Goal: Task Accomplishment & Management: Manage account settings

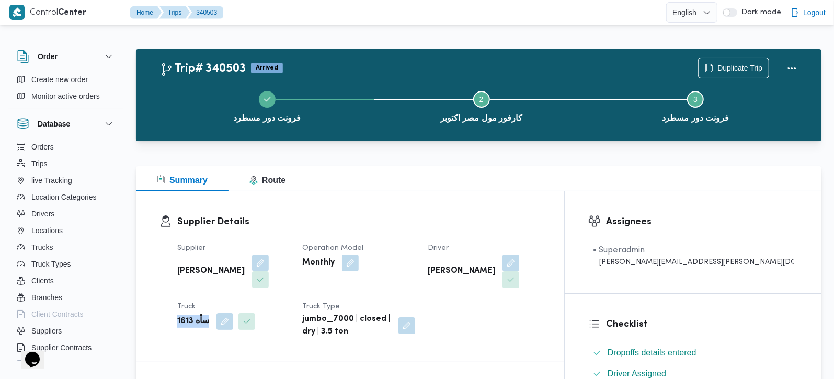
click at [181, 315] on b "سأه 1613" at bounding box center [193, 321] width 32 height 13
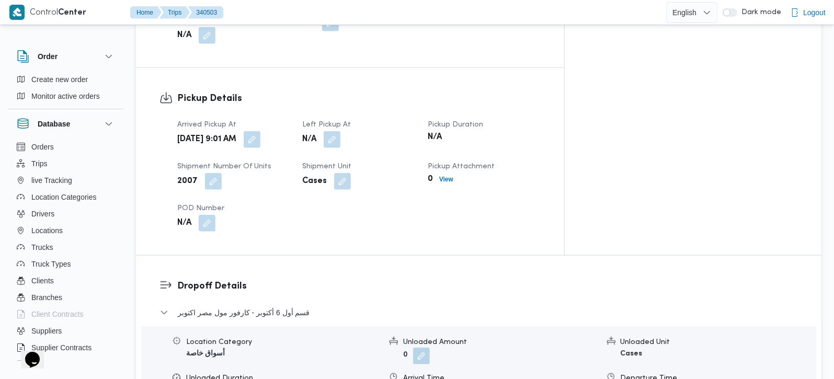
scroll to position [676, 0]
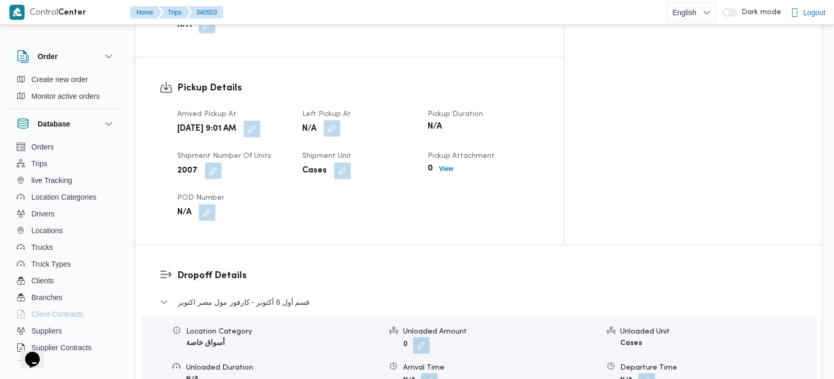
click at [340, 120] on button "button" at bounding box center [332, 128] width 17 height 17
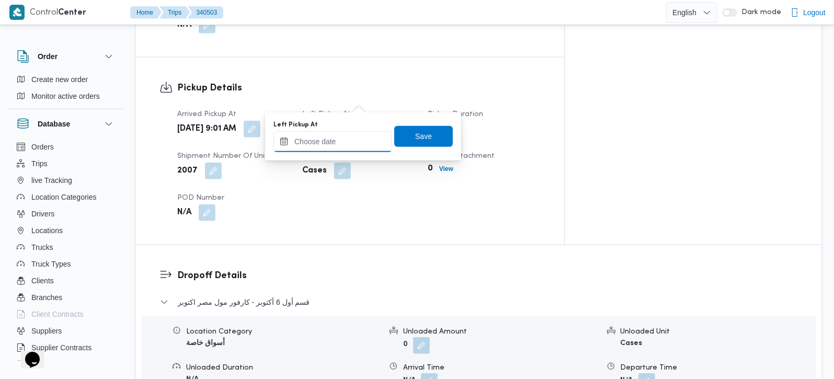
click at [349, 144] on input "Left Pickup At" at bounding box center [332, 141] width 119 height 21
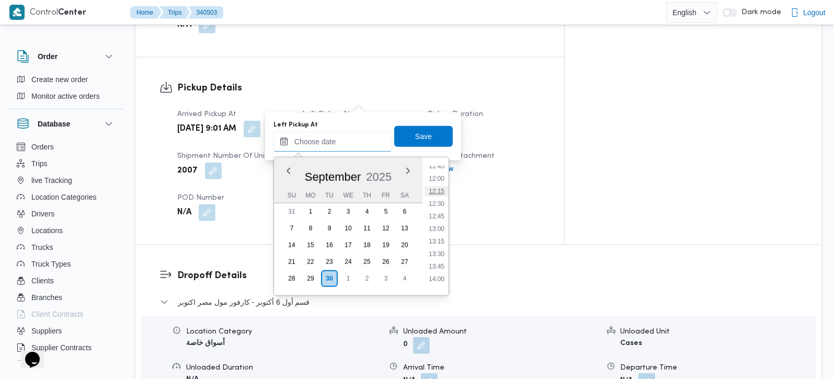
scroll to position [656, 0]
click at [443, 257] on li "14:45" at bounding box center [436, 255] width 24 height 10
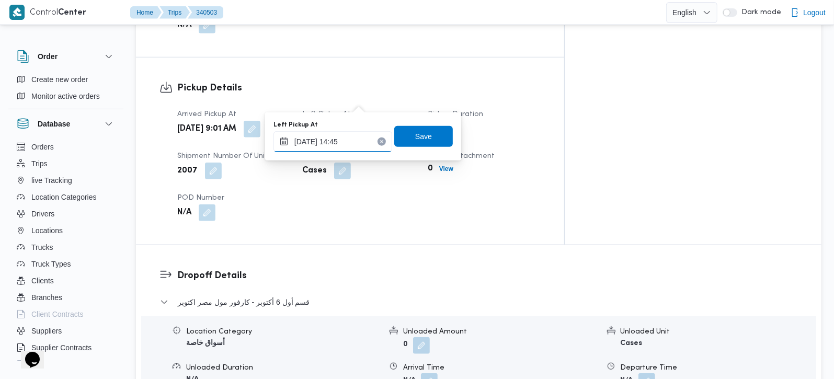
click at [343, 141] on input "30/09/2025 14:45" at bounding box center [332, 141] width 119 height 21
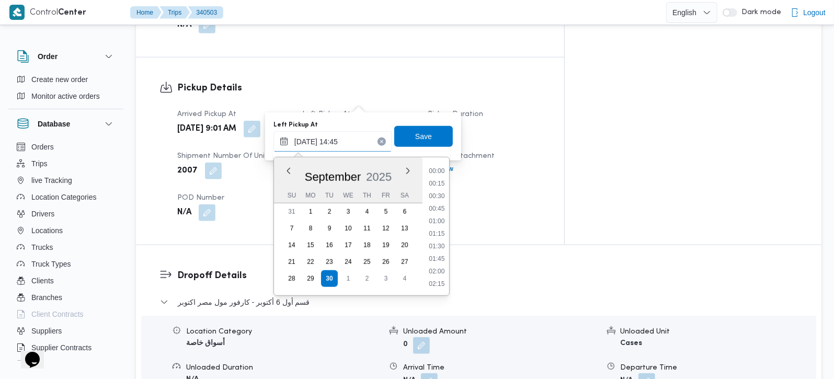
scroll to position [677, 0]
click at [432, 246] on li "15:00" at bounding box center [436, 246] width 24 height 10
type input "30/09/2025 15:00"
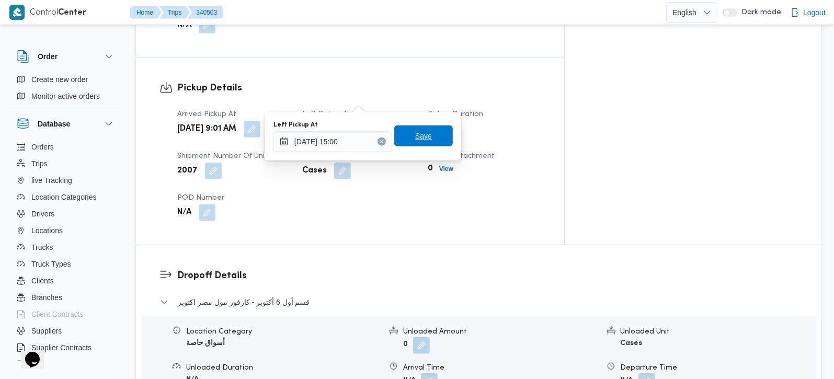
click at [422, 143] on span "Save" at bounding box center [423, 135] width 59 height 21
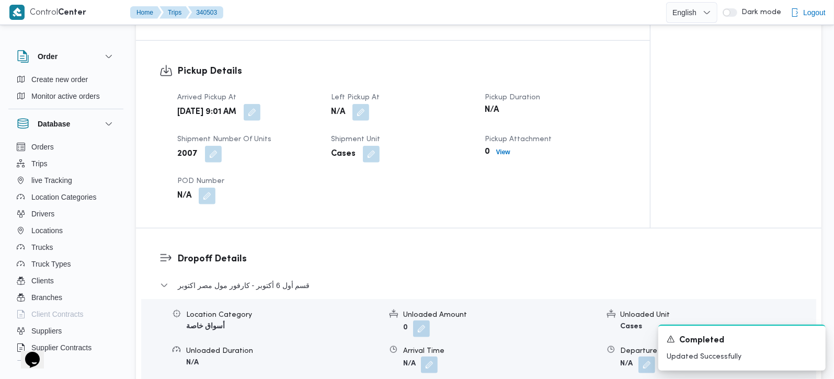
scroll to position [984, 0]
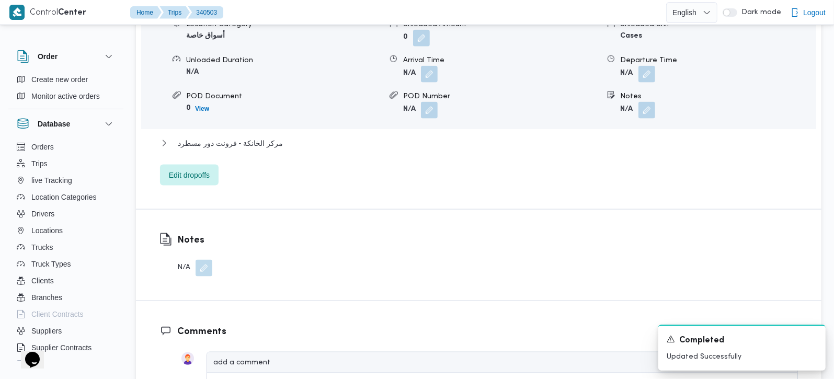
click at [198, 260] on button "button" at bounding box center [203, 268] width 17 height 17
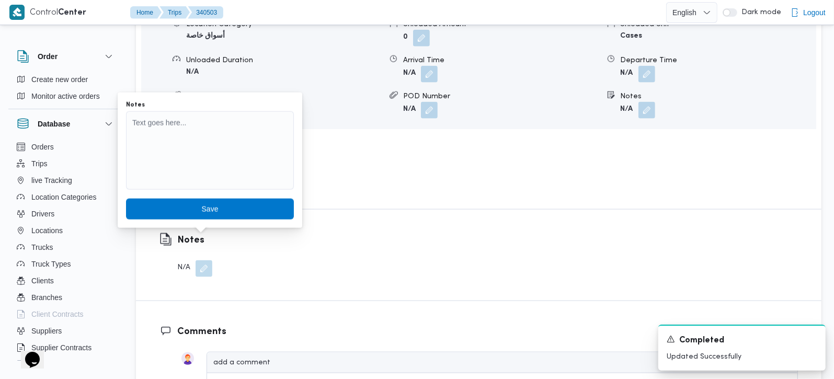
click at [192, 190] on div at bounding box center [210, 151] width 168 height 81
click at [196, 176] on textarea "Notes" at bounding box center [210, 150] width 168 height 78
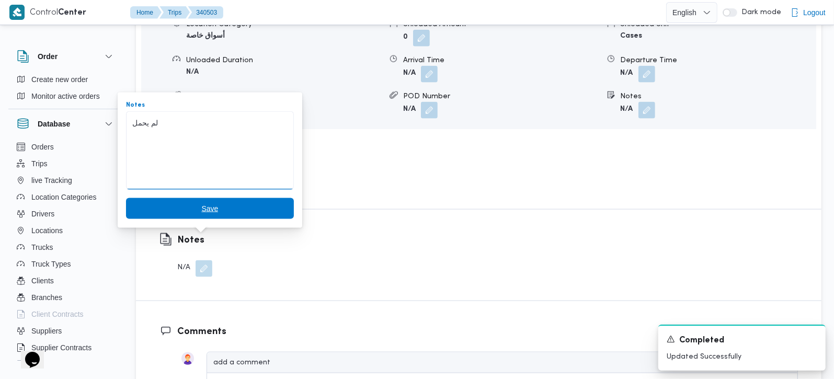
type textarea "لم يحمل"
click at [202, 207] on span "Save" at bounding box center [209, 208] width 17 height 13
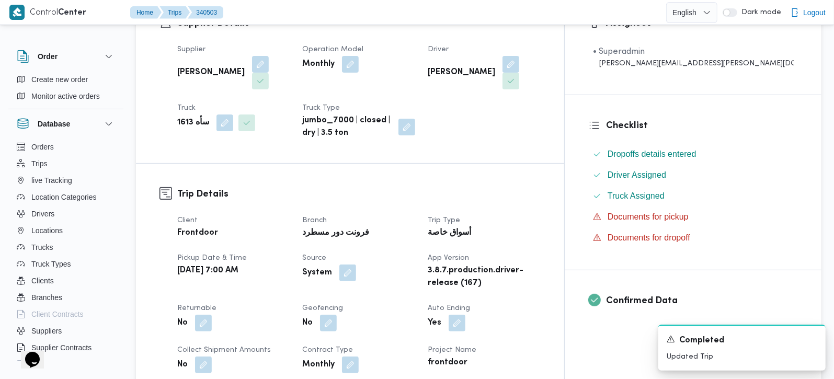
scroll to position [184, 0]
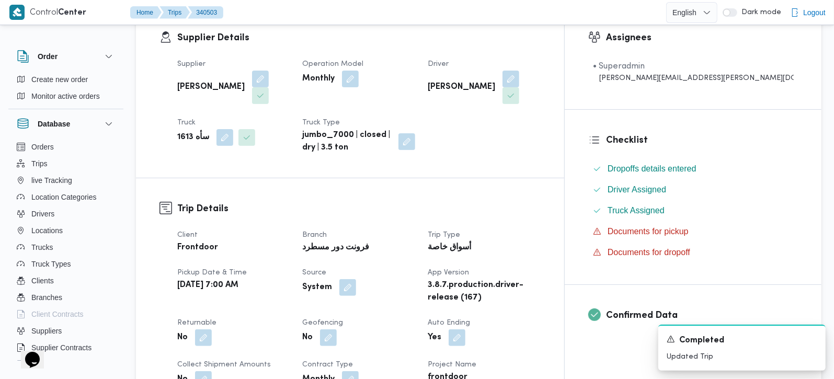
click at [186, 131] on b "سأه 1613" at bounding box center [193, 137] width 32 height 13
copy b "1613"
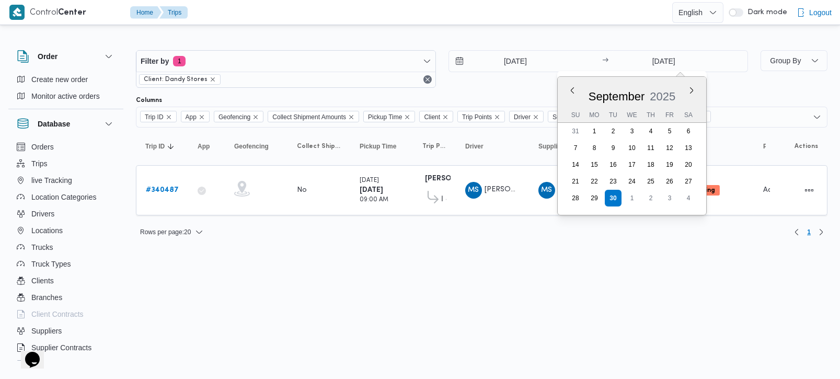
click at [382, 256] on html "Control Center Home Trips English عربي Dark mode Logout Order Create new order …" at bounding box center [420, 189] width 840 height 379
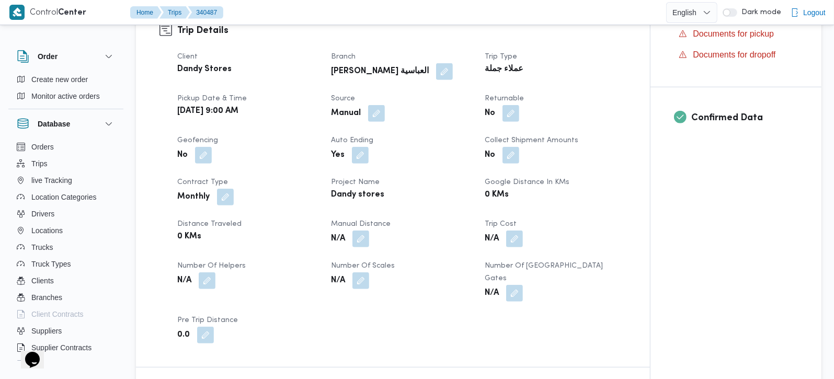
scroll to position [368, 0]
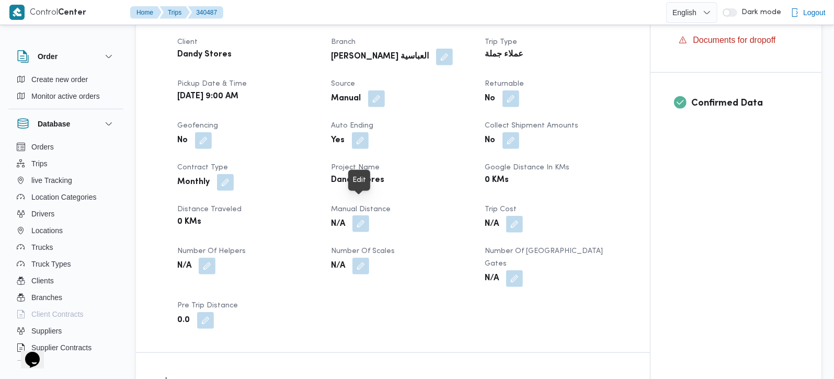
click at [354, 215] on button "button" at bounding box center [360, 223] width 17 height 17
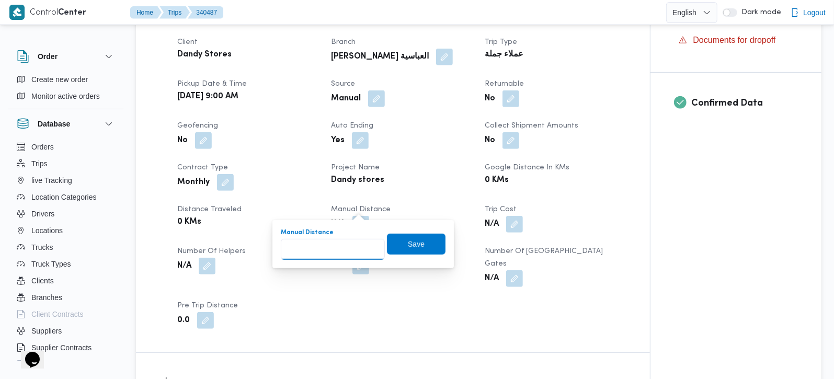
click at [333, 242] on input "Manual Distance" at bounding box center [333, 249] width 104 height 21
type input "170"
click at [423, 248] on span "Save" at bounding box center [416, 243] width 59 height 21
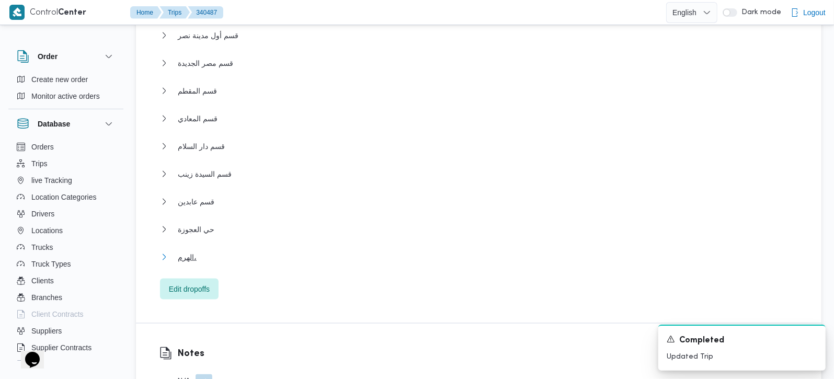
click at [185, 251] on span "الهرم،" at bounding box center [187, 257] width 19 height 13
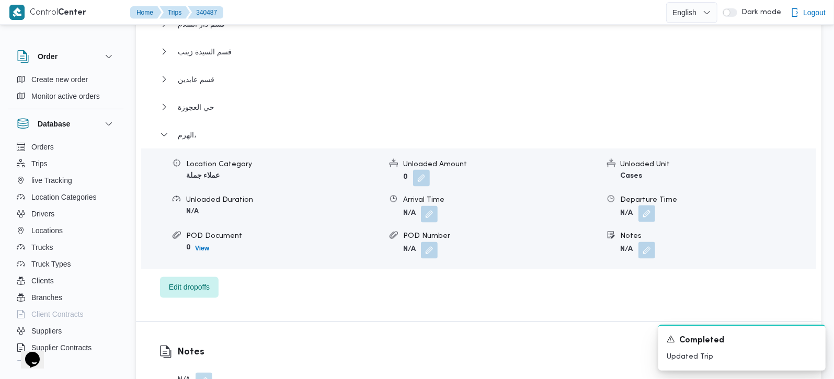
scroll to position [1229, 0]
click at [653, 205] on button "button" at bounding box center [646, 213] width 17 height 17
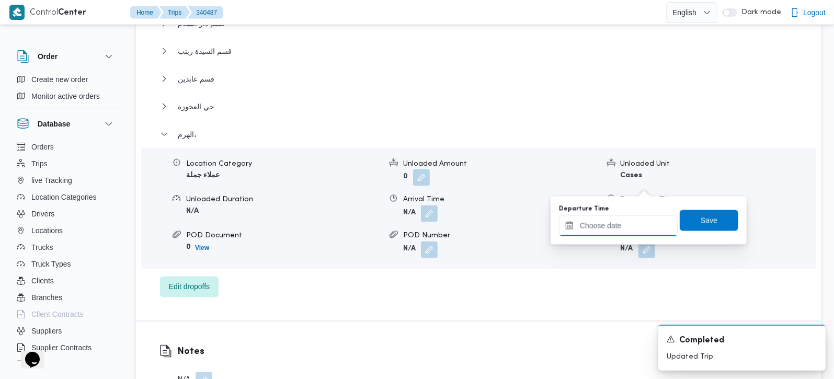
click at [614, 228] on input "Departure Time" at bounding box center [618, 225] width 119 height 21
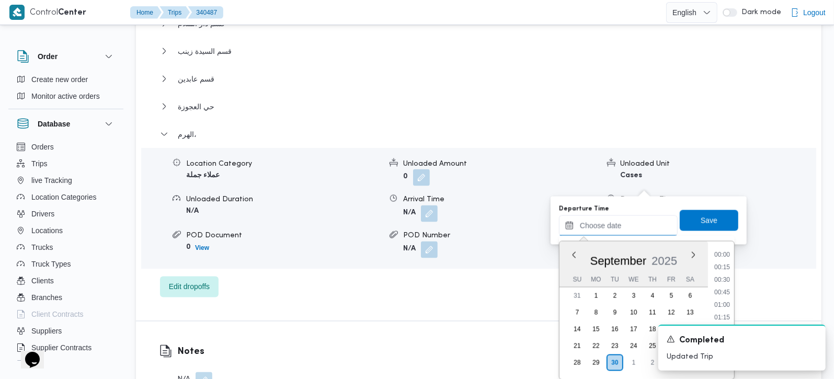
scroll to position [815, 0]
click at [729, 289] on li "17:00" at bounding box center [722, 292] width 24 height 10
type input "30/09/2025 17:00"
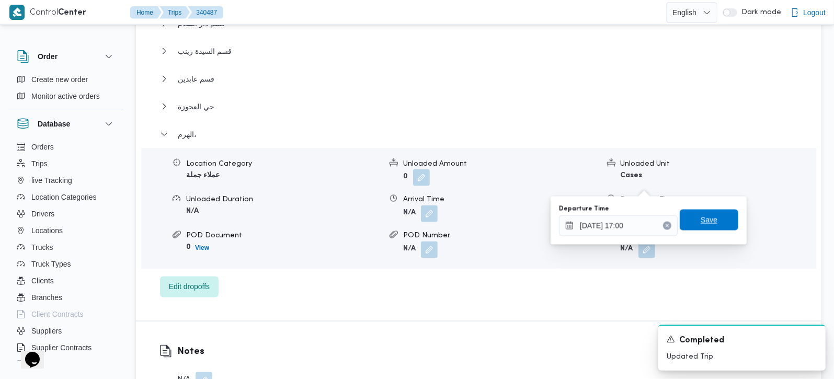
click at [705, 220] on span "Save" at bounding box center [708, 220] width 17 height 13
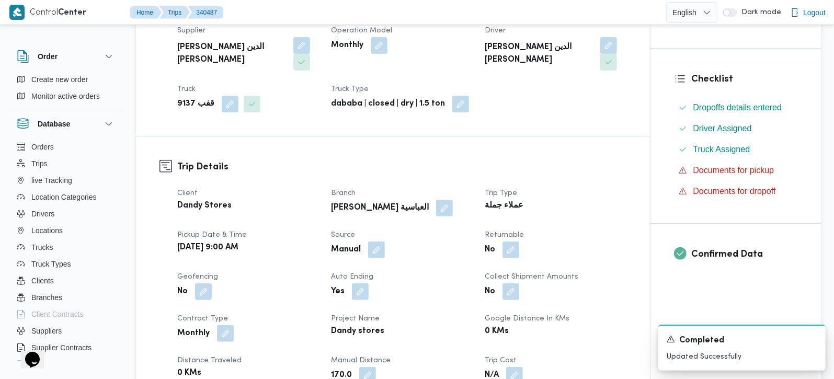
scroll to position [0, 0]
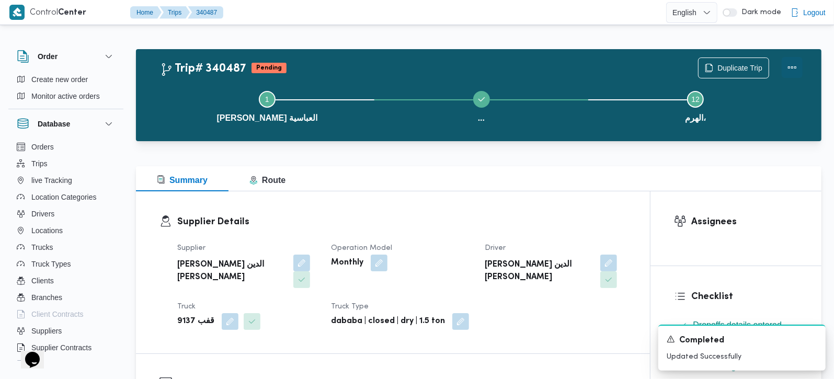
click at [787, 61] on button "Actions" at bounding box center [791, 67] width 21 height 21
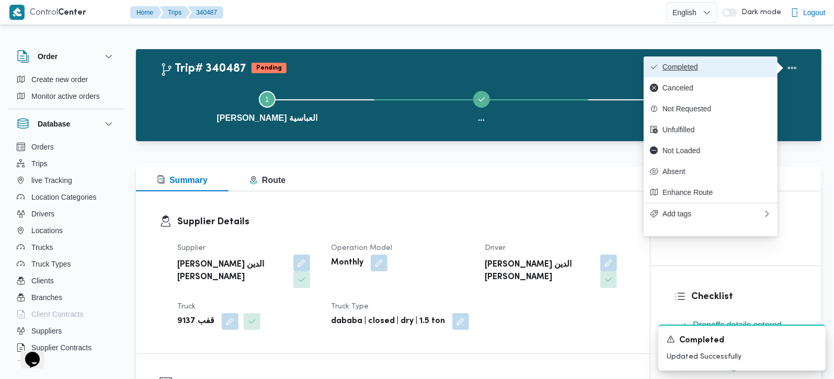
click at [713, 61] on button "Completed" at bounding box center [710, 66] width 134 height 21
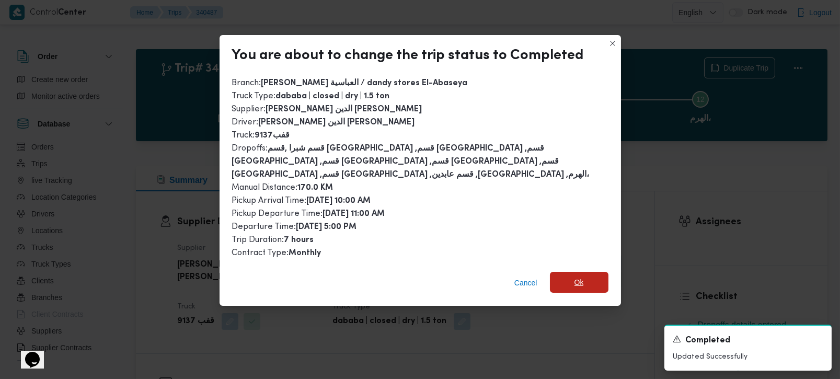
click at [594, 277] on span "Ok" at bounding box center [579, 282] width 59 height 21
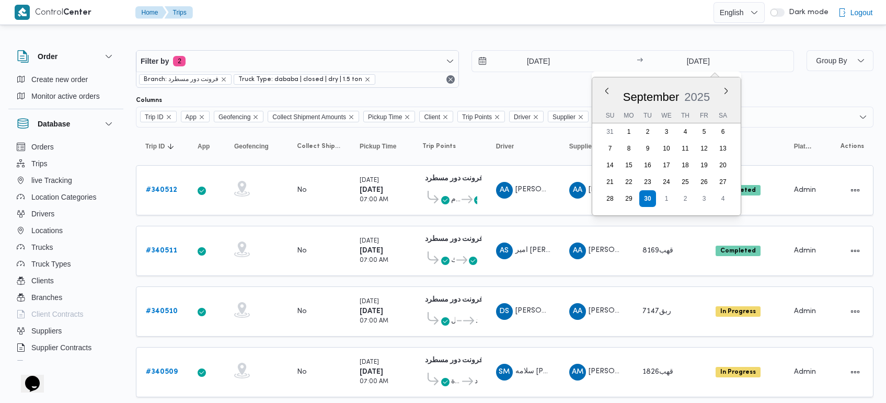
click at [571, 40] on div at bounding box center [504, 41] width 737 height 17
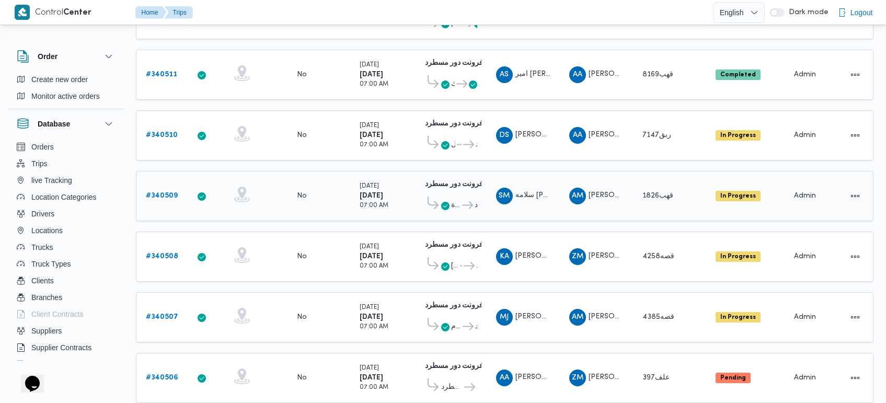
scroll to position [205, 0]
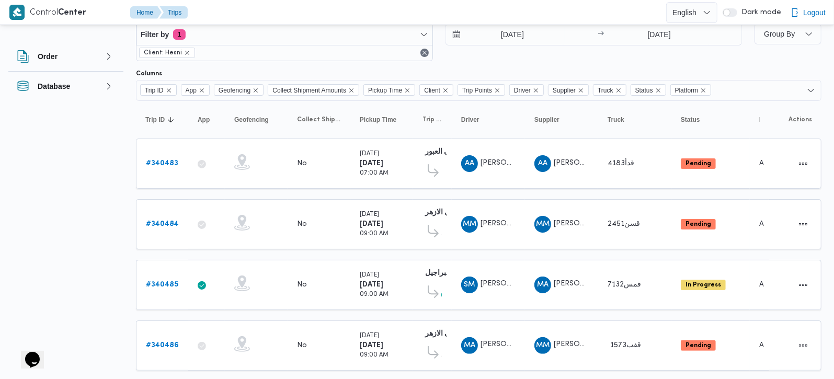
scroll to position [50, 0]
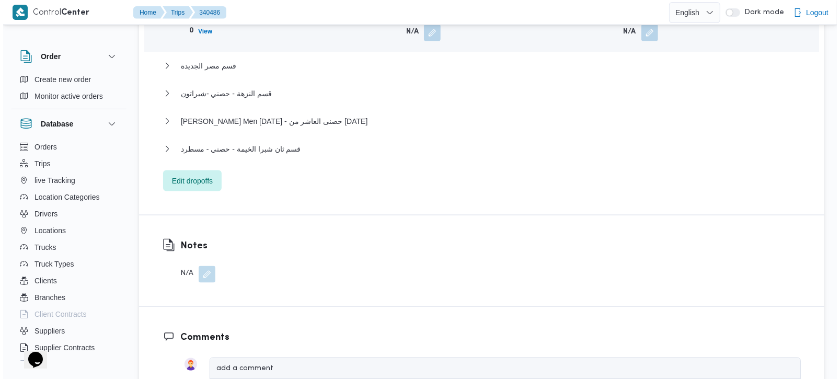
scroll to position [1045, 0]
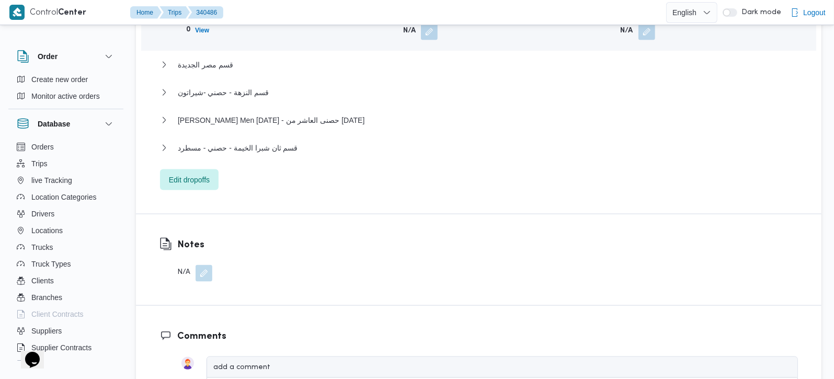
click at [186, 167] on div "Dropoff Details قسم ثان شبرا الخيمة - حصني - مسطرد Location Category مصانع و مخ…" at bounding box center [478, 36] width 685 height 354
click at [186, 173] on span "Edit dropoffs" at bounding box center [189, 179] width 41 height 13
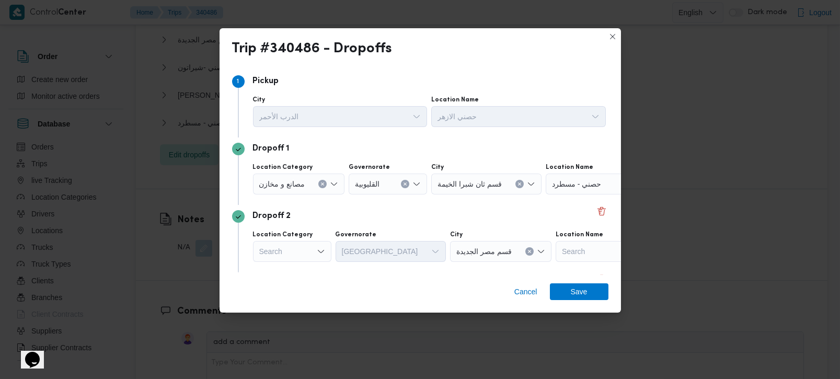
click at [326, 183] on button "Clear input" at bounding box center [322, 184] width 8 height 8
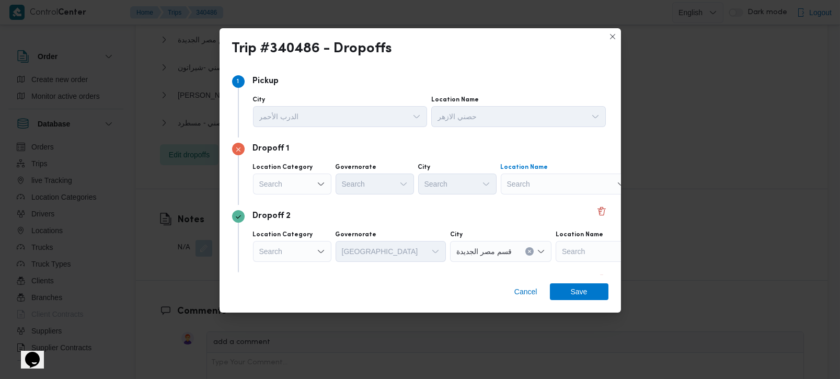
click at [546, 189] on div "Search" at bounding box center [566, 184] width 131 height 21
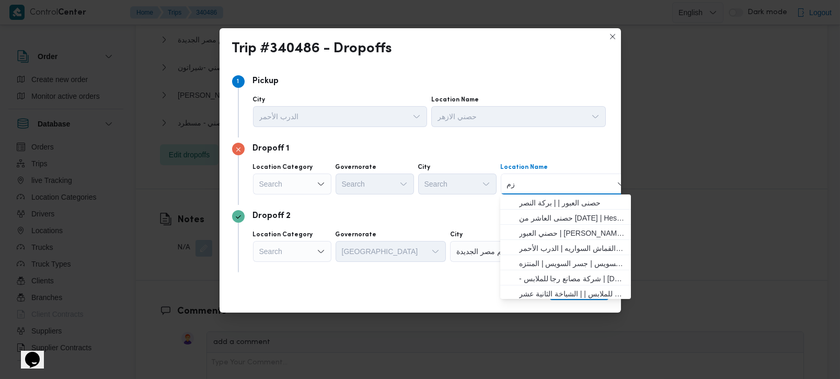
type input "زما"
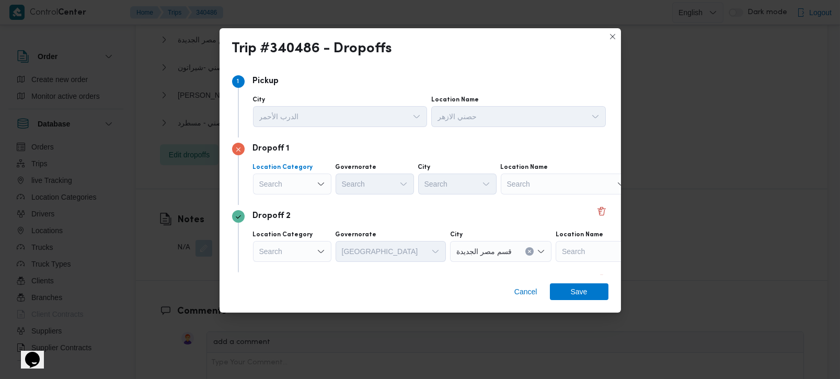
click at [293, 187] on div "Search" at bounding box center [292, 184] width 78 height 21
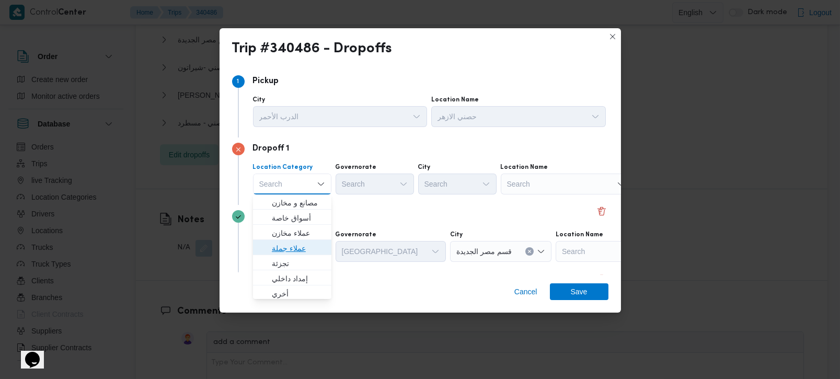
click at [292, 252] on span "عملاء جملة" at bounding box center [298, 248] width 53 height 13
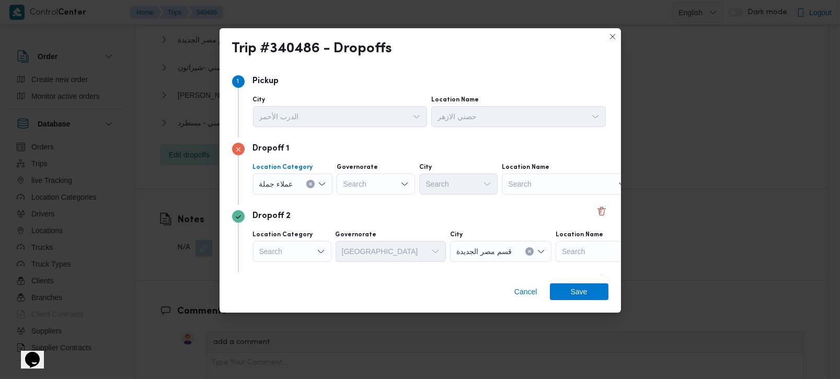
click at [351, 189] on div "Search" at bounding box center [376, 184] width 78 height 21
type input "رة"
click at [365, 213] on span "القاه رة" at bounding box center [380, 218] width 53 height 13
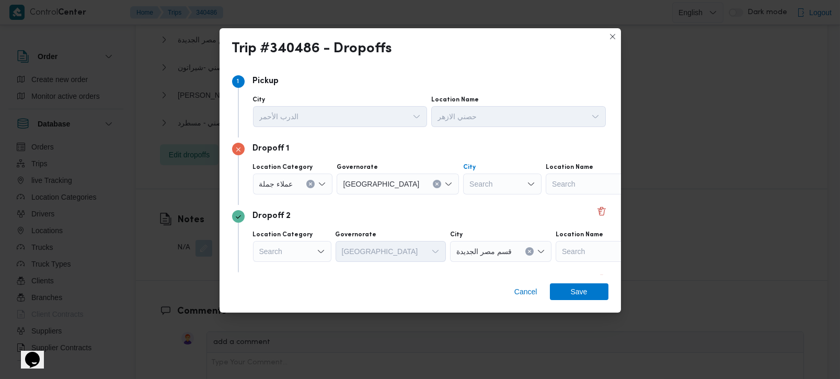
click at [463, 183] on div "Search" at bounding box center [502, 184] width 78 height 21
type input "زم"
click at [446, 212] on span "قسم ال زم الك" at bounding box center [463, 218] width 53 height 13
click at [439, 207] on div "Dropoff 2 Location Category Search Governorate القاهرة City قسم مصر الجديدة Loc…" at bounding box center [420, 238] width 376 height 67
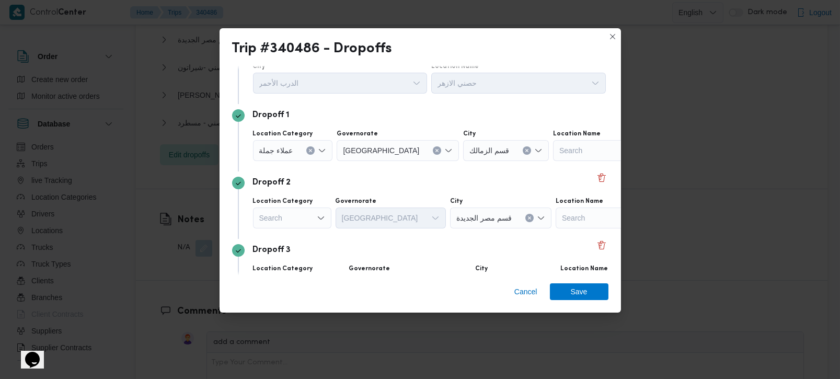
scroll to position [61, 0]
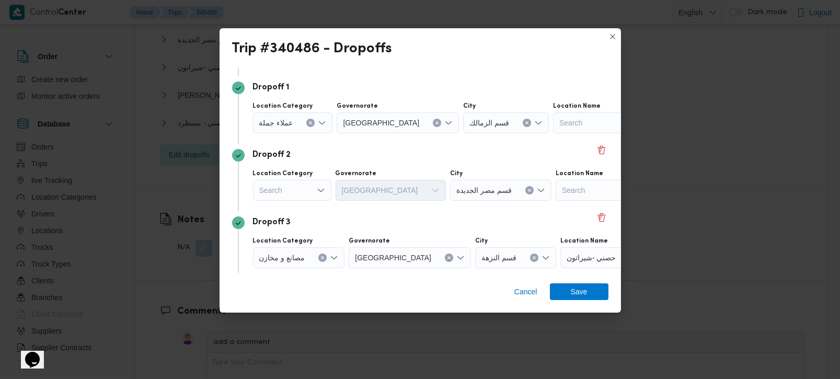
click at [312, 194] on div "Search" at bounding box center [292, 190] width 78 height 21
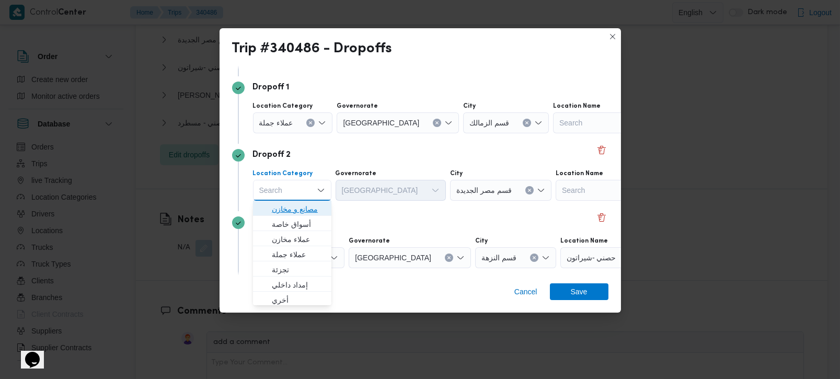
click at [312, 211] on span "مصانع و مخازن" at bounding box center [298, 209] width 53 height 13
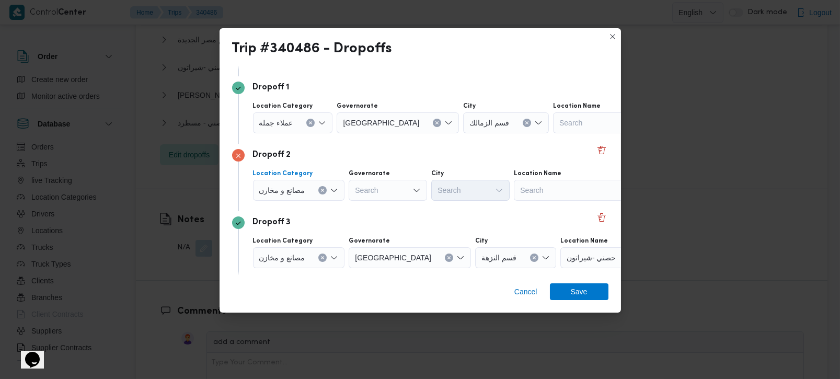
click at [323, 189] on icon "Clear input" at bounding box center [322, 190] width 3 height 3
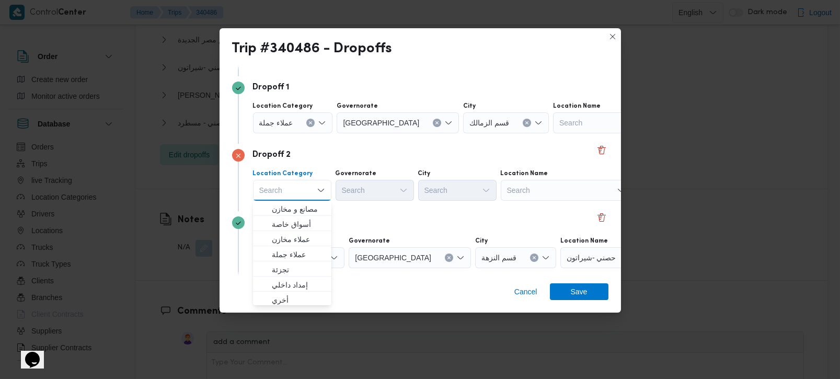
click at [515, 192] on div "Search" at bounding box center [566, 190] width 131 height 21
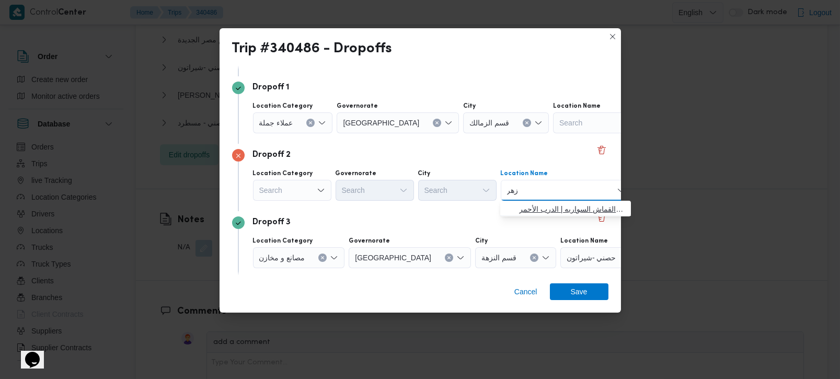
type input "زهر"
click at [535, 205] on span "حصني الا زهر | سوق الازهر كل انواع القماش السواريه | الدرب الأحمر" at bounding box center [572, 209] width 106 height 13
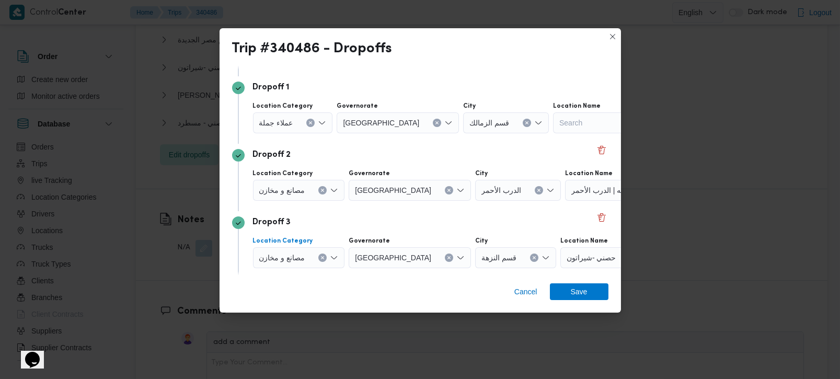
click at [321, 253] on button "Clear input" at bounding box center [322, 257] width 8 height 8
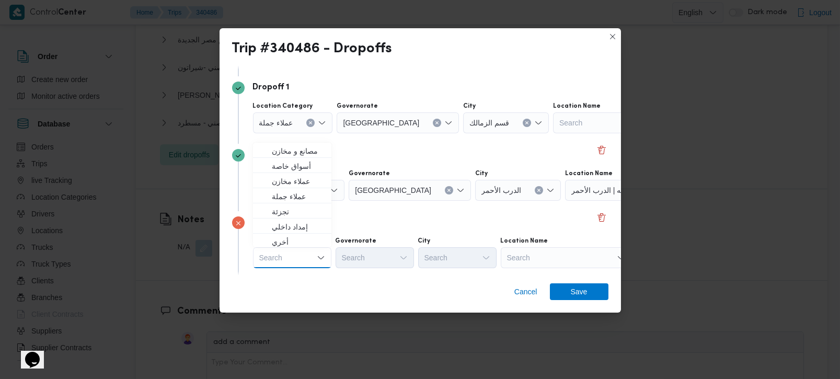
click at [538, 250] on div "Search" at bounding box center [566, 257] width 131 height 21
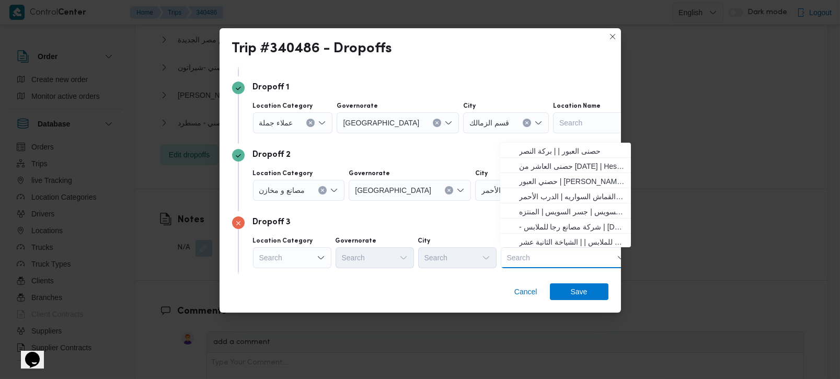
click at [268, 256] on div "Search" at bounding box center [292, 257] width 78 height 21
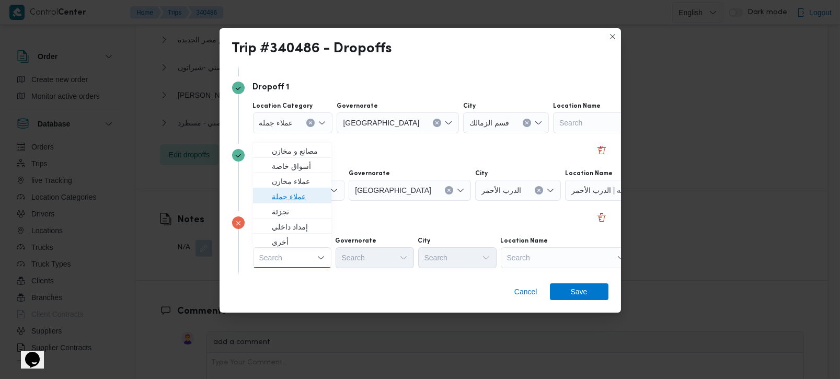
click at [302, 198] on span "عملاء جملة" at bounding box center [298, 196] width 53 height 13
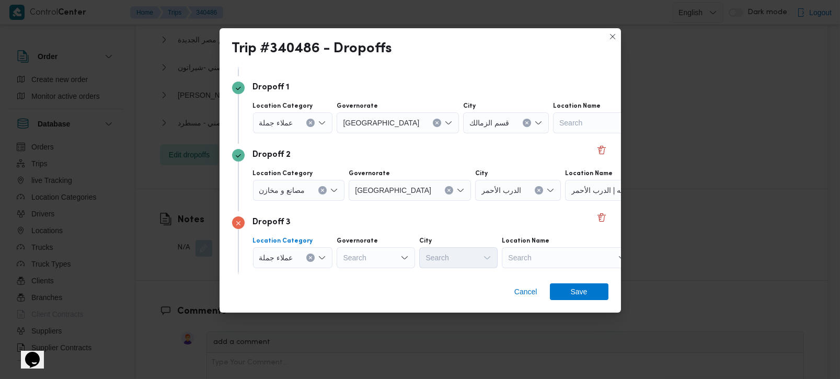
click at [351, 251] on div "Search" at bounding box center [376, 257] width 78 height 21
type input "رة"
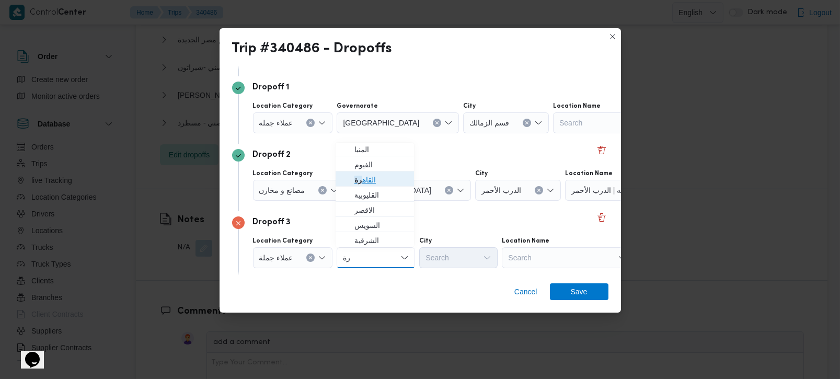
click at [371, 176] on span "القاه رة" at bounding box center [380, 180] width 53 height 13
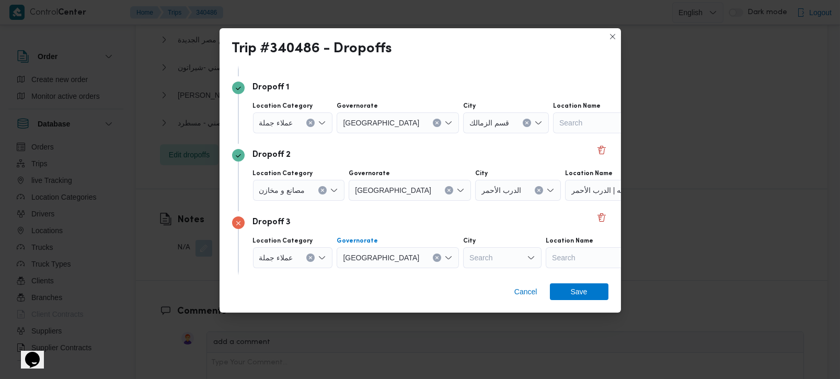
click at [463, 252] on div "Search" at bounding box center [502, 257] width 78 height 21
type input "زب"
click at [452, 273] on span "قسم الأ زب كية" at bounding box center [463, 276] width 53 height 13
click at [448, 227] on div "Dropoff 3" at bounding box center [420, 222] width 376 height 13
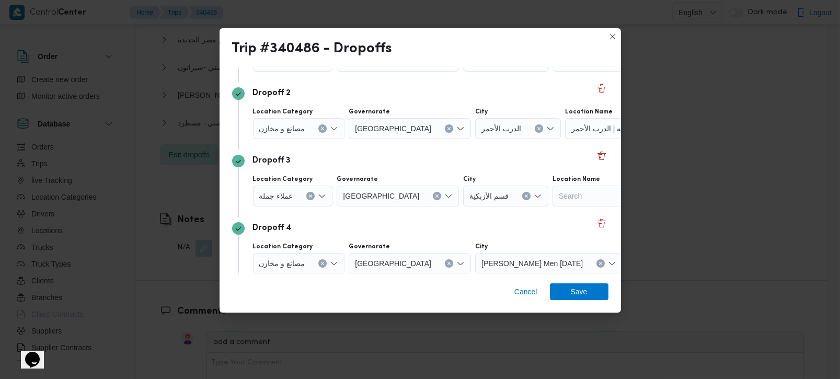
scroll to position [184, 0]
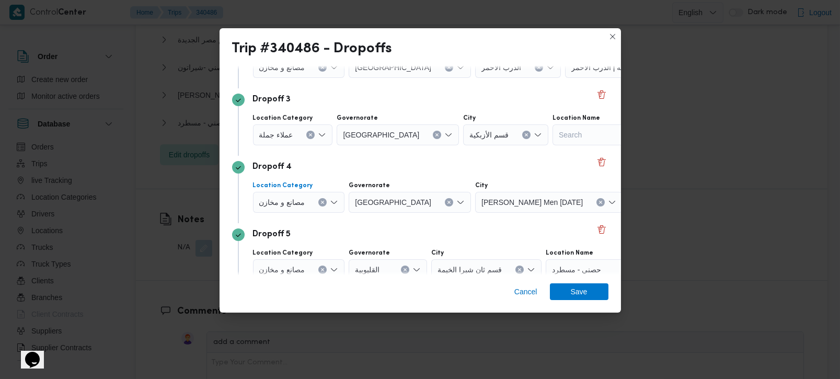
click at [323, 202] on icon "Clear input" at bounding box center [322, 202] width 3 height 3
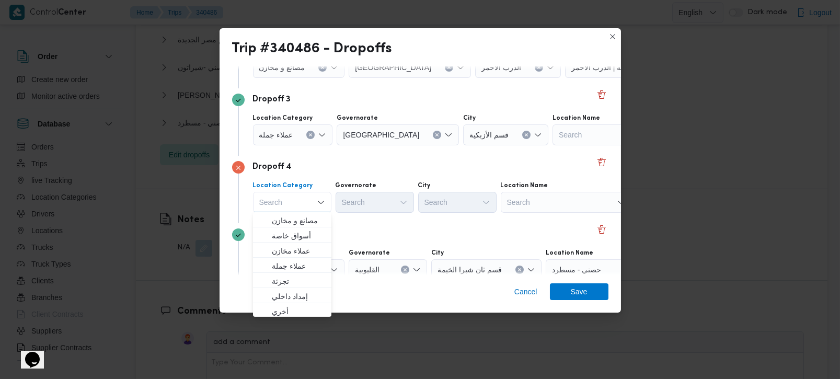
click at [552, 201] on div "Search" at bounding box center [566, 202] width 131 height 21
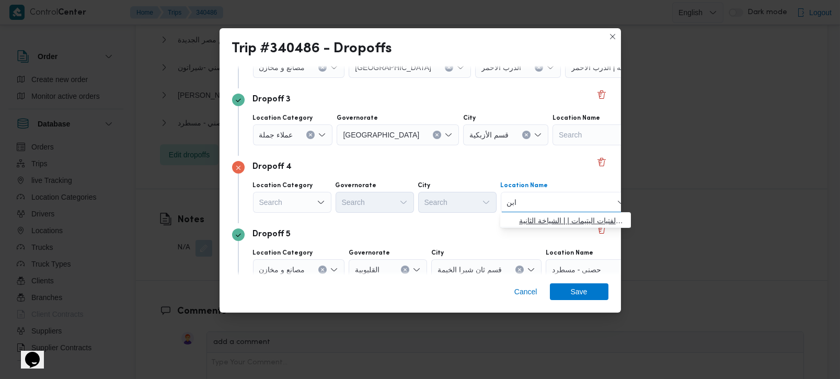
type input "ابن"
click at [559, 218] on span "جمعية ابن تى لرعاية الفتيات اليتيمات | | الشياخة الثانية" at bounding box center [572, 220] width 106 height 13
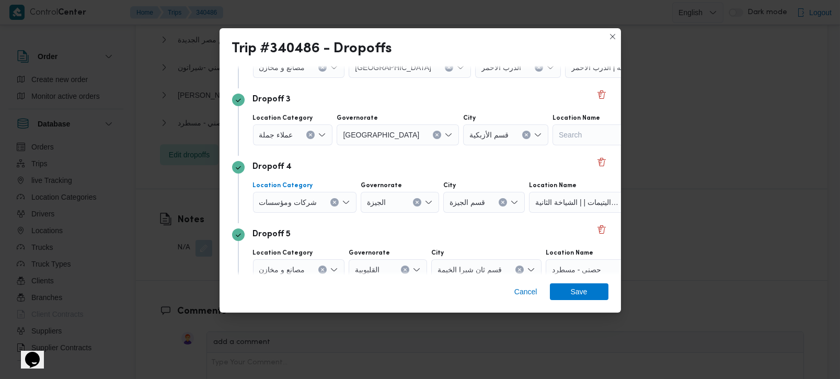
click at [331, 198] on button "Clear input" at bounding box center [334, 202] width 8 height 8
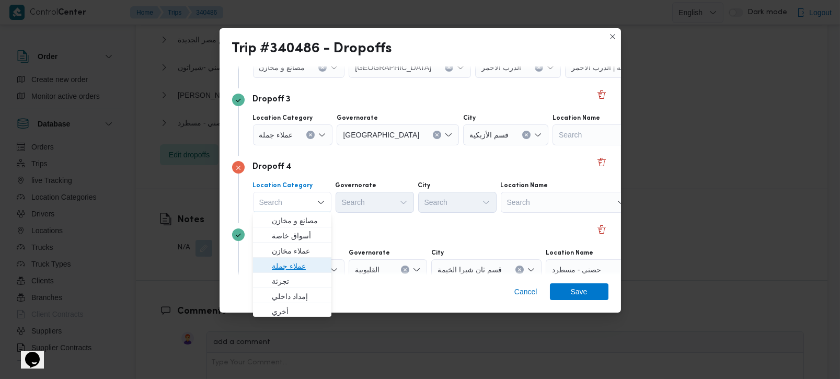
click at [304, 260] on span "عملاء جملة" at bounding box center [298, 266] width 53 height 13
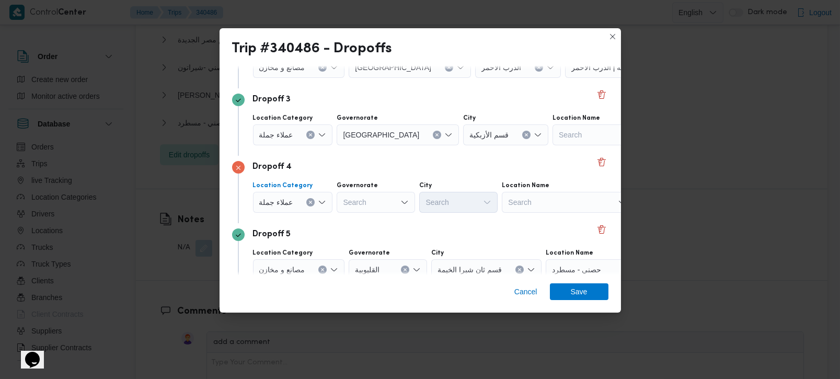
click at [399, 194] on div "Search" at bounding box center [376, 202] width 78 height 21
type input "زة"
click at [353, 224] on span "الجي زة" at bounding box center [375, 220] width 70 height 17
click at [439, 201] on div "Search" at bounding box center [458, 202] width 78 height 21
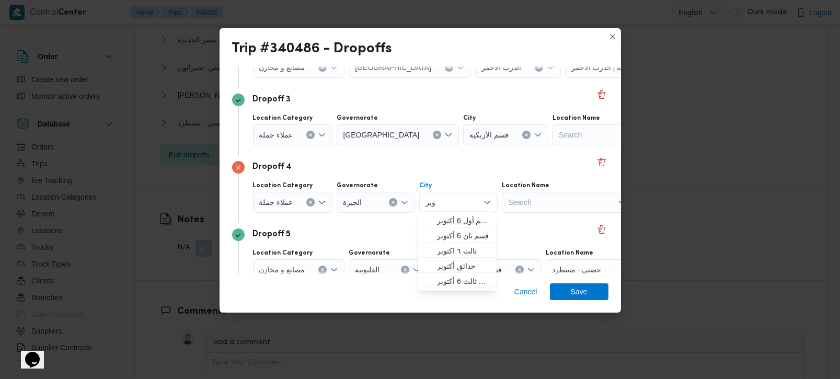
type input "وبر"
click at [457, 218] on span "قسم أول 6 أكتوبر" at bounding box center [463, 220] width 53 height 13
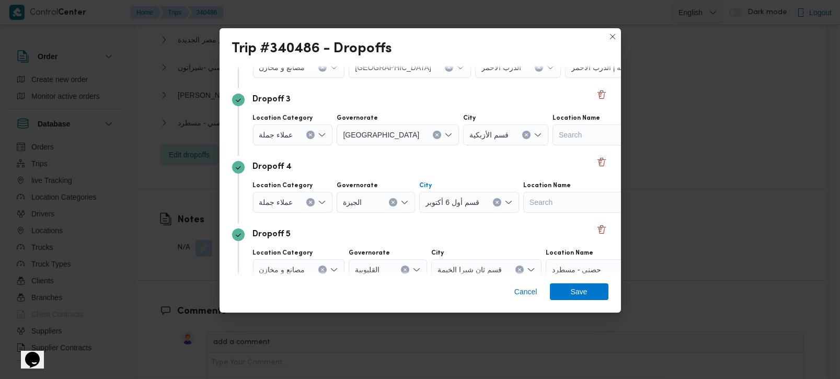
click at [454, 228] on div "Dropoff 5" at bounding box center [420, 234] width 376 height 13
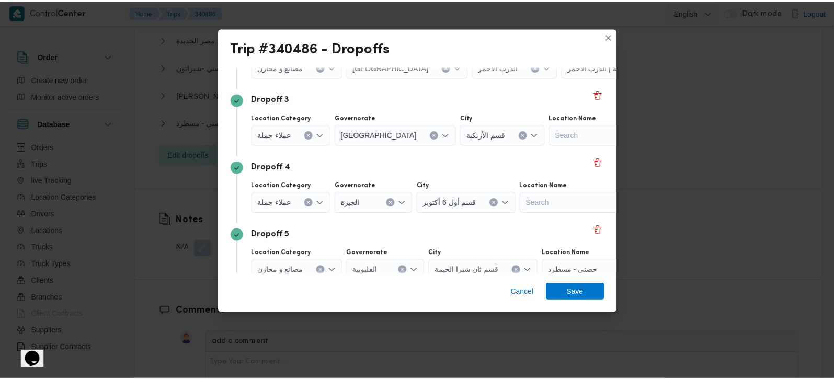
scroll to position [230, 0]
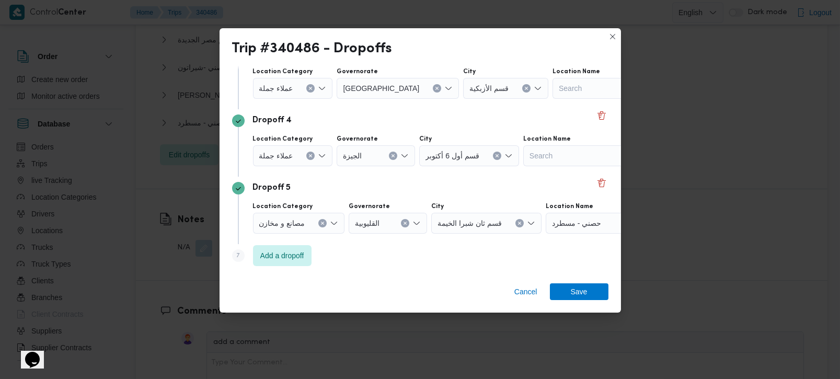
click at [325, 224] on icon "Clear input" at bounding box center [322, 223] width 4 height 4
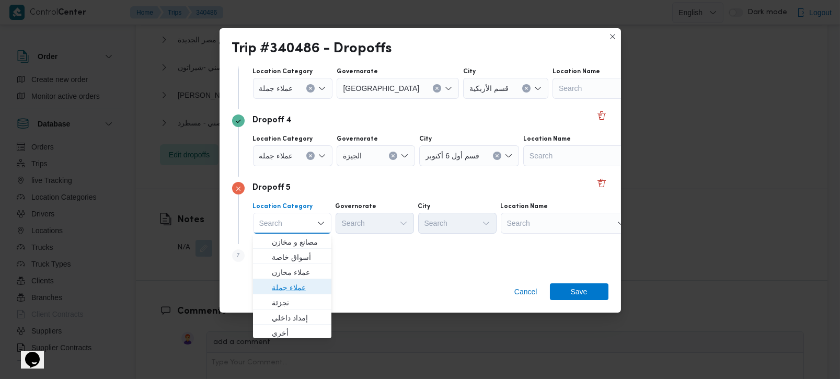
click at [300, 290] on span "عملاء جملة" at bounding box center [298, 287] width 53 height 13
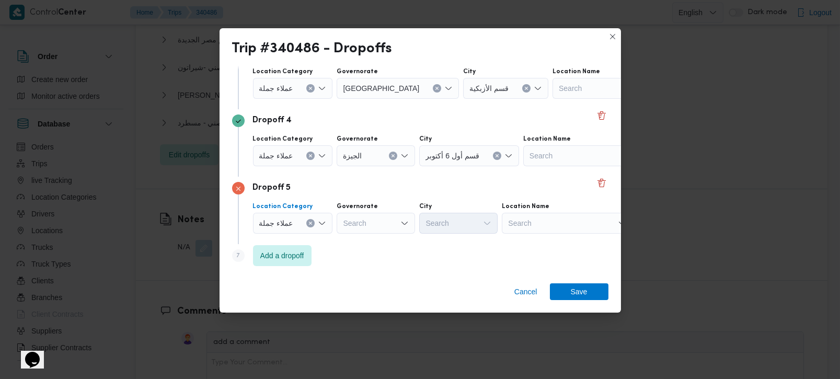
click at [356, 223] on div "Search" at bounding box center [376, 223] width 78 height 21
type input "رة"
click at [375, 257] on span "القاه رة" at bounding box center [380, 257] width 53 height 13
click at [463, 229] on div "Search" at bounding box center [502, 223] width 78 height 21
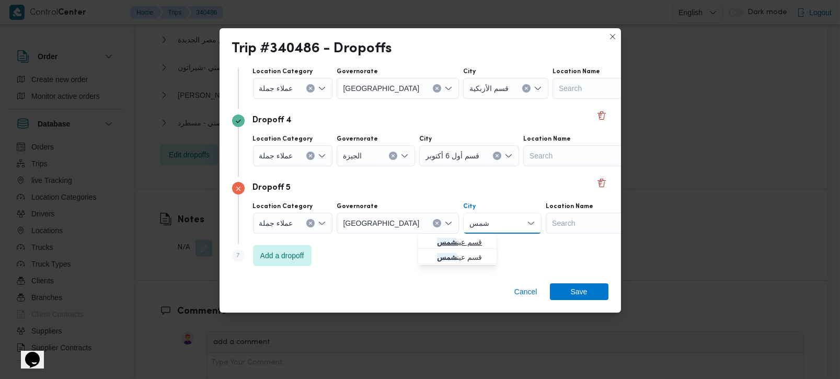
type input "شمس"
click at [433, 236] on span "قسم عين شمس" at bounding box center [457, 242] width 70 height 17
click at [571, 290] on span "Save" at bounding box center [579, 291] width 17 height 17
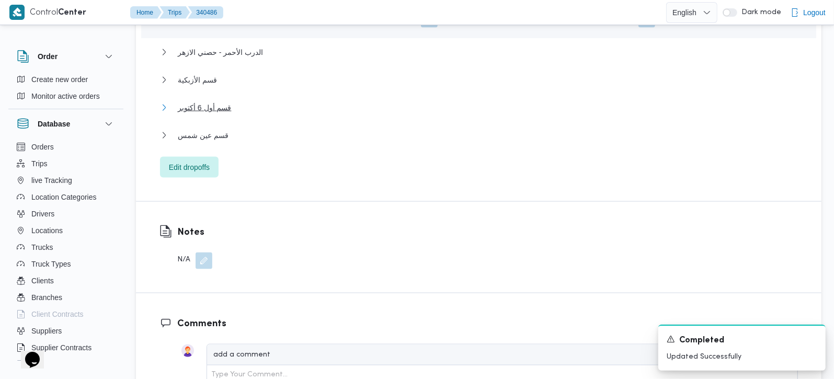
click at [231, 101] on button "قسم أول 6 أكتوبر" at bounding box center [479, 107] width 638 height 13
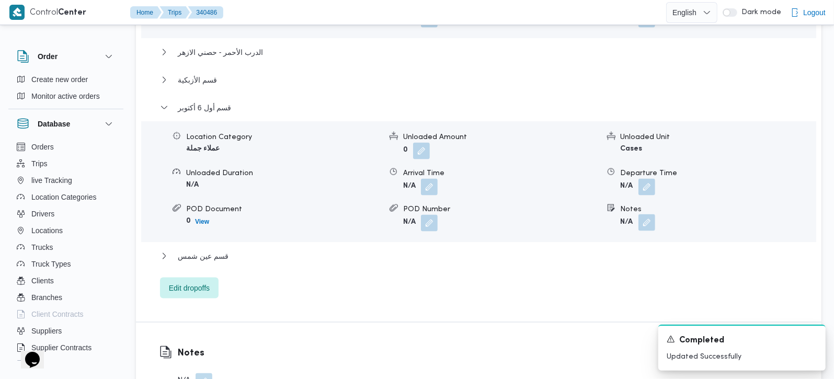
click at [648, 214] on button "button" at bounding box center [646, 222] width 17 height 17
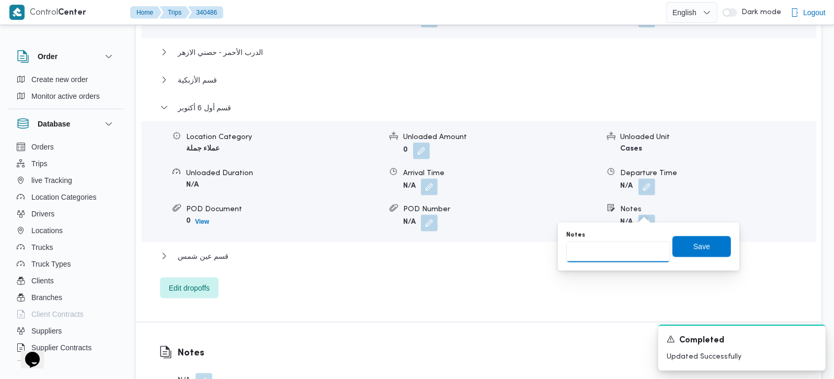
click at [596, 250] on input "Notes" at bounding box center [618, 251] width 104 height 21
paste input "جمعيه ابنتي اكتوب"
type input "جمعيه ابنتي اكتوب"
click at [664, 235] on div "Notes جمعيه ابنتي اكتوب Save" at bounding box center [648, 246] width 167 height 33
click at [672, 238] on span "Save" at bounding box center [701, 246] width 59 height 21
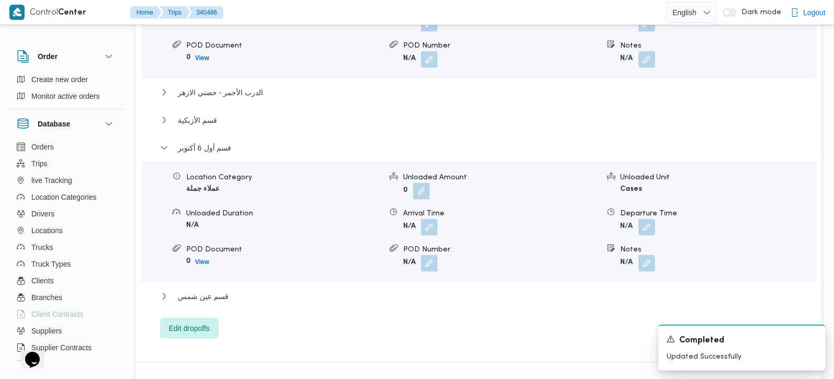
scroll to position [984, 0]
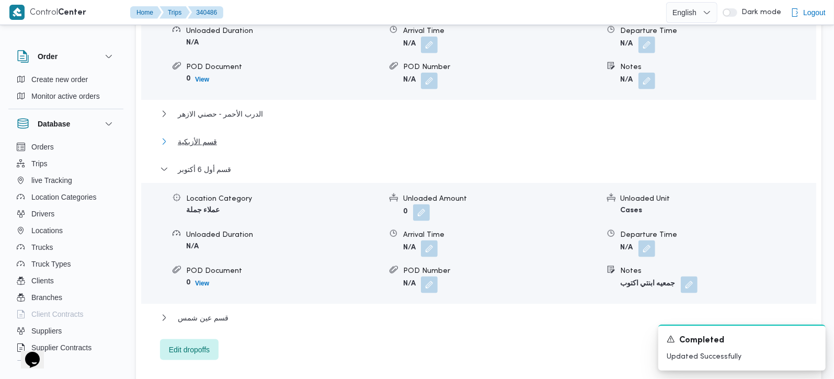
click at [197, 135] on span "قسم الأزبكية" at bounding box center [197, 141] width 39 height 13
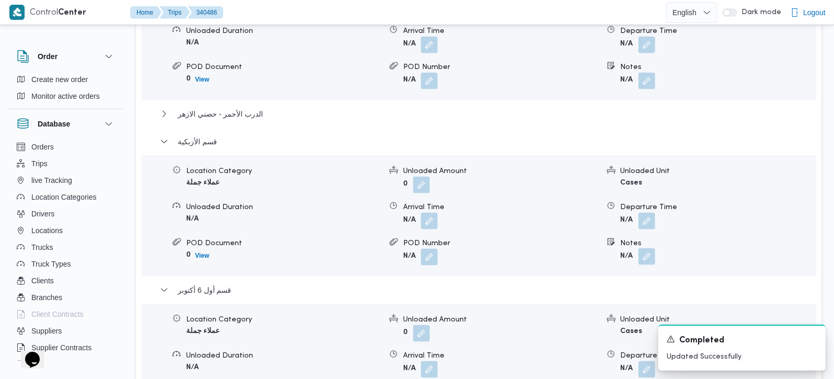
click at [646, 250] on button "button" at bounding box center [646, 256] width 17 height 17
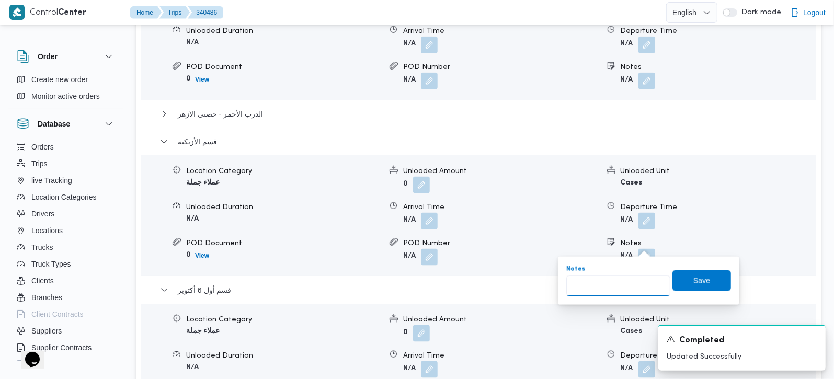
click at [626, 291] on input "Notes" at bounding box center [618, 285] width 104 height 21
paste input "رمسيس"
type input "رمسيس"
click at [693, 283] on span "Save" at bounding box center [701, 280] width 17 height 13
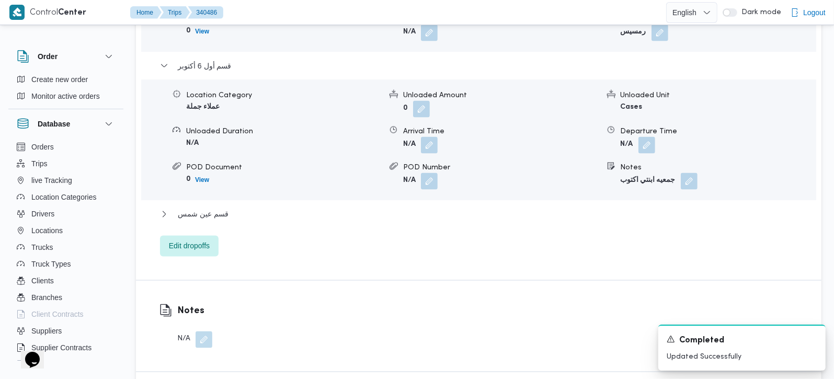
scroll to position [1229, 0]
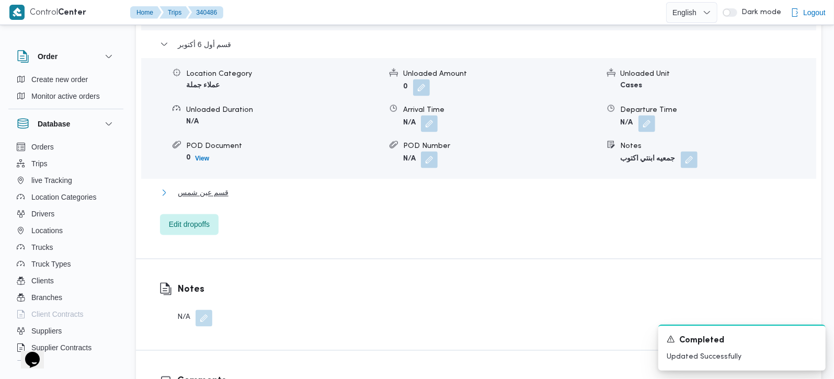
click at [233, 187] on button "قسم عين شمس" at bounding box center [479, 193] width 638 height 13
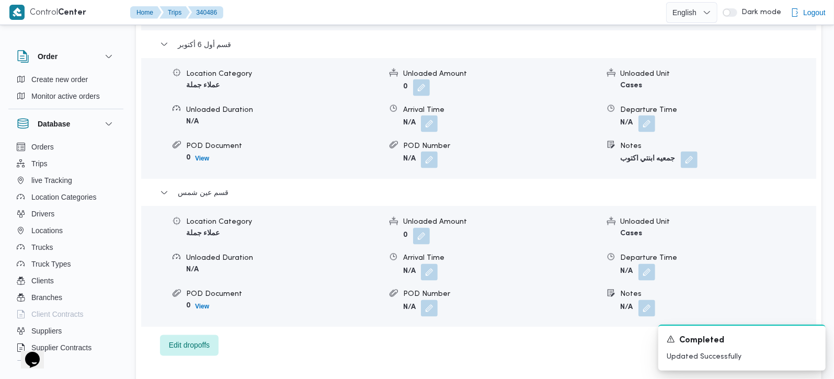
click at [649, 264] on span at bounding box center [644, 272] width 22 height 17
click at [650, 263] on button "button" at bounding box center [646, 271] width 17 height 17
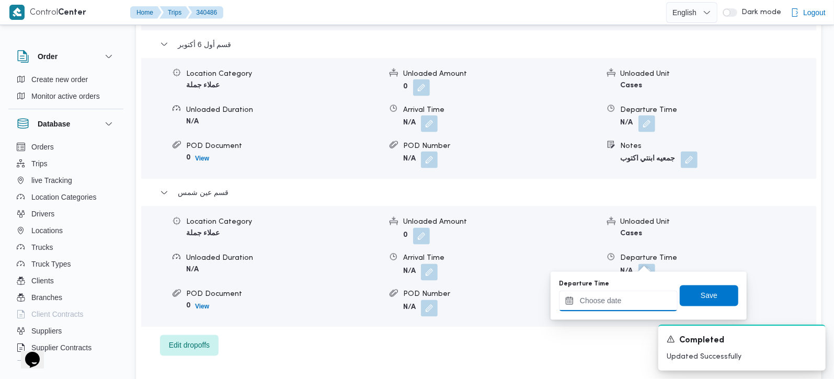
click at [633, 298] on input "Departure Time" at bounding box center [618, 301] width 119 height 21
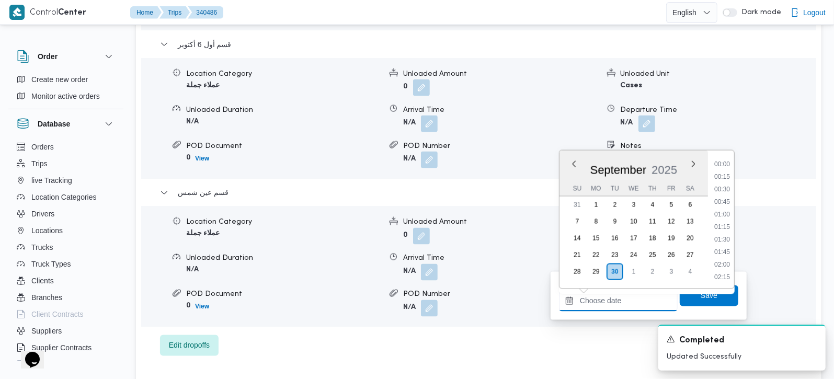
scroll to position [827, 0]
click at [713, 160] on li "16:30" at bounding box center [722, 164] width 24 height 10
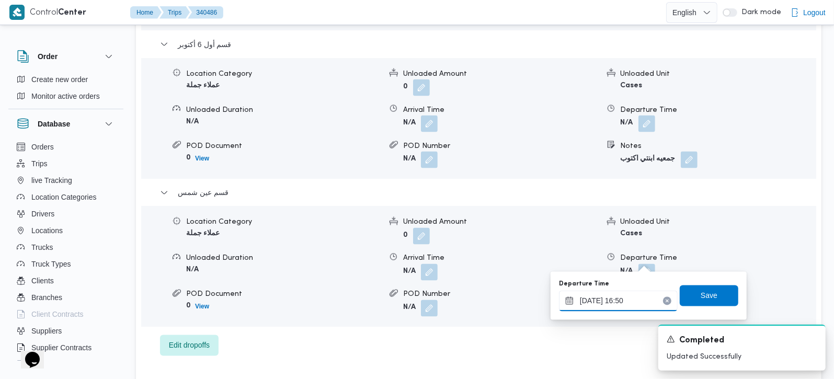
type input "30/09/2025 16:50"
click at [680, 306] on div "Departure Time 30/09/2025 16:50 Save" at bounding box center [648, 295] width 181 height 33
click at [688, 299] on span "Save" at bounding box center [708, 295] width 59 height 21
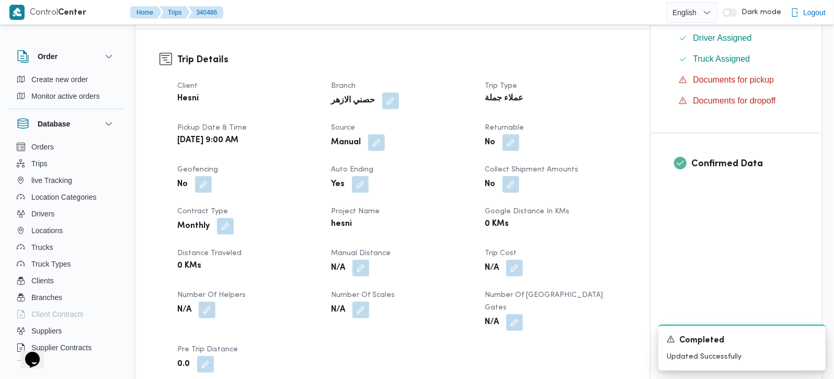
scroll to position [307, 0]
click at [364, 264] on button "button" at bounding box center [360, 268] width 17 height 17
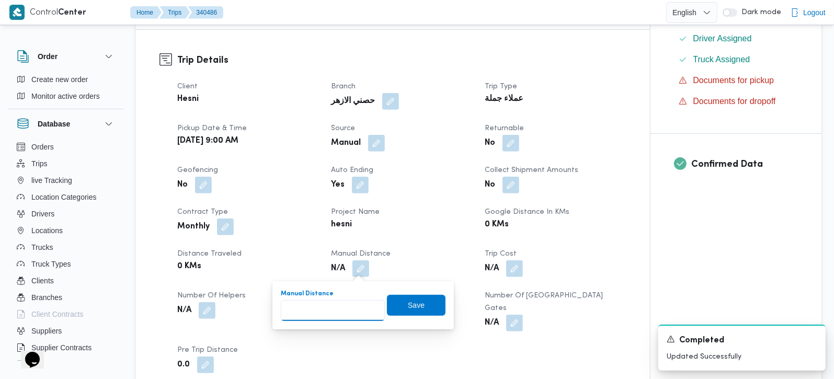
click at [328, 315] on input "Manual Distance" at bounding box center [333, 310] width 104 height 21
type input "221"
click at [408, 307] on span "Save" at bounding box center [416, 304] width 17 height 13
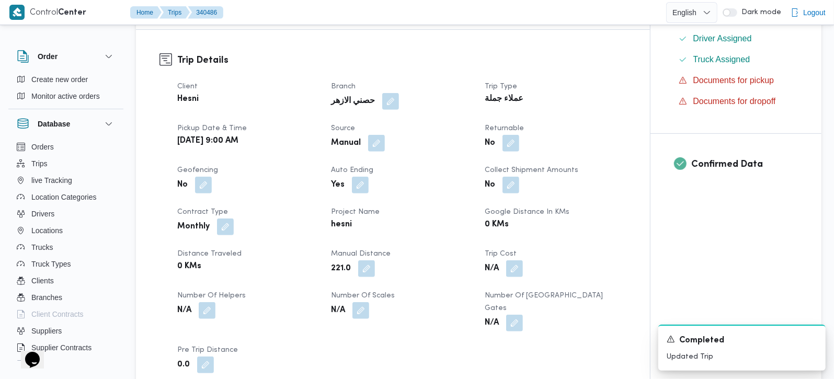
scroll to position [0, 0]
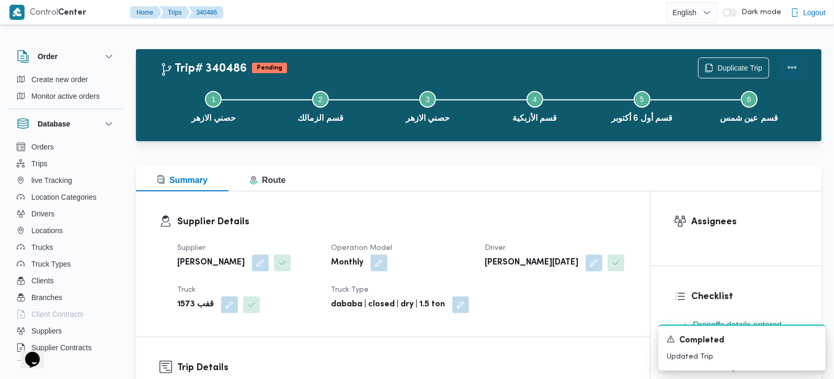
click at [783, 74] on button "Actions" at bounding box center [791, 67] width 21 height 21
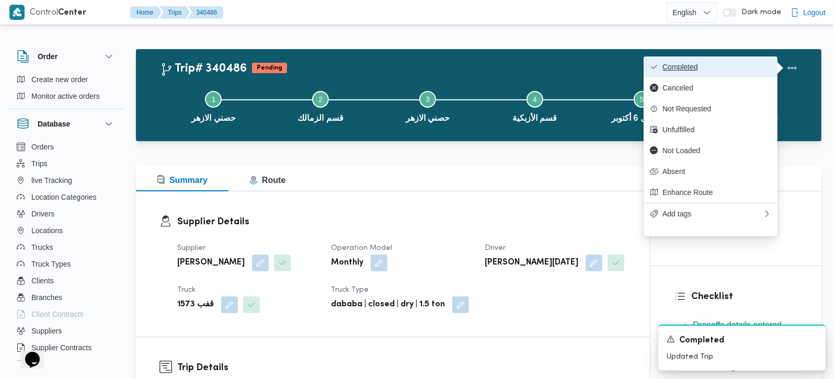
click at [708, 75] on button "Completed" at bounding box center [710, 66] width 134 height 21
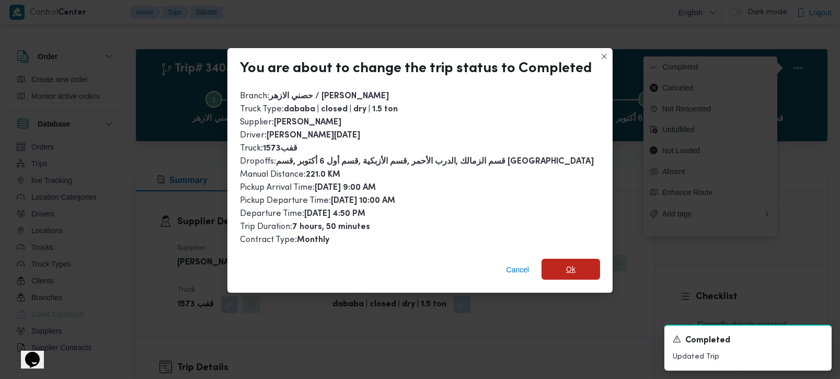
click at [590, 264] on span "Ok" at bounding box center [570, 269] width 59 height 21
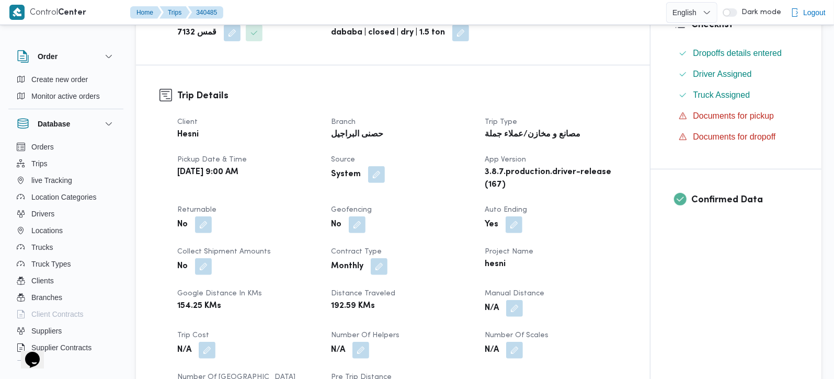
scroll to position [307, 0]
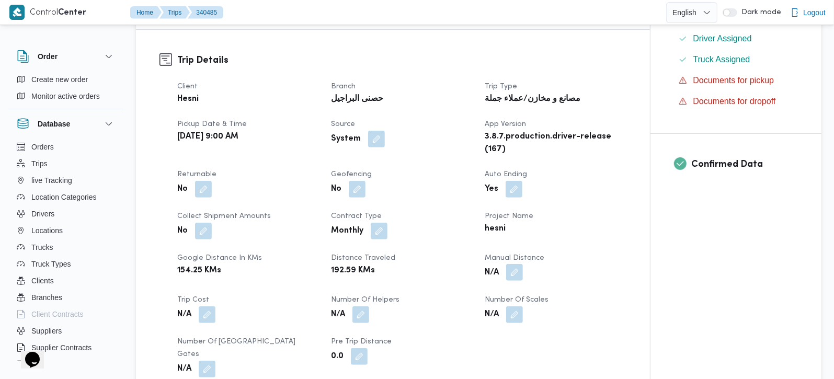
click at [512, 274] on button "button" at bounding box center [514, 272] width 17 height 17
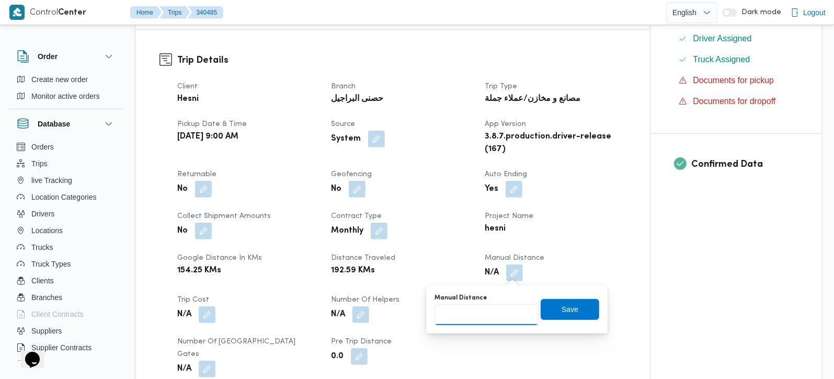
click at [482, 314] on input "Manual Distance" at bounding box center [486, 314] width 104 height 21
type input "207"
drag, startPoint x: 563, startPoint y: 307, endPoint x: 544, endPoint y: 301, distance: 19.7
click at [563, 307] on span "Save" at bounding box center [569, 309] width 17 height 13
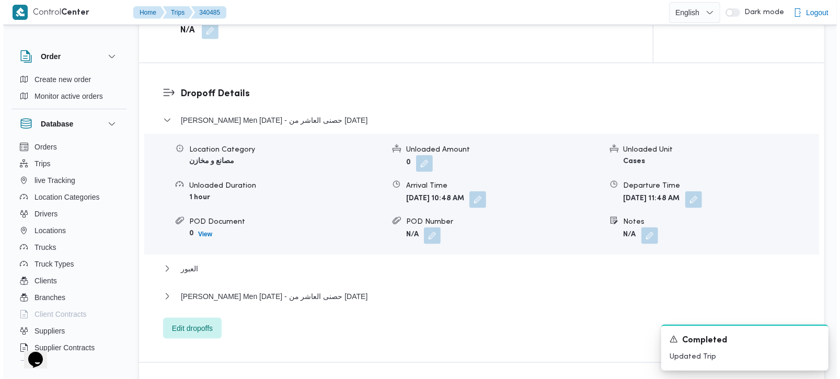
scroll to position [861, 0]
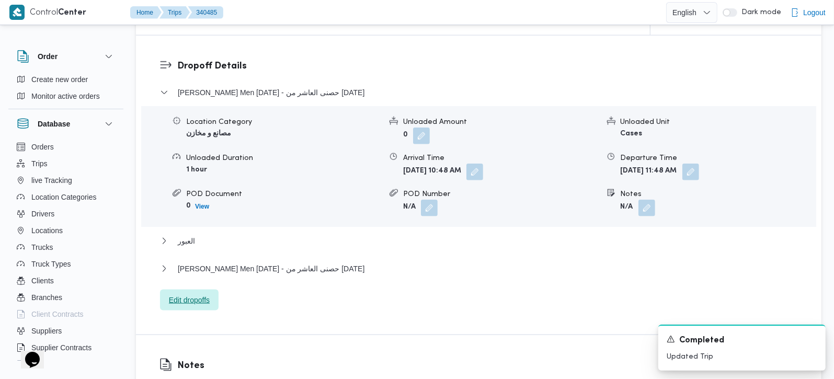
click at [213, 294] on span "Edit dropoffs" at bounding box center [189, 300] width 59 height 21
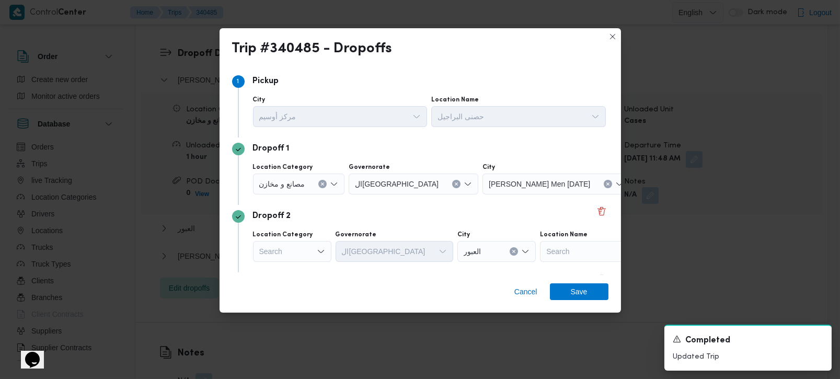
click at [322, 189] on div "مصانع و مخازن" at bounding box center [299, 184] width 92 height 21
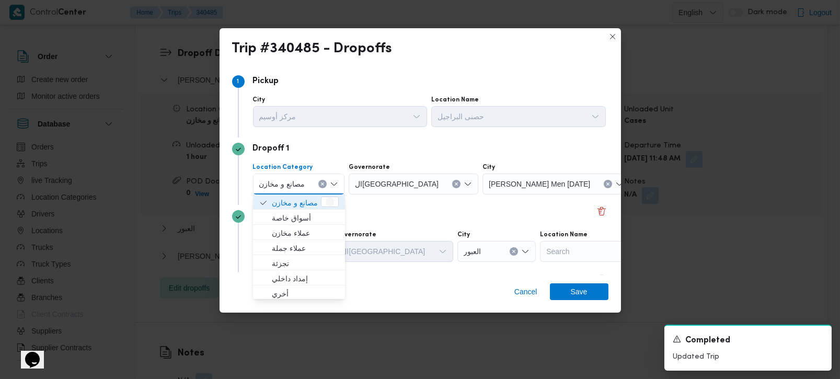
click at [323, 184] on icon "Clear input" at bounding box center [322, 184] width 3 height 3
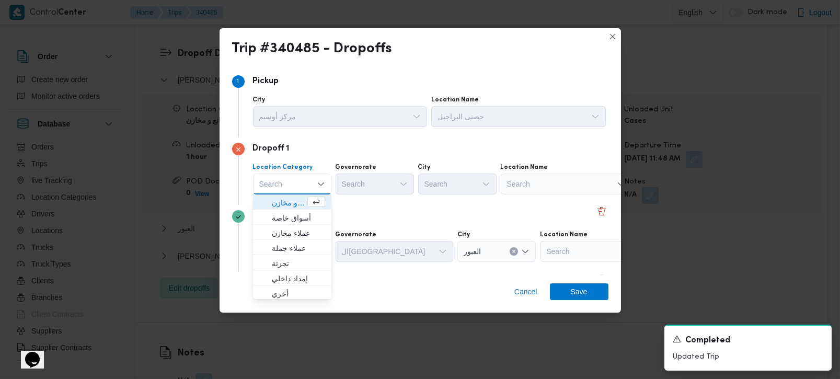
click at [545, 179] on div "Search" at bounding box center [566, 184] width 131 height 21
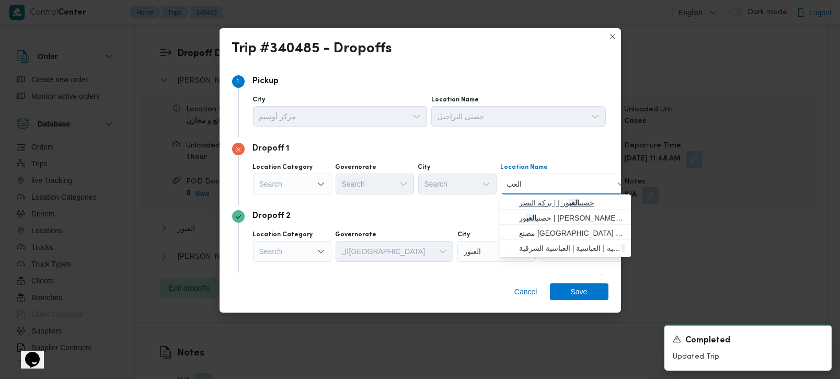
type input "العب"
click at [545, 208] on span "حصنى العب ور | | بركة النصر" at bounding box center [572, 203] width 106 height 13
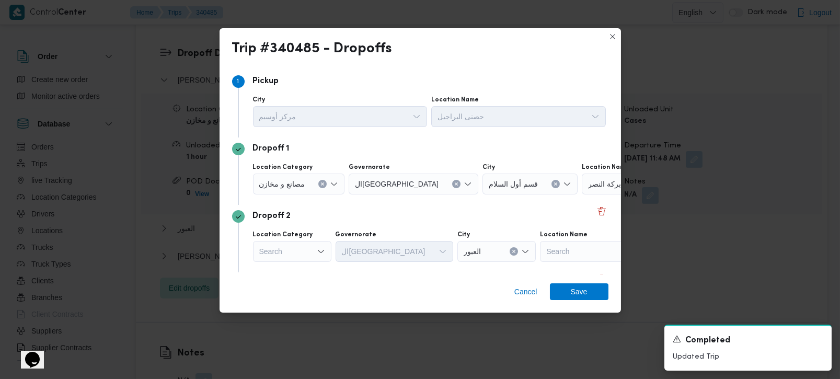
click at [459, 213] on div "Dropoff 2" at bounding box center [420, 216] width 376 height 13
click at [319, 183] on button "Clear input" at bounding box center [322, 184] width 8 height 8
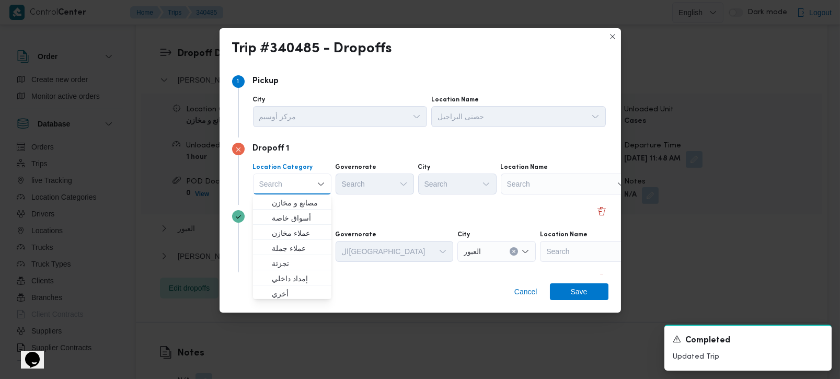
click at [532, 190] on div "Search" at bounding box center [566, 184] width 131 height 21
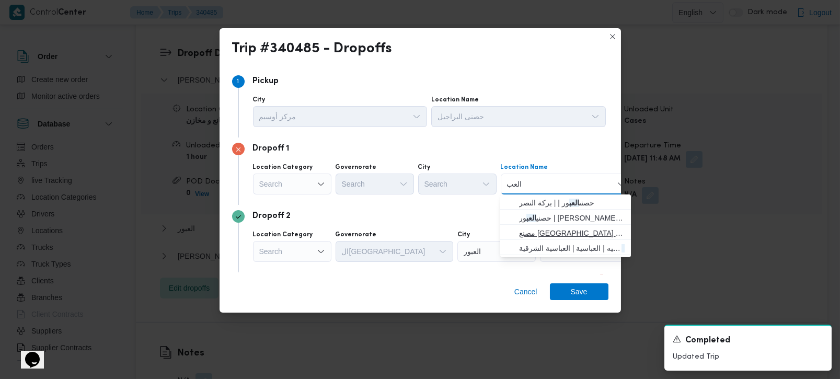
type input "العب"
click at [548, 229] on span "مصنع نيو بورن | مصنع نيوبورن للملابس الجاهزه | null" at bounding box center [572, 233] width 106 height 13
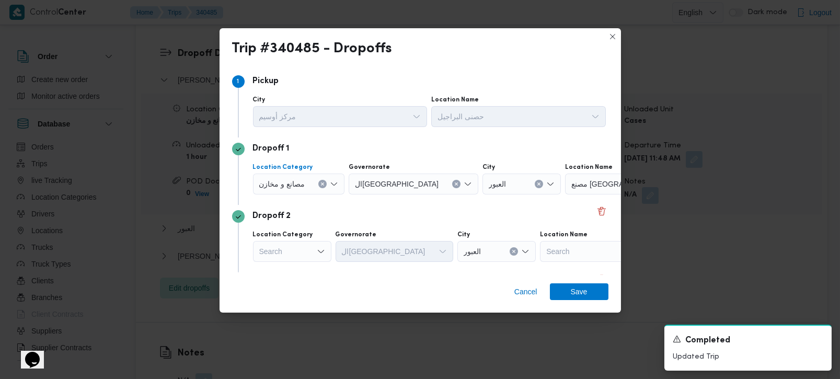
click at [319, 185] on button "Clear input" at bounding box center [322, 184] width 8 height 8
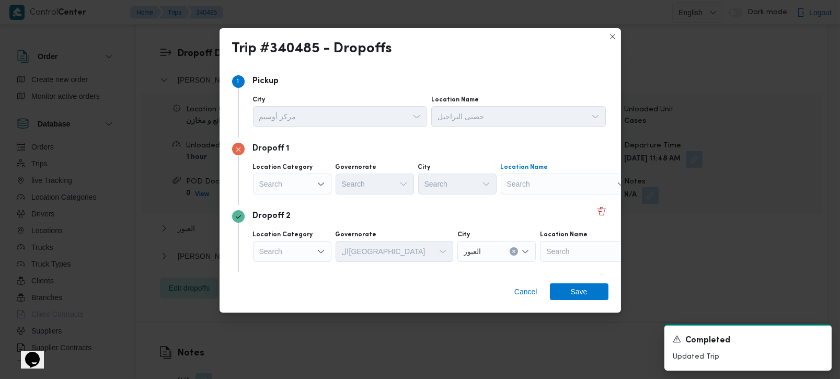
click at [560, 184] on div "Search" at bounding box center [566, 184] width 131 height 21
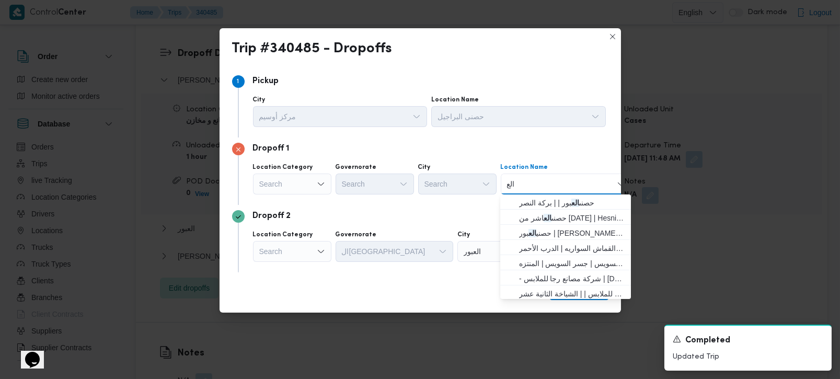
type input "العب"
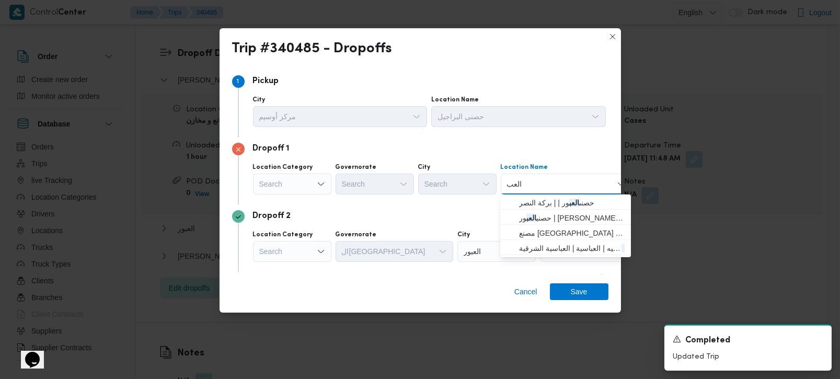
click at [514, 188] on input "العب" at bounding box center [515, 184] width 16 height 13
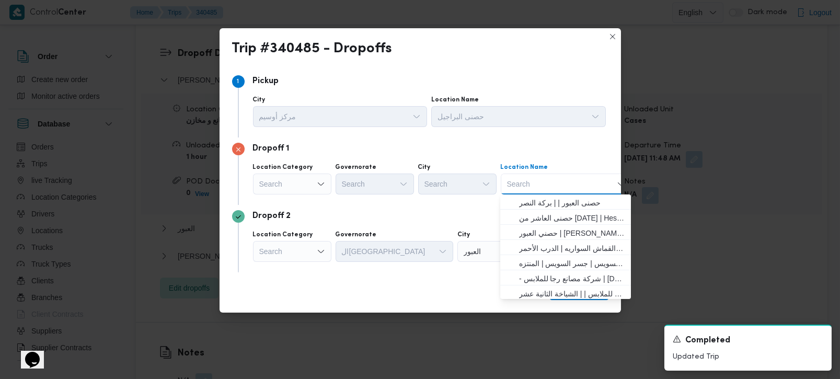
click at [300, 175] on div "Search" at bounding box center [292, 184] width 78 height 21
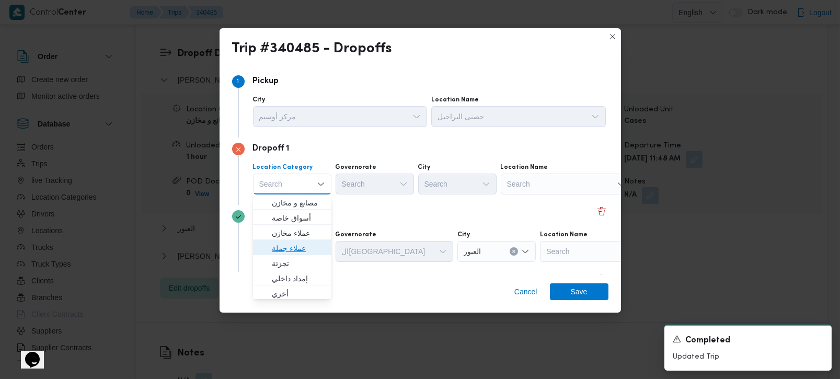
click at [287, 249] on span "عملاء جملة" at bounding box center [298, 248] width 53 height 13
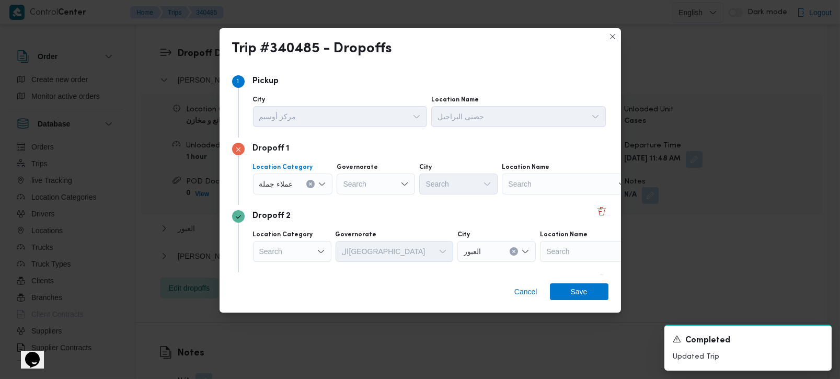
click at [387, 175] on div "Search" at bounding box center [376, 184] width 78 height 21
type input "رة"
click at [373, 224] on span "القاه رة" at bounding box center [380, 218] width 53 height 13
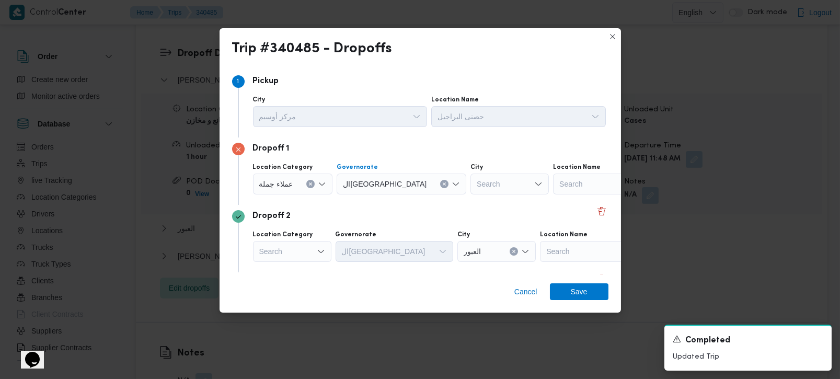
click at [470, 188] on div "Search" at bounding box center [509, 184] width 78 height 21
type input "بور"
click at [453, 202] on span "الع بور" at bounding box center [463, 203] width 53 height 13
click at [430, 204] on div "Dropoff 1 Location Category عملاء جملة Governorate القاهرة City العبور Combo bo…" at bounding box center [420, 170] width 376 height 67
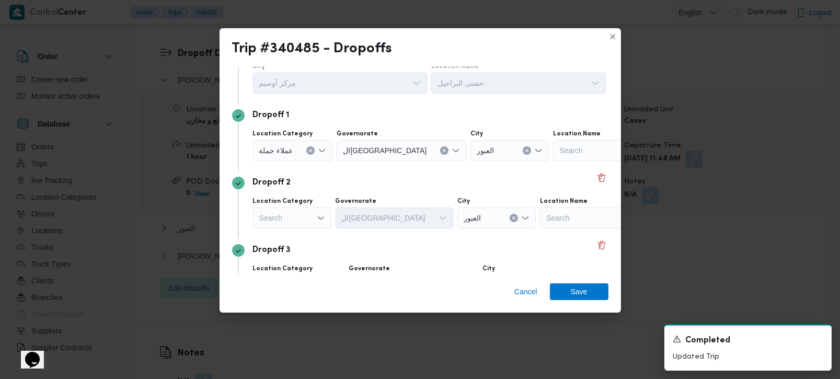
scroll to position [61, 0]
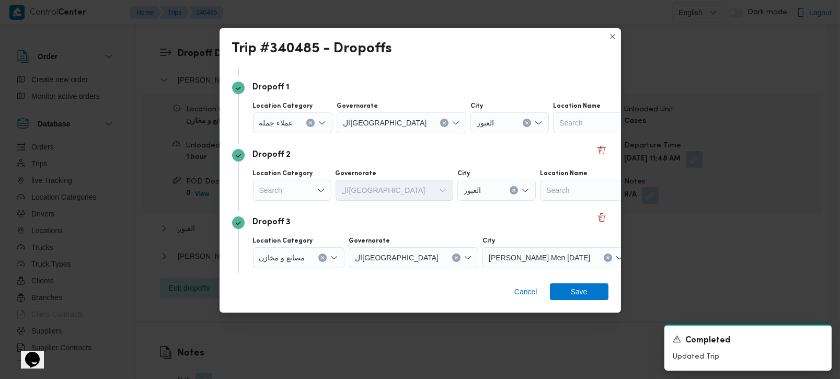
click at [286, 186] on div "Search" at bounding box center [292, 190] width 78 height 21
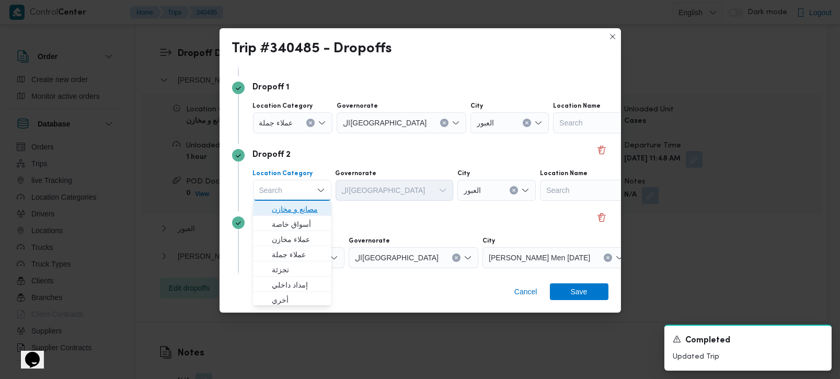
click at [292, 203] on span "مصانع و مخازن" at bounding box center [298, 209] width 53 height 13
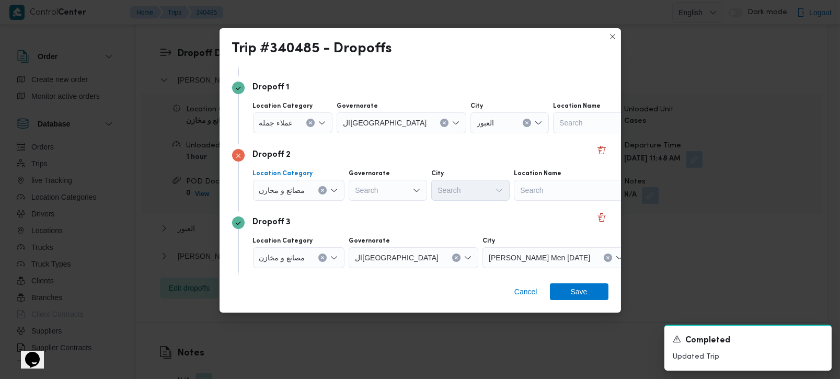
click at [321, 191] on icon "Clear input" at bounding box center [322, 190] width 4 height 4
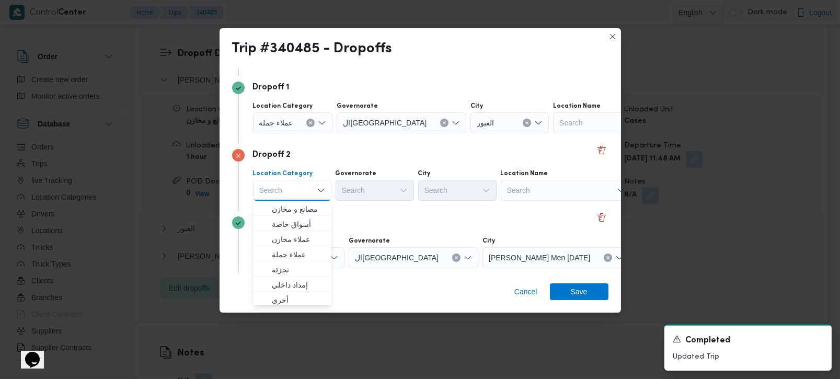
click at [524, 193] on div "Search" at bounding box center [566, 190] width 131 height 21
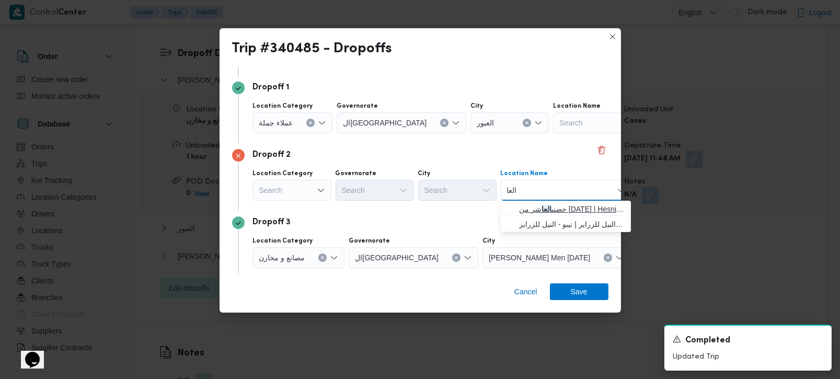
type input "العا"
click at [539, 210] on span "حصنى العا شر من رمضان | Hesni Textiles Factory | جزء من مدينة العاشر-مجاورات" at bounding box center [572, 209] width 106 height 13
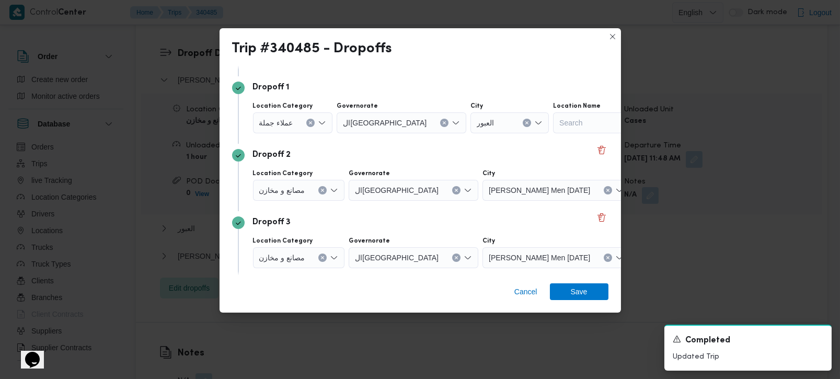
click at [474, 218] on div "Dropoff 3" at bounding box center [420, 222] width 376 height 13
click at [389, 218] on div "Dropoff 3" at bounding box center [420, 222] width 376 height 13
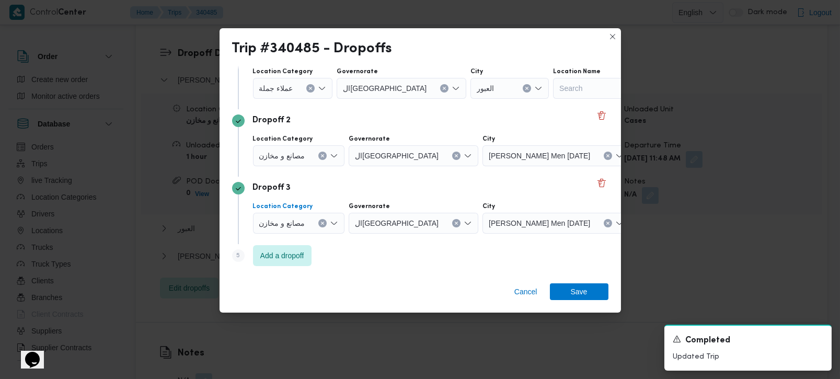
click at [324, 225] on icon "Clear input" at bounding box center [322, 223] width 4 height 4
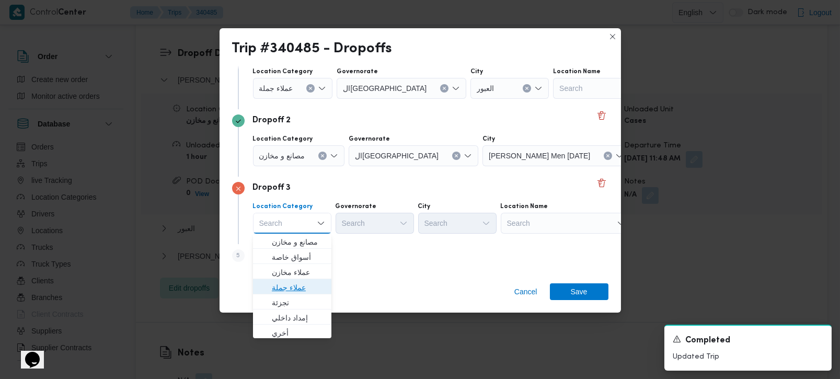
click at [294, 287] on span "عملاء جملة" at bounding box center [298, 287] width 53 height 13
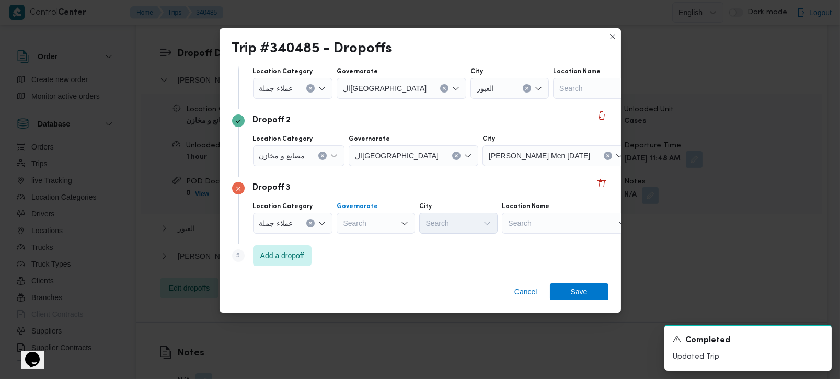
click at [366, 221] on div "Search" at bounding box center [376, 223] width 78 height 21
type input "قي"
click at [363, 248] on span "الشر قي ة" at bounding box center [375, 242] width 70 height 17
click at [442, 227] on div "Search" at bounding box center [458, 223] width 78 height 21
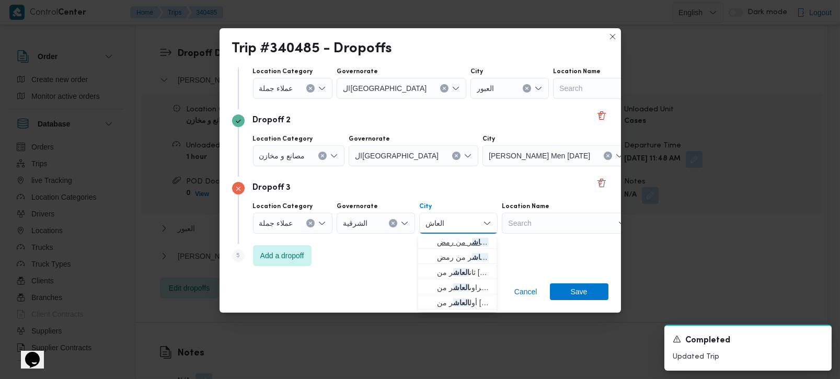
type input "العاش"
click at [451, 236] on span "قسم اول مدينة العاش ر من رمض" at bounding box center [463, 242] width 53 height 13
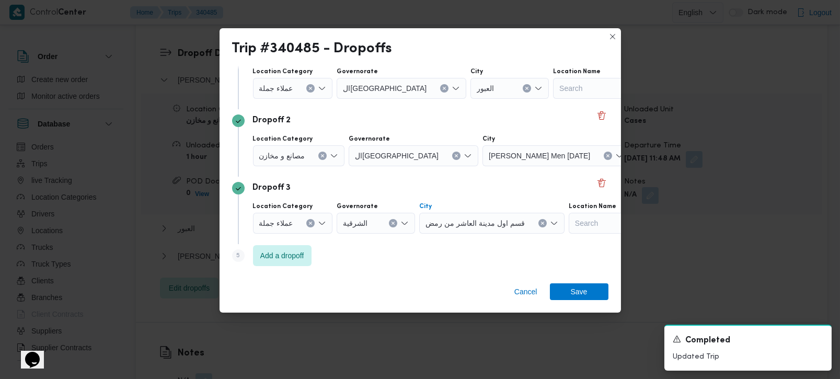
click at [397, 267] on div "Step 5 is disabled 5 Add a dropoff" at bounding box center [420, 257] width 376 height 27
click at [287, 258] on span "Add a dropoff" at bounding box center [282, 255] width 44 height 13
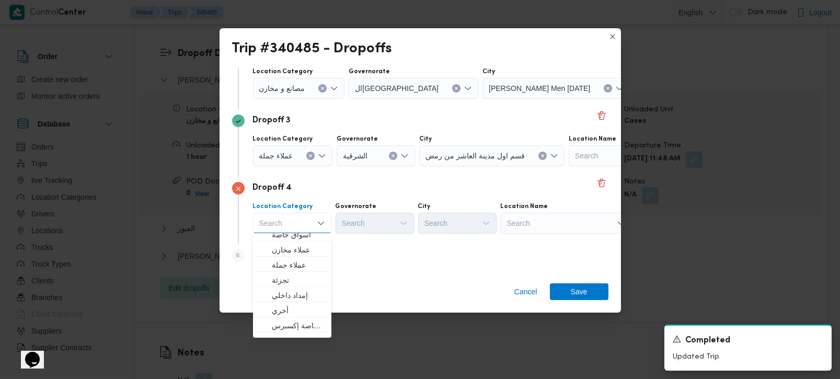
scroll to position [0, 0]
click at [532, 234] on div "Location Category Search Combo box. Selected. Combo box input. Search. Type som…" at bounding box center [429, 218] width 357 height 36
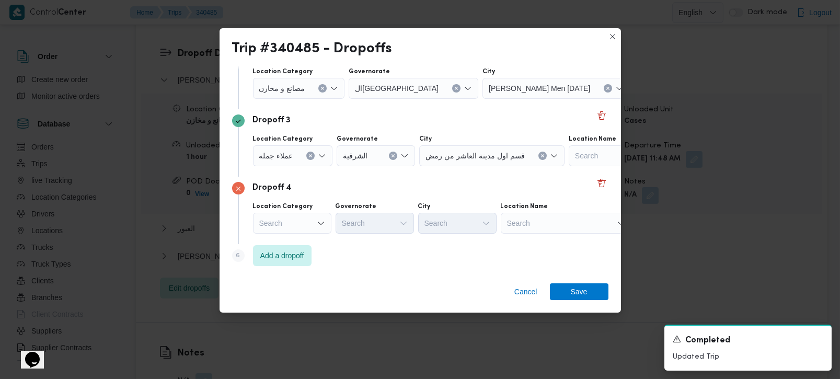
click at [531, 227] on div "Search" at bounding box center [566, 223] width 131 height 21
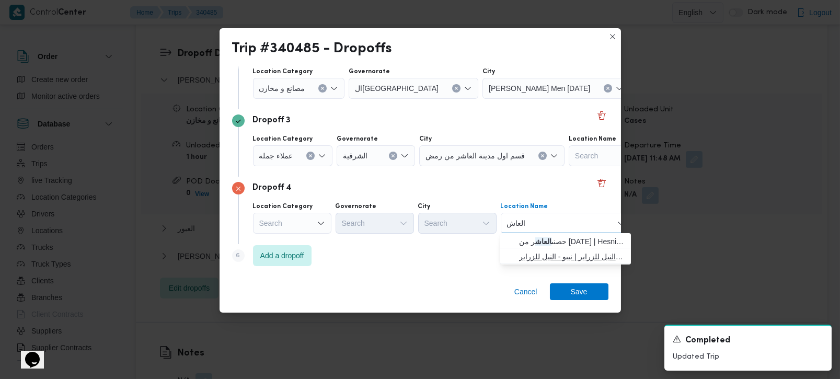
type input "العاش"
click at [543, 255] on span "نيبو _ النيل للزراير | نيبو - النيل للزراير | null" at bounding box center [572, 256] width 106 height 13
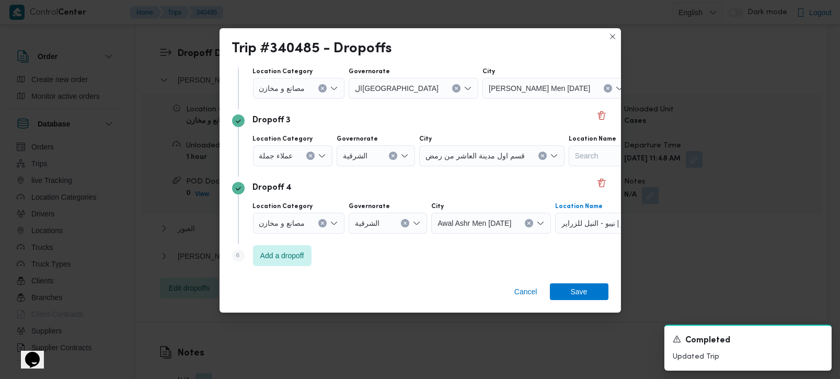
click at [325, 219] on button "Clear input" at bounding box center [322, 223] width 8 height 8
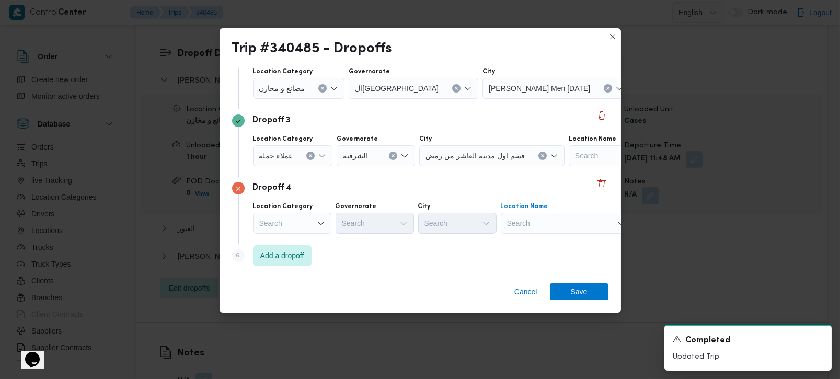
click at [545, 226] on div "Search" at bounding box center [566, 223] width 131 height 21
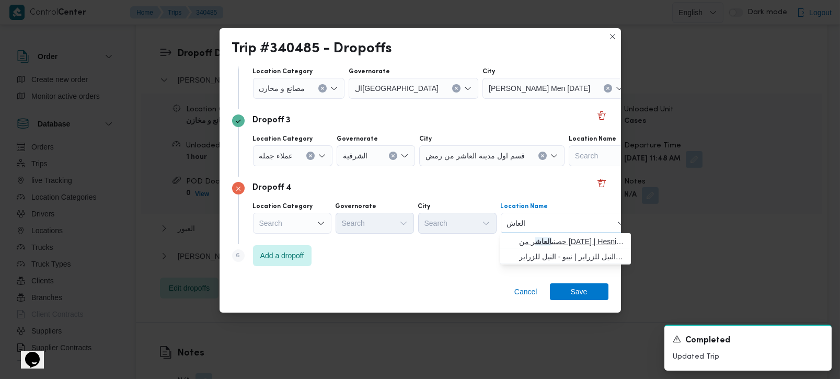
type input "العاش"
click at [552, 238] on span "حصنى العاش ر من رمضان | Hesni Textiles Factory | جزء من مدينة العاشر-مجاورات" at bounding box center [572, 241] width 106 height 13
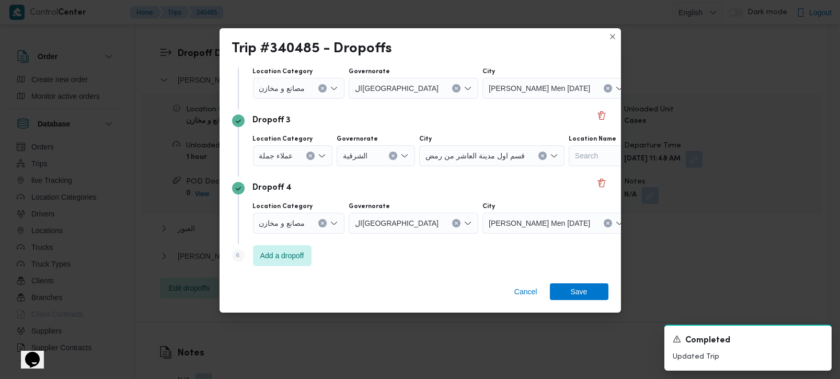
click at [490, 263] on div "Step 6 is disabled 6 Add a dropoff" at bounding box center [420, 257] width 376 height 27
click at [302, 253] on span "Add a dropoff" at bounding box center [282, 255] width 44 height 13
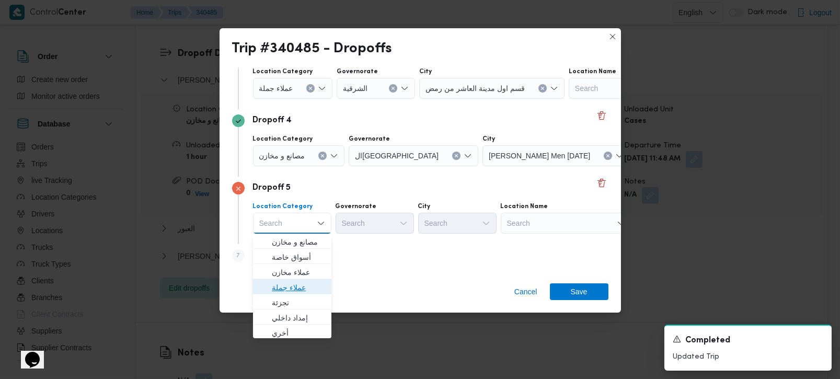
click at [297, 286] on span "عملاء جملة" at bounding box center [298, 287] width 53 height 13
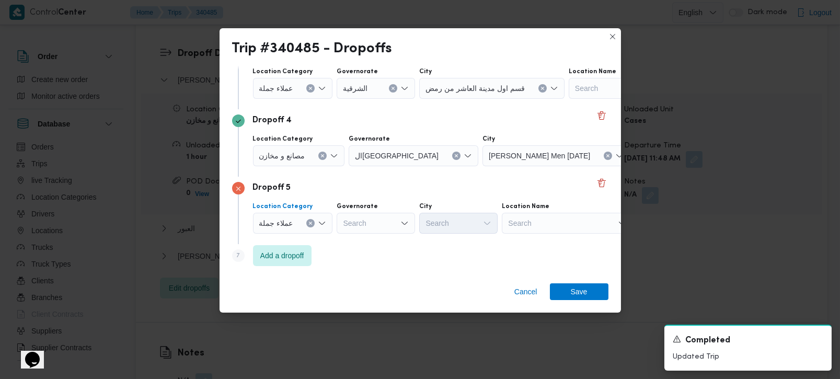
click at [373, 227] on div "Search" at bounding box center [376, 223] width 78 height 21
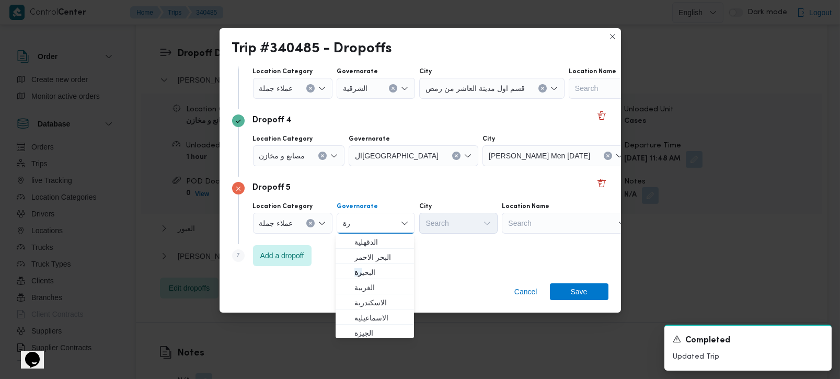
type input "رة"
click at [368, 252] on span "البحر الاحمر" at bounding box center [380, 257] width 53 height 13
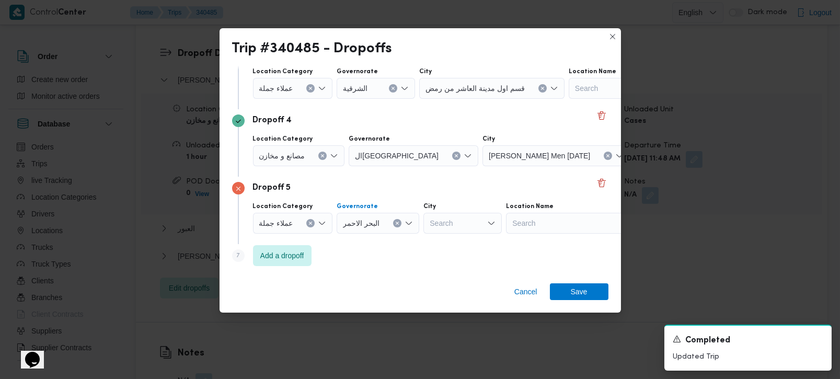
click at [393, 222] on button "Clear input" at bounding box center [397, 223] width 8 height 8
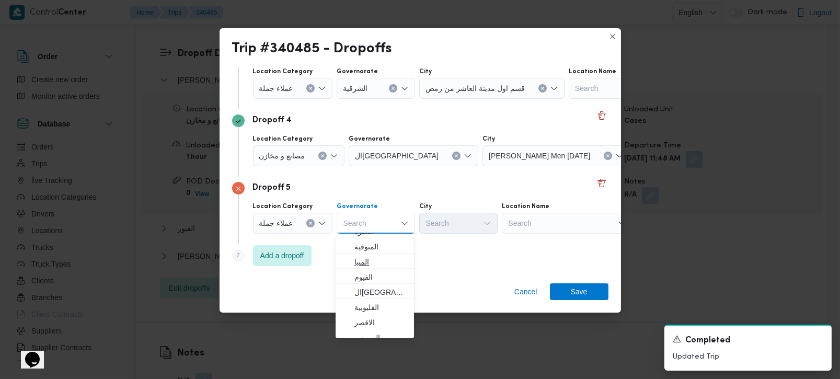
scroll to position [123, 0]
click at [367, 270] on span "القاهرة" at bounding box center [380, 270] width 53 height 13
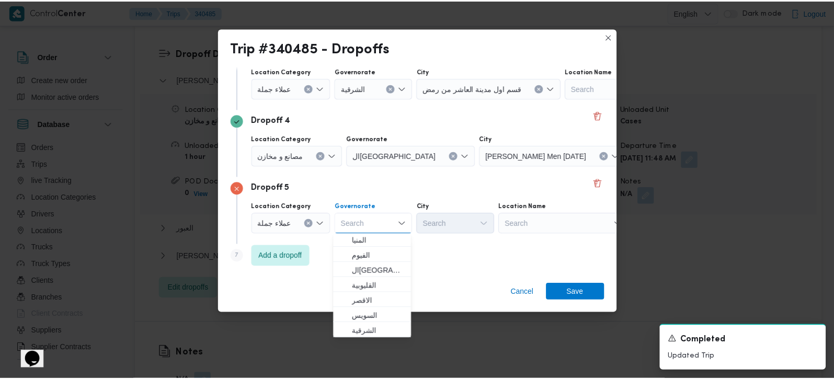
scroll to position [0, 0]
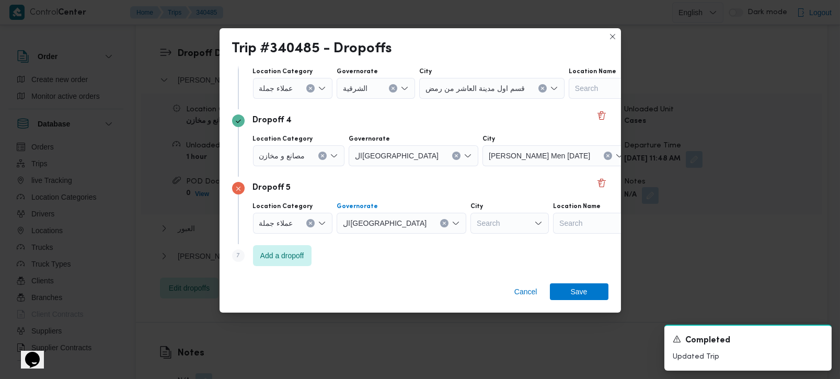
click at [470, 226] on div "Search" at bounding box center [509, 223] width 78 height 21
type input "بور"
click at [452, 236] on span "الع بور" at bounding box center [463, 242] width 53 height 13
click at [451, 270] on div "Step 7 is disabled 7 Add a dropoff" at bounding box center [420, 257] width 376 height 27
click at [571, 297] on span "Save" at bounding box center [579, 291] width 17 height 17
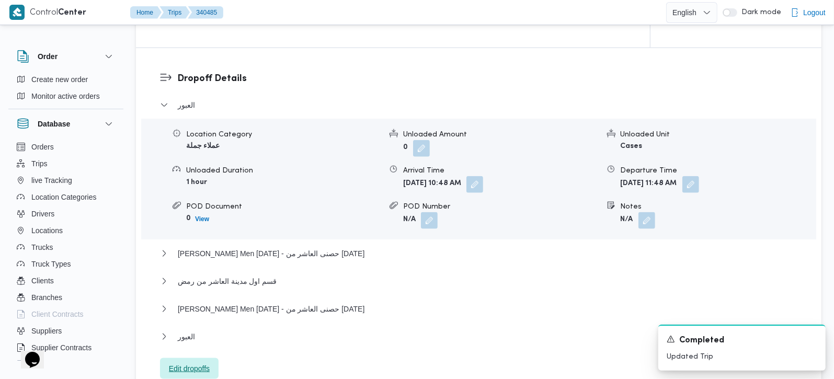
scroll to position [873, 0]
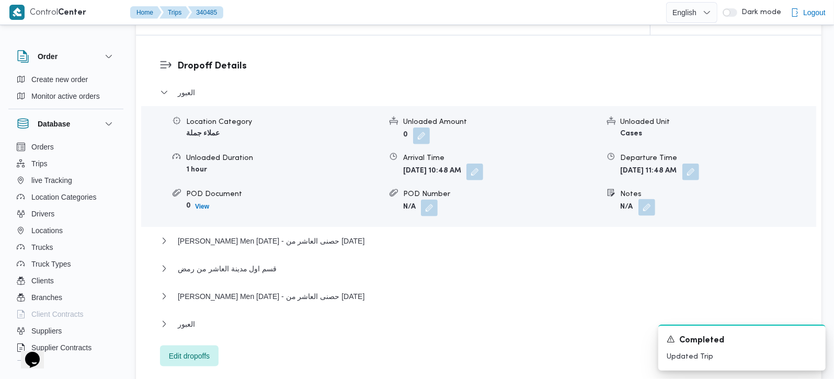
click at [639, 199] on button "button" at bounding box center [646, 207] width 17 height 17
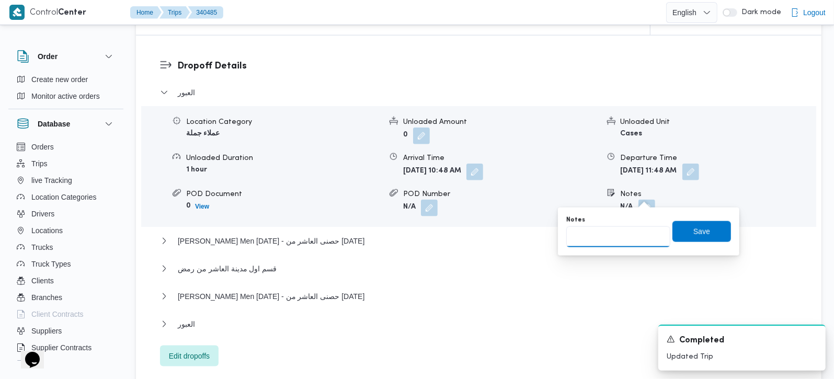
click at [624, 232] on input "Notes" at bounding box center [618, 236] width 104 height 21
type input "الشباب"
click at [681, 234] on span "Save" at bounding box center [701, 231] width 59 height 21
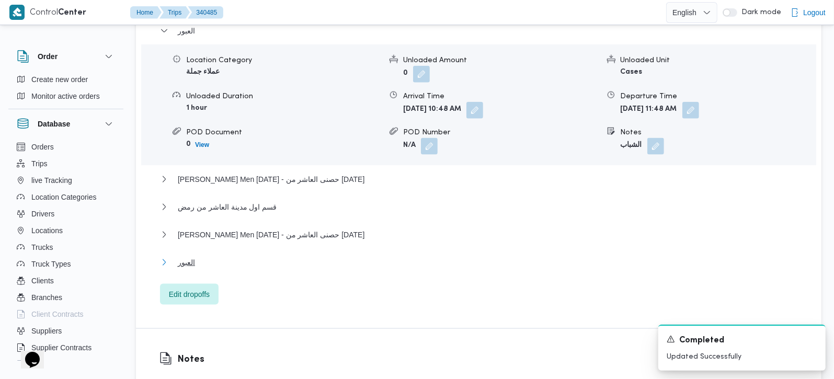
click at [199, 256] on button "العبور" at bounding box center [479, 262] width 638 height 13
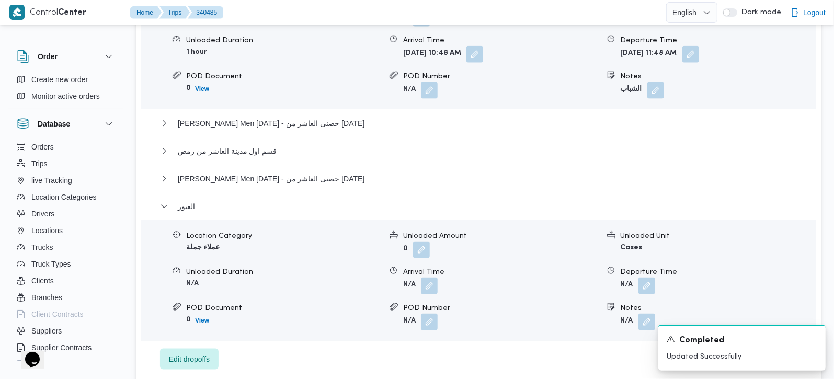
scroll to position [1058, 0]
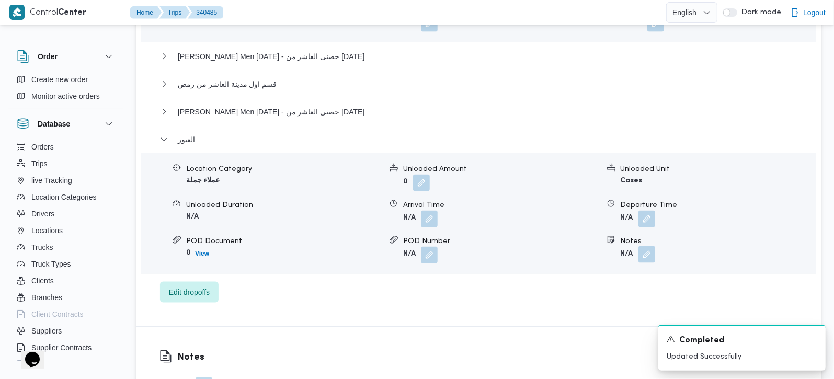
click at [646, 246] on button "button" at bounding box center [646, 254] width 17 height 17
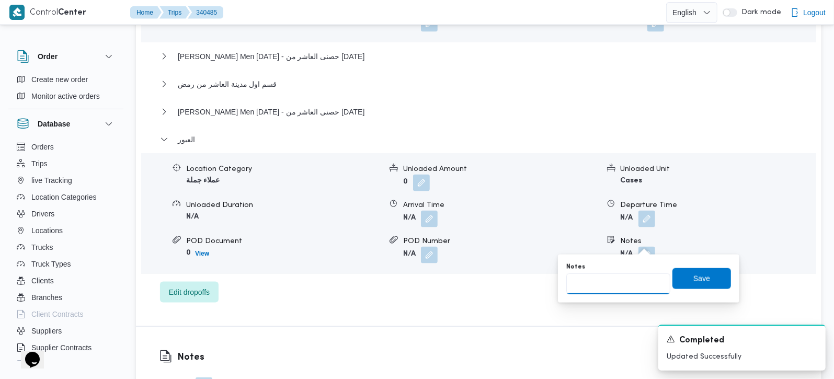
click at [610, 294] on input "Notes" at bounding box center [618, 283] width 104 height 21
type input "2 عميل"
click at [693, 273] on span "Save" at bounding box center [701, 278] width 17 height 13
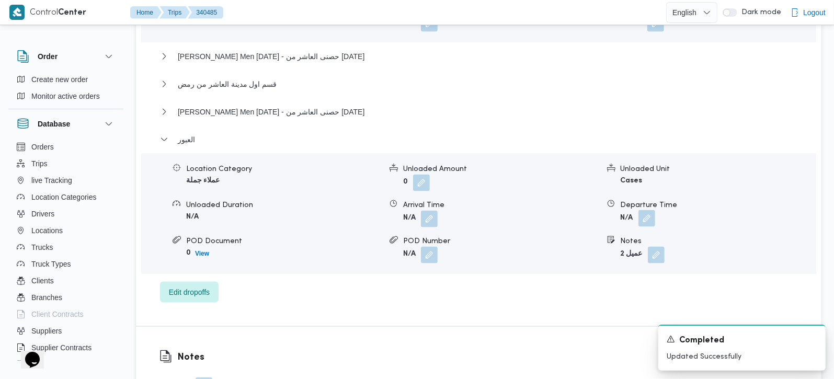
click at [648, 210] on button "button" at bounding box center [646, 218] width 17 height 17
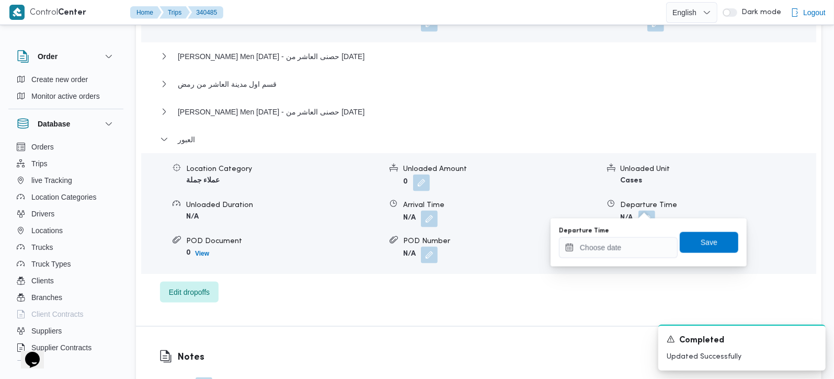
click at [635, 235] on div "Departure Time" at bounding box center [618, 242] width 119 height 31
click at [636, 244] on input "Departure Time" at bounding box center [618, 247] width 119 height 21
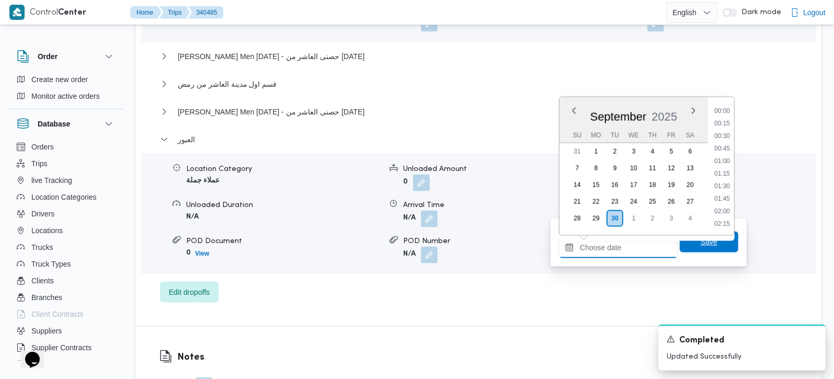
scroll to position [852, 0]
click at [728, 173] on li "18:15" at bounding box center [722, 174] width 24 height 10
type input "30/09/2025 18:15"
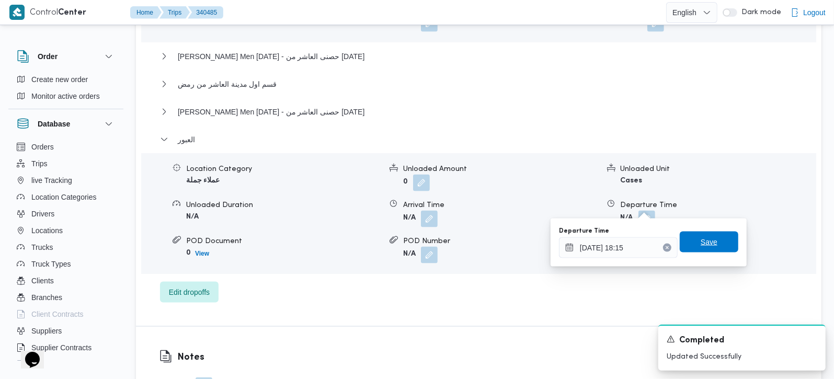
click at [701, 244] on span "Save" at bounding box center [708, 242] width 17 height 13
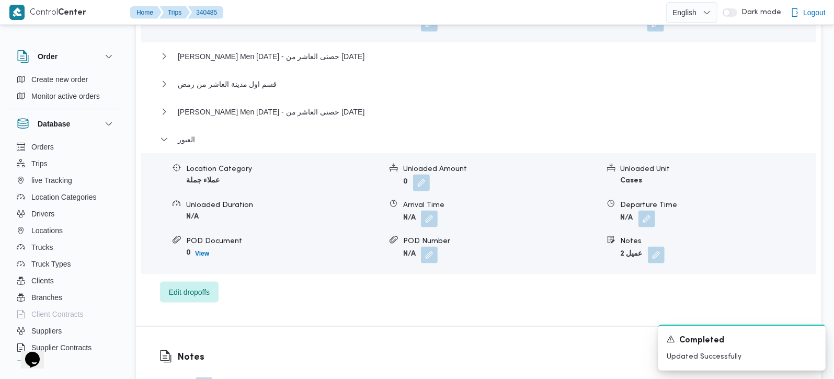
scroll to position [935, 0]
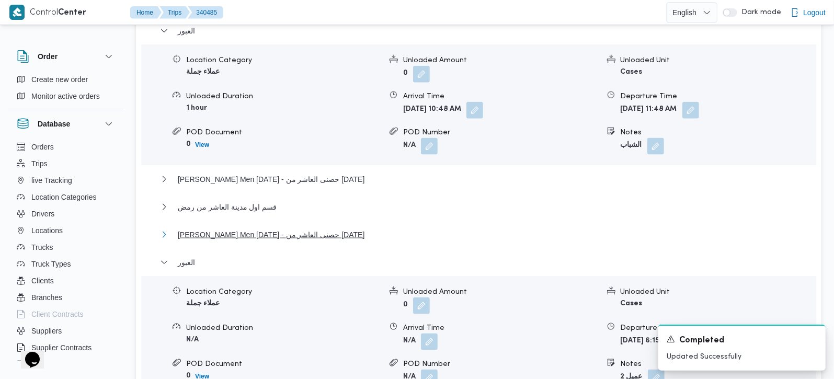
click at [229, 228] on span "Thany Ashr Men Ramadan - حصنى العاشر من رمضان" at bounding box center [271, 234] width 187 height 13
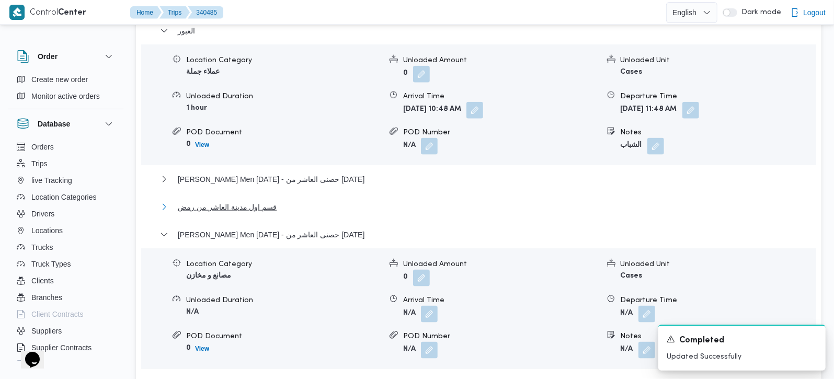
click at [232, 201] on span "قسم اول مدينة العاشر من رمض" at bounding box center [227, 207] width 99 height 13
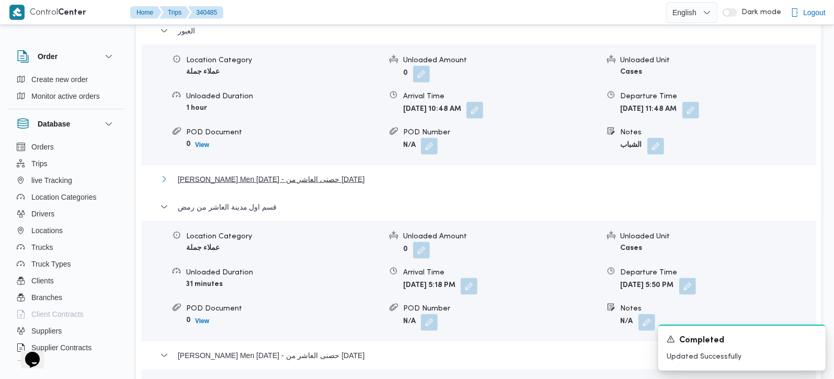
click at [250, 173] on span "Thany Ashr Men Ramadan - حصنى العاشر من رمضان" at bounding box center [271, 179] width 187 height 13
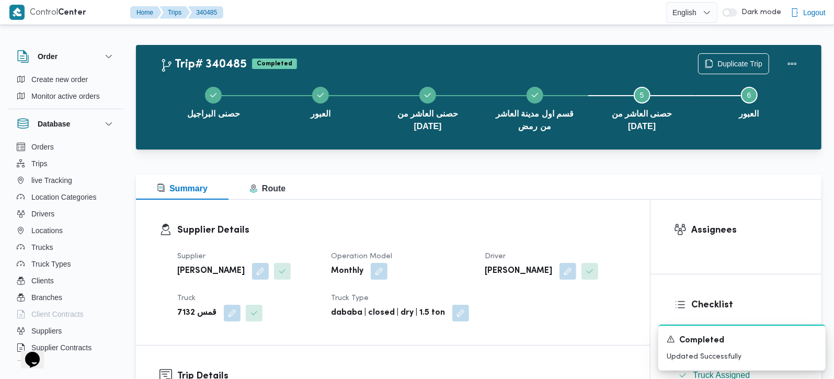
scroll to position [0, 0]
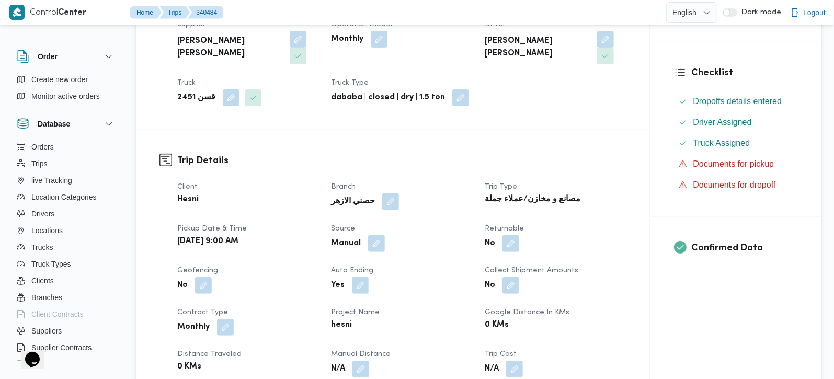
scroll to position [246, 0]
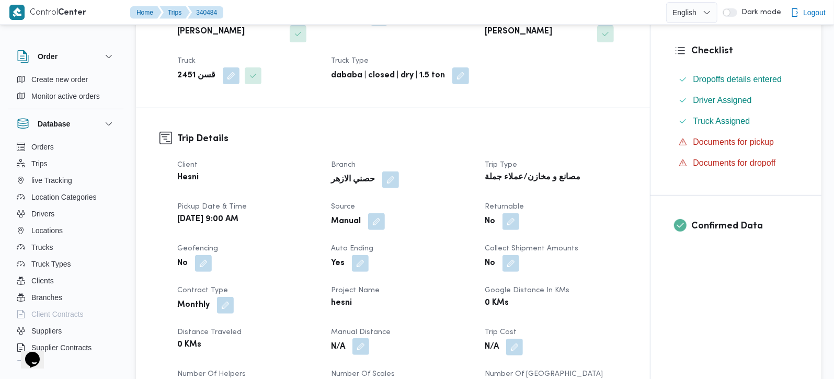
click at [363, 338] on button "button" at bounding box center [360, 346] width 17 height 17
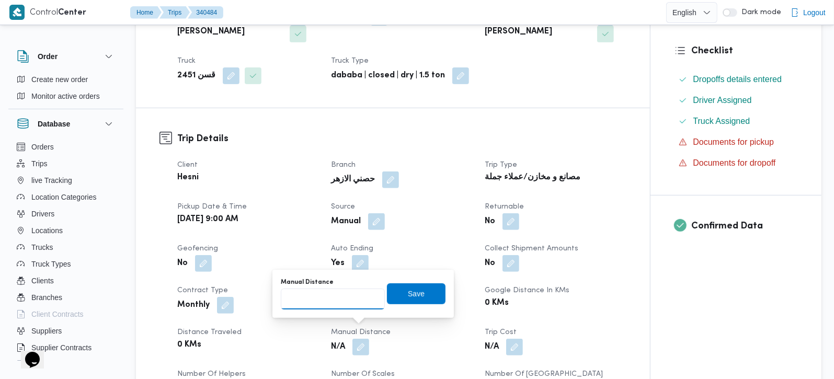
click at [325, 304] on input "Manual Distance" at bounding box center [333, 299] width 104 height 21
type input "218"
click at [408, 292] on span "Save" at bounding box center [416, 293] width 17 height 13
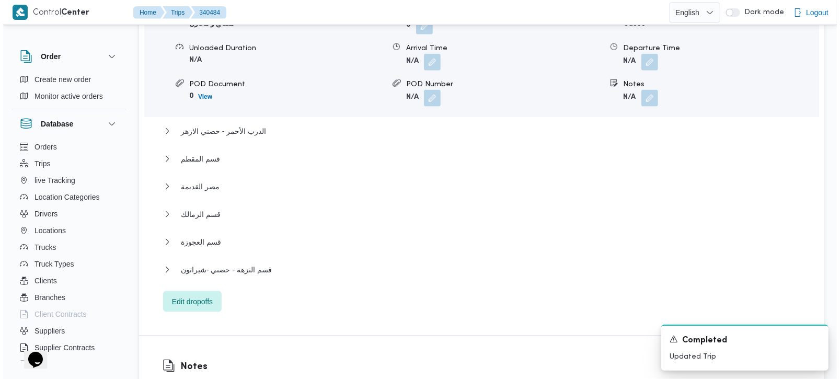
scroll to position [984, 0]
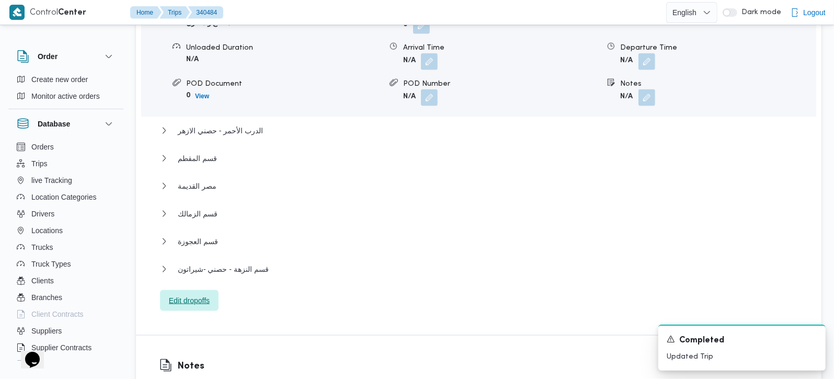
click at [206, 294] on span "Edit dropoffs" at bounding box center [189, 300] width 41 height 13
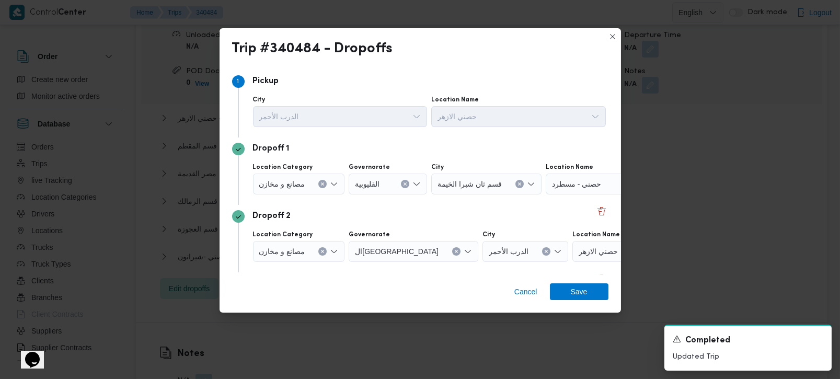
click at [321, 183] on icon "Clear input" at bounding box center [322, 184] width 4 height 4
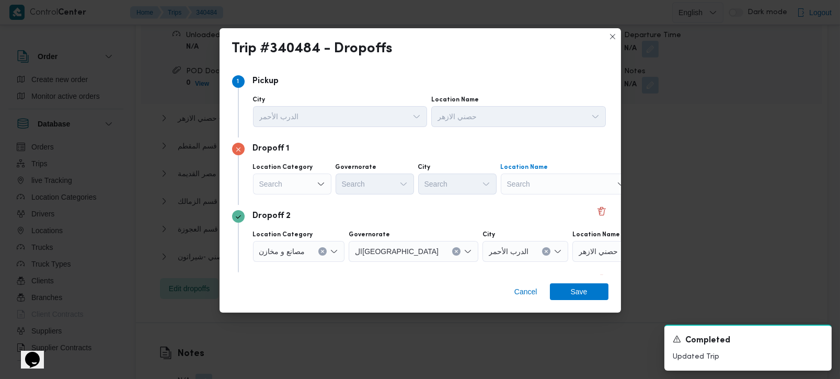
click at [580, 176] on div "Search" at bounding box center [566, 184] width 131 height 21
type input "شيرا"
click at [531, 205] on span "حصني - شيرا تون | 7 الخليلي | شيراتون المطار" at bounding box center [572, 203] width 106 height 13
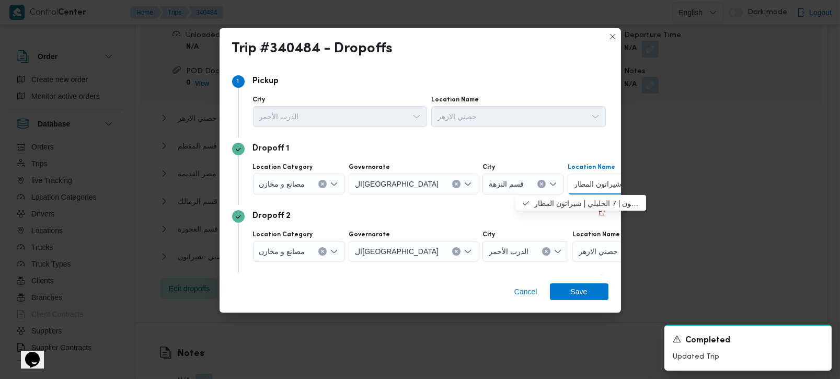
click at [478, 219] on div "Dropoff 2" at bounding box center [420, 216] width 376 height 13
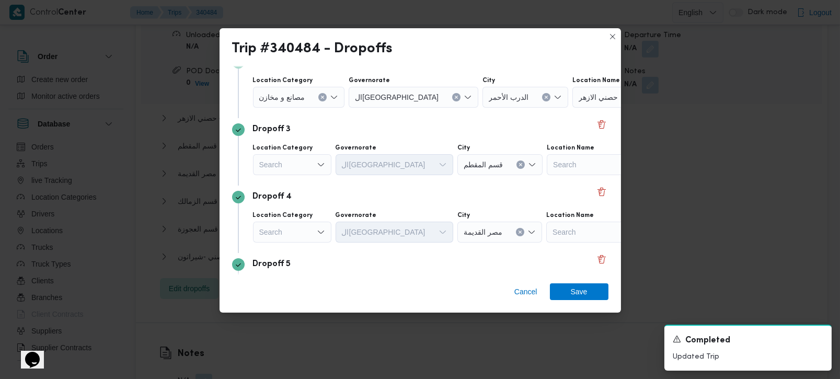
scroll to position [184, 0]
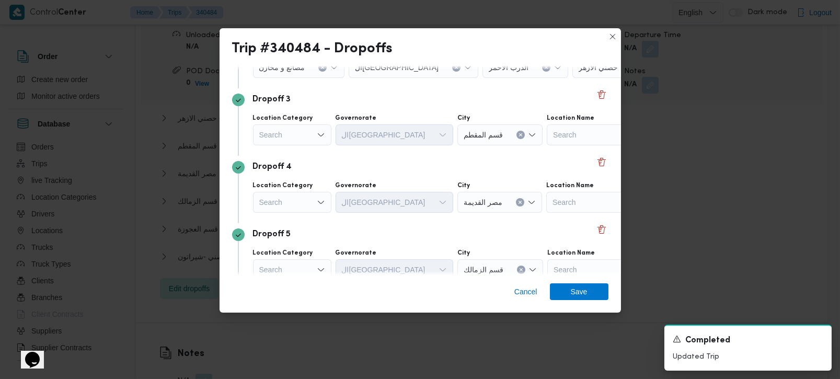
click at [318, 137] on icon "Open list of options" at bounding box center [321, 135] width 8 height 8
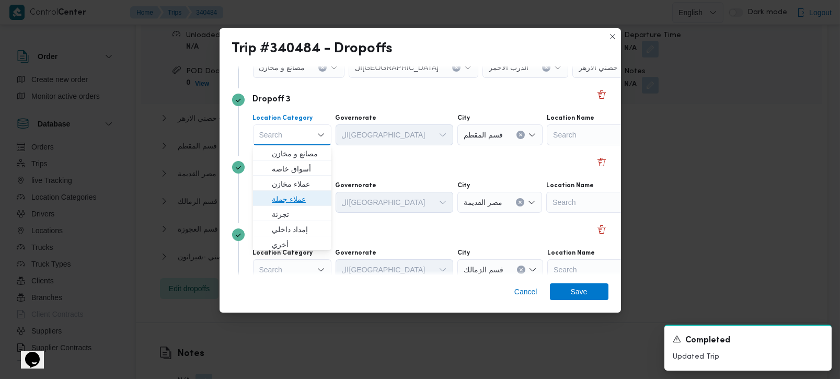
click at [301, 203] on span "عملاء جملة" at bounding box center [298, 199] width 53 height 13
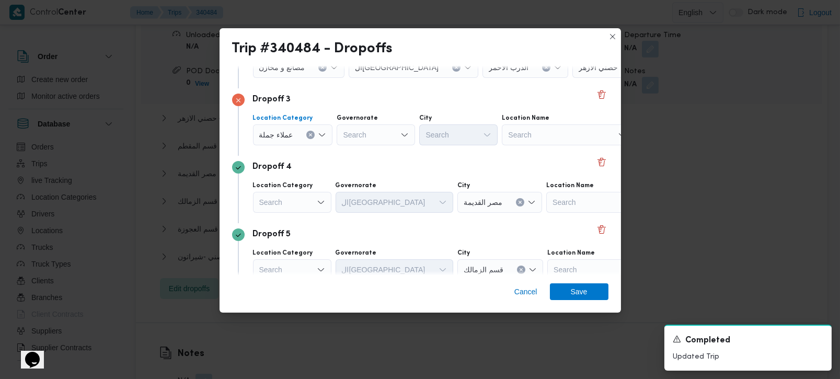
click at [388, 140] on div "Search" at bounding box center [376, 134] width 78 height 21
type input "رة"
click at [370, 163] on span "القاه رة" at bounding box center [380, 169] width 53 height 13
click at [470, 141] on div "Search" at bounding box center [509, 134] width 78 height 21
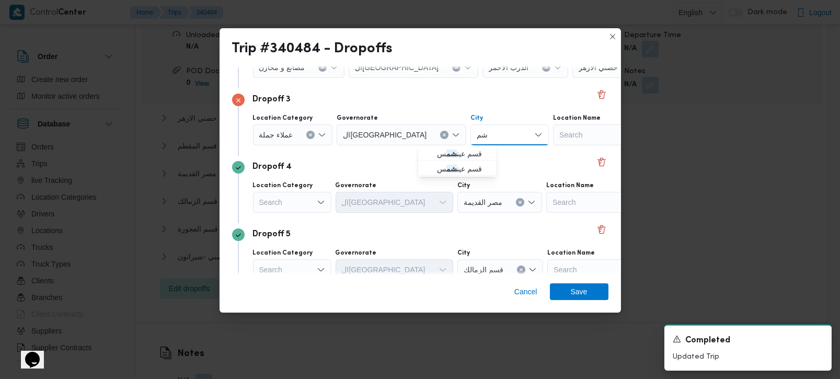
type input "شمس"
click at [460, 152] on span "قسم عين شمس" at bounding box center [463, 153] width 53 height 13
click at [452, 172] on div "Dropoff 4" at bounding box center [420, 167] width 376 height 13
click at [309, 198] on div "Search" at bounding box center [292, 202] width 78 height 21
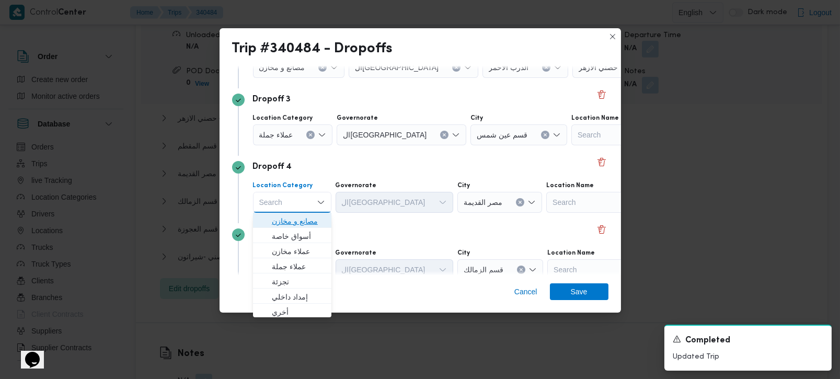
click at [312, 221] on span "مصانع و مخازن" at bounding box center [298, 221] width 53 height 13
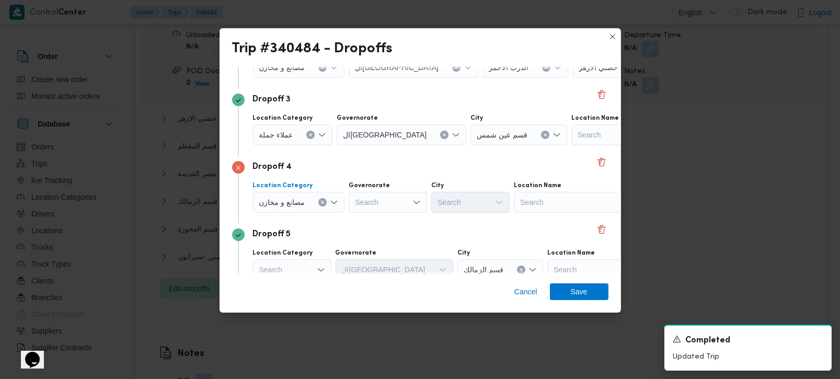
click at [320, 201] on icon "Clear input" at bounding box center [322, 202] width 4 height 4
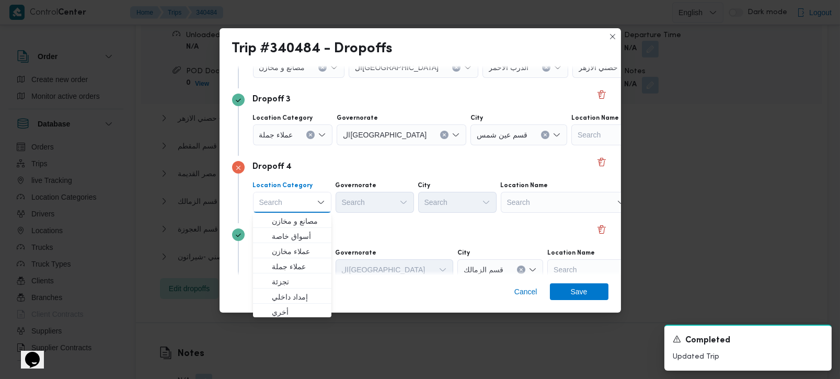
click at [536, 198] on div "Search" at bounding box center [566, 202] width 131 height 21
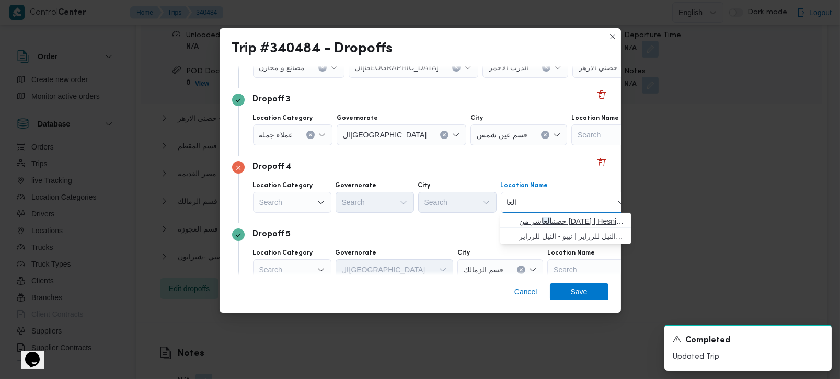
type input "العا"
click at [577, 217] on span "حصنى العا شر من رمضان | Hesni Textiles Factory | جزء من مدينة العاشر-مجاورات" at bounding box center [572, 221] width 106 height 13
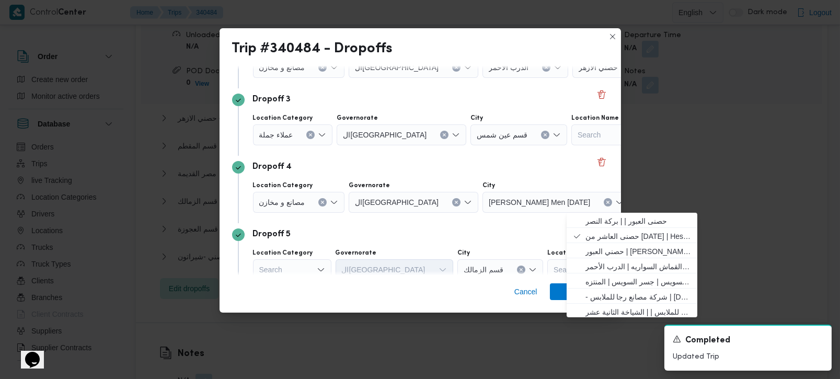
click at [419, 234] on div "Dropoff 5" at bounding box center [420, 234] width 376 height 13
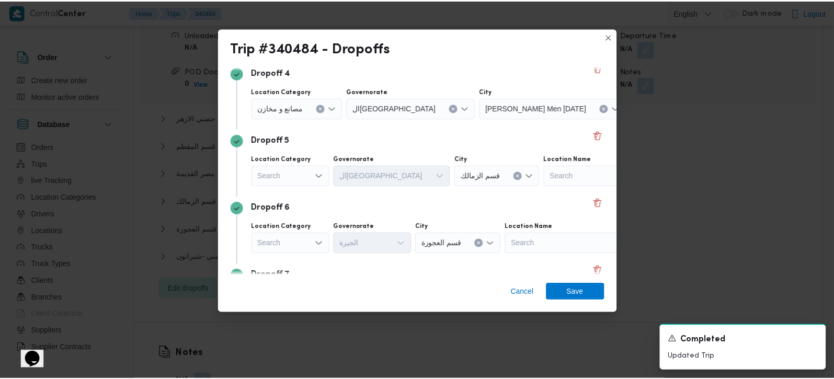
scroll to position [307, 0]
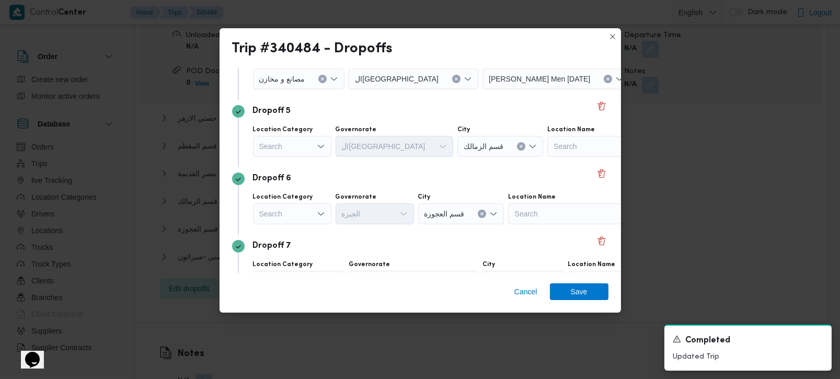
click at [310, 148] on div "Search" at bounding box center [292, 146] width 78 height 21
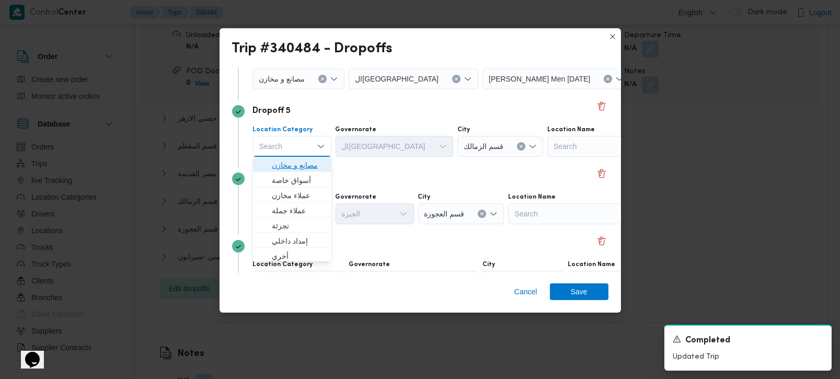
click at [308, 163] on span "مصانع و مخازن" at bounding box center [298, 165] width 53 height 13
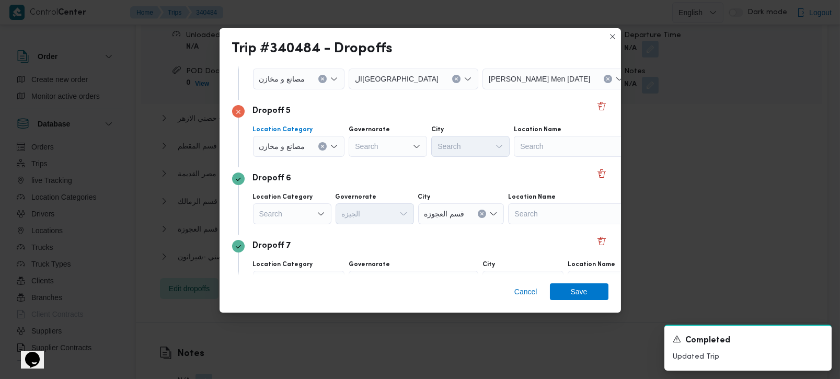
click at [325, 145] on icon "Clear input" at bounding box center [322, 146] width 4 height 4
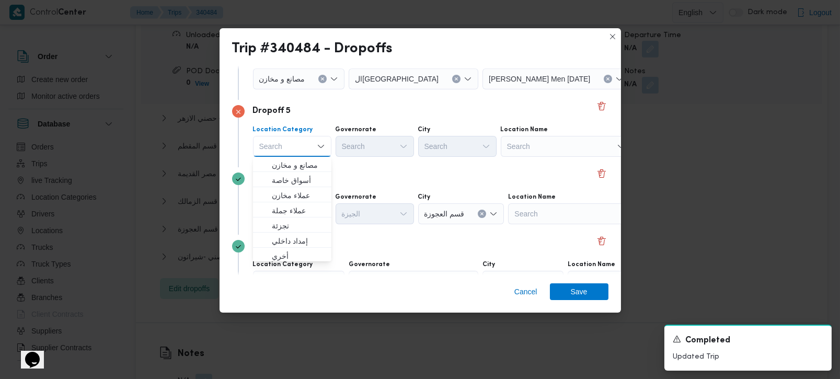
click at [562, 139] on div "Search" at bounding box center [566, 146] width 131 height 21
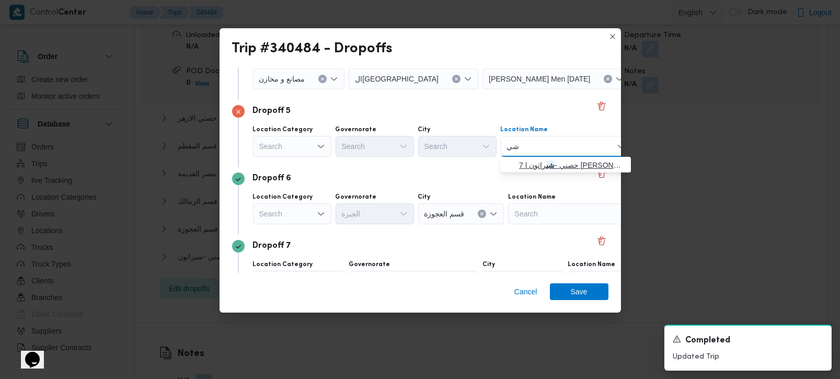
type input "شي"
click at [504, 165] on span "حصني - شي راتون | 7 الخليلي | شيراتون المطار" at bounding box center [565, 165] width 122 height 17
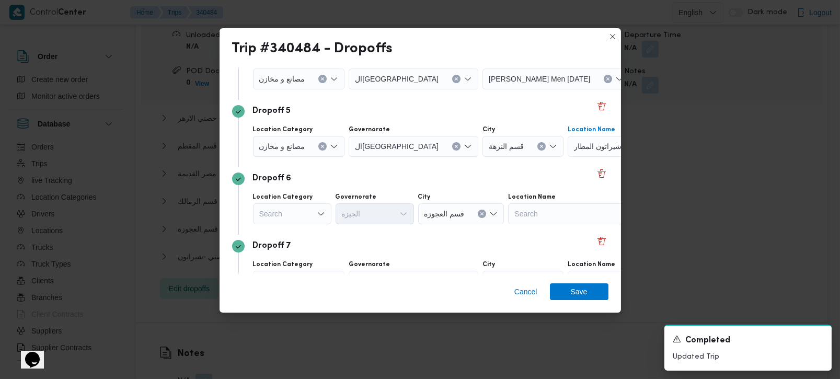
click at [499, 178] on div "Dropoff 6" at bounding box center [420, 178] width 376 height 13
click at [590, 294] on span "Save" at bounding box center [579, 291] width 59 height 17
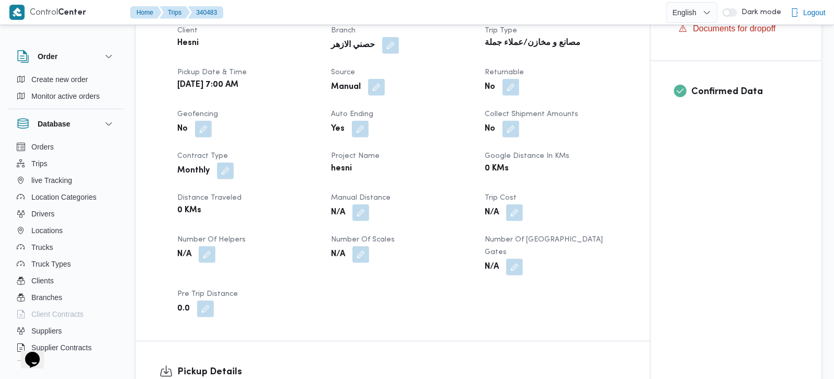
scroll to position [492, 0]
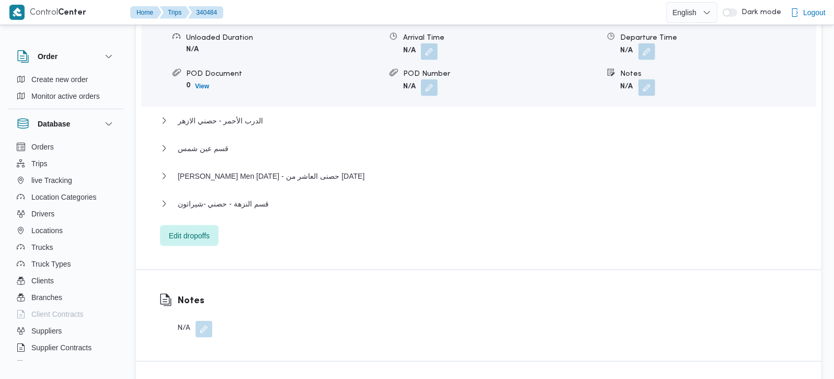
scroll to position [1074, 0]
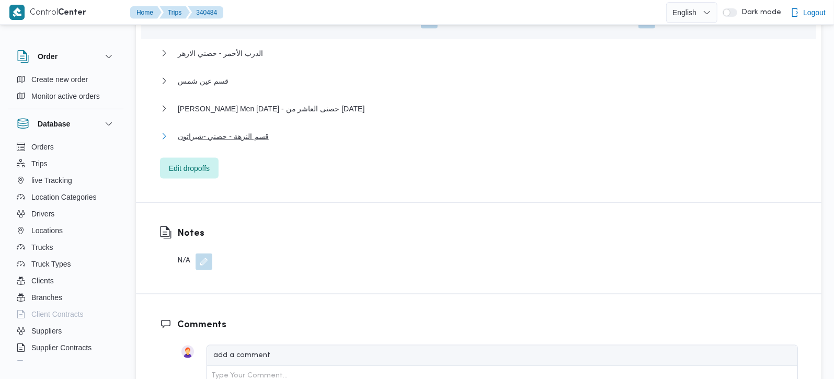
click at [204, 130] on span "قسم النزهة - حصني -شيراتون" at bounding box center [223, 136] width 91 height 13
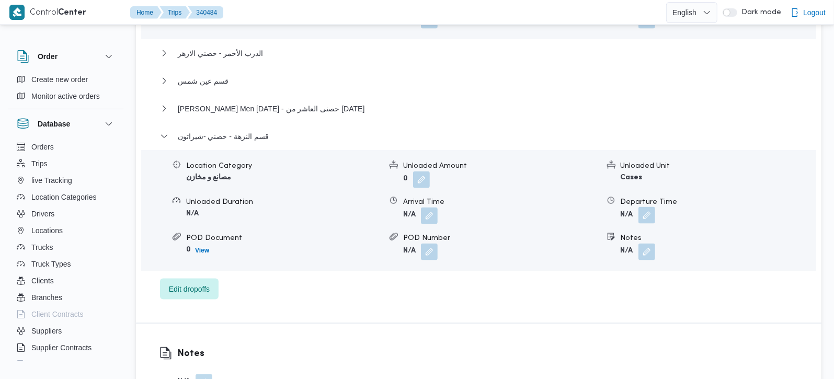
click at [647, 207] on button "button" at bounding box center [646, 215] width 17 height 17
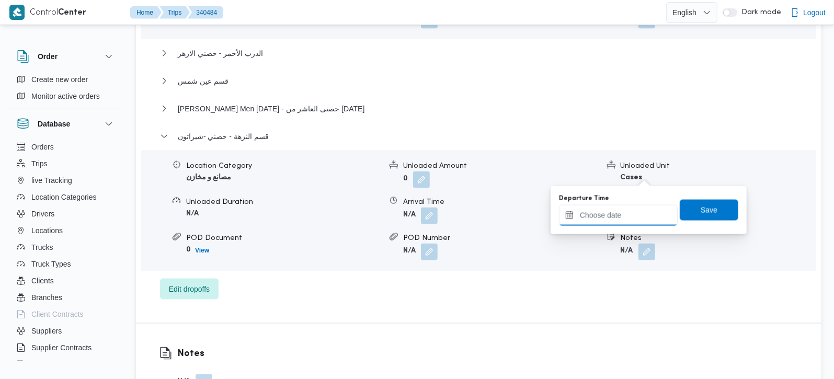
click at [632, 207] on input "Departure Time" at bounding box center [618, 215] width 119 height 21
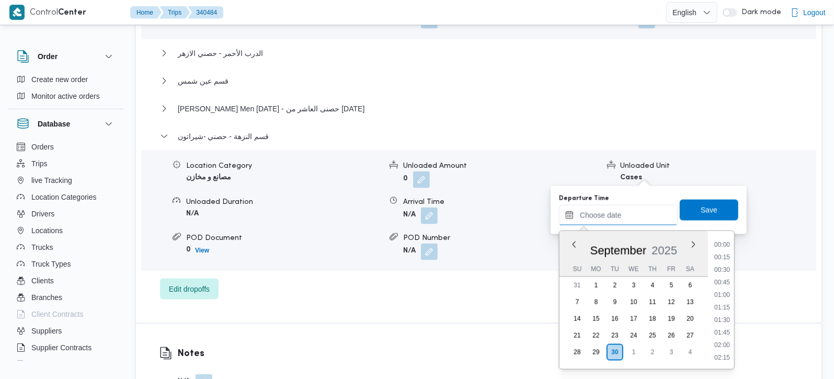
scroll to position [840, 0]
click at [719, 264] on li "17:15" at bounding box center [722, 269] width 24 height 10
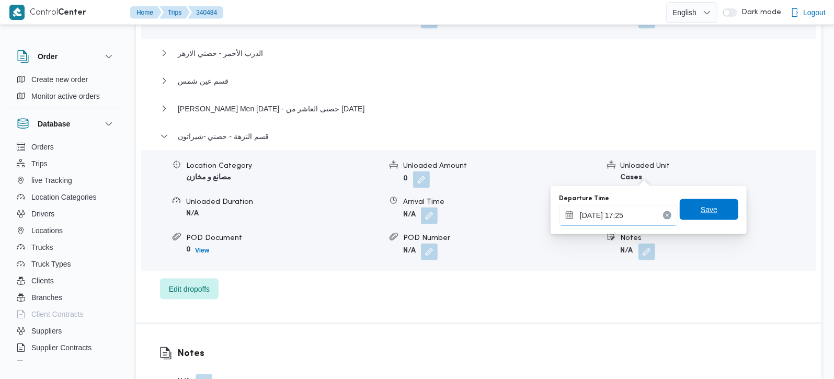
type input "[DATE] 17:25"
click at [709, 217] on span "Save" at bounding box center [708, 209] width 59 height 21
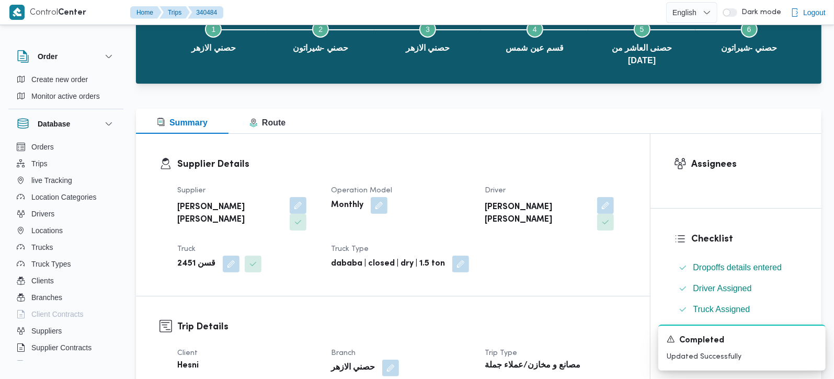
scroll to position [0, 0]
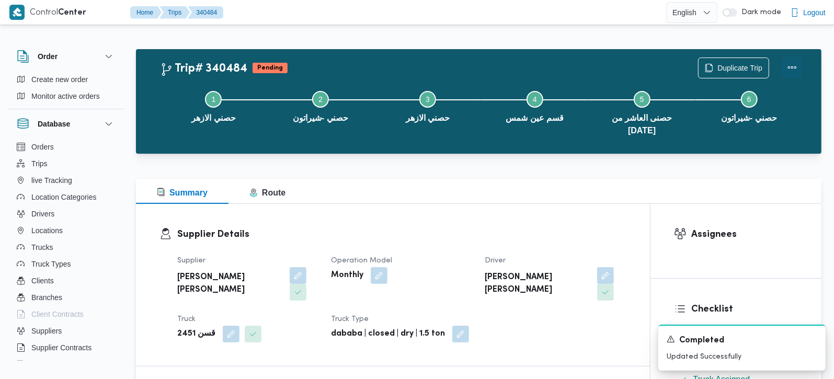
click at [786, 66] on button "Actions" at bounding box center [791, 67] width 21 height 21
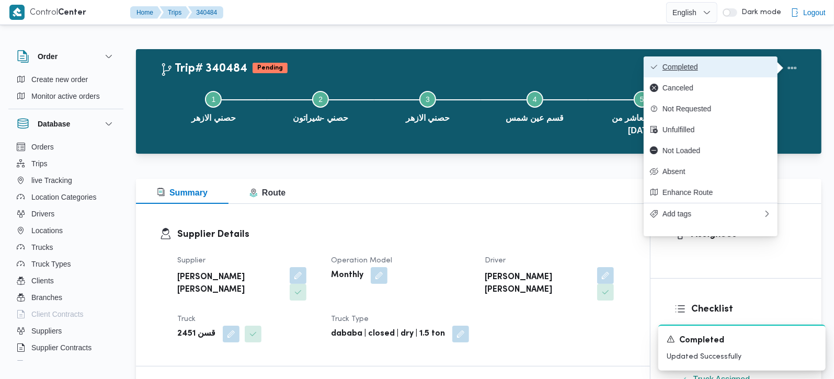
click at [717, 64] on span "Completed" at bounding box center [716, 67] width 109 height 8
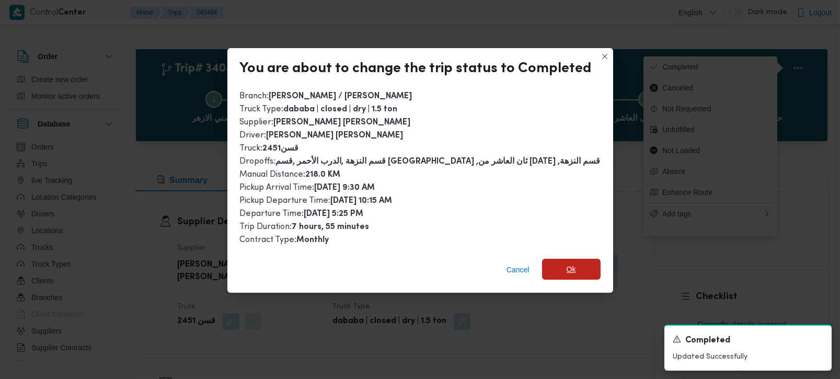
click at [558, 267] on span "Ok" at bounding box center [571, 269] width 59 height 21
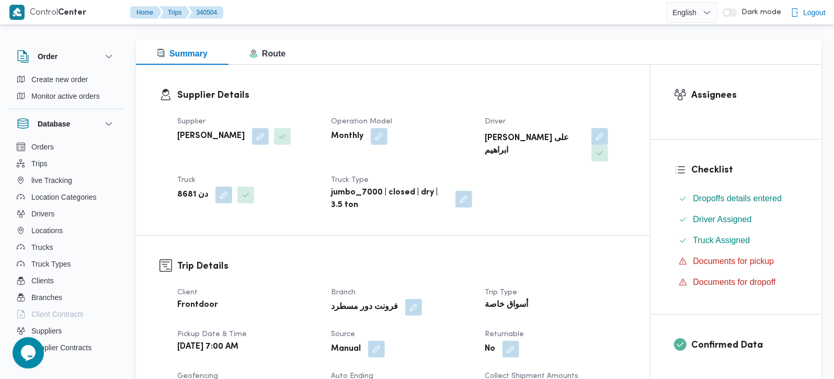
scroll to position [368, 0]
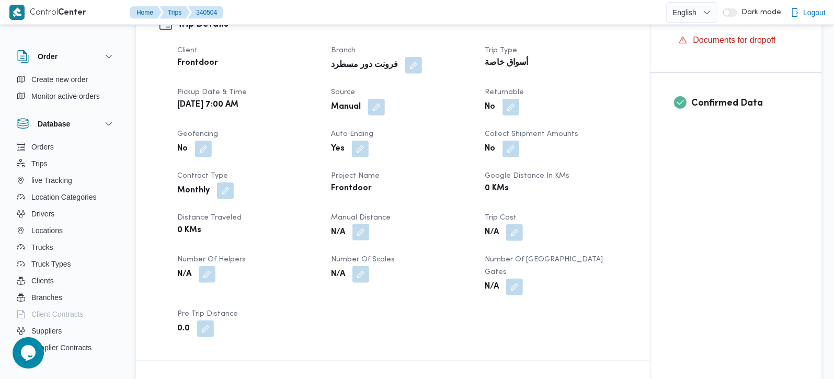
click at [365, 224] on button "button" at bounding box center [360, 232] width 17 height 17
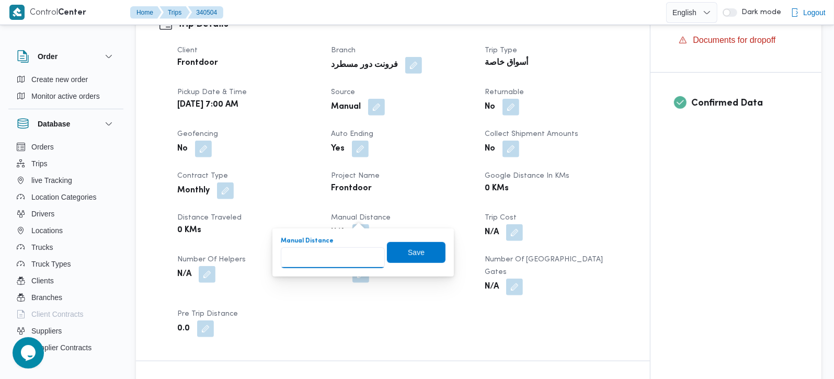
click at [339, 251] on input "Manual Distance" at bounding box center [333, 257] width 104 height 21
type input "100"
click at [413, 250] on span "Save" at bounding box center [416, 252] width 17 height 13
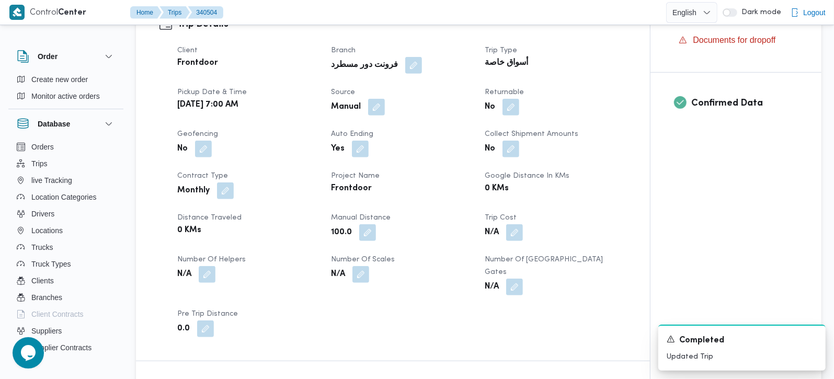
click at [631, 288] on div "Client Frontdoor Branch فرونت دور مسطرد Trip Type أسواق خاصة Pickup date & time…" at bounding box center [402, 190] width 462 height 305
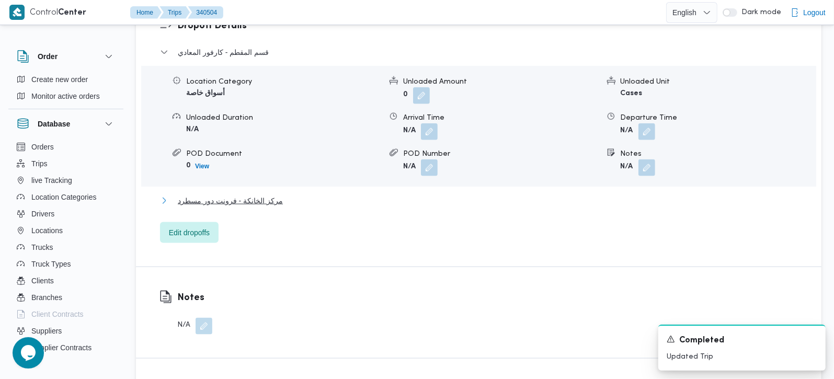
click at [242, 194] on span "مركز الخانكة - فرونت دور مسطرد" at bounding box center [230, 200] width 105 height 13
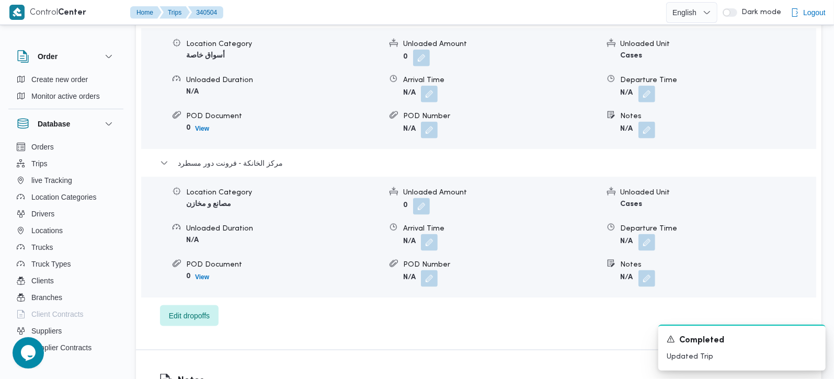
scroll to position [984, 0]
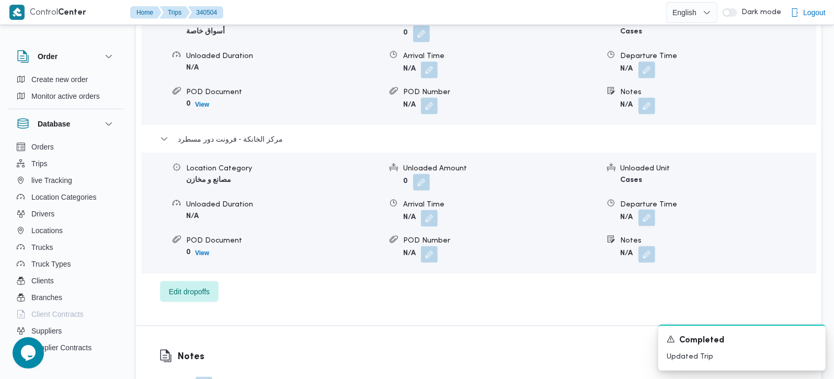
click at [642, 210] on button "button" at bounding box center [646, 218] width 17 height 17
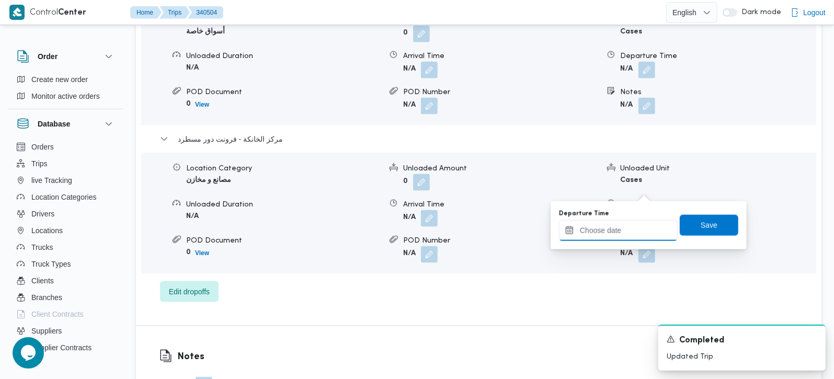
click at [612, 235] on input "Departure Time" at bounding box center [618, 230] width 119 height 21
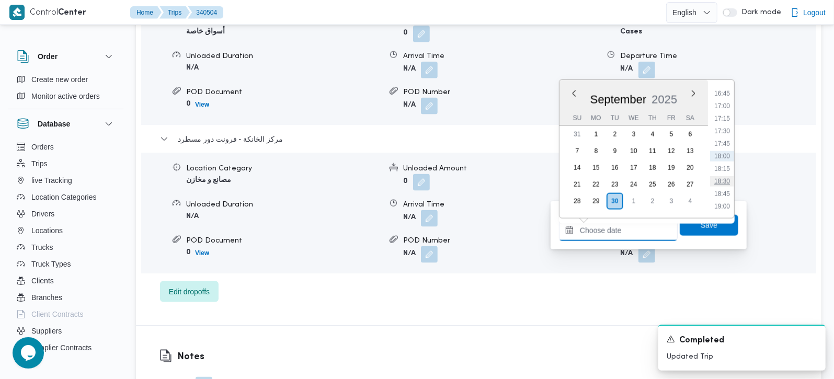
scroll to position [717, 0]
drag, startPoint x: 727, startPoint y: 155, endPoint x: 727, endPoint y: 186, distance: 31.4
click at [727, 155] on li "15:30" at bounding box center [722, 154] width 24 height 10
type input "[DATE] 15:30"
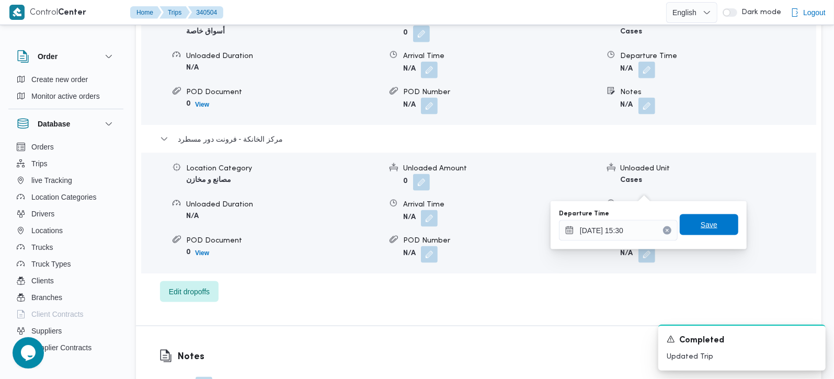
click at [712, 229] on span "Save" at bounding box center [708, 224] width 59 height 21
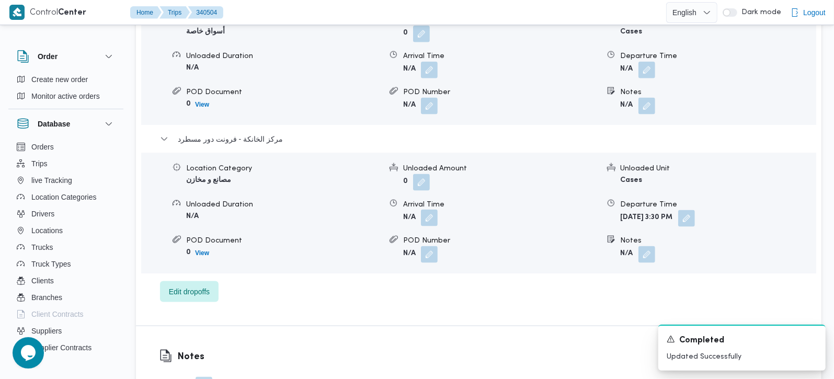
click at [433, 210] on button "button" at bounding box center [429, 218] width 17 height 17
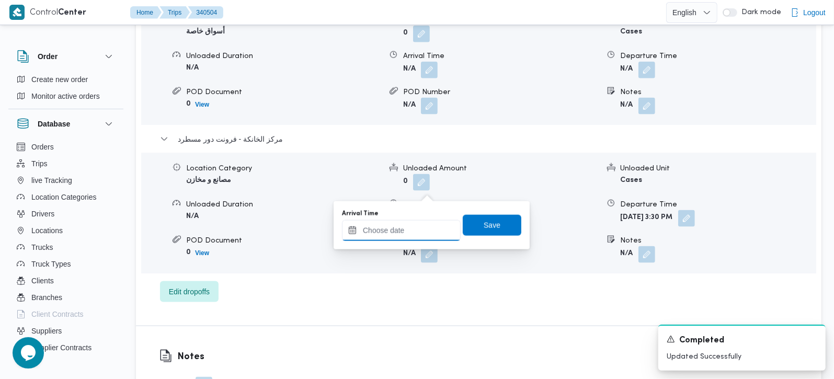
click at [434, 235] on input "Arrival Time" at bounding box center [401, 230] width 119 height 21
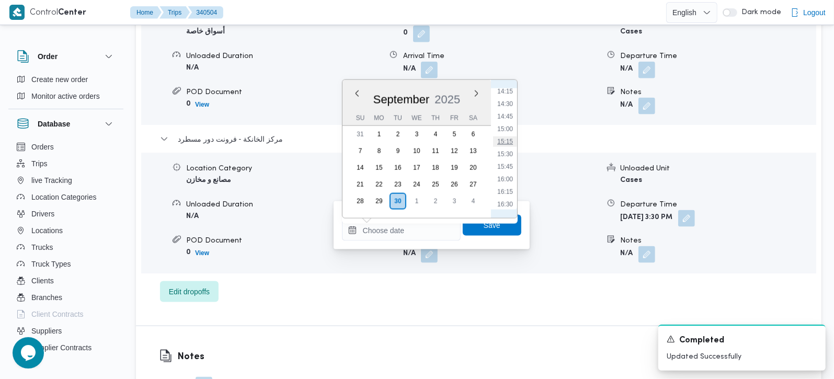
click at [513, 141] on li "15:15" at bounding box center [505, 141] width 24 height 10
type input "[DATE] 15:15"
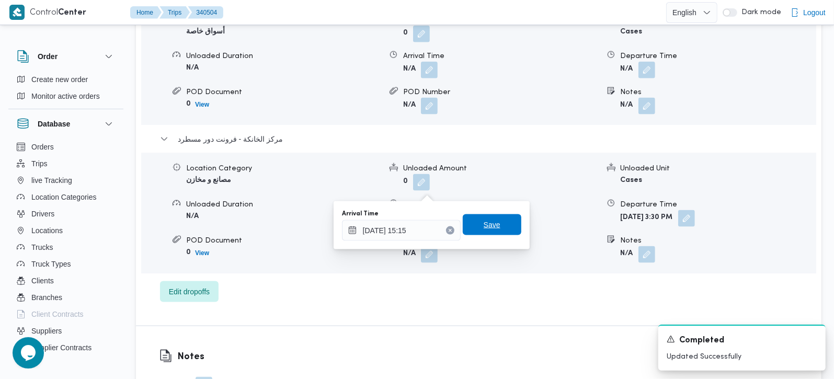
click at [501, 222] on span "Save" at bounding box center [492, 224] width 59 height 21
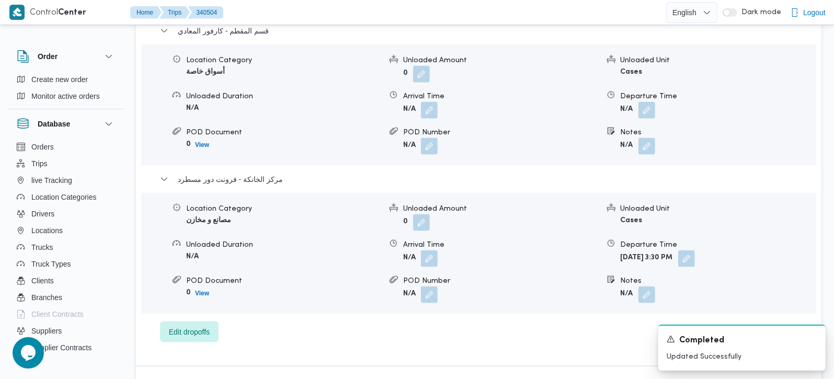
scroll to position [922, 0]
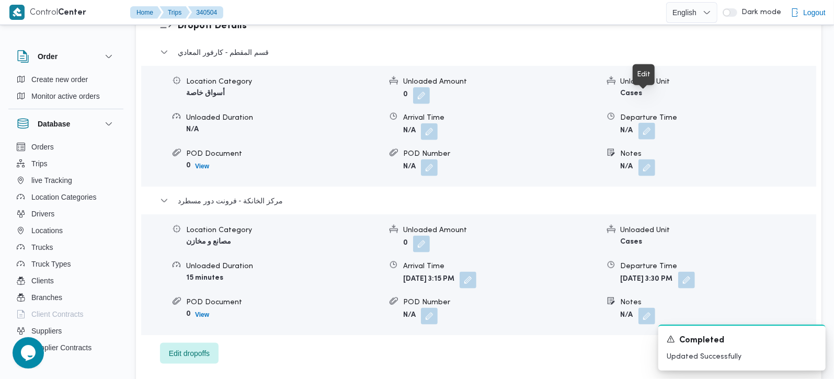
click at [647, 123] on button "button" at bounding box center [646, 131] width 17 height 17
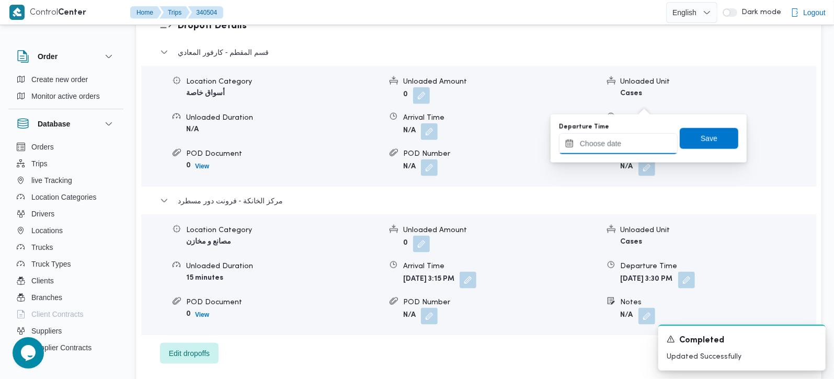
click at [636, 133] on input "Departure Time" at bounding box center [618, 143] width 119 height 21
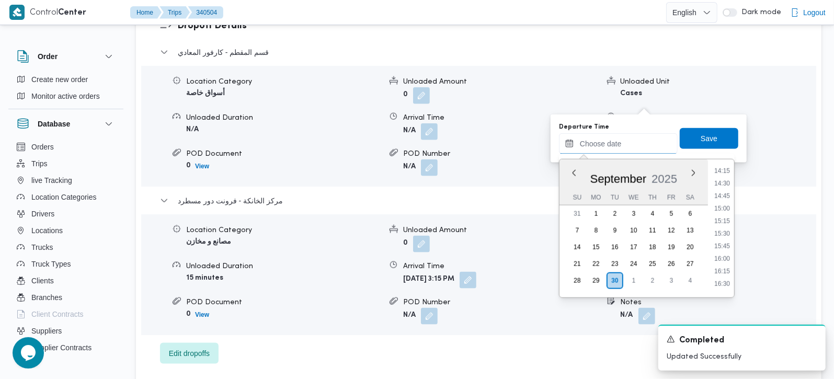
scroll to position [656, 0]
click at [725, 228] on li "14:15" at bounding box center [722, 232] width 24 height 10
type input "30/09/2025 14:15"
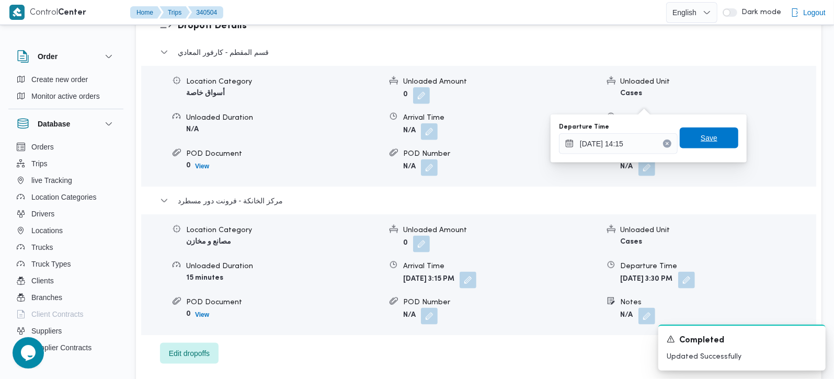
click at [718, 139] on span "Save" at bounding box center [708, 138] width 59 height 21
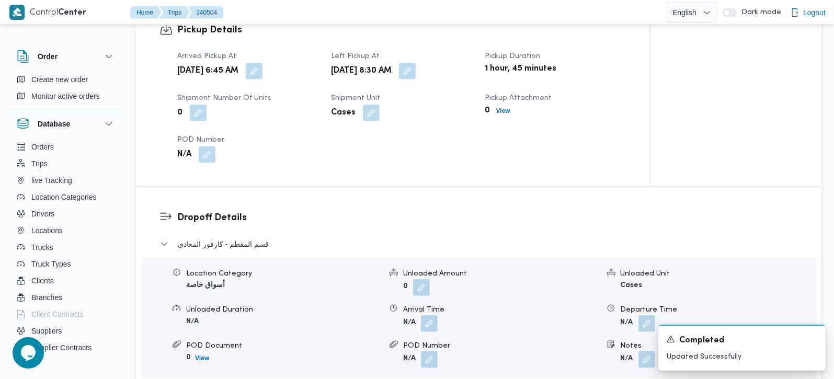
scroll to position [737, 0]
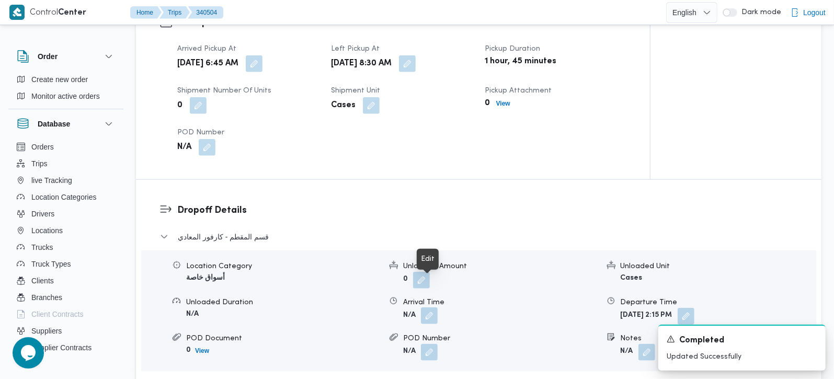
click at [423, 307] on button "button" at bounding box center [429, 315] width 17 height 17
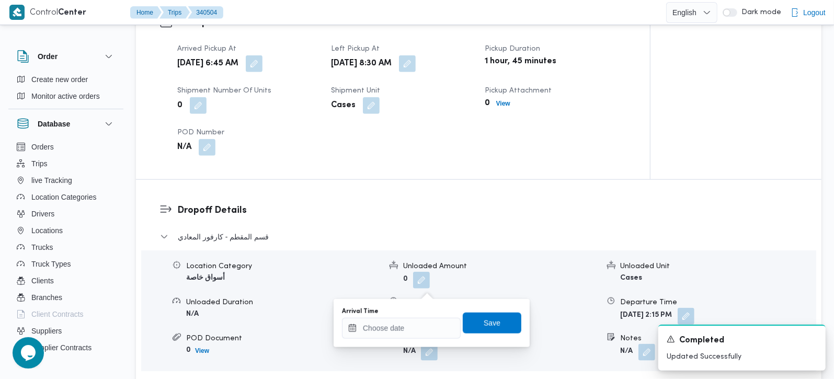
click at [419, 316] on div "Arrival Time" at bounding box center [401, 322] width 119 height 31
click at [420, 326] on input "Arrival Time" at bounding box center [401, 328] width 119 height 21
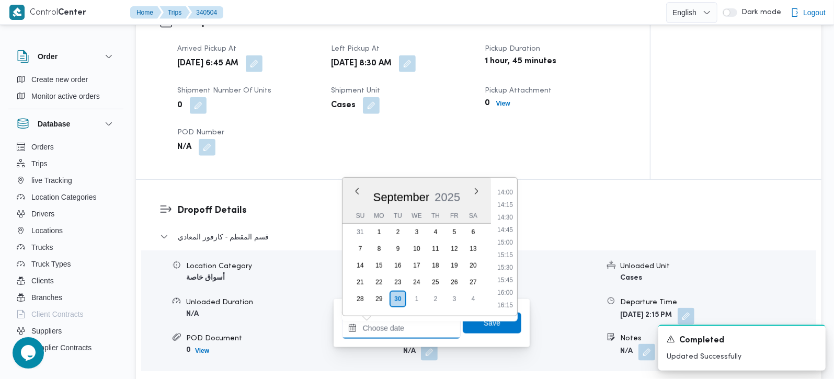
scroll to position [471, 0]
click at [510, 195] on li "09:30" at bounding box center [505, 196] width 24 height 10
type input "30/09/2025 09:30"
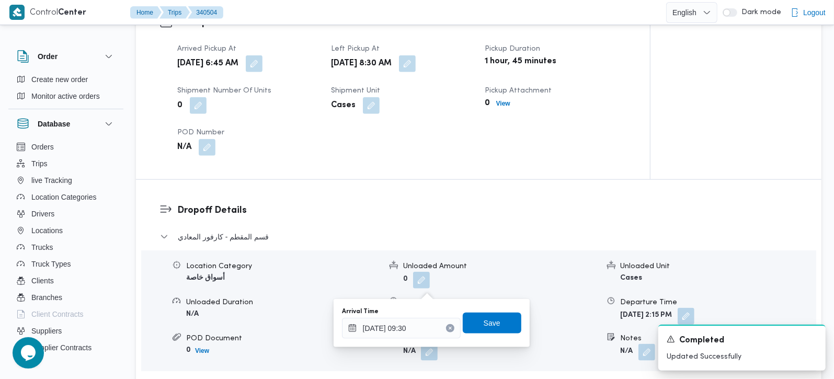
click at [483, 336] on div "Arrival Time 30/09/2025 09:30 Save" at bounding box center [431, 322] width 181 height 33
click at [483, 332] on span "Save" at bounding box center [492, 322] width 59 height 21
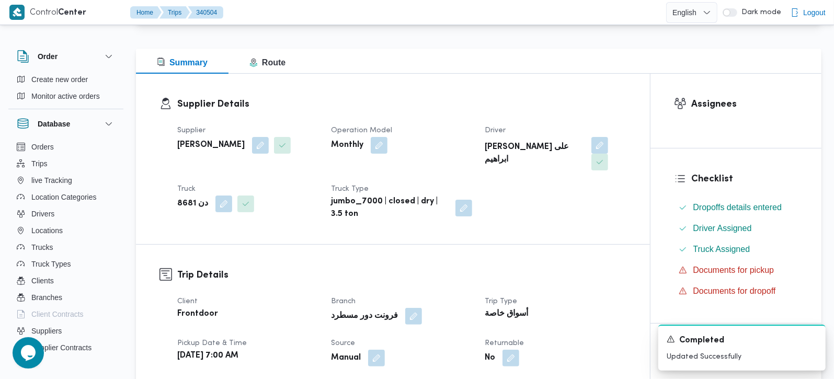
scroll to position [0, 0]
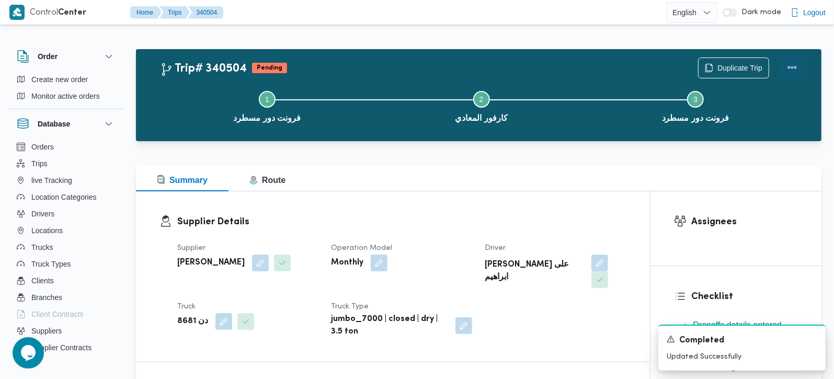
click at [799, 60] on button "Actions" at bounding box center [791, 67] width 21 height 21
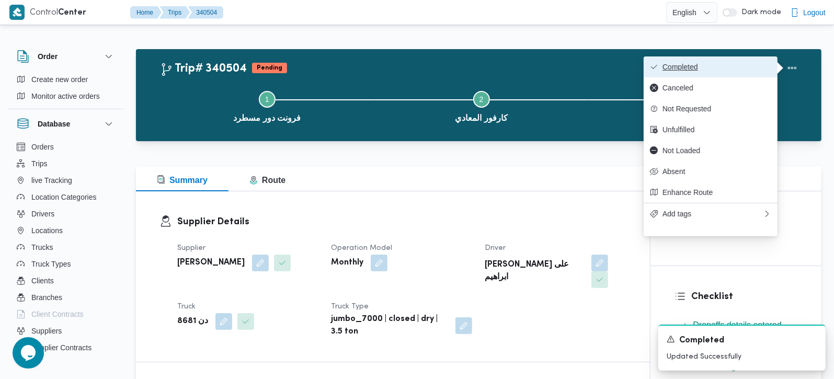
click at [750, 64] on span "Completed" at bounding box center [716, 67] width 109 height 8
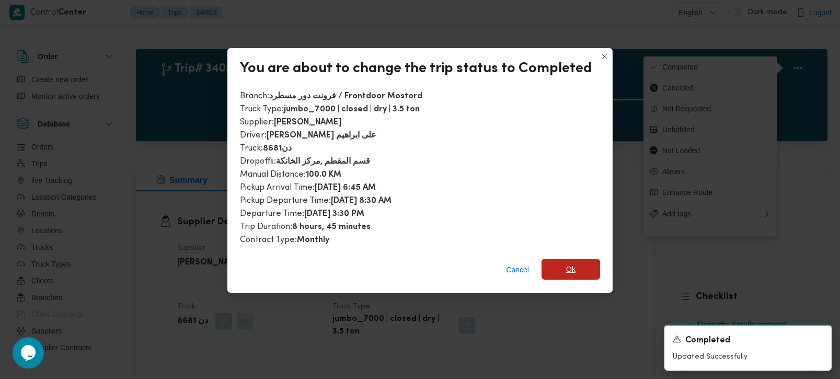
click at [562, 259] on span "Ok" at bounding box center [570, 269] width 59 height 21
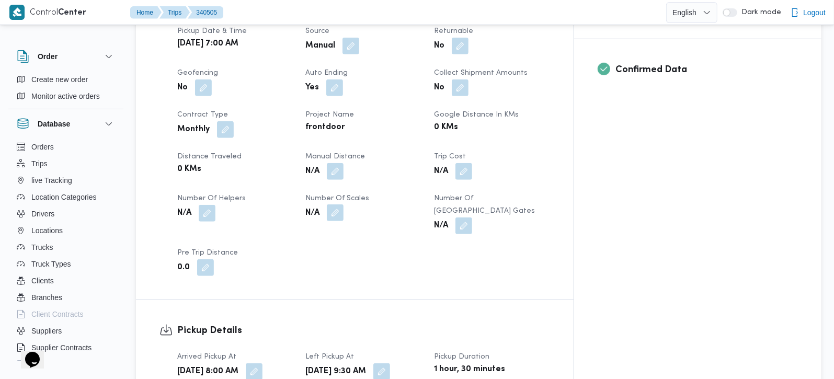
scroll to position [430, 0]
click at [343, 162] on button "button" at bounding box center [335, 170] width 17 height 17
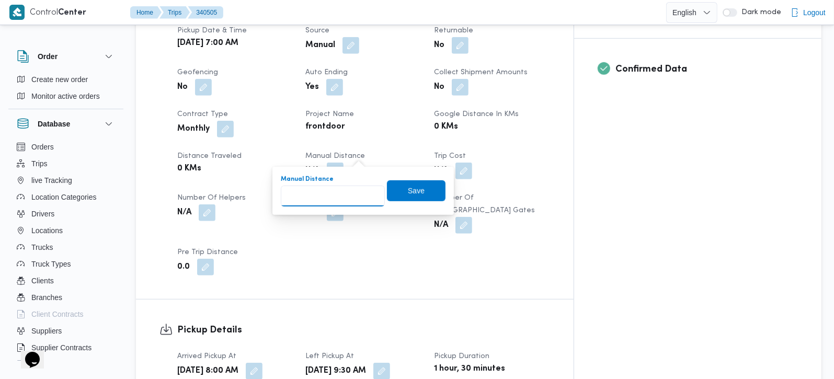
click at [353, 189] on input "Manual Distance" at bounding box center [333, 196] width 104 height 21
type input "120"
click at [412, 197] on span "Save" at bounding box center [416, 190] width 59 height 21
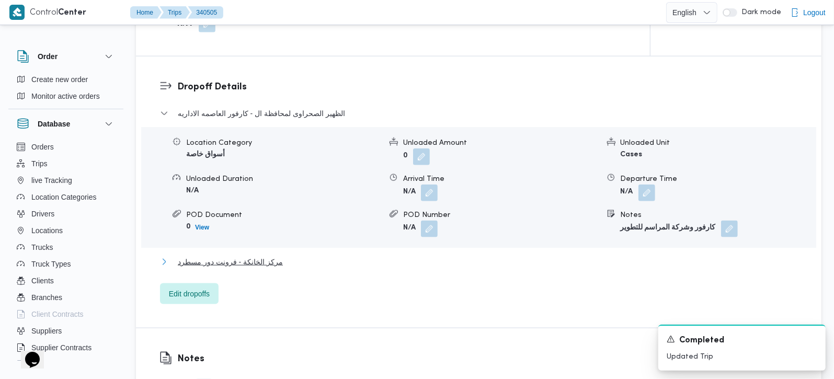
click at [281, 256] on button "مركز الخانكة - فرونت دور مسطرد" at bounding box center [479, 262] width 638 height 13
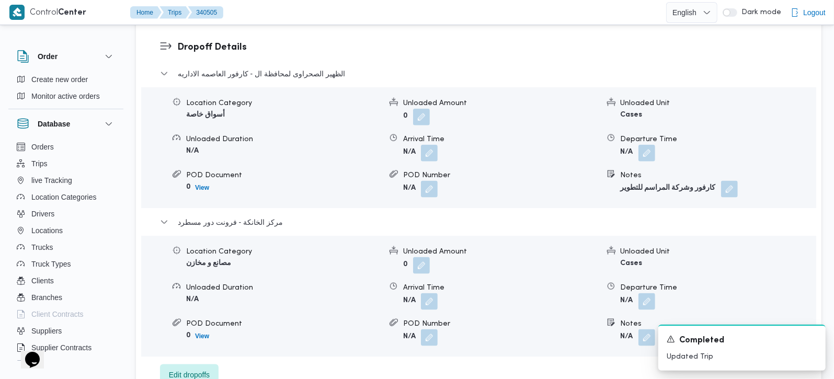
scroll to position [922, 0]
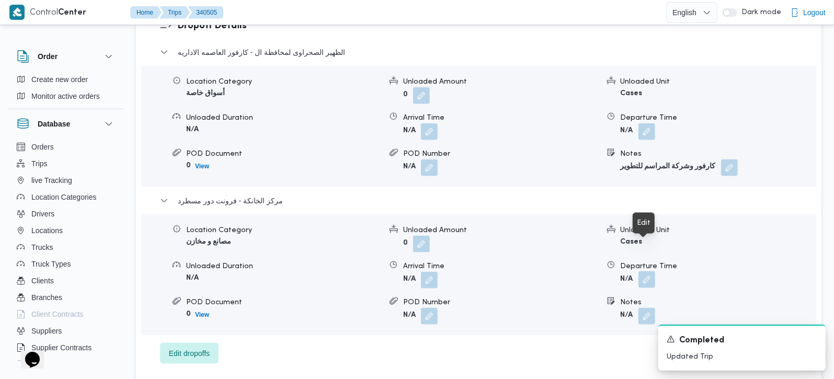
click at [643, 271] on button "button" at bounding box center [646, 279] width 17 height 17
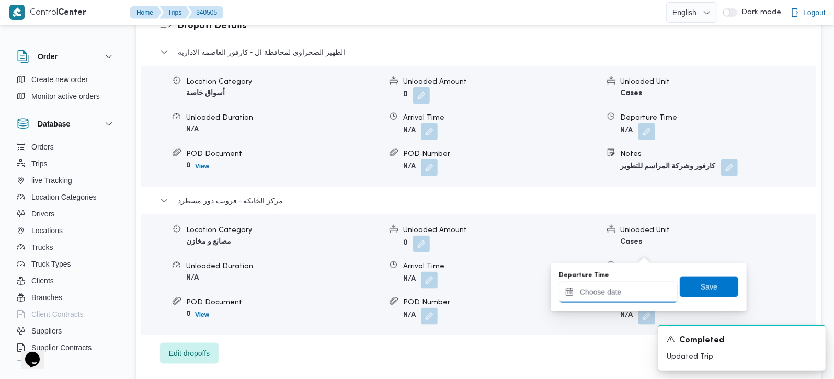
click at [631, 287] on input "Departure Time" at bounding box center [618, 292] width 119 height 21
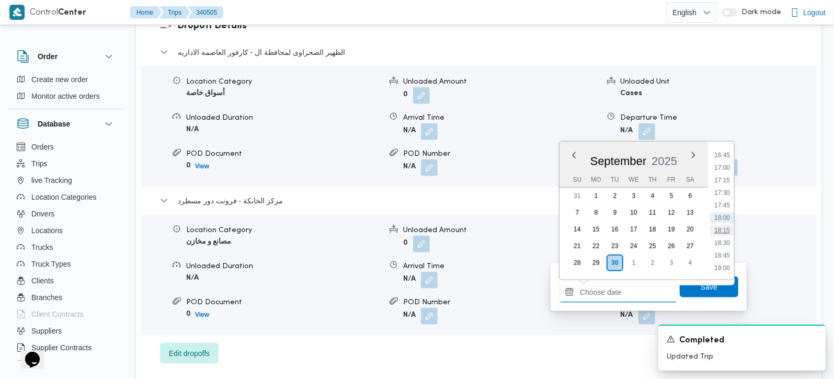
scroll to position [779, 0]
click at [729, 181] on li "16:00" at bounding box center [722, 179] width 24 height 10
type input "30/09/2025 16:00"
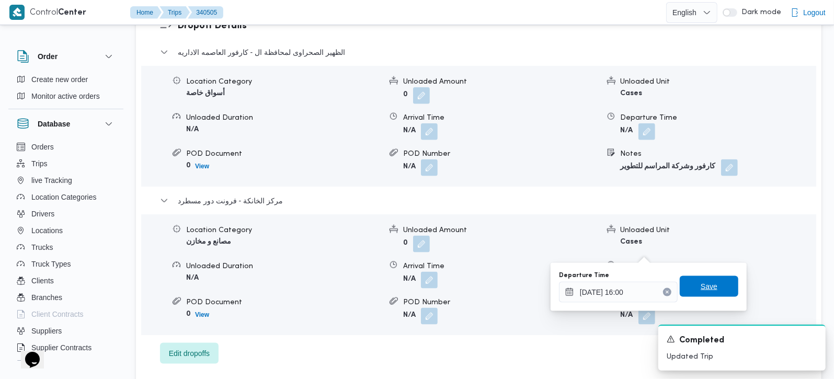
click at [709, 288] on span "Save" at bounding box center [708, 286] width 59 height 21
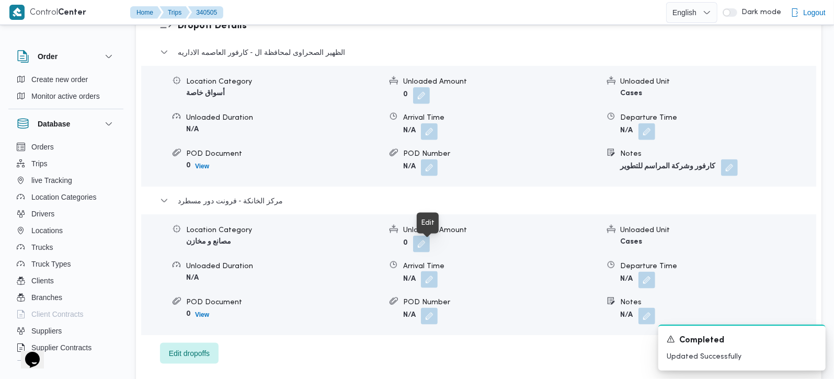
click at [426, 271] on button "button" at bounding box center [429, 279] width 17 height 17
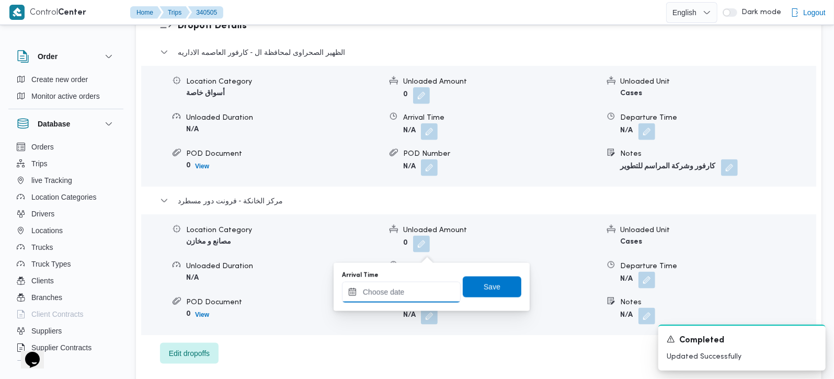
click at [422, 283] on input "Arrival Time" at bounding box center [401, 292] width 119 height 21
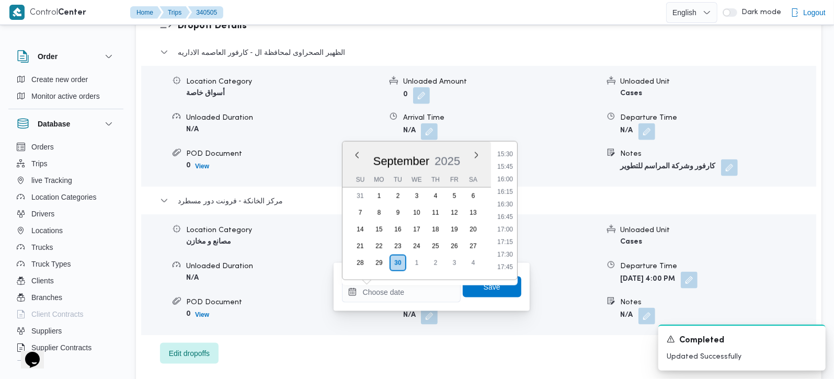
click at [537, 322] on div "الظهير الصحراوى لمحافظة ال - كارفور العاصمه الاداريه Location Category أسواق خا…" at bounding box center [479, 205] width 638 height 318
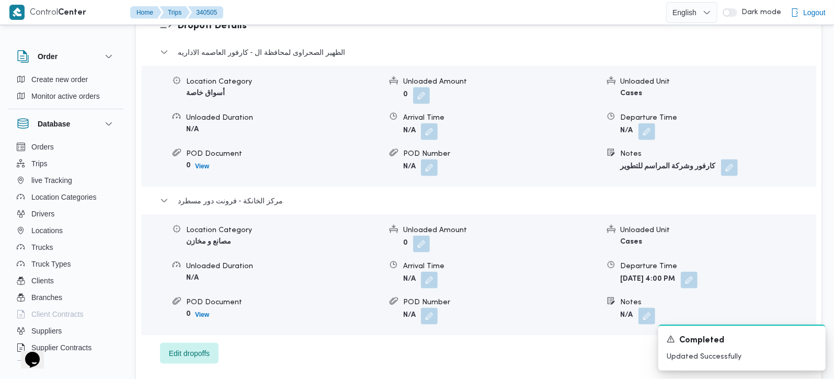
scroll to position [840, 0]
click at [435, 271] on button "button" at bounding box center [429, 279] width 17 height 17
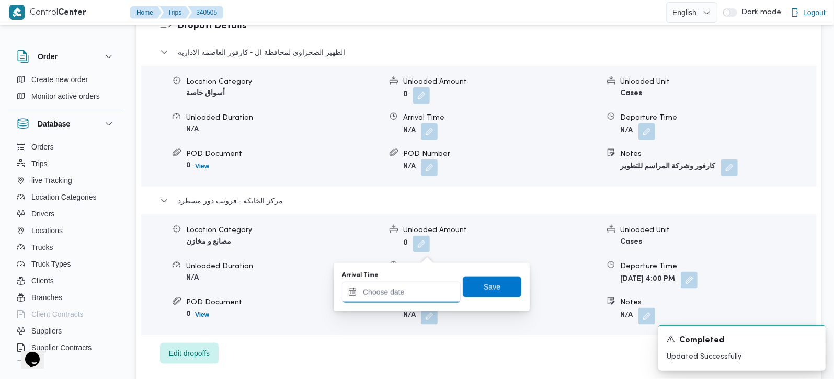
click at [427, 292] on input "Arrival Time" at bounding box center [401, 292] width 119 height 21
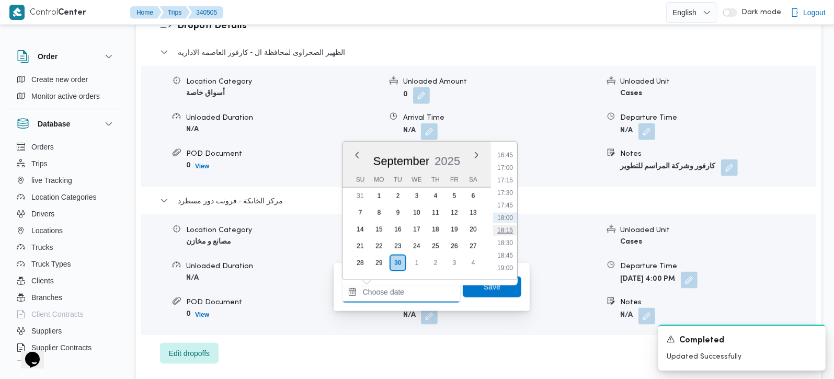
scroll to position [779, 0]
drag, startPoint x: 508, startPoint y: 166, endPoint x: 510, endPoint y: 206, distance: 40.3
click at [508, 166] on li "15:45" at bounding box center [505, 167] width 24 height 10
type input "30/09/2025 15:45"
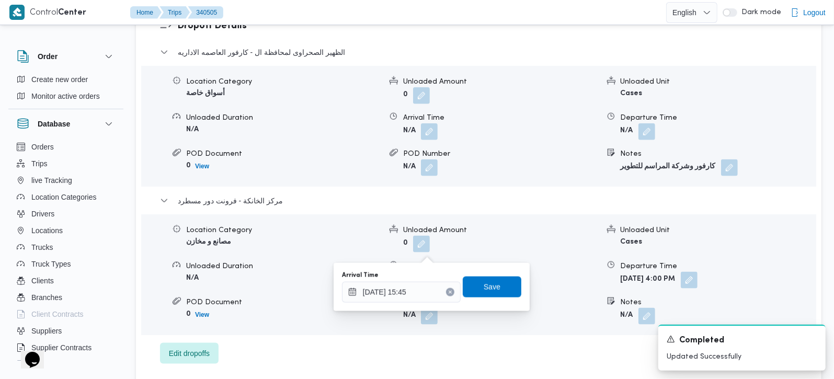
click at [492, 301] on div "Arrival Time 30/09/2025 15:45 Save" at bounding box center [431, 286] width 181 height 33
click at [492, 287] on span "Save" at bounding box center [492, 286] width 59 height 21
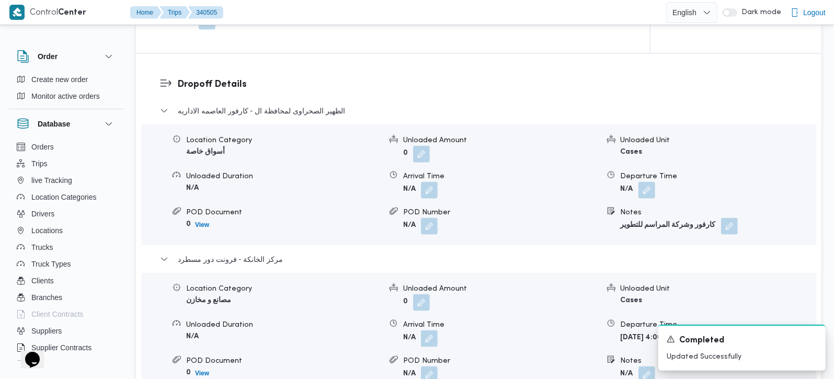
scroll to position [861, 0]
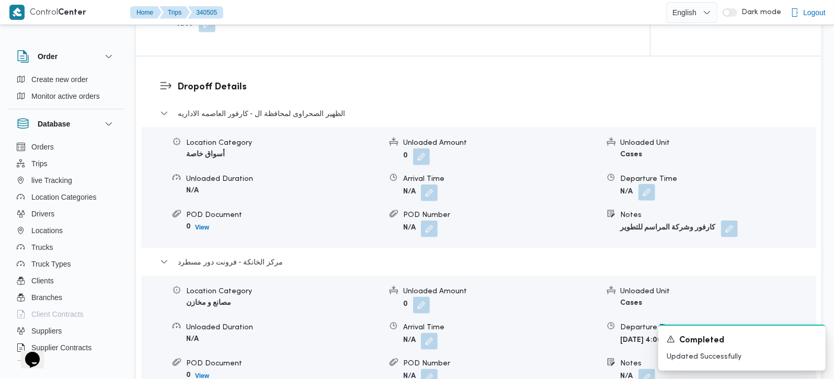
click at [652, 184] on button "button" at bounding box center [646, 192] width 17 height 17
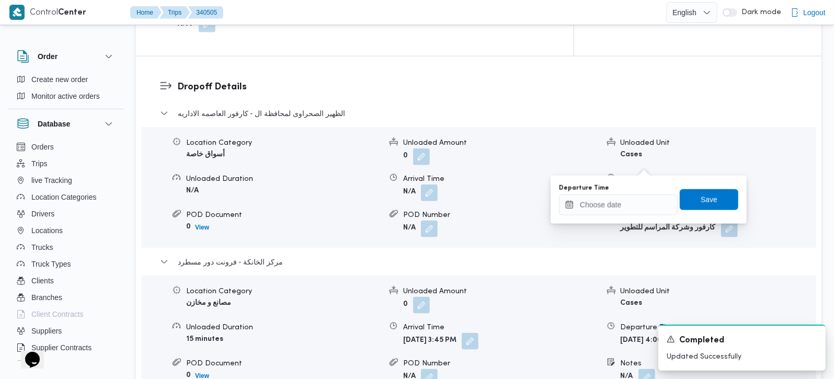
click at [642, 193] on div "Departure Time" at bounding box center [618, 199] width 119 height 31
click at [640, 205] on input "Departure Time" at bounding box center [618, 204] width 119 height 21
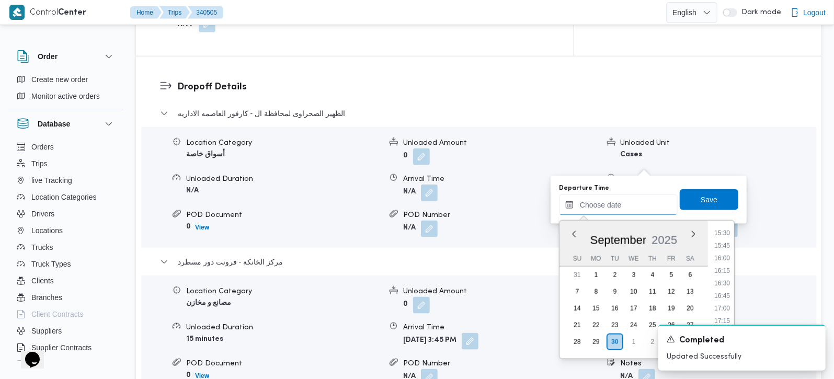
scroll to position [717, 0]
drag, startPoint x: 723, startPoint y: 251, endPoint x: 718, endPoint y: 231, distance: 21.0
click at [723, 252] on li "14:45" at bounding box center [722, 257] width 24 height 10
type input "30/09/2025 14:45"
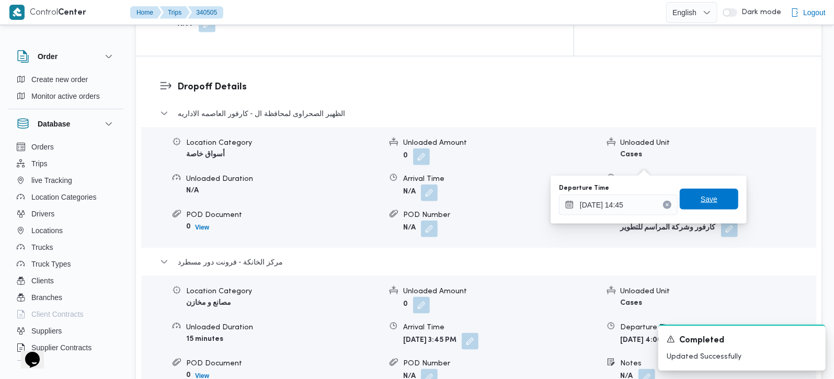
click at [710, 209] on span "Save" at bounding box center [708, 199] width 59 height 21
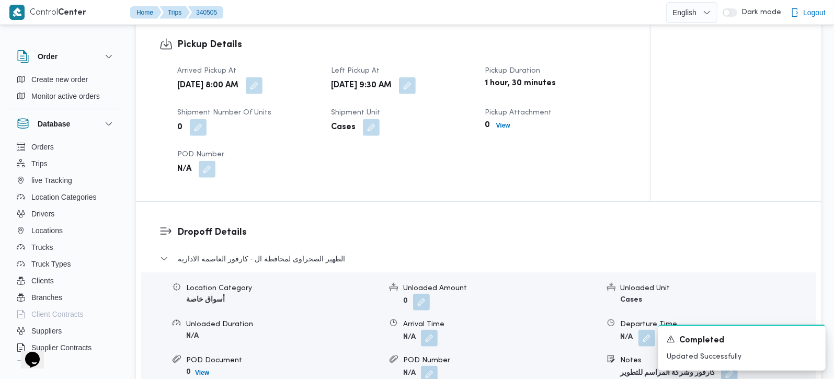
scroll to position [737, 0]
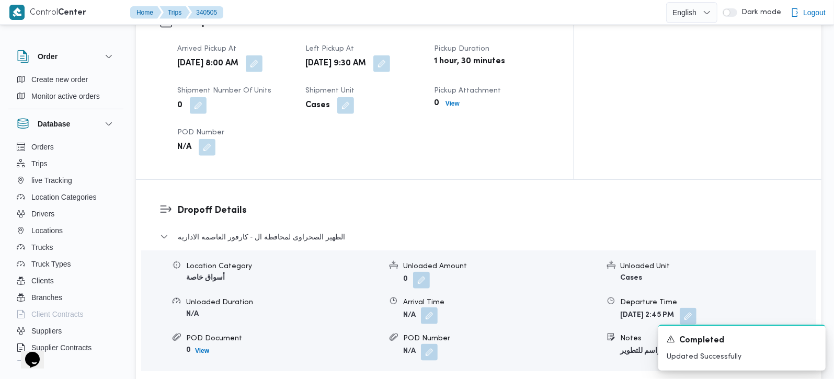
click at [435, 307] on button "button" at bounding box center [429, 315] width 17 height 17
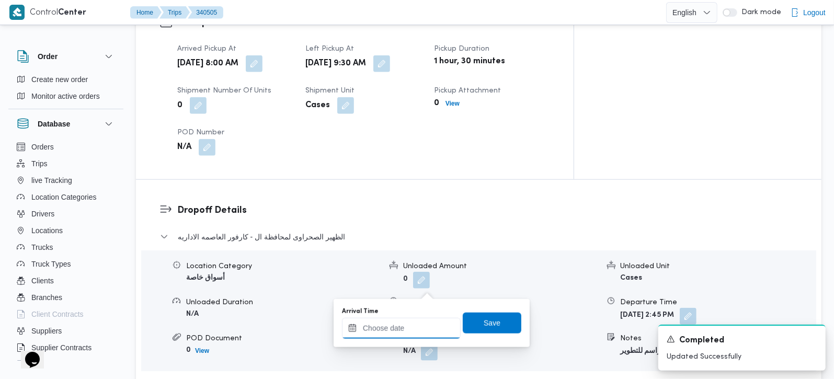
drag, startPoint x: 434, startPoint y: 299, endPoint x: 425, endPoint y: 321, distance: 24.0
click at [424, 322] on input "Arrival Time" at bounding box center [401, 328] width 119 height 21
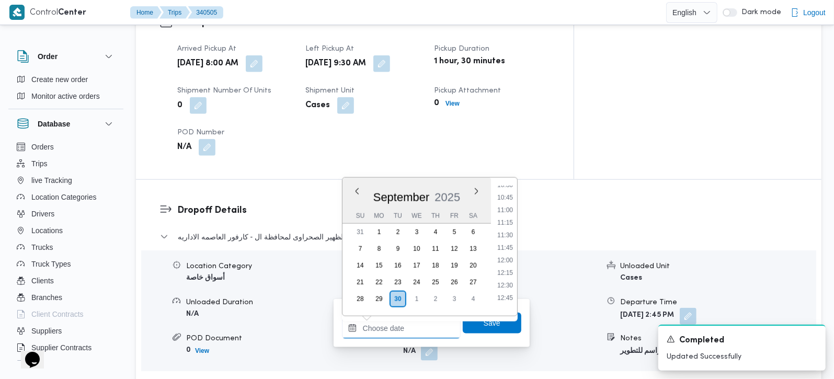
scroll to position [471, 0]
click at [512, 244] on li "10:30" at bounding box center [505, 246] width 24 height 10
type input "30/09/2025 10:30"
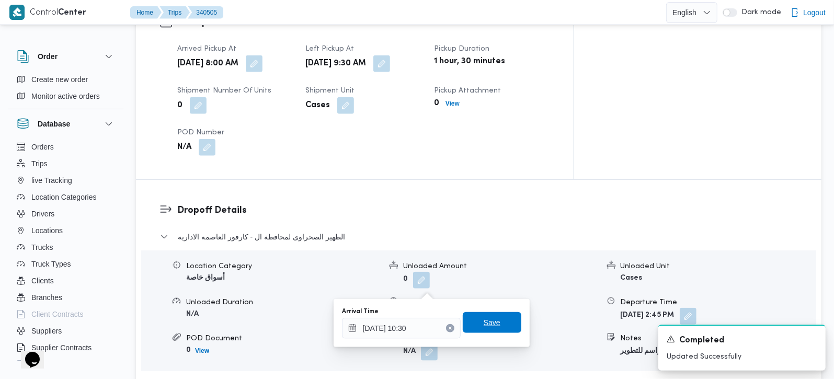
click at [497, 313] on span "Save" at bounding box center [492, 322] width 59 height 21
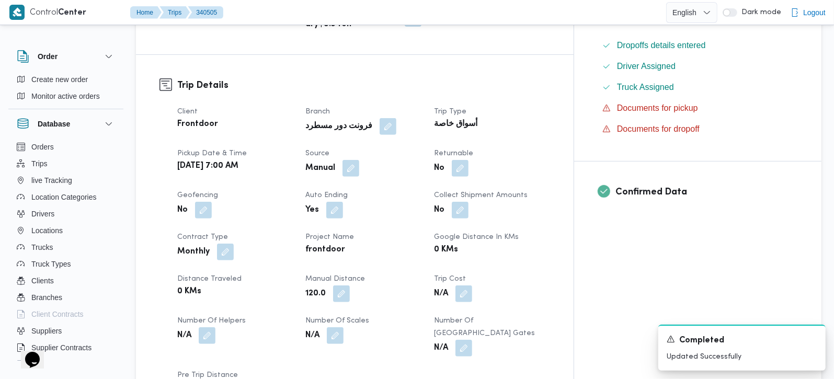
scroll to position [0, 0]
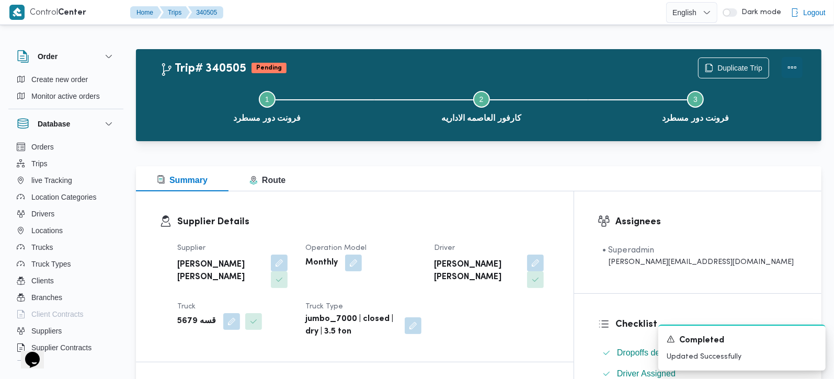
click at [800, 60] on button "Actions" at bounding box center [791, 67] width 21 height 21
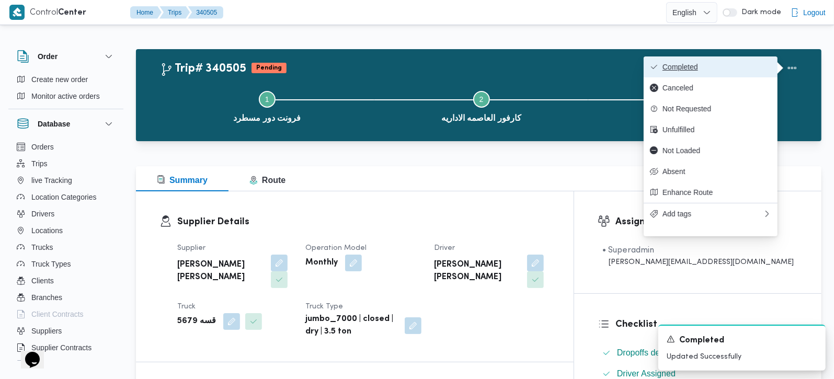
click at [690, 66] on span "Completed" at bounding box center [716, 67] width 109 height 8
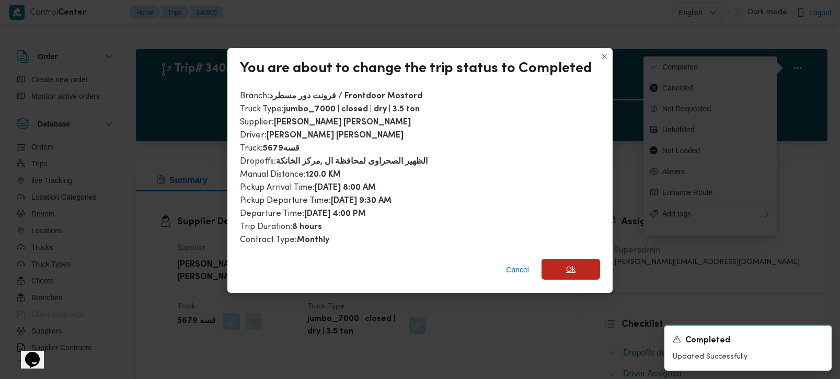
click at [558, 269] on span "Ok" at bounding box center [570, 269] width 59 height 21
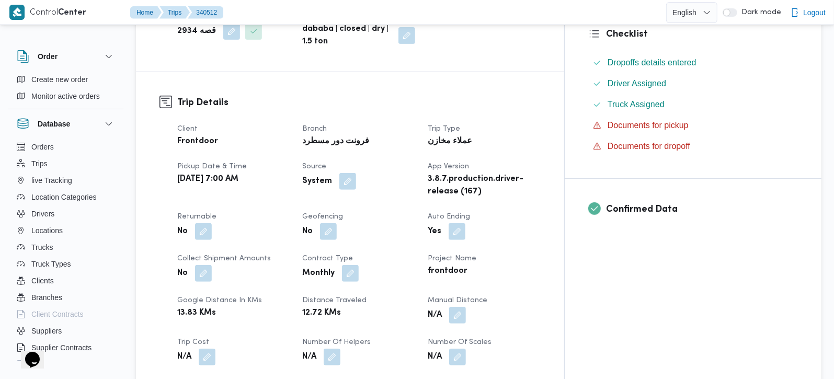
scroll to position [307, 0]
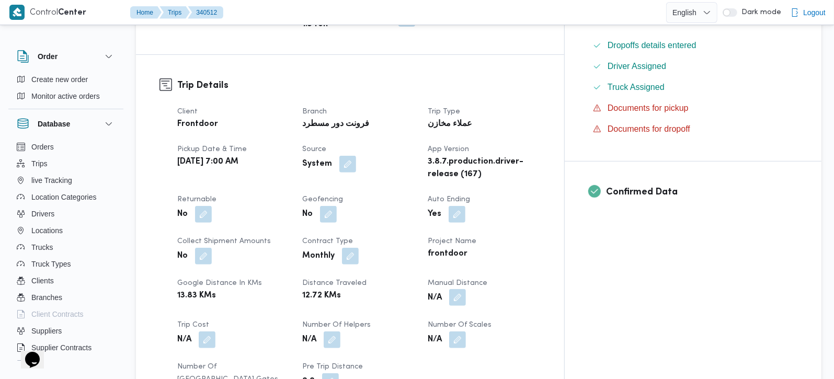
click at [466, 289] on button "button" at bounding box center [457, 297] width 17 height 17
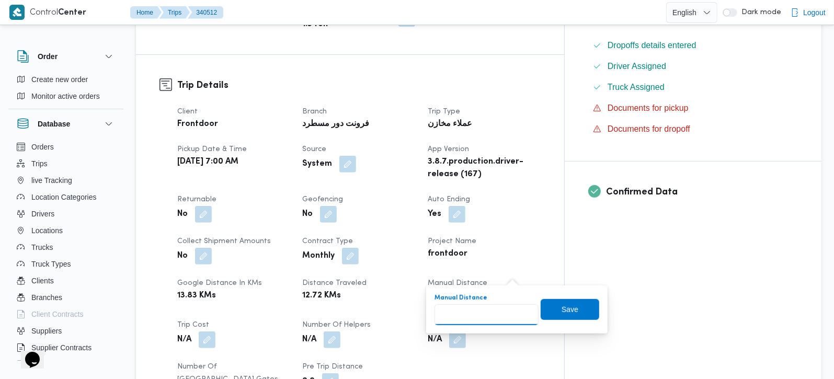
click at [478, 318] on input "Manual Distance" at bounding box center [486, 314] width 104 height 21
type input "105"
click at [540, 311] on span "Save" at bounding box center [569, 309] width 59 height 21
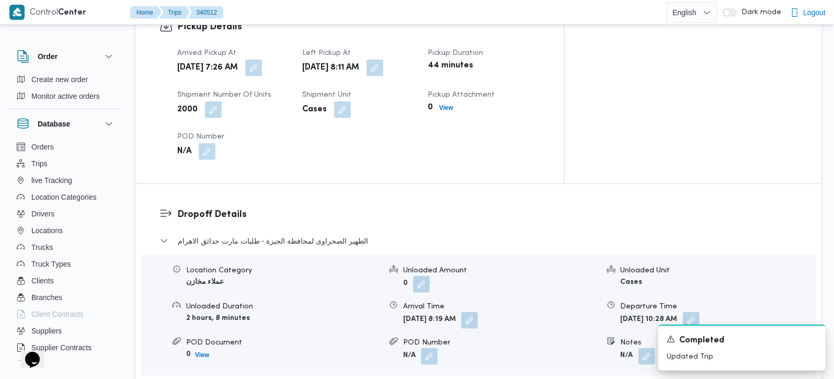
scroll to position [799, 0]
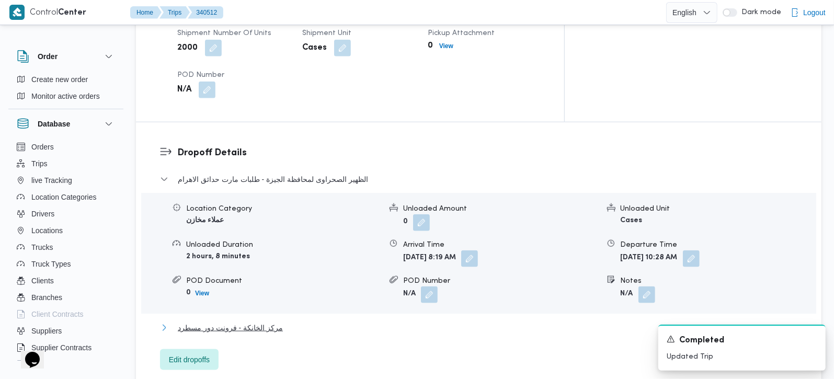
click at [260, 321] on span "مركز الخانكة - فرونت دور مسطرد" at bounding box center [230, 327] width 105 height 13
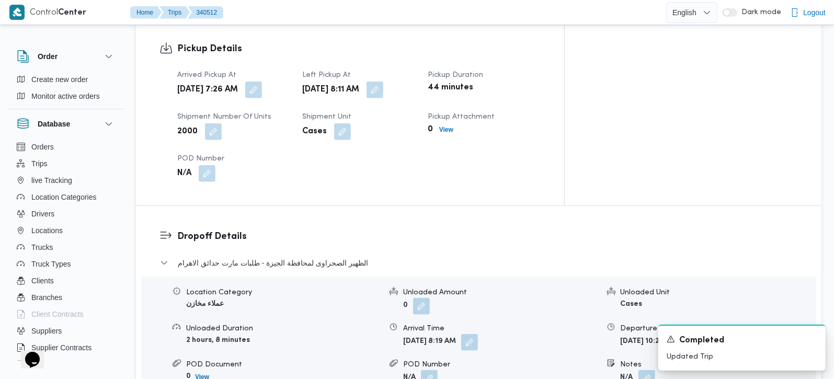
scroll to position [737, 0]
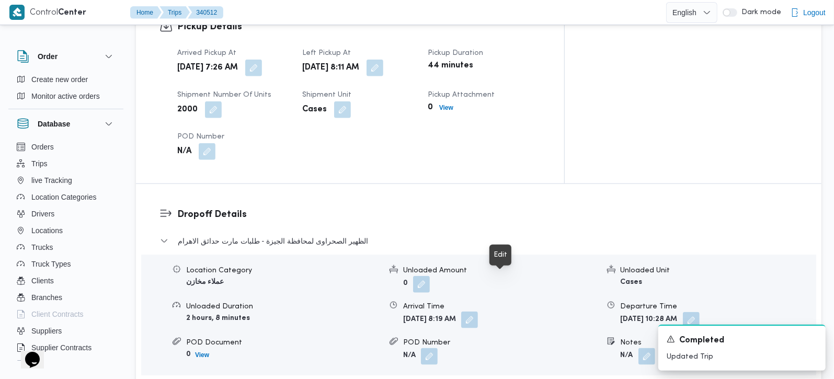
click at [478, 312] on span at bounding box center [467, 320] width 22 height 17
click at [478, 312] on button "button" at bounding box center [469, 320] width 17 height 17
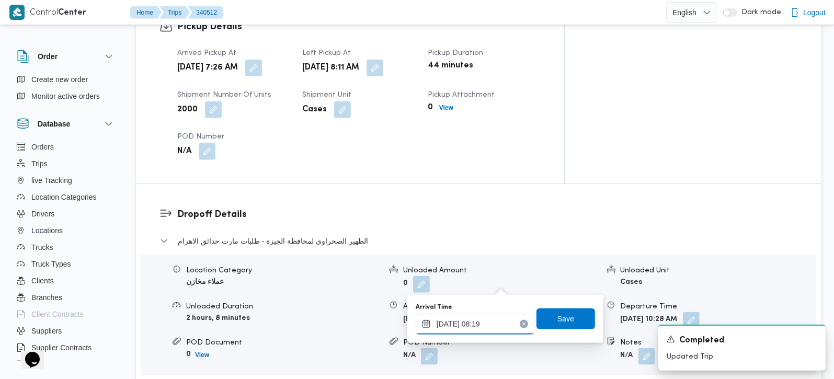
click at [479, 324] on input "30/09/2025 08:19" at bounding box center [475, 324] width 119 height 21
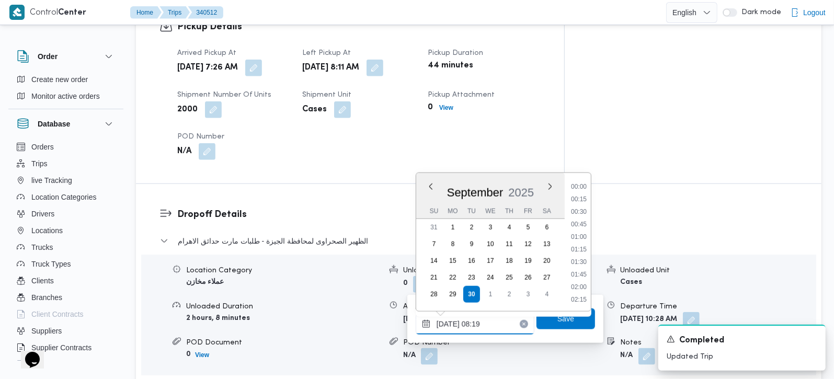
scroll to position [351, 0]
click at [581, 297] on li "09:15" at bounding box center [579, 300] width 24 height 10
type input "30/09/2025 09:15"
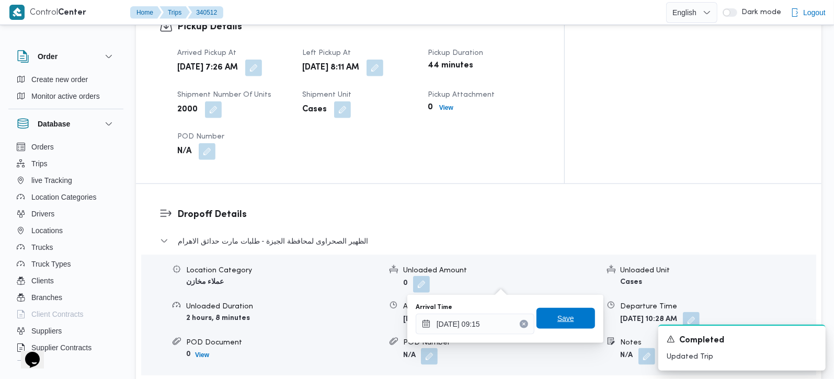
click at [570, 320] on span "Save" at bounding box center [565, 318] width 59 height 21
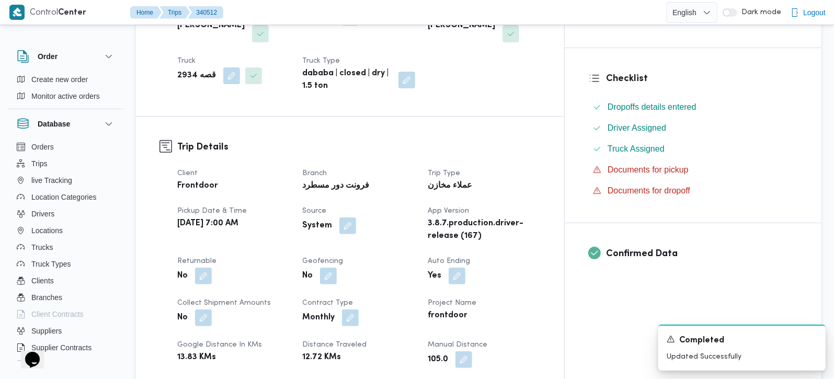
scroll to position [0, 0]
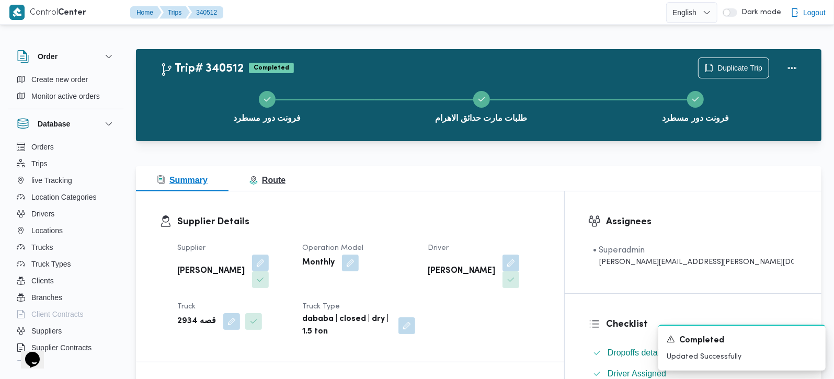
click at [263, 187] on button "Route" at bounding box center [267, 178] width 78 height 25
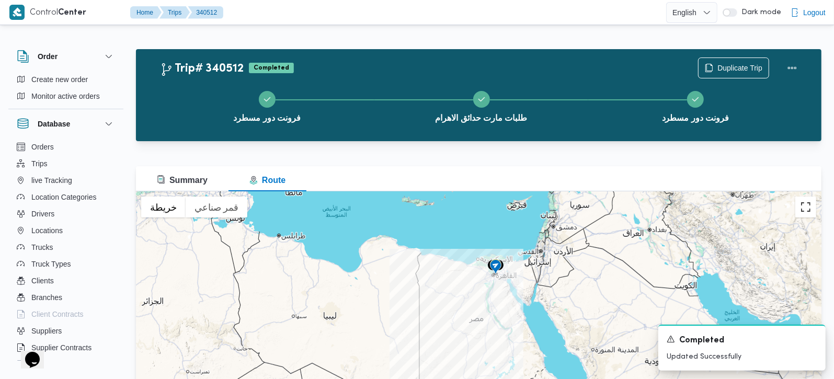
click at [804, 211] on button "تبديل إلى العرض ملء الشاشة" at bounding box center [805, 207] width 21 height 21
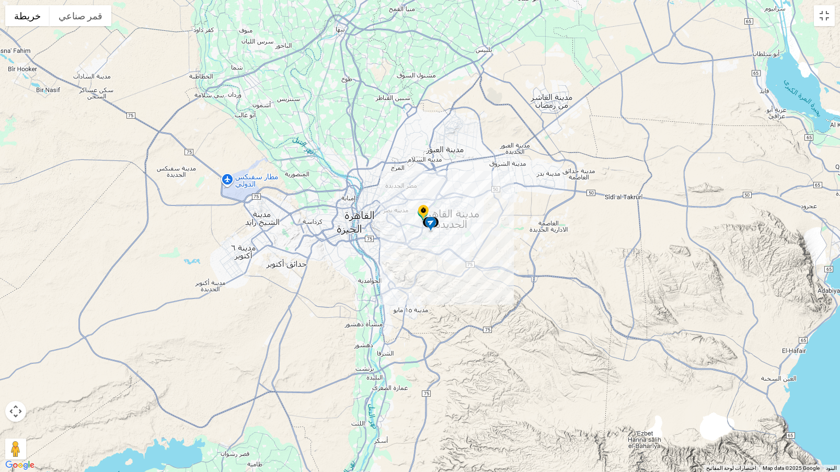
click at [833, 14] on div at bounding box center [420, 236] width 840 height 472
click at [826, 19] on button "تبديل إلى العرض ملء الشاشة" at bounding box center [824, 15] width 21 height 21
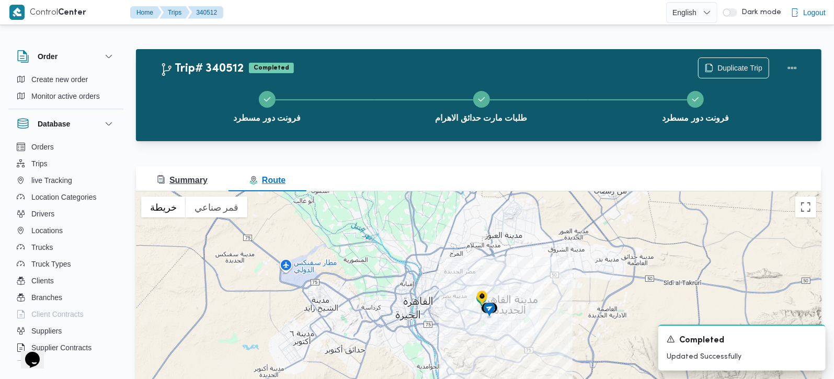
click at [194, 180] on span "Summary" at bounding box center [182, 180] width 51 height 9
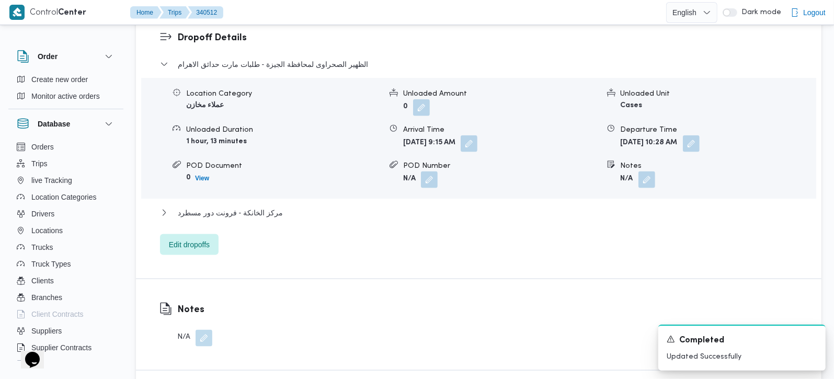
scroll to position [922, 0]
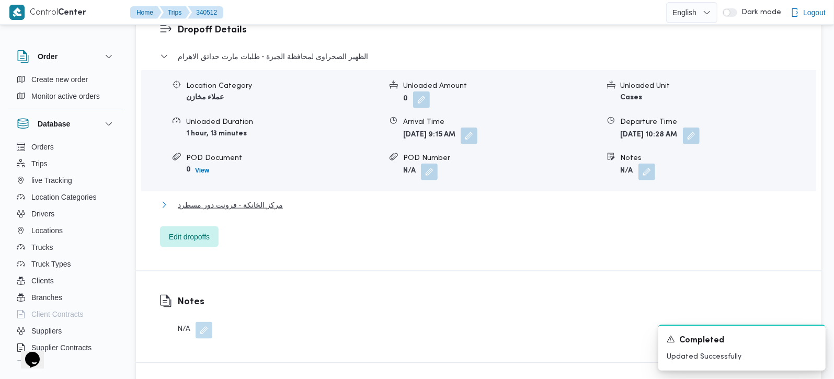
click at [190, 199] on span "مركز الخانكة - فرونت دور مسطرد" at bounding box center [230, 205] width 105 height 13
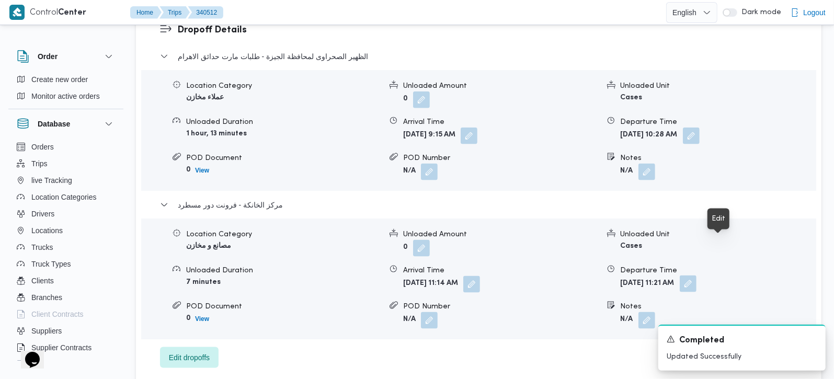
click at [696, 275] on button "button" at bounding box center [687, 283] width 17 height 17
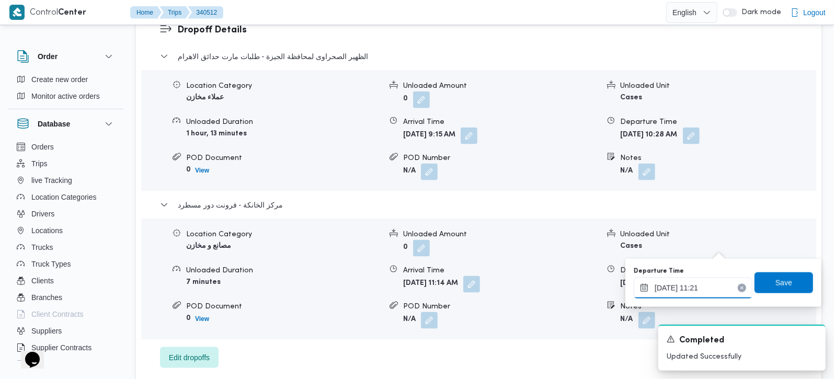
click at [709, 282] on input "30/09/2025 11:21" at bounding box center [692, 288] width 119 height 21
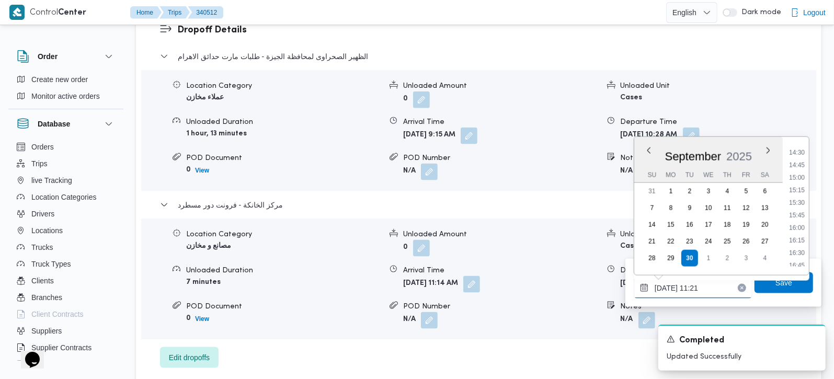
scroll to position [747, 0]
click at [797, 179] on li "15:30" at bounding box center [797, 181] width 24 height 10
type input "[DATE] 15:30"
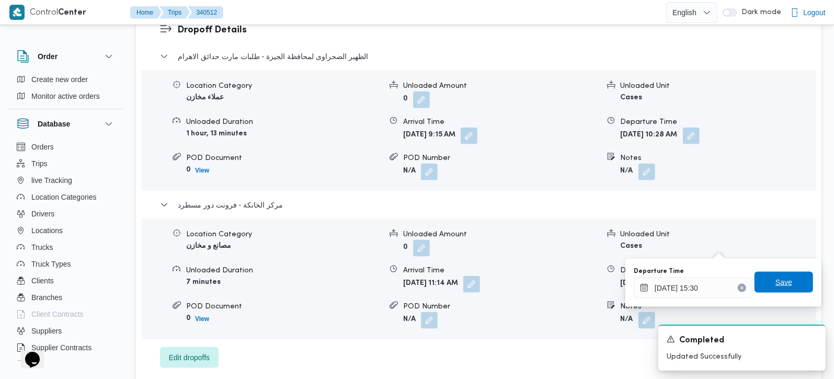
click at [769, 274] on span "Save" at bounding box center [783, 282] width 59 height 21
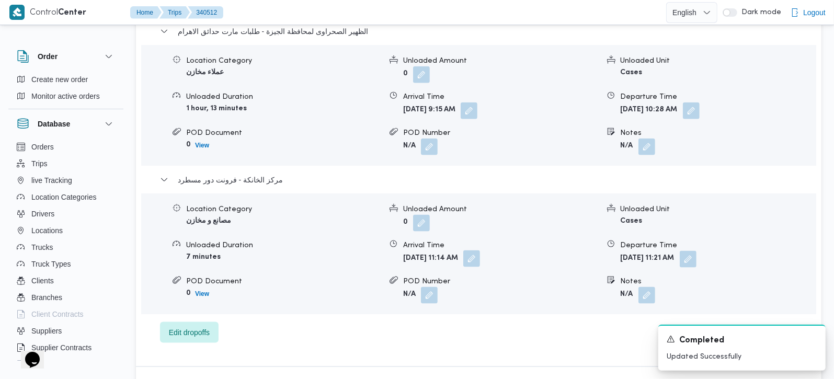
click at [480, 250] on button "button" at bounding box center [471, 258] width 17 height 17
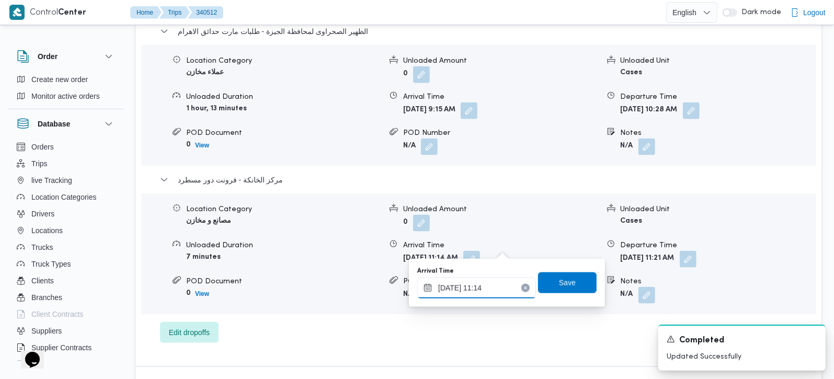
click at [486, 287] on input "30/09/2025 11:14" at bounding box center [476, 288] width 119 height 21
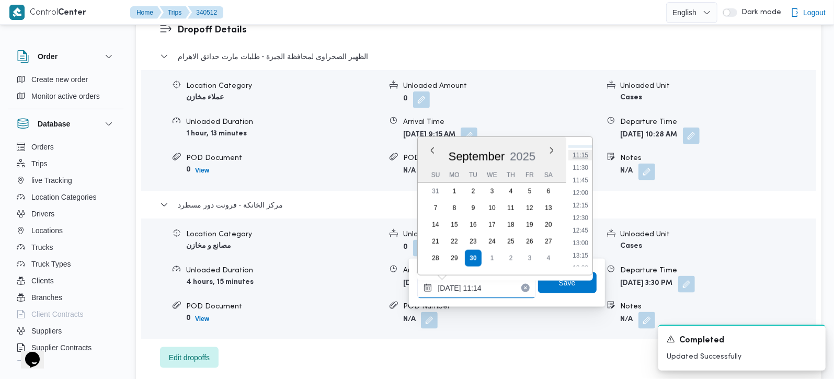
scroll to position [674, 0]
click at [584, 240] on li "15:15" at bounding box center [580, 242] width 24 height 10
type input "30/09/2025 15:15"
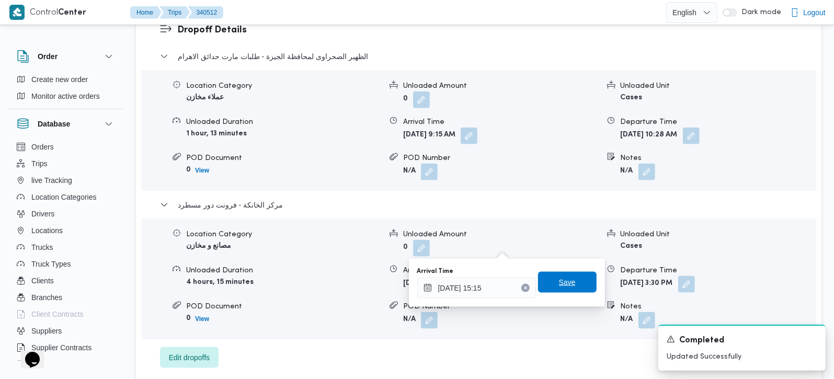
click at [570, 280] on span "Save" at bounding box center [567, 282] width 59 height 21
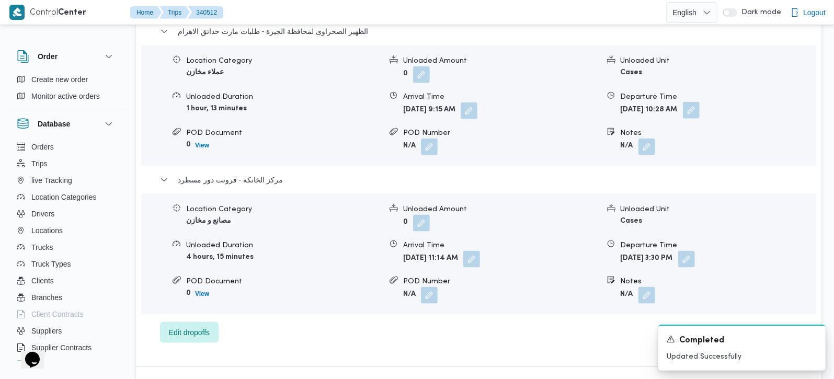
click at [699, 102] on button "button" at bounding box center [691, 110] width 17 height 17
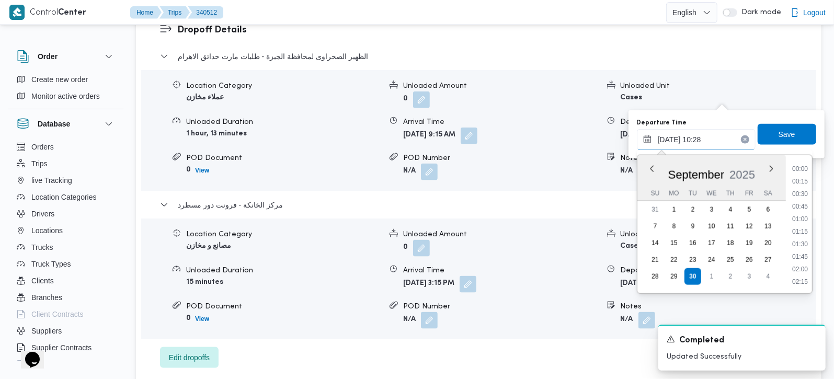
click at [700, 138] on input "30/09/2025 10:28" at bounding box center [696, 139] width 119 height 21
click at [806, 187] on li "14:15" at bounding box center [800, 186] width 24 height 10
type input "30/09/2025 14:15"
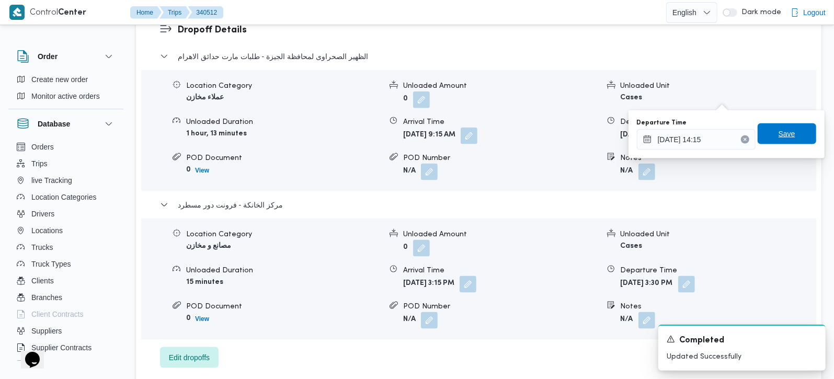
click at [800, 141] on span "Save" at bounding box center [786, 133] width 59 height 21
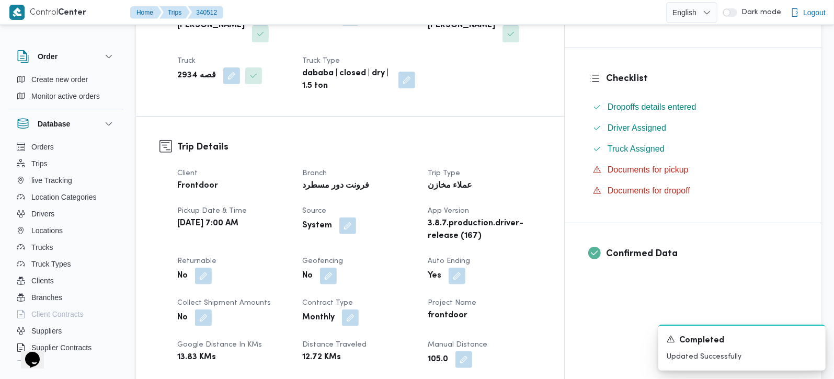
scroll to position [0, 0]
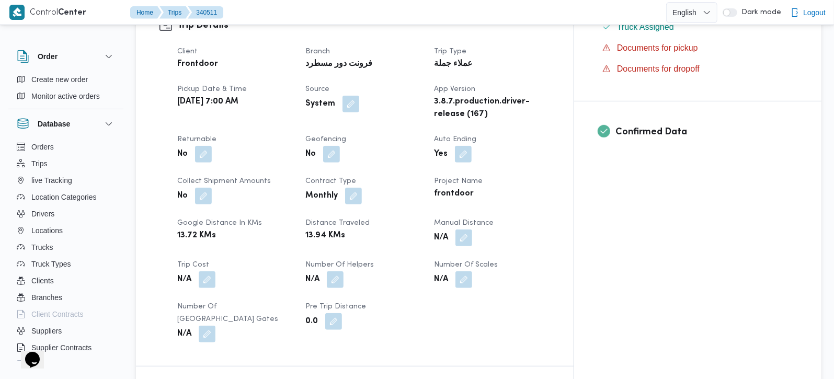
scroll to position [368, 0]
click at [472, 228] on button "button" at bounding box center [463, 236] width 17 height 17
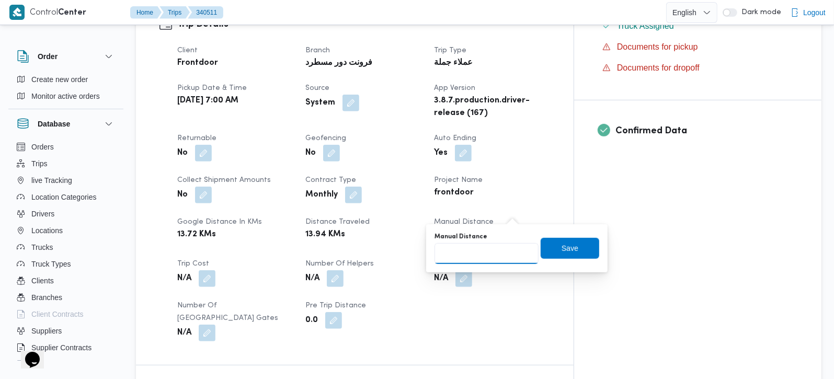
click at [472, 252] on input "Manual Distance" at bounding box center [486, 253] width 104 height 21
type input "75"
click at [551, 249] on span "Save" at bounding box center [569, 247] width 59 height 21
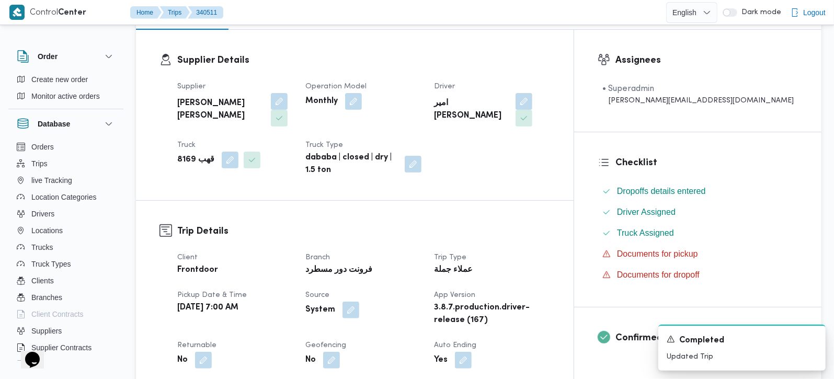
scroll to position [307, 0]
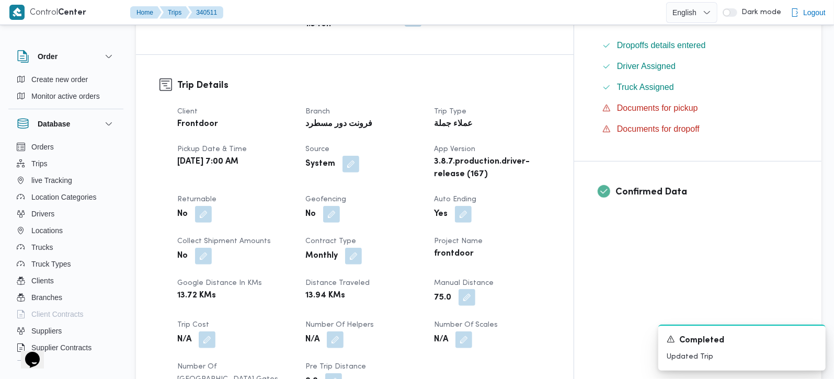
click at [475, 289] on button "button" at bounding box center [466, 297] width 17 height 17
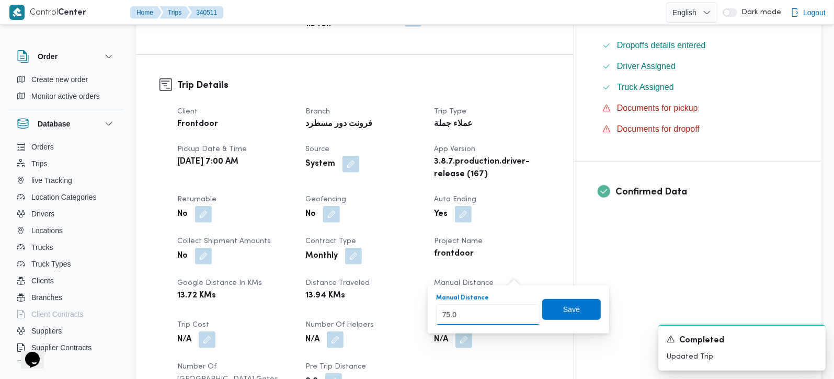
click at [582, 306] on span "Save" at bounding box center [571, 308] width 59 height 21
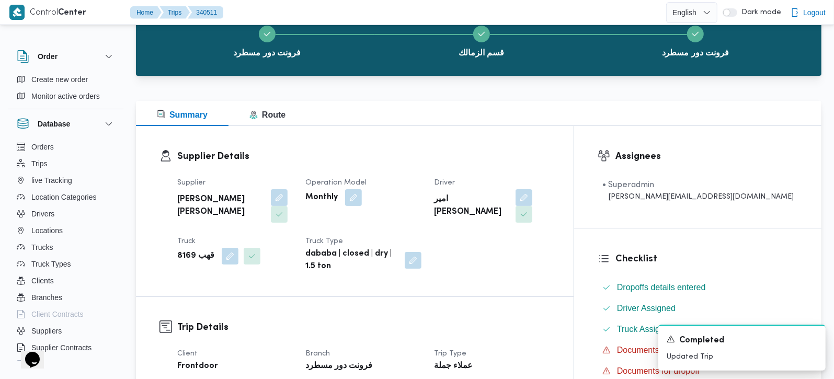
scroll to position [61, 0]
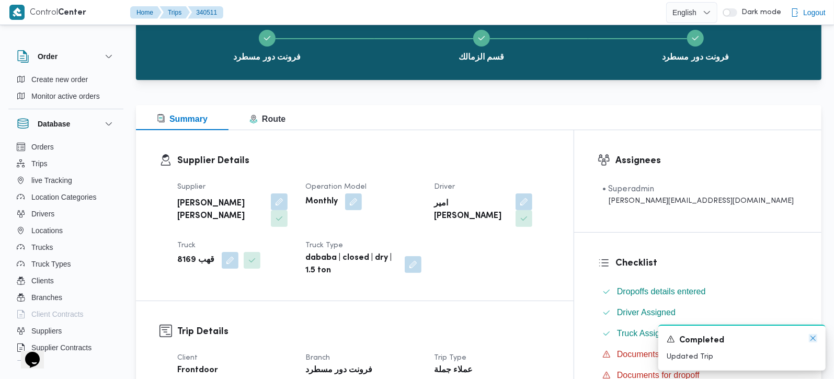
click at [809, 340] on icon "Dismiss toast" at bounding box center [813, 338] width 8 height 8
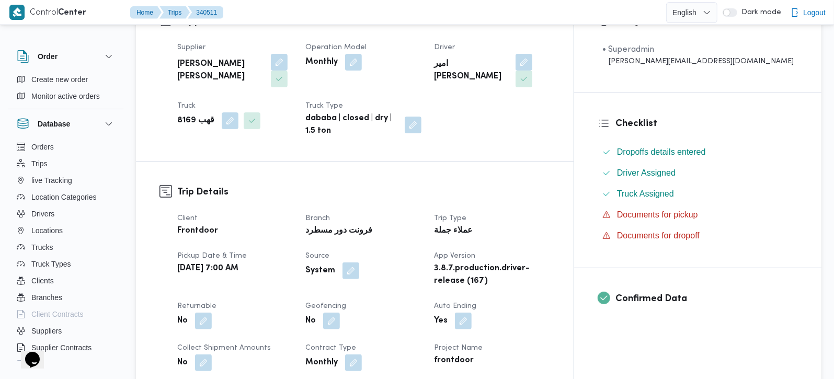
scroll to position [368, 0]
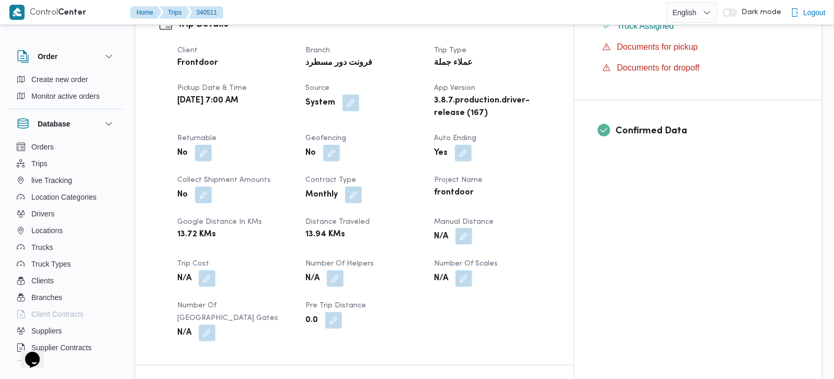
click at [472, 228] on button "button" at bounding box center [463, 236] width 17 height 17
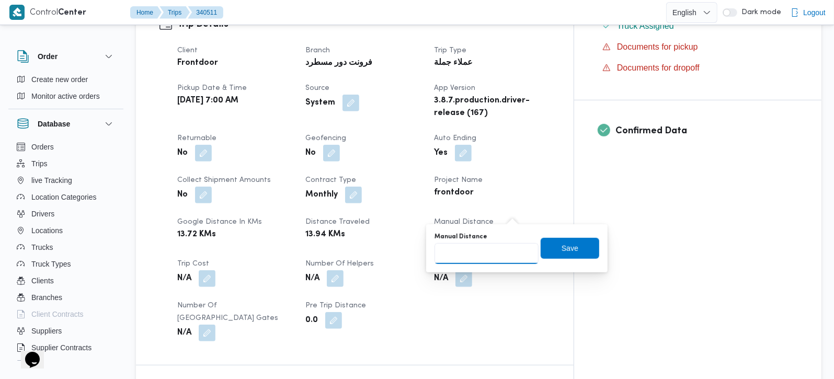
click at [469, 262] on input "Manual Distance" at bounding box center [486, 253] width 104 height 21
type input "65"
click at [543, 248] on span "Save" at bounding box center [569, 247] width 59 height 21
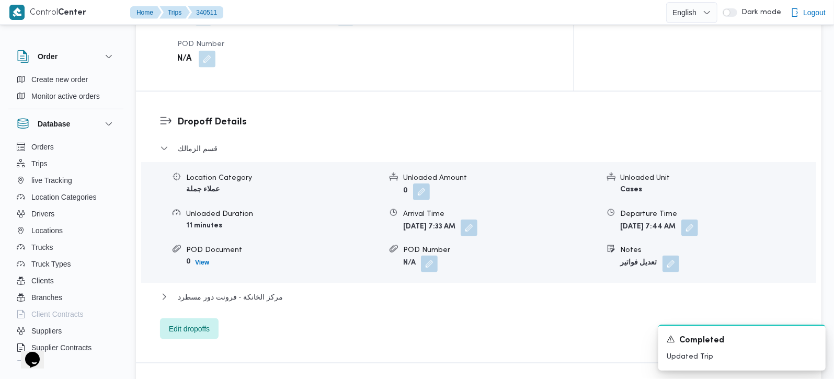
scroll to position [861, 0]
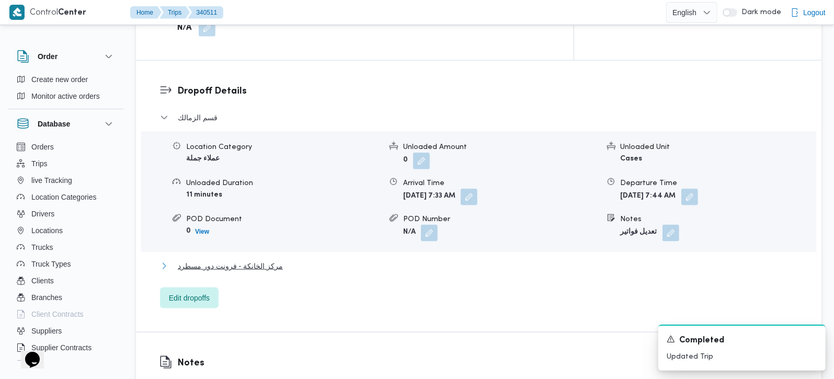
click at [243, 260] on span "مركز الخانكة - فرونت دور مسطرد" at bounding box center [230, 266] width 105 height 13
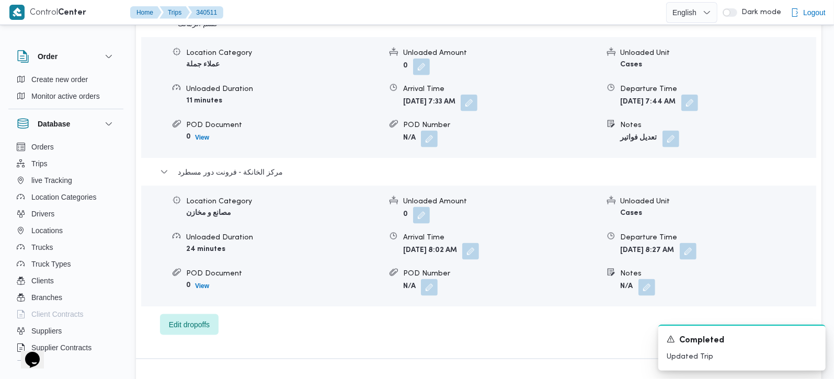
scroll to position [984, 0]
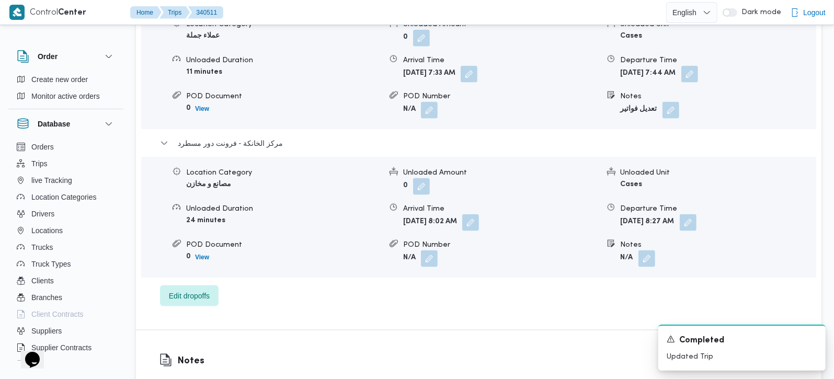
click at [696, 214] on span at bounding box center [685, 222] width 22 height 17
click at [696, 214] on button "button" at bounding box center [687, 222] width 17 height 17
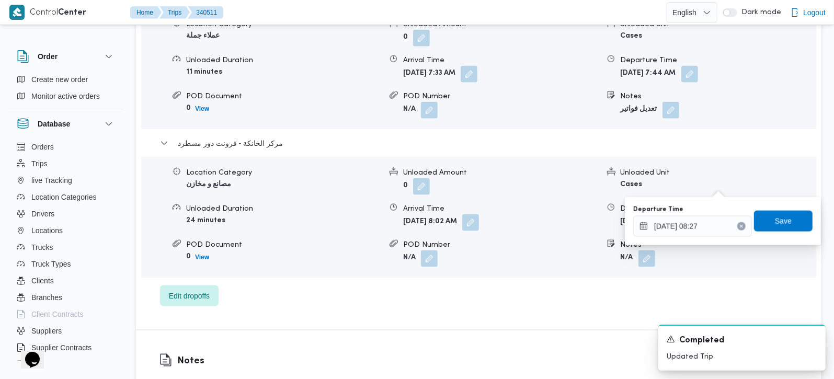
click at [681, 240] on div "You are in a dialog. To close this dialog, hit escape. Departure Time 30/09/202…" at bounding box center [723, 221] width 196 height 48
click at [678, 229] on input "30/09/2025 08:27" at bounding box center [692, 226] width 119 height 21
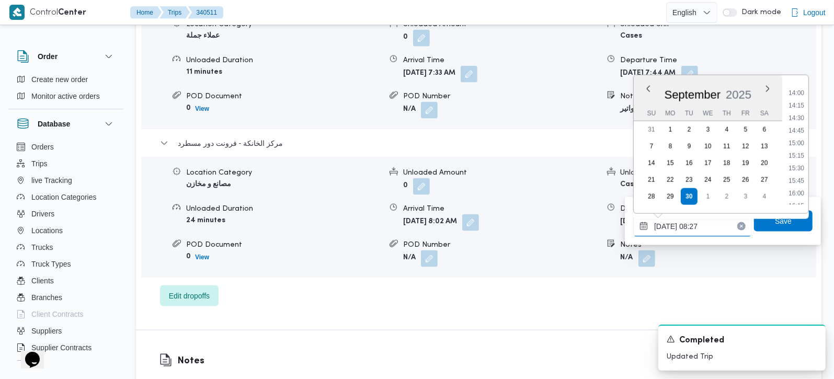
scroll to position [720, 0]
click at [798, 142] on li "15:30" at bounding box center [796, 147] width 24 height 10
type input "30/09/2025 15:30"
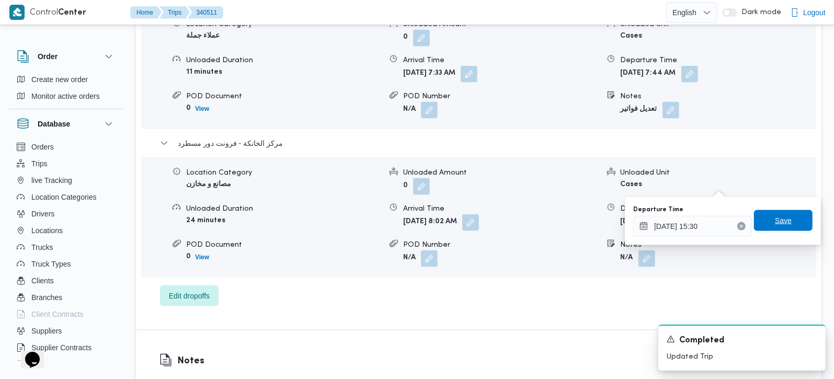
click at [780, 222] on span "Save" at bounding box center [783, 220] width 17 height 13
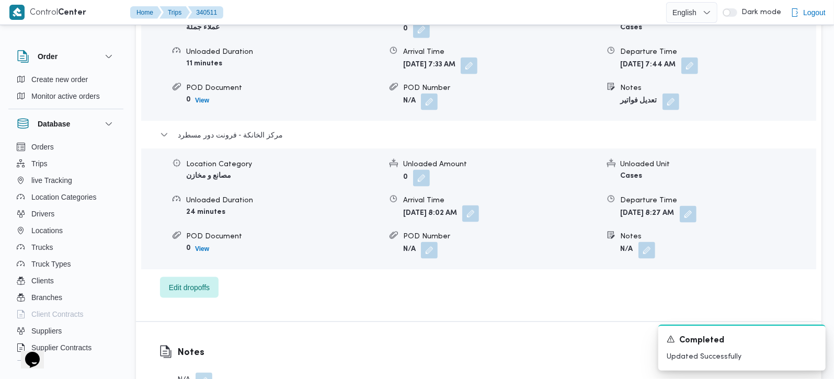
click at [479, 205] on button "button" at bounding box center [470, 213] width 17 height 17
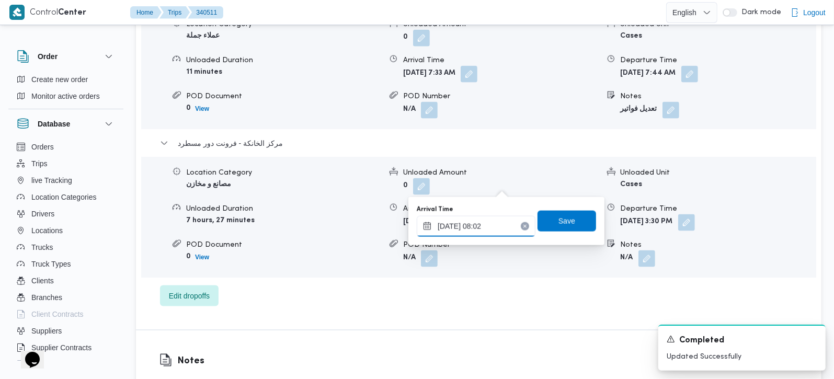
click at [485, 234] on input "30/09/2025 08:02" at bounding box center [476, 226] width 119 height 21
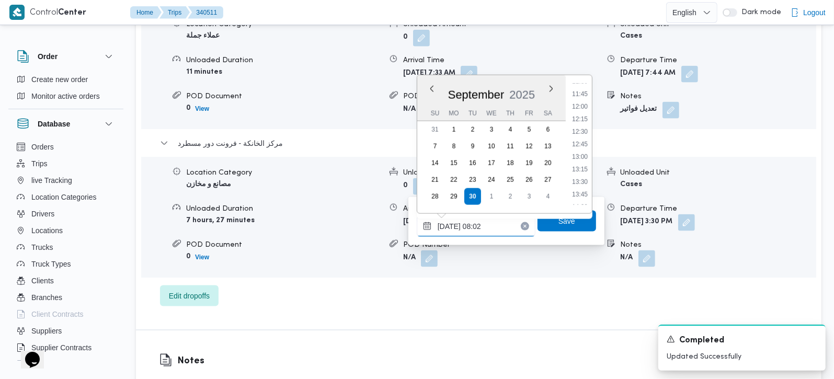
scroll to position [646, 0]
click at [579, 197] on li "15:00" at bounding box center [580, 195] width 24 height 10
type input "30/09/2025 15:00"
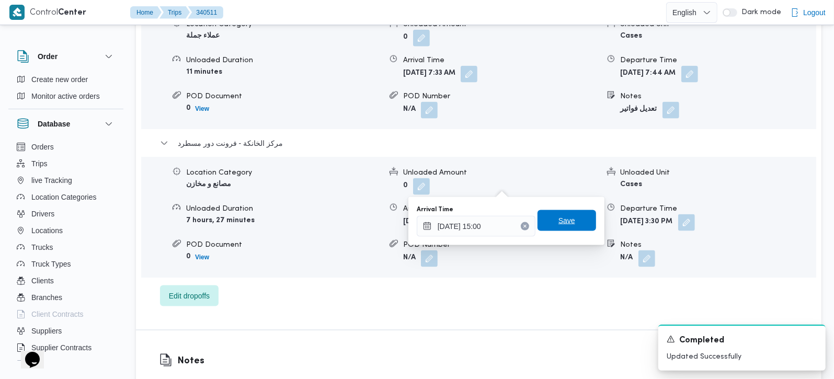
click at [566, 229] on span "Save" at bounding box center [566, 220] width 59 height 21
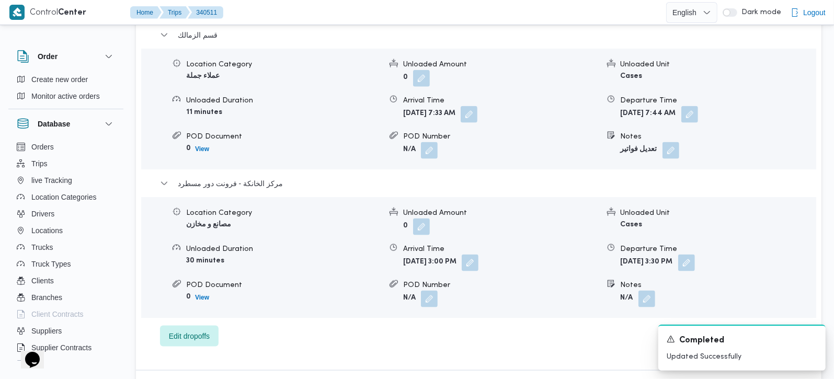
scroll to position [922, 0]
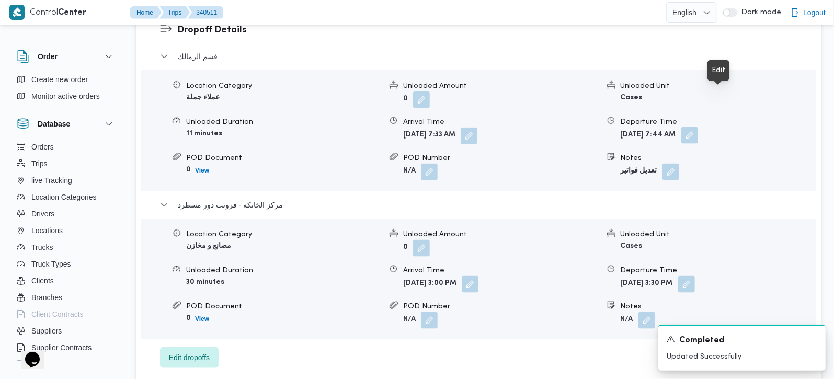
click at [698, 127] on button "button" at bounding box center [689, 135] width 17 height 17
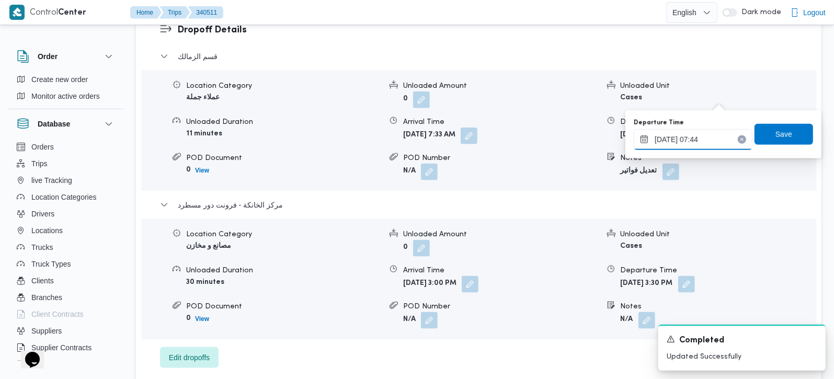
click at [687, 140] on input "30/09/2025 07:44" at bounding box center [692, 139] width 119 height 21
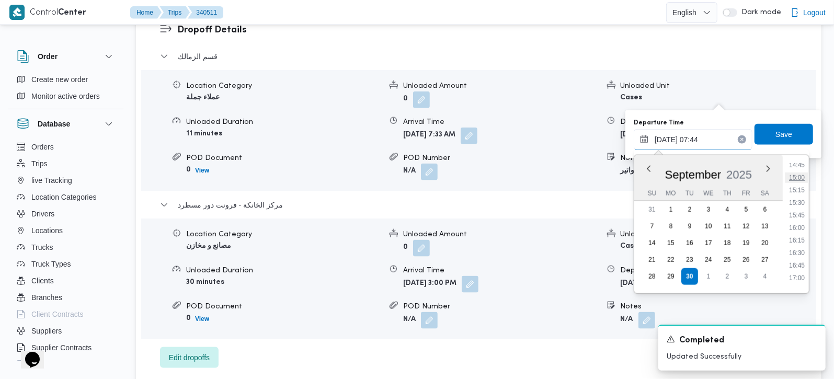
scroll to position [682, 0]
click at [801, 205] on li "14:15" at bounding box center [797, 202] width 24 height 10
type input "30/09/2025 14:15"
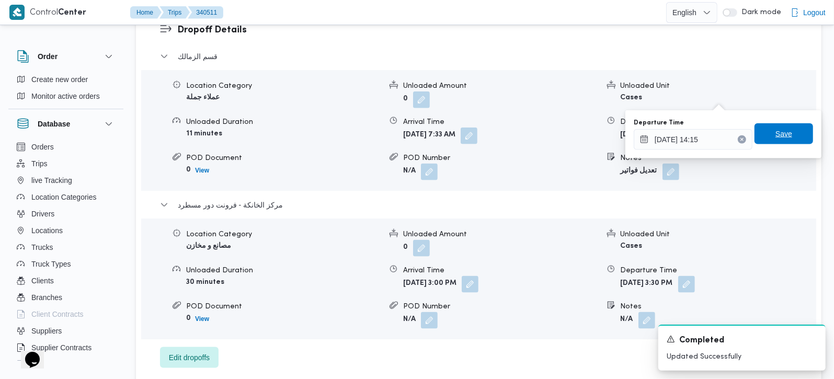
click at [775, 133] on span "Save" at bounding box center [783, 134] width 17 height 13
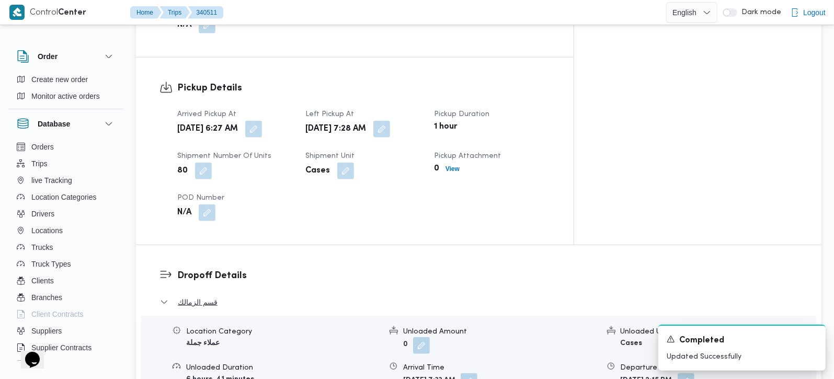
scroll to position [737, 0]
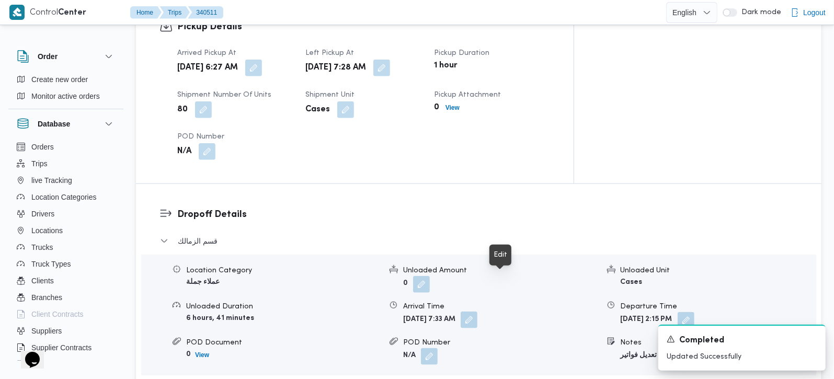
click at [477, 312] on button "button" at bounding box center [468, 320] width 17 height 17
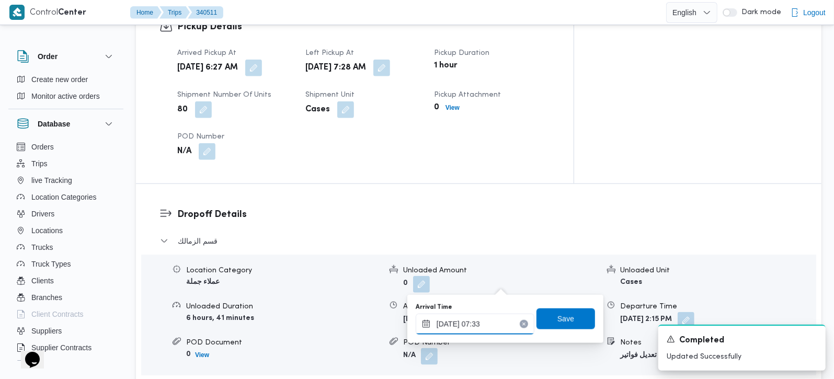
click at [466, 328] on input "30/09/2025 07:33" at bounding box center [475, 324] width 119 height 21
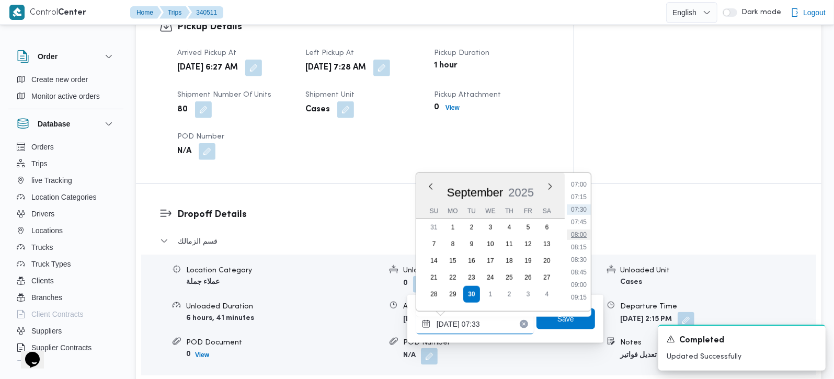
scroll to position [375, 0]
click at [581, 228] on li "08:15" at bounding box center [579, 226] width 24 height 10
type input "30/09/2025 08:15"
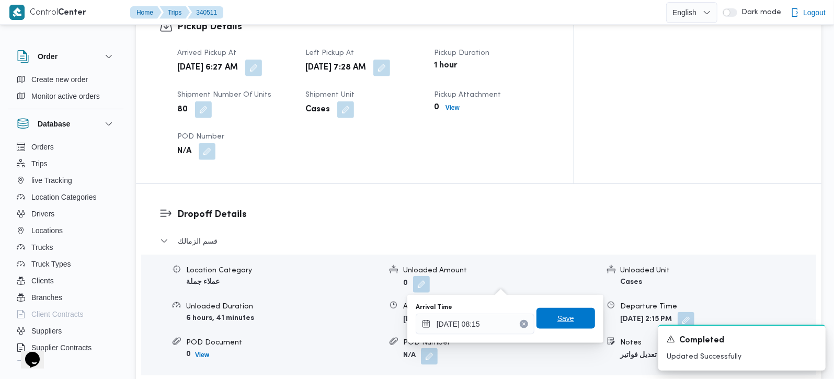
click at [572, 322] on span "Save" at bounding box center [565, 318] width 59 height 21
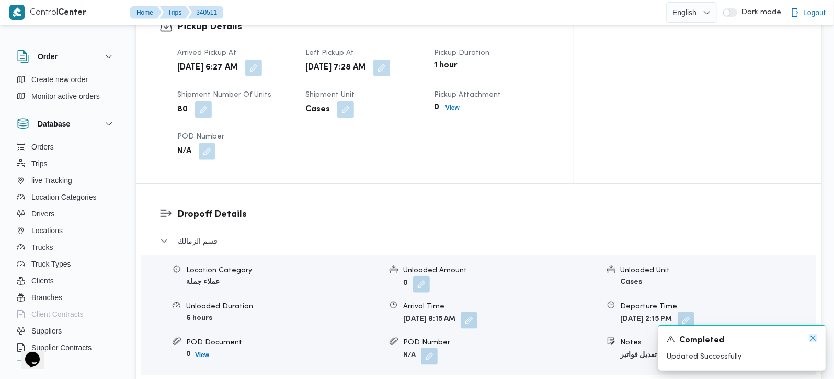
click at [814, 337] on icon "Dismiss toast" at bounding box center [812, 338] width 5 height 5
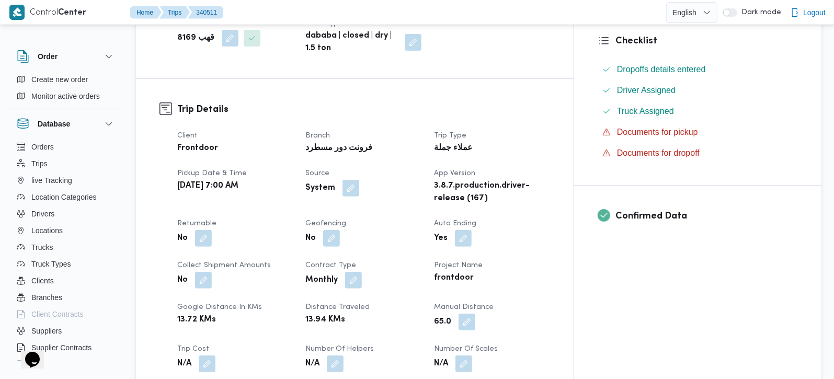
scroll to position [307, 0]
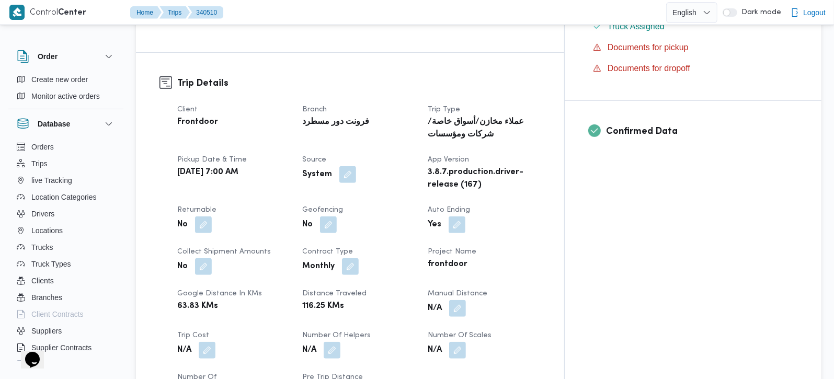
scroll to position [368, 0]
click at [466, 299] on button "button" at bounding box center [457, 307] width 17 height 17
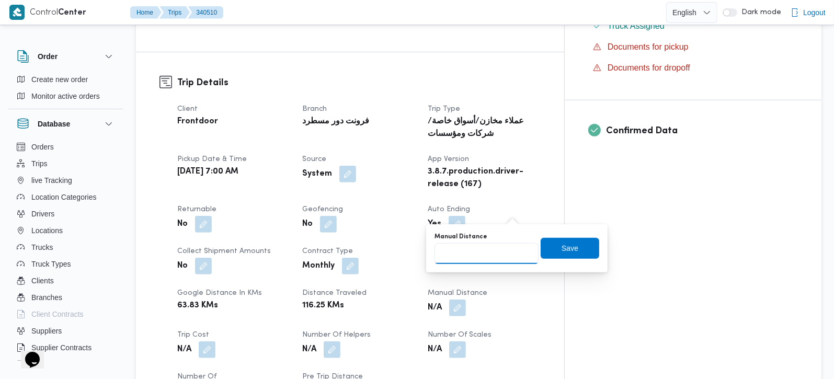
click at [479, 245] on input "Manual Distance" at bounding box center [486, 253] width 104 height 21
type input "95"
click at [558, 256] on span "Save" at bounding box center [569, 247] width 59 height 21
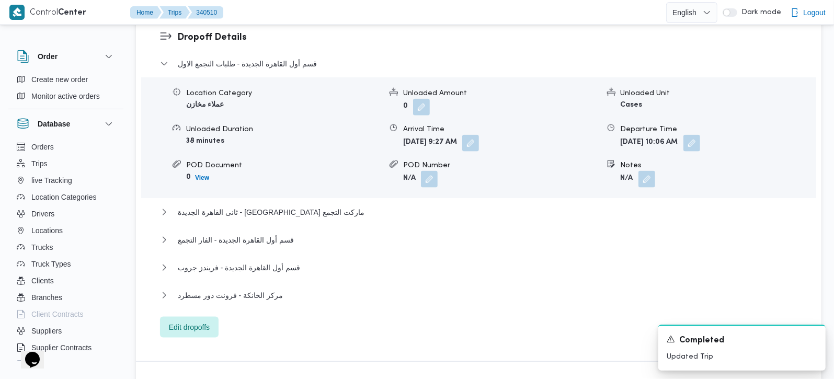
scroll to position [1045, 0]
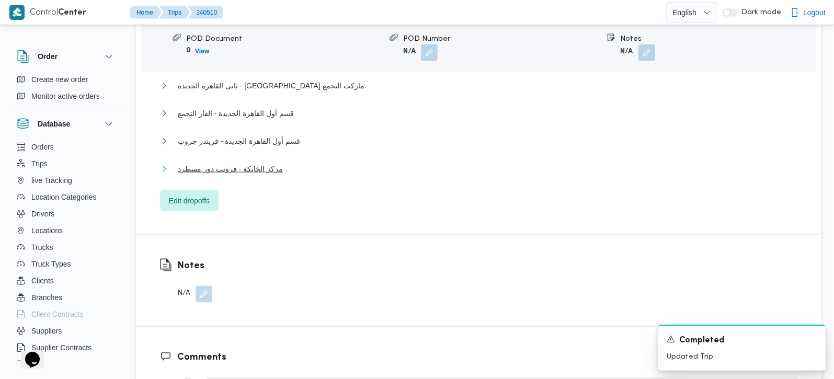
click at [224, 163] on span "مركز الخانكة - فرونت دور مسطرد" at bounding box center [230, 169] width 105 height 13
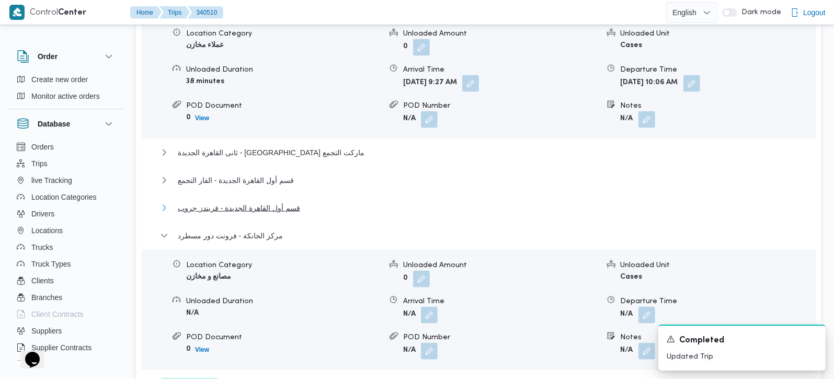
click at [209, 202] on span "قسم أول القاهرة الجديدة - فريندز جروب" at bounding box center [239, 208] width 122 height 13
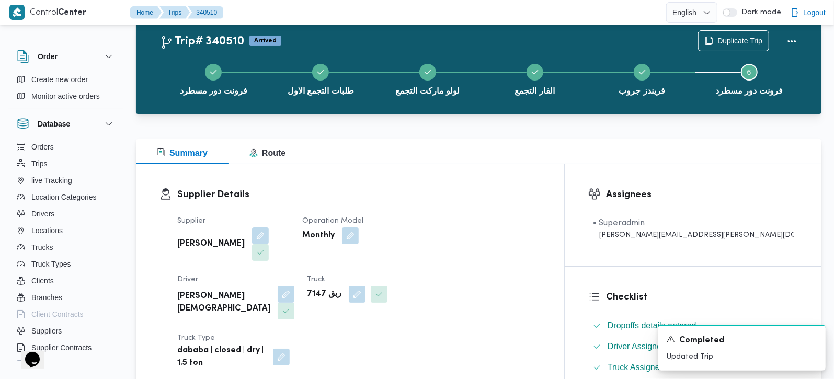
scroll to position [0, 0]
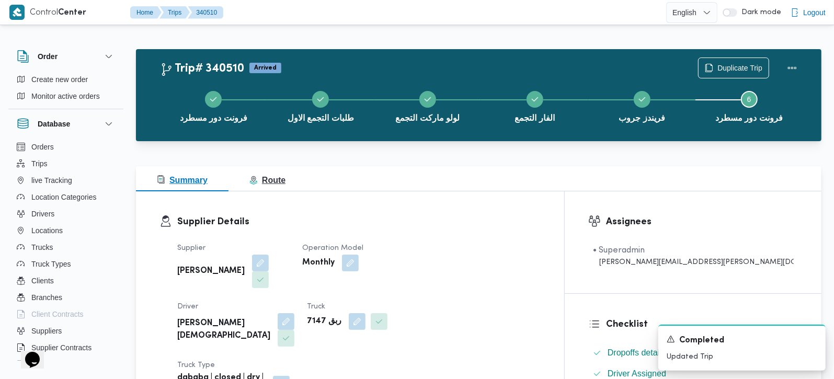
click at [277, 177] on span "Route" at bounding box center [267, 180] width 36 height 9
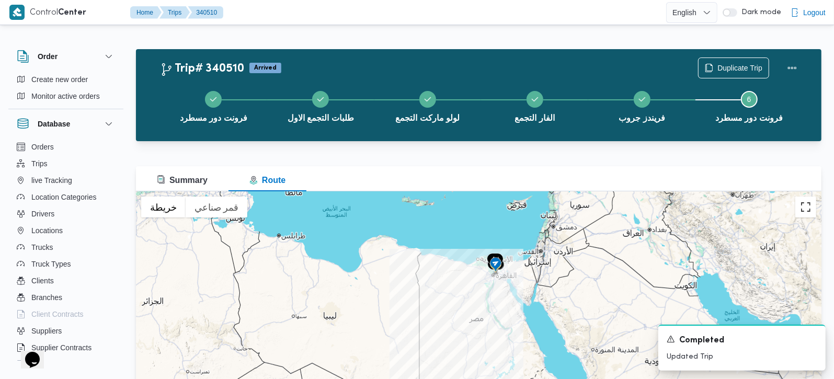
click at [800, 208] on button "تبديل إلى العرض ملء الشاشة" at bounding box center [805, 207] width 21 height 21
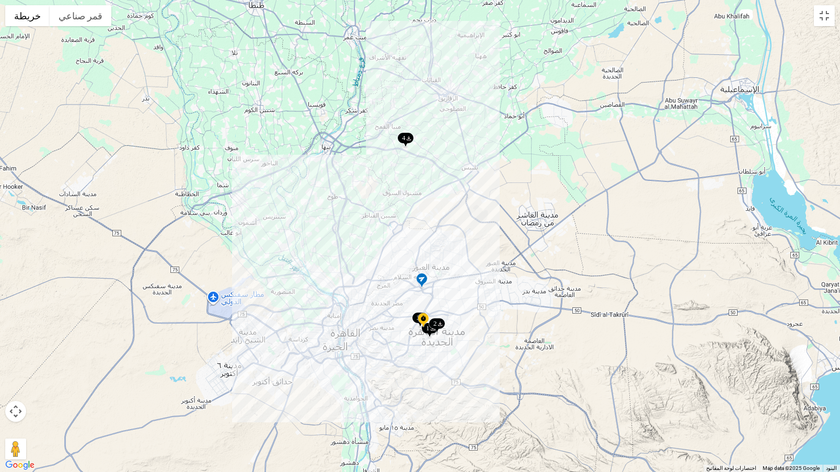
click at [402, 136] on img at bounding box center [405, 140] width 17 height 17
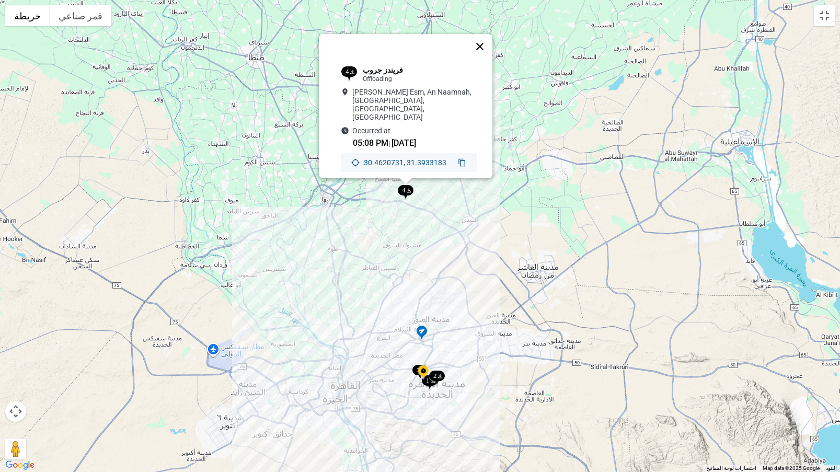
click at [486, 43] on button "إغلاق" at bounding box center [479, 46] width 25 height 25
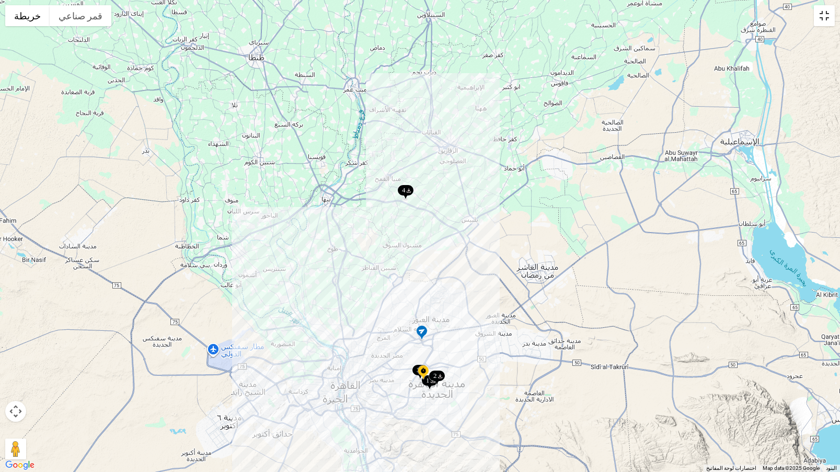
click at [820, 25] on button "تبديل إلى العرض ملء الشاشة" at bounding box center [824, 15] width 21 height 21
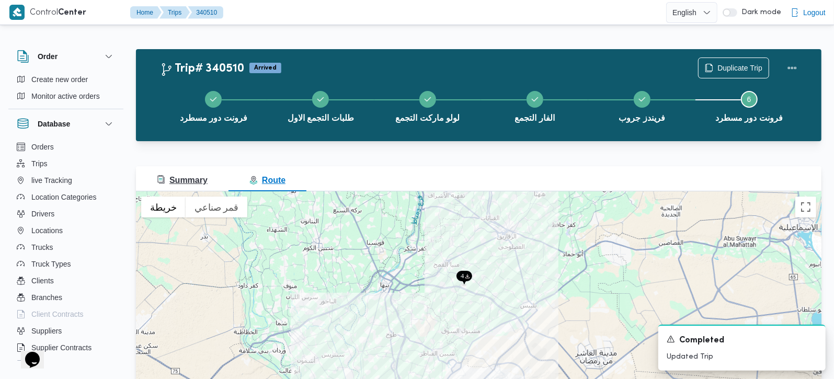
click at [179, 182] on span "Summary" at bounding box center [182, 180] width 51 height 9
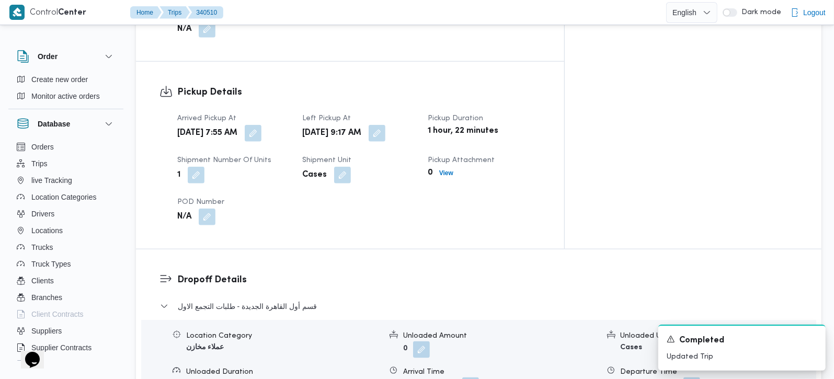
scroll to position [922, 0]
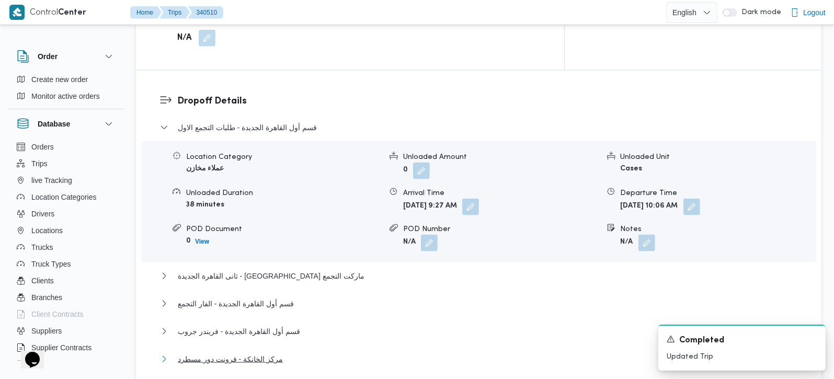
click at [210, 353] on span "مركز الخانكة - فرونت دور مسطرد" at bounding box center [230, 359] width 105 height 13
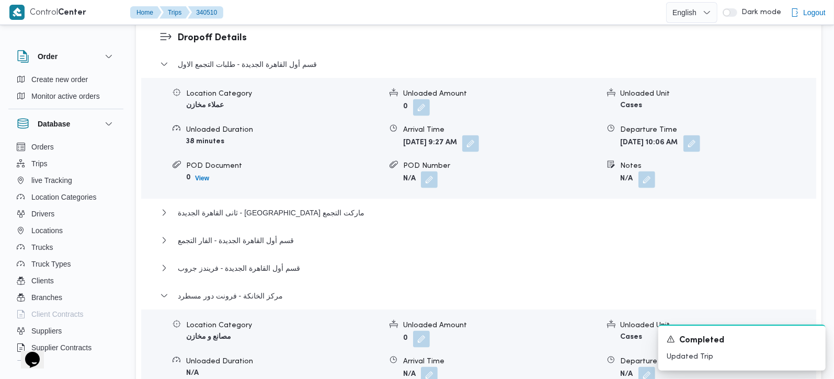
scroll to position [1045, 0]
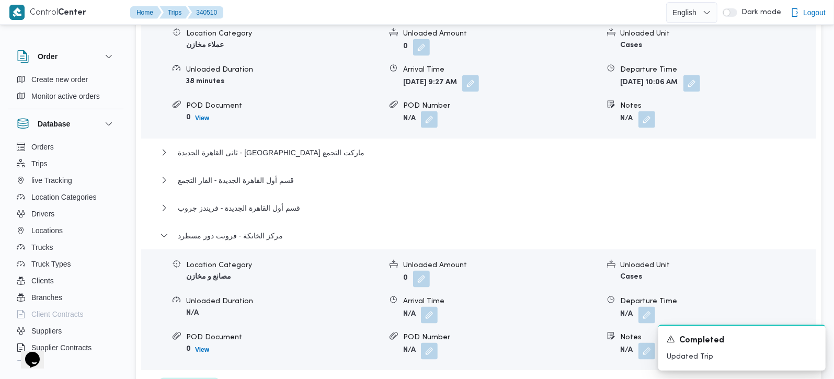
click at [660, 307] on form "N/A" at bounding box center [717, 315] width 195 height 17
click at [647, 306] on button "button" at bounding box center [646, 314] width 17 height 17
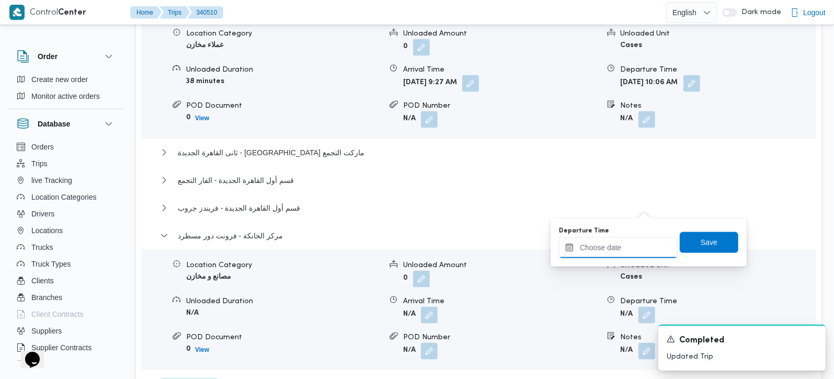
click at [637, 240] on input "Departure Time" at bounding box center [618, 247] width 119 height 21
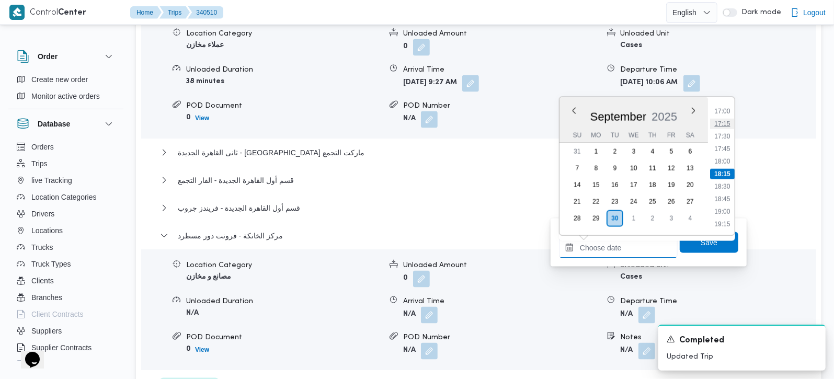
scroll to position [791, 0]
drag, startPoint x: 723, startPoint y: 163, endPoint x: 723, endPoint y: 170, distance: 6.8
click at [723, 163] on li "16:45" at bounding box center [722, 160] width 24 height 10
type input "30/09/2025 16:45"
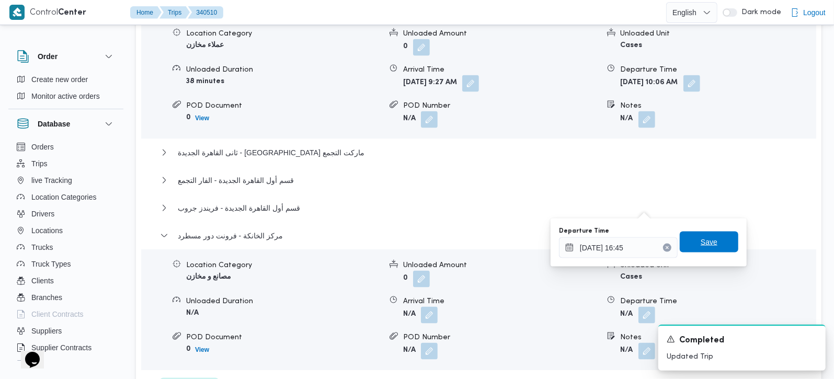
click at [710, 236] on span "Save" at bounding box center [708, 242] width 59 height 21
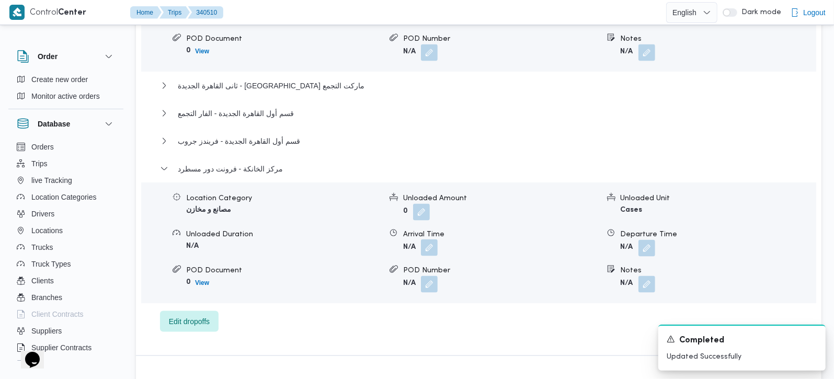
click at [424, 239] on button "button" at bounding box center [429, 247] width 17 height 17
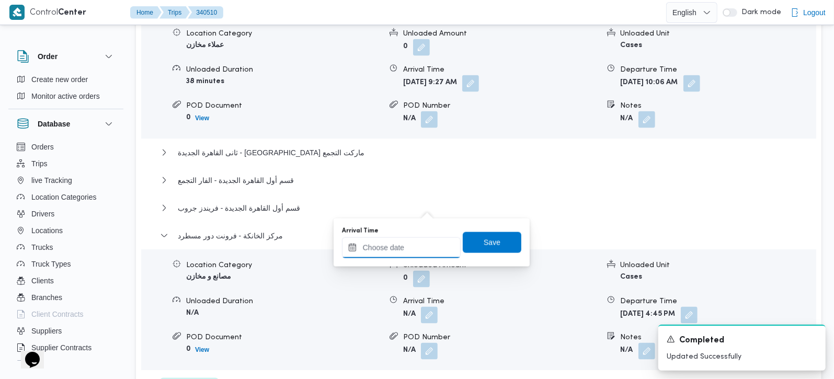
click at [424, 243] on input "Arrival Time" at bounding box center [401, 247] width 119 height 21
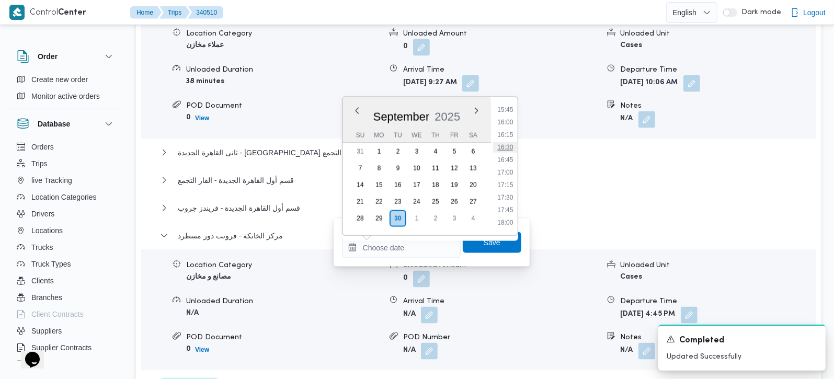
click at [503, 147] on li "16:30" at bounding box center [505, 147] width 24 height 10
type input "30/09/2025 16:30"
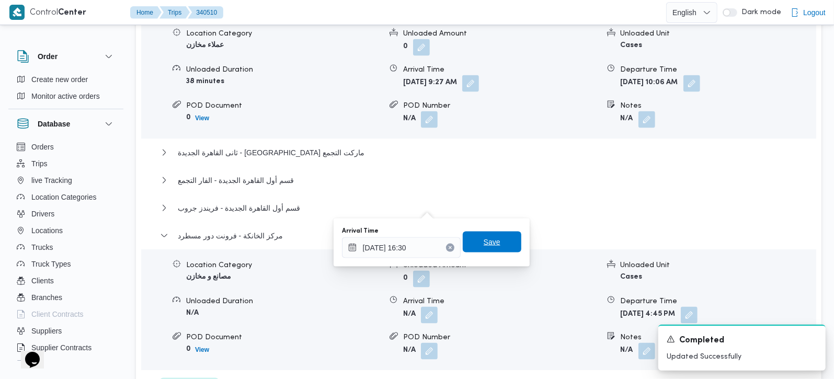
click at [499, 248] on span "Save" at bounding box center [492, 242] width 59 height 21
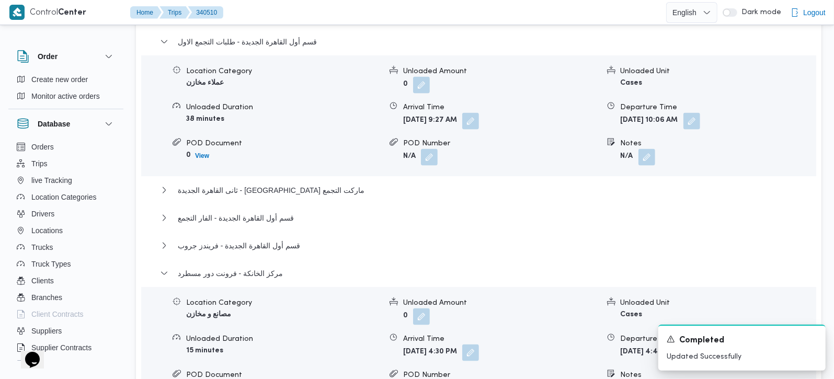
scroll to position [922, 0]
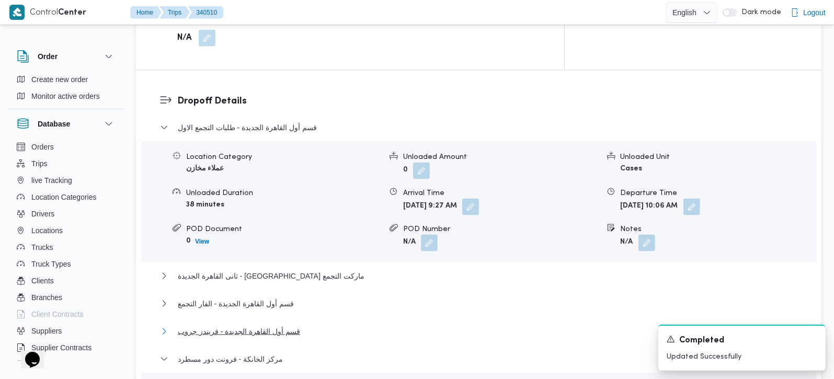
click at [281, 325] on span "قسم أول القاهرة الجديدة - فريندز جروب" at bounding box center [239, 331] width 122 height 13
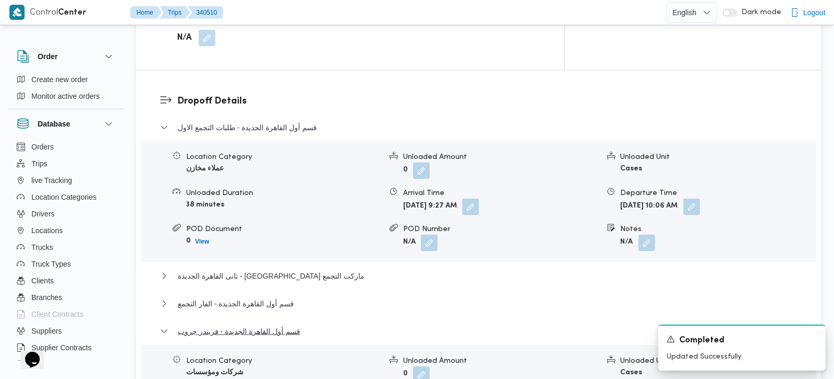
scroll to position [984, 0]
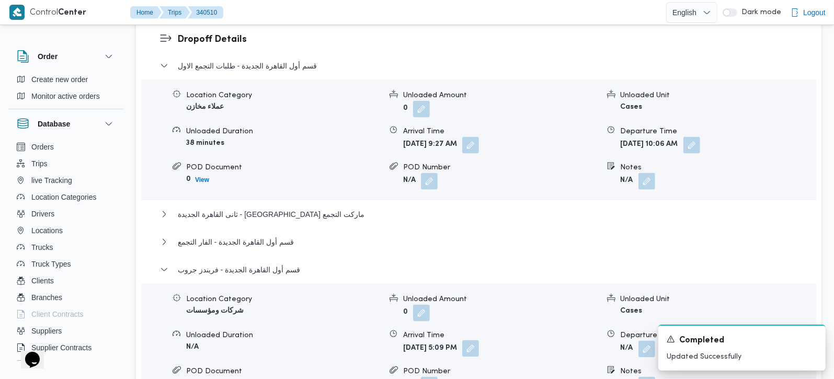
click at [479, 340] on button "button" at bounding box center [470, 348] width 17 height 17
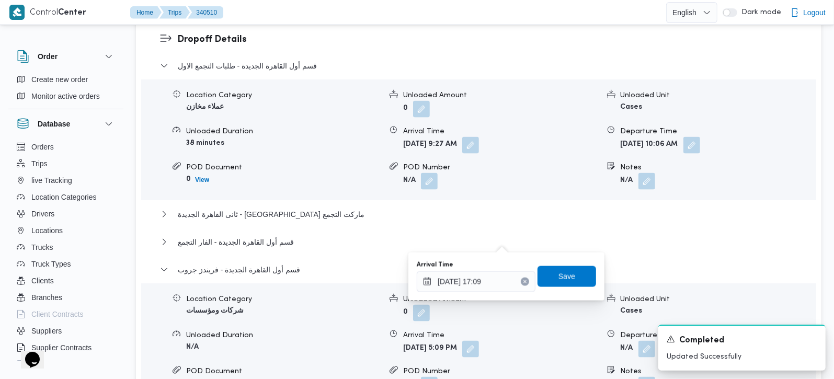
click at [521, 283] on button "Clear input" at bounding box center [525, 282] width 8 height 8
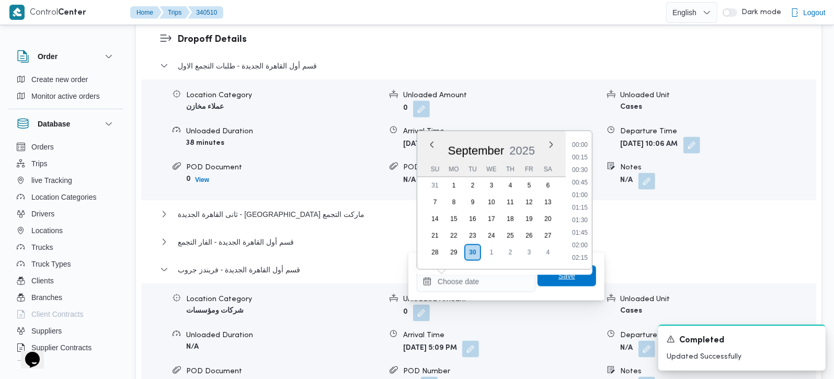
scroll to position [0, 0]
click at [541, 280] on span "Save" at bounding box center [566, 276] width 59 height 21
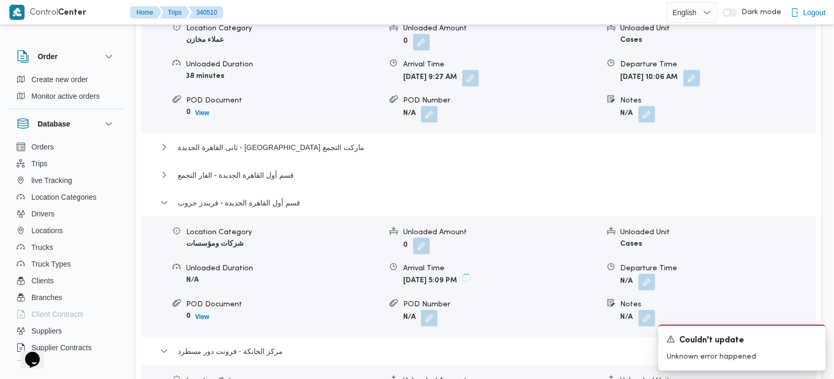
click at [253, 169] on div "قسم أول القاهرة الجديدة - الفار التجمع" at bounding box center [479, 179] width 638 height 20
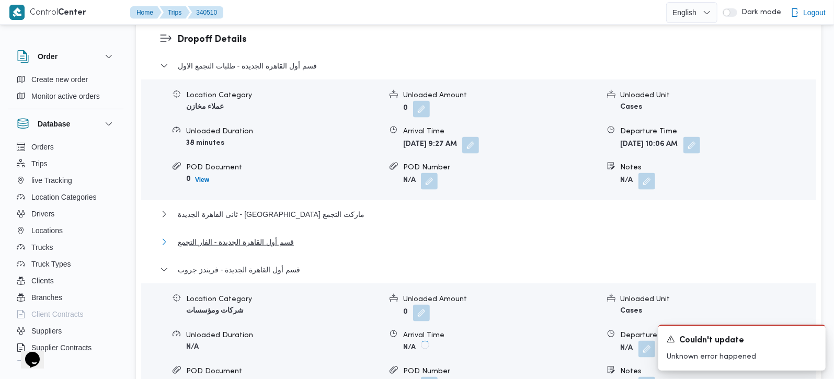
click at [253, 236] on span "قسم أول القاهرة الجديدة - الفار التجمع" at bounding box center [236, 242] width 116 height 13
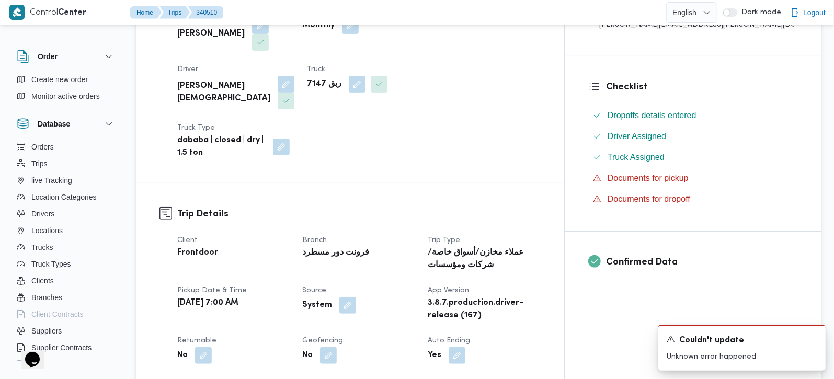
scroll to position [430, 0]
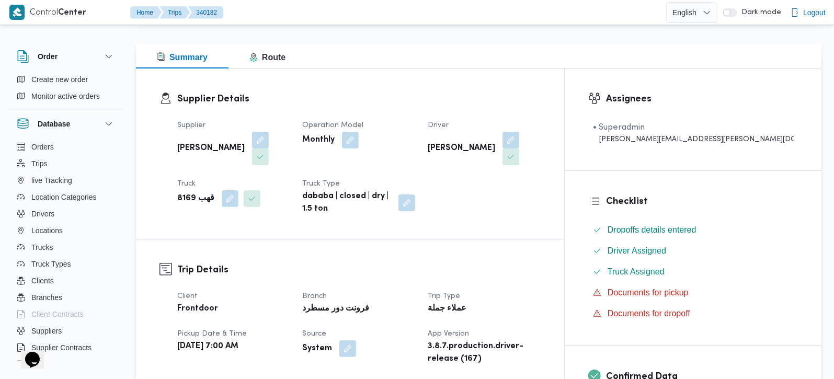
scroll to position [184, 0]
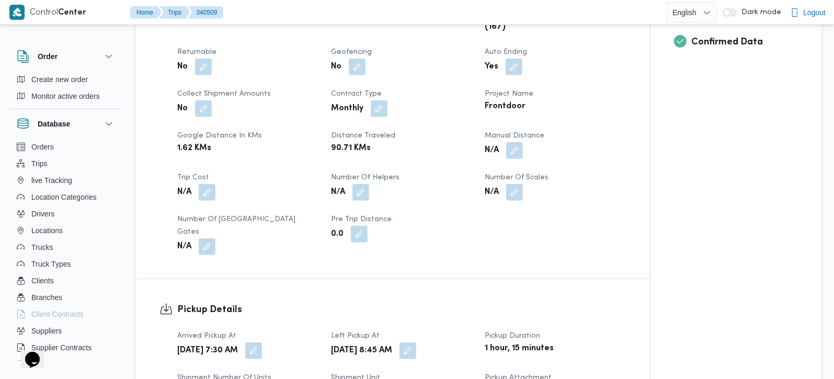
scroll to position [430, 0]
click at [518, 152] on button "button" at bounding box center [514, 149] width 17 height 17
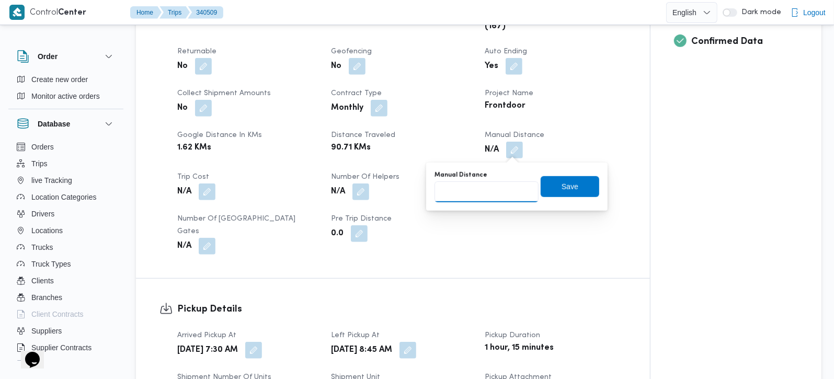
click at [493, 189] on input "Manual Distance" at bounding box center [486, 191] width 104 height 21
type input "90"
click at [552, 183] on span "Save" at bounding box center [569, 186] width 59 height 21
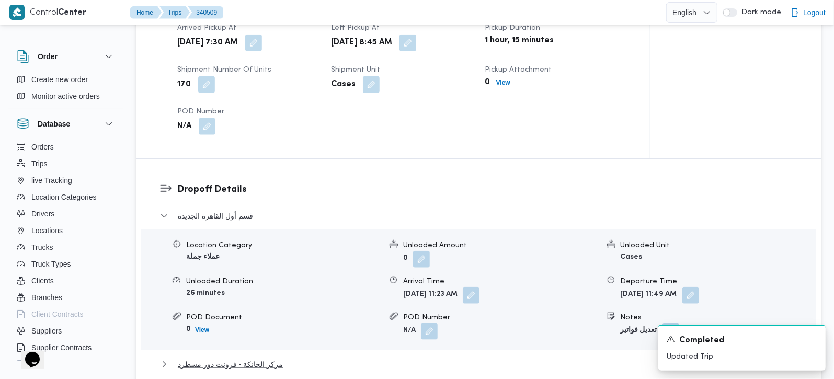
scroll to position [865, 0]
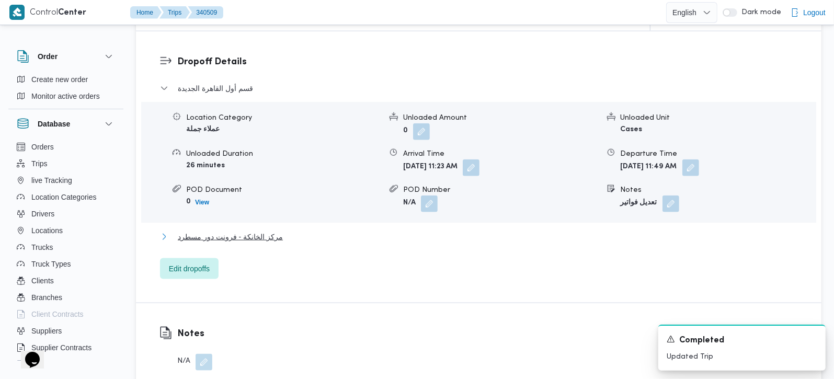
click at [266, 230] on span "مركز الخانكة - فرونت دور مسطرد" at bounding box center [230, 236] width 105 height 13
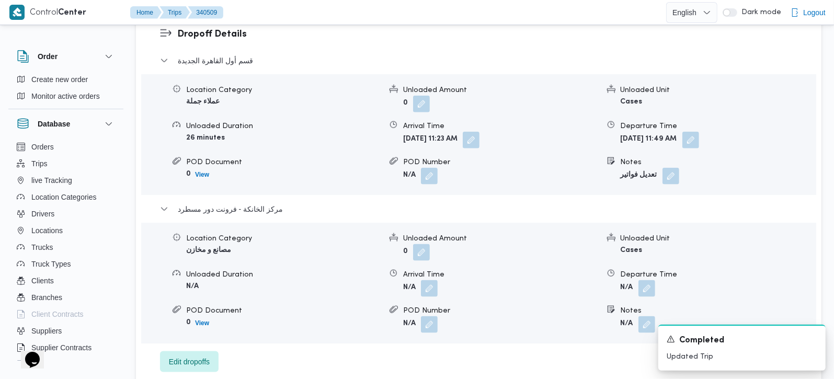
scroll to position [926, 0]
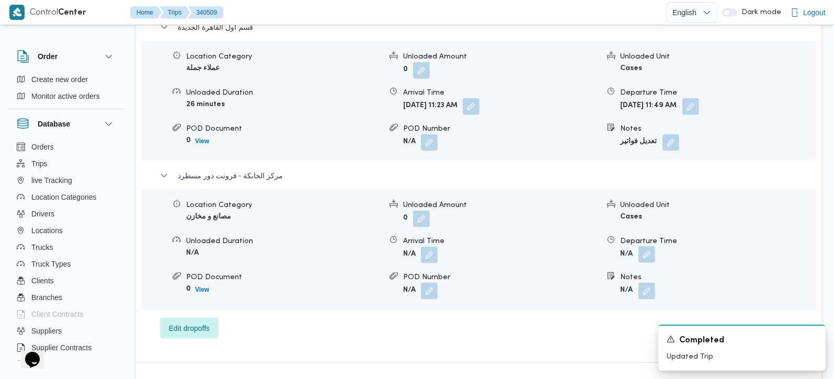
click at [652, 246] on button "button" at bounding box center [646, 254] width 17 height 17
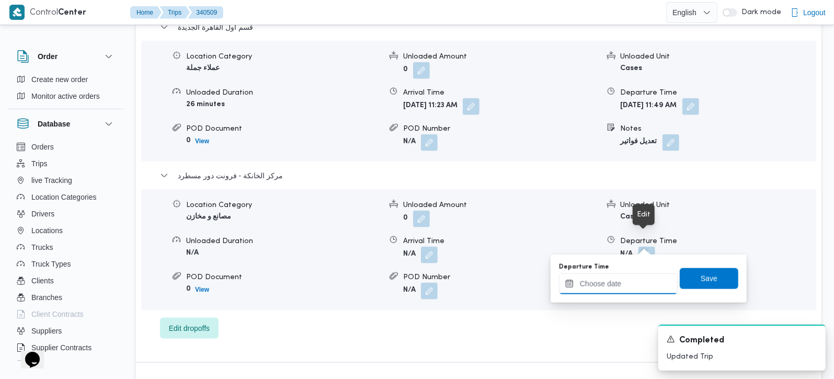
click at [632, 274] on div at bounding box center [618, 283] width 119 height 21
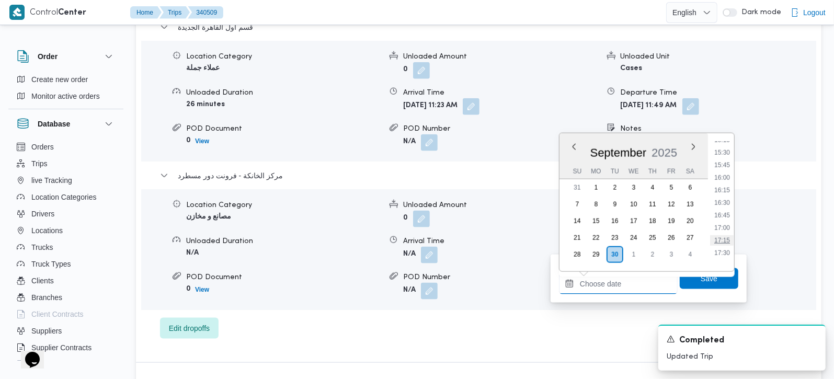
scroll to position [743, 0]
click at [720, 192] on li "15:45" at bounding box center [722, 194] width 24 height 10
type input "30/09/2025 15:45"
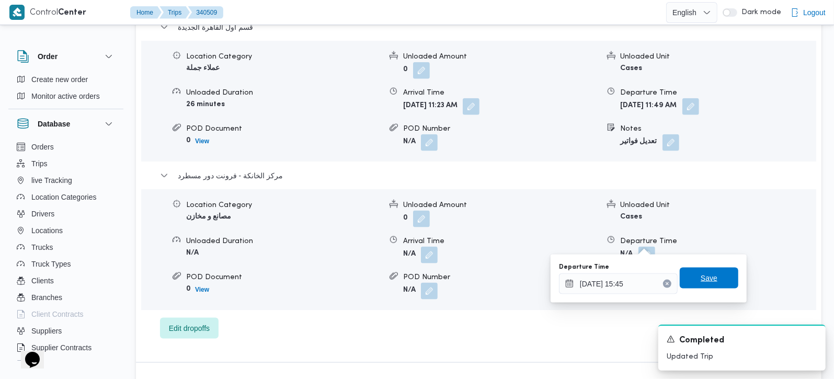
click at [705, 270] on span "Save" at bounding box center [708, 278] width 59 height 21
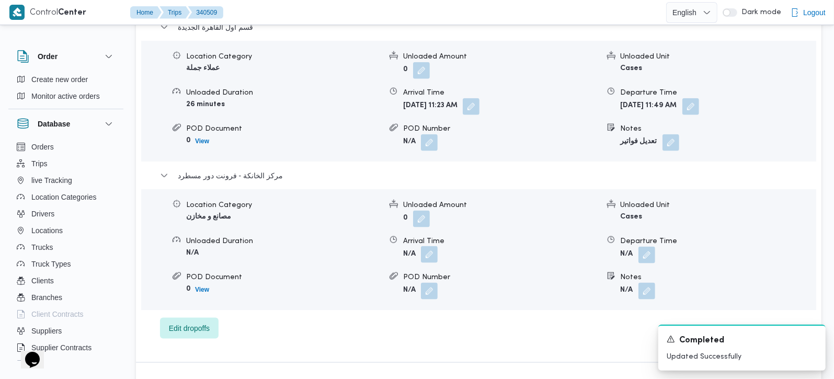
click at [433, 246] on button "button" at bounding box center [429, 254] width 17 height 17
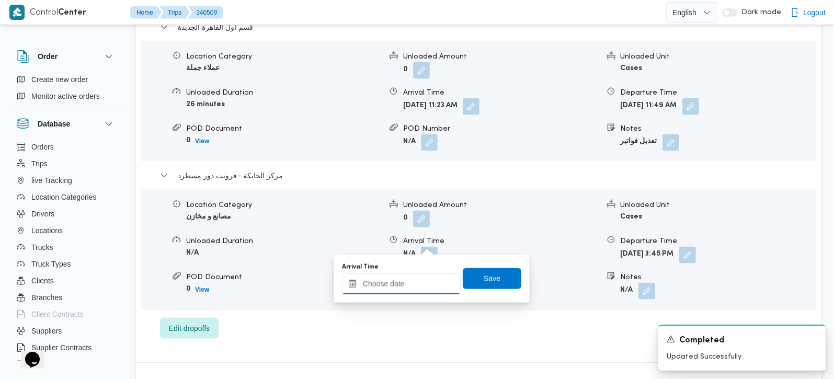
click at [414, 286] on input "Arrival Time" at bounding box center [401, 283] width 119 height 21
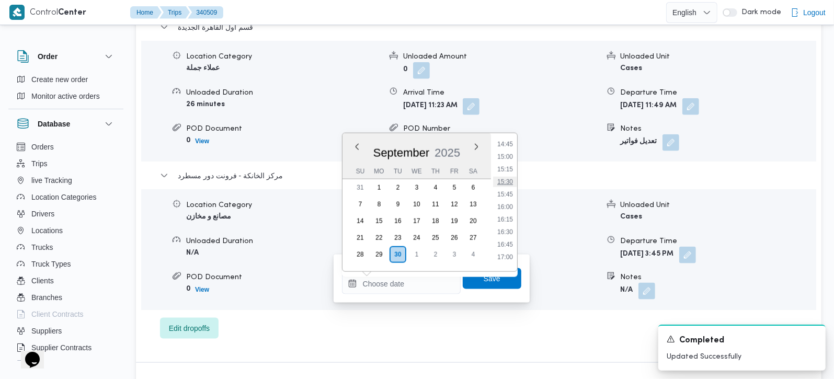
click at [508, 180] on li "15:30" at bounding box center [505, 182] width 24 height 10
type input "30/09/2025 15:30"
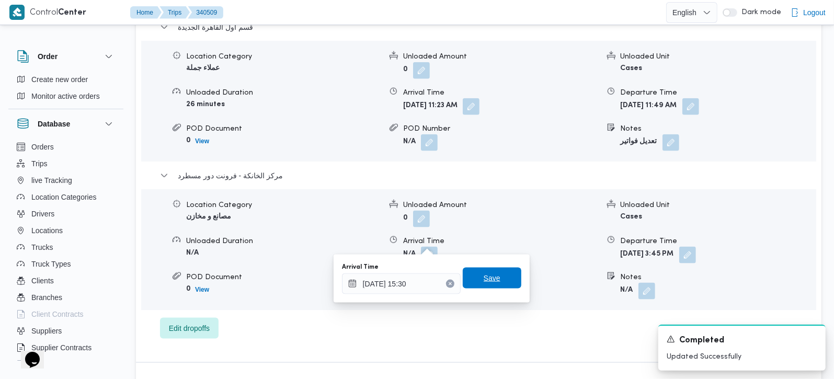
click at [489, 269] on span "Save" at bounding box center [492, 278] width 59 height 21
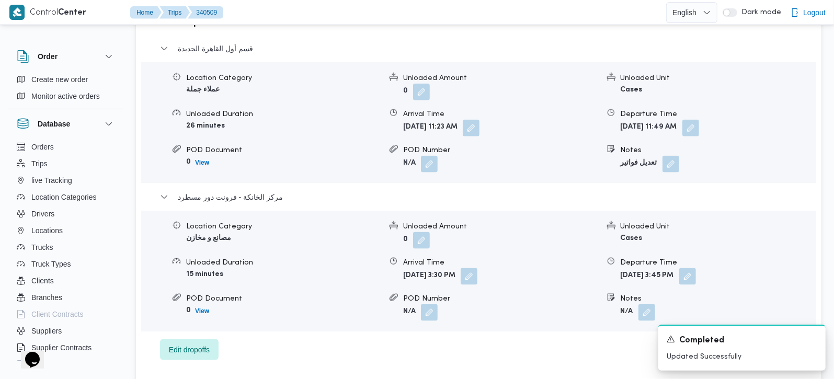
scroll to position [926, 0]
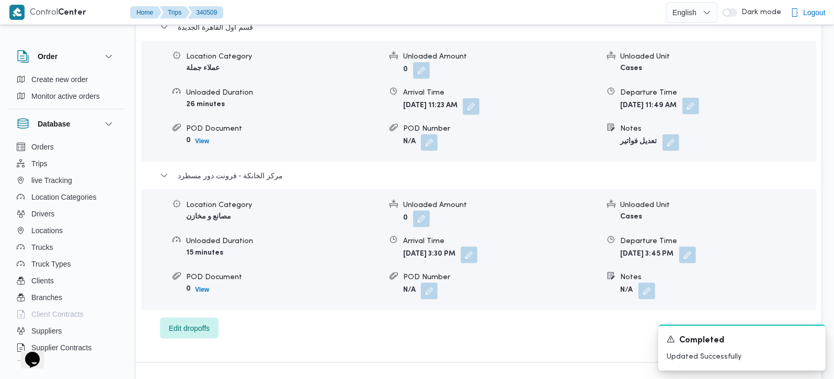
click at [699, 98] on button "button" at bounding box center [690, 106] width 17 height 17
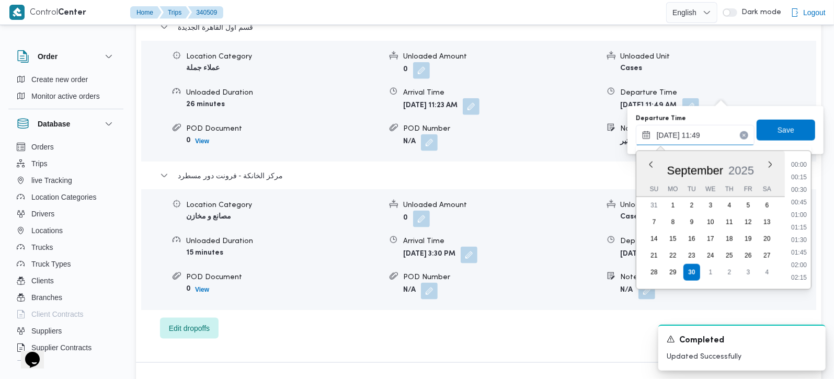
click at [689, 141] on input "30/09/2025 11:49" at bounding box center [695, 135] width 119 height 21
click at [804, 250] on li "14:45" at bounding box center [799, 255] width 24 height 10
type input "30/09/2025 14:45"
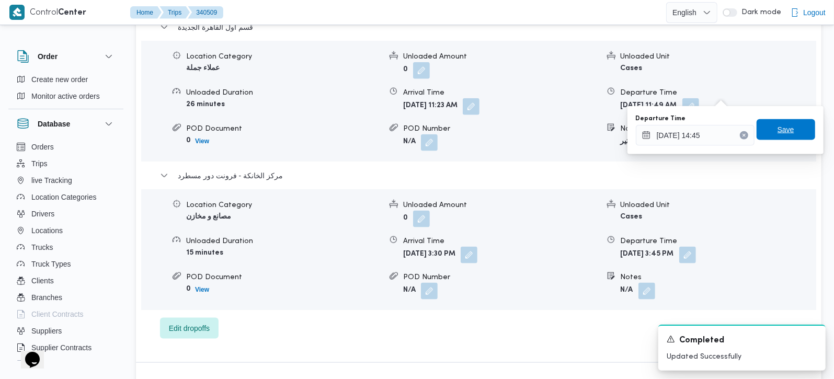
click at [778, 135] on span "Save" at bounding box center [785, 129] width 59 height 21
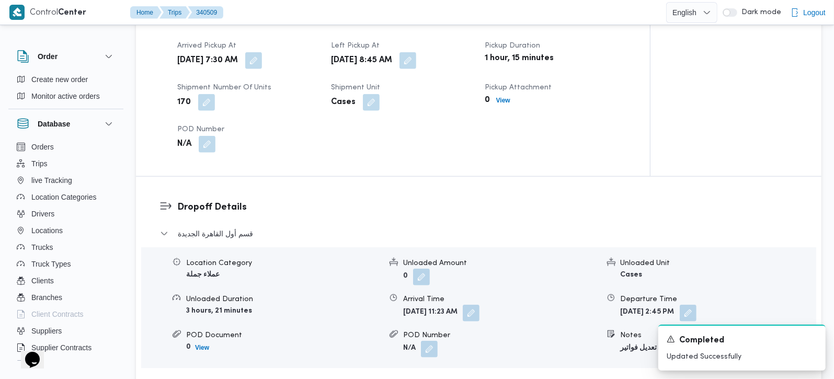
scroll to position [742, 0]
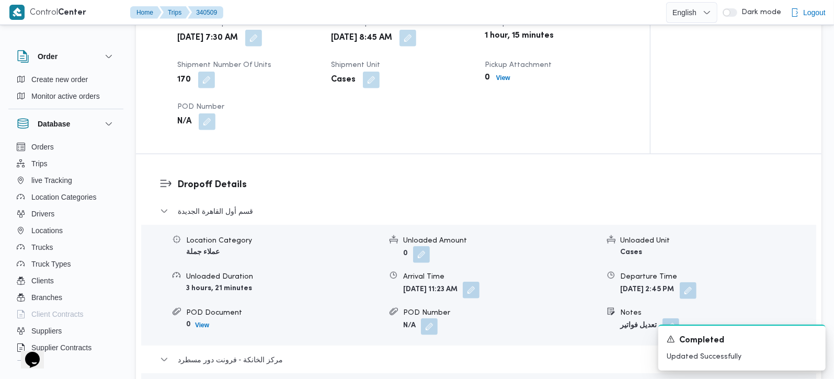
click at [479, 283] on button "button" at bounding box center [471, 290] width 17 height 17
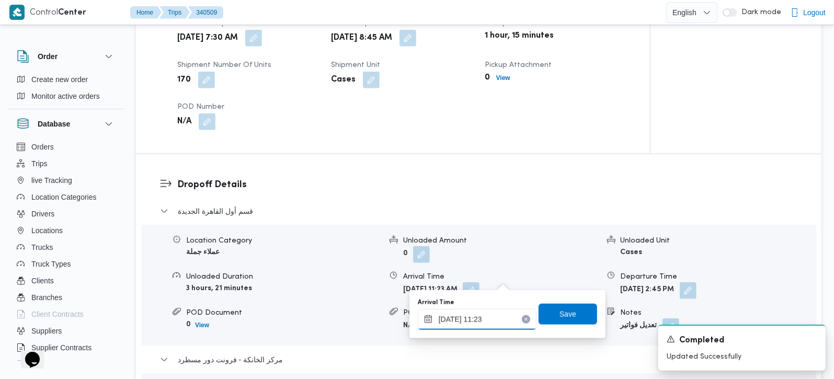
click at [482, 323] on input "30/09/2025 11:23" at bounding box center [477, 319] width 119 height 21
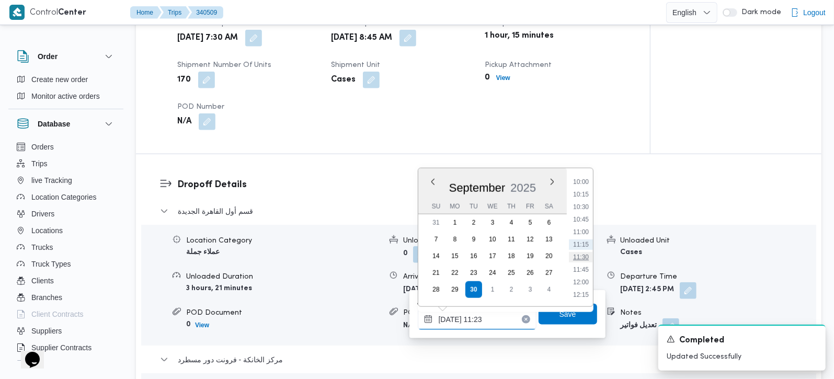
scroll to position [440, 0]
click at [580, 235] on li "09:45" at bounding box center [581, 231] width 24 height 10
type input "30/09/2025 09:45"
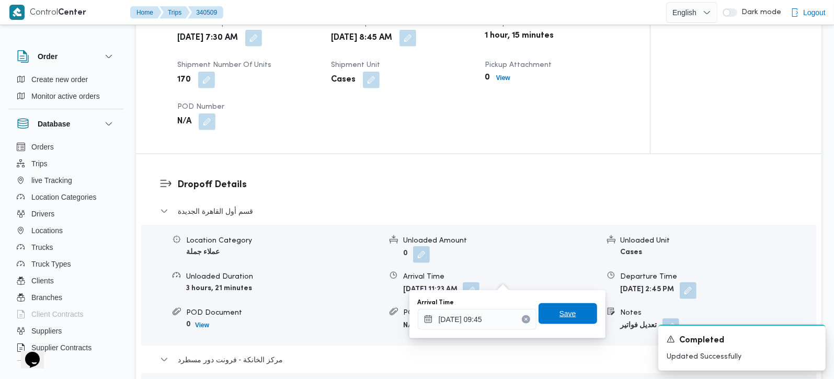
click at [565, 306] on span "Save" at bounding box center [567, 313] width 59 height 21
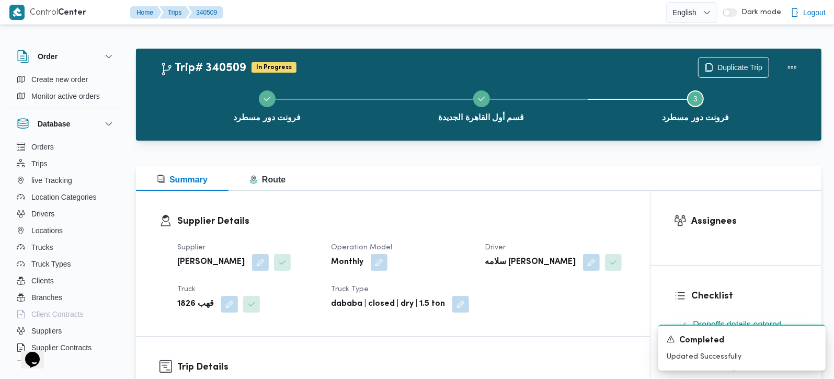
scroll to position [0, 0]
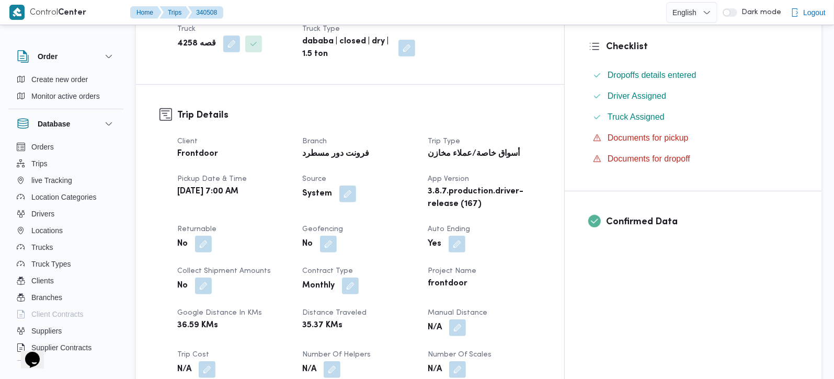
scroll to position [307, 0]
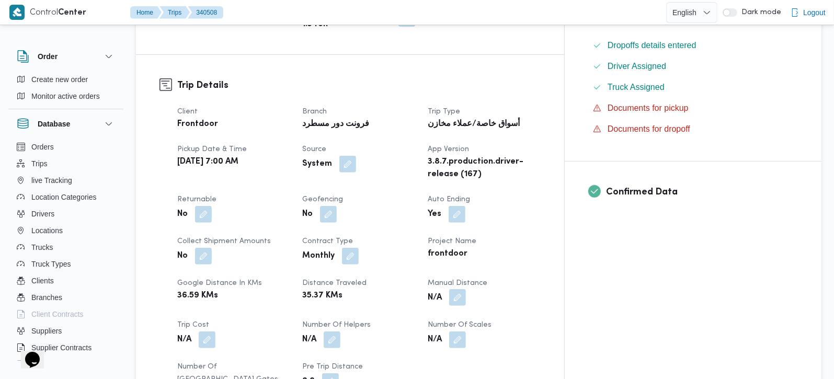
click at [466, 289] on button "button" at bounding box center [457, 297] width 17 height 17
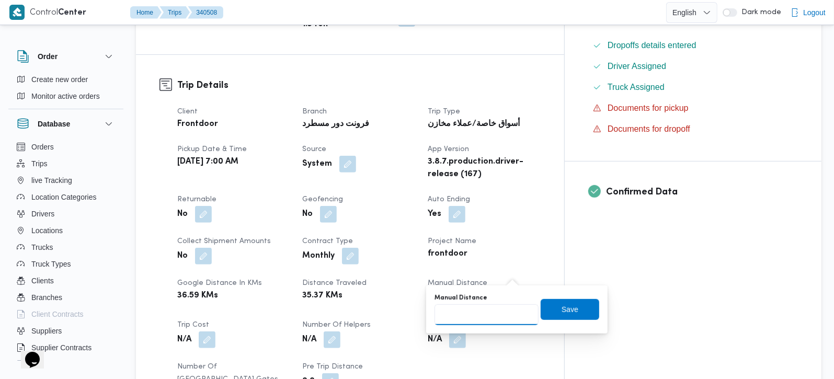
click at [502, 309] on input "Manual Distance" at bounding box center [486, 314] width 104 height 21
type input "90"
click at [550, 318] on span "Save" at bounding box center [569, 308] width 59 height 21
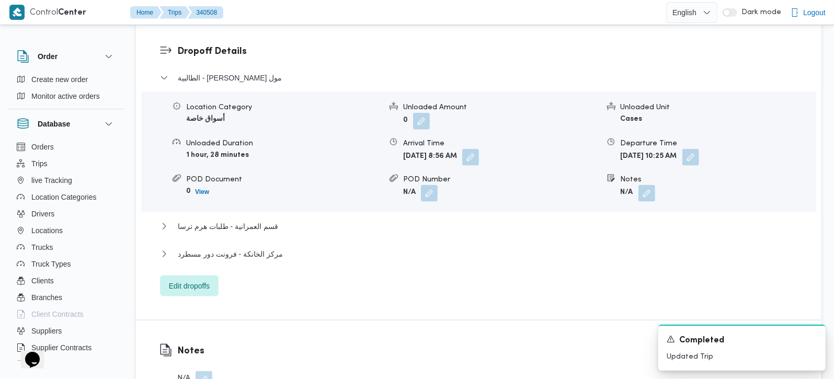
scroll to position [922, 0]
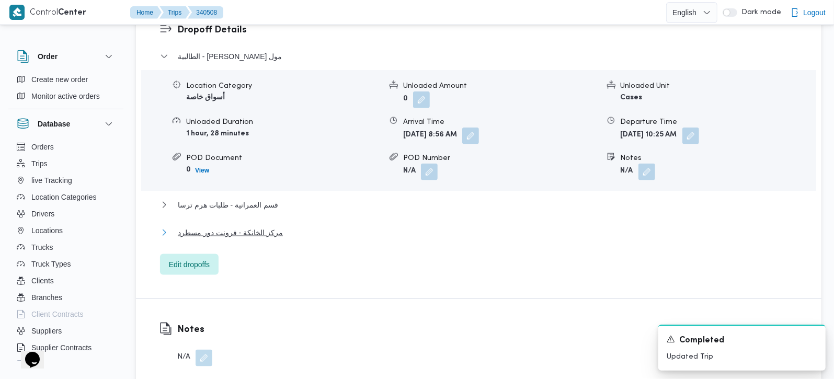
click at [236, 226] on span "مركز الخانكة - فرونت دور مسطرد" at bounding box center [230, 232] width 105 height 13
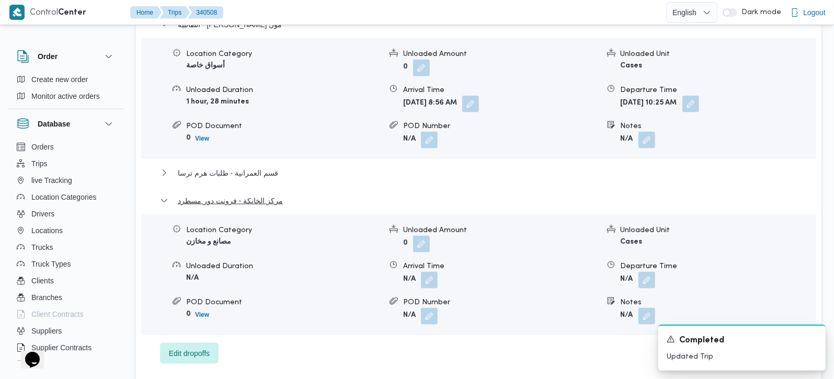
scroll to position [984, 0]
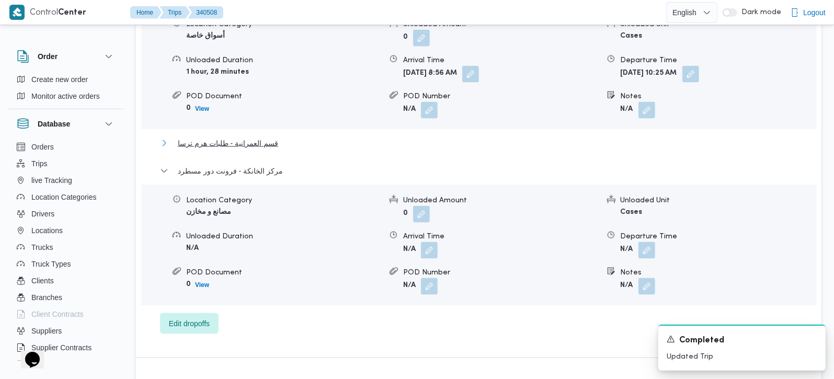
click at [267, 137] on span "قسم العمرانية - طلبات هرم ترسا" at bounding box center [228, 143] width 100 height 13
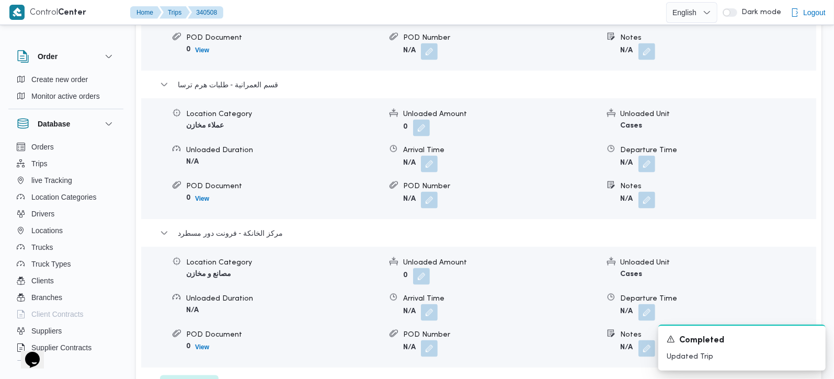
scroll to position [1045, 0]
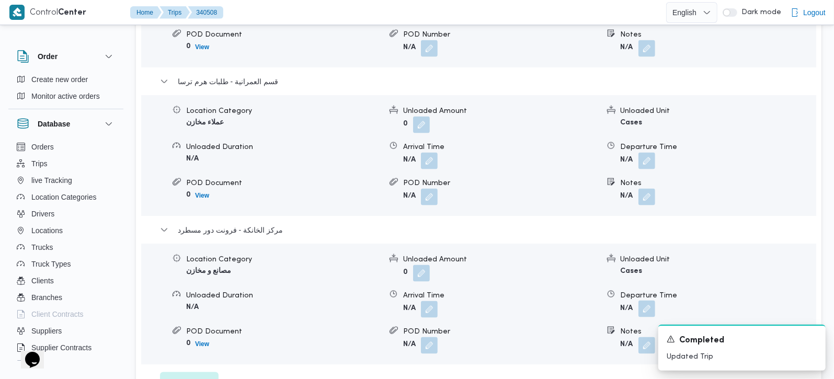
click at [652, 301] on button "button" at bounding box center [646, 309] width 17 height 17
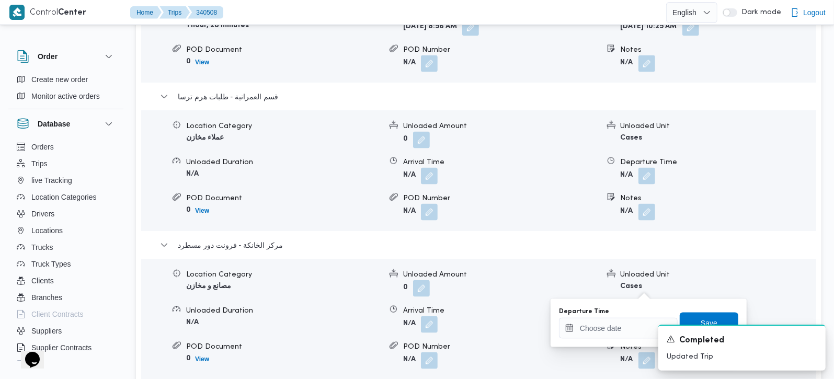
scroll to position [1168, 0]
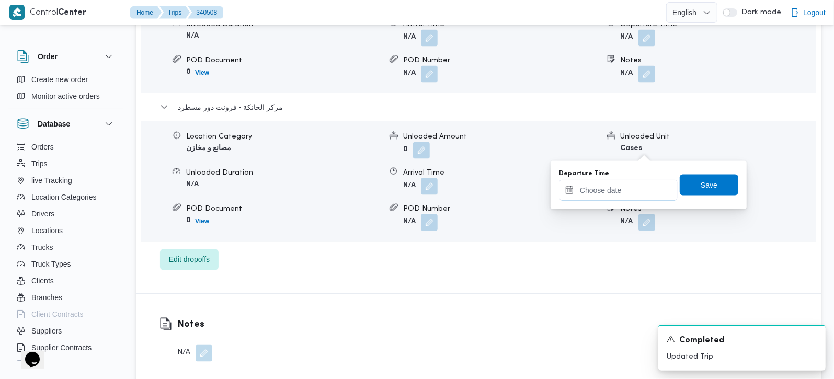
click at [648, 189] on input "Departure Time" at bounding box center [618, 190] width 119 height 21
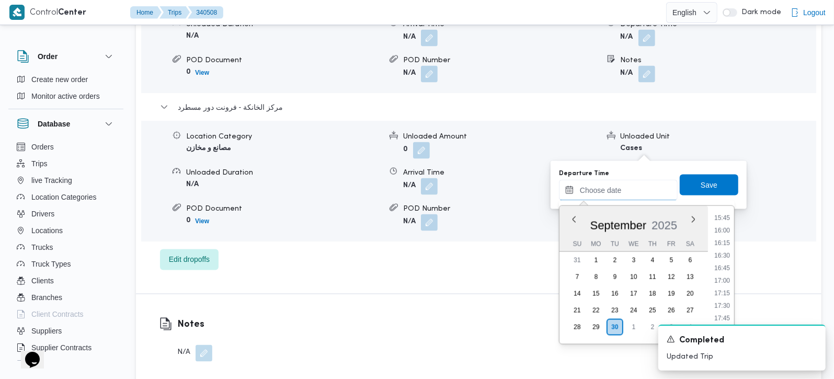
scroll to position [791, 0]
click at [721, 252] on li "16:30" at bounding box center [722, 256] width 24 height 10
type input "30/09/2025 16:30"
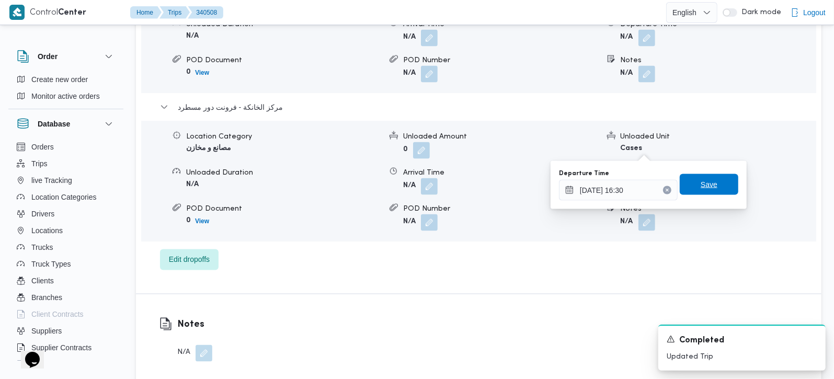
click at [698, 178] on span "Save" at bounding box center [708, 184] width 59 height 21
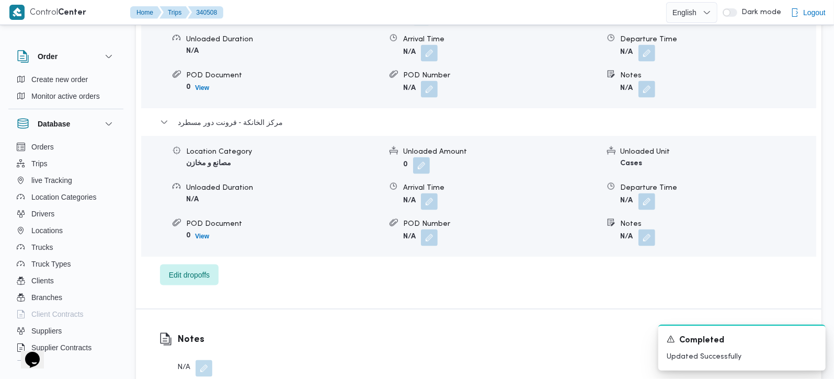
scroll to position [1106, 0]
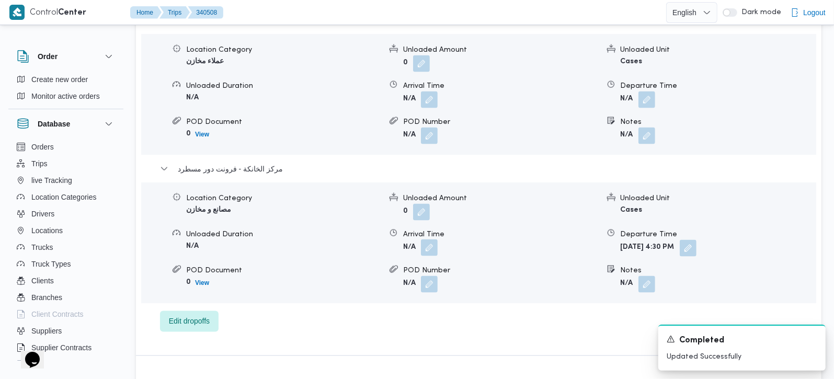
click at [429, 239] on button "button" at bounding box center [429, 247] width 17 height 17
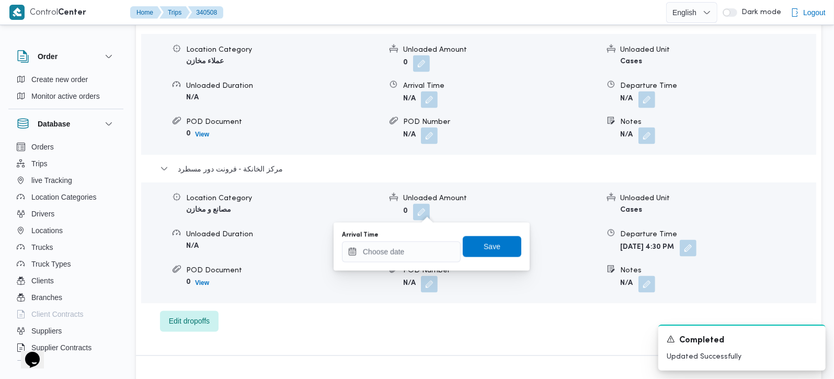
click at [406, 264] on div "You are in a dialog. To close this dialog, hit escape. Arrival Time Save" at bounding box center [431, 247] width 196 height 48
drag, startPoint x: 401, startPoint y: 256, endPoint x: 409, endPoint y: 260, distance: 8.9
click at [401, 256] on input "Arrival Time" at bounding box center [401, 251] width 119 height 21
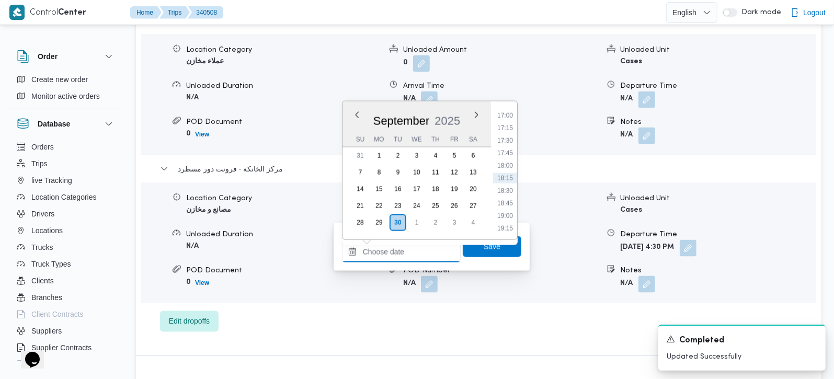
scroll to position [791, 0]
drag, startPoint x: 504, startPoint y: 140, endPoint x: 504, endPoint y: 165, distance: 24.6
click at [504, 140] on li "16:15" at bounding box center [505, 139] width 24 height 10
type input "30/09/2025 16:15"
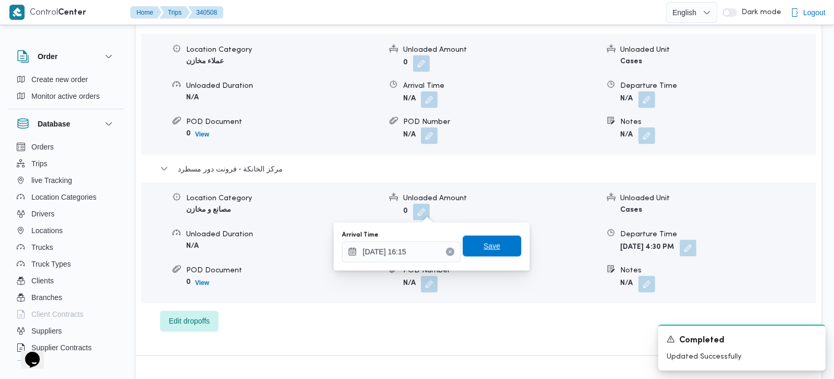
click at [492, 239] on span "Save" at bounding box center [492, 246] width 59 height 21
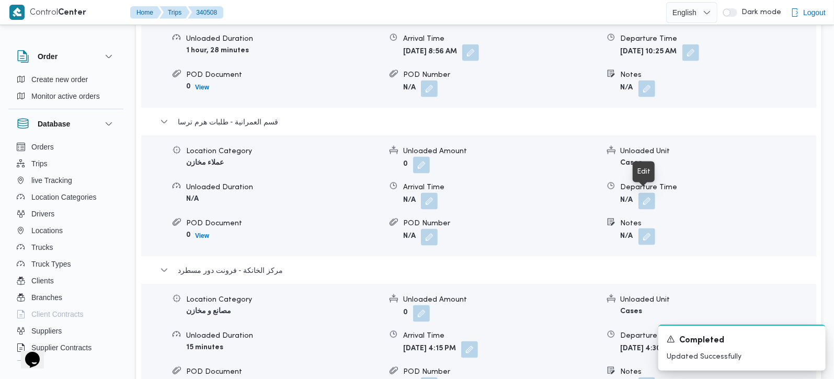
scroll to position [984, 0]
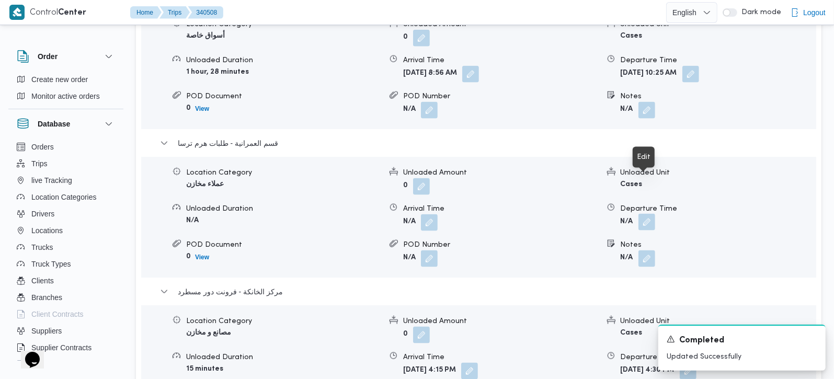
click at [653, 214] on button "button" at bounding box center [646, 222] width 17 height 17
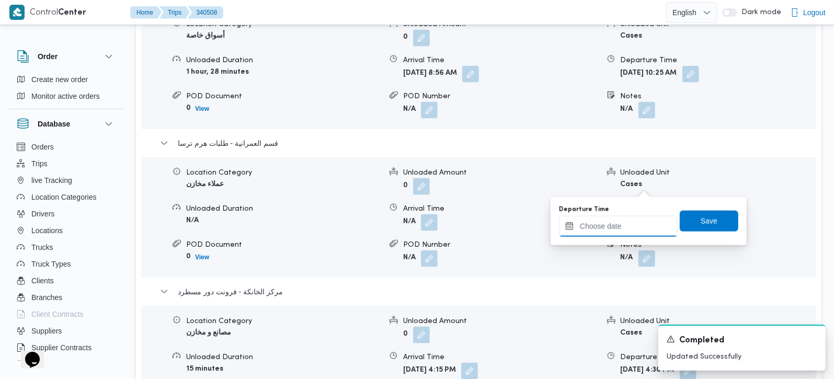
click at [621, 229] on input "Departure Time" at bounding box center [618, 226] width 119 height 21
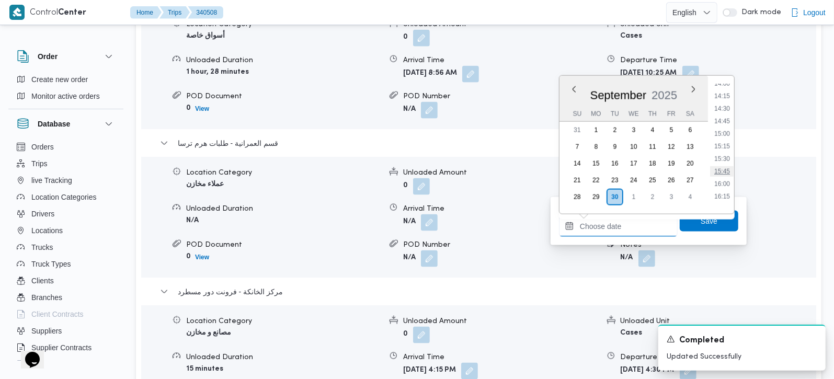
scroll to position [730, 0]
click at [724, 126] on li "15:15" at bounding box center [722, 125] width 24 height 10
type input "30/09/2025 15:15"
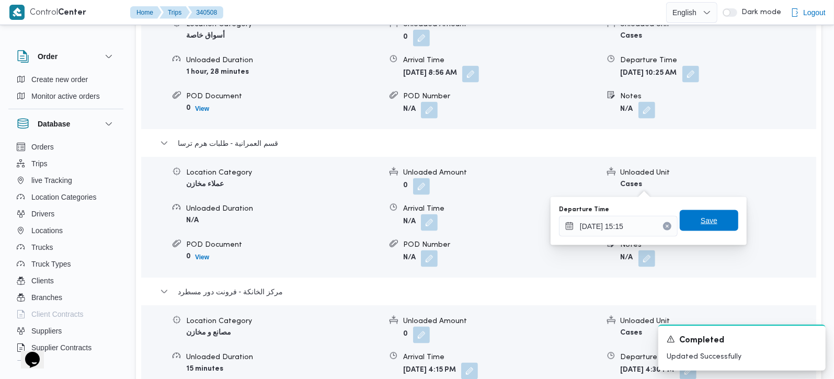
click at [720, 217] on span "Save" at bounding box center [708, 220] width 59 height 21
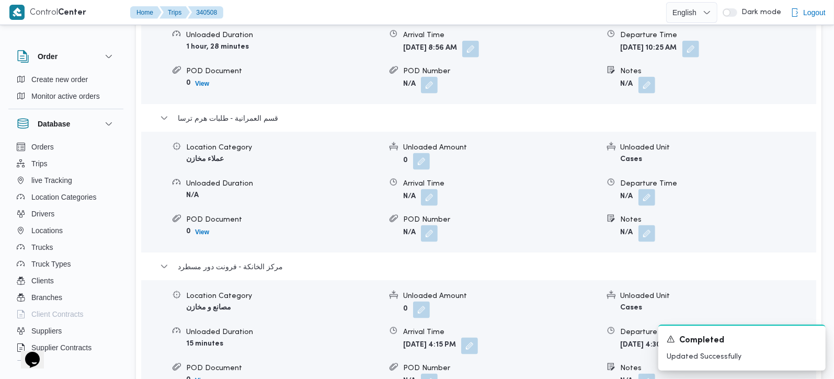
scroll to position [922, 0]
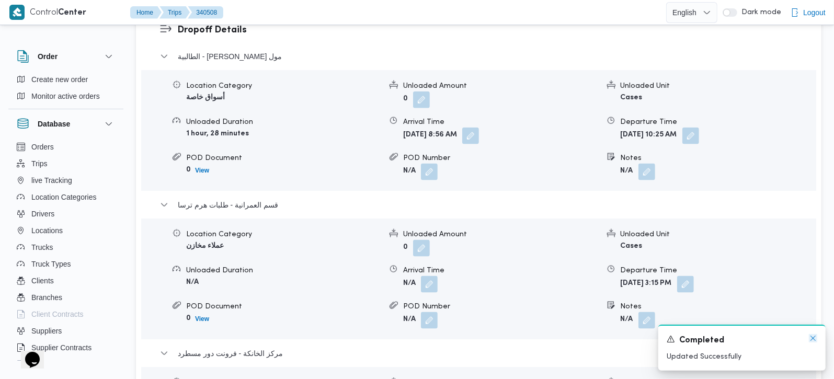
click at [810, 340] on icon "Dismiss toast" at bounding box center [813, 338] width 8 height 8
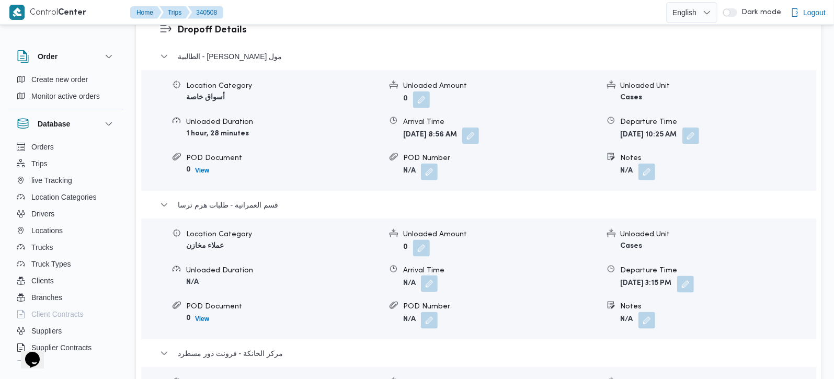
click at [429, 275] on button "button" at bounding box center [429, 283] width 17 height 17
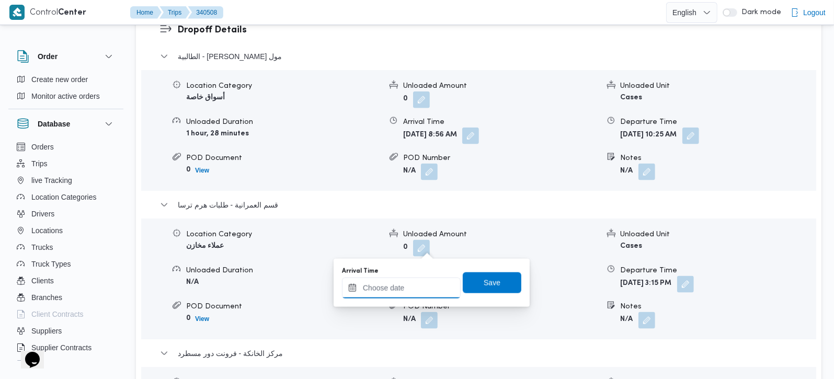
click at [401, 292] on input "Arrival Time" at bounding box center [401, 288] width 119 height 21
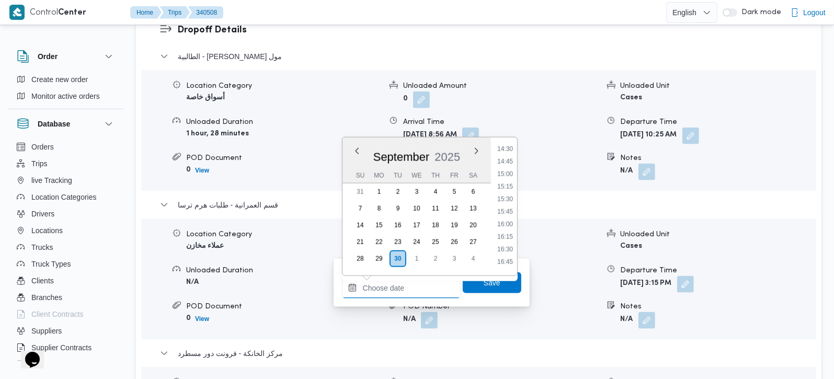
scroll to position [668, 0]
click at [508, 187] on li "14:00" at bounding box center [505, 185] width 24 height 10
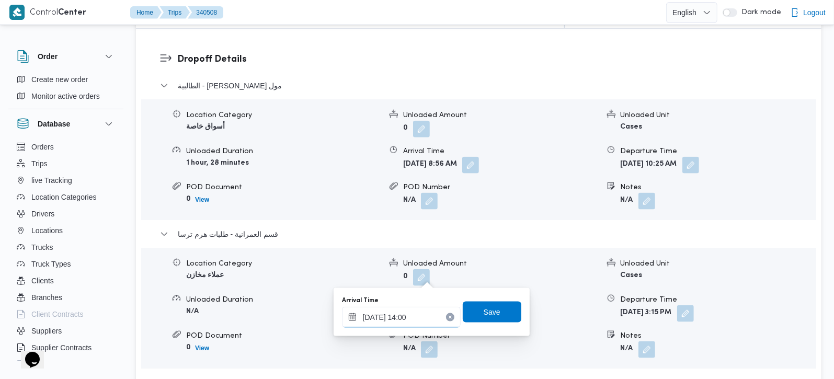
scroll to position [922, 0]
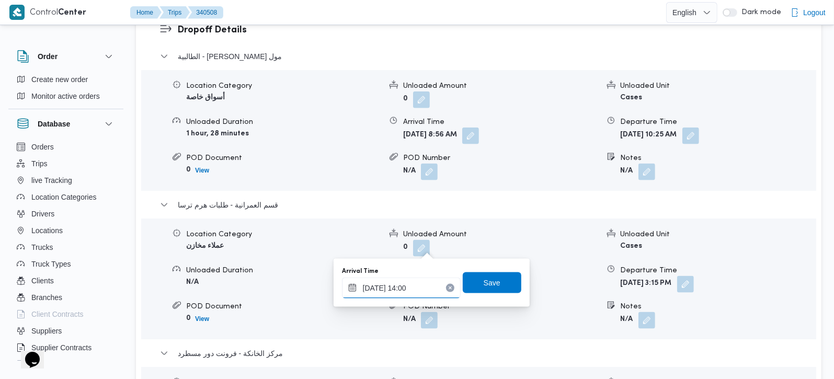
click at [402, 289] on input "30/09/2025 14:00" at bounding box center [401, 288] width 119 height 21
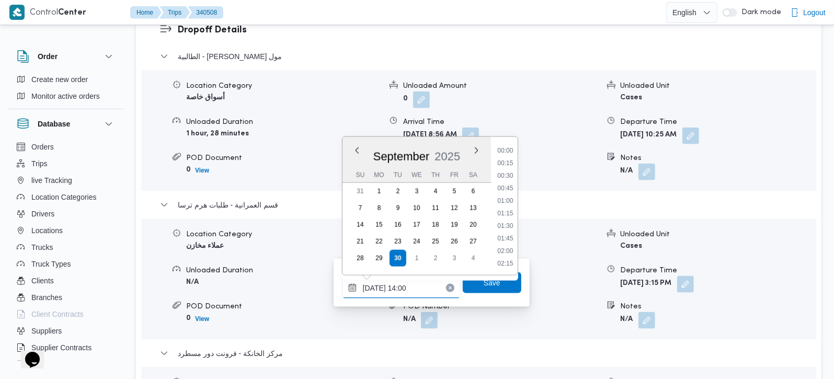
scroll to position [639, 0]
click at [511, 187] on li "13:30" at bounding box center [505, 188] width 24 height 10
type input "30/09/2025 13:30"
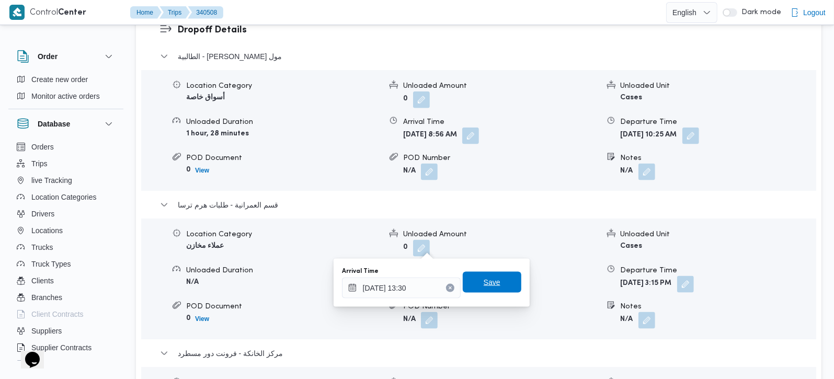
click at [489, 283] on span "Save" at bounding box center [491, 282] width 17 height 13
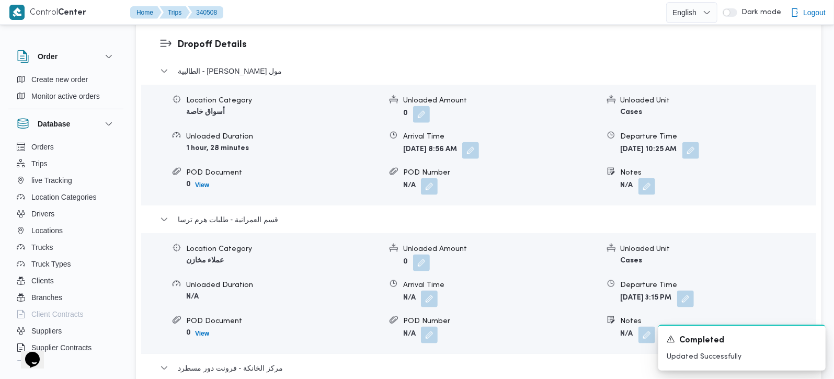
scroll to position [861, 0]
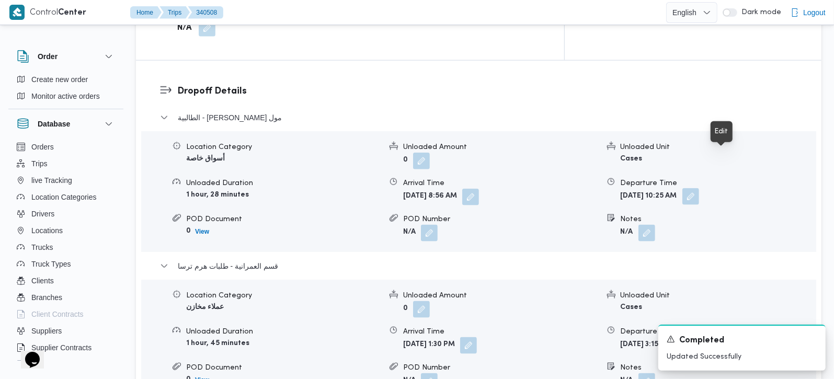
click at [699, 188] on button "button" at bounding box center [690, 196] width 17 height 17
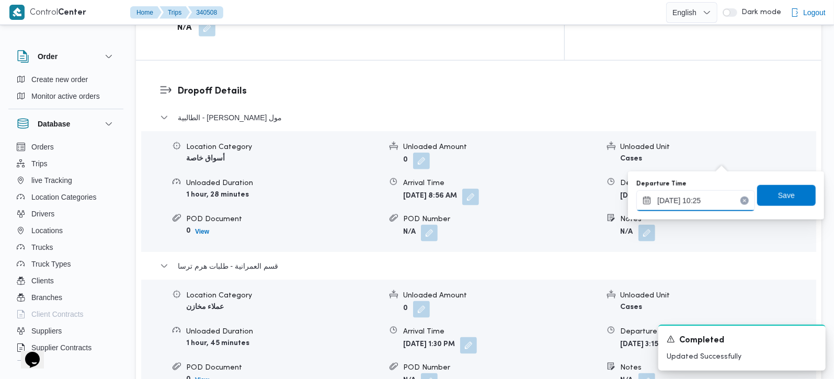
click at [699, 205] on input "30/09/2025 10:25" at bounding box center [695, 200] width 119 height 21
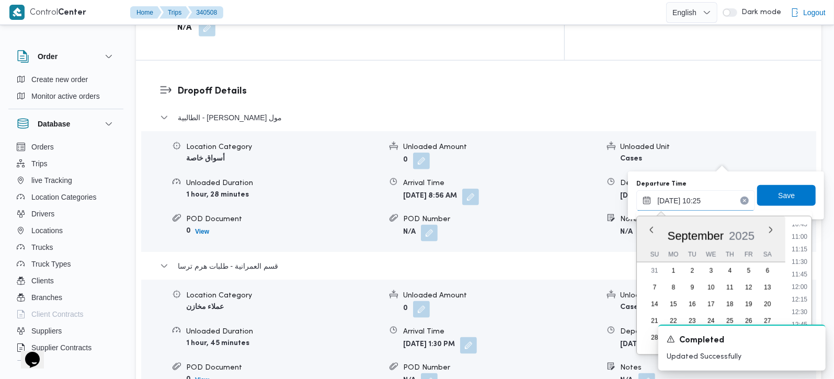
scroll to position [574, 0]
click at [799, 307] on li "13:00" at bounding box center [799, 308] width 24 height 10
type input "30/09/2025 13:00"
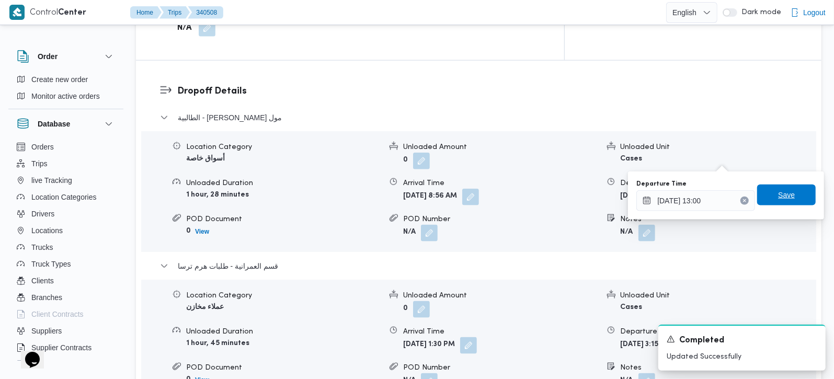
click at [782, 201] on span "Save" at bounding box center [786, 195] width 59 height 21
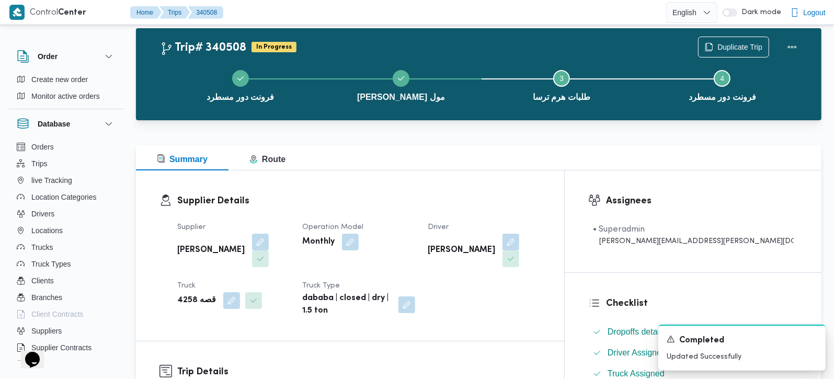
scroll to position [0, 0]
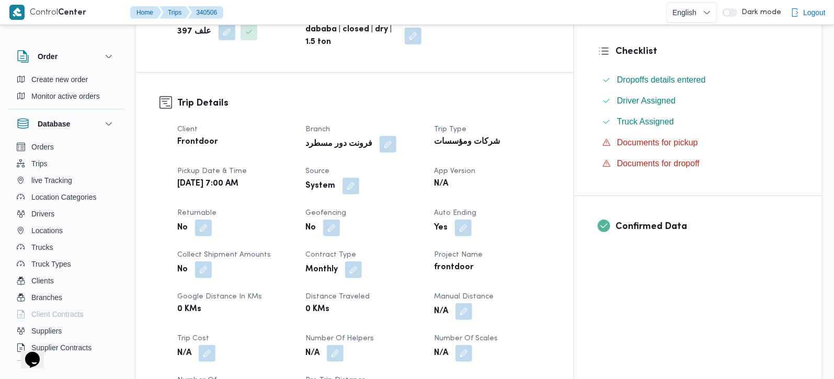
scroll to position [307, 0]
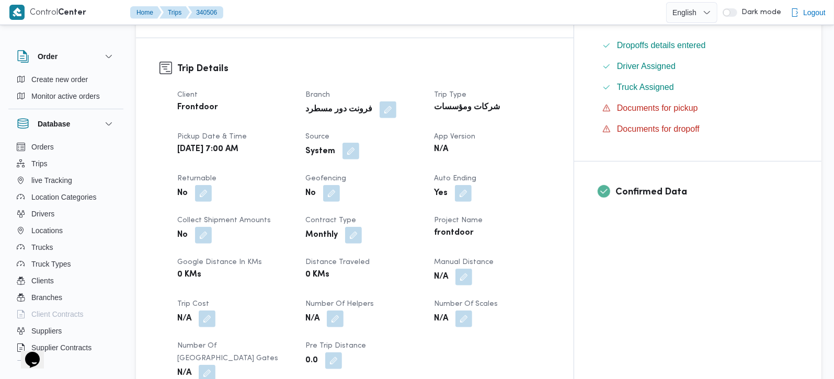
click at [359, 144] on button "button" at bounding box center [350, 151] width 17 height 17
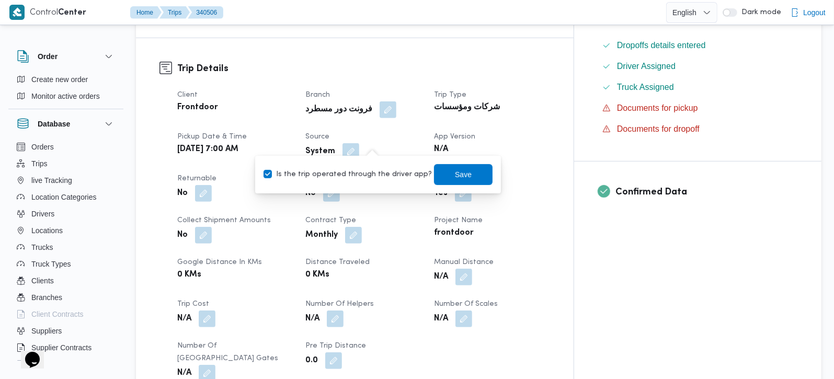
click at [365, 172] on label "Is the trip operated through the driver app?" at bounding box center [347, 174] width 168 height 13
checkbox input "false"
click at [455, 174] on span "Save" at bounding box center [463, 174] width 17 height 13
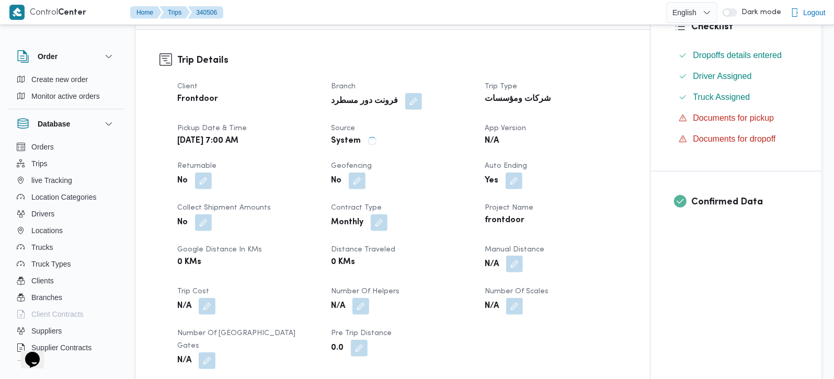
click at [520, 264] on button "button" at bounding box center [514, 264] width 17 height 17
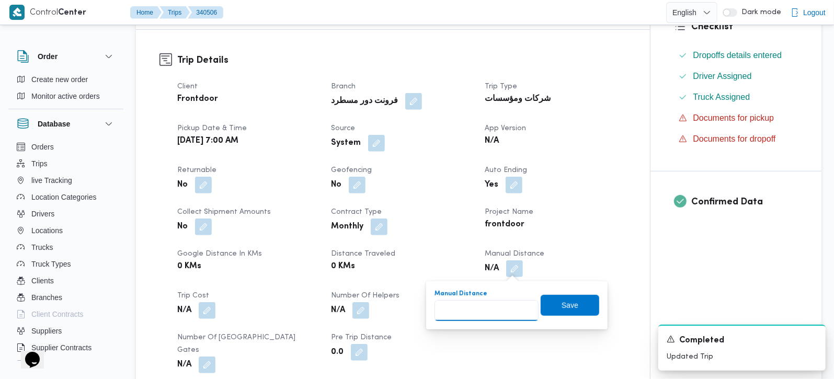
click at [502, 302] on input "Manual Distance" at bounding box center [486, 310] width 104 height 21
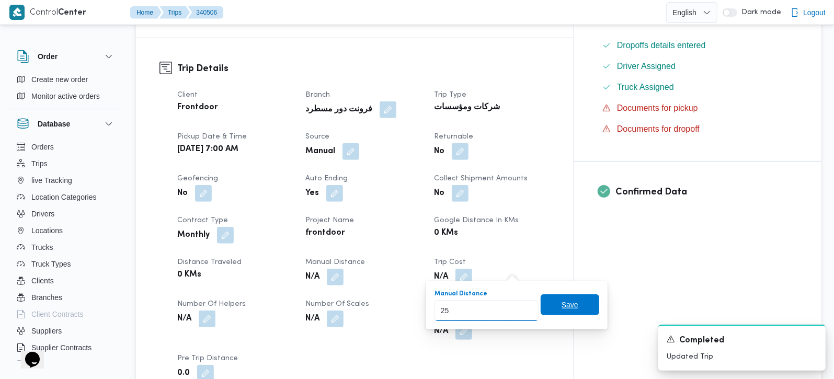
type input "25"
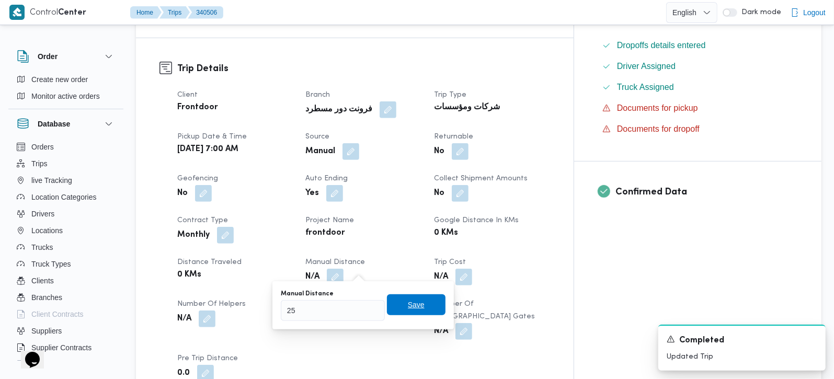
click at [396, 313] on span "Save" at bounding box center [416, 304] width 59 height 21
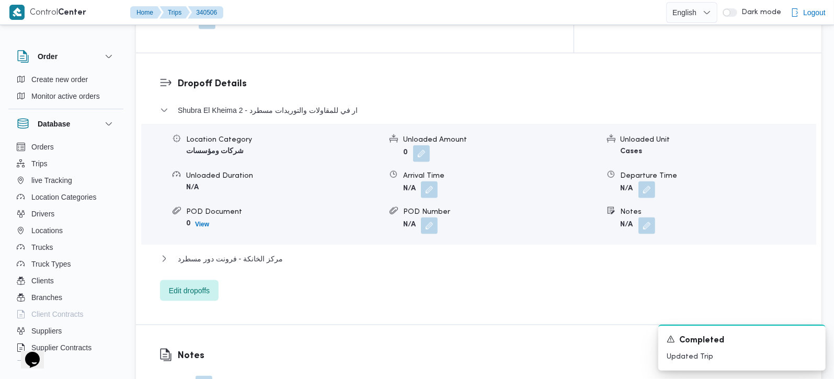
scroll to position [861, 0]
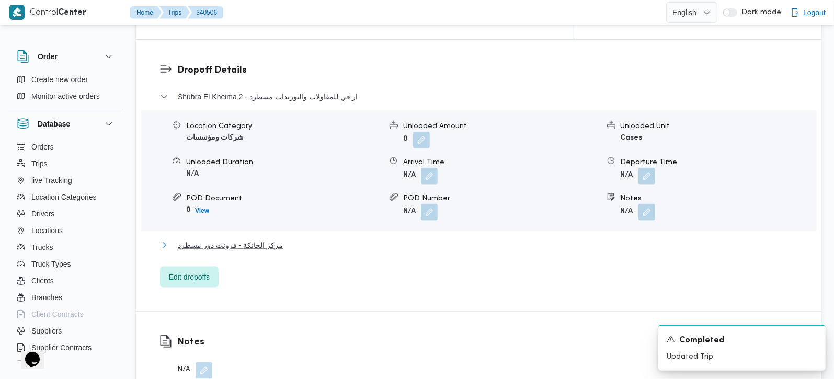
click at [244, 239] on span "مركز الخانكة - فرونت دور مسطرد" at bounding box center [230, 245] width 105 height 13
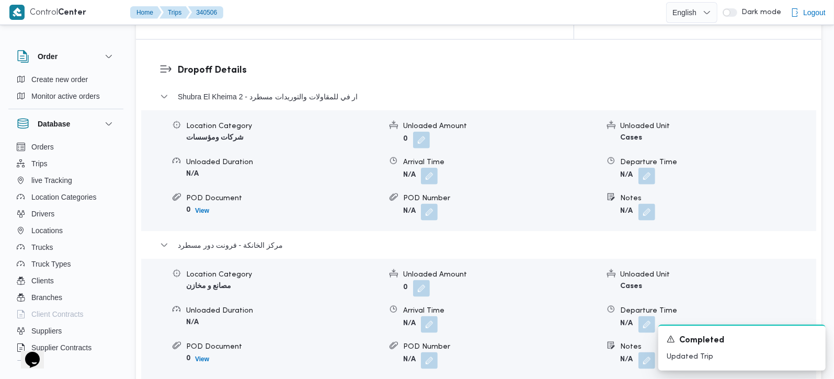
scroll to position [922, 0]
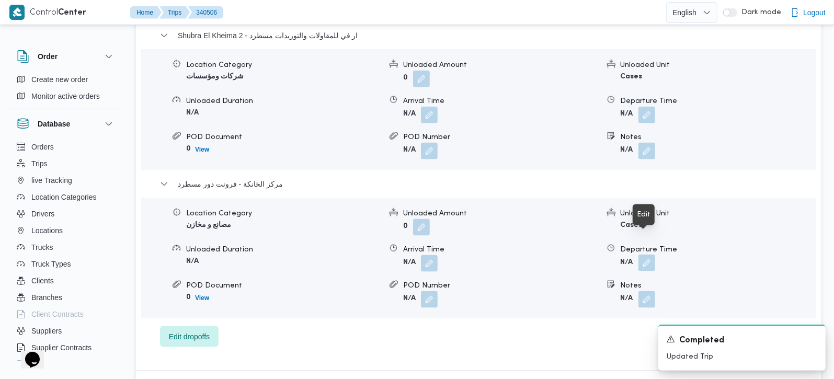
click at [647, 255] on button "button" at bounding box center [646, 263] width 17 height 17
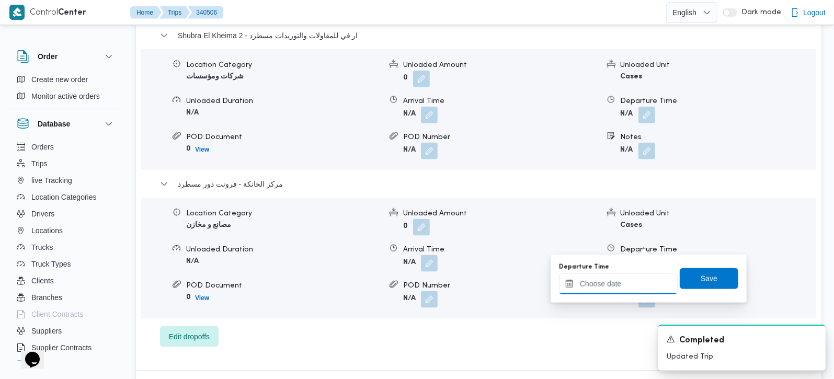
click at [638, 280] on input "Departure Time" at bounding box center [618, 283] width 119 height 21
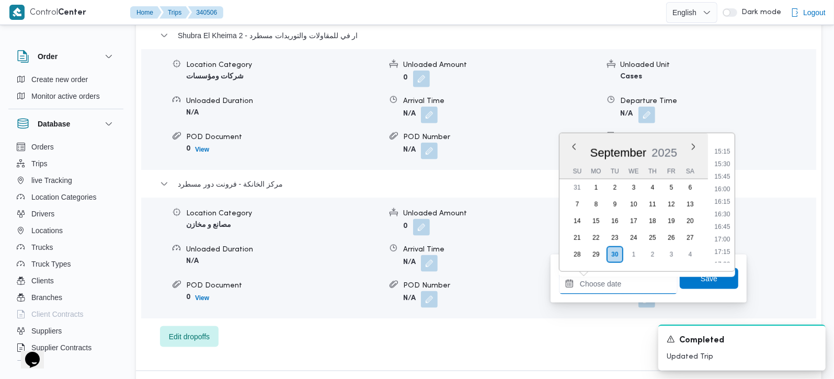
scroll to position [730, 0]
click at [723, 182] on li "15:15" at bounding box center [722, 182] width 24 height 10
type input "[DATE] 15:15"
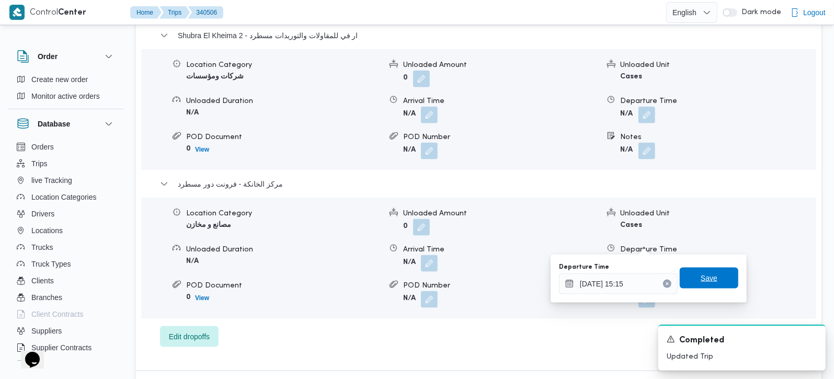
click at [715, 273] on span "Save" at bounding box center [708, 278] width 59 height 21
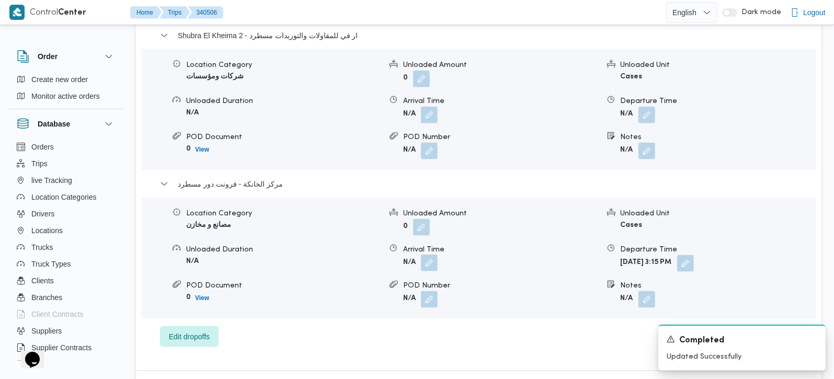
click at [434, 255] on button "button" at bounding box center [429, 263] width 17 height 17
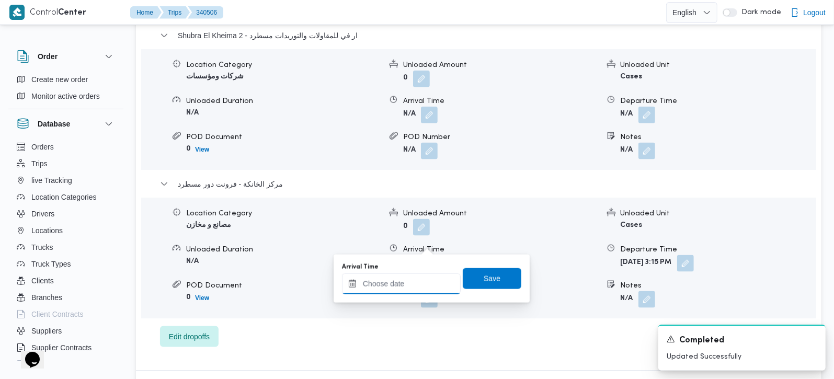
click at [413, 279] on input "Arrival Time" at bounding box center [401, 283] width 119 height 21
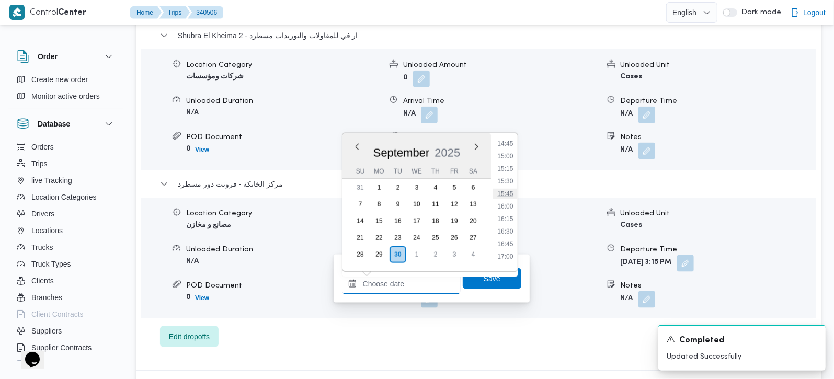
scroll to position [743, 0]
click at [511, 156] on li "15:00" at bounding box center [505, 157] width 24 height 10
type input "[DATE] 15:00"
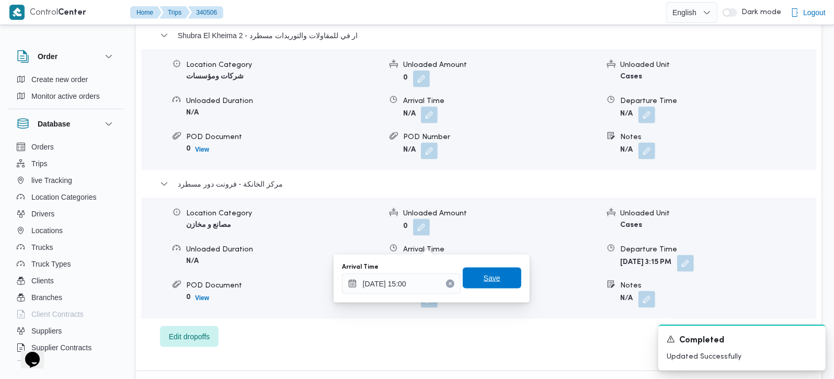
click at [505, 278] on span "Save" at bounding box center [492, 278] width 59 height 21
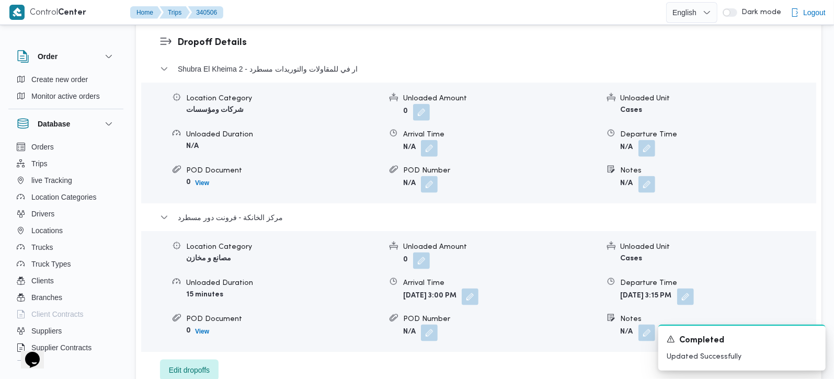
scroll to position [861, 0]
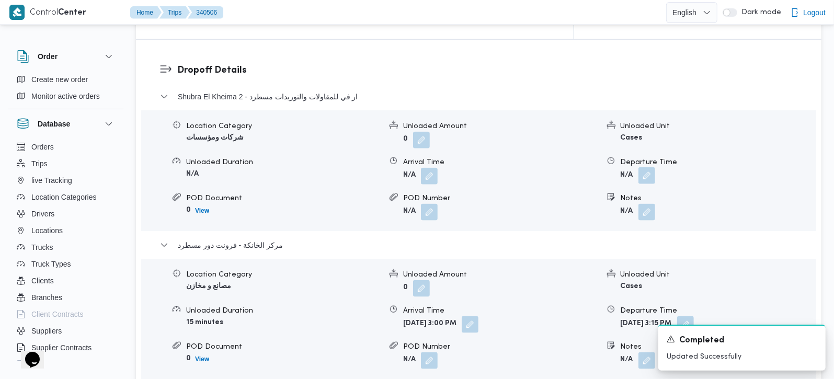
click at [647, 167] on button "button" at bounding box center [646, 175] width 17 height 17
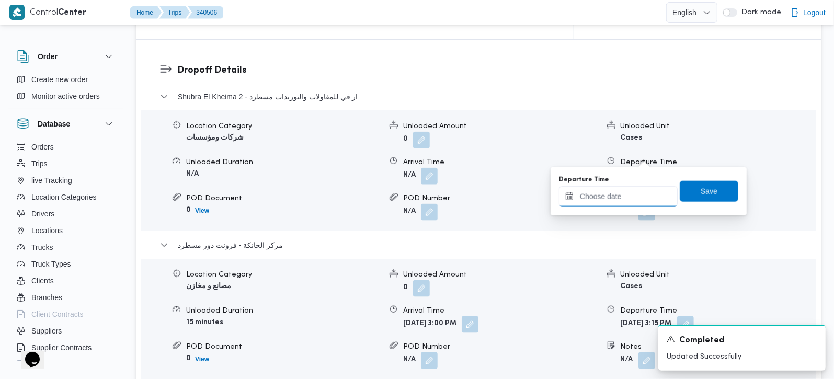
click at [627, 199] on input "Departure Time" at bounding box center [618, 196] width 119 height 21
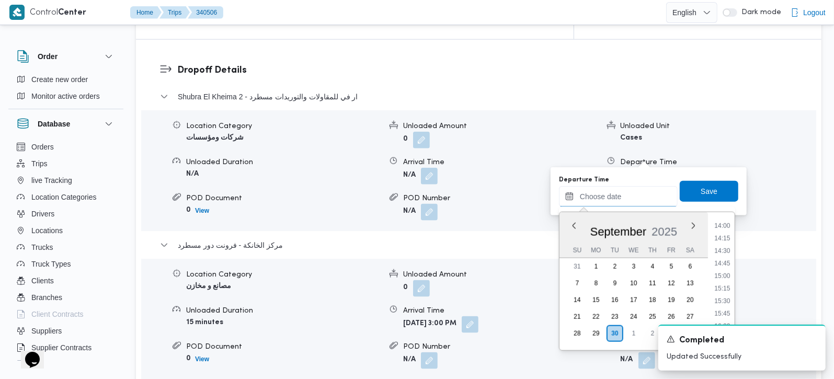
scroll to position [681, 0]
drag, startPoint x: 728, startPoint y: 266, endPoint x: 718, endPoint y: 194, distance: 72.7
click at [728, 267] on li "14:30" at bounding box center [722, 272] width 24 height 10
type input "30/09/2025 14:30"
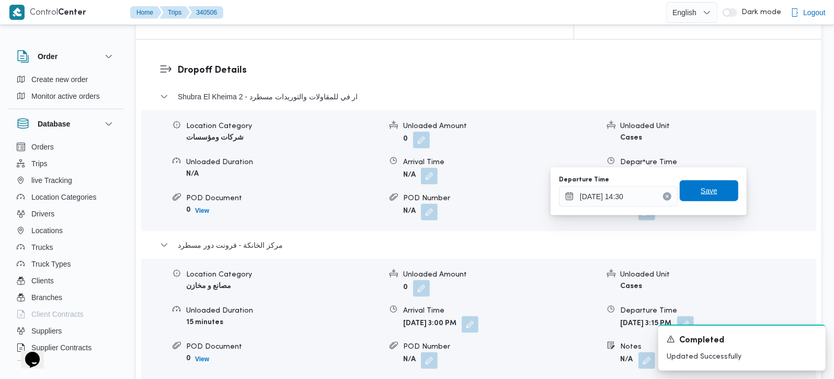
click at [718, 181] on div "Save" at bounding box center [708, 191] width 59 height 21
click at [700, 193] on span "Save" at bounding box center [708, 191] width 17 height 13
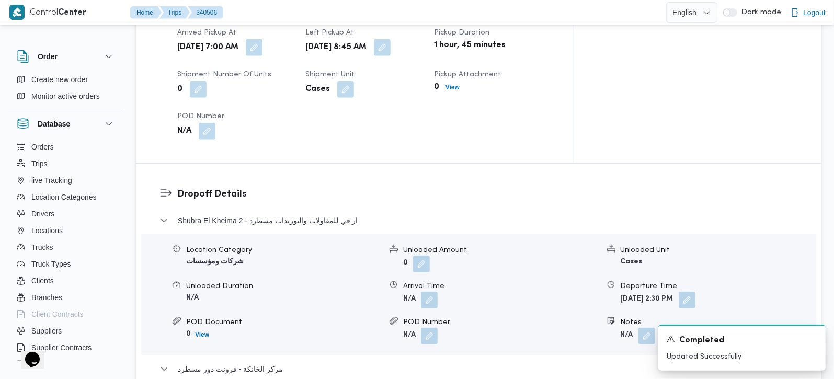
scroll to position [737, 0]
click at [427, 291] on button "button" at bounding box center [429, 299] width 17 height 17
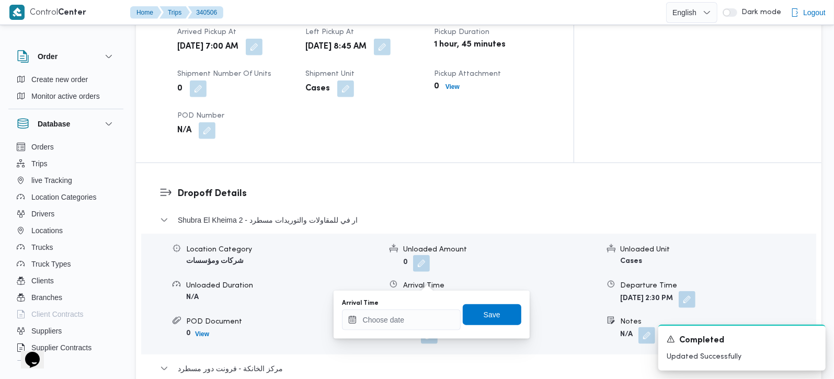
click at [420, 309] on div at bounding box center [401, 319] width 119 height 21
drag, startPoint x: 420, startPoint y: 312, endPoint x: 428, endPoint y: 309, distance: 8.0
click at [420, 312] on input "Arrival Time" at bounding box center [401, 319] width 119 height 21
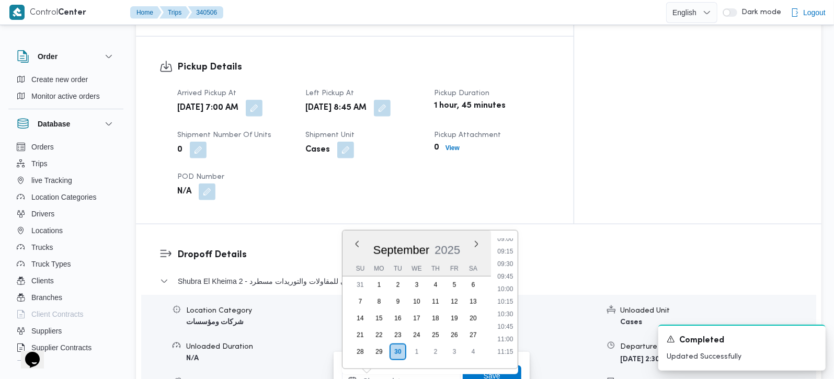
scroll to position [435, 0]
click at [508, 258] on li "09:00" at bounding box center [505, 261] width 24 height 10
type input "30/09/2025 09:00"
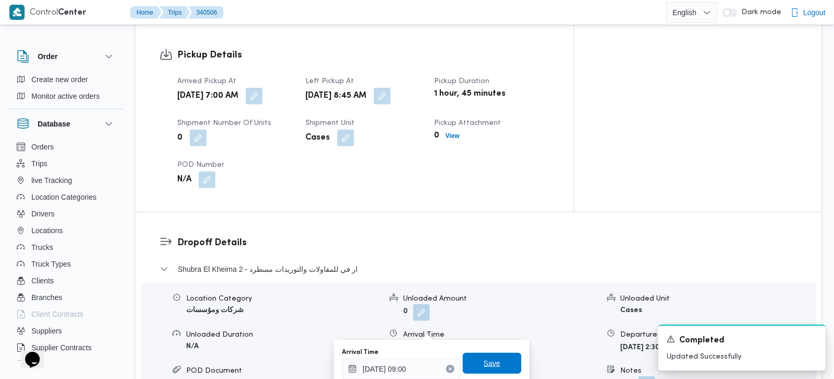
click at [495, 367] on span "Save" at bounding box center [492, 363] width 59 height 21
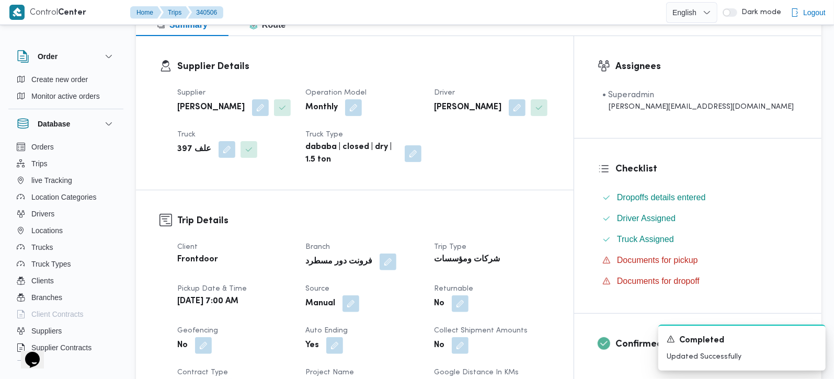
scroll to position [0, 0]
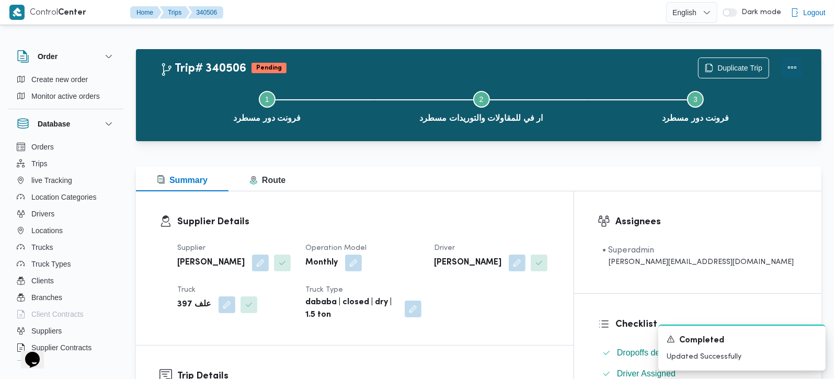
click at [795, 62] on button "Actions" at bounding box center [791, 67] width 21 height 21
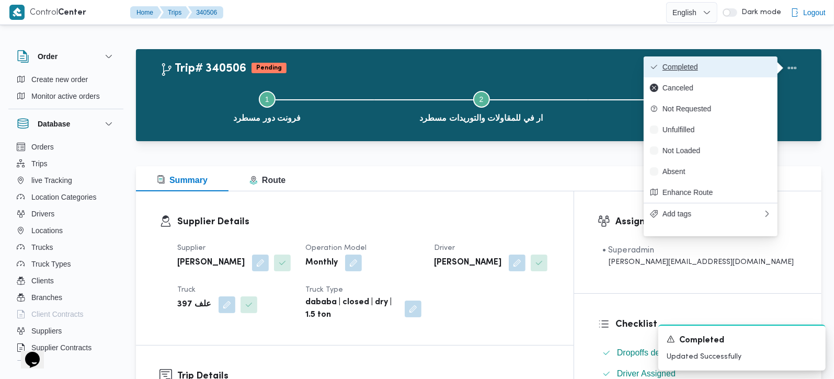
click at [712, 63] on span "Completed" at bounding box center [716, 67] width 109 height 8
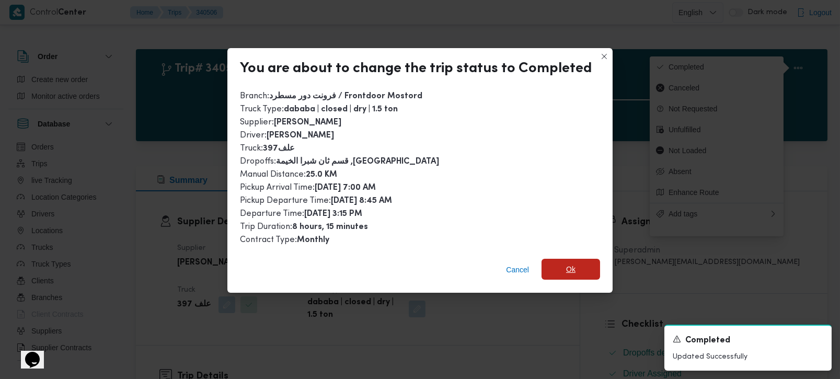
click at [584, 265] on span "Ok" at bounding box center [570, 269] width 59 height 21
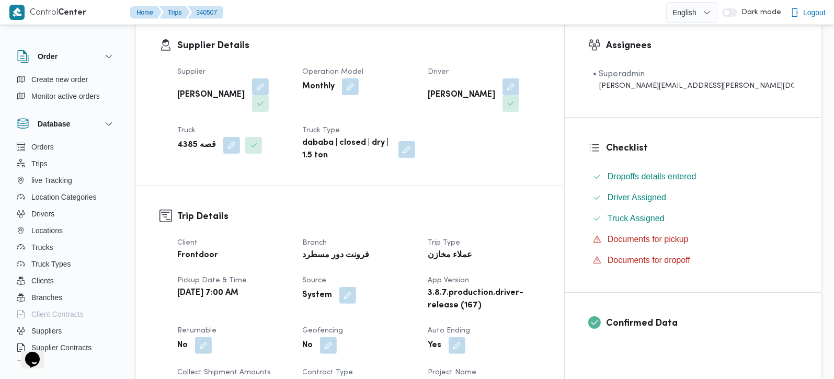
scroll to position [368, 0]
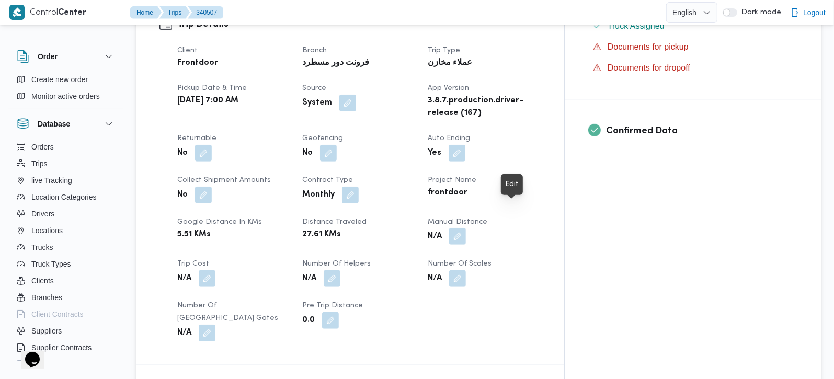
click at [466, 228] on button "button" at bounding box center [457, 236] width 17 height 17
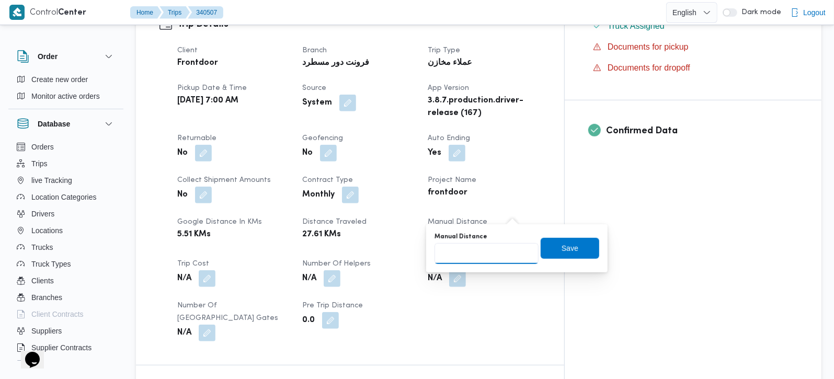
click at [496, 243] on input "Manual Distance" at bounding box center [486, 253] width 104 height 21
type input "100"
click at [579, 251] on span "Save" at bounding box center [569, 247] width 59 height 21
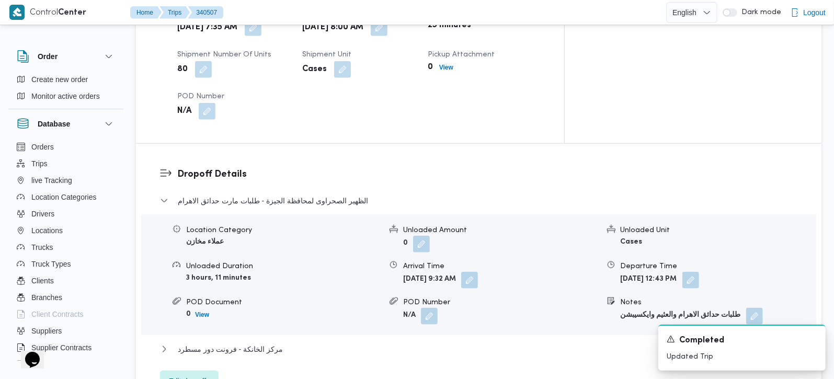
scroll to position [861, 0]
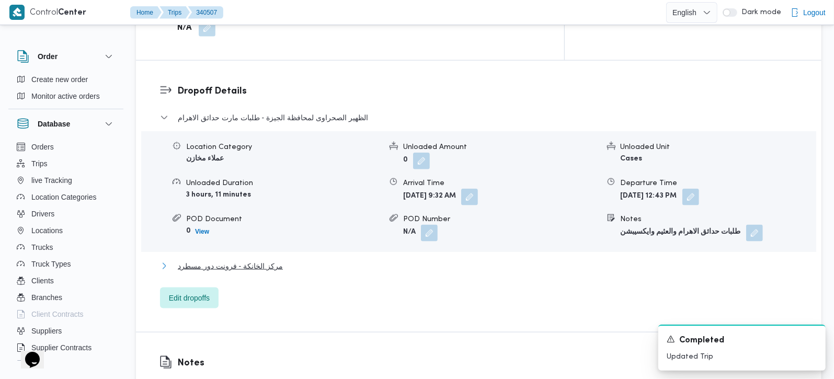
click at [264, 260] on span "مركز الخانكة - فرونت دور مسطرد" at bounding box center [230, 266] width 105 height 13
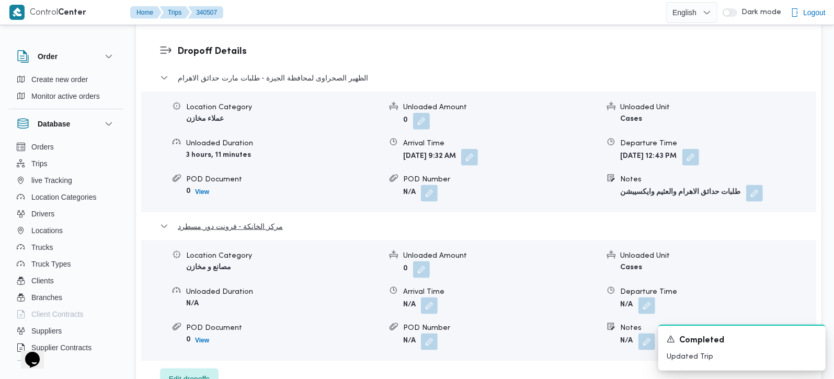
scroll to position [922, 0]
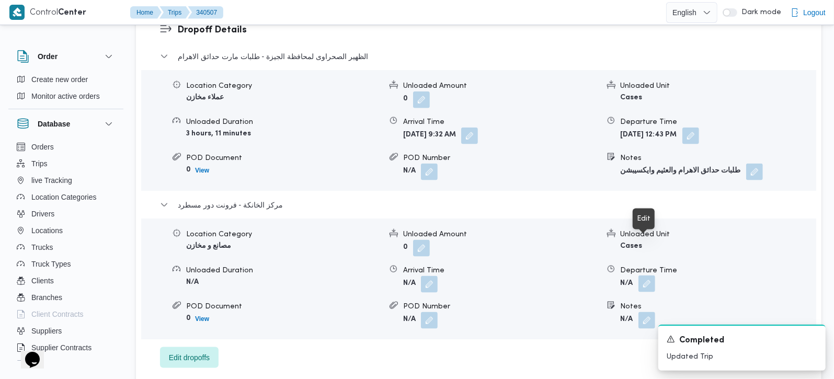
click at [646, 275] on button "button" at bounding box center [646, 283] width 17 height 17
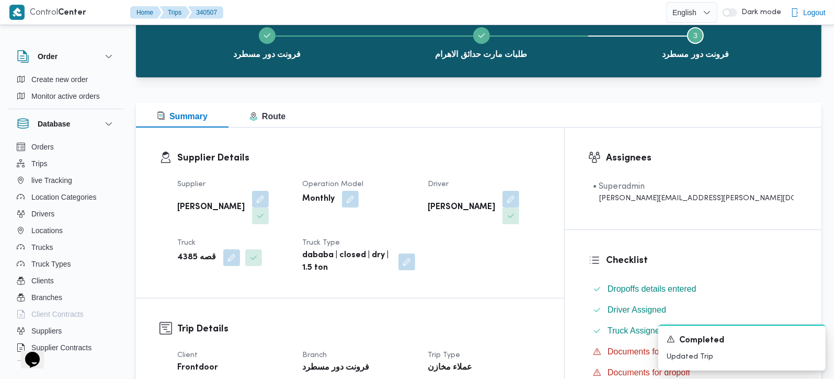
scroll to position [0, 0]
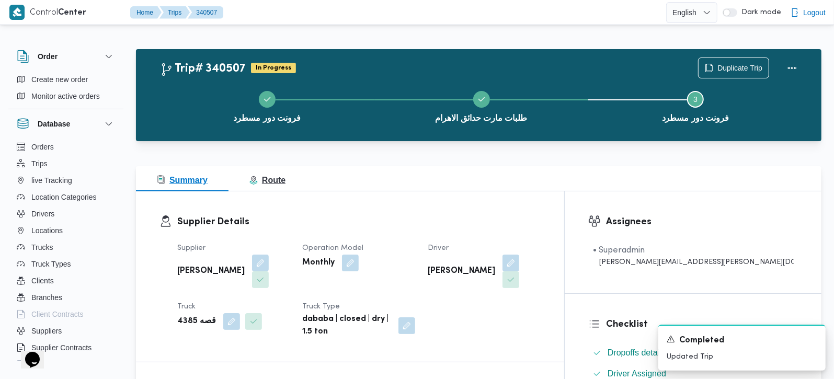
click at [274, 176] on span "Route" at bounding box center [267, 180] width 36 height 9
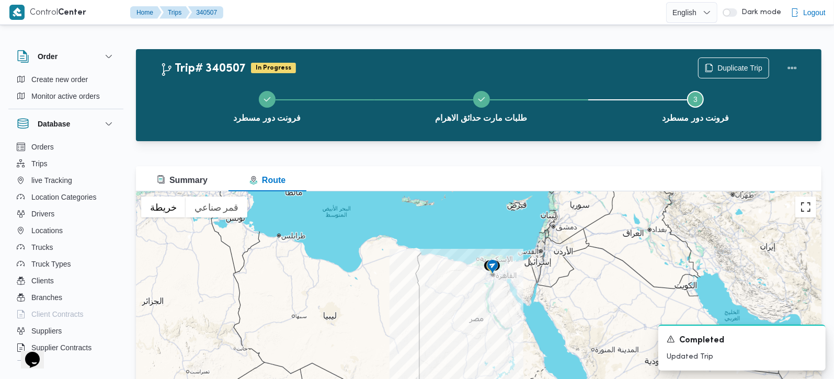
click at [800, 213] on button "تبديل إلى العرض ملء الشاشة" at bounding box center [805, 207] width 21 height 21
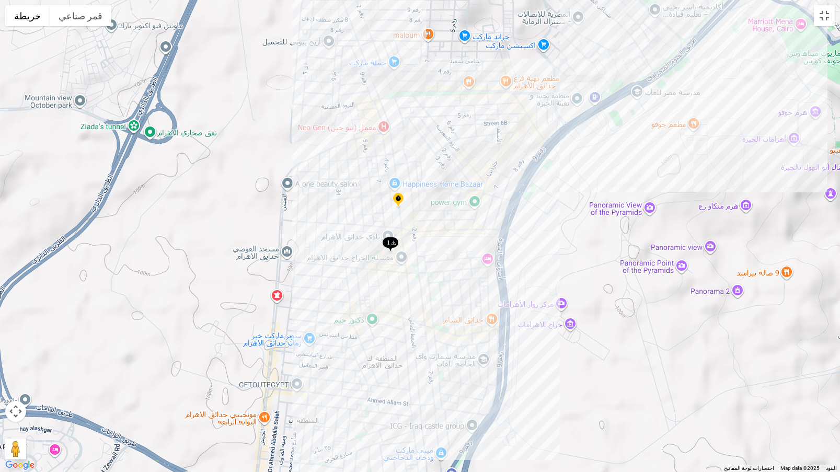
click at [392, 242] on img at bounding box center [390, 244] width 17 height 17
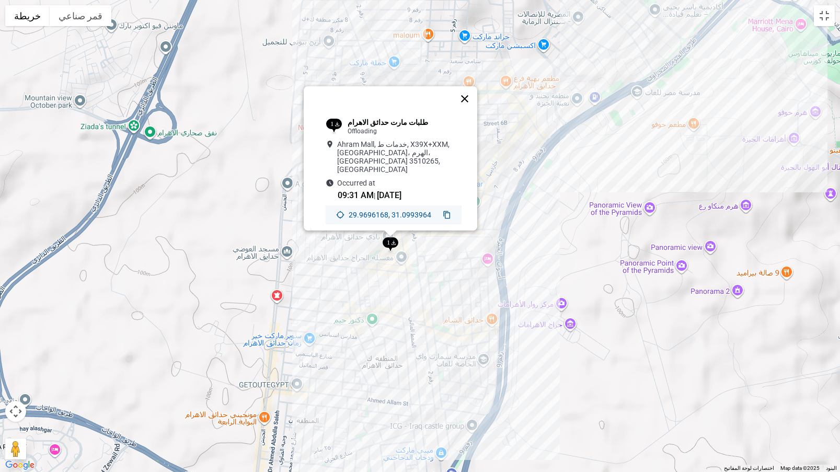
click at [471, 99] on button "إغلاق" at bounding box center [464, 98] width 25 height 25
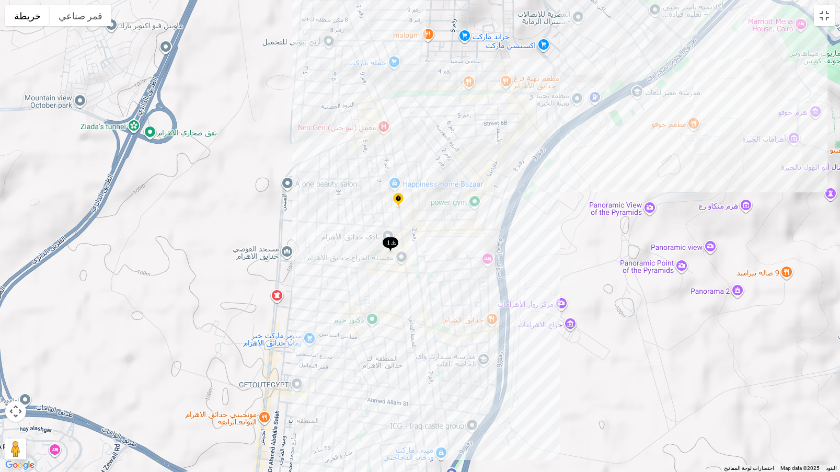
click at [395, 193] on img at bounding box center [398, 200] width 17 height 17
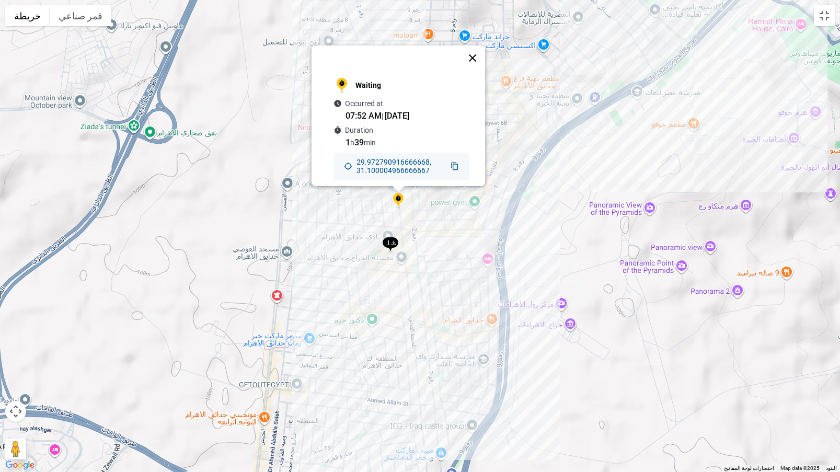
click at [478, 47] on button "إغلاق" at bounding box center [472, 57] width 25 height 25
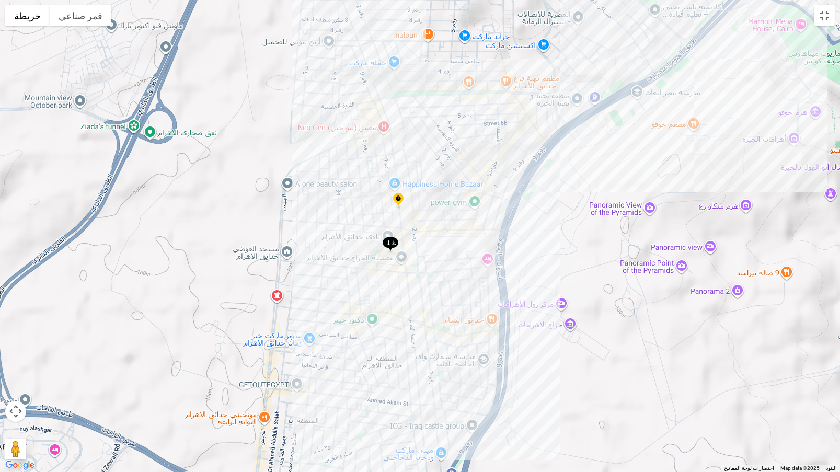
drag, startPoint x: 371, startPoint y: 387, endPoint x: 370, endPoint y: 294, distance: 93.6
click at [370, 294] on div "للتنقّل، يُرجى الضغط على مفاتيح الأسهم." at bounding box center [420, 236] width 840 height 472
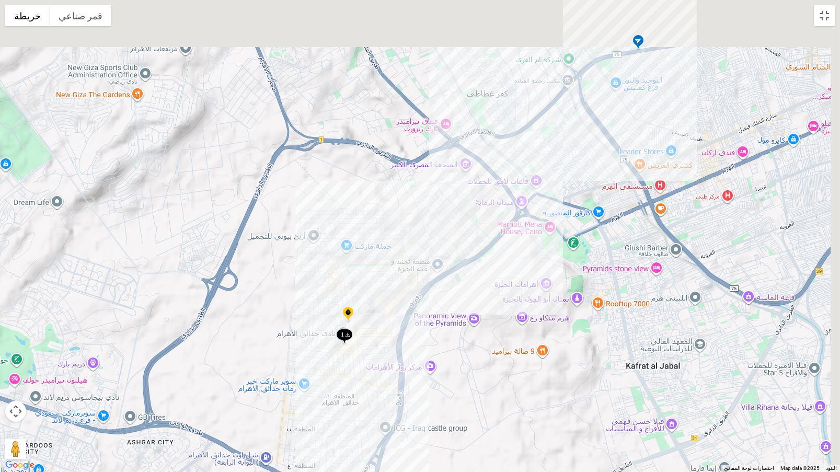
drag, startPoint x: 500, startPoint y: 219, endPoint x: 464, endPoint y: 342, distance: 128.5
click at [464, 342] on div at bounding box center [420, 236] width 840 height 472
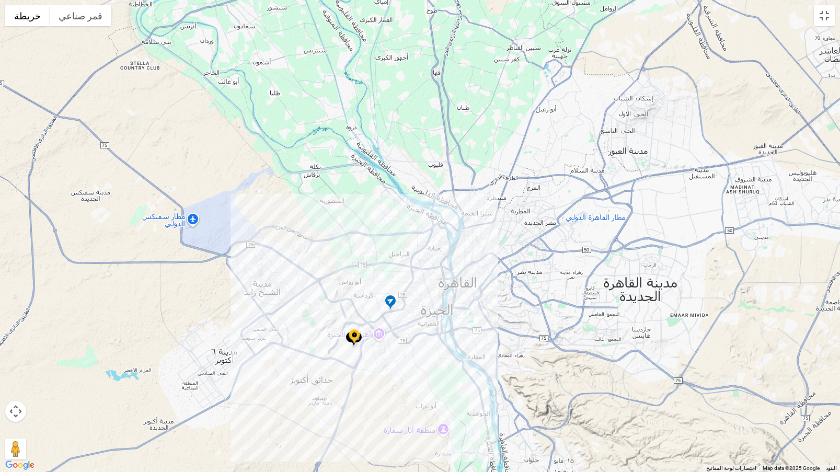
drag, startPoint x: 542, startPoint y: 155, endPoint x: 539, endPoint y: 201, distance: 46.1
click at [539, 201] on div at bounding box center [420, 236] width 840 height 472
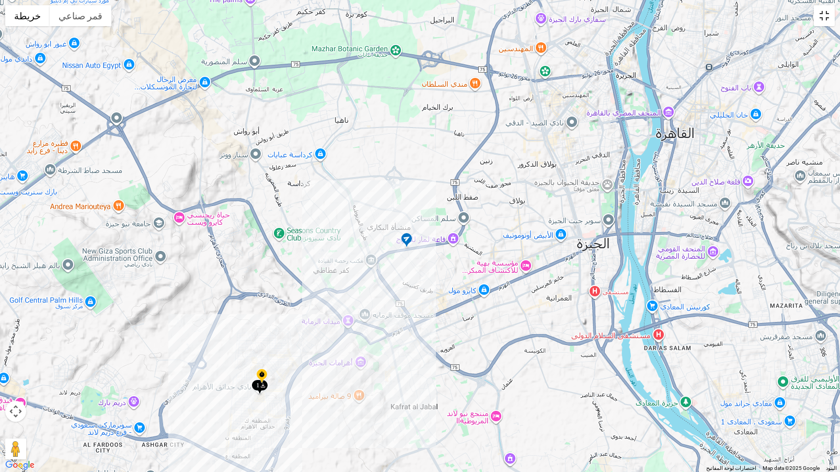
click at [818, 19] on button "تبديل إلى العرض ملء الشاشة" at bounding box center [824, 15] width 21 height 21
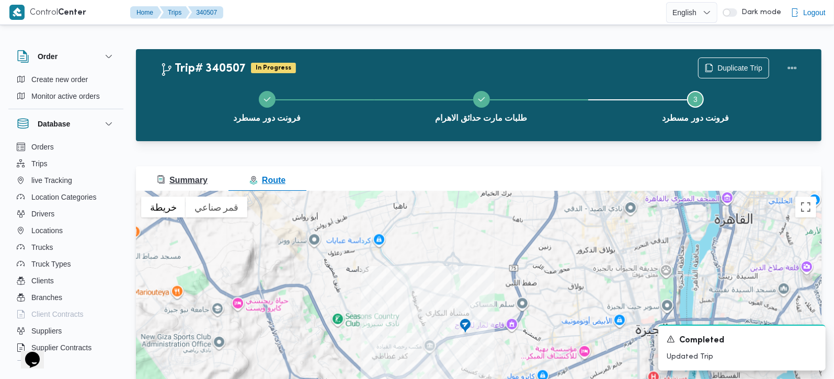
click at [197, 177] on span "Summary" at bounding box center [182, 180] width 51 height 9
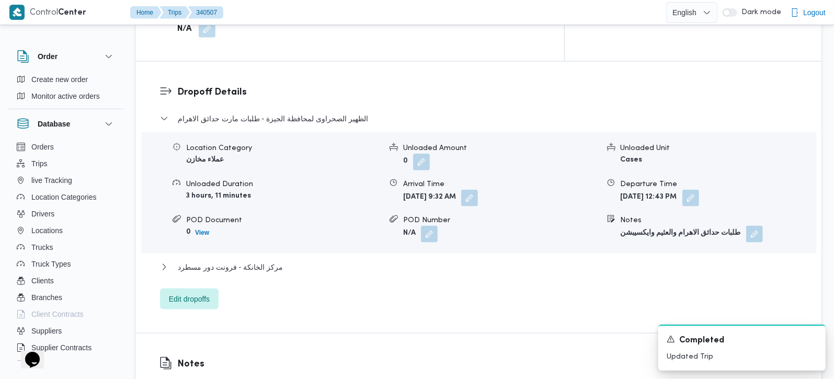
scroll to position [861, 0]
click at [224, 260] on div "مركز الخانكة - فرونت دور مسطرد" at bounding box center [479, 270] width 638 height 20
click at [224, 260] on span "مركز الخانكة - فرونت دور مسطرد" at bounding box center [230, 266] width 105 height 13
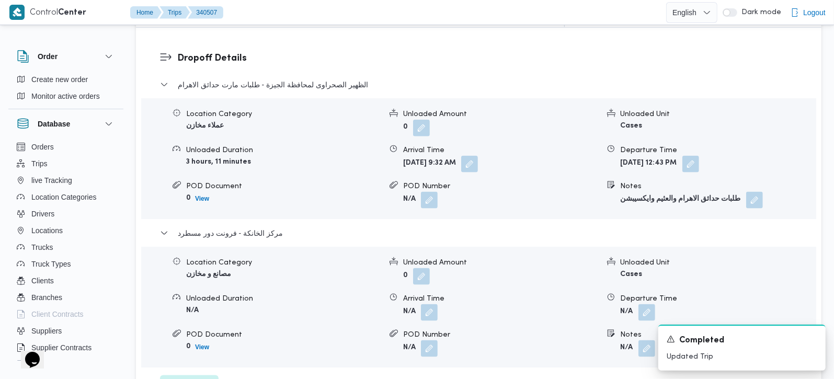
scroll to position [922, 0]
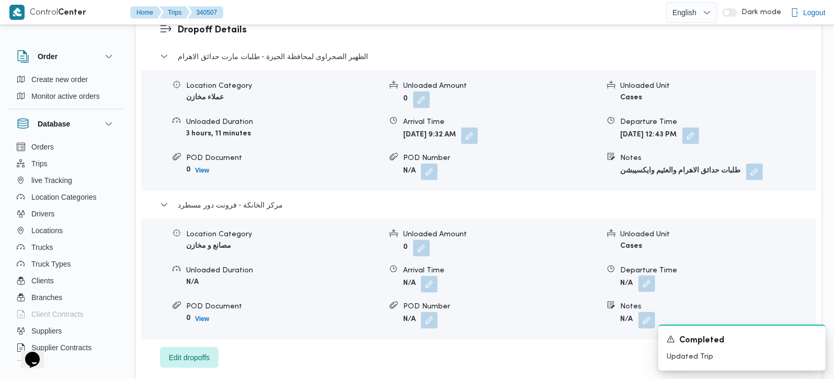
click at [645, 275] on button "button" at bounding box center [646, 283] width 17 height 17
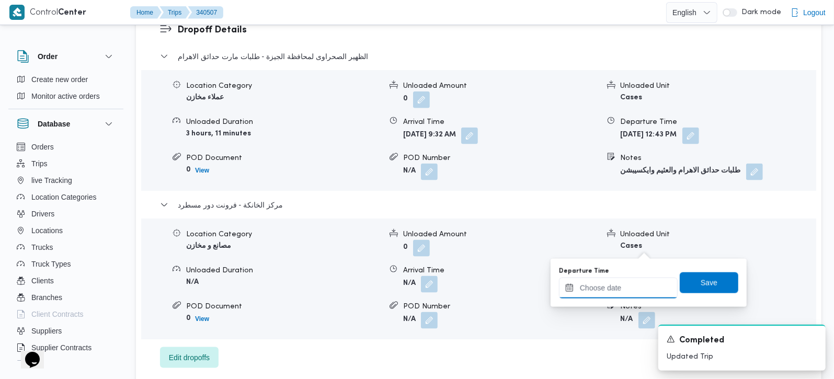
click at [623, 287] on input "Departure Time" at bounding box center [618, 288] width 119 height 21
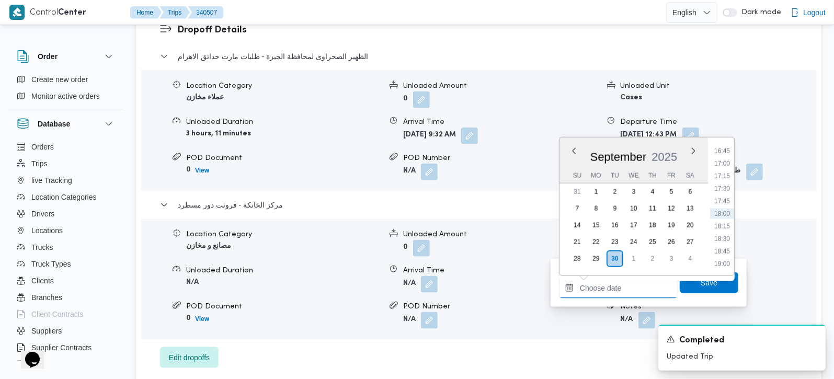
scroll to position [779, 0]
click at [729, 177] on li "16:00" at bounding box center [722, 175] width 24 height 10
type input "30/09/2025 16:00"
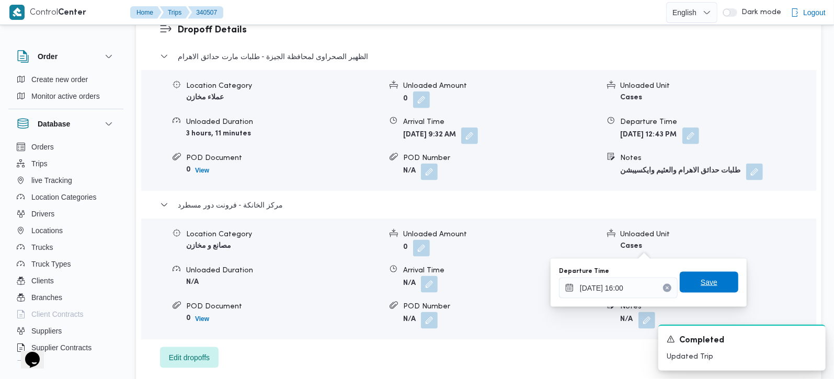
click at [709, 286] on span "Save" at bounding box center [708, 282] width 59 height 21
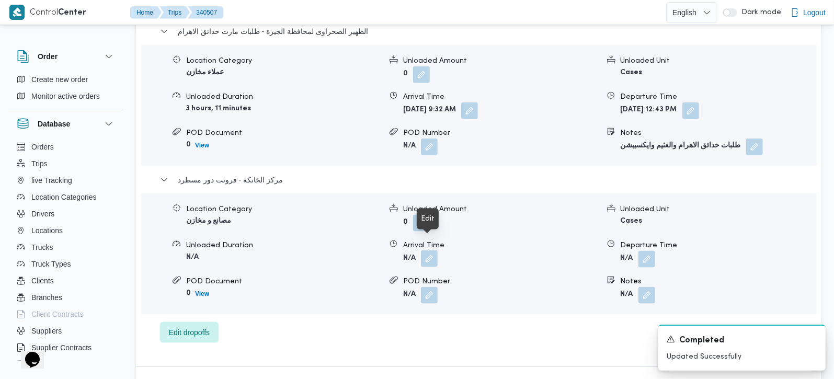
click at [426, 250] on button "button" at bounding box center [429, 258] width 17 height 17
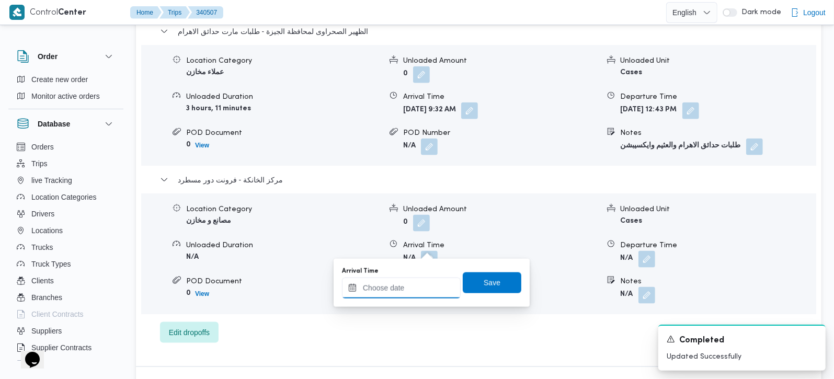
drag, startPoint x: 427, startPoint y: 250, endPoint x: 436, endPoint y: 280, distance: 31.7
click at [412, 292] on input "Arrival Time" at bounding box center [401, 288] width 119 height 21
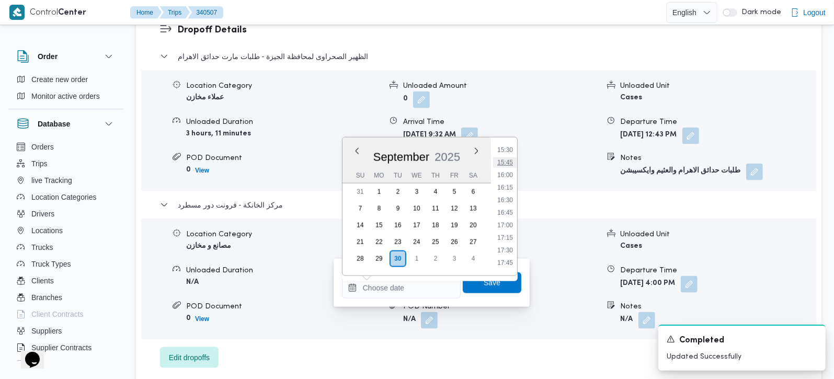
click at [510, 166] on li "15:45" at bounding box center [505, 162] width 24 height 10
type input "30/09/2025 15:45"
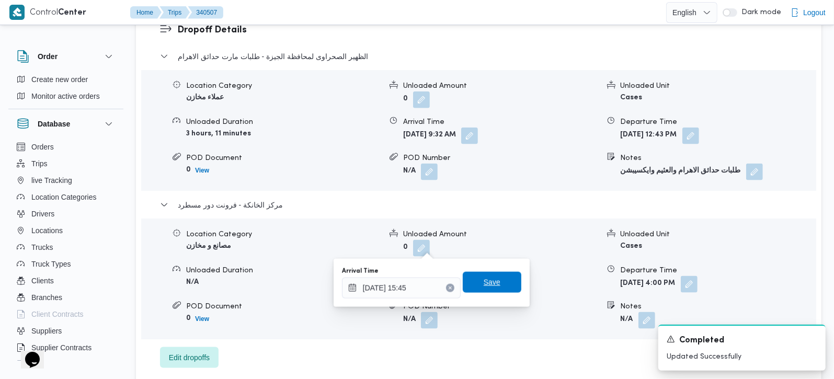
click at [486, 286] on span "Save" at bounding box center [491, 282] width 17 height 13
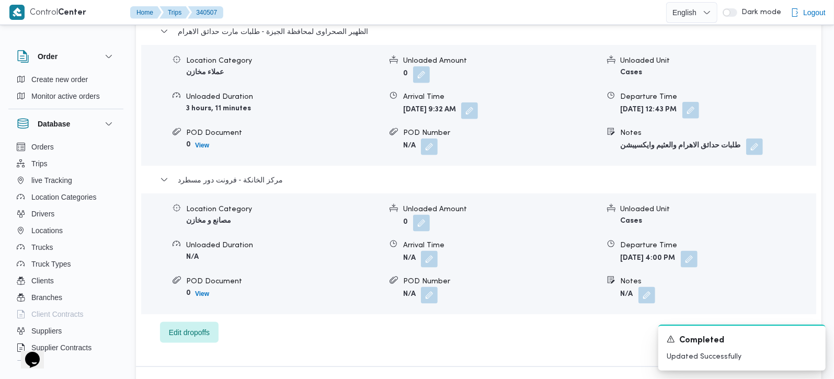
click at [699, 102] on button "button" at bounding box center [690, 110] width 17 height 17
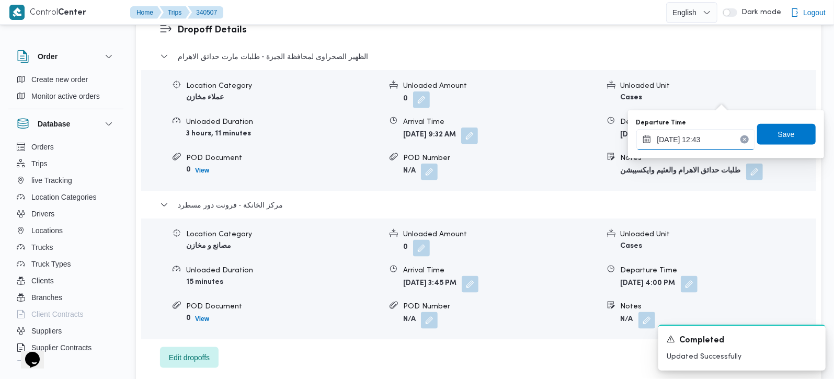
click at [706, 133] on input "30/09/2025 12:43" at bounding box center [695, 139] width 119 height 21
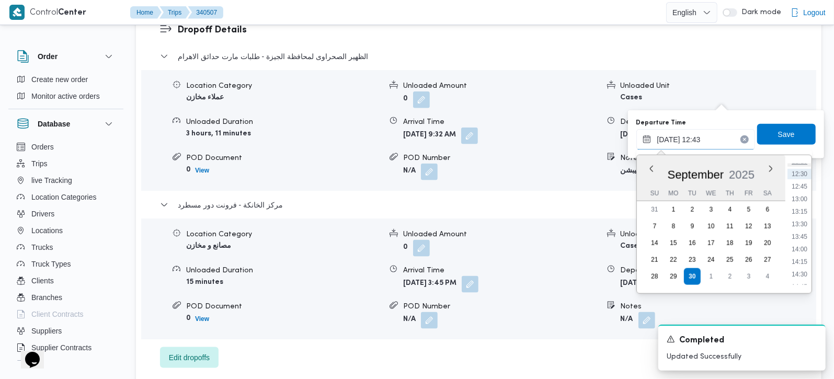
scroll to position [687, 0]
click at [804, 219] on li "14:45" at bounding box center [799, 221] width 24 height 10
type input "30/09/2025 14:45"
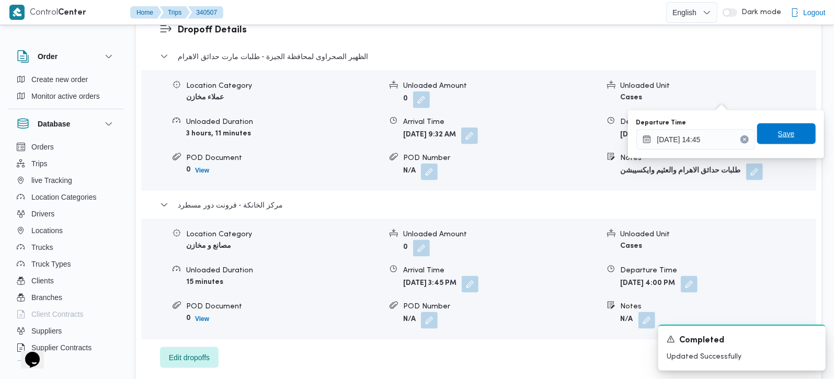
click at [781, 130] on span "Save" at bounding box center [786, 134] width 17 height 13
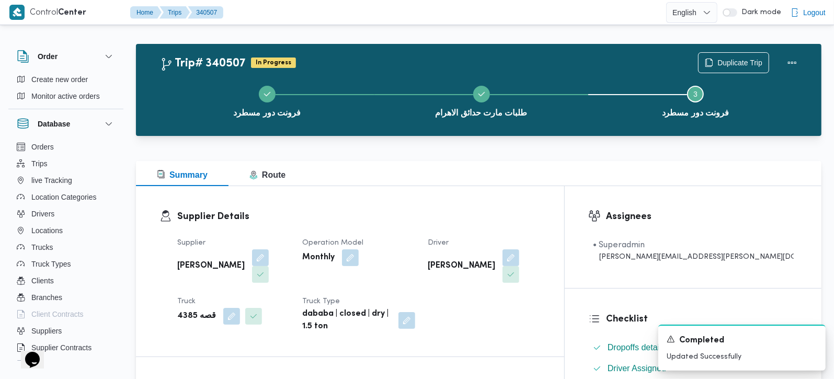
scroll to position [0, 0]
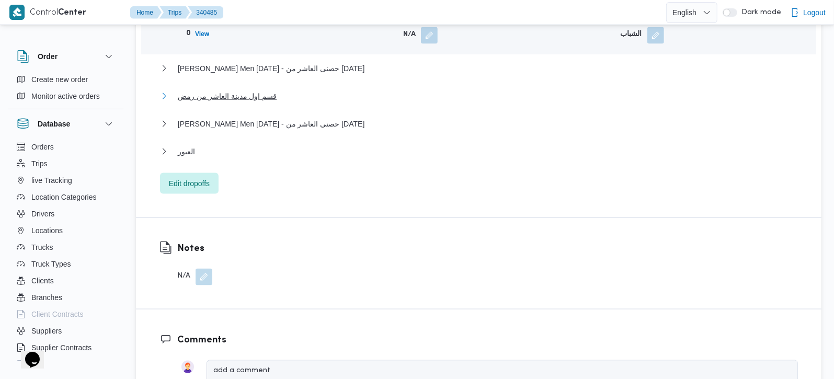
click at [165, 90] on button "قسم اول مدينة العاشر من رمض" at bounding box center [479, 96] width 638 height 13
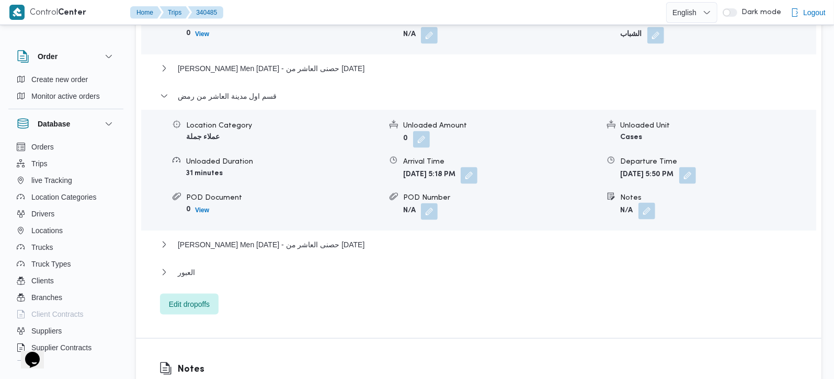
click at [645, 203] on button "button" at bounding box center [646, 211] width 17 height 17
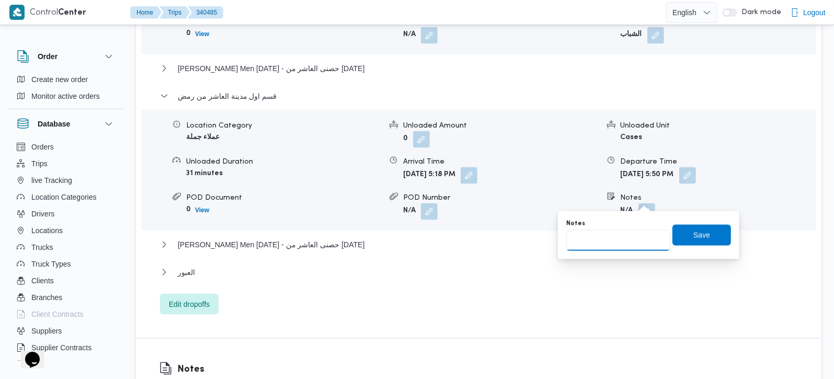
click at [610, 239] on input "Notes" at bounding box center [618, 240] width 104 height 21
paste input "منطقة 3"
type input "منطقة 3"
click at [693, 232] on span "Save" at bounding box center [701, 234] width 17 height 13
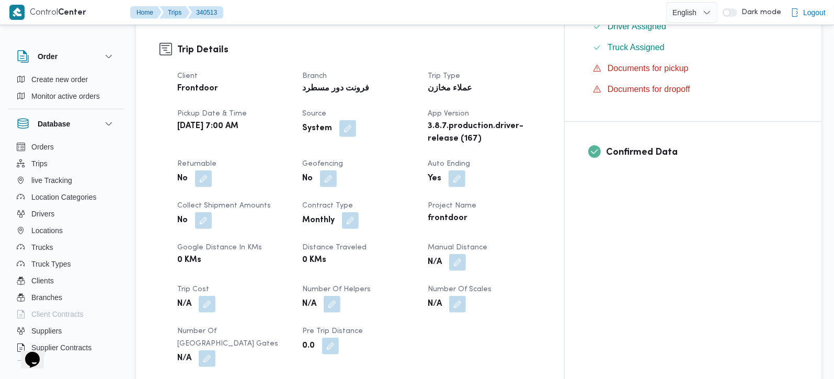
scroll to position [368, 0]
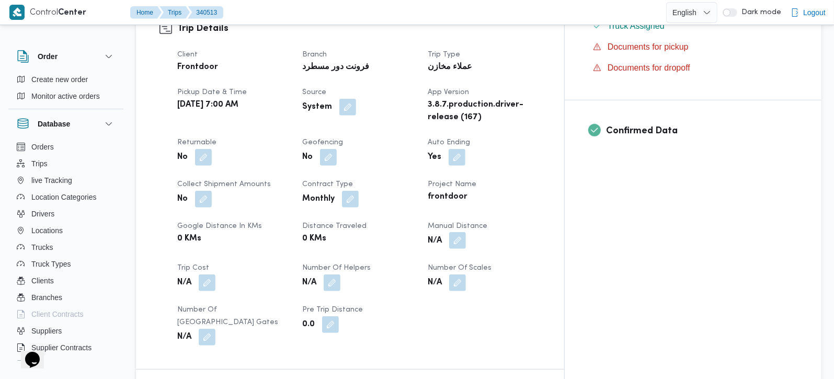
click at [466, 232] on button "button" at bounding box center [457, 240] width 17 height 17
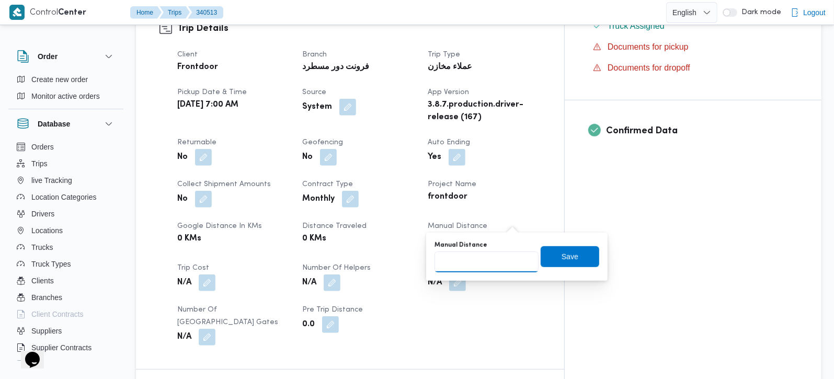
click at [486, 270] on input "Manual Distance" at bounding box center [486, 261] width 104 height 21
paste input "75.0"
type input "75.0"
click at [561, 257] on span "Save" at bounding box center [569, 256] width 17 height 13
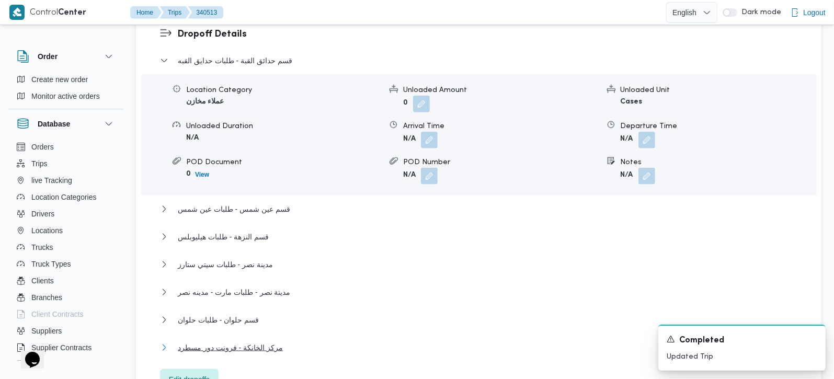
click at [225, 341] on span "مركز الخانكة - فرونت دور مسطرد" at bounding box center [230, 347] width 105 height 13
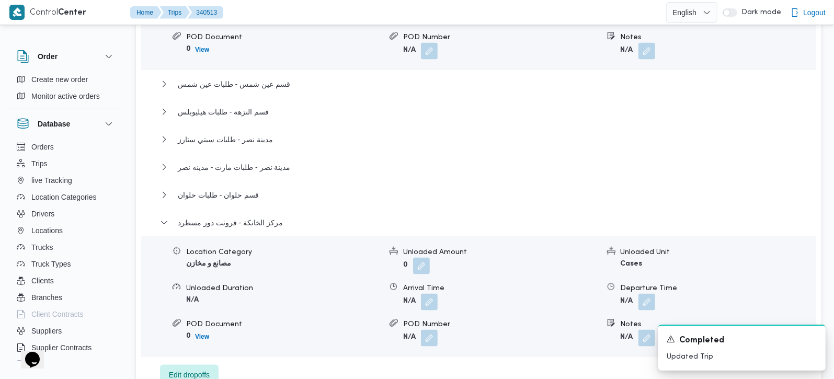
scroll to position [1106, 0]
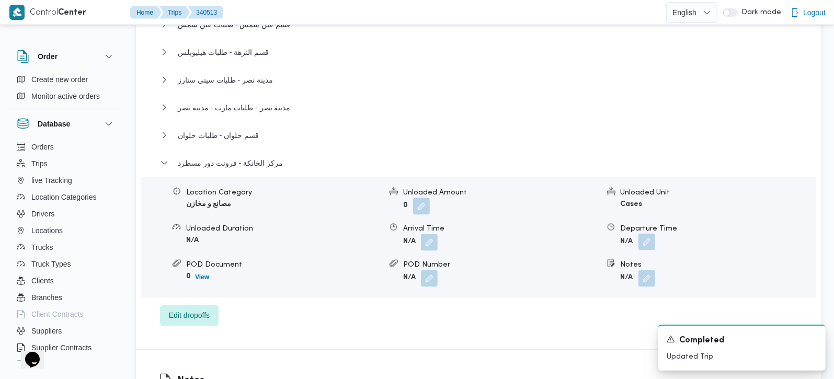
click at [647, 234] on button "button" at bounding box center [646, 242] width 17 height 17
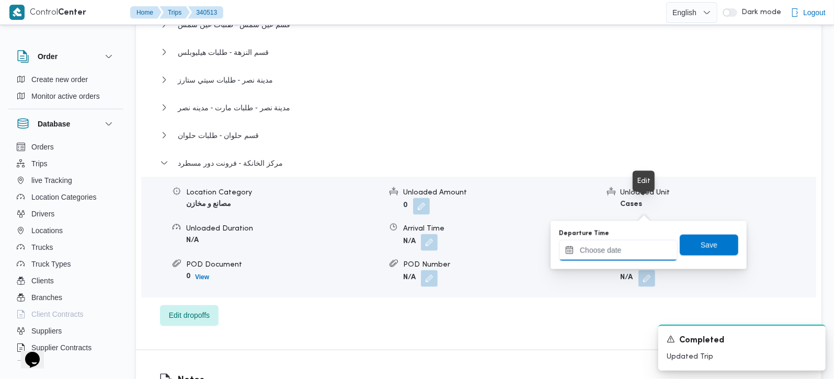
click at [636, 249] on input "Departure Time" at bounding box center [618, 250] width 119 height 21
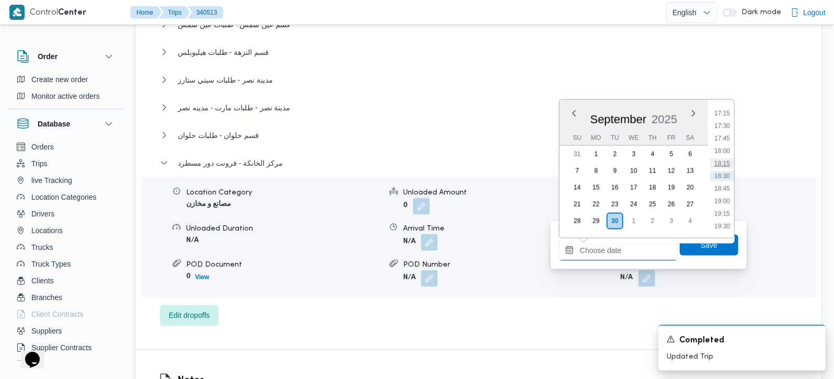
scroll to position [804, 0]
click at [719, 159] on li "17:00" at bounding box center [722, 162] width 24 height 10
type input "[DATE] 17:00"
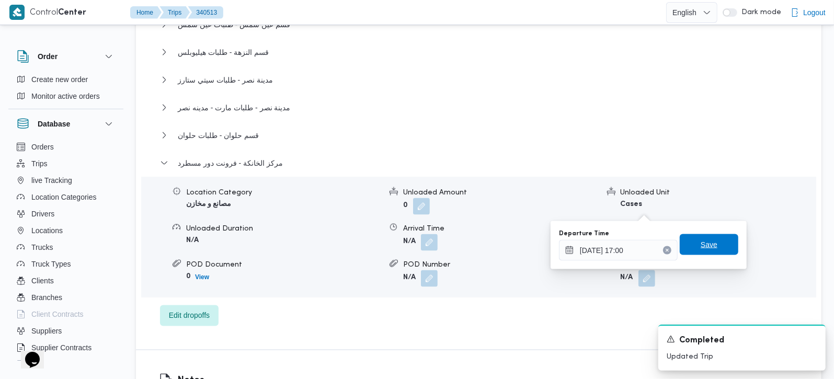
click at [708, 245] on span "Save" at bounding box center [708, 244] width 17 height 13
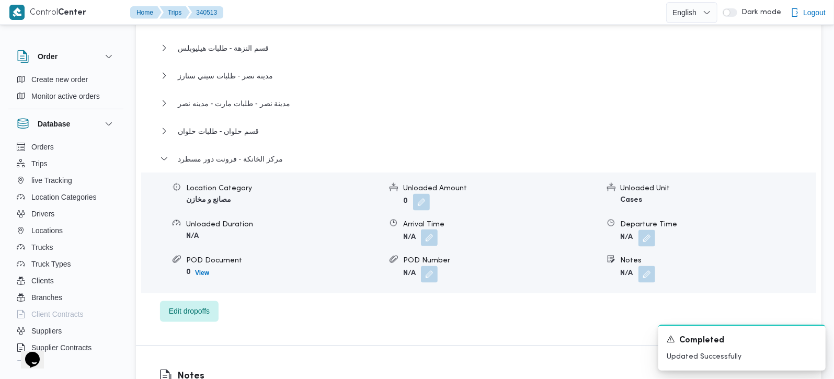
click at [429, 229] on button "button" at bounding box center [429, 237] width 17 height 17
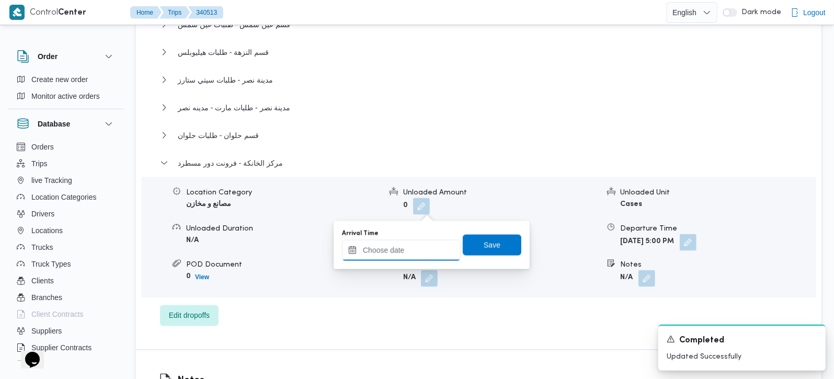
click at [414, 252] on input "Arrival Time" at bounding box center [401, 250] width 119 height 21
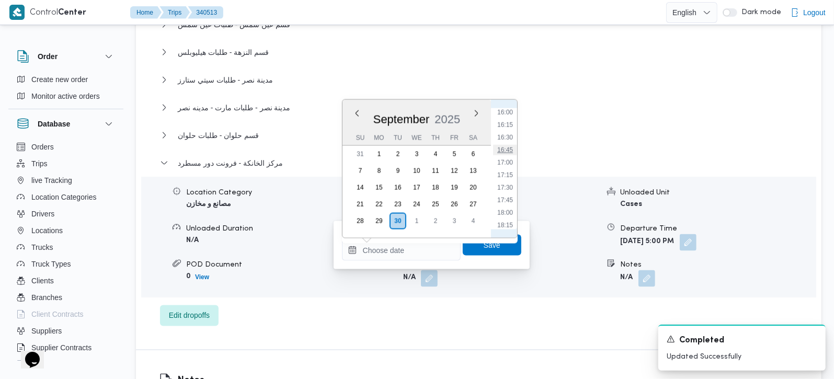
click at [508, 149] on li "16:45" at bounding box center [505, 150] width 24 height 10
type input "30/09/2025 16:45"
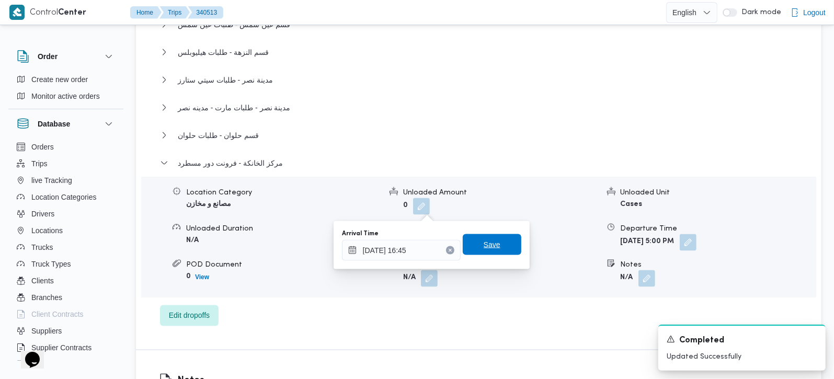
click at [492, 255] on span "Save" at bounding box center [492, 244] width 59 height 21
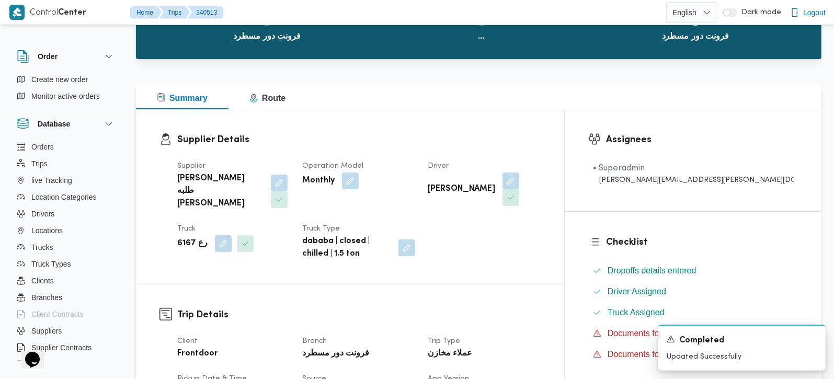
scroll to position [0, 0]
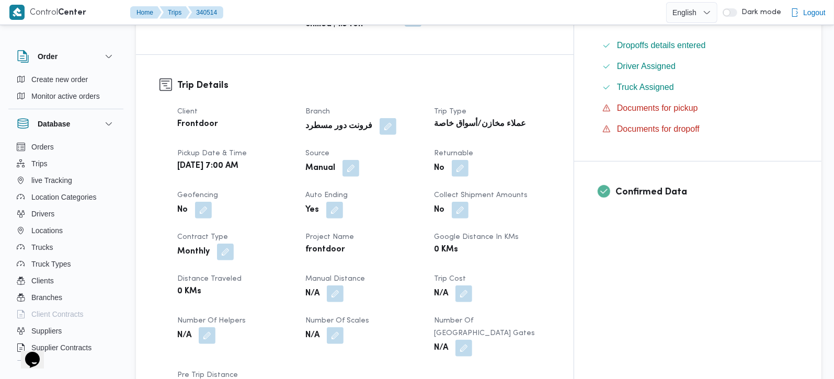
scroll to position [430, 0]
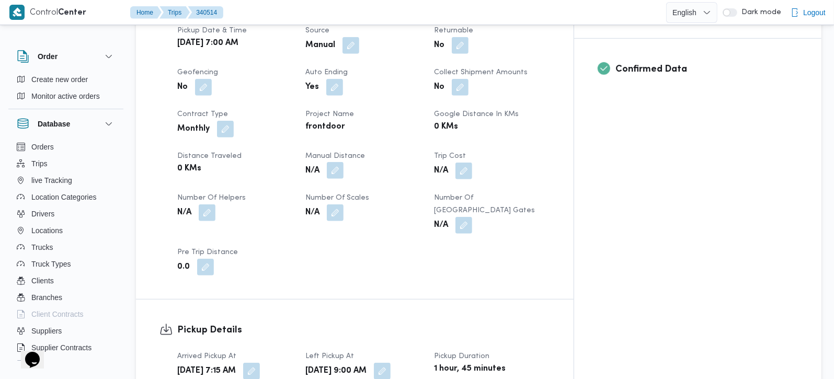
click at [343, 162] on button "button" at bounding box center [335, 170] width 17 height 17
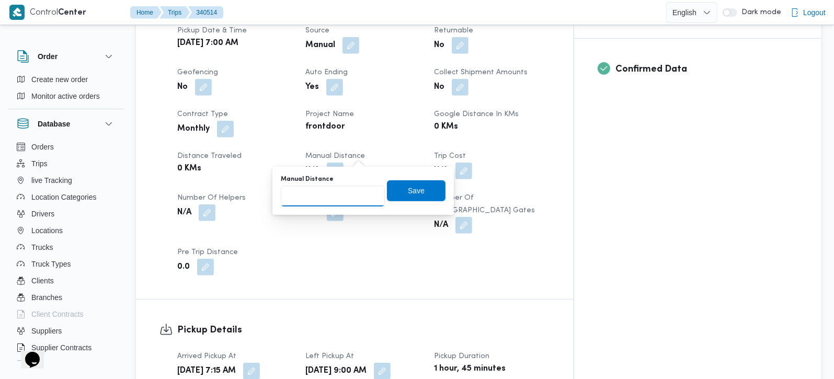
click at [345, 186] on input "Manual Distance" at bounding box center [333, 196] width 104 height 21
type input "120"
click at [423, 191] on span "Save" at bounding box center [416, 190] width 59 height 21
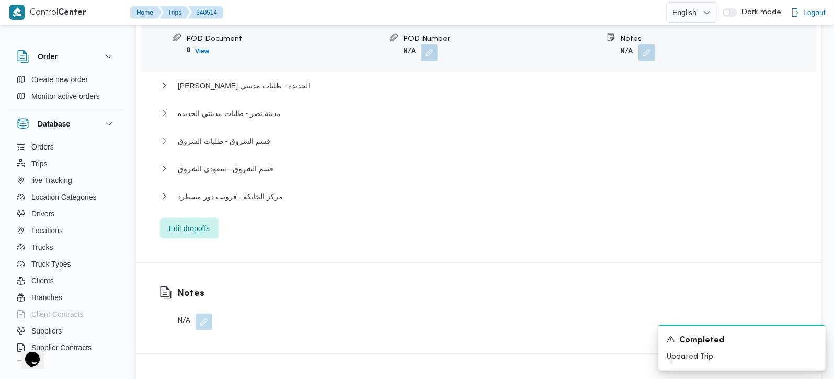
scroll to position [1045, 0]
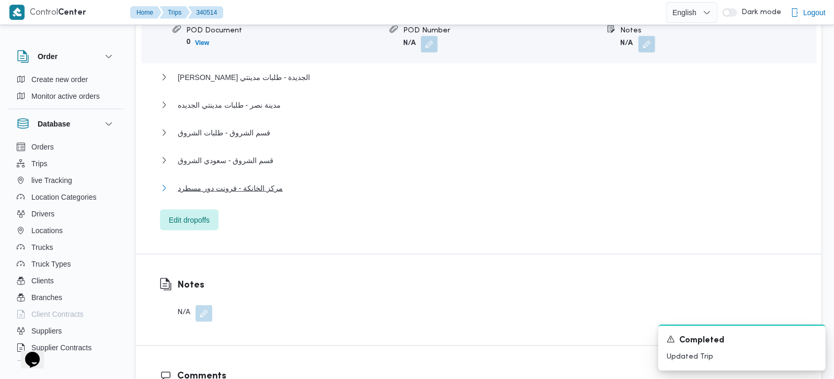
click at [237, 182] on span "مركز الخانكة - فرونت دور مسطرد" at bounding box center [230, 188] width 105 height 13
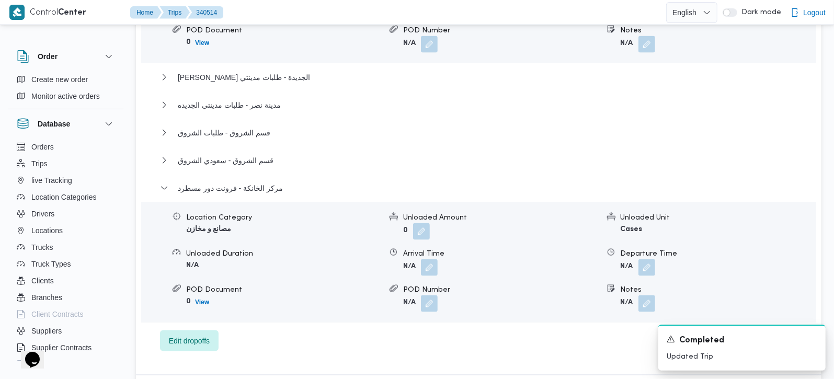
click at [650, 246] on div "Location Category مصانع و مخازن Unloaded Amount 0 Unloaded Unit Cases Unloaded …" at bounding box center [478, 262] width 683 height 119
click at [648, 259] on button "button" at bounding box center [646, 267] width 17 height 17
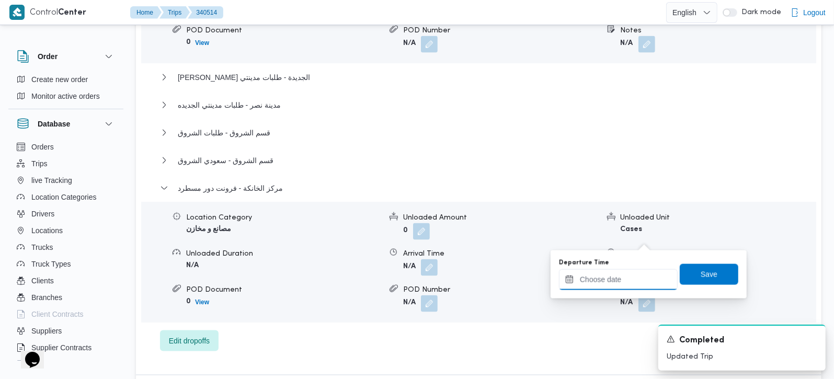
click at [629, 281] on input "Departure Time" at bounding box center [618, 279] width 119 height 21
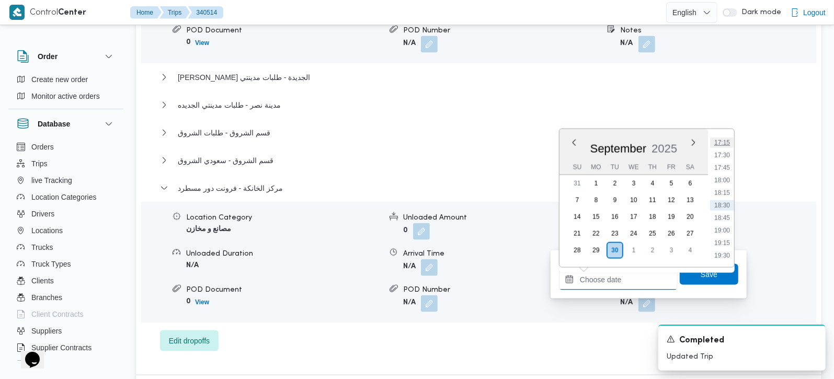
scroll to position [804, 0]
click at [726, 190] on li "17:00" at bounding box center [722, 192] width 24 height 10
type input "[DATE] 17:00"
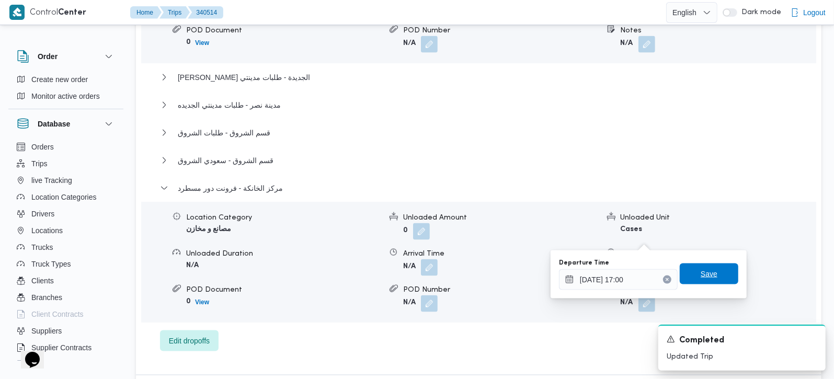
click at [701, 276] on span "Save" at bounding box center [708, 274] width 17 height 13
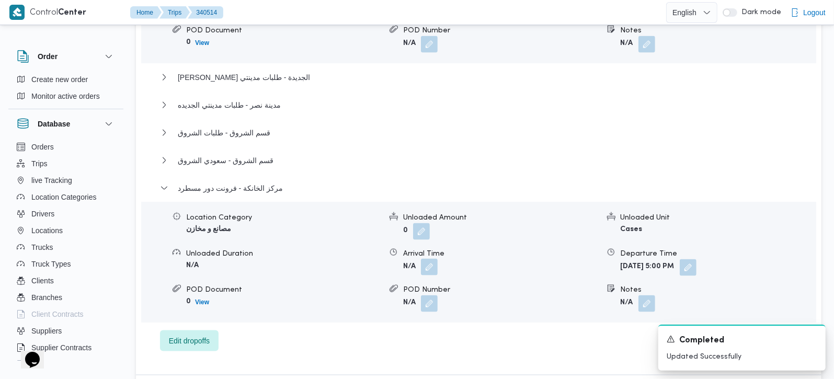
click at [422, 259] on button "button" at bounding box center [429, 267] width 17 height 17
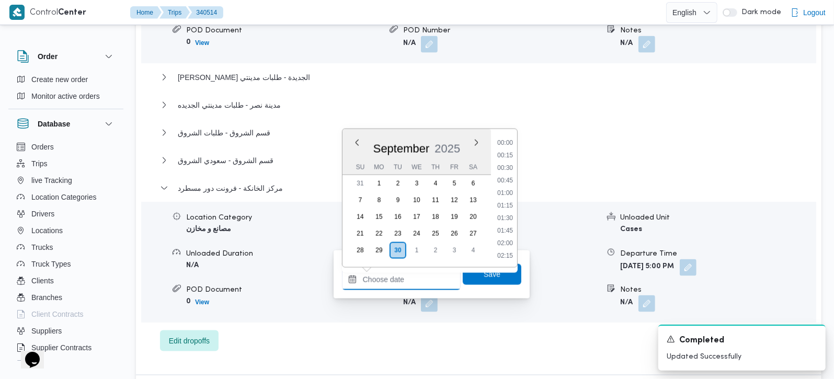
drag, startPoint x: 413, startPoint y: 281, endPoint x: 436, endPoint y: 272, distance: 24.5
click at [413, 281] on input "Arrival Time" at bounding box center [401, 279] width 119 height 21
click at [510, 177] on li "16:45" at bounding box center [505, 179] width 24 height 10
type input "30/09/2025 16:45"
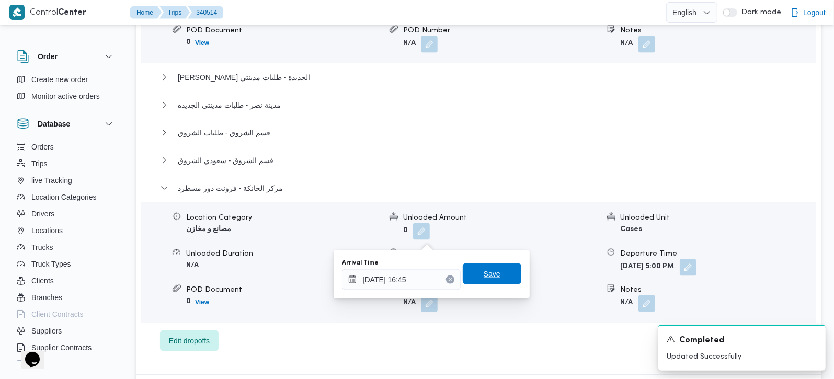
click at [492, 272] on span "Save" at bounding box center [492, 273] width 59 height 21
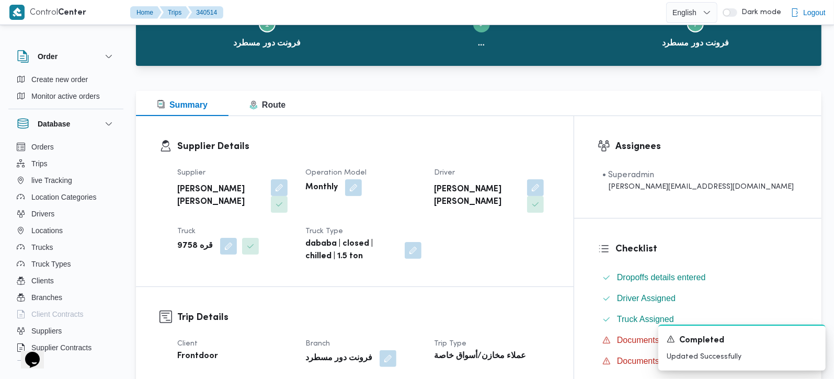
scroll to position [0, 0]
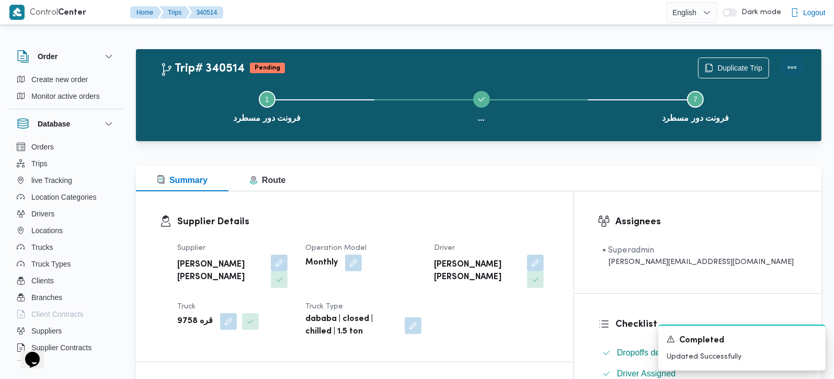
click at [783, 68] on button "Actions" at bounding box center [791, 67] width 21 height 21
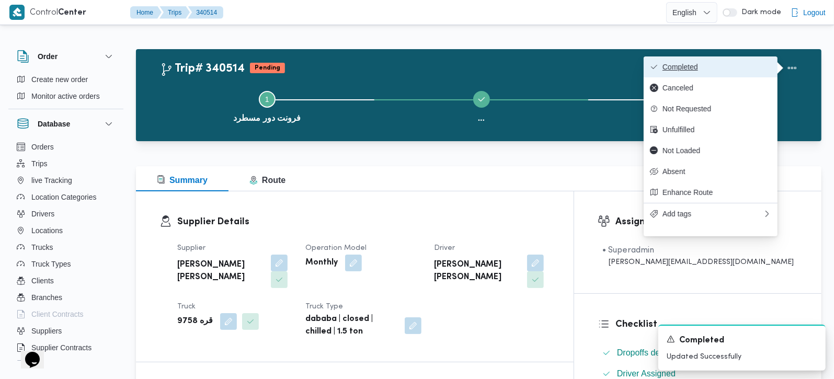
click at [734, 68] on span "Completed" at bounding box center [716, 67] width 109 height 8
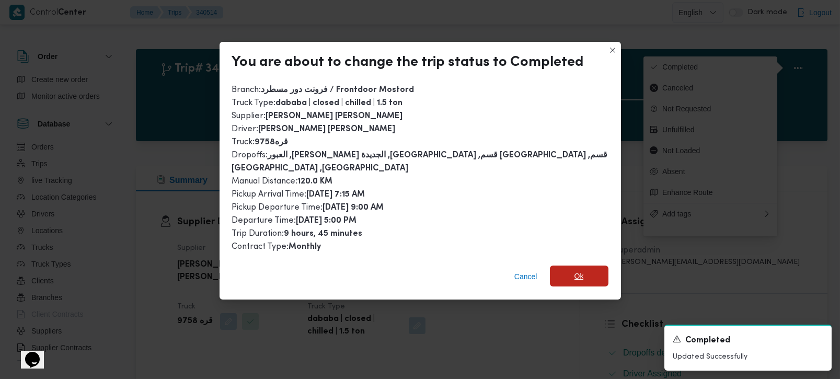
click at [574, 270] on span "Ok" at bounding box center [578, 276] width 9 height 13
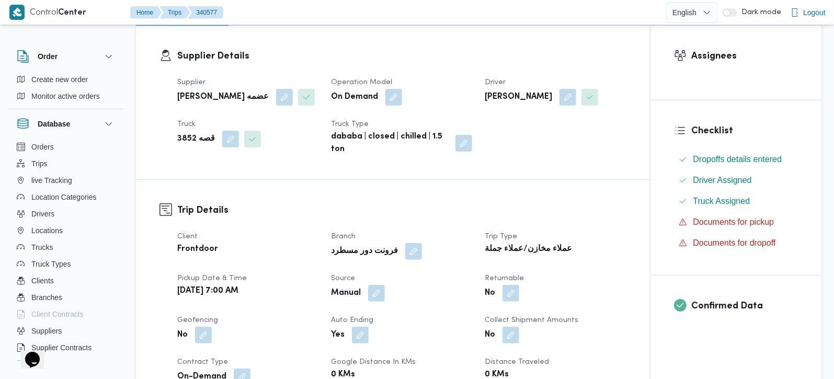
scroll to position [368, 0]
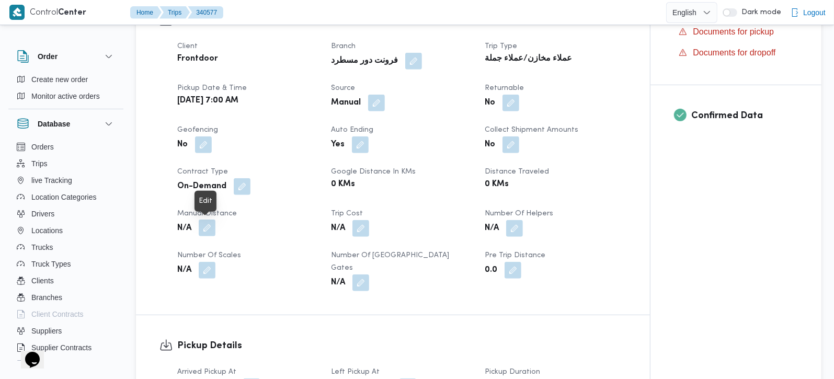
click at [204, 230] on button "button" at bounding box center [207, 228] width 17 height 17
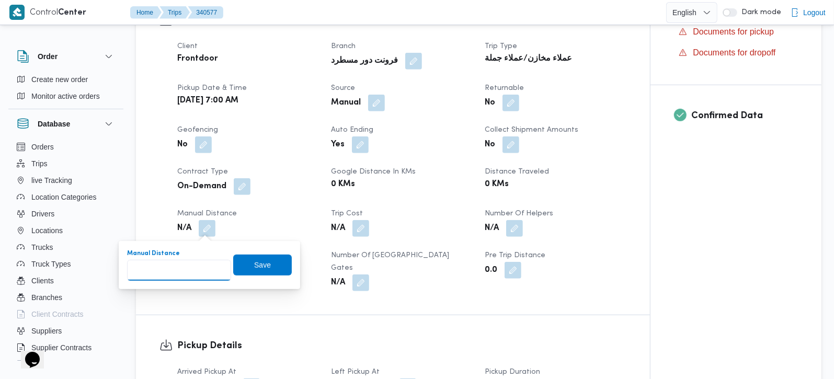
click at [179, 273] on input "Manual Distance" at bounding box center [179, 270] width 104 height 21
type input "75"
click at [250, 273] on span "Save" at bounding box center [262, 264] width 59 height 21
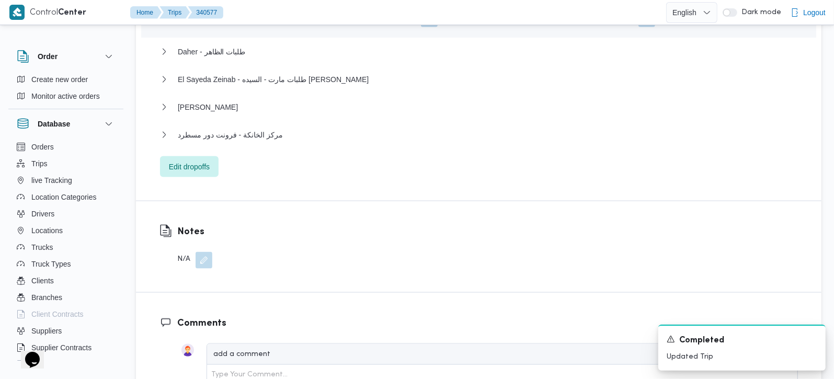
scroll to position [1045, 0]
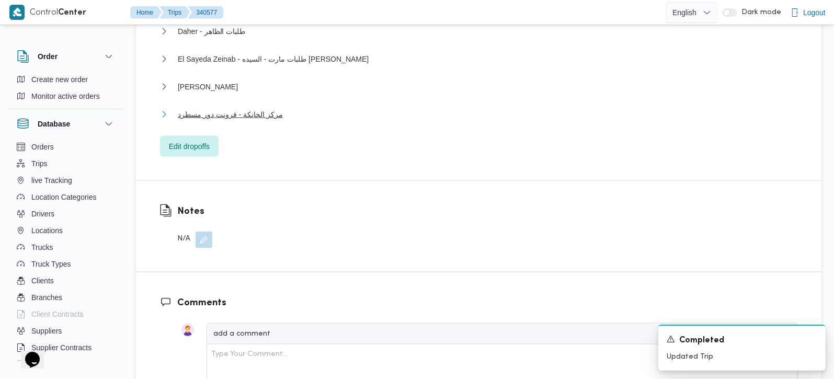
click at [249, 108] on span "مركز الخانكة - فرونت دور مسطرد" at bounding box center [230, 114] width 105 height 13
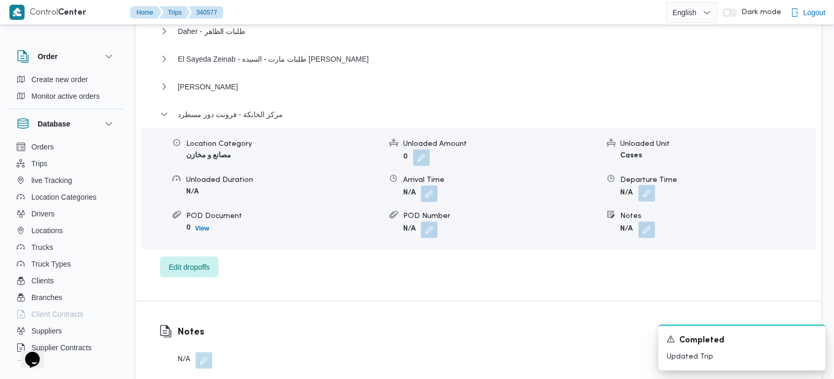
click at [649, 188] on button "button" at bounding box center [646, 193] width 17 height 17
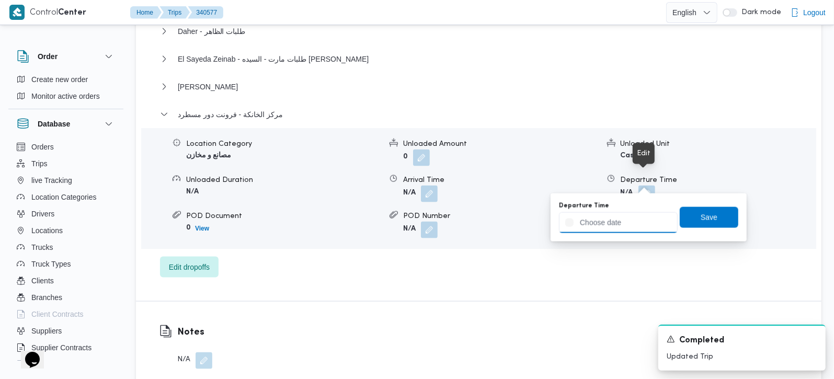
click at [628, 222] on input "Departure Time" at bounding box center [618, 222] width 119 height 21
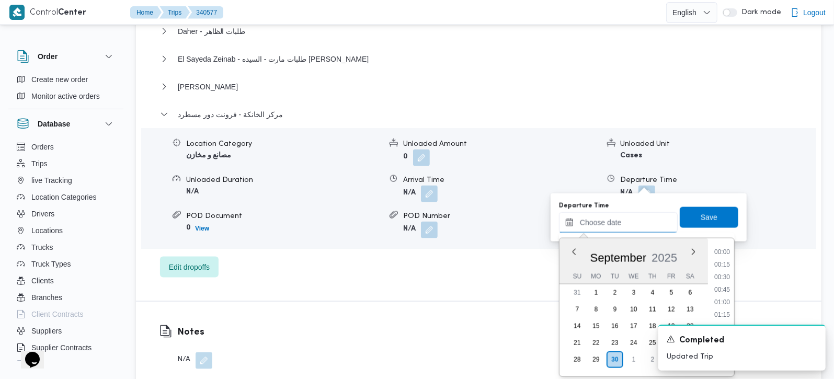
scroll to position [866, 0]
click at [726, 266] on li "17:30" at bounding box center [722, 264] width 24 height 10
type input "30/09/2025 17:30"
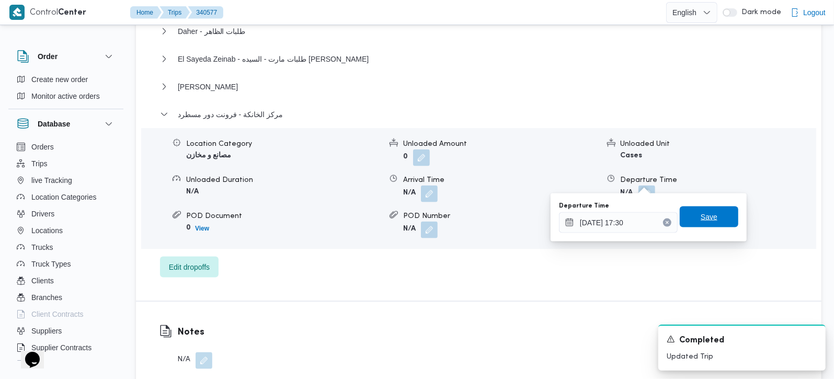
click at [707, 221] on span "Save" at bounding box center [708, 217] width 17 height 13
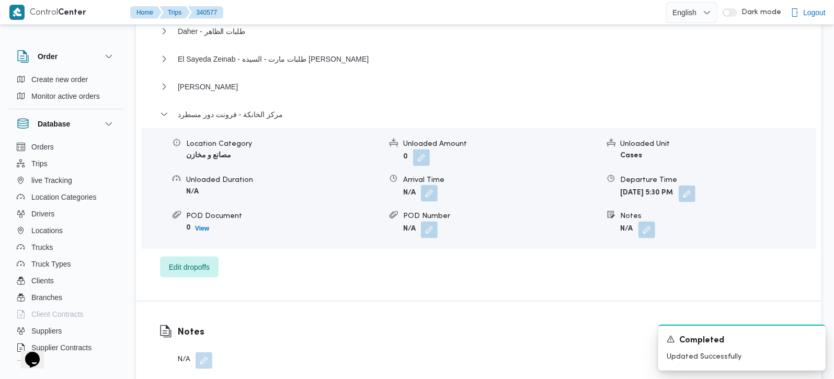
click at [433, 185] on button "button" at bounding box center [429, 193] width 17 height 17
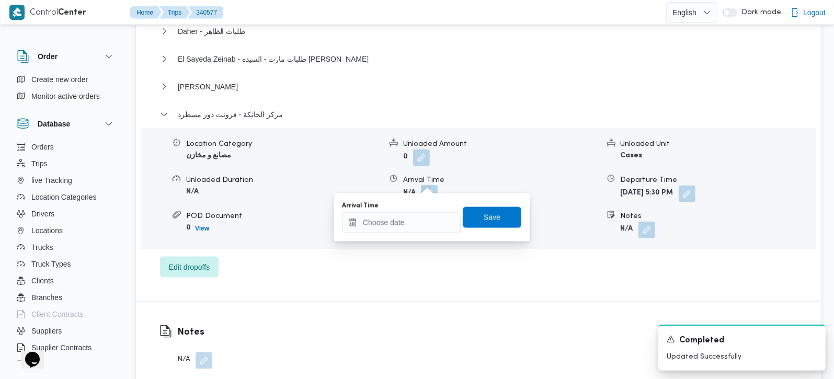
click at [400, 238] on div "You are in a dialog. To close this dialog, hit escape. Arrival Time Save" at bounding box center [431, 217] width 196 height 48
click at [396, 224] on input "Arrival Time" at bounding box center [401, 222] width 119 height 21
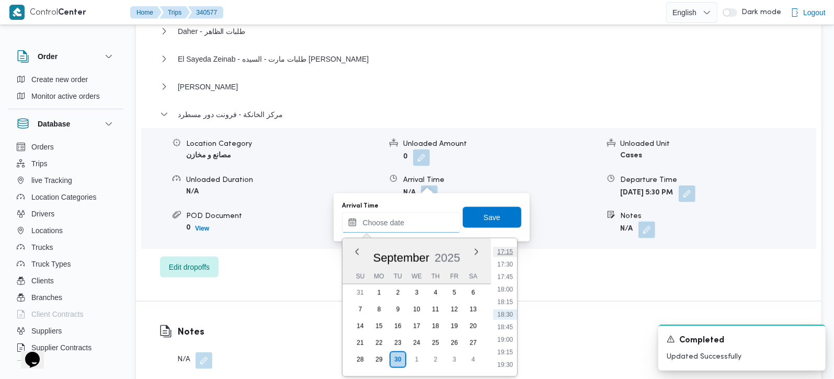
scroll to position [804, 0]
click at [510, 298] on li "17:00" at bounding box center [505, 301] width 24 height 10
type input "[DATE] 17:00"
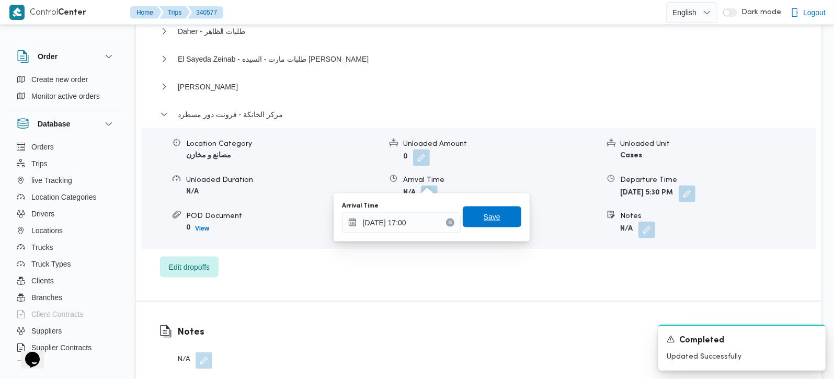
click at [501, 224] on span "Save" at bounding box center [492, 216] width 59 height 21
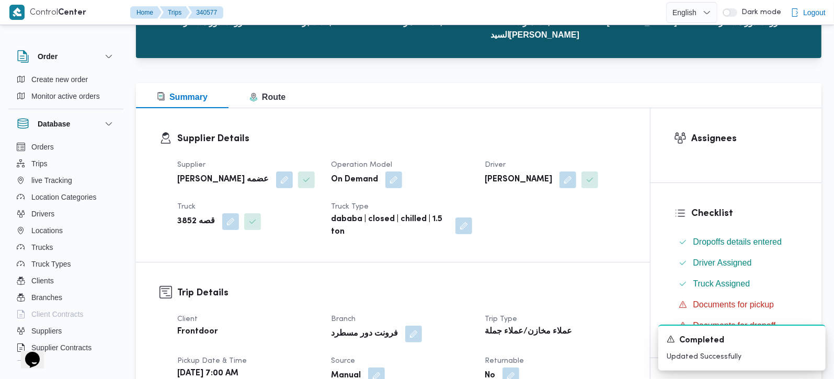
scroll to position [0, 0]
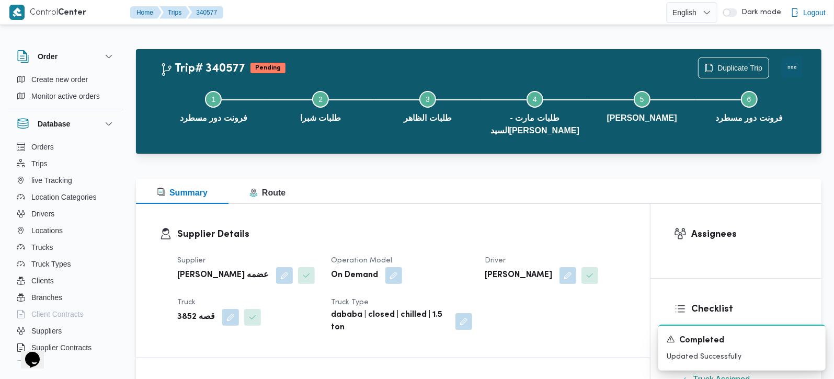
click at [793, 68] on button "Actions" at bounding box center [791, 67] width 21 height 21
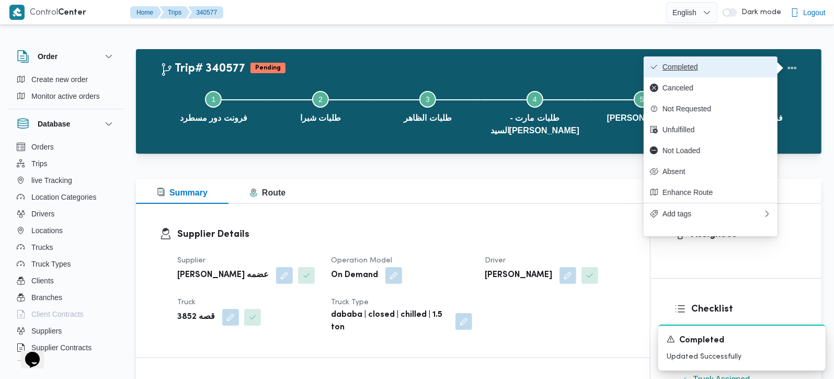
click at [695, 68] on span "Completed" at bounding box center [716, 67] width 109 height 8
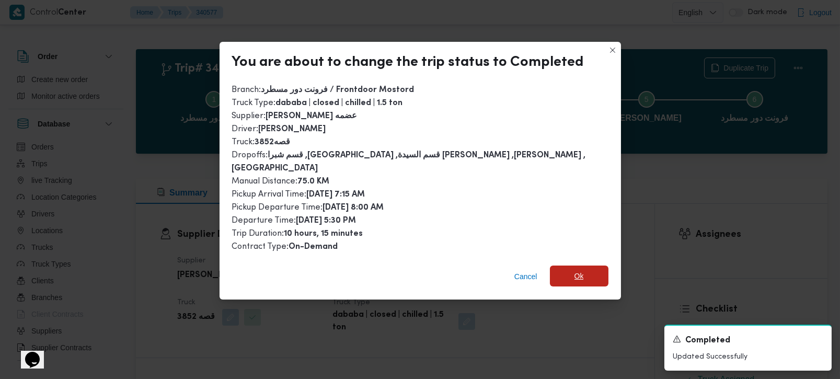
click at [583, 266] on span "Ok" at bounding box center [579, 276] width 59 height 21
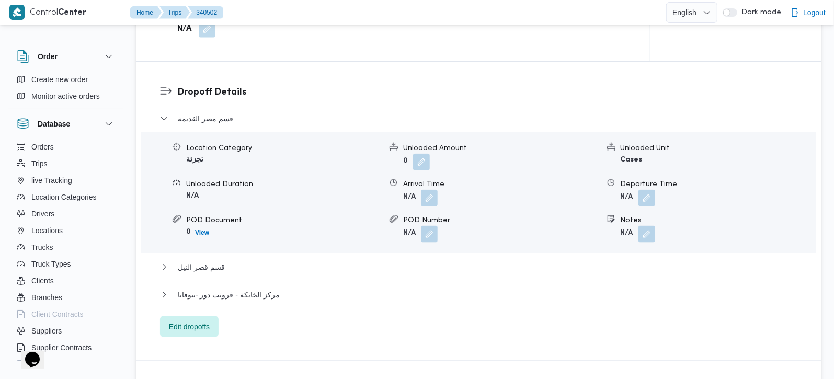
scroll to position [861, 0]
click at [203, 260] on span "قسم قصر النيل" at bounding box center [201, 266] width 47 height 13
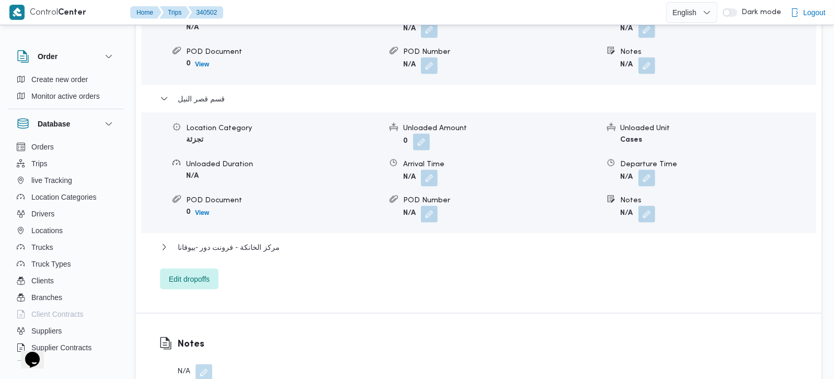
scroll to position [1045, 0]
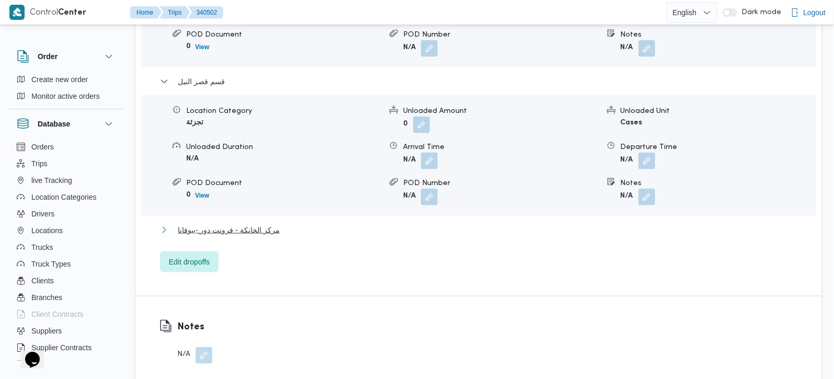
click at [256, 224] on span "مركز الخانكة - فرونت دور -بيوفانا" at bounding box center [229, 230] width 102 height 13
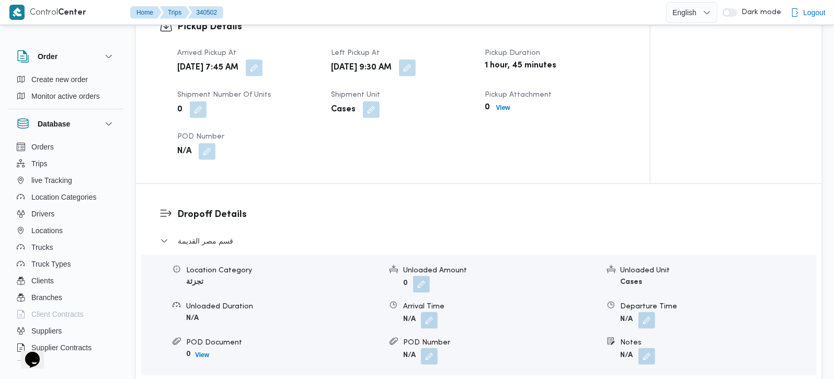
scroll to position [492, 0]
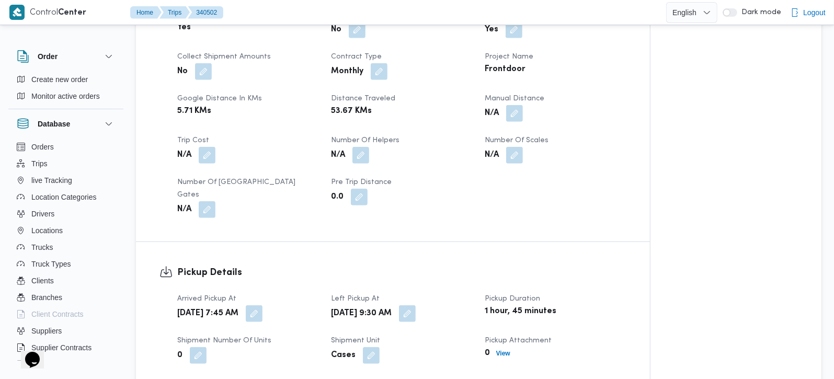
click at [514, 125] on div "Client Frontdoor Branch فرونت دور -بيوفانا Trip Type تجزئة Pickup date & time T…" at bounding box center [402, 69] width 462 height 309
click at [513, 116] on button "button" at bounding box center [514, 113] width 17 height 17
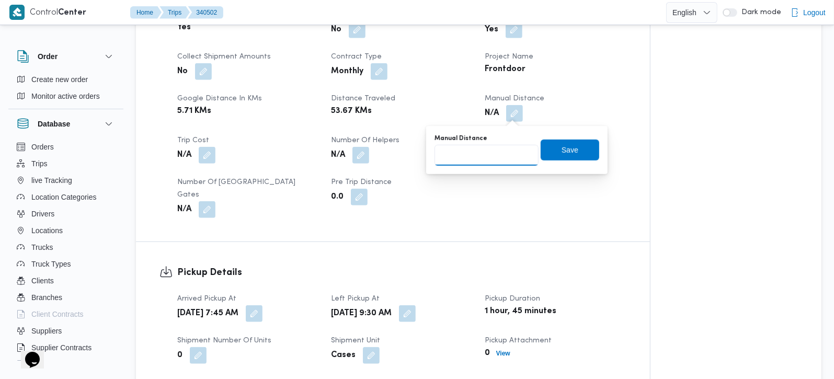
click at [491, 151] on input "Manual Distance" at bounding box center [486, 155] width 104 height 21
type input "89"
click at [548, 155] on span "Save" at bounding box center [569, 149] width 59 height 21
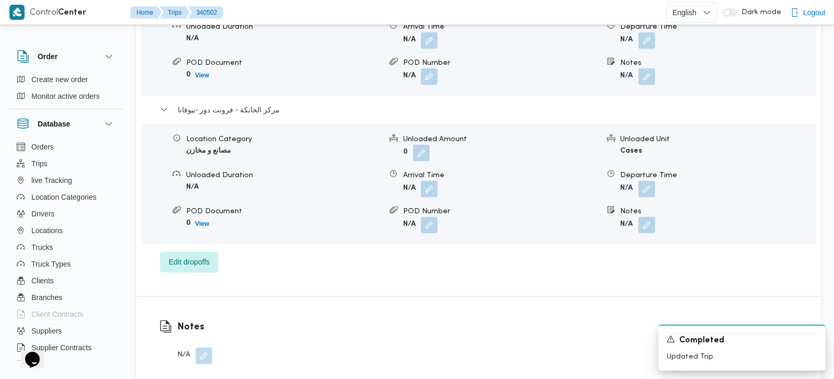
scroll to position [1168, 0]
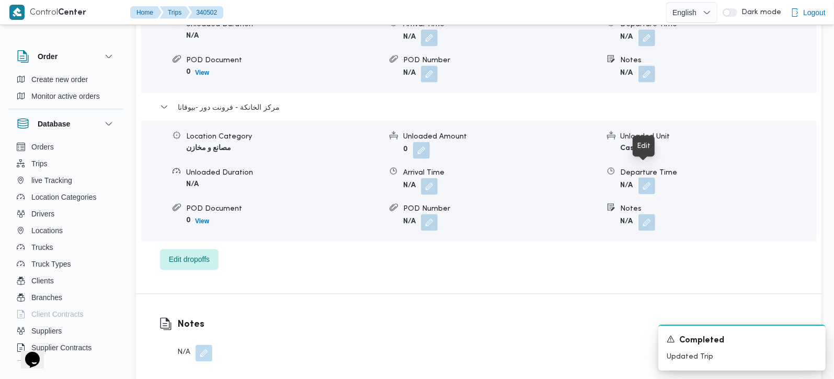
click at [650, 178] on button "button" at bounding box center [646, 186] width 17 height 17
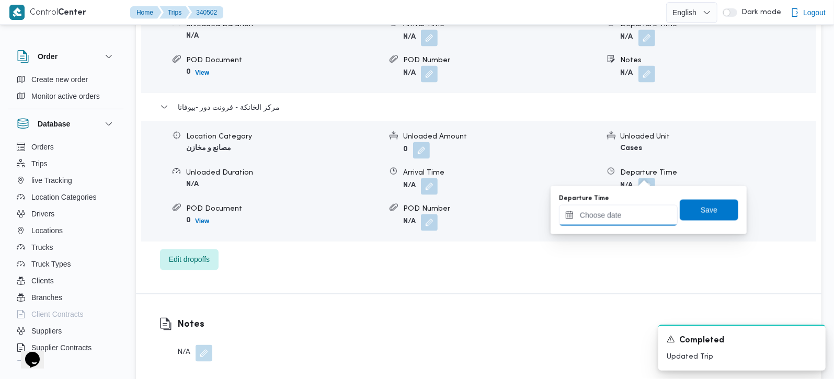
click at [604, 213] on input "Departure Time" at bounding box center [618, 215] width 119 height 21
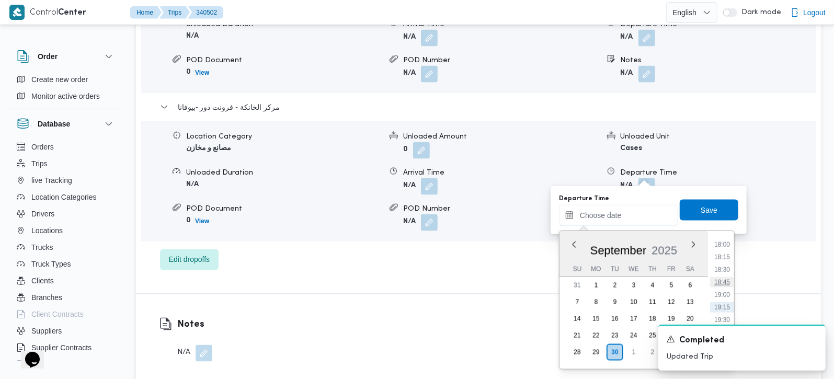
scroll to position [841, 0]
click at [722, 266] on li "17:15" at bounding box center [722, 268] width 24 height 10
type input "30/09/2025 17:15"
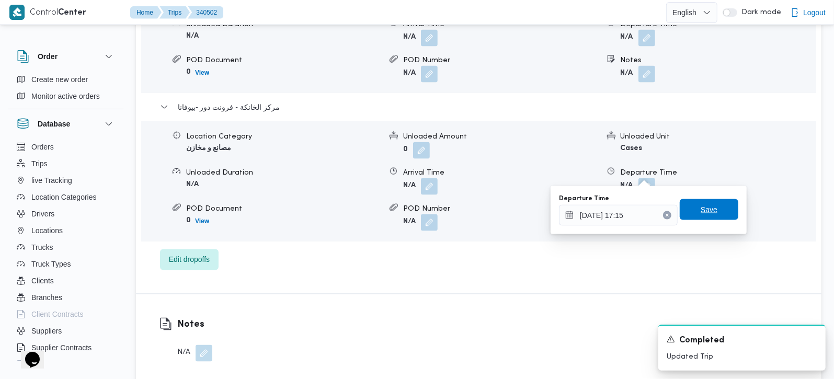
click at [700, 210] on span "Save" at bounding box center [708, 209] width 17 height 13
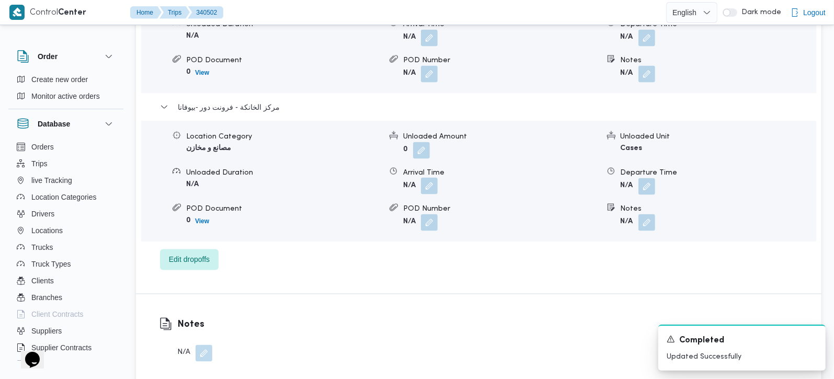
click at [423, 178] on button "button" at bounding box center [429, 186] width 17 height 17
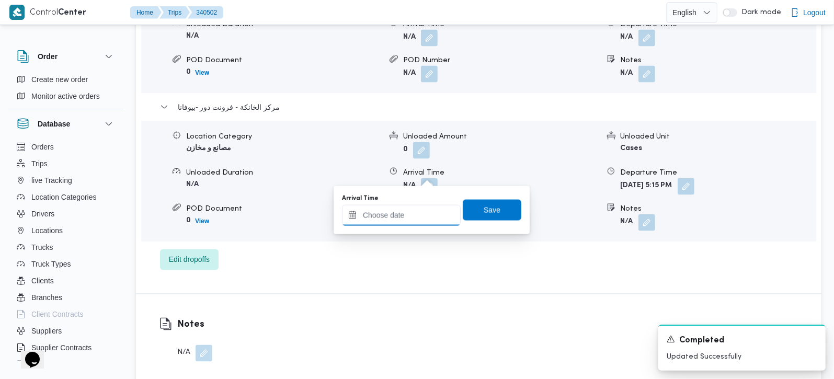
click at [412, 210] on input "Arrival Time" at bounding box center [401, 215] width 119 height 21
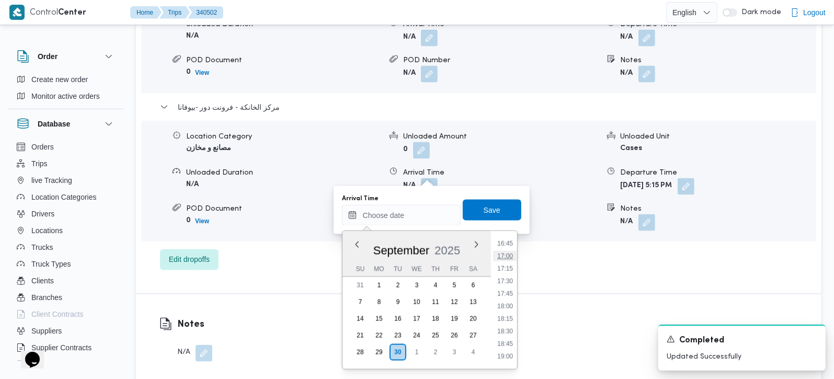
click at [504, 257] on li "17:00" at bounding box center [505, 256] width 24 height 10
type input "30/09/2025 17:00"
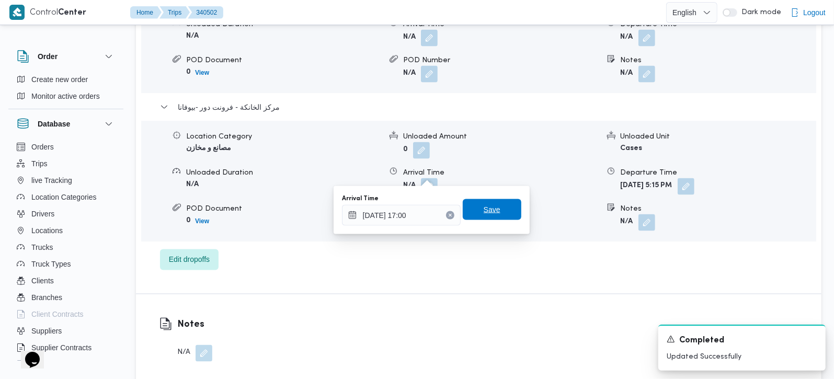
click at [483, 201] on span "Save" at bounding box center [492, 209] width 59 height 21
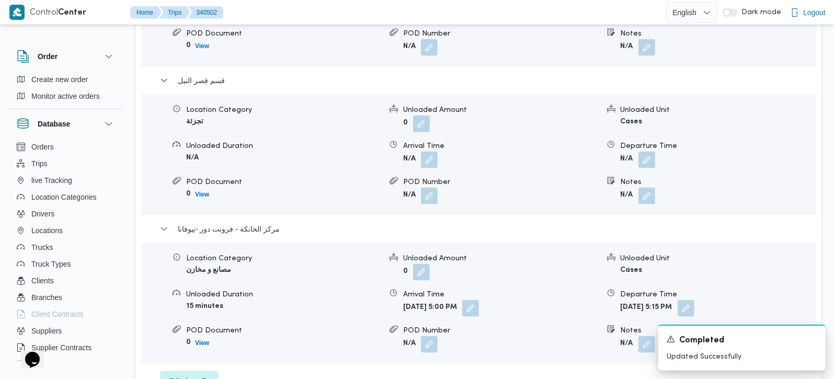
scroll to position [1045, 0]
click at [646, 152] on button "button" at bounding box center [646, 160] width 17 height 17
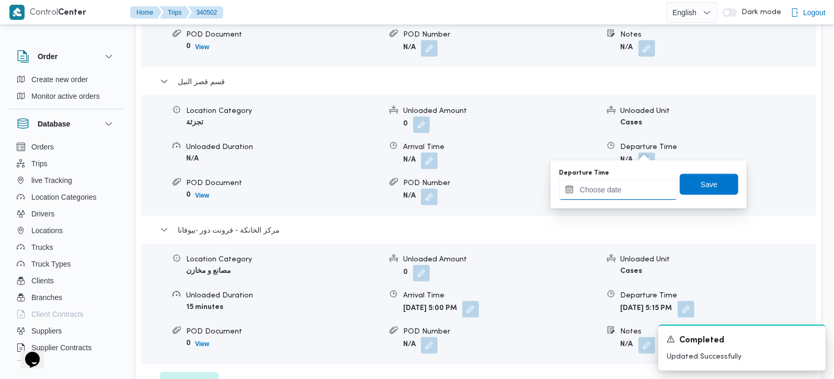
click at [631, 192] on input "Departure Time" at bounding box center [618, 189] width 119 height 21
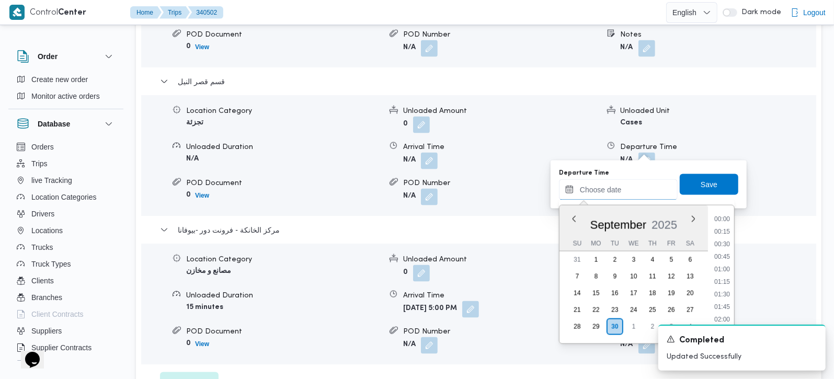
scroll to position [903, 0]
drag, startPoint x: 827, startPoint y: 123, endPoint x: 768, endPoint y: 139, distance: 61.5
click at [827, 123] on div "Order Create new order Monitor active orders Database Orders Trips live Trackin…" at bounding box center [417, 69] width 834 height 2162
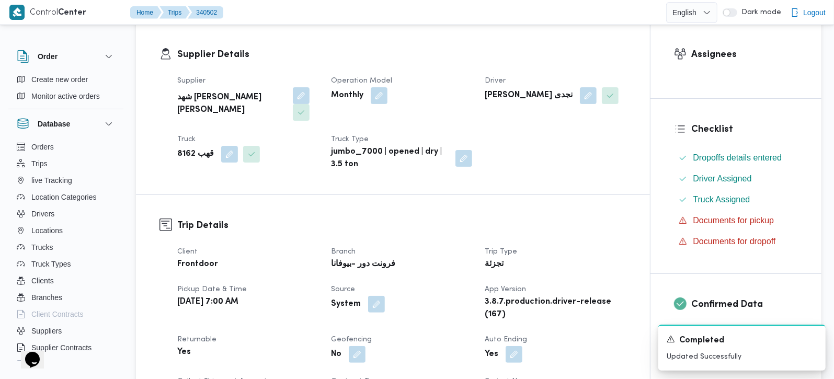
scroll to position [61, 0]
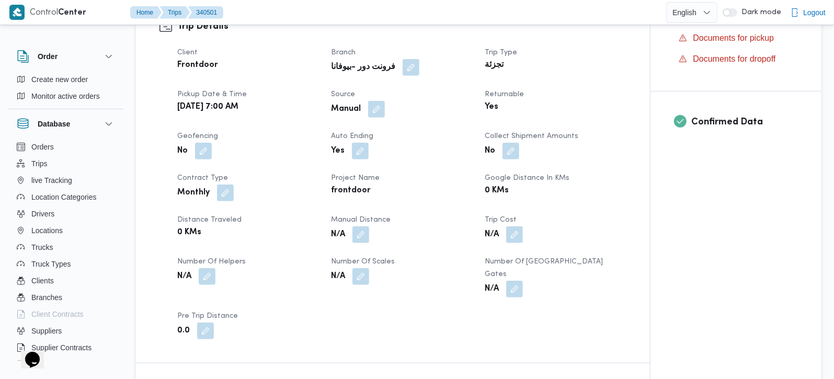
scroll to position [368, 0]
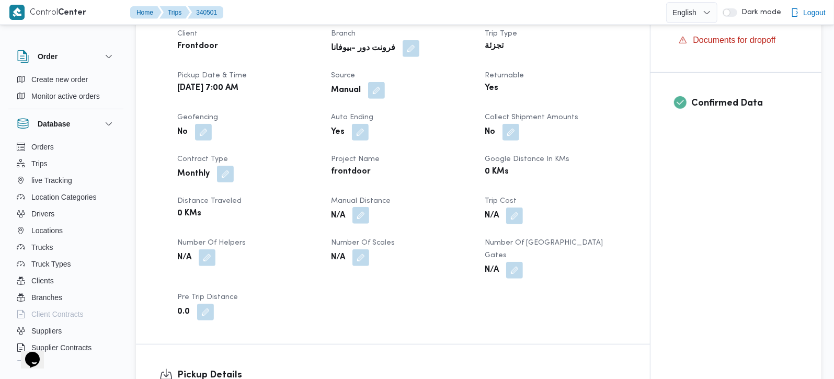
click at [358, 224] on button "button" at bounding box center [360, 215] width 17 height 17
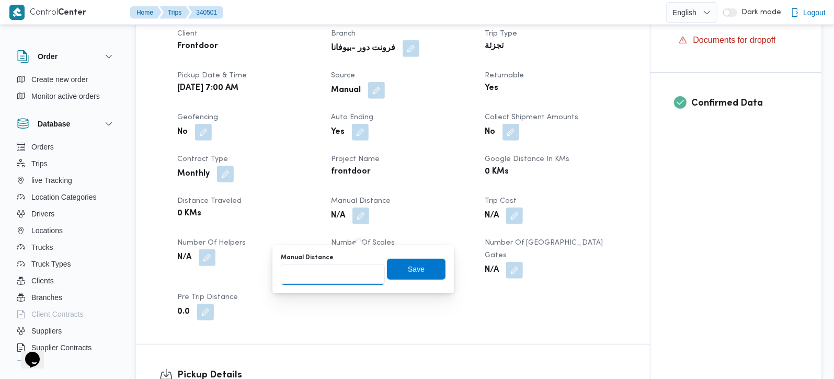
click at [321, 271] on input "Manual Distance" at bounding box center [333, 274] width 104 height 21
type input "105"
click at [408, 272] on span "Save" at bounding box center [416, 268] width 17 height 13
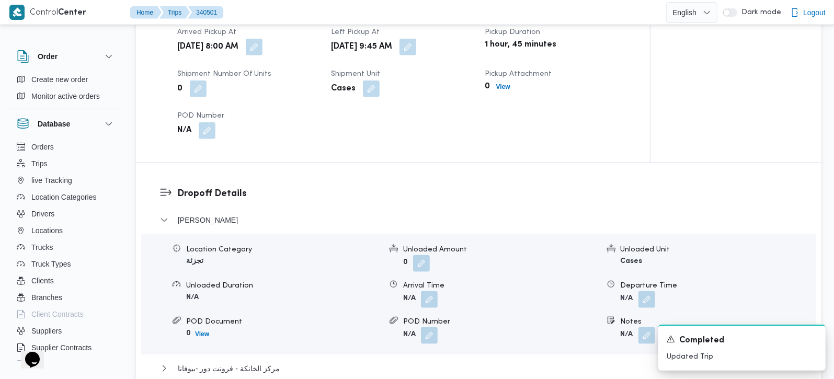
scroll to position [799, 0]
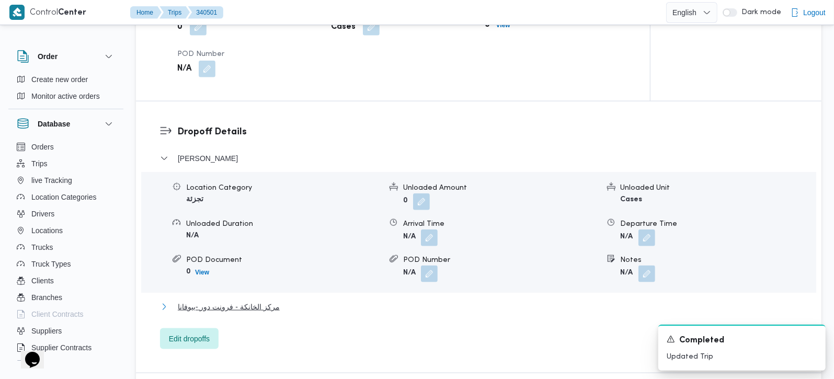
click at [248, 305] on span "مركز الخانكة - فرونت دور -بيوفانا" at bounding box center [229, 307] width 102 height 13
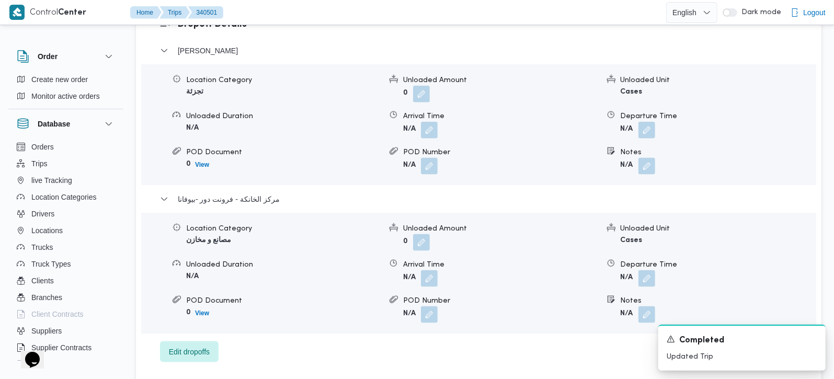
scroll to position [984, 0]
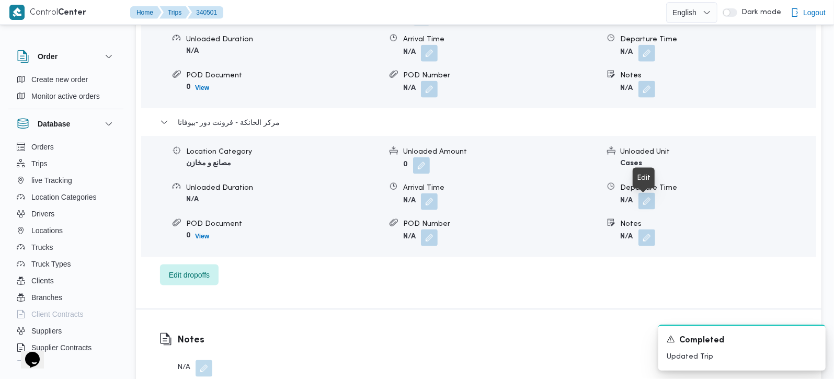
click at [643, 210] on button "button" at bounding box center [646, 201] width 17 height 17
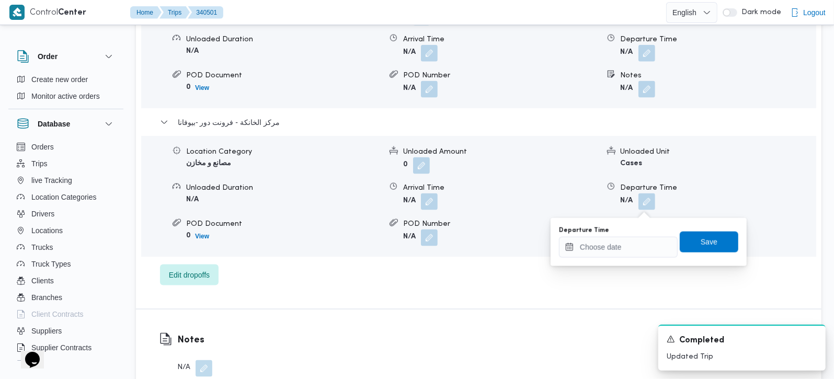
click at [613, 259] on div "You are in a dialog. To close this dialog, hit escape. Departure Time Save" at bounding box center [648, 242] width 196 height 48
click at [612, 251] on input "Departure Time" at bounding box center [618, 247] width 119 height 21
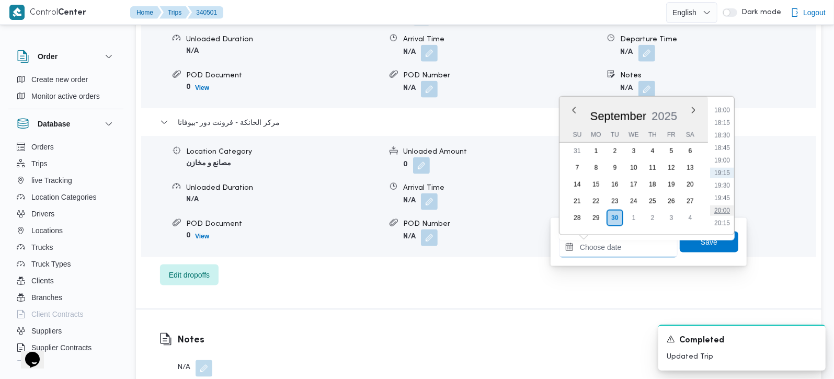
scroll to position [841, 0]
click at [721, 182] on li "18:15" at bounding box center [722, 184] width 24 height 10
type input "[DATE] 18:15"
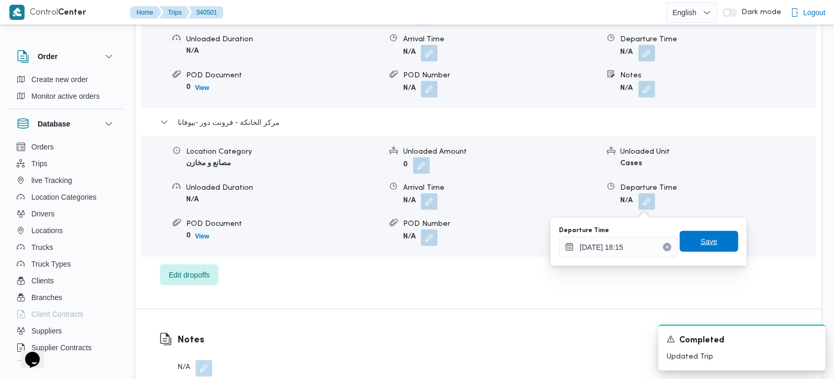
click at [700, 245] on span "Save" at bounding box center [708, 241] width 17 height 13
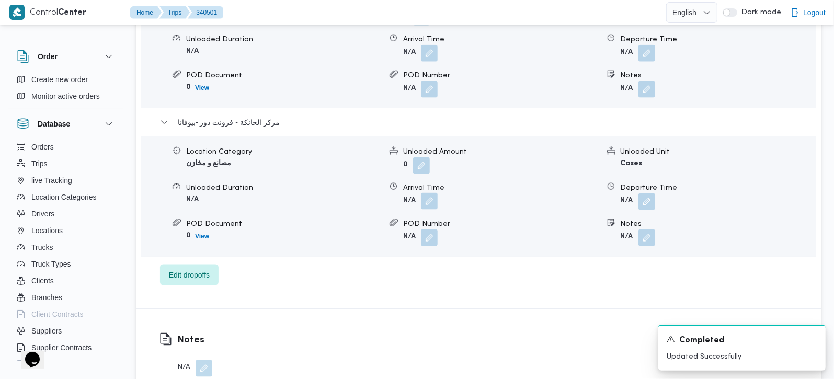
click at [428, 210] on button "button" at bounding box center [429, 201] width 17 height 17
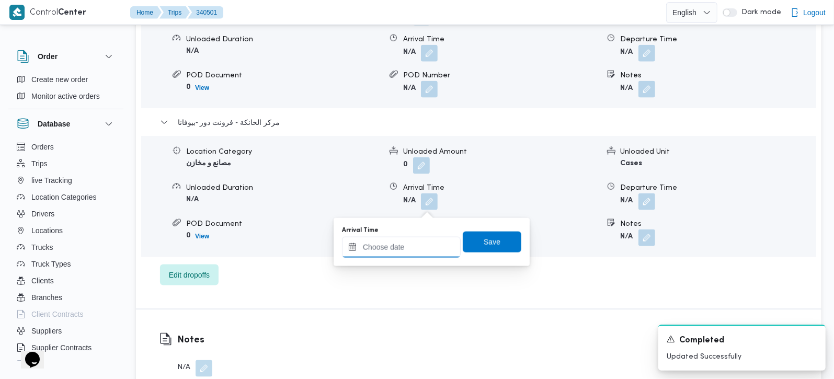
click at [424, 243] on input "Arrival Time" at bounding box center [401, 247] width 119 height 21
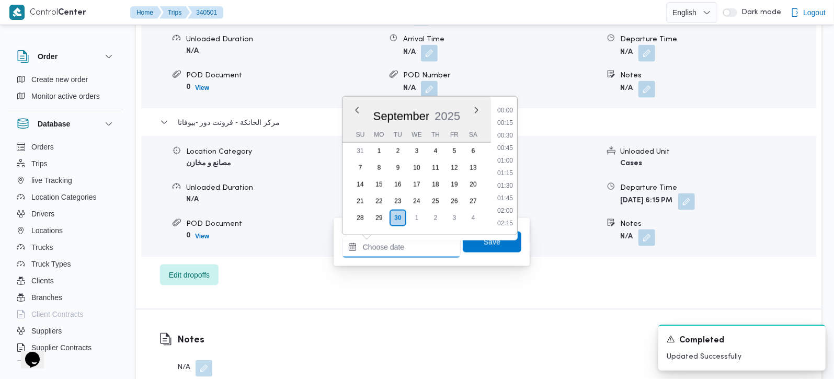
scroll to position [903, 0]
click at [502, 108] on li "18:00" at bounding box center [505, 110] width 24 height 10
type input "[DATE] 18:00"
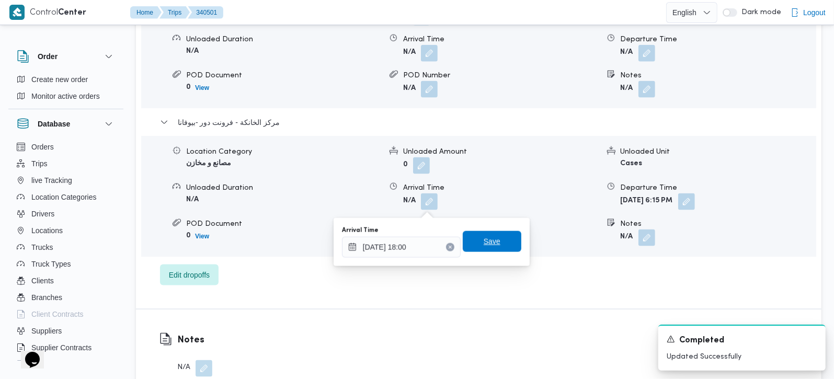
click at [486, 233] on span "Save" at bounding box center [492, 241] width 59 height 21
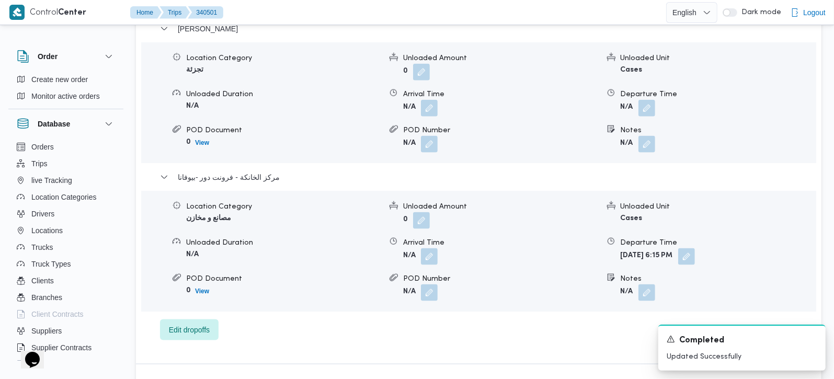
scroll to position [861, 0]
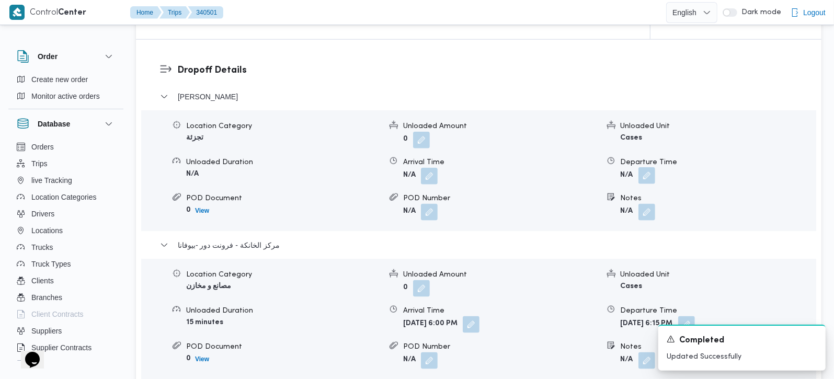
click at [649, 182] on button "button" at bounding box center [646, 175] width 17 height 17
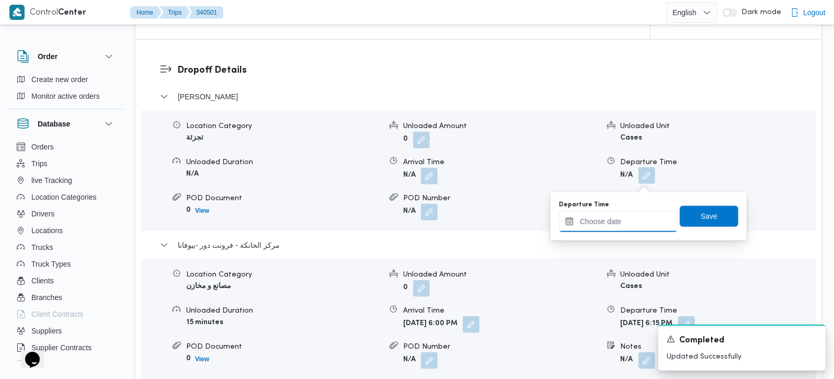
drag, startPoint x: 649, startPoint y: 182, endPoint x: 628, endPoint y: 224, distance: 46.0
click at [628, 224] on input "Departure Time" at bounding box center [618, 221] width 119 height 21
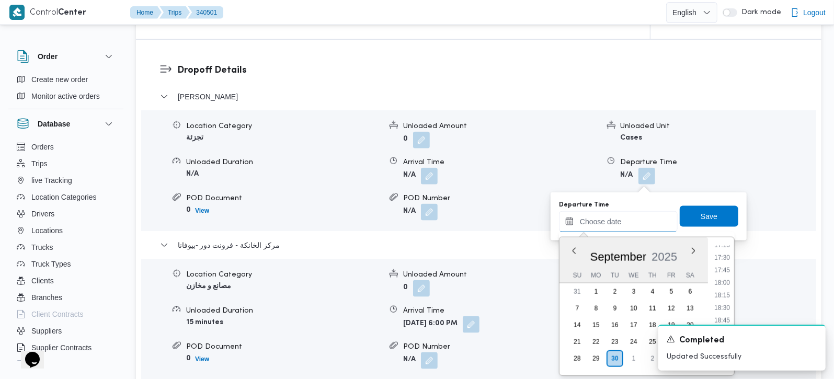
scroll to position [841, 0]
click at [725, 262] on li "17:00" at bounding box center [722, 262] width 24 height 10
type input "30/09/2025 17:00"
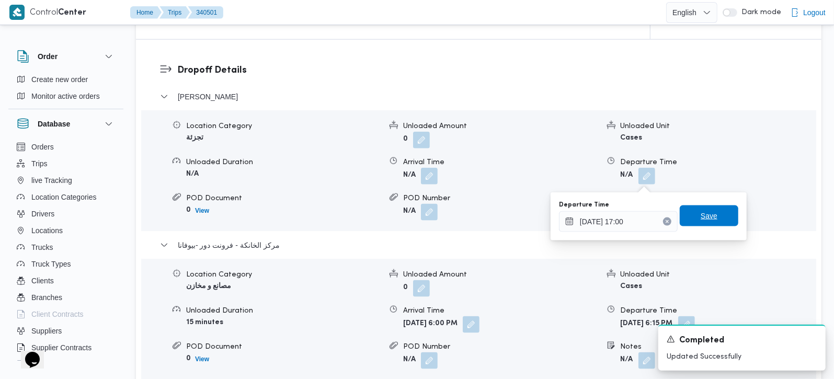
click at [710, 208] on span "Save" at bounding box center [708, 215] width 59 height 21
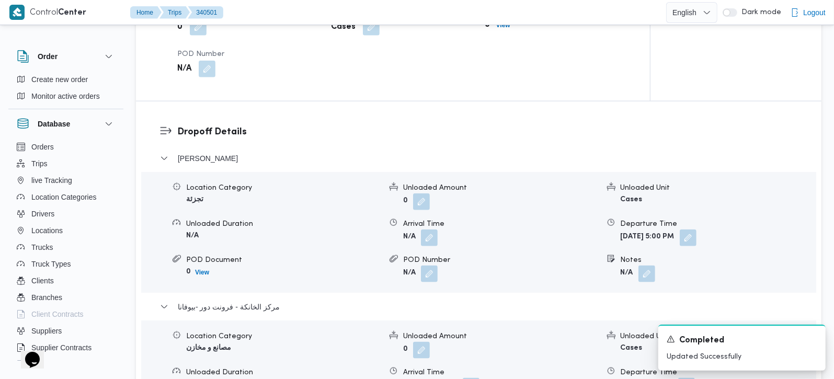
scroll to position [737, 0]
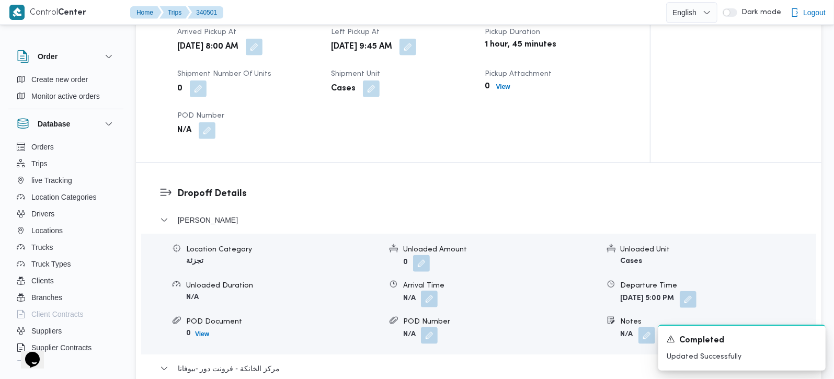
click at [437, 304] on button "button" at bounding box center [429, 299] width 17 height 17
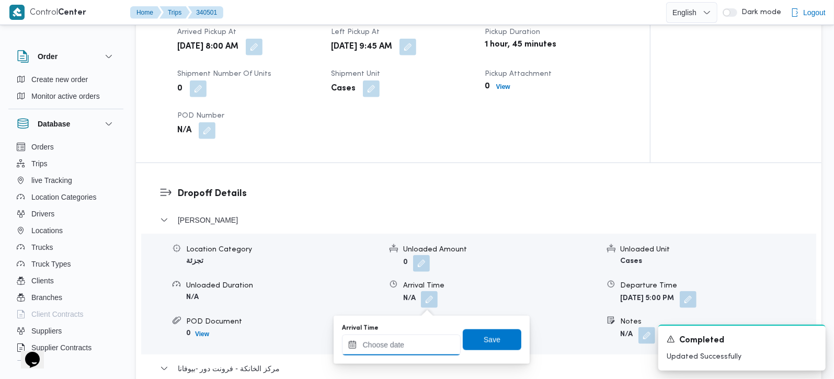
click at [423, 343] on input "Arrival Time" at bounding box center [401, 345] width 119 height 21
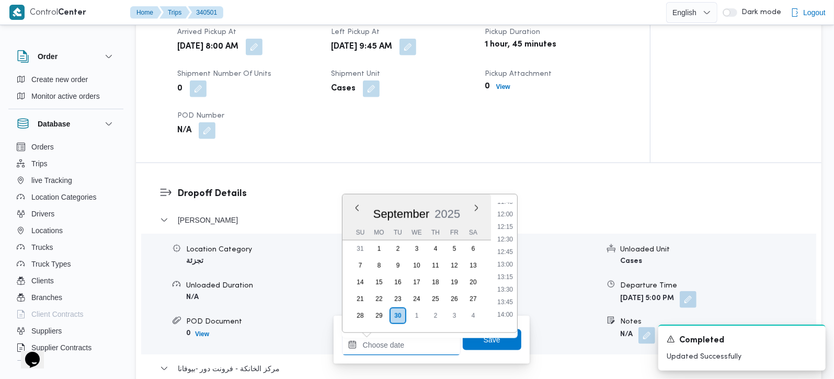
scroll to position [534, 0]
click at [510, 218] on ul "00:00 00:15 00:30 00:45 01:00 01:15 01:30 01:45 02:00 02:15 02:30 02:45 03:00 0…" at bounding box center [505, 263] width 24 height 121
click at [508, 214] on li "10:45" at bounding box center [505, 213] width 24 height 10
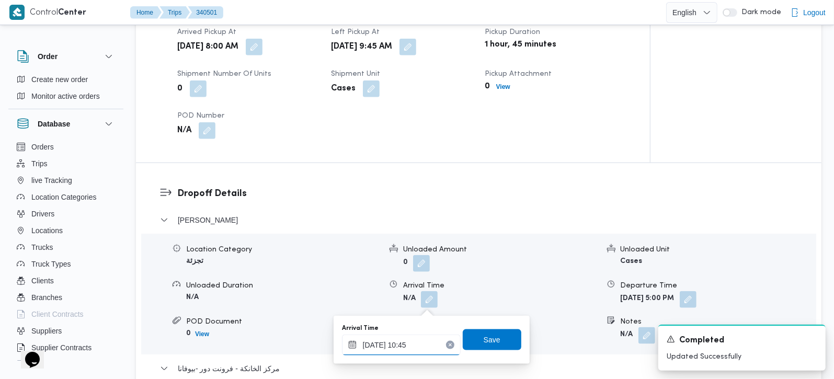
type input "[DATE] 10:45"
click at [497, 334] on span "Save" at bounding box center [492, 339] width 59 height 21
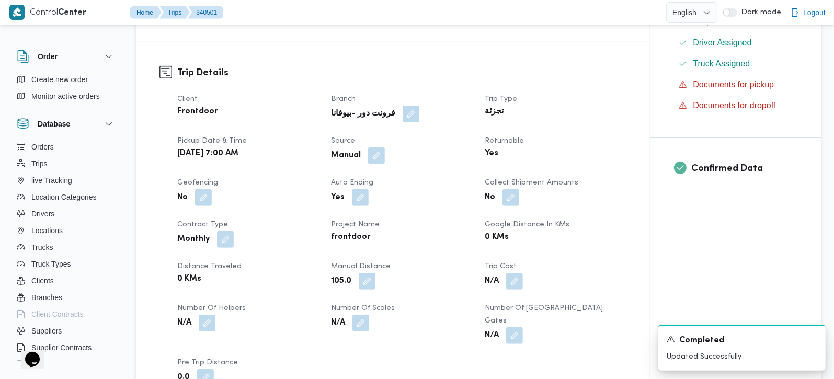
scroll to position [0, 0]
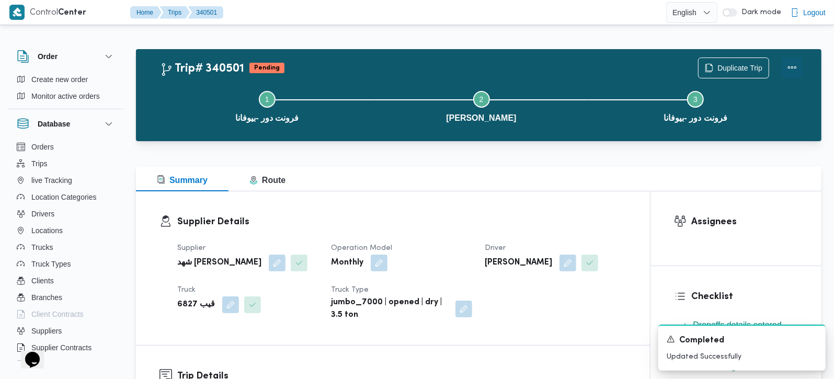
click at [793, 71] on button "Actions" at bounding box center [791, 67] width 21 height 21
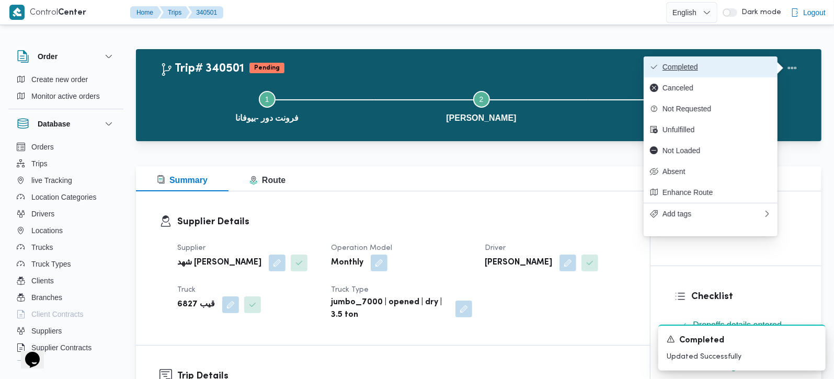
click at [722, 71] on span "Completed" at bounding box center [716, 67] width 109 height 8
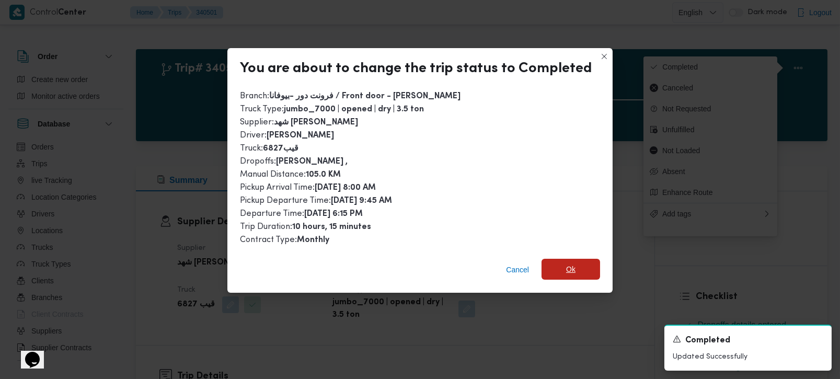
click at [586, 259] on span "Ok" at bounding box center [570, 269] width 59 height 21
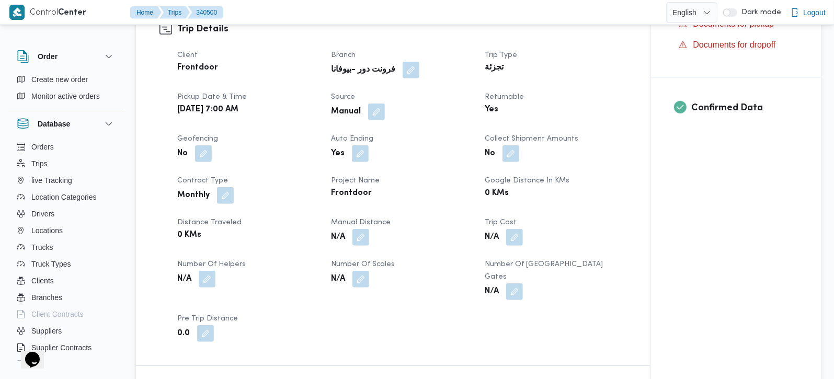
scroll to position [368, 0]
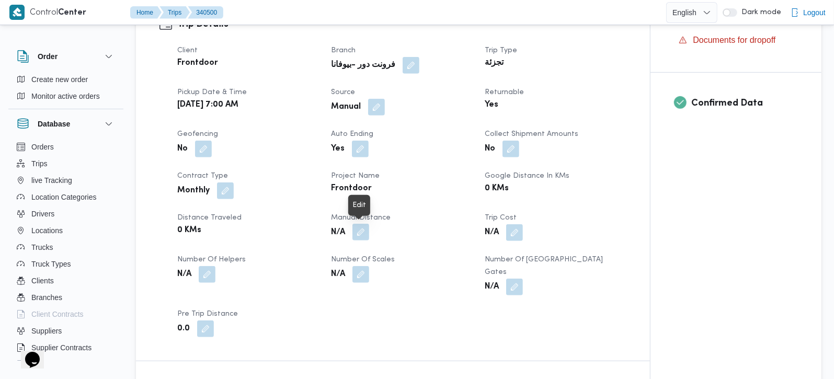
click at [362, 236] on button "button" at bounding box center [360, 232] width 17 height 17
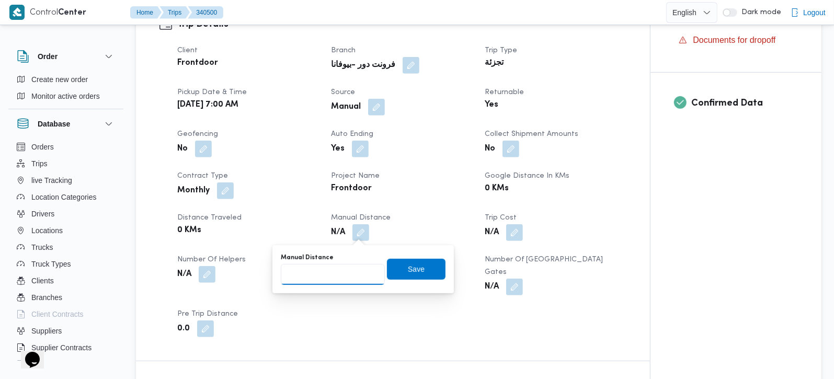
click at [329, 276] on input "Manual Distance" at bounding box center [333, 274] width 104 height 21
type input "127"
click at [408, 269] on span "Save" at bounding box center [416, 268] width 17 height 13
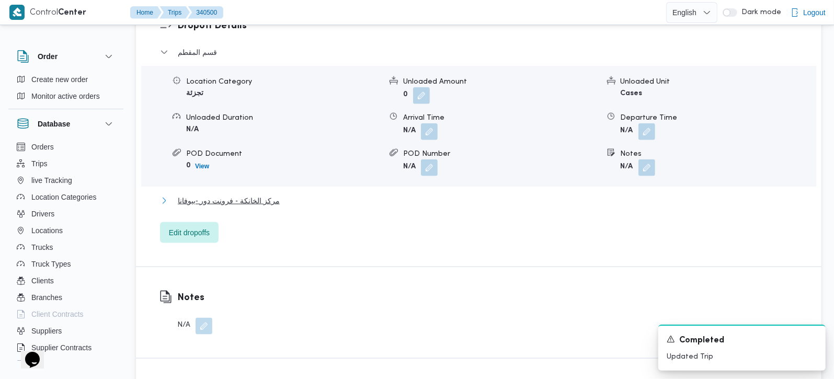
click at [253, 194] on span "مركز الخانكة - فرونت دور -بيوفانا" at bounding box center [229, 200] width 102 height 13
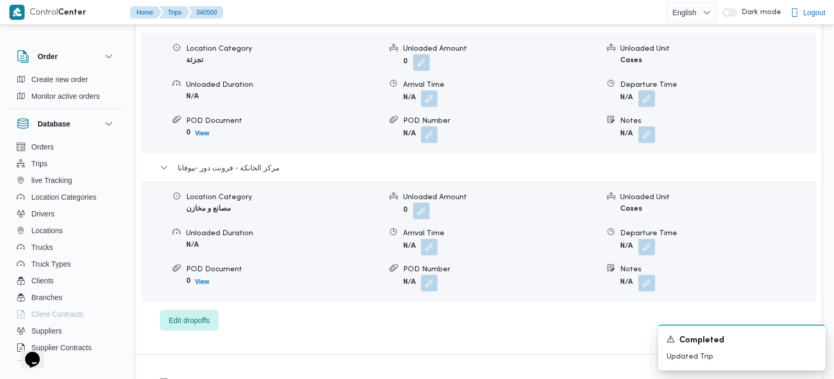
scroll to position [984, 0]
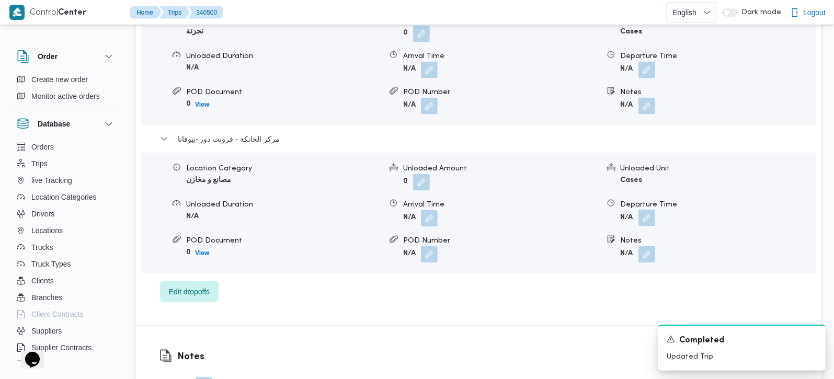
click at [651, 210] on button "button" at bounding box center [646, 218] width 17 height 17
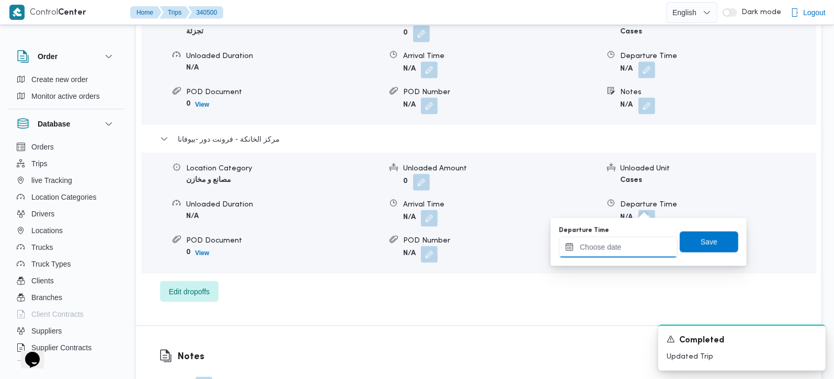
click at [631, 238] on input "Departure Time" at bounding box center [618, 247] width 119 height 21
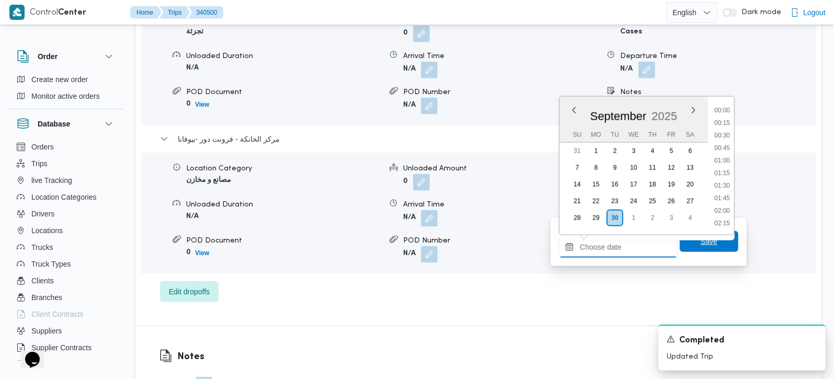
scroll to position [903, 0]
drag, startPoint x: 720, startPoint y: 113, endPoint x: 720, endPoint y: 133, distance: 19.9
click at [720, 113] on li "18:00" at bounding box center [722, 110] width 24 height 10
type input "30/09/2025 18:00"
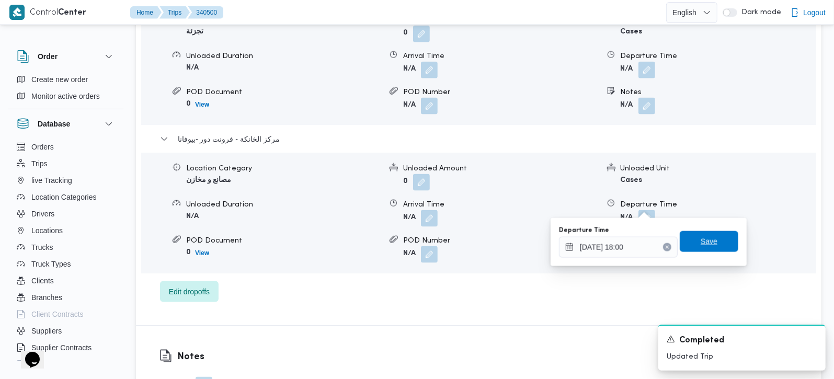
click at [705, 235] on span "Save" at bounding box center [708, 241] width 59 height 21
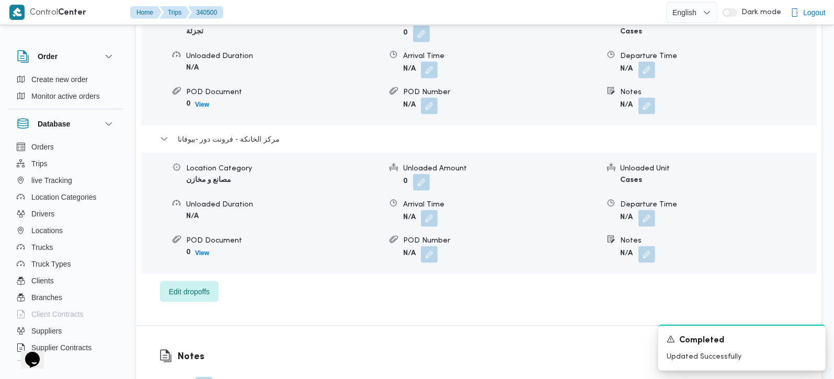
click at [419, 210] on span at bounding box center [427, 218] width 22 height 17
click at [433, 212] on button "button" at bounding box center [429, 218] width 17 height 17
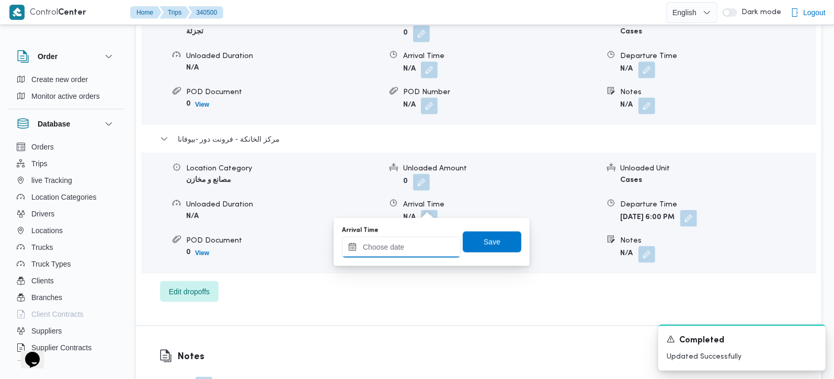
click at [426, 252] on input "Arrival Time" at bounding box center [401, 247] width 119 height 21
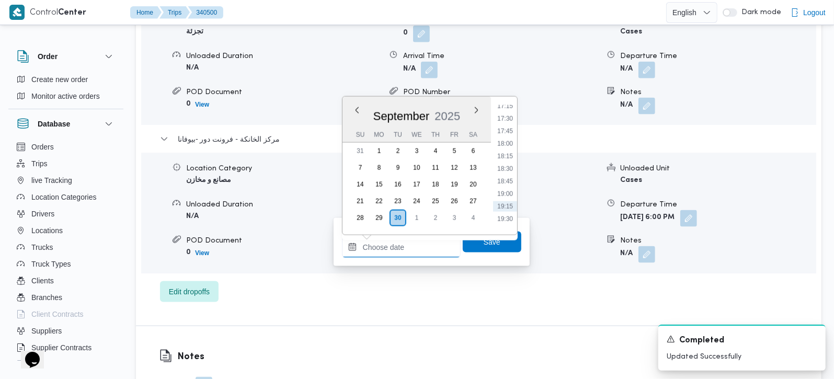
scroll to position [841, 0]
drag, startPoint x: 508, startPoint y: 159, endPoint x: 508, endPoint y: 204, distance: 44.9
click at [508, 159] on li "17:45" at bounding box center [505, 159] width 24 height 10
type input "30/09/2025 17:45"
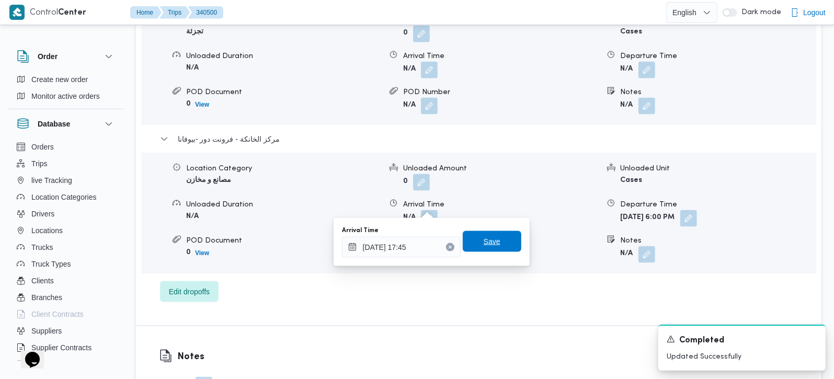
click at [503, 239] on span "Save" at bounding box center [492, 241] width 59 height 21
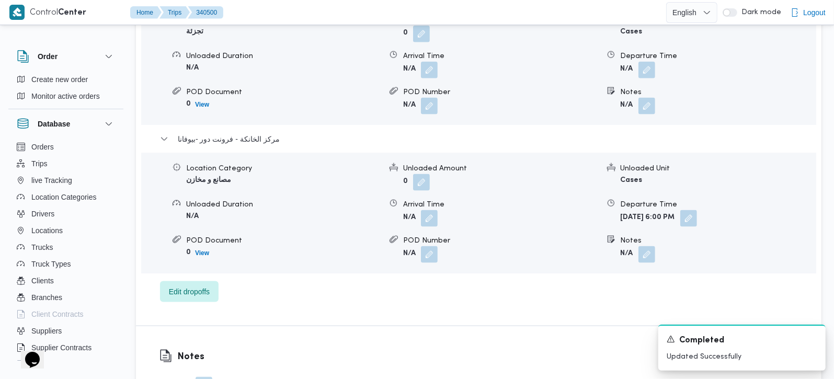
scroll to position [922, 0]
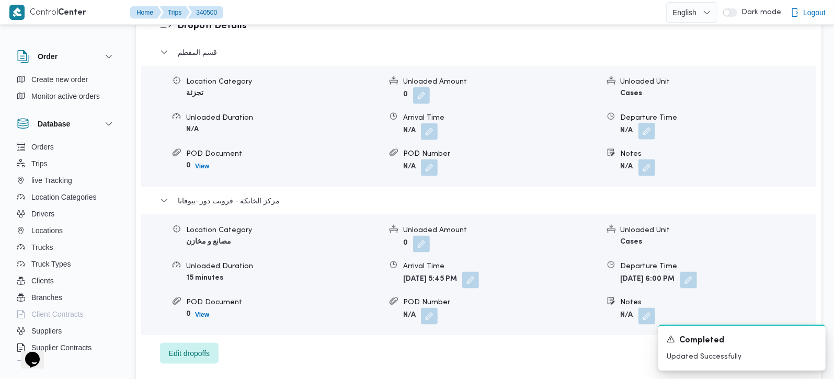
click at [647, 123] on button "button" at bounding box center [646, 131] width 17 height 17
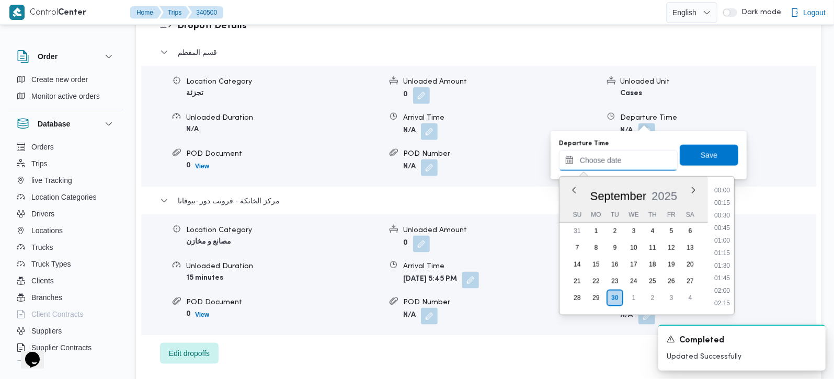
click at [642, 152] on input "Departure Time" at bounding box center [618, 160] width 119 height 21
click at [722, 190] on li "16:45" at bounding box center [722, 189] width 24 height 10
type input "30/09/2025 16:45"
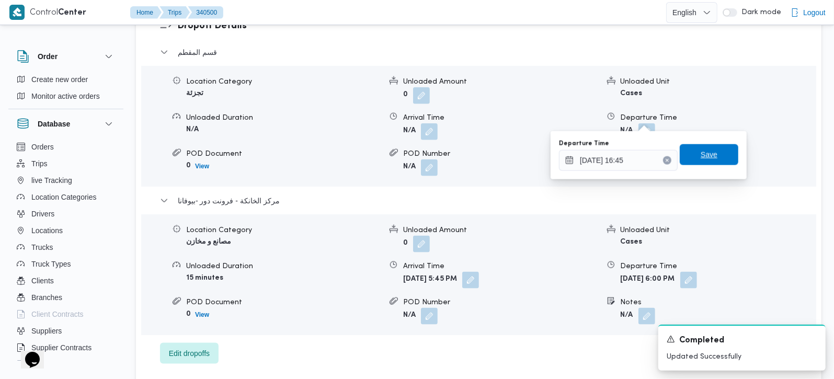
click at [705, 159] on span "Save" at bounding box center [708, 154] width 17 height 13
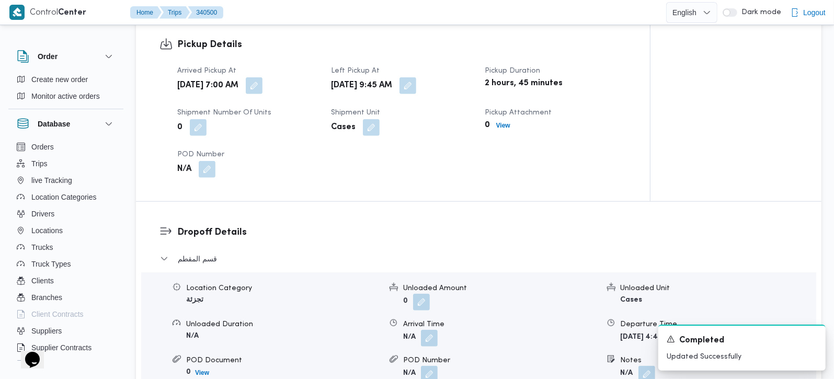
scroll to position [737, 0]
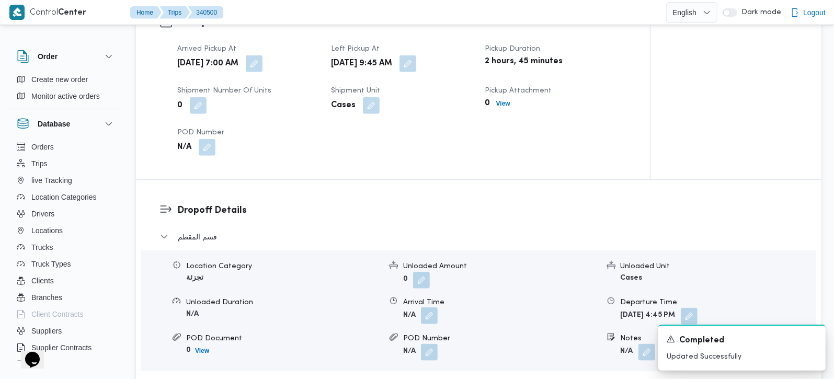
drag, startPoint x: 426, startPoint y: 292, endPoint x: 430, endPoint y: 303, distance: 11.6
click at [426, 297] on div "Arrival Time" at bounding box center [500, 302] width 195 height 11
click at [430, 307] on button "button" at bounding box center [429, 315] width 17 height 17
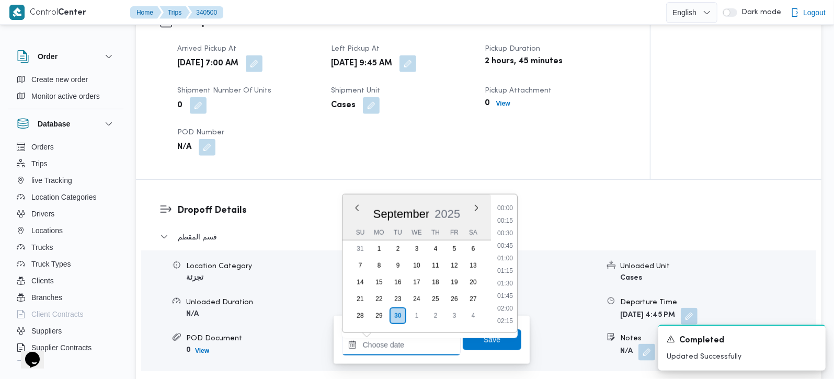
drag, startPoint x: 430, startPoint y: 334, endPoint x: 430, endPoint y: 339, distance: 5.3
click at [430, 335] on input "Arrival Time" at bounding box center [401, 345] width 119 height 21
click at [507, 216] on li "10:45" at bounding box center [505, 213] width 24 height 10
type input "30/09/2025 10:45"
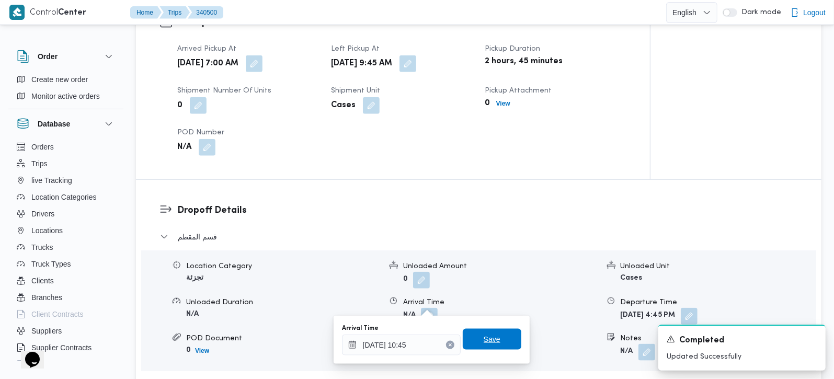
click at [469, 348] on span "Save" at bounding box center [492, 339] width 59 height 21
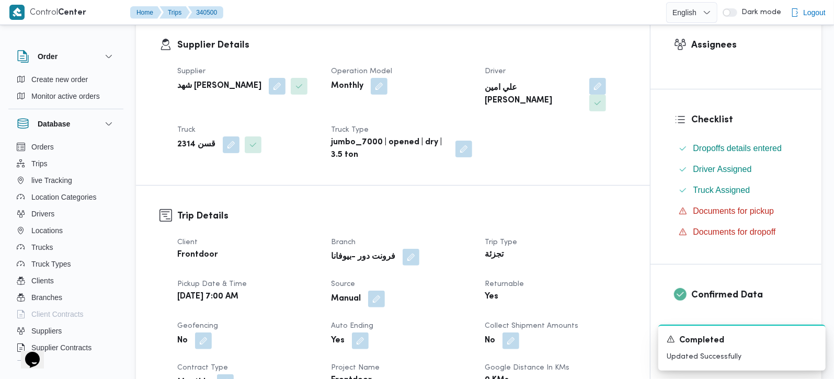
scroll to position [0, 0]
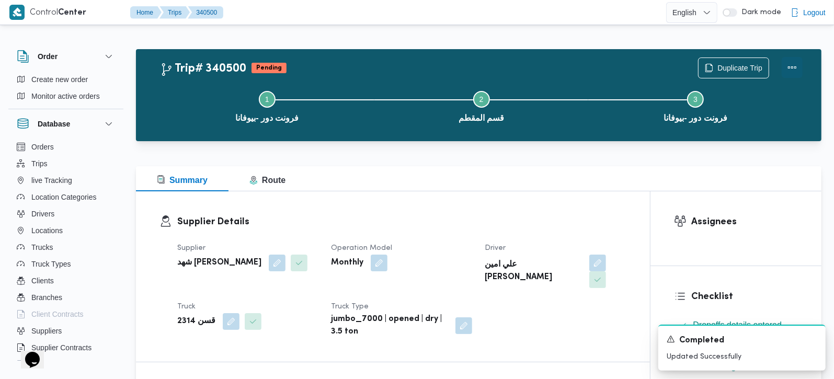
click at [793, 68] on button "Actions" at bounding box center [791, 67] width 21 height 21
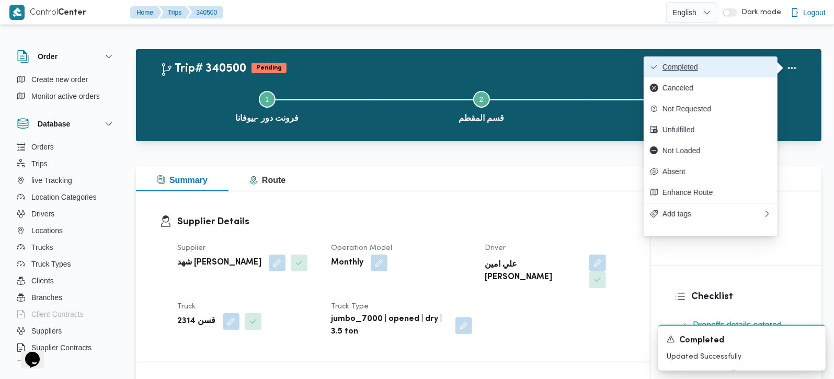
click at [733, 61] on button "Completed" at bounding box center [710, 66] width 134 height 21
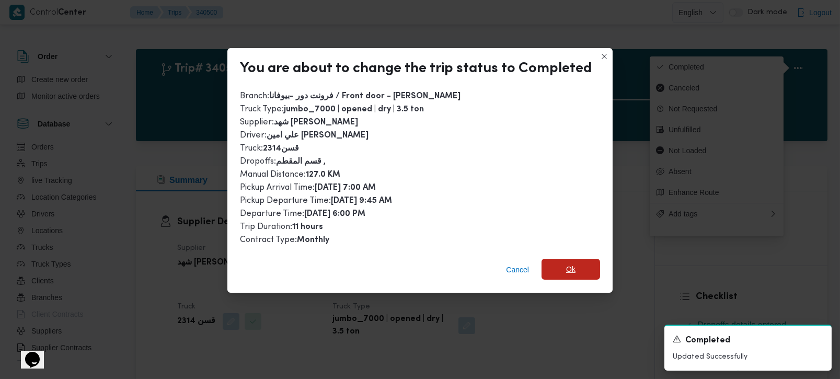
click at [559, 274] on span "Ok" at bounding box center [570, 269] width 59 height 21
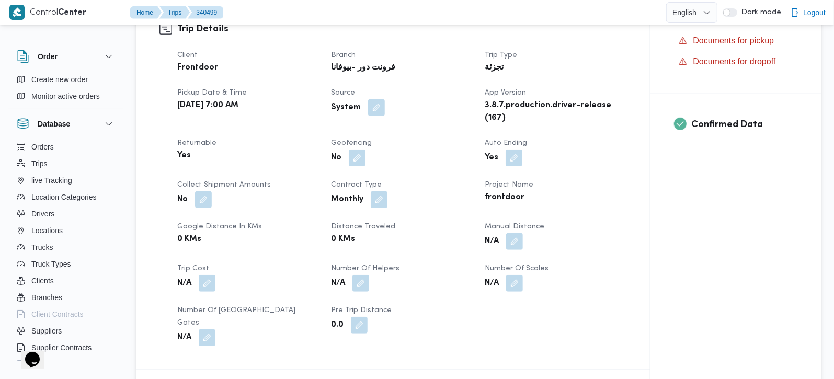
scroll to position [368, 0]
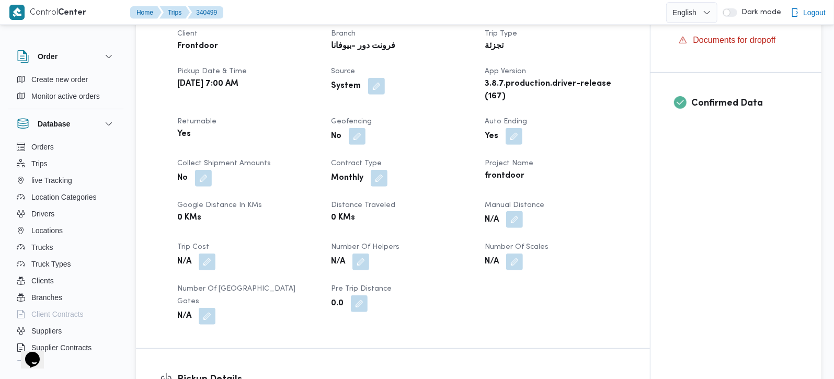
click at [521, 228] on button "button" at bounding box center [514, 219] width 17 height 17
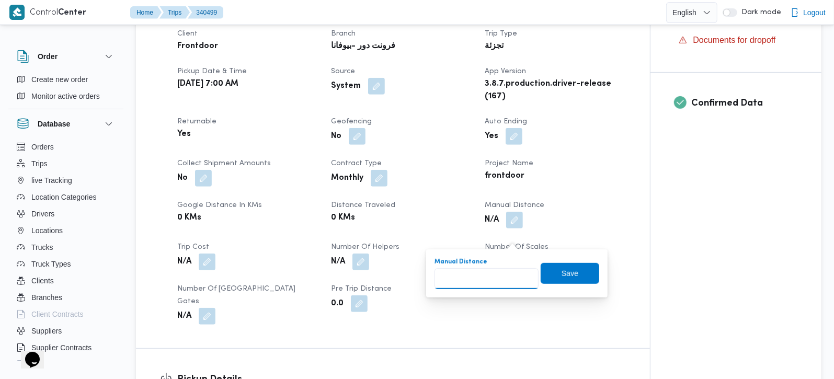
click at [493, 286] on input "Manual Distance" at bounding box center [486, 278] width 104 height 21
type input "90"
click at [580, 273] on span "Save" at bounding box center [569, 272] width 59 height 21
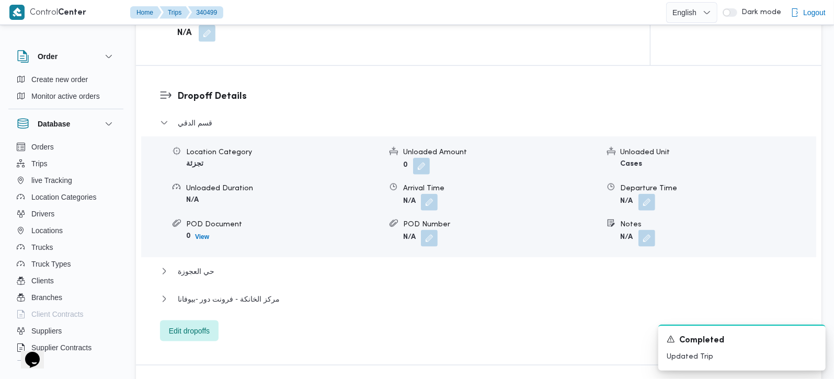
scroll to position [861, 0]
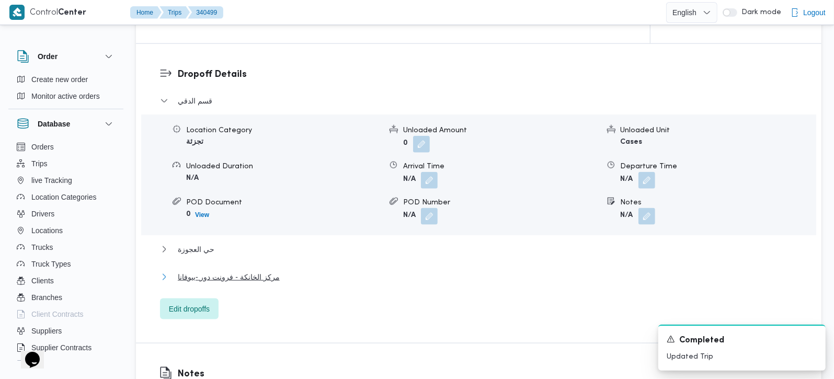
click at [234, 283] on span "مركز الخانكة - فرونت دور -بيوفانا" at bounding box center [229, 277] width 102 height 13
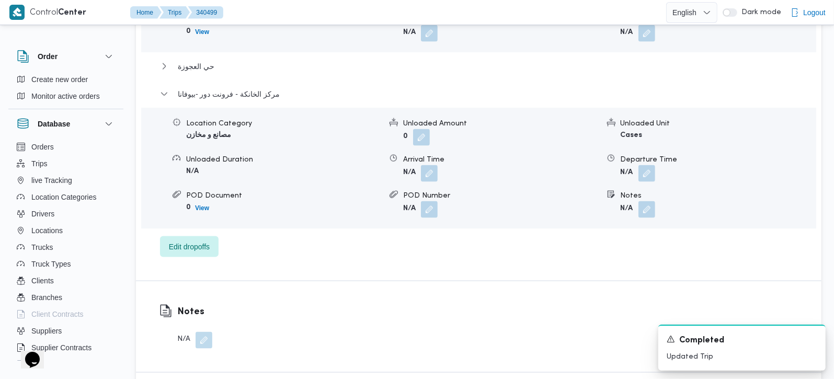
scroll to position [1045, 0]
click at [643, 179] on button "button" at bounding box center [646, 171] width 17 height 17
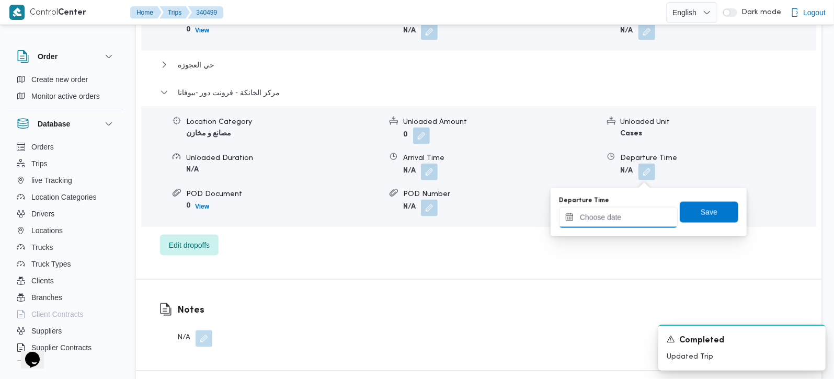
click at [614, 225] on input "Departure Time" at bounding box center [618, 217] width 119 height 21
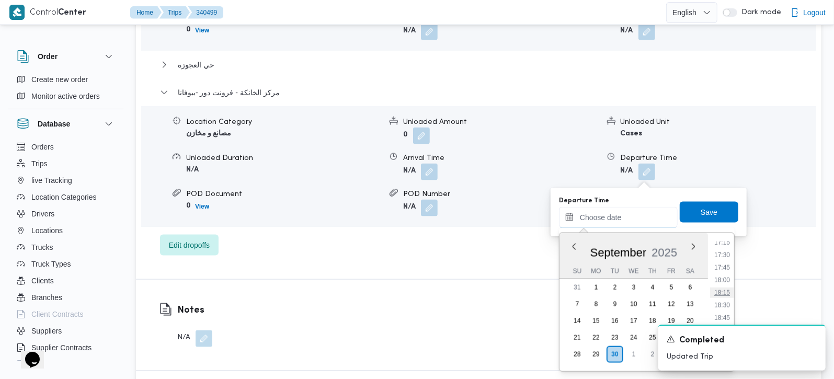
scroll to position [841, 0]
click at [727, 294] on li "17:45" at bounding box center [722, 296] width 24 height 10
type input "30/09/2025 17:45"
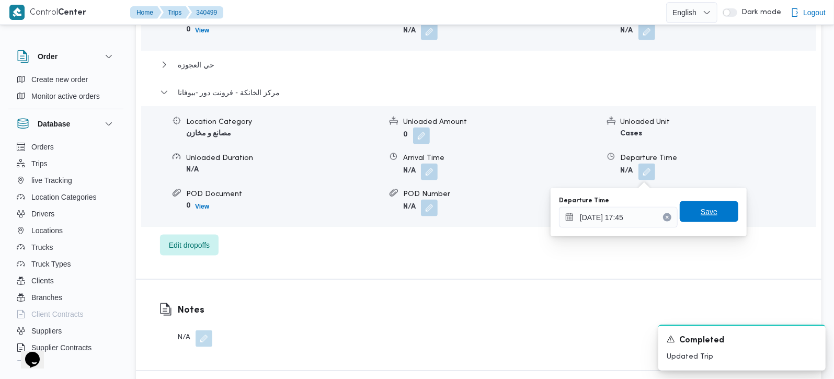
click at [715, 217] on span "Save" at bounding box center [708, 211] width 59 height 21
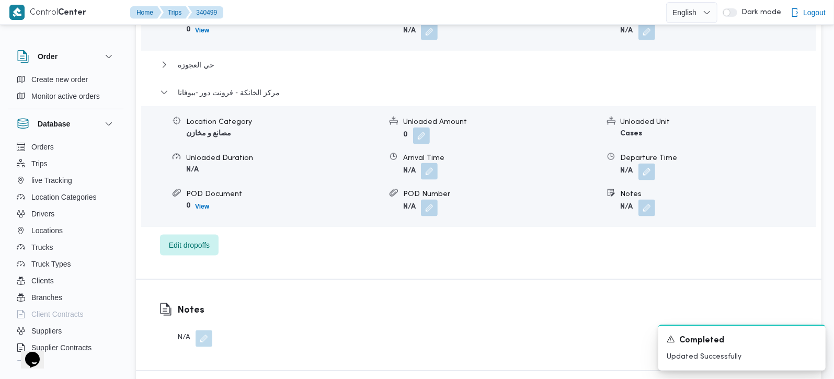
click at [428, 176] on button "button" at bounding box center [429, 171] width 17 height 17
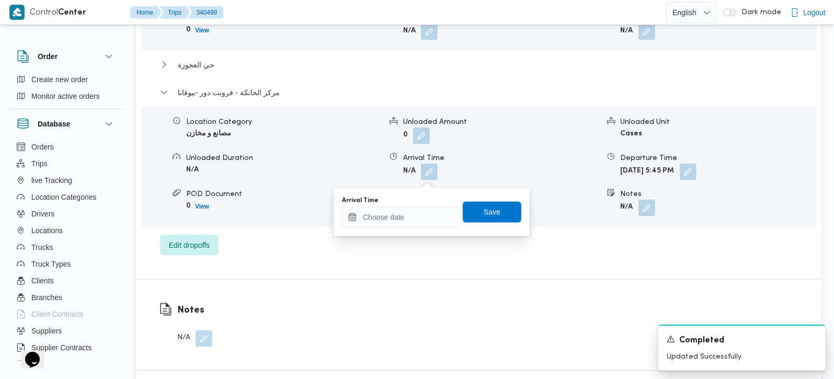
click at [398, 237] on div "قسم الدقي Location Category تجزئة Unloaded Amount 0 Unloaded Unit Cases Unloade…" at bounding box center [479, 82] width 638 height 345
click at [398, 222] on input "Arrival Time" at bounding box center [401, 217] width 119 height 21
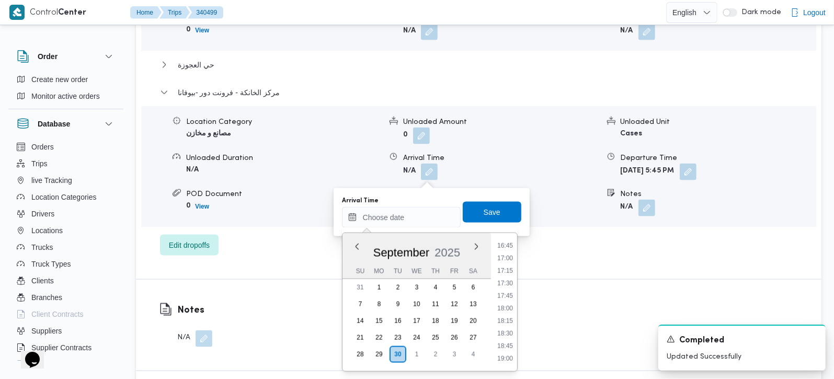
drag, startPoint x: 507, startPoint y: 280, endPoint x: 500, endPoint y: 249, distance: 31.6
click at [507, 280] on li "17:30" at bounding box center [505, 283] width 24 height 10
type input "30/09/2025 17:30"
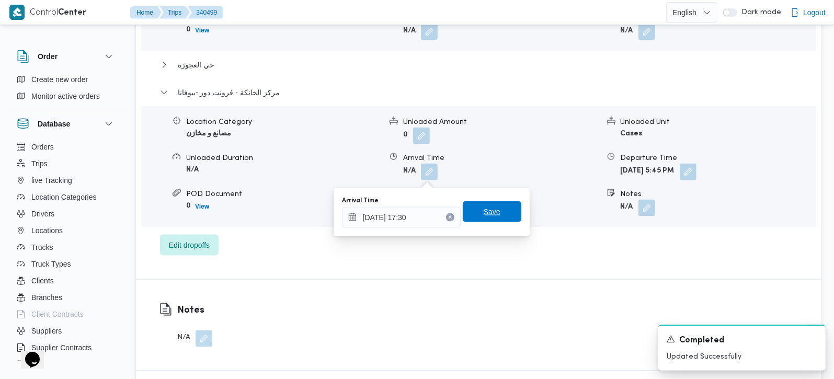
click at [488, 219] on span "Save" at bounding box center [492, 211] width 59 height 21
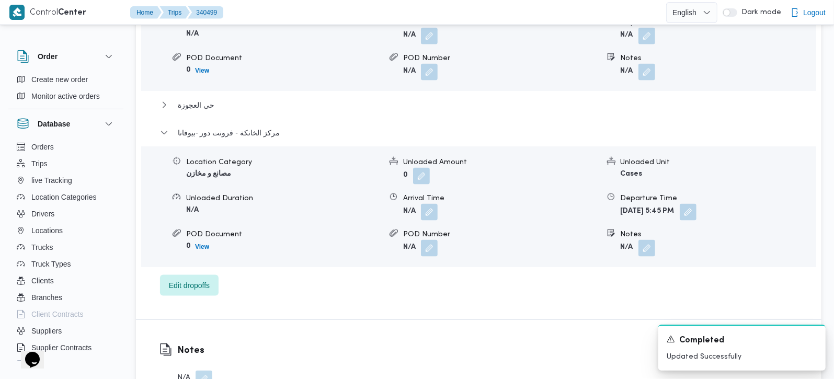
scroll to position [984, 0]
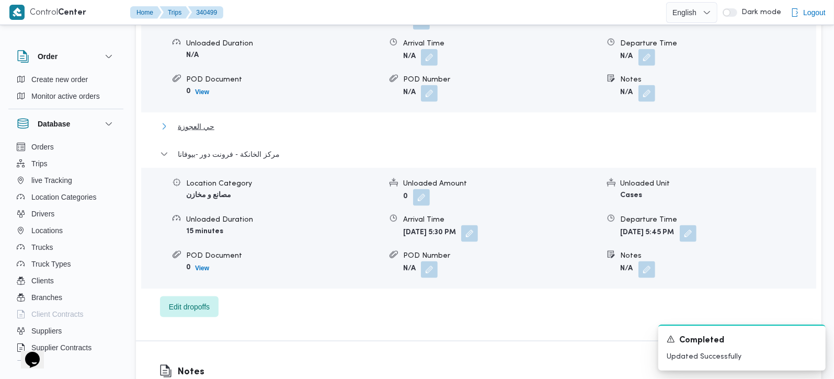
click at [207, 129] on span "حي العجوزة" at bounding box center [196, 126] width 37 height 13
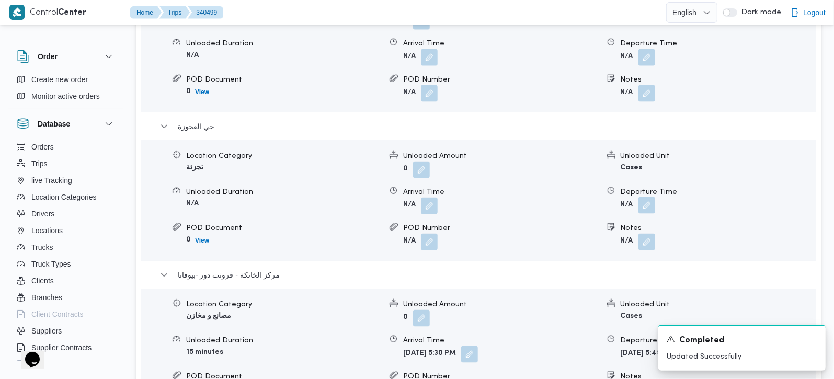
click at [645, 206] on button "button" at bounding box center [646, 205] width 17 height 17
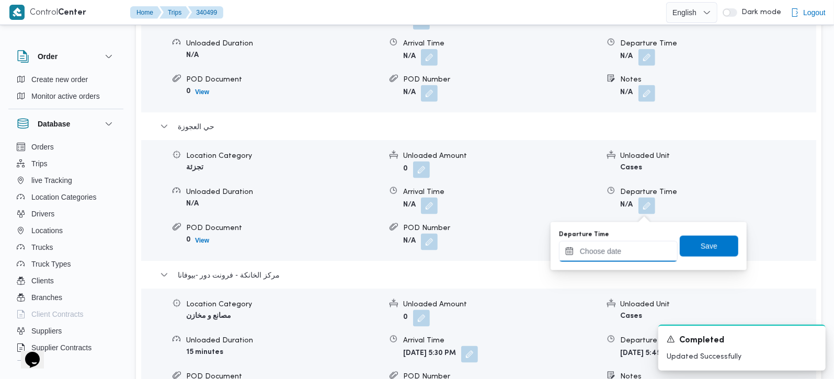
click at [629, 246] on input "Departure Time" at bounding box center [618, 251] width 119 height 21
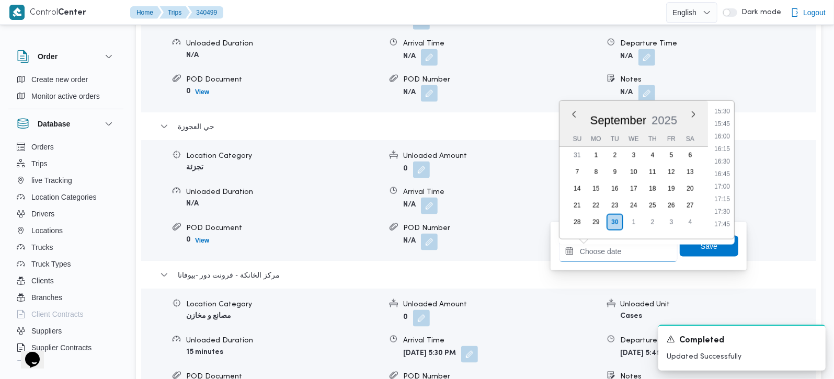
scroll to position [780, 0]
click at [720, 151] on li "16:15" at bounding box center [722, 150] width 24 height 10
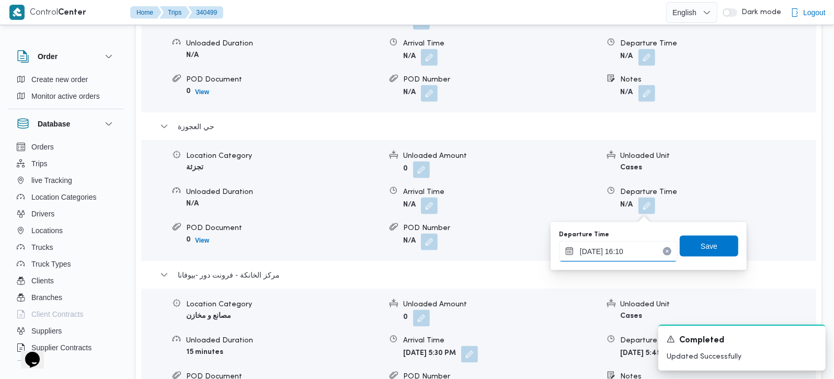
click at [614, 251] on input "30/09/2025 16:10" at bounding box center [618, 251] width 119 height 21
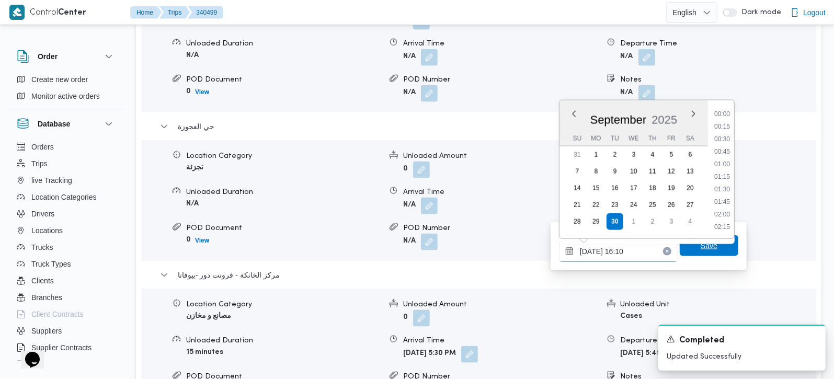
scroll to position [740, 0]
click at [725, 204] on li "16:30" at bounding box center [722, 202] width 24 height 10
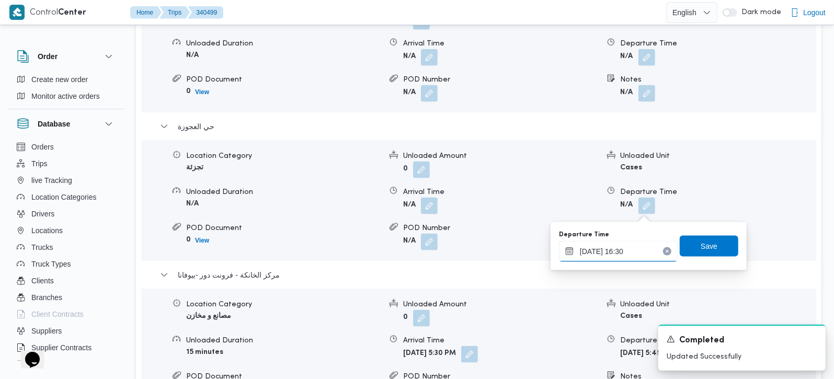
click at [619, 250] on input "30/09/2025 16:30" at bounding box center [618, 251] width 119 height 21
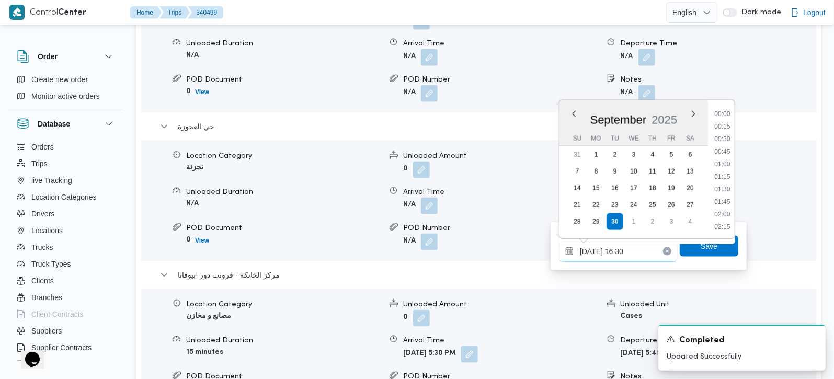
scroll to position [765, 0]
click at [726, 192] on li "16:45" at bounding box center [722, 190] width 24 height 10
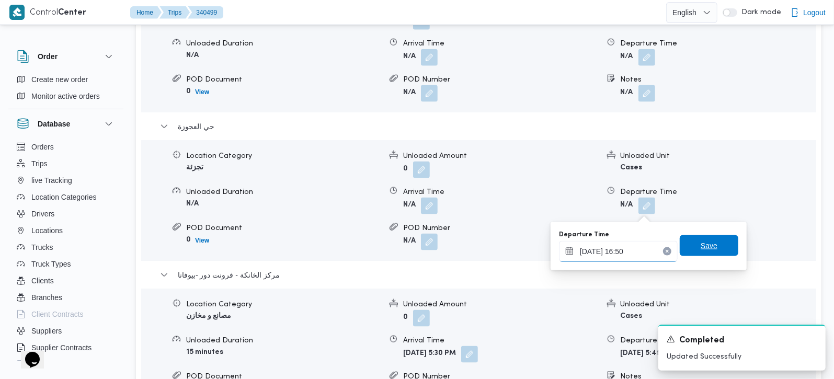
type input "30/09/2025 16:50"
click at [709, 246] on span "Save" at bounding box center [708, 245] width 59 height 21
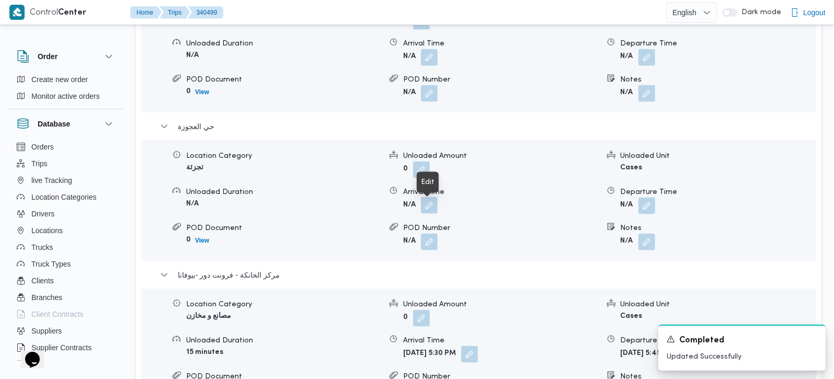
click at [423, 212] on button "button" at bounding box center [429, 205] width 17 height 17
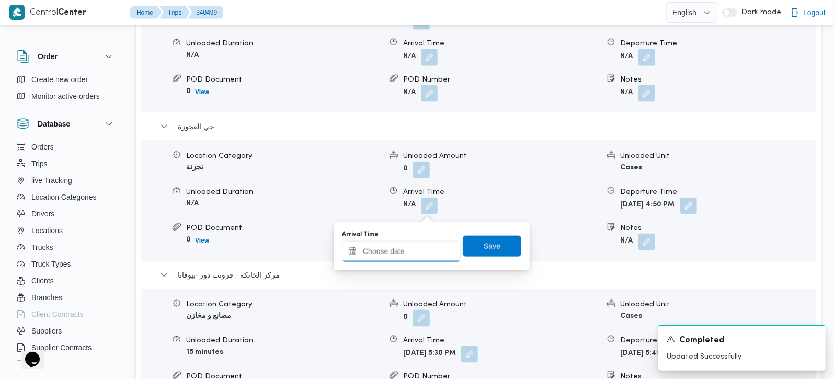
click at [401, 253] on input "Arrival Time" at bounding box center [401, 251] width 119 height 21
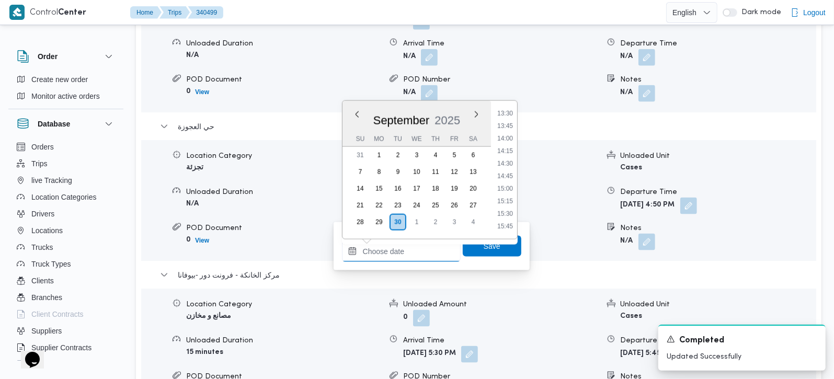
scroll to position [657, 0]
click at [507, 143] on li "13:45" at bounding box center [505, 147] width 24 height 10
type input "30/09/2025 13:45"
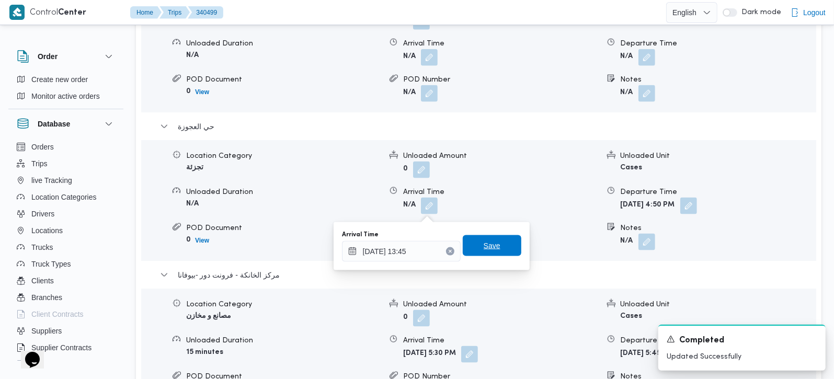
click at [493, 240] on span "Save" at bounding box center [492, 245] width 59 height 21
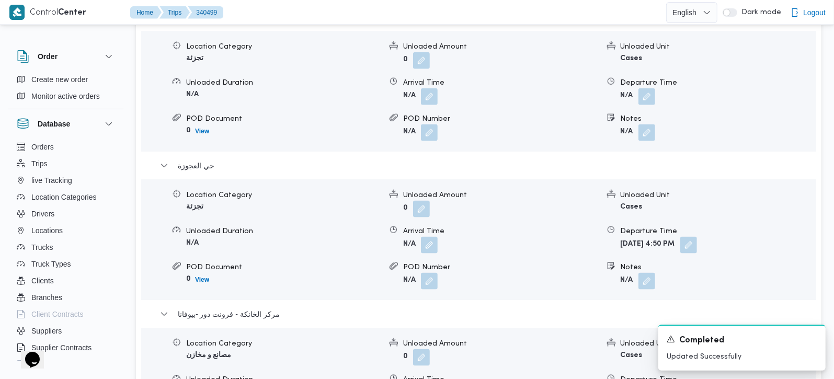
scroll to position [922, 0]
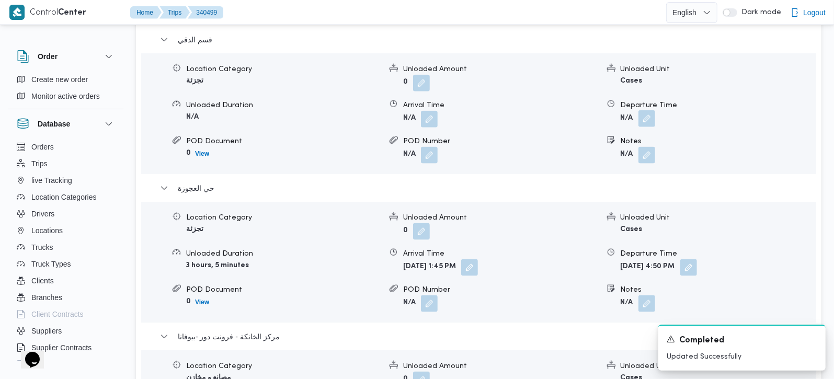
click at [642, 127] on button "button" at bounding box center [646, 118] width 17 height 17
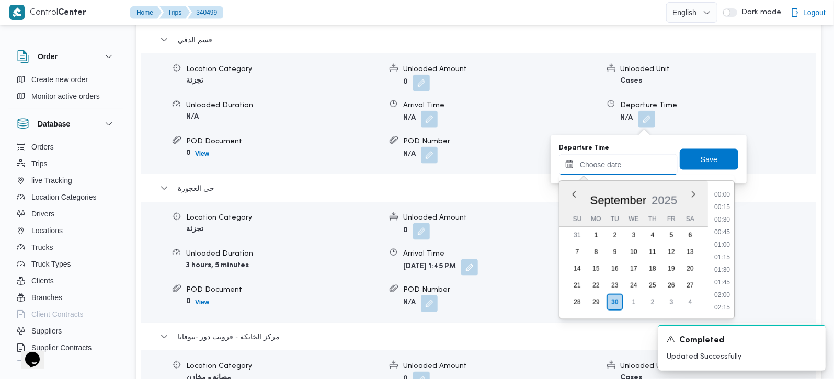
drag, startPoint x: 607, startPoint y: 163, endPoint x: 615, endPoint y: 166, distance: 8.0
click at [607, 163] on input "Departure Time" at bounding box center [618, 164] width 119 height 21
drag, startPoint x: 725, startPoint y: 217, endPoint x: 717, endPoint y: 188, distance: 30.4
click at [725, 217] on li "13:30" at bounding box center [722, 215] width 24 height 10
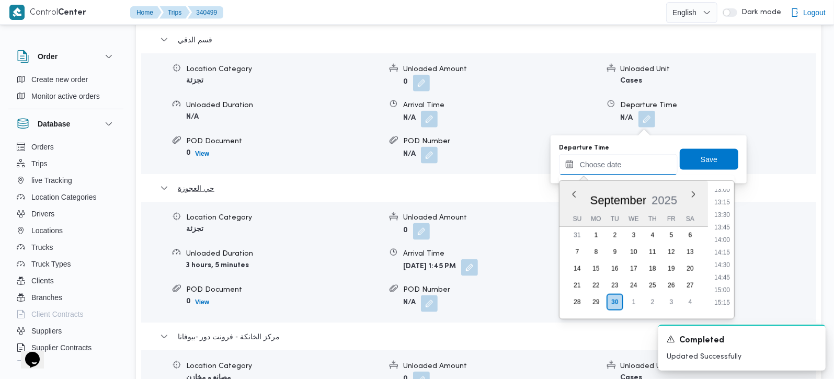
type input "[DATE] 13:30"
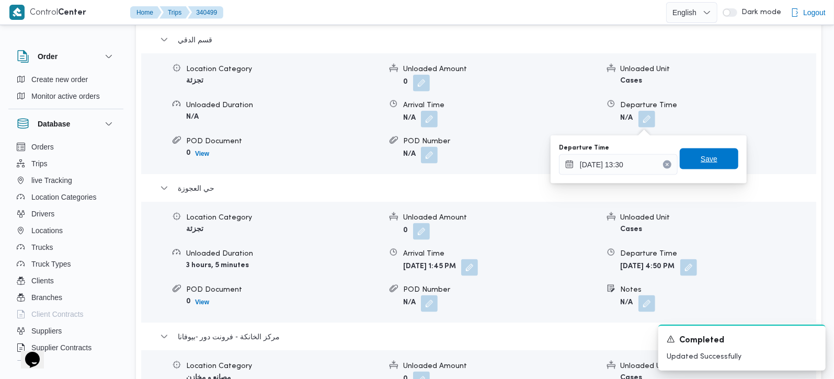
click at [713, 168] on span "Save" at bounding box center [708, 158] width 59 height 21
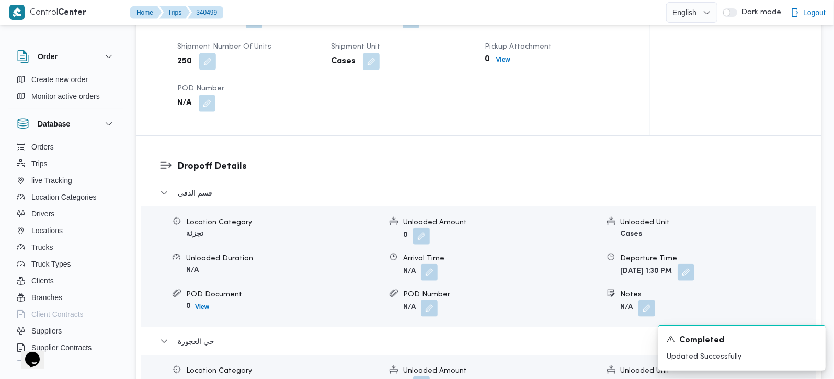
scroll to position [799, 0]
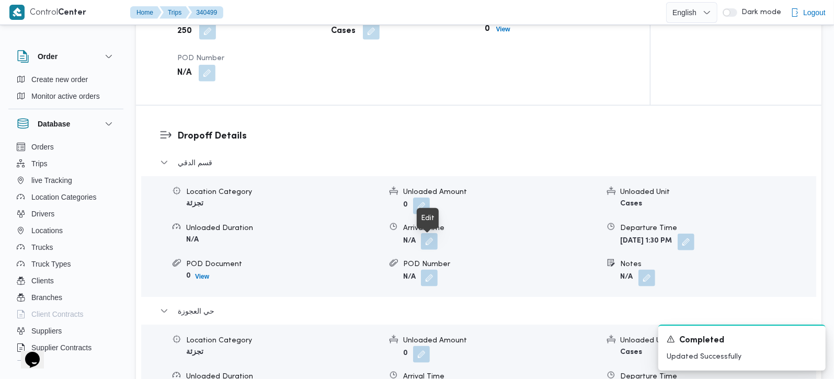
click at [427, 245] on button "button" at bounding box center [429, 241] width 17 height 17
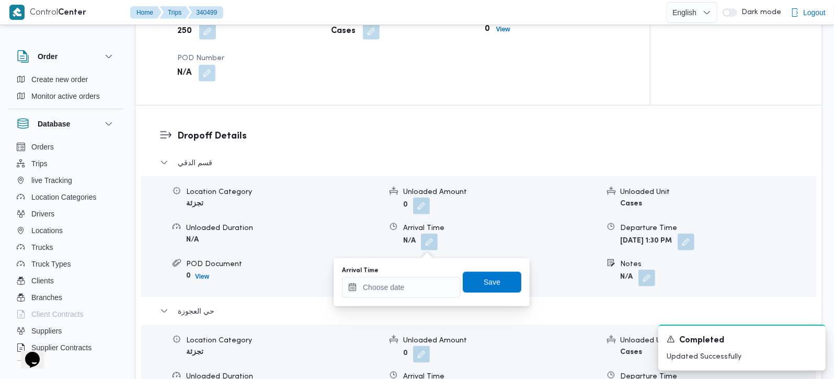
click at [416, 300] on div "You are in a dialog. To close this dialog, hit escape. Arrival Time Save" at bounding box center [431, 282] width 196 height 48
click at [414, 291] on input "Arrival Time" at bounding box center [401, 287] width 119 height 21
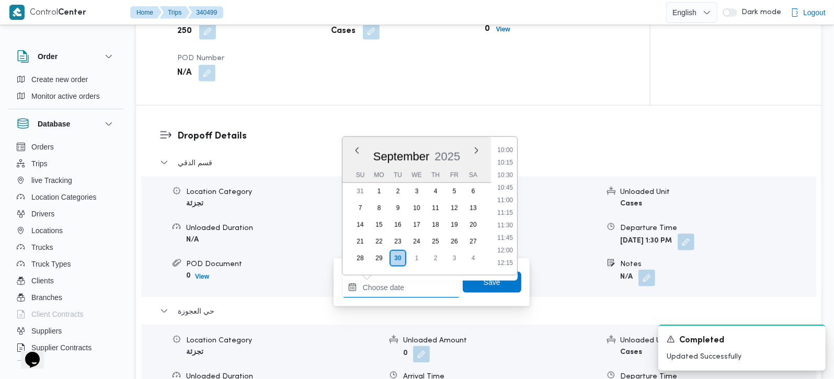
scroll to position [472, 0]
click at [507, 216] on li "10:45" at bounding box center [505, 217] width 24 height 10
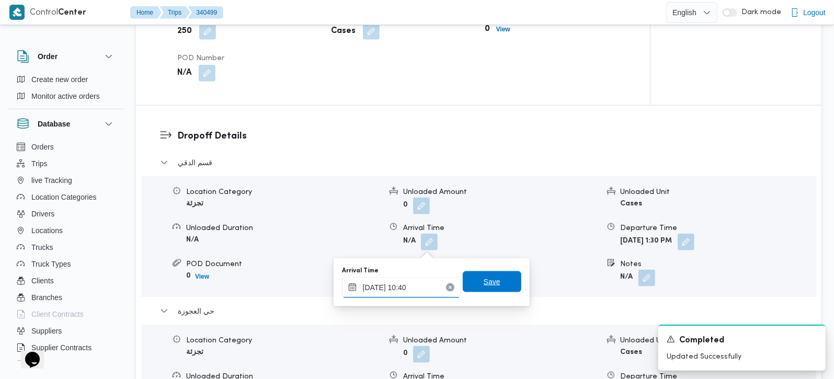
type input "30/09/2025 10:40"
click at [483, 286] on span "Save" at bounding box center [491, 281] width 17 height 13
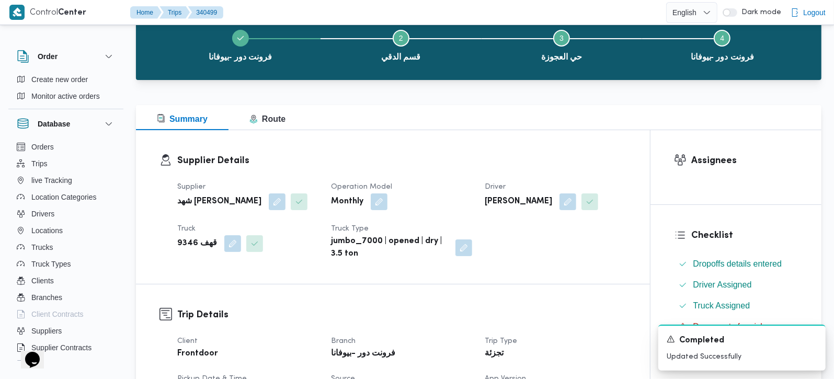
scroll to position [0, 0]
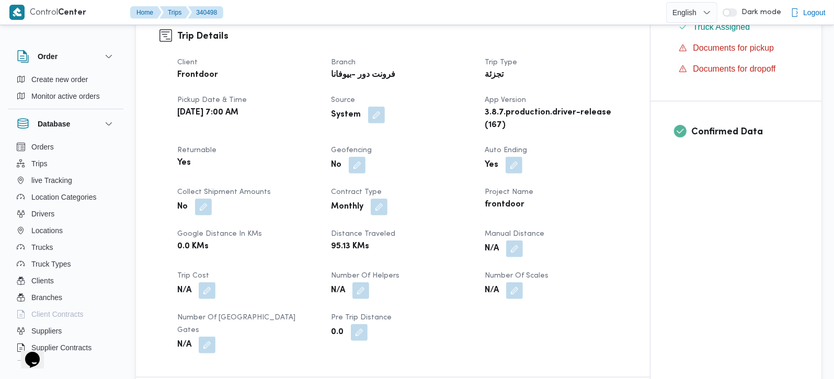
scroll to position [368, 0]
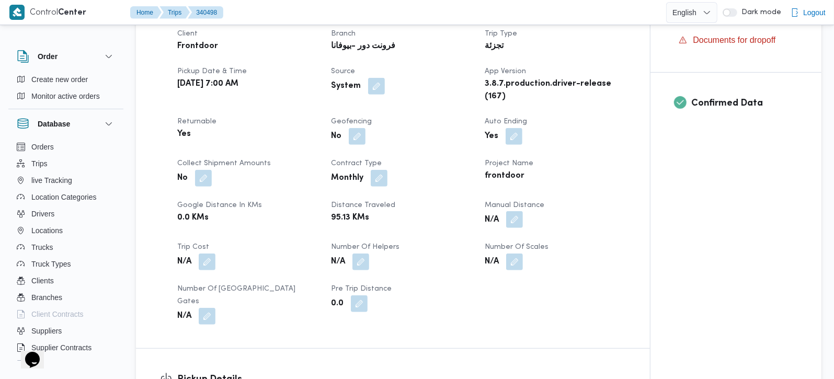
click at [518, 228] on button "button" at bounding box center [514, 219] width 17 height 17
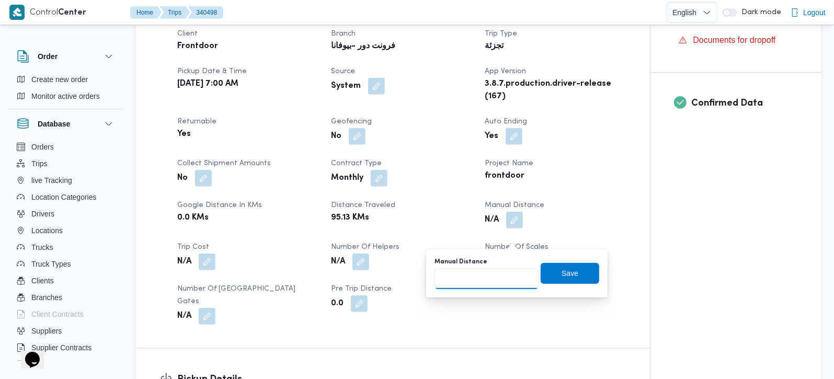
click at [499, 276] on input "Manual Distance" at bounding box center [486, 278] width 104 height 21
type input "120"
click at [561, 276] on span "Save" at bounding box center [569, 273] width 17 height 13
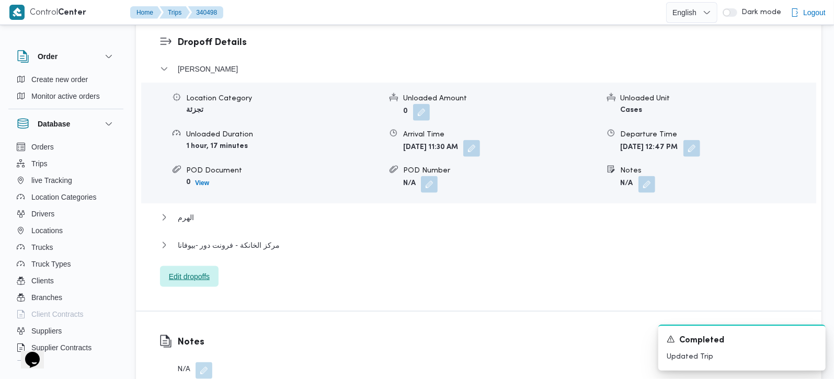
scroll to position [922, 0]
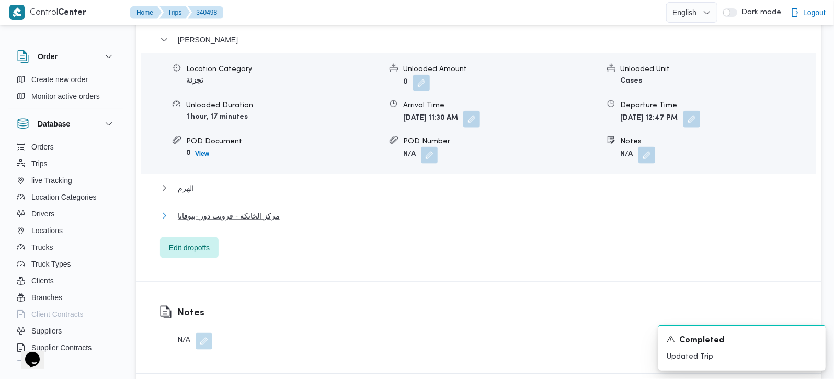
click at [194, 222] on span "مركز الخانكة - فرونت دور -بيوفانا" at bounding box center [229, 216] width 102 height 13
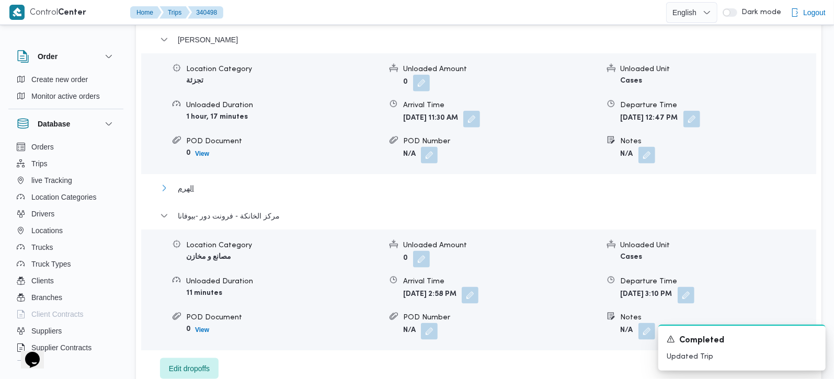
click at [181, 194] on span "الهرم" at bounding box center [186, 188] width 16 height 13
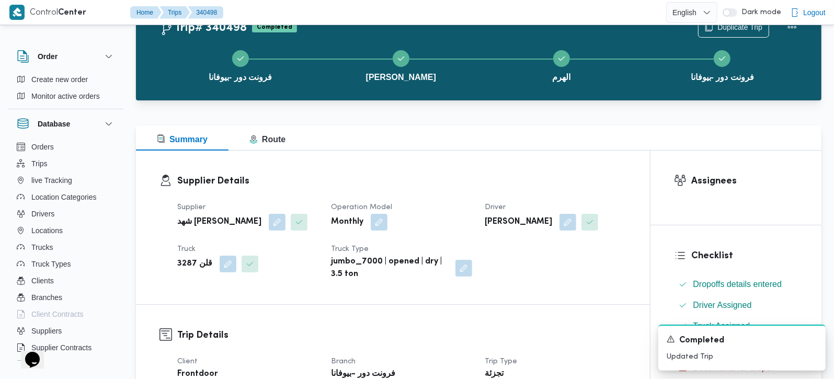
scroll to position [0, 0]
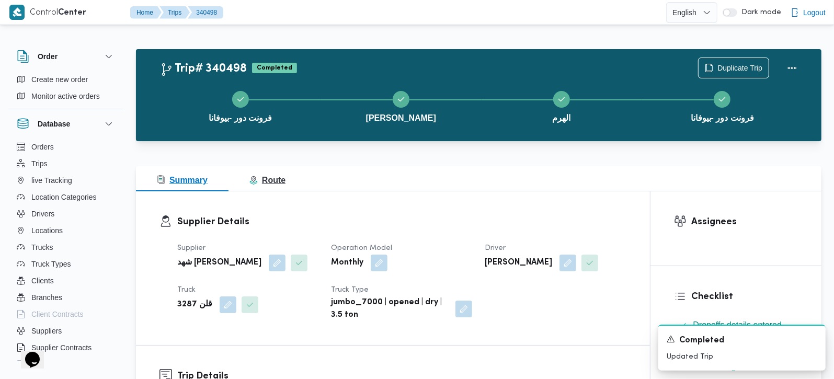
click at [281, 169] on button "Route" at bounding box center [267, 178] width 78 height 25
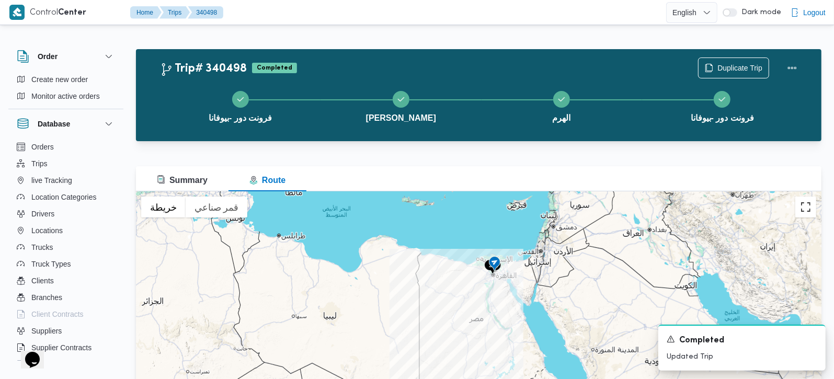
click at [803, 208] on button "تبديل إلى العرض ملء الشاشة" at bounding box center [805, 207] width 21 height 21
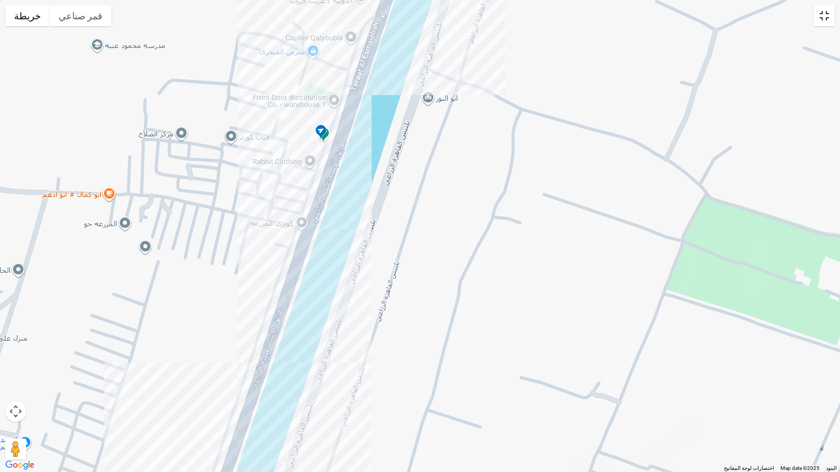
click at [821, 19] on button "تبديل إلى العرض ملء الشاشة" at bounding box center [824, 15] width 21 height 21
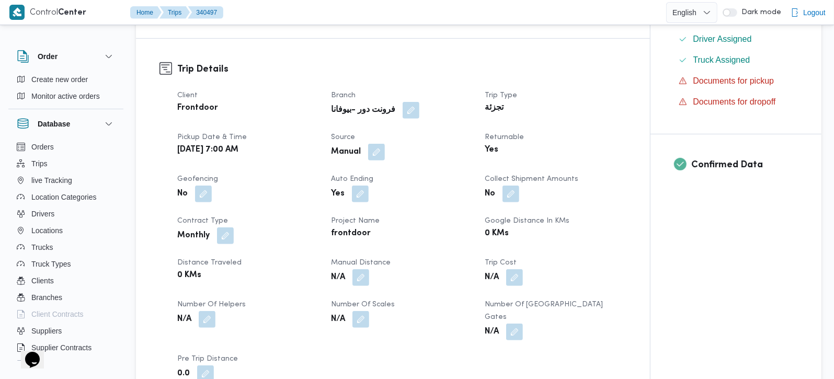
scroll to position [307, 0]
click at [364, 270] on button "button" at bounding box center [360, 276] width 17 height 17
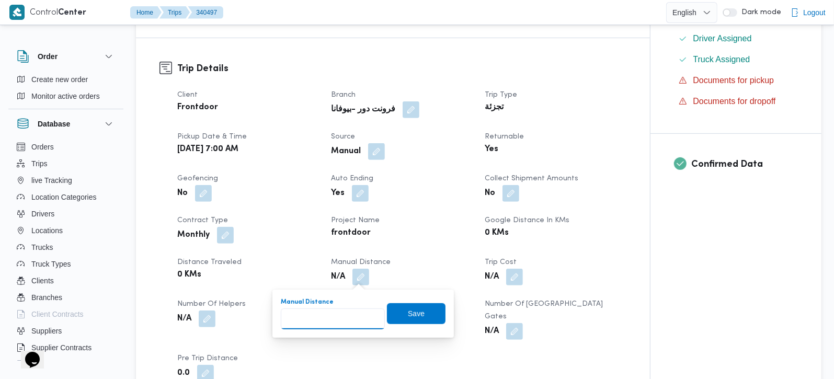
click at [341, 311] on input "Manual Distance" at bounding box center [333, 318] width 104 height 21
type input "135"
click at [428, 313] on span "Save" at bounding box center [416, 313] width 59 height 21
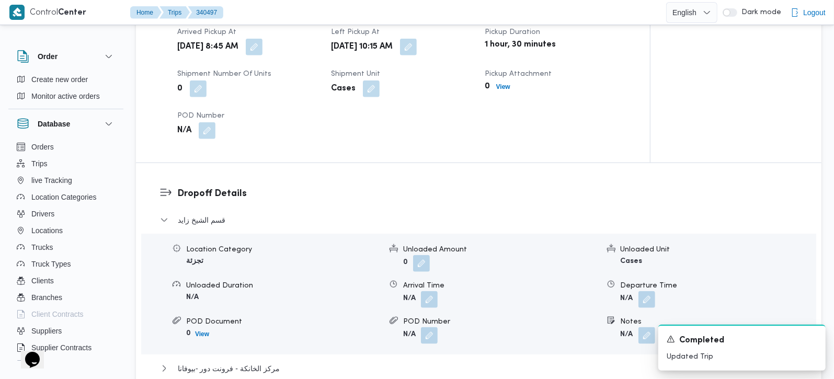
scroll to position [799, 0]
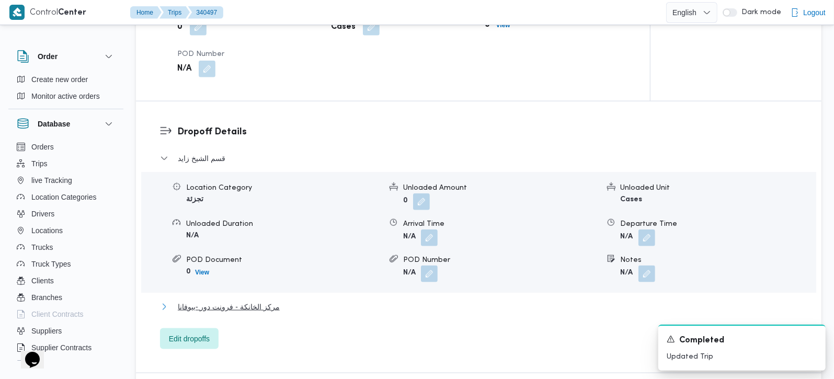
click at [202, 301] on span "مركز الخانكة - فرونت دور -بيوفانا" at bounding box center [229, 307] width 102 height 13
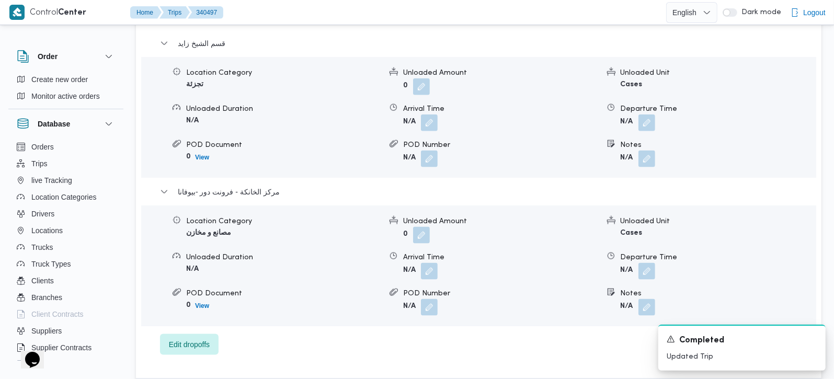
scroll to position [922, 0]
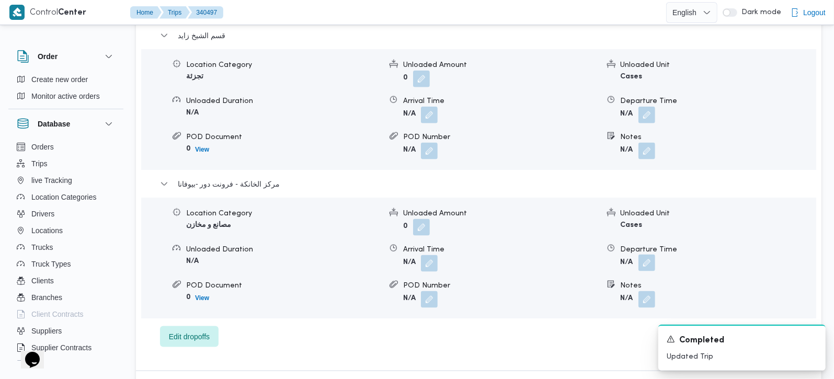
click at [651, 255] on span at bounding box center [644, 263] width 22 height 17
click at [618, 309] on div "قسم الشيخ زايد Location Category تجزئة Unloaded Amount 0 Unloaded Unit Cases Un…" at bounding box center [479, 188] width 638 height 318
click at [639, 256] on button "button" at bounding box center [646, 263] width 17 height 17
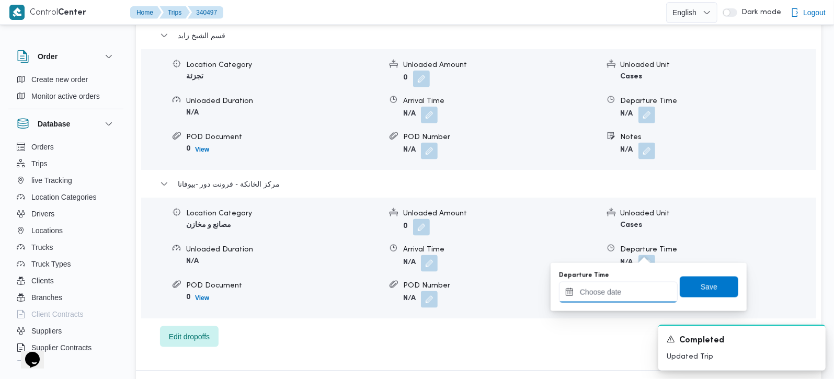
click at [631, 284] on input "Departure Time" at bounding box center [618, 292] width 119 height 21
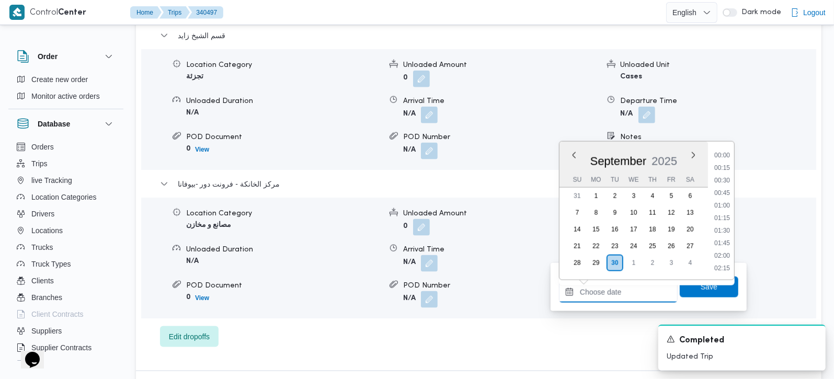
scroll to position [903, 0]
click at [722, 171] on li "18:15" at bounding box center [722, 168] width 24 height 10
type input "30/09/2025 18:15"
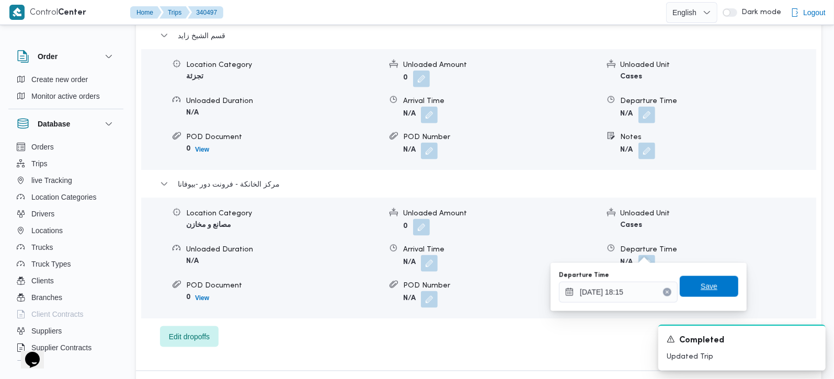
click at [684, 280] on span "Save" at bounding box center [708, 286] width 59 height 21
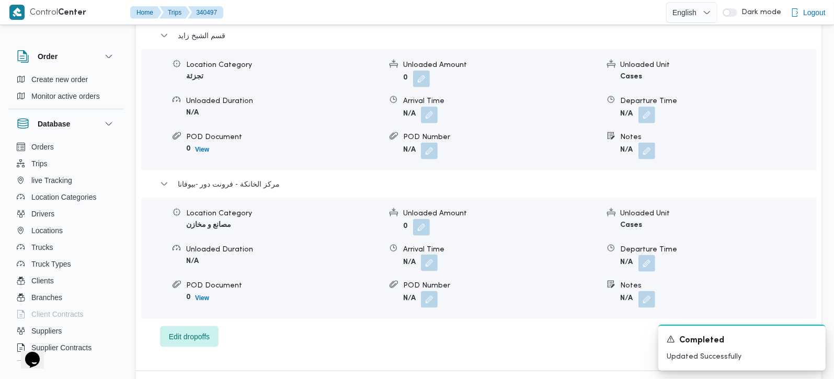
click at [428, 256] on button "button" at bounding box center [429, 263] width 17 height 17
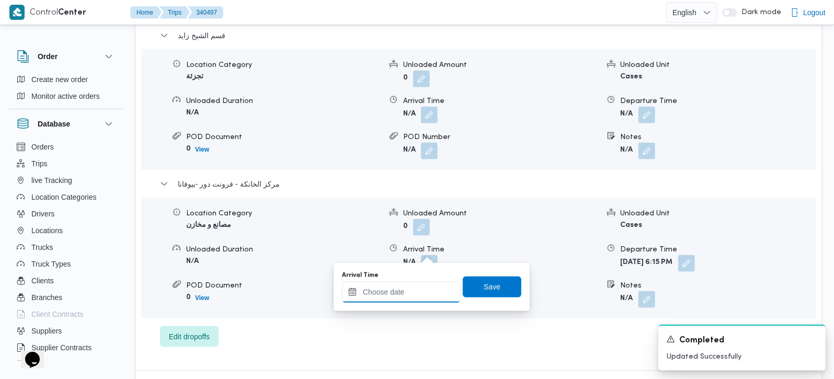
drag, startPoint x: 429, startPoint y: 256, endPoint x: 411, endPoint y: 294, distance: 42.6
click at [411, 294] on input "Arrival Time" at bounding box center [401, 292] width 119 height 21
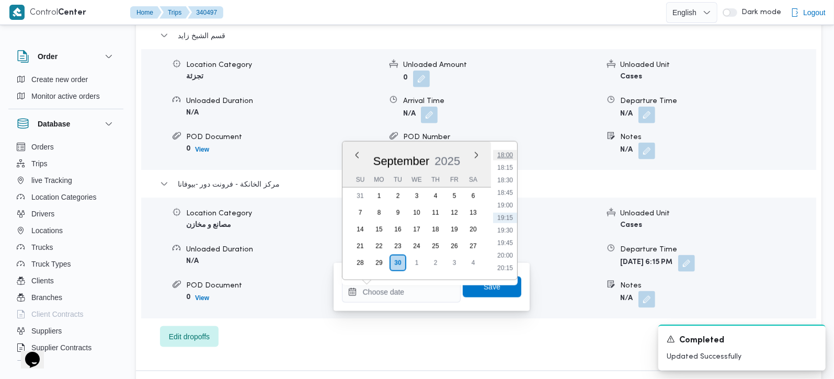
click at [504, 157] on li "18:00" at bounding box center [505, 155] width 24 height 10
type input "30/09/2025 18:00"
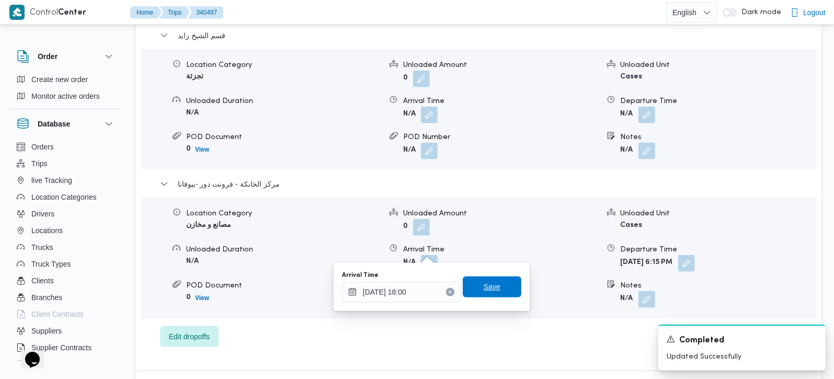
click at [488, 290] on span "Save" at bounding box center [491, 287] width 17 height 13
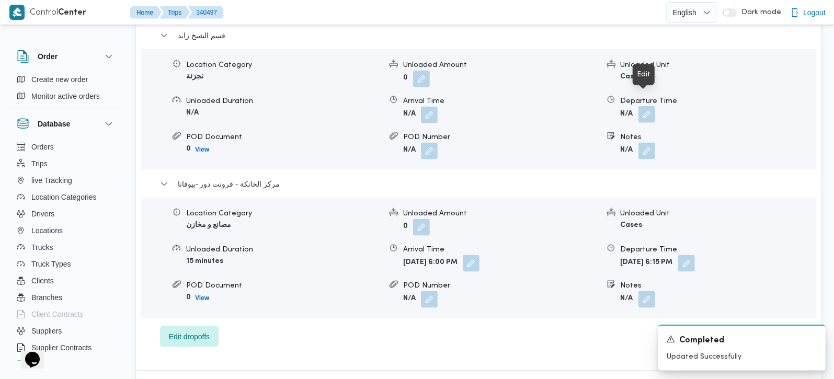
click at [642, 106] on button "button" at bounding box center [646, 114] width 17 height 17
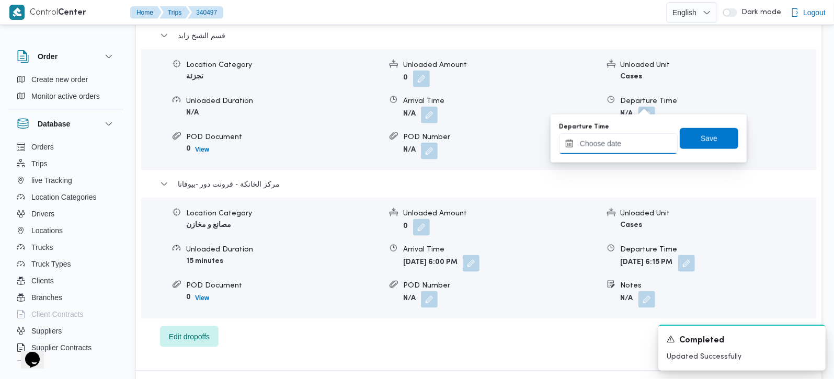
click at [631, 148] on input "Departure Time" at bounding box center [618, 143] width 119 height 21
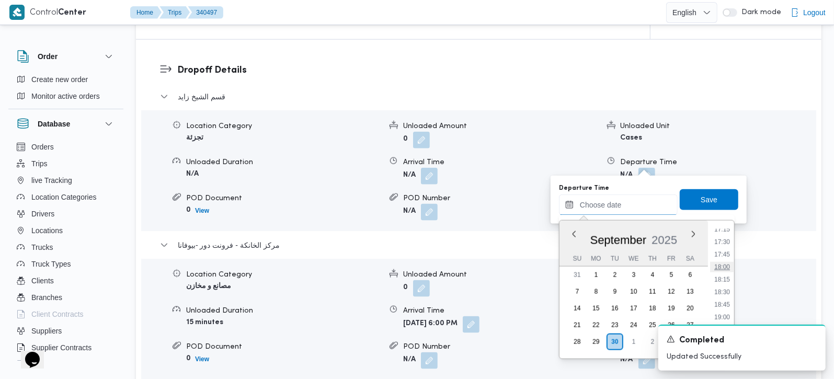
scroll to position [841, 0]
click at [723, 246] on li "17:00" at bounding box center [722, 245] width 24 height 10
type input "30/09/2025 17:00"
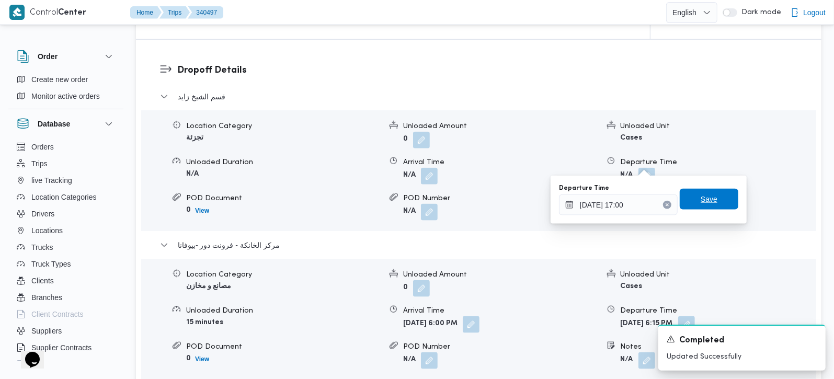
click at [711, 194] on span "Save" at bounding box center [708, 199] width 59 height 21
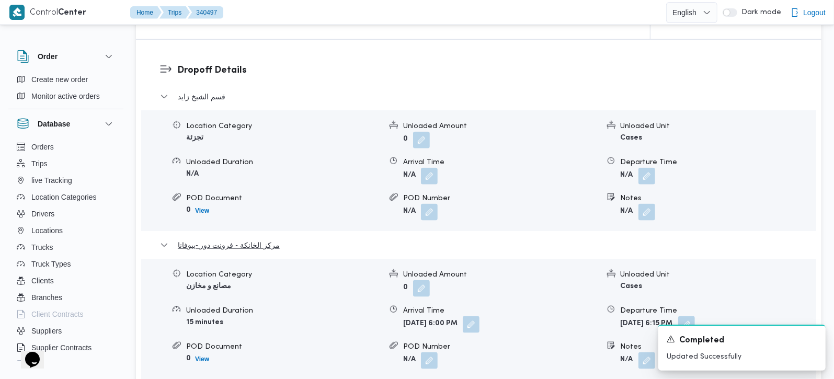
scroll to position [737, 0]
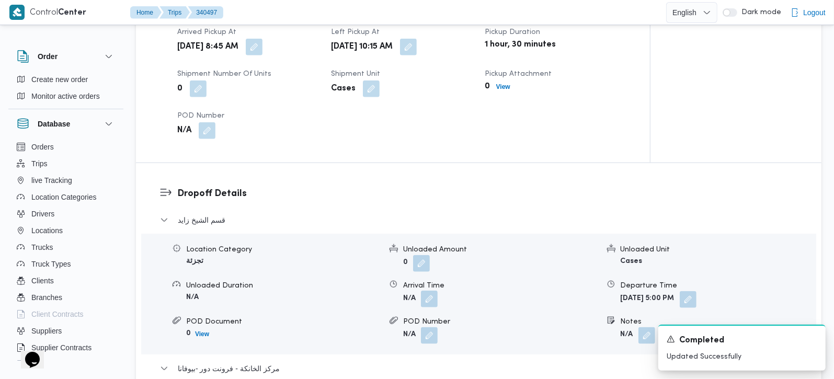
click at [427, 291] on button "button" at bounding box center [429, 299] width 17 height 17
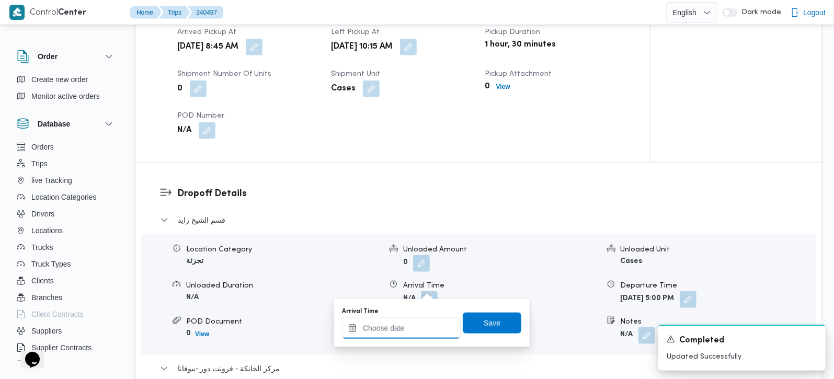
click at [424, 327] on input "Arrival Time" at bounding box center [401, 328] width 119 height 21
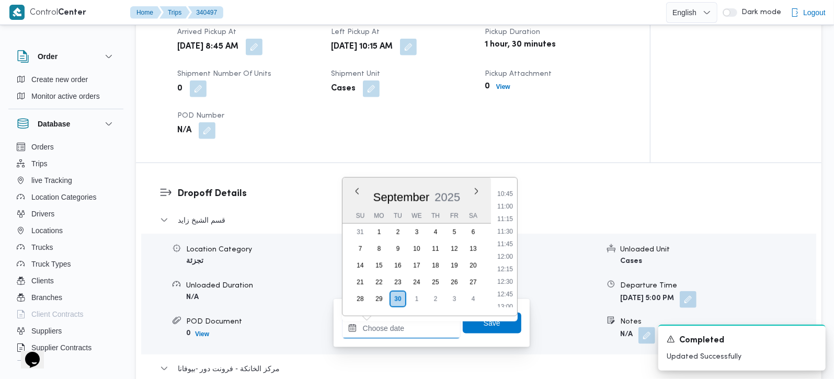
scroll to position [534, 0]
click at [513, 218] on li "11:15" at bounding box center [505, 221] width 24 height 10
type input "30/09/2025 11:15"
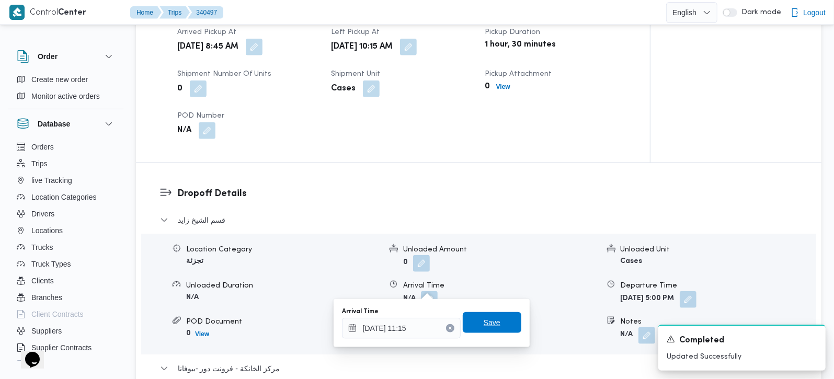
click at [495, 318] on span "Save" at bounding box center [492, 322] width 59 height 21
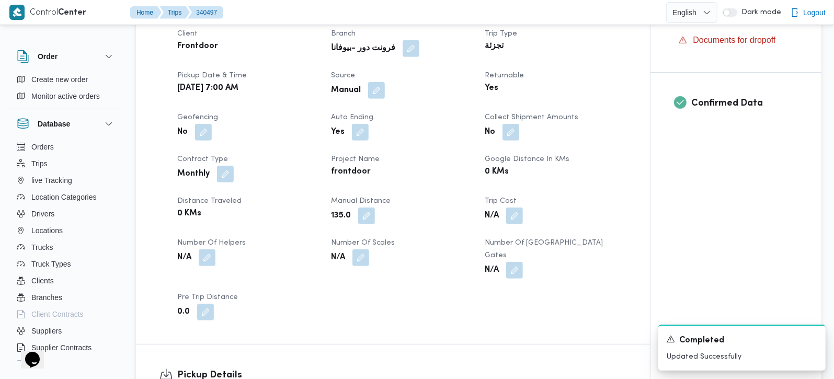
scroll to position [0, 0]
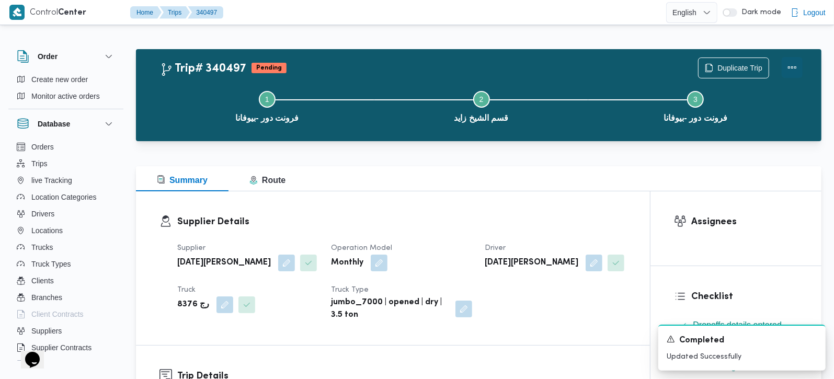
click at [799, 69] on button "Actions" at bounding box center [791, 67] width 21 height 21
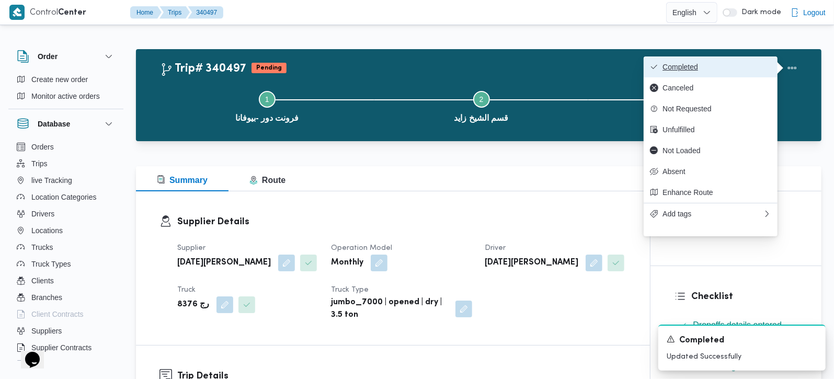
click at [697, 73] on button "Completed" at bounding box center [710, 66] width 134 height 21
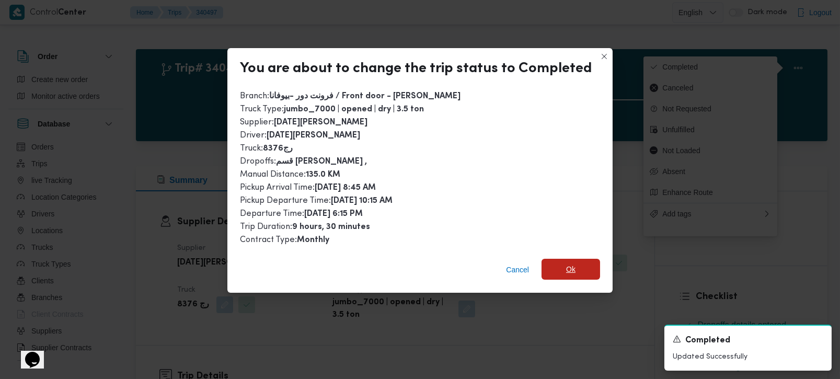
click at [587, 268] on span "Ok" at bounding box center [570, 269] width 59 height 21
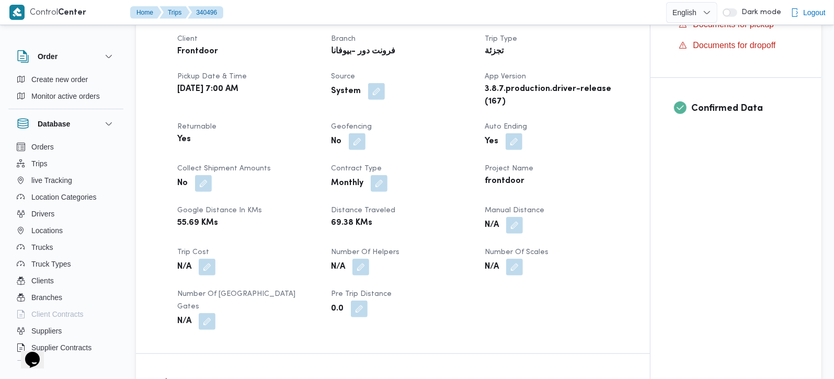
scroll to position [368, 0]
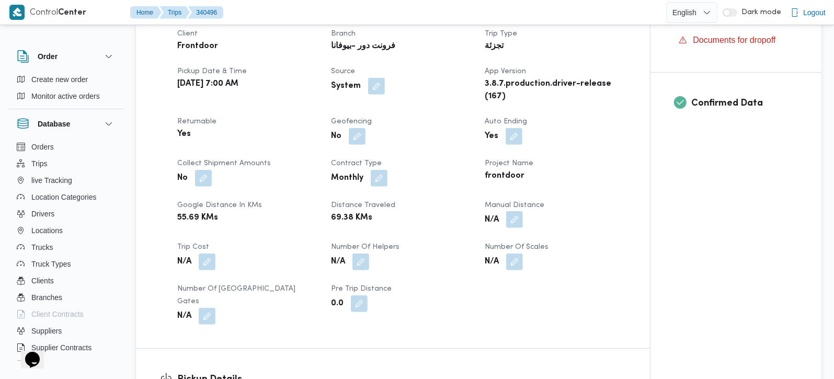
click at [521, 215] on button "button" at bounding box center [514, 219] width 17 height 17
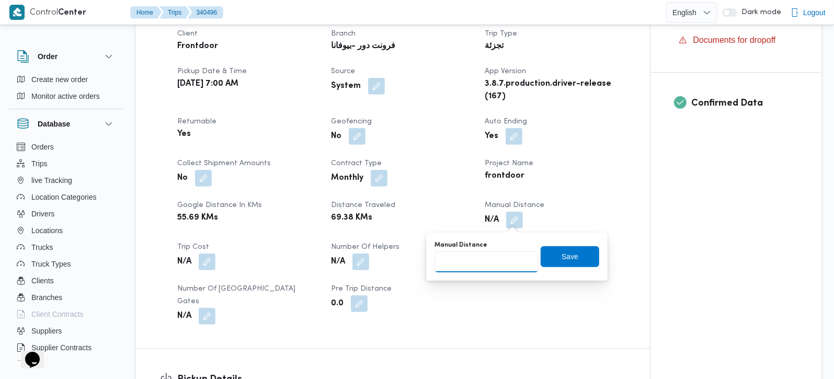
click at [497, 257] on input "Manual Distance" at bounding box center [486, 261] width 104 height 21
type input "131"
click at [566, 260] on span "Save" at bounding box center [569, 256] width 17 height 13
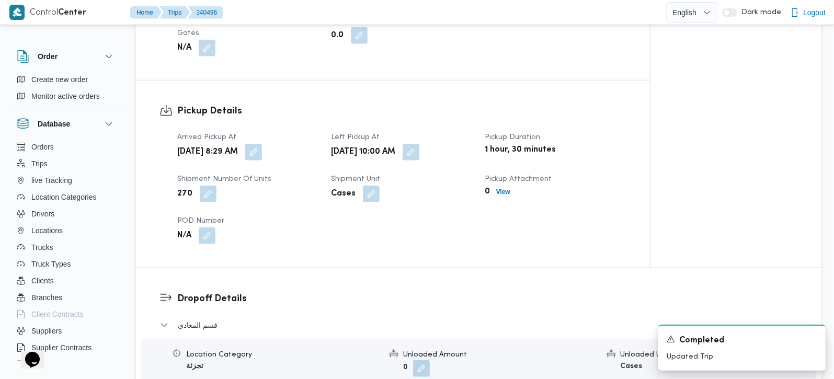
scroll to position [865, 0]
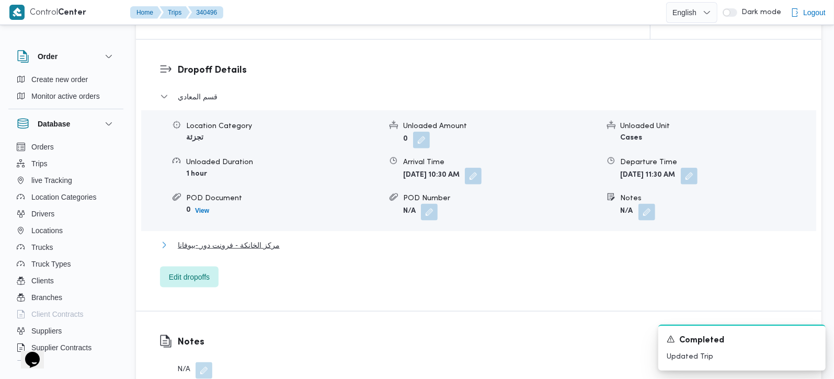
click at [238, 239] on span "مركز الخانكة - فرونت دور -بيوفانا" at bounding box center [229, 245] width 102 height 13
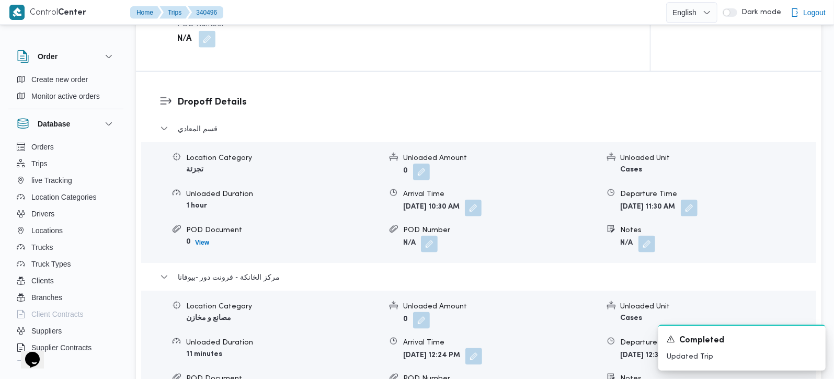
scroll to position [1045, 0]
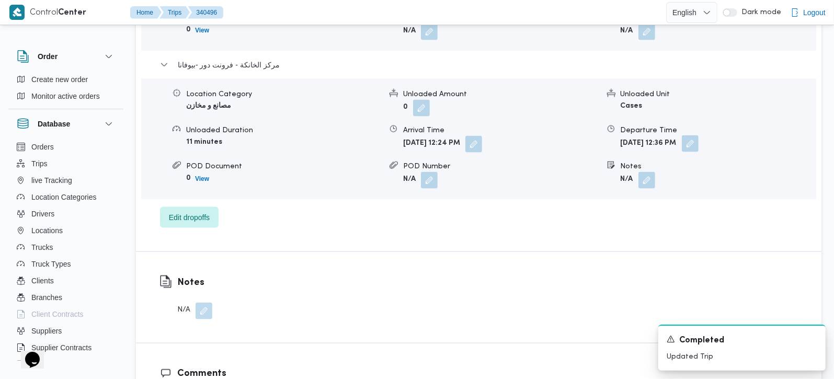
click at [698, 135] on button "button" at bounding box center [690, 143] width 17 height 17
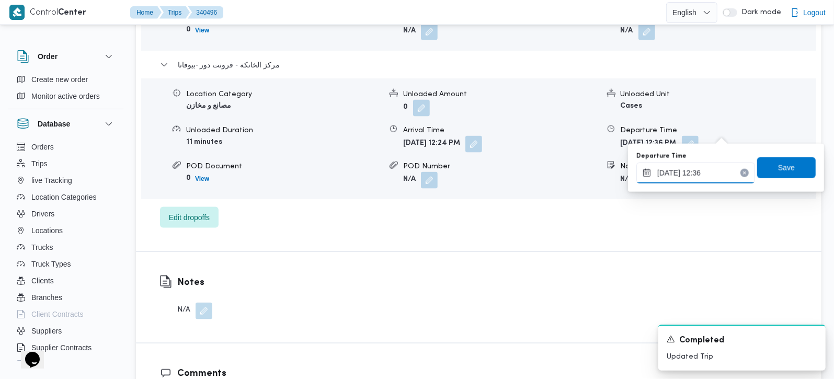
click at [686, 168] on input "30/09/2025 12:36" at bounding box center [695, 173] width 119 height 21
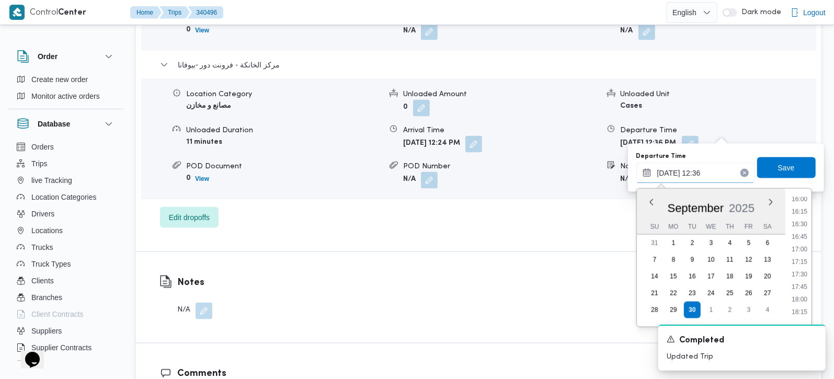
scroll to position [810, 0]
click at [799, 270] on li "17:30" at bounding box center [799, 270] width 24 height 10
type input "[DATE] 17:30"
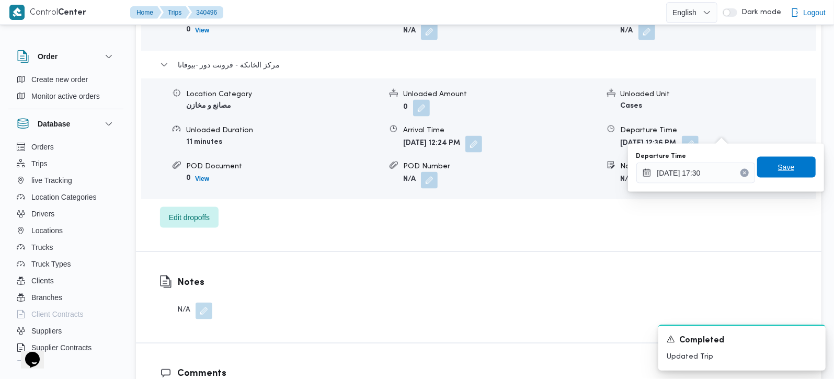
click at [778, 173] on span "Save" at bounding box center [786, 167] width 17 height 13
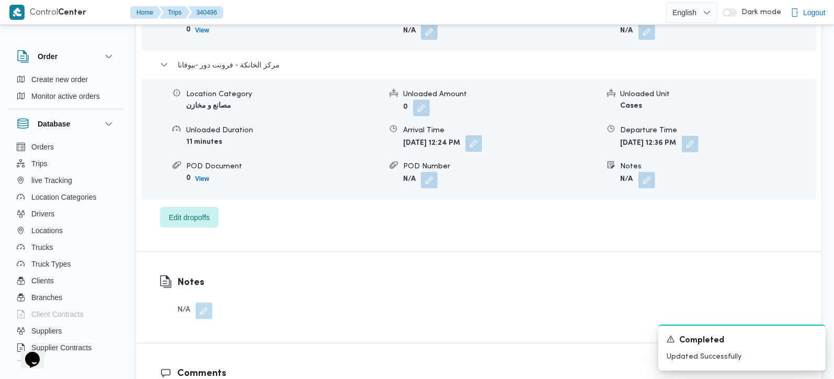
click at [482, 135] on button "button" at bounding box center [473, 143] width 17 height 17
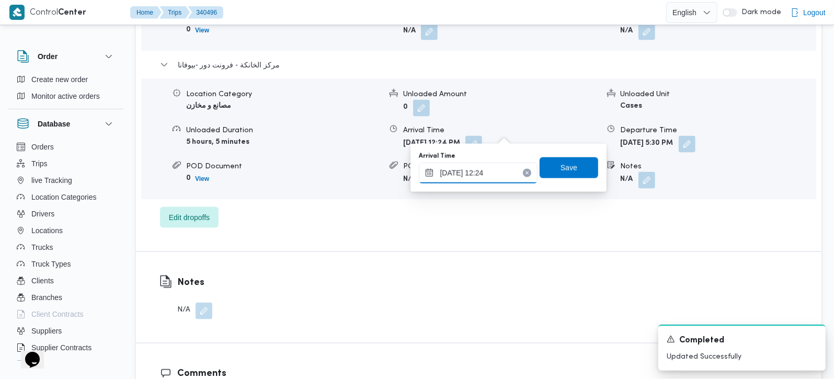
click at [498, 175] on input "30/09/2025 12:24" at bounding box center [478, 173] width 119 height 21
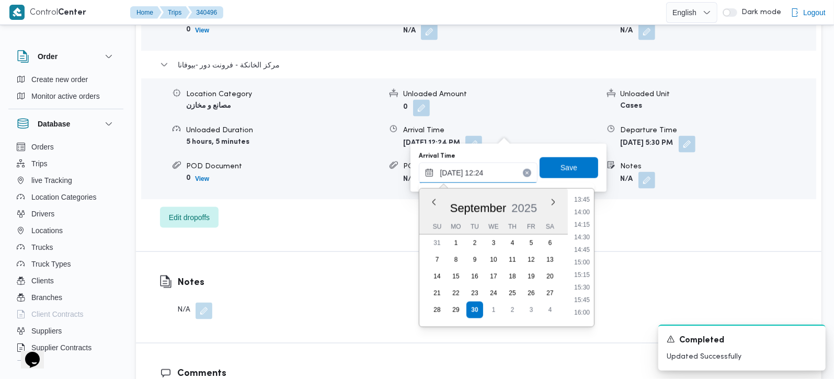
scroll to position [859, 0]
click at [583, 208] on li "17:15" at bounding box center [582, 208] width 24 height 10
type input "30/09/2025 17:15"
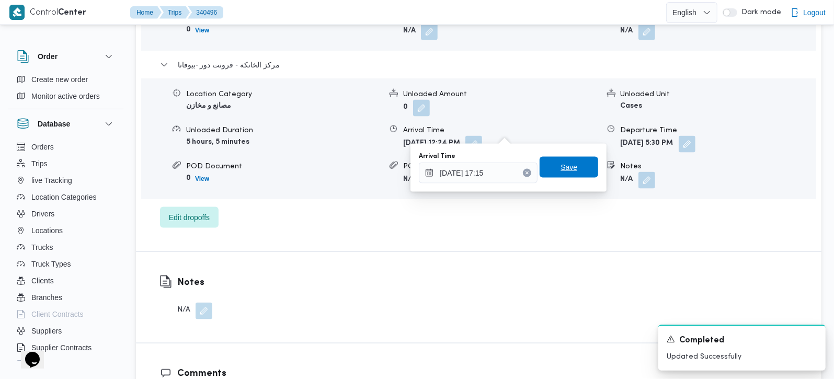
click at [551, 165] on span "Save" at bounding box center [568, 167] width 59 height 21
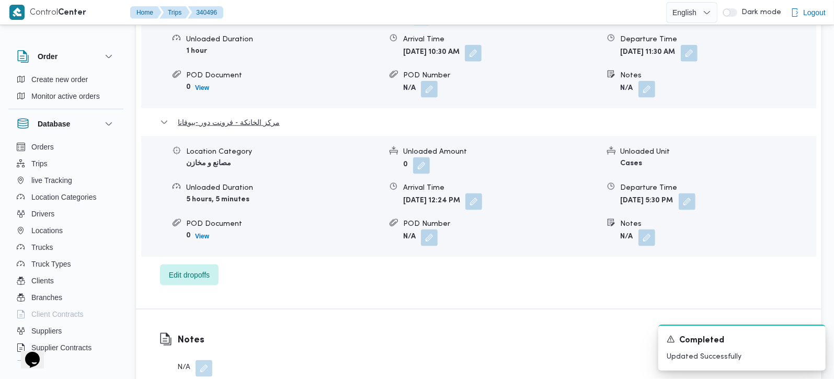
scroll to position [922, 0]
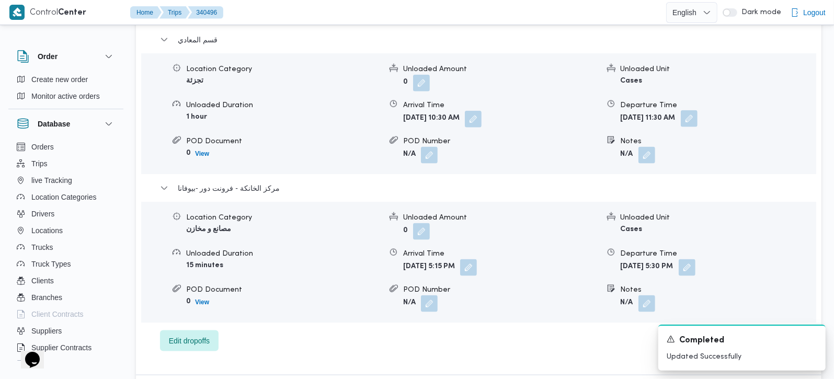
click at [697, 110] on button "button" at bounding box center [689, 118] width 17 height 17
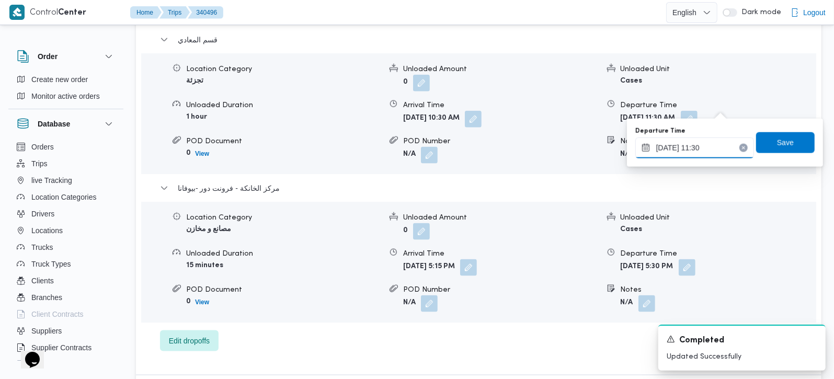
click at [702, 139] on input "30/09/2025 11:30" at bounding box center [694, 147] width 119 height 21
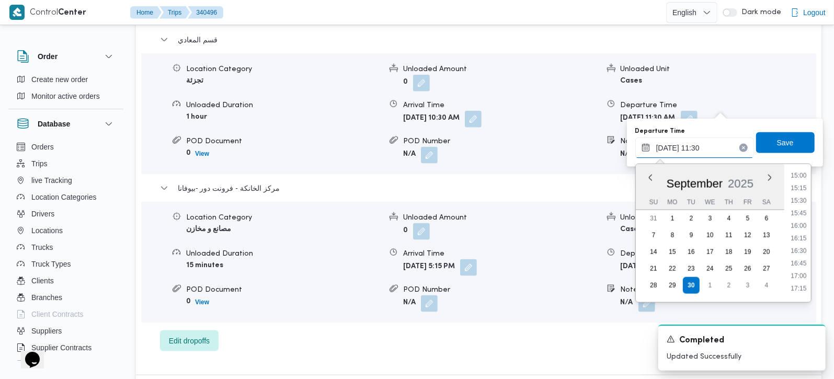
scroll to position [760, 0]
click at [800, 229] on li "16:15" at bounding box center [798, 233] width 24 height 10
type input "[DATE] 16:15"
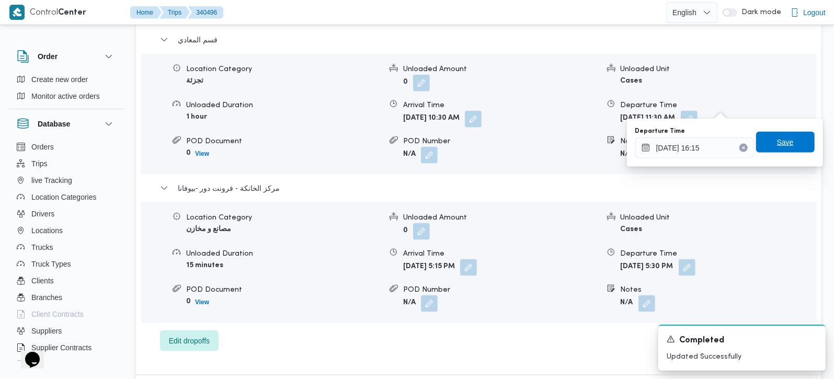
click at [777, 141] on span "Save" at bounding box center [785, 142] width 17 height 13
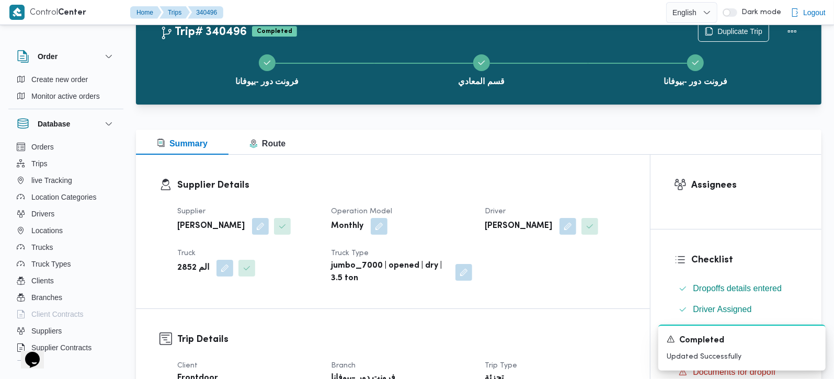
scroll to position [0, 0]
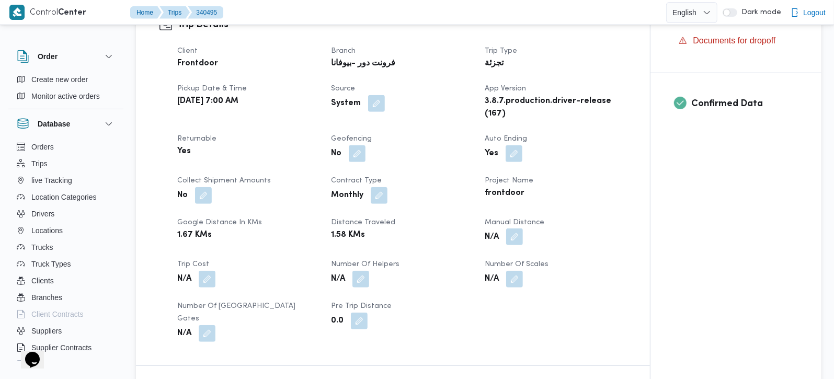
scroll to position [368, 0]
click at [517, 228] on button "button" at bounding box center [514, 236] width 17 height 17
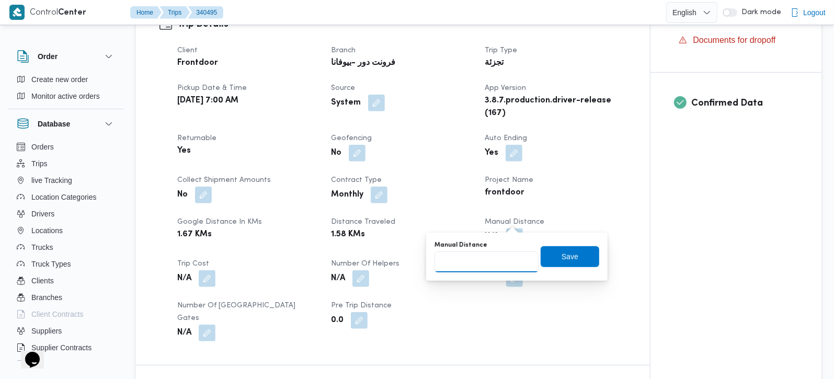
click at [497, 262] on input "Manual Distance" at bounding box center [486, 261] width 104 height 21
type input "126"
click at [561, 257] on span "Save" at bounding box center [569, 256] width 17 height 13
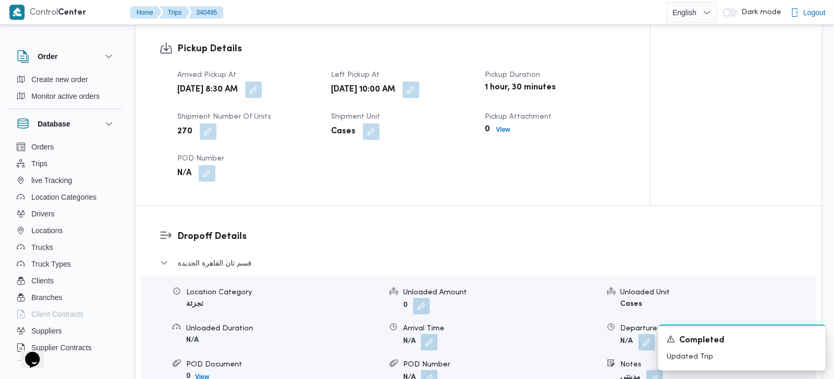
scroll to position [737, 0]
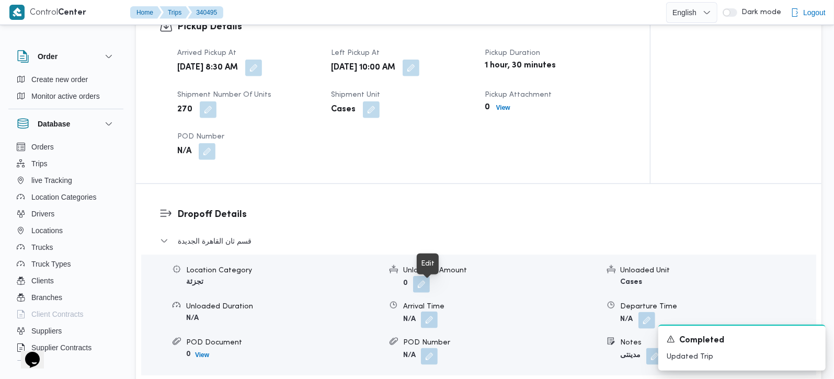
click at [422, 312] on button "button" at bounding box center [429, 320] width 17 height 17
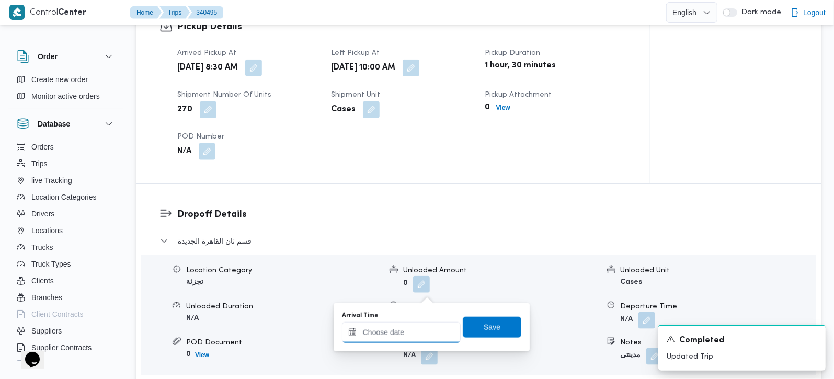
click at [404, 330] on input "Arrival Time" at bounding box center [401, 332] width 119 height 21
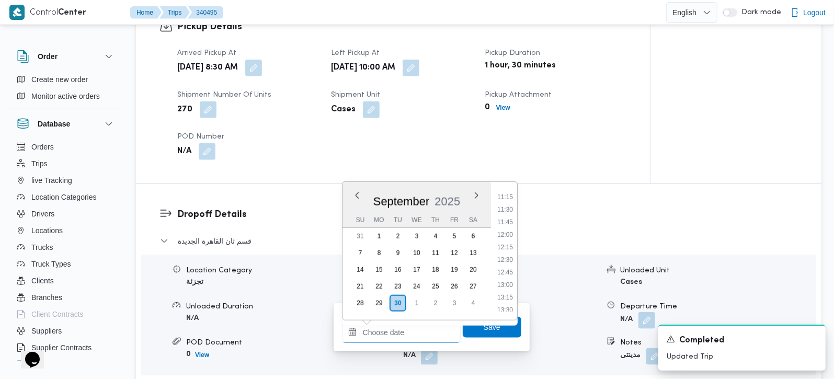
scroll to position [534, 0]
click at [509, 201] on li "10:45" at bounding box center [505, 200] width 24 height 10
type input "[DATE] 10:45"
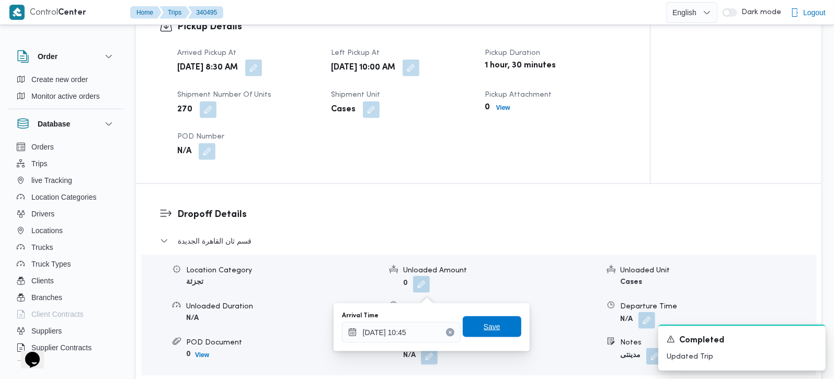
click at [475, 335] on span "Save" at bounding box center [492, 326] width 59 height 21
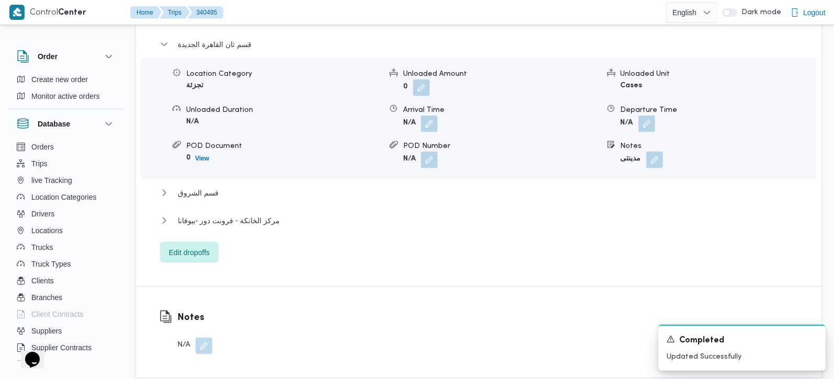
scroll to position [984, 0]
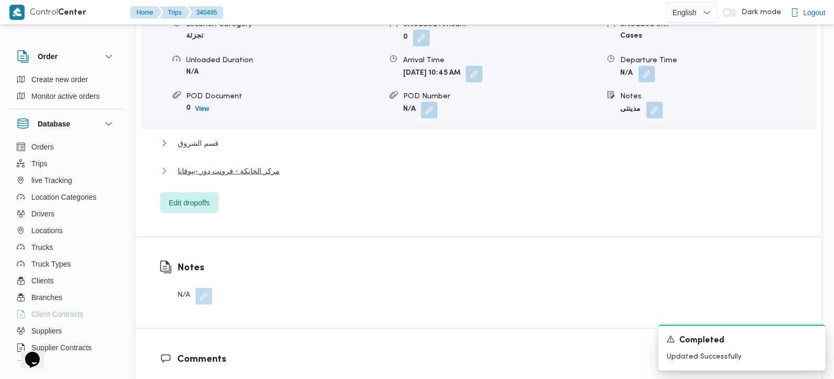
click at [224, 165] on span "مركز الخانكة - فرونت دور -بيوفانا" at bounding box center [229, 171] width 102 height 13
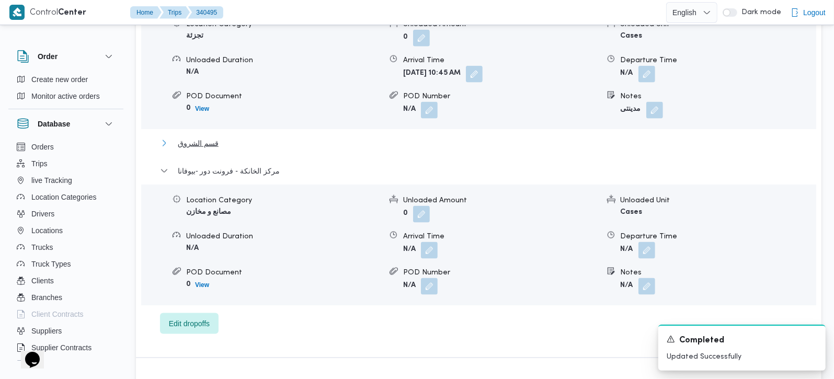
click at [204, 137] on span "قسم الشروق" at bounding box center [198, 143] width 41 height 13
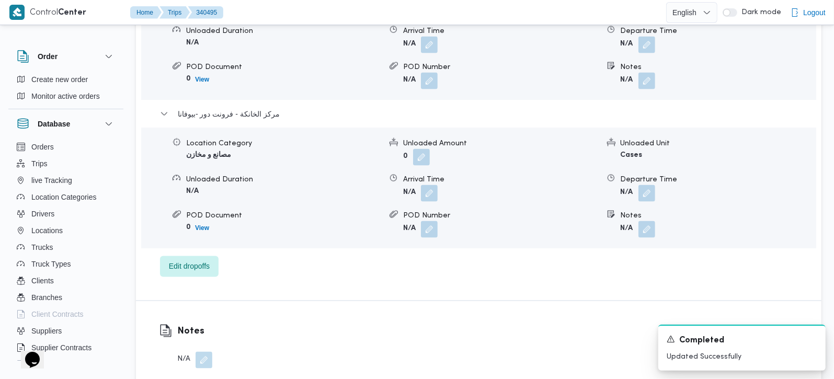
scroll to position [1168, 0]
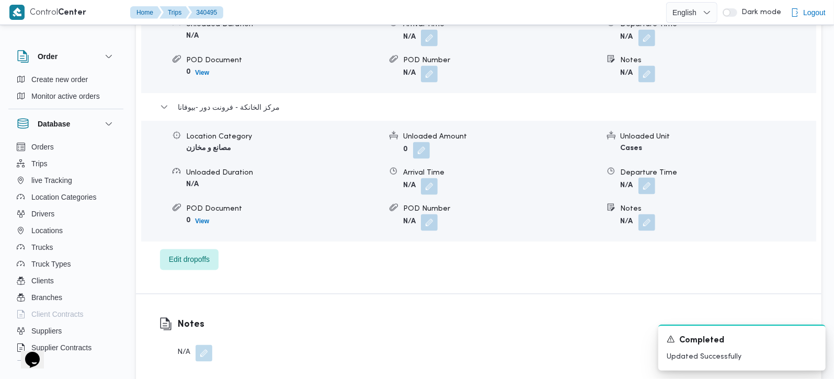
click at [643, 178] on button "button" at bounding box center [646, 186] width 17 height 17
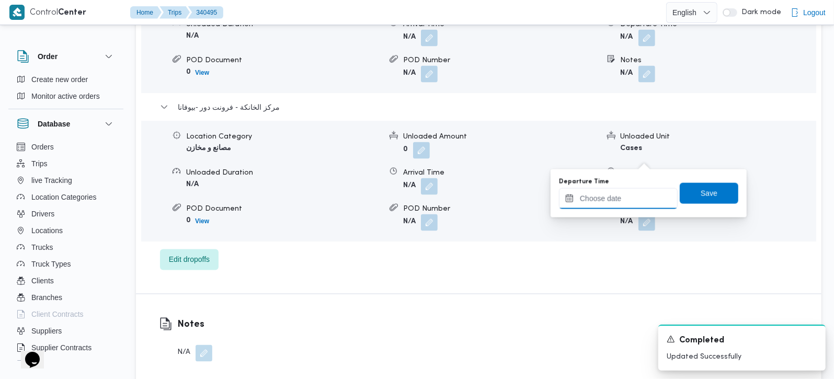
click at [625, 204] on input "Departure Time" at bounding box center [618, 198] width 119 height 21
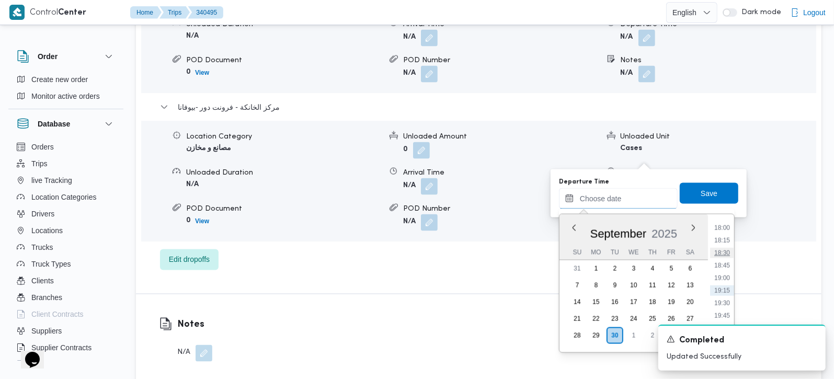
scroll to position [841, 0]
click at [720, 276] on li "17:45" at bounding box center [722, 277] width 24 height 10
type input "30/09/2025 17:45"
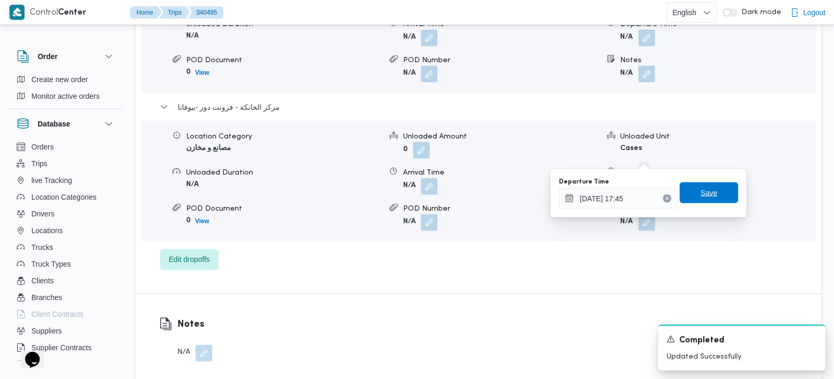
click at [710, 197] on span "Save" at bounding box center [708, 192] width 59 height 21
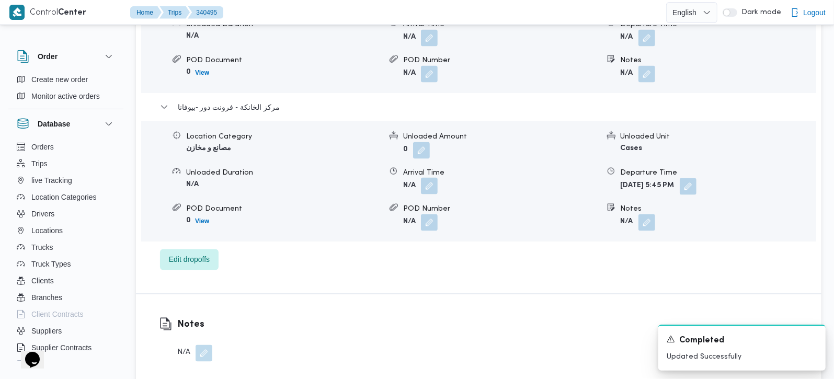
click at [434, 178] on button "button" at bounding box center [429, 186] width 17 height 17
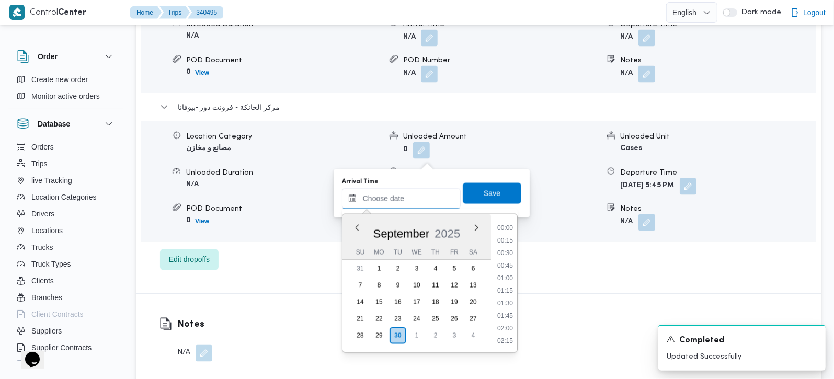
click at [423, 195] on input "Arrival Time" at bounding box center [401, 198] width 119 height 21
click at [513, 264] on li "17:30" at bounding box center [505, 264] width 24 height 10
type input "30/09/2025 17:30"
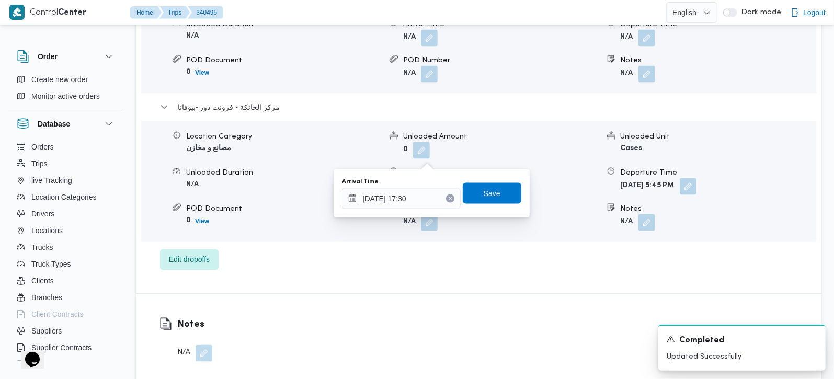
click at [493, 216] on div "You are in a dialog. To close this dialog, hit escape. Arrival Time 30/09/2025 …" at bounding box center [431, 193] width 196 height 48
click at [493, 203] on span "Save" at bounding box center [492, 192] width 59 height 21
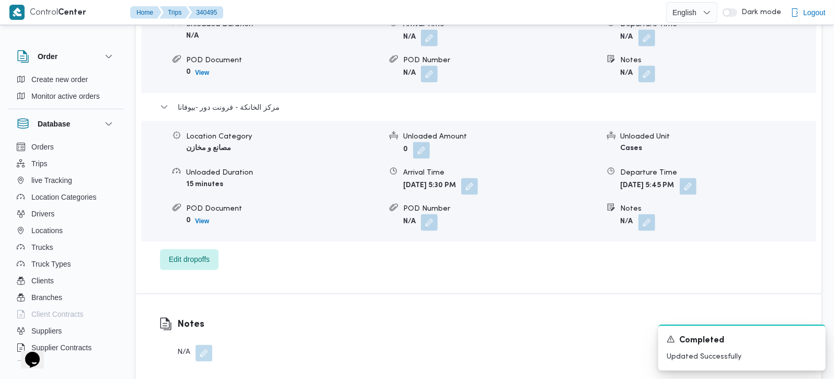
scroll to position [1106, 0]
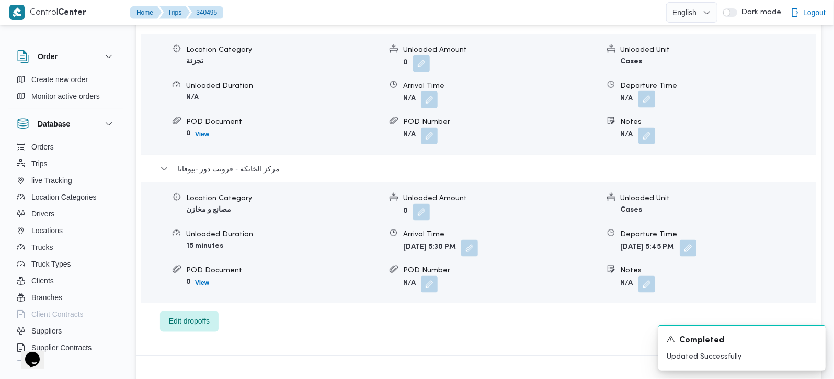
click at [650, 91] on button "button" at bounding box center [646, 99] width 17 height 17
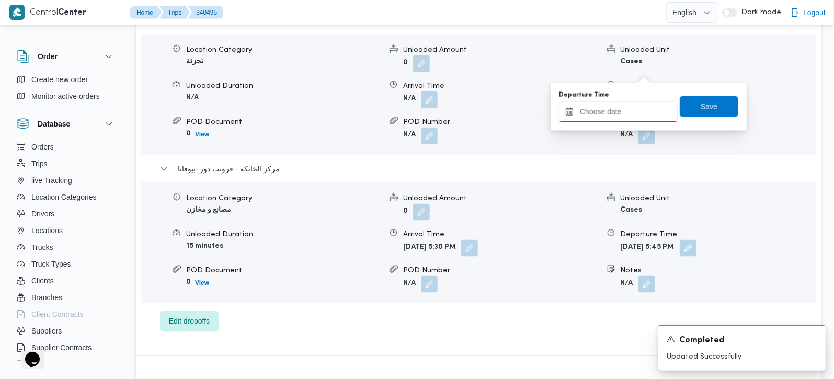
click at [632, 101] on input "Departure Time" at bounding box center [618, 111] width 119 height 21
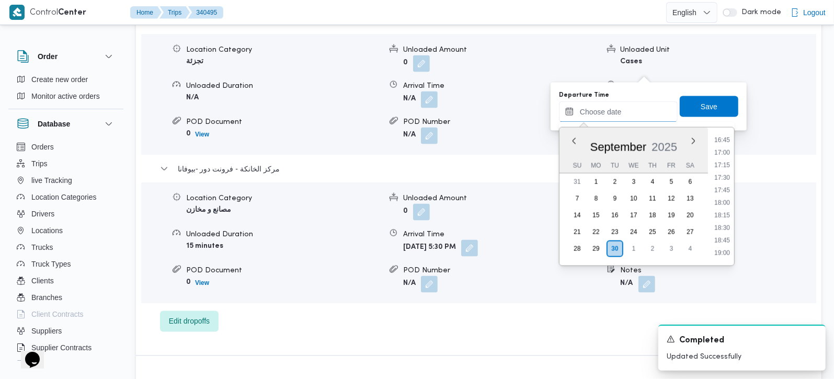
scroll to position [780, 0]
drag, startPoint x: 722, startPoint y: 202, endPoint x: 722, endPoint y: 193, distance: 9.4
click at [722, 202] on li "16:45" at bounding box center [722, 202] width 24 height 10
type input "30/09/2025 16:45"
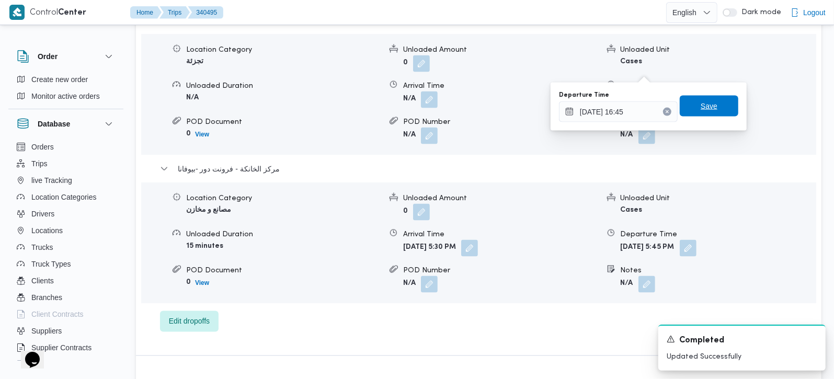
click at [705, 110] on span "Save" at bounding box center [708, 106] width 17 height 13
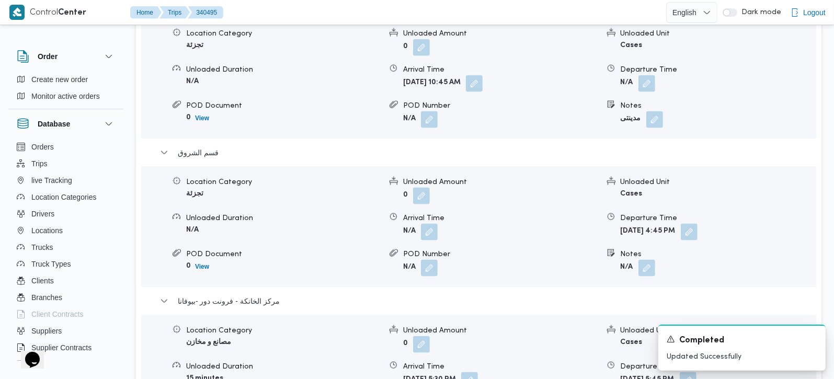
scroll to position [984, 0]
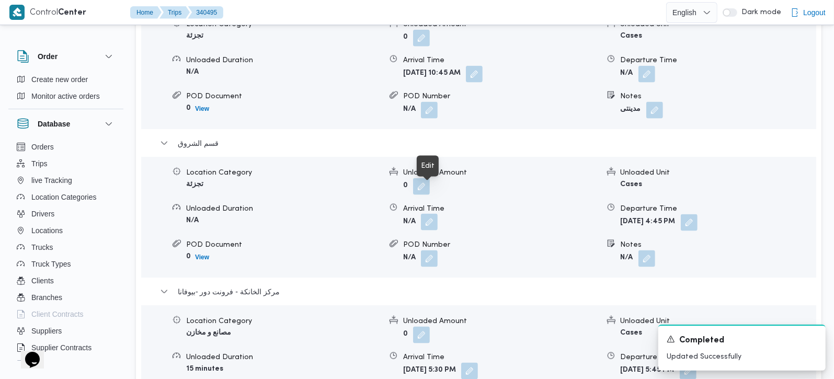
click at [421, 214] on button "button" at bounding box center [429, 222] width 17 height 17
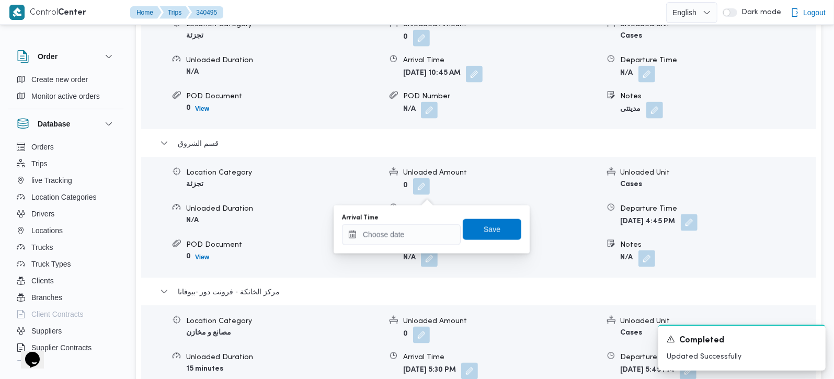
click at [415, 223] on div "Arrival Time" at bounding box center [401, 229] width 119 height 31
click at [441, 229] on input "Arrival Time" at bounding box center [401, 234] width 119 height 21
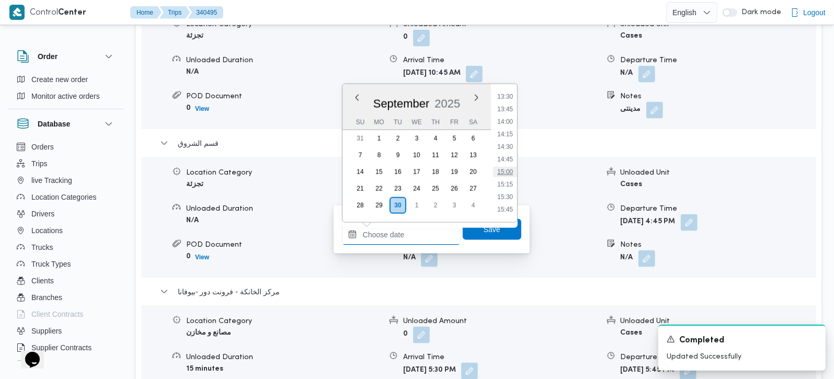
scroll to position [657, 0]
click at [505, 120] on li "13:30" at bounding box center [505, 118] width 24 height 10
type input "30/09/2025 13:30"
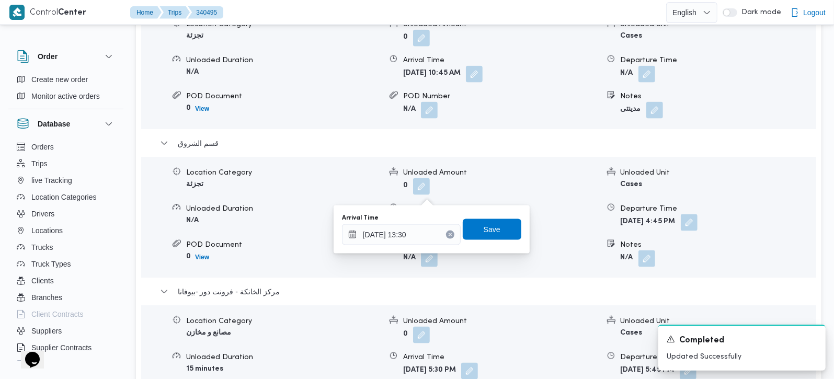
click at [485, 240] on div "Arrival Time 30/09/2025 13:30 Save" at bounding box center [431, 229] width 181 height 33
click at [486, 232] on span "Save" at bounding box center [491, 229] width 17 height 13
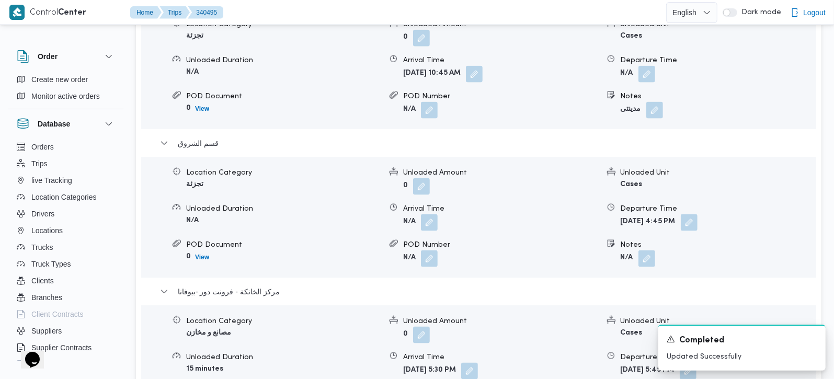
scroll to position [922, 0]
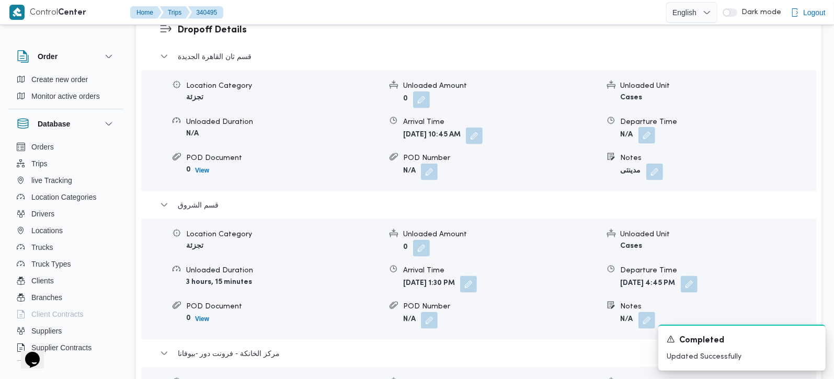
click at [642, 127] on button "button" at bounding box center [646, 135] width 17 height 17
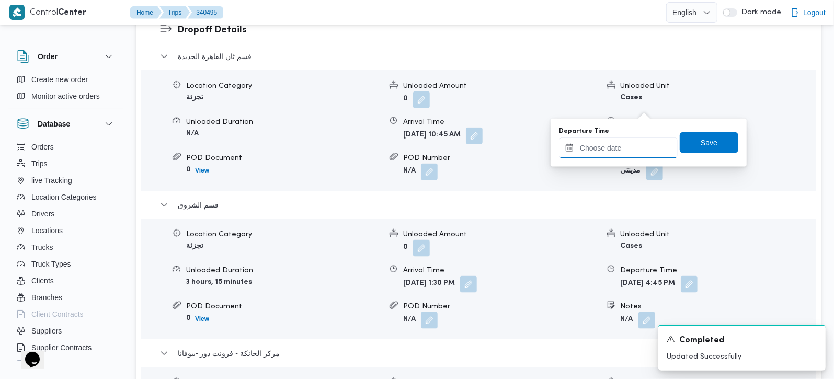
click at [631, 140] on input "Departure Time" at bounding box center [618, 147] width 119 height 21
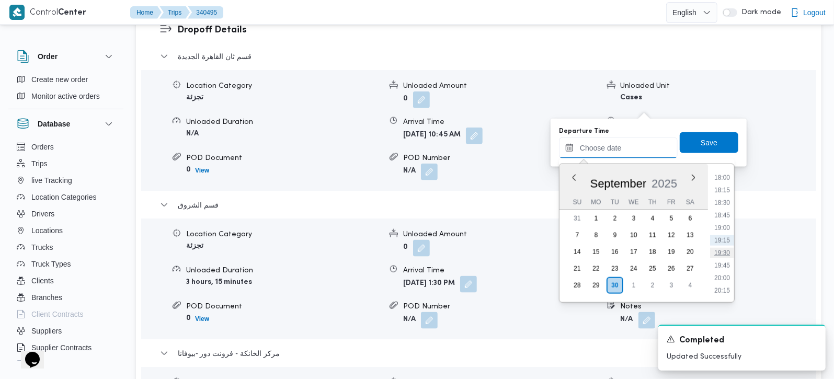
scroll to position [657, 0]
click at [720, 187] on li "13:15" at bounding box center [722, 185] width 24 height 10
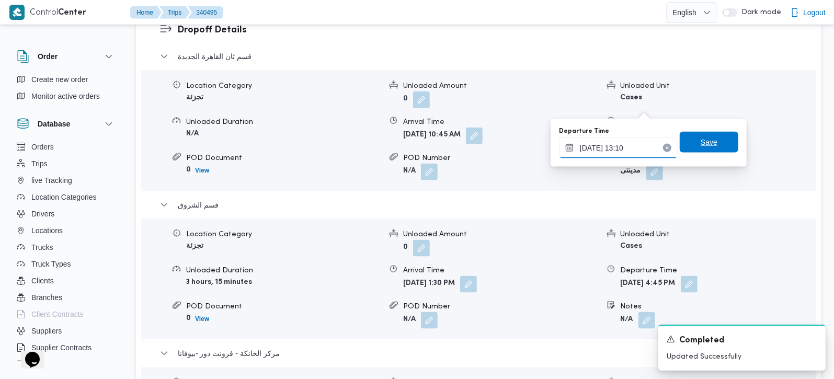
type input "30/09/2025 13:10"
click at [687, 144] on span "Save" at bounding box center [708, 142] width 59 height 21
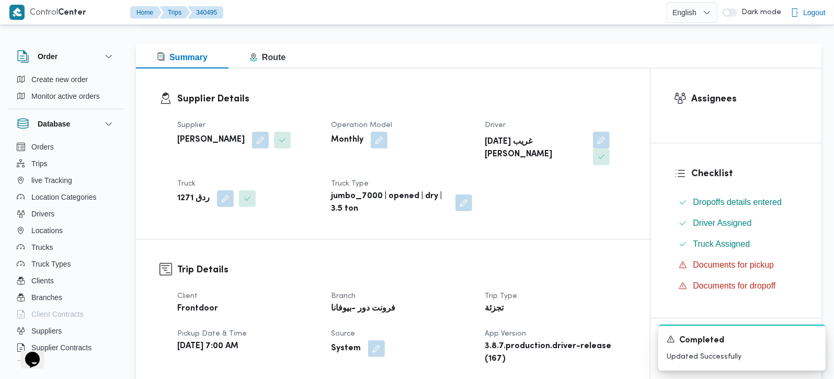
scroll to position [0, 0]
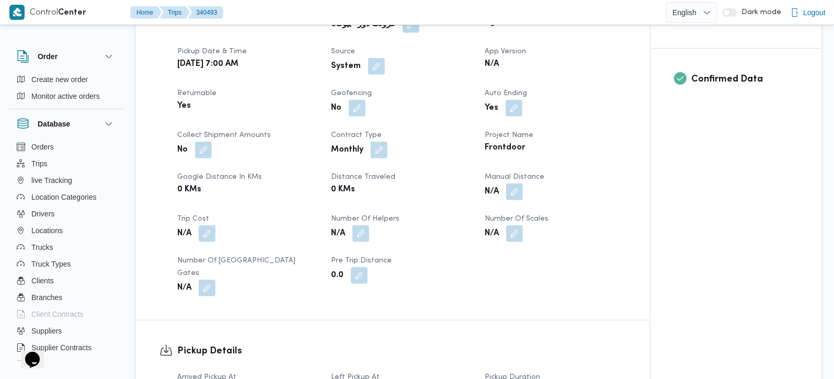
scroll to position [430, 0]
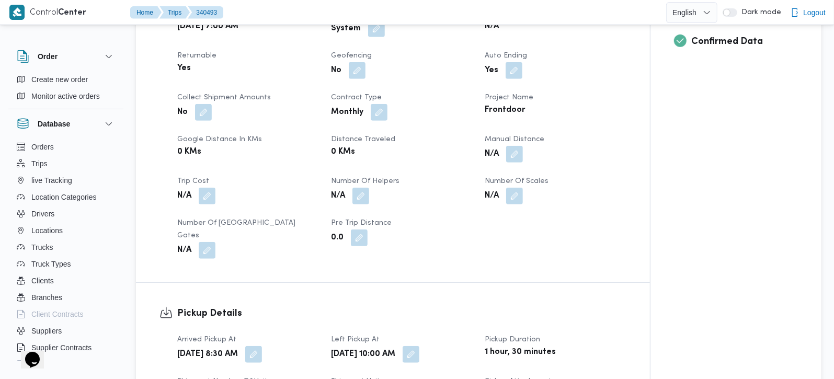
click at [512, 162] on div "N/A" at bounding box center [554, 154] width 143 height 19
click at [514, 158] on button "button" at bounding box center [514, 153] width 17 height 17
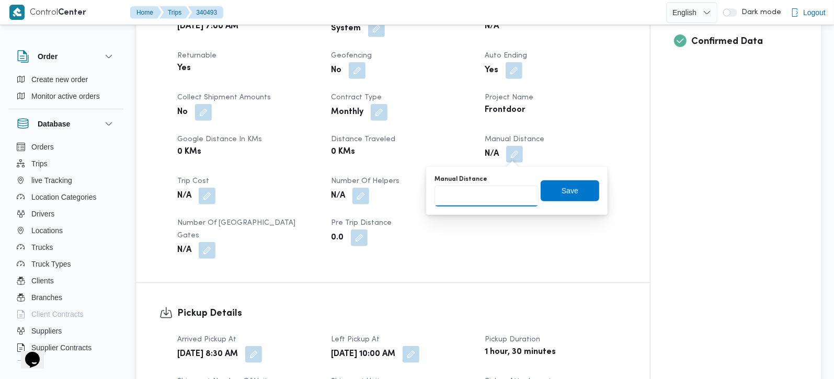
click at [505, 186] on input "Manual Distance" at bounding box center [486, 196] width 104 height 21
type input "65"
click at [567, 200] on div "Save" at bounding box center [569, 190] width 59 height 21
click at [568, 200] on div "Save" at bounding box center [569, 190] width 59 height 21
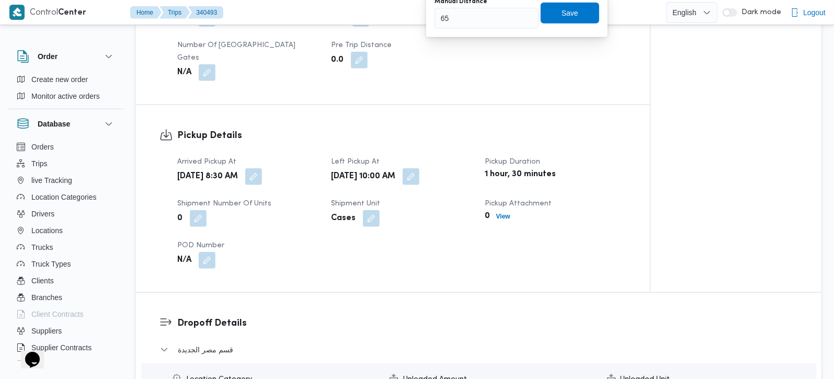
scroll to position [615, 0]
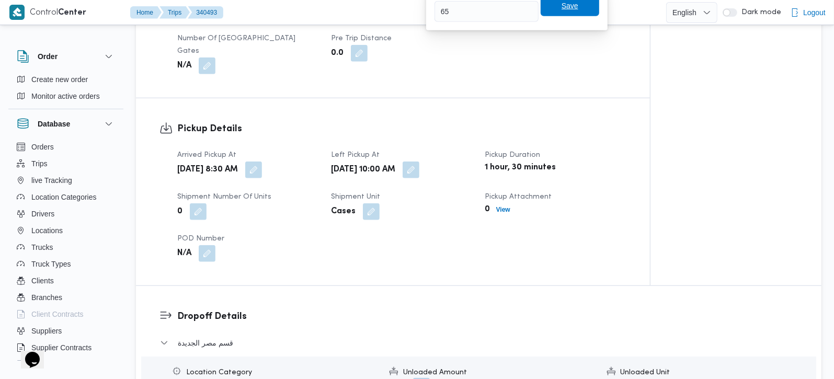
click at [563, 11] on span "Save" at bounding box center [569, 5] width 59 height 21
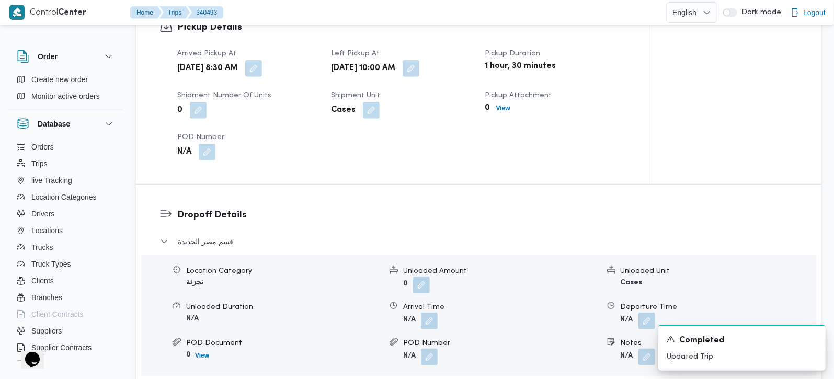
scroll to position [737, 0]
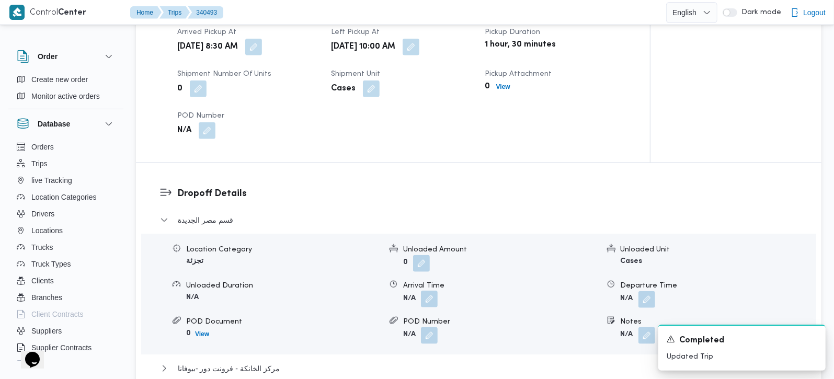
click at [425, 291] on button "button" at bounding box center [429, 299] width 17 height 17
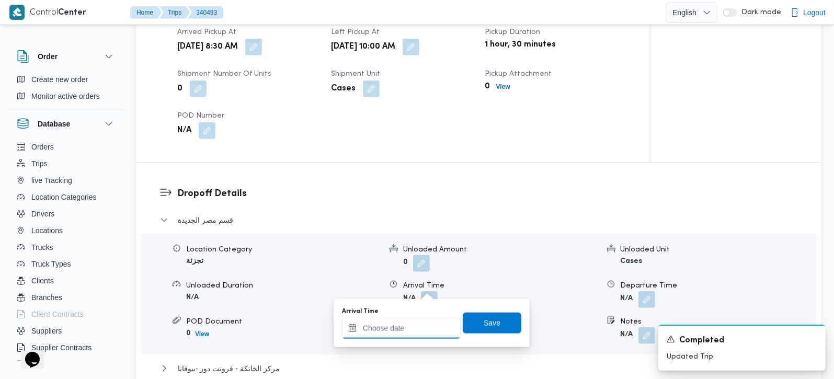
click at [423, 321] on input "Arrival Time" at bounding box center [401, 328] width 119 height 21
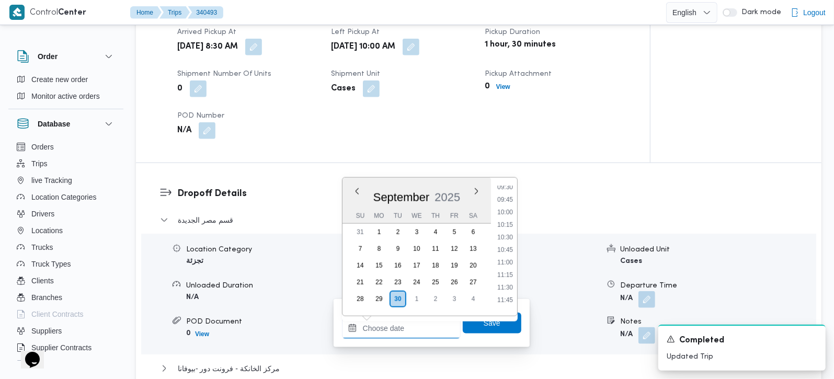
scroll to position [472, 0]
click at [504, 248] on li "10:30" at bounding box center [505, 245] width 24 height 10
type input "[DATE] 10:30"
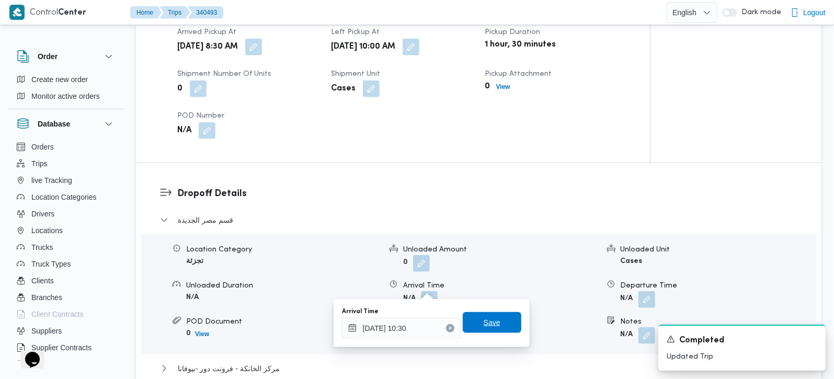
click at [488, 319] on span "Save" at bounding box center [491, 322] width 17 height 13
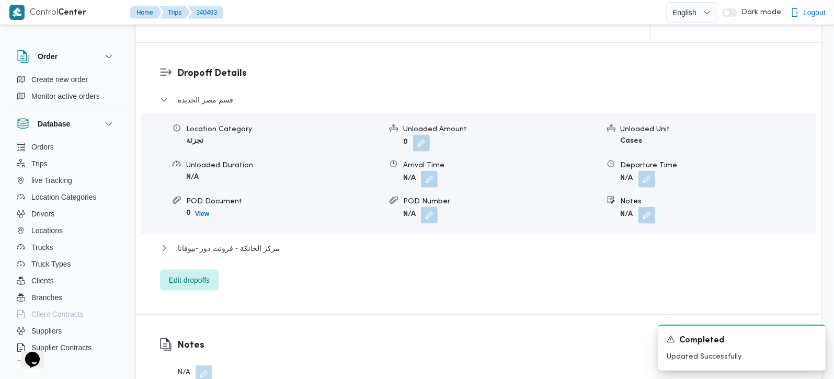
scroll to position [922, 0]
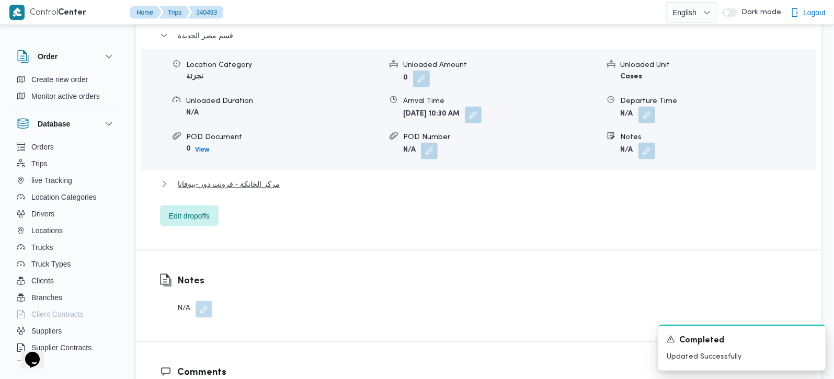
click at [267, 178] on span "مركز الخانكة - فرونت دور -بيوفانا" at bounding box center [229, 184] width 102 height 13
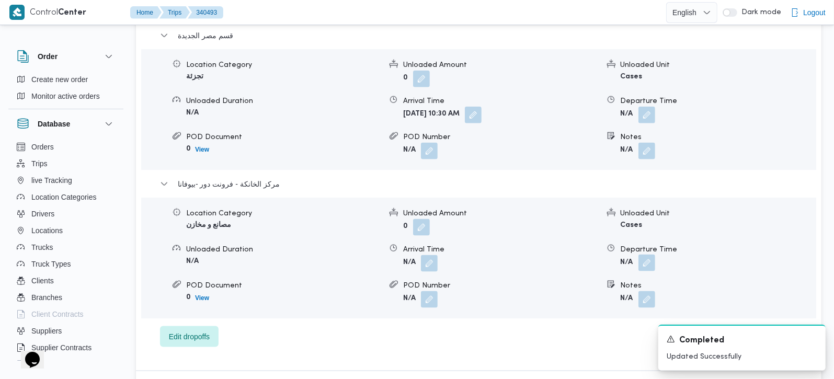
click at [652, 255] on button "button" at bounding box center [646, 263] width 17 height 17
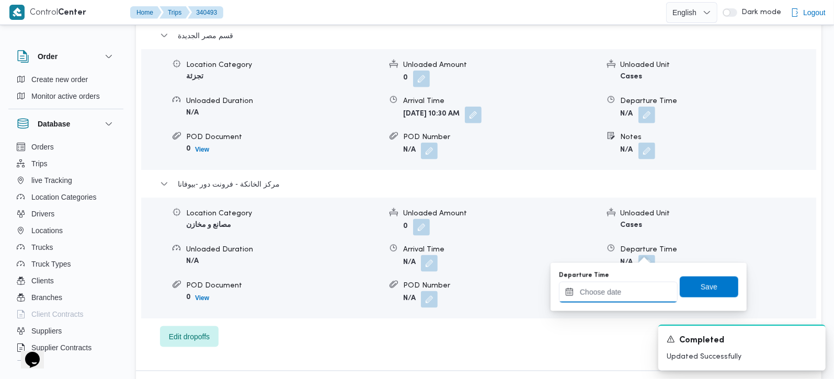
click at [628, 297] on input "Departure Time" at bounding box center [618, 292] width 119 height 21
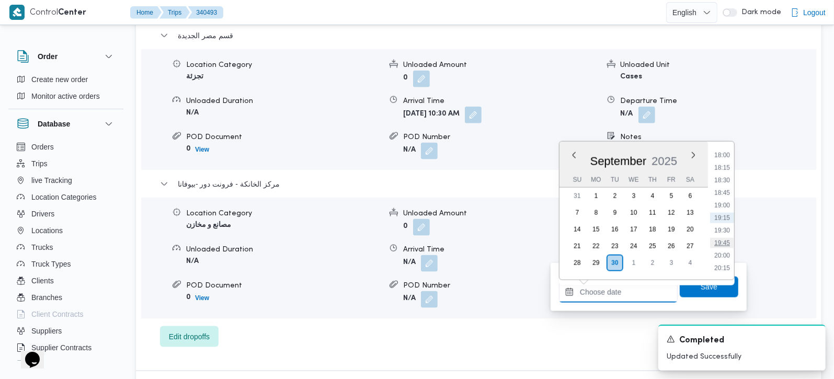
scroll to position [780, 0]
click at [727, 202] on li "16:30" at bounding box center [722, 203] width 24 height 10
type input "30/09/2025 16:30"
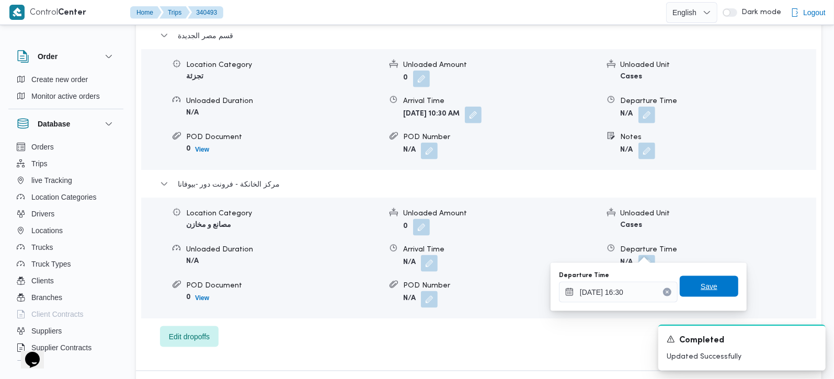
click at [717, 288] on span "Save" at bounding box center [708, 286] width 59 height 21
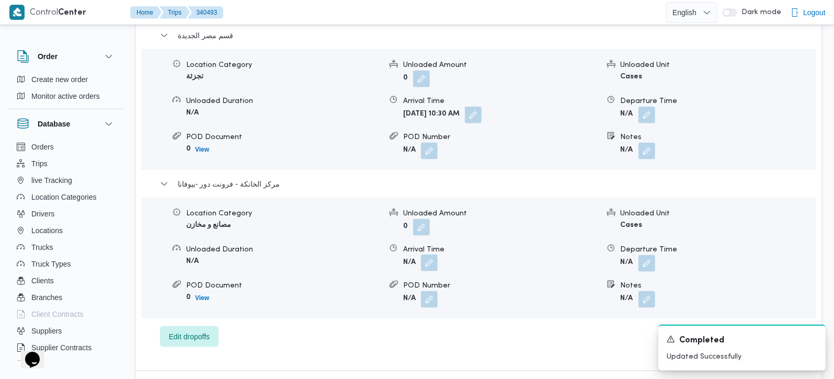
click at [424, 255] on button "button" at bounding box center [429, 263] width 17 height 17
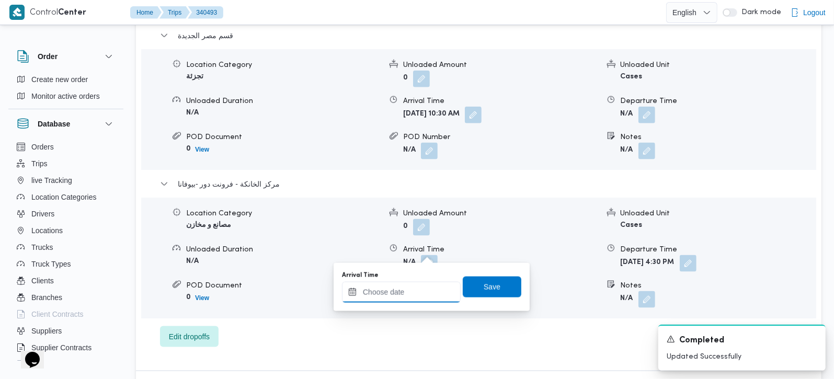
click at [421, 284] on input "Arrival Time" at bounding box center [401, 292] width 119 height 21
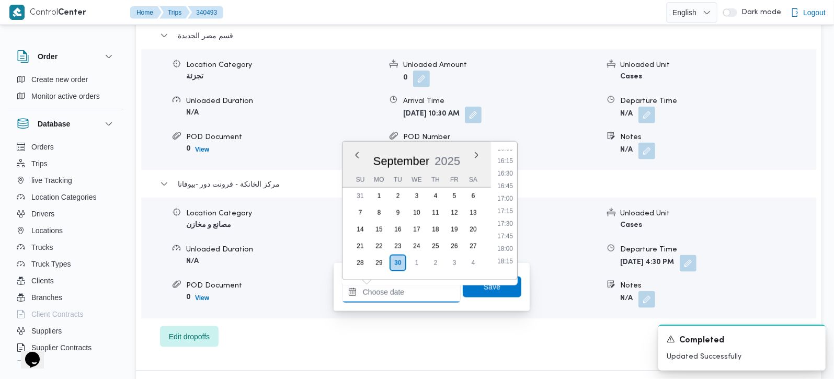
scroll to position [719, 0]
click at [509, 249] on li "16:15" at bounding box center [505, 252] width 24 height 10
type input "30/09/2025 16:15"
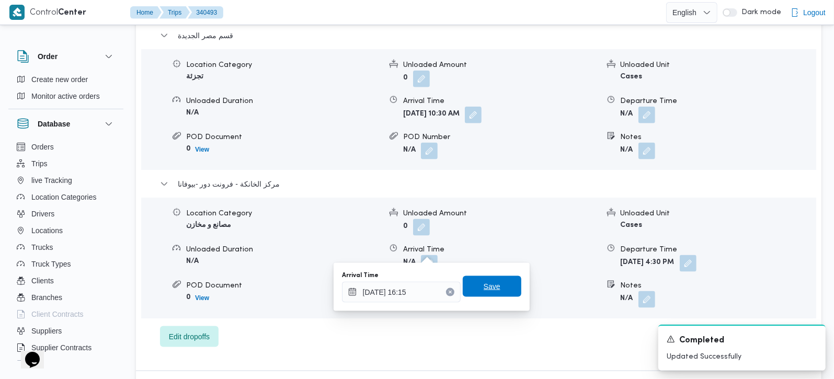
click at [499, 282] on span "Save" at bounding box center [492, 286] width 59 height 21
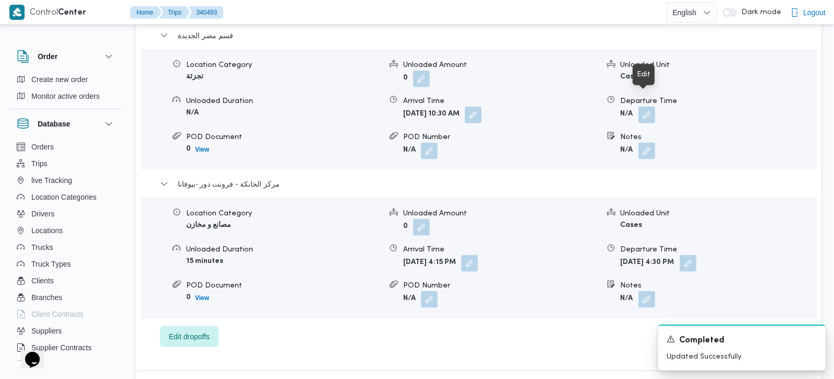
click at [645, 117] on div "Location Category تجزئة Unloaded Amount 0 Unloaded Unit Cases Unloaded Duration…" at bounding box center [478, 109] width 683 height 119
click at [643, 106] on button "button" at bounding box center [646, 114] width 17 height 17
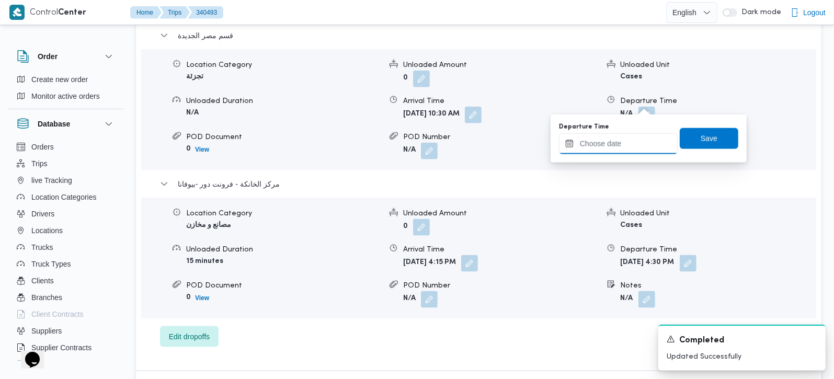
click at [630, 141] on input "Departure Time" at bounding box center [618, 143] width 119 height 21
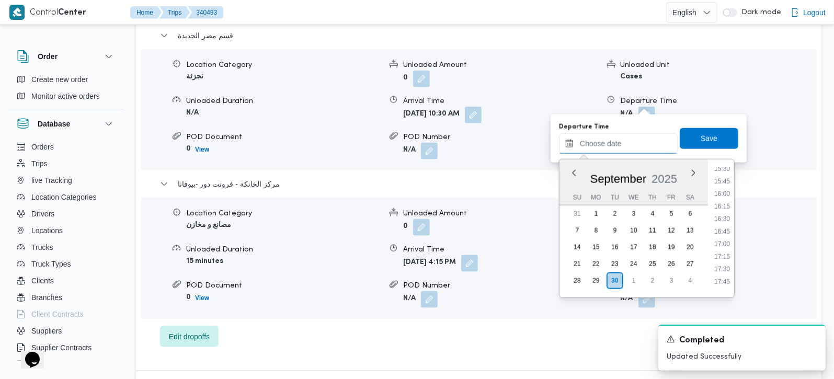
scroll to position [780, 0]
click at [728, 184] on li "15:45" at bounding box center [722, 183] width 24 height 10
type input "30/09/2025 15:45"
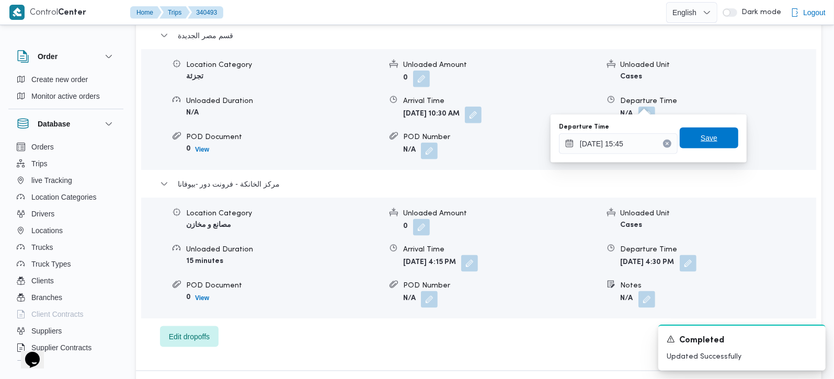
click at [712, 128] on span "Save" at bounding box center [708, 138] width 59 height 21
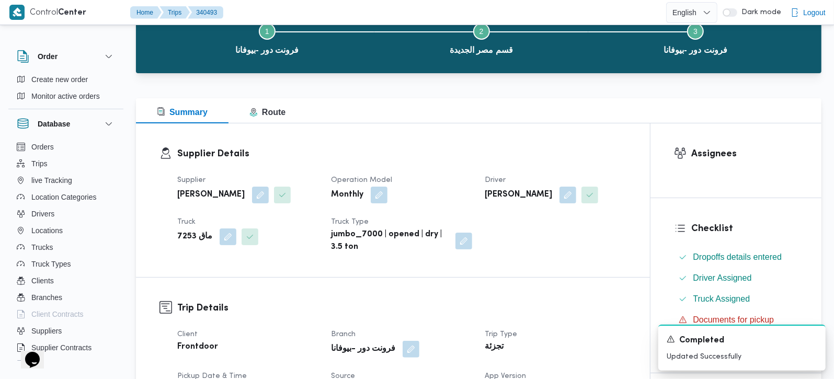
scroll to position [123, 0]
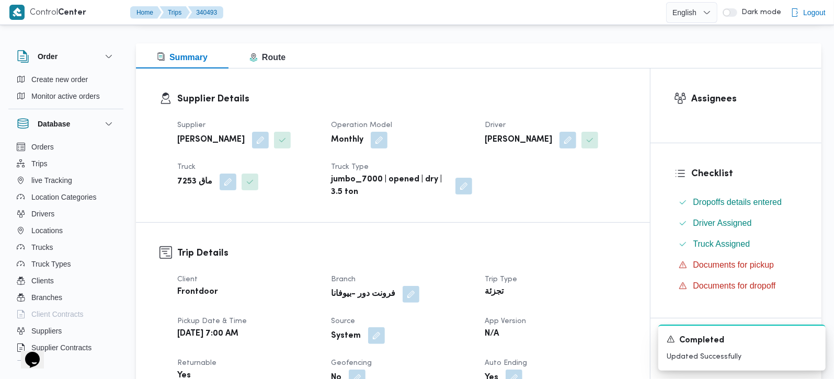
click at [376, 335] on button "button" at bounding box center [376, 335] width 17 height 17
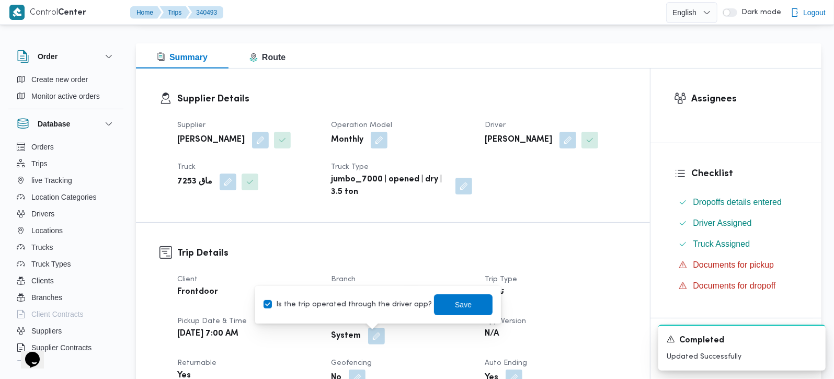
click at [364, 310] on label "Is the trip operated through the driver app?" at bounding box center [347, 304] width 168 height 13
checkbox input "false"
click at [451, 297] on span "Save" at bounding box center [463, 304] width 59 height 21
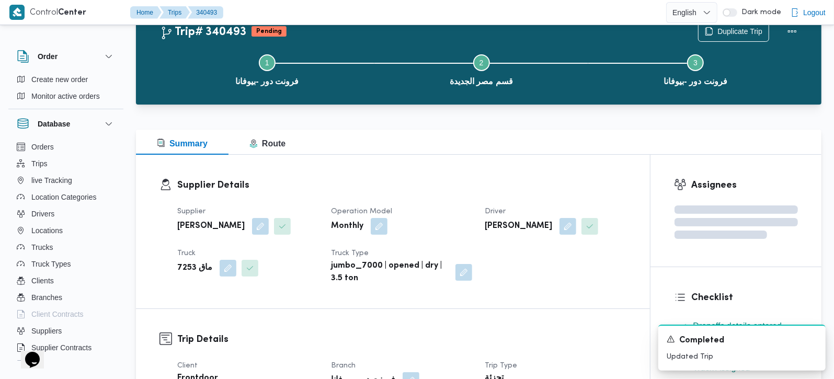
scroll to position [0, 0]
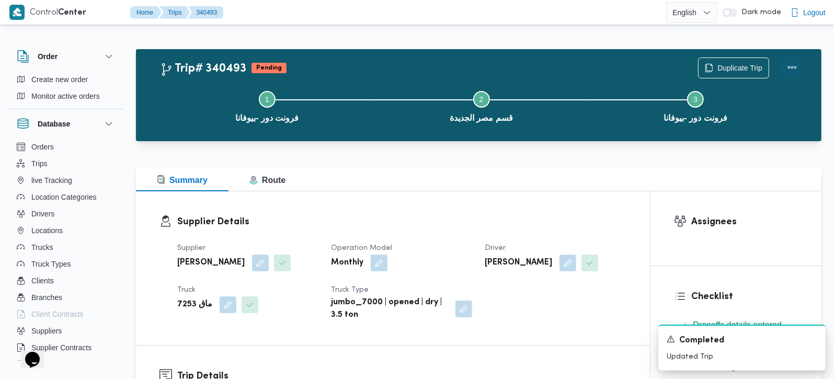
click at [792, 71] on button "Actions" at bounding box center [791, 67] width 21 height 21
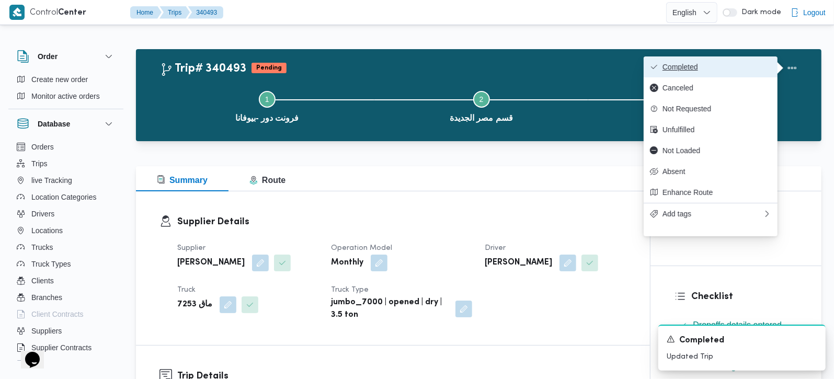
click at [727, 69] on span "Completed" at bounding box center [716, 67] width 109 height 8
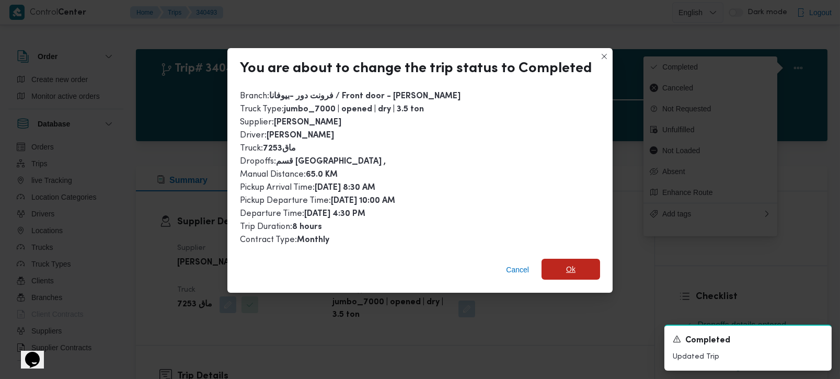
click at [580, 259] on span "Ok" at bounding box center [570, 269] width 59 height 21
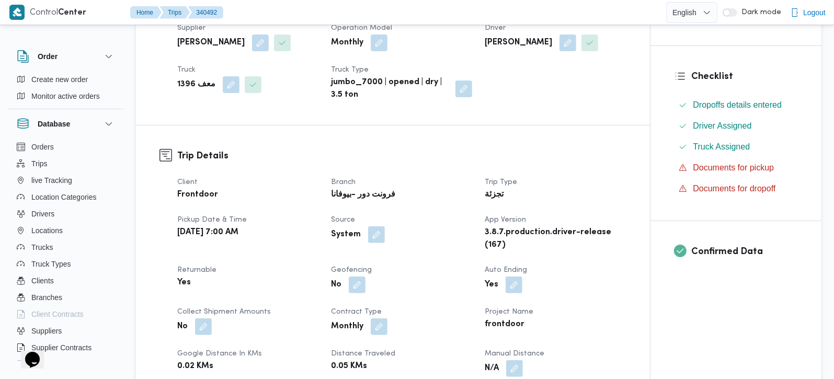
scroll to position [246, 0]
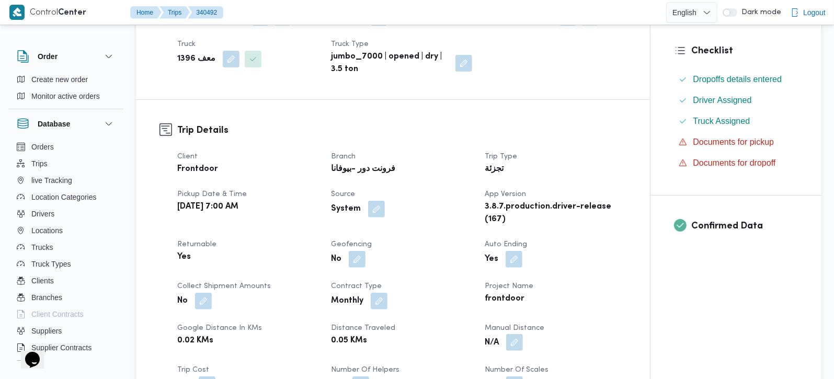
click at [522, 337] on button "button" at bounding box center [514, 342] width 17 height 17
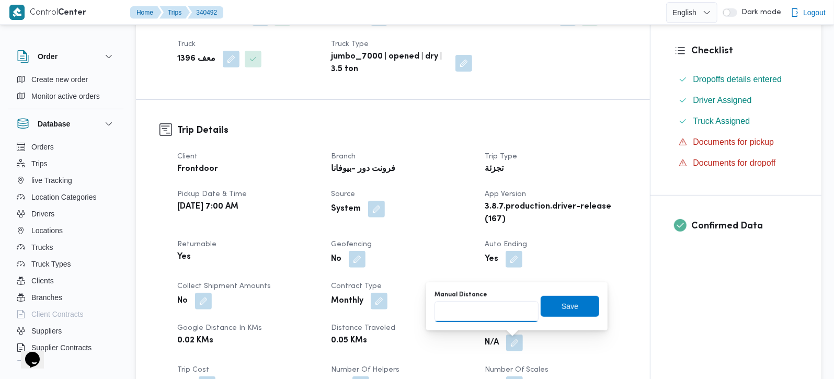
click at [500, 305] on input "Manual Distance" at bounding box center [486, 311] width 104 height 21
type input "140"
click at [562, 302] on span "Save" at bounding box center [569, 305] width 17 height 13
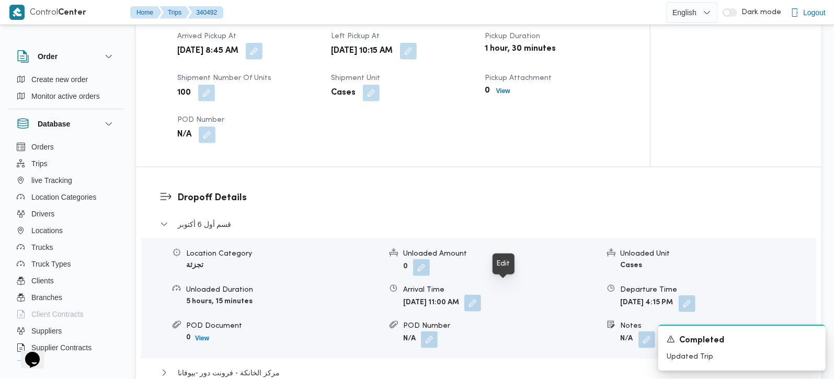
scroll to position [984, 0]
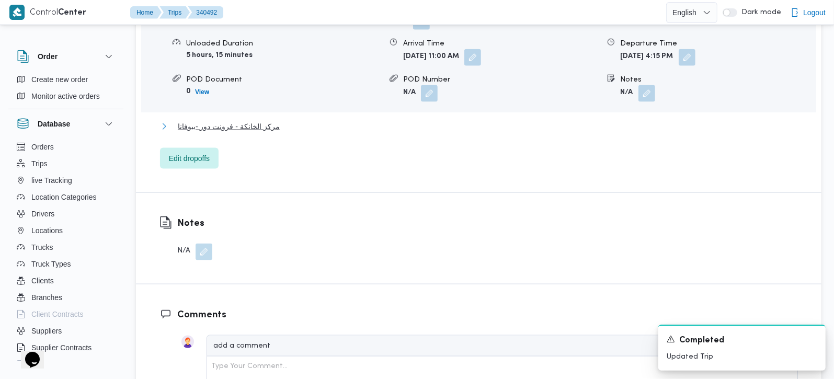
click at [226, 120] on span "مركز الخانكة - فرونت دور -بيوفانا" at bounding box center [229, 126] width 102 height 13
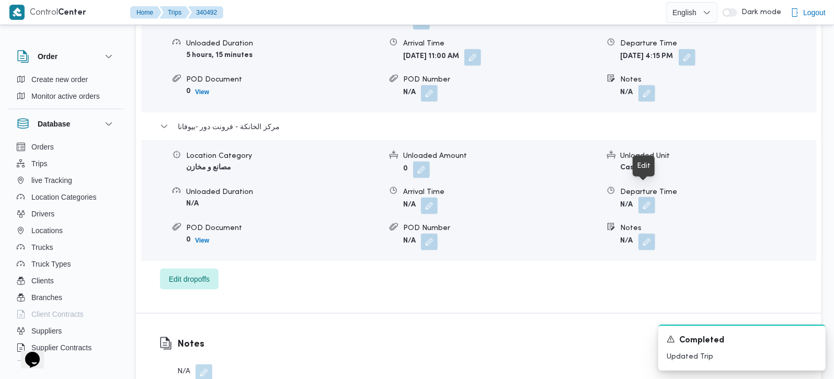
click at [653, 197] on button "button" at bounding box center [646, 205] width 17 height 17
click at [447, 298] on div "Dropoff Details قسم أول 6 أكتوبر Location Category تجزئة Unloaded Amount 0 Unlo…" at bounding box center [478, 117] width 685 height 392
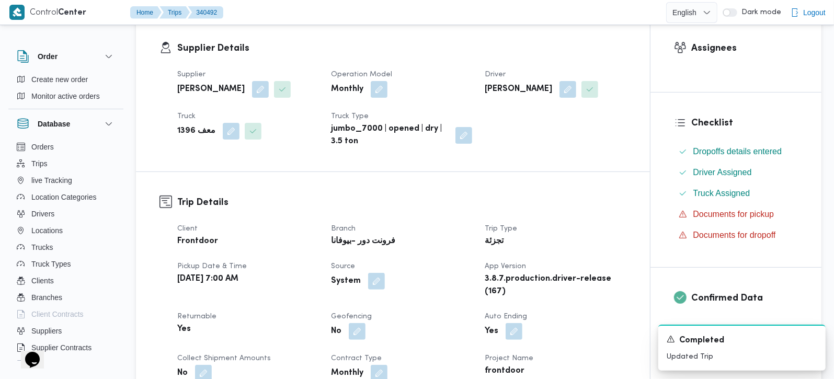
scroll to position [61, 0]
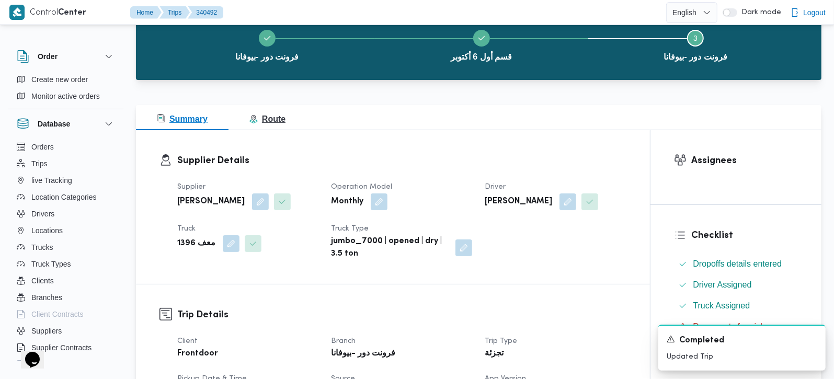
click at [263, 123] on span "Route" at bounding box center [267, 118] width 36 height 9
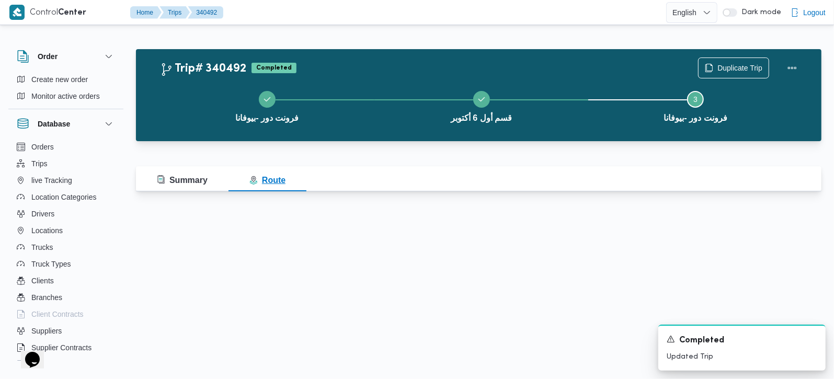
scroll to position [0, 0]
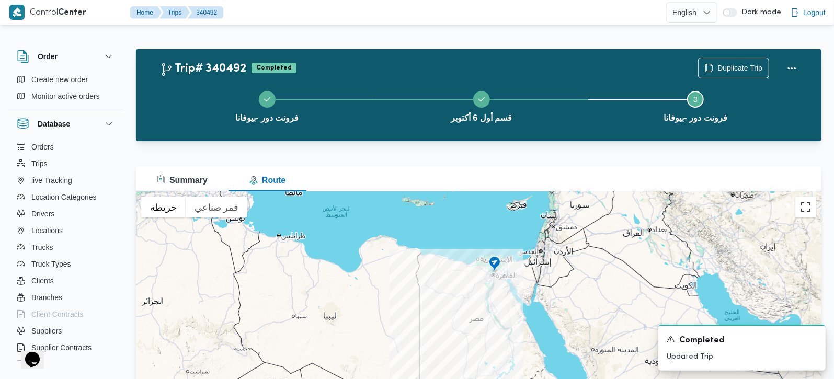
click at [806, 214] on button "تبديل إلى العرض ملء الشاشة" at bounding box center [805, 207] width 21 height 21
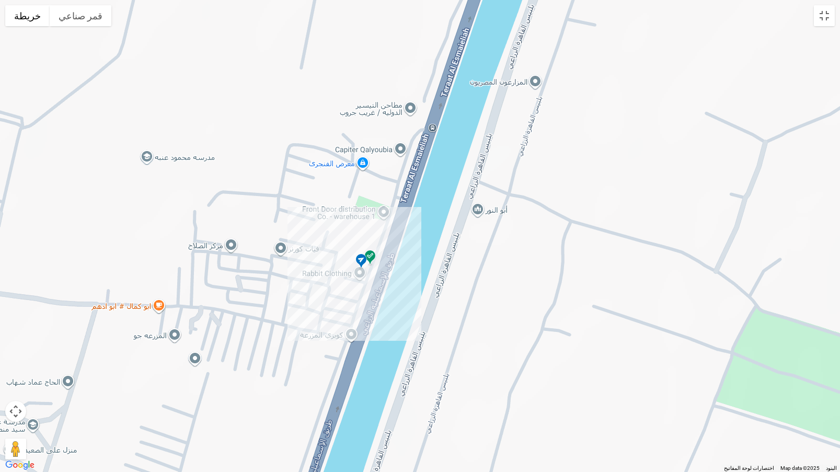
click at [370, 257] on img at bounding box center [370, 257] width 17 height 17
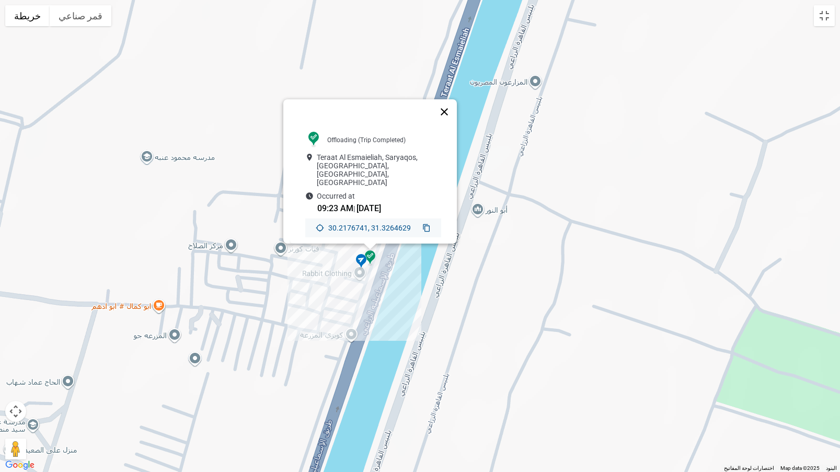
click at [448, 104] on button "إغلاق" at bounding box center [444, 111] width 25 height 25
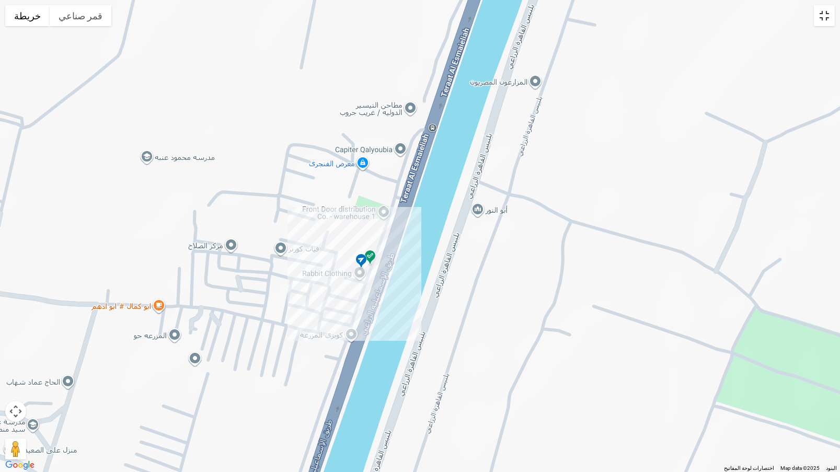
click at [822, 20] on button "تبديل إلى العرض ملء الشاشة" at bounding box center [824, 15] width 21 height 21
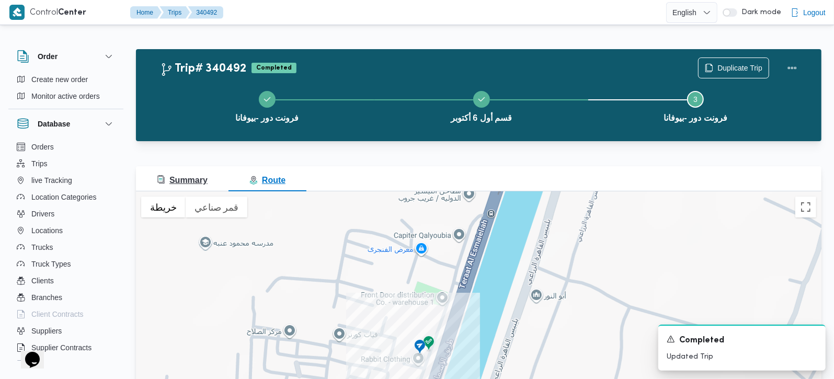
click at [206, 176] on span "Summary" at bounding box center [182, 180] width 51 height 9
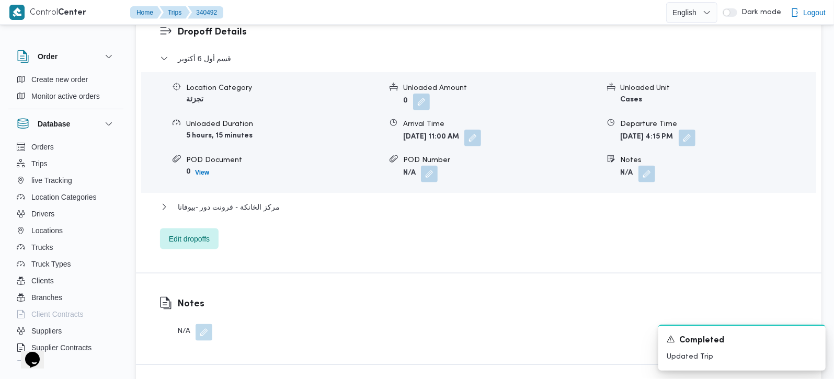
scroll to position [984, 0]
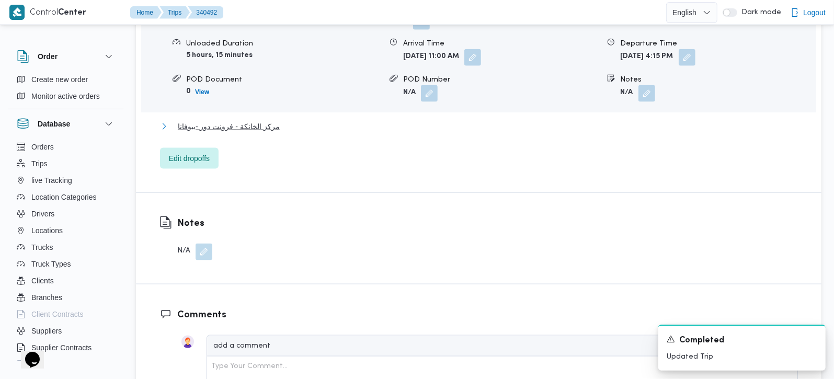
click at [230, 120] on span "مركز الخانكة - فرونت دور -بيوفانا" at bounding box center [229, 126] width 102 height 13
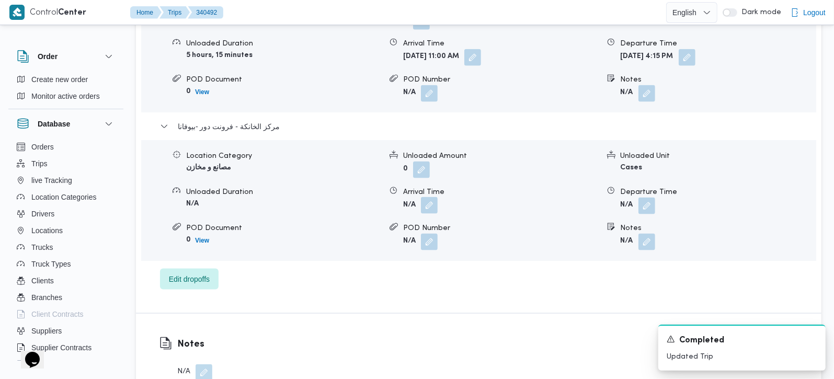
click at [426, 197] on button "button" at bounding box center [429, 205] width 17 height 17
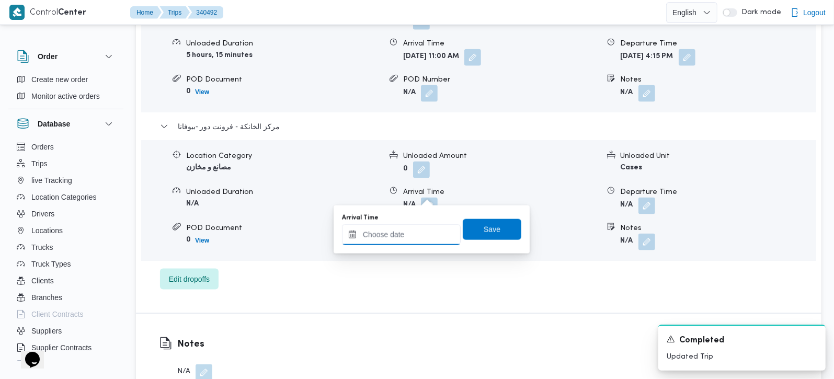
click at [410, 232] on input "Arrival Time" at bounding box center [401, 234] width 119 height 21
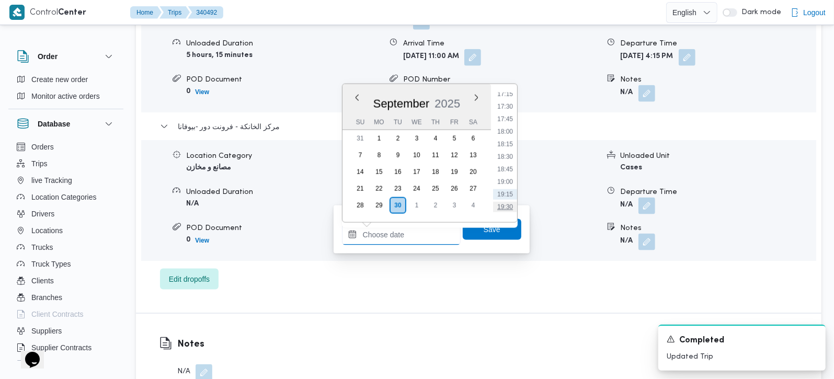
scroll to position [841, 0]
click at [503, 123] on li "17:15" at bounding box center [505, 122] width 24 height 10
type input "30/09/2025 17:15"
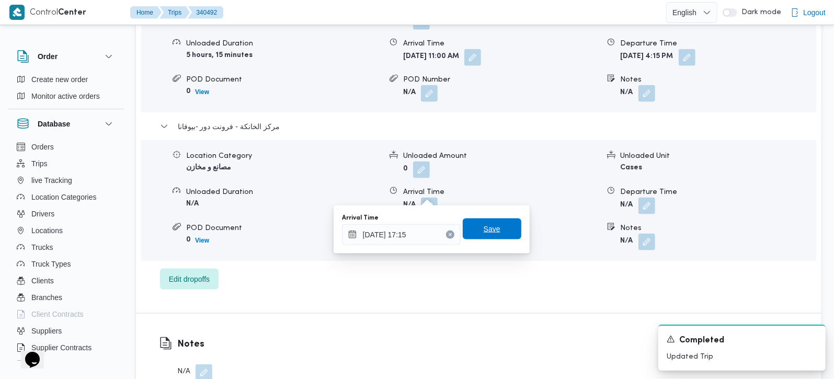
click at [487, 234] on span "Save" at bounding box center [491, 229] width 17 height 13
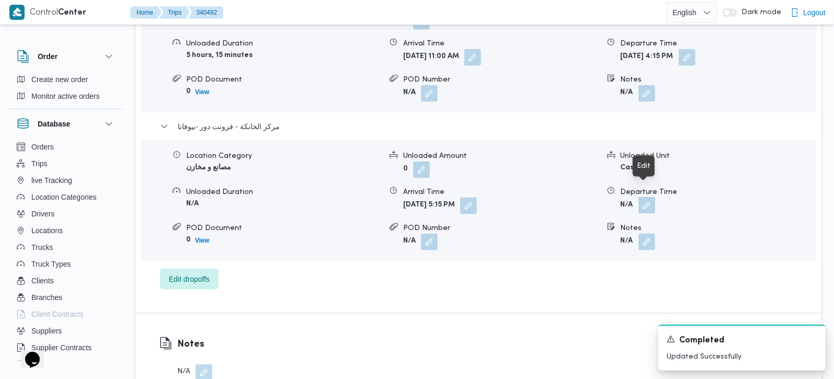
click at [645, 197] on button "button" at bounding box center [646, 205] width 17 height 17
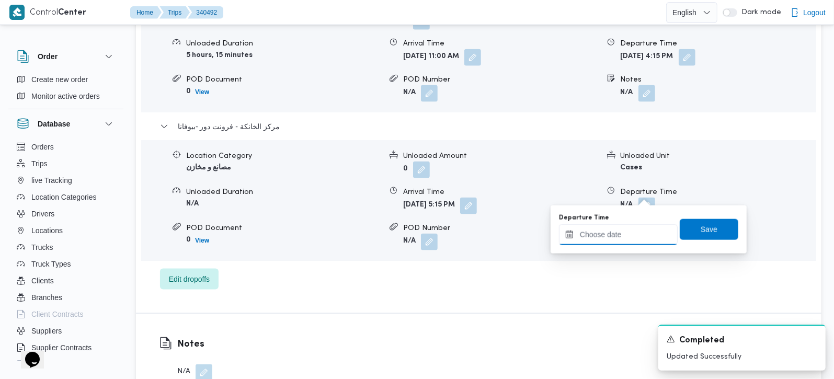
click at [623, 227] on input "Departure Time" at bounding box center [618, 234] width 119 height 21
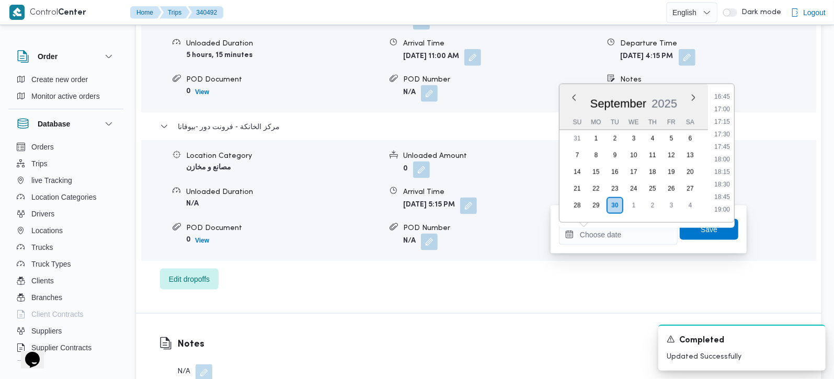
click at [725, 135] on li "17:30" at bounding box center [722, 134] width 24 height 10
type input "[DATE] 17:30"
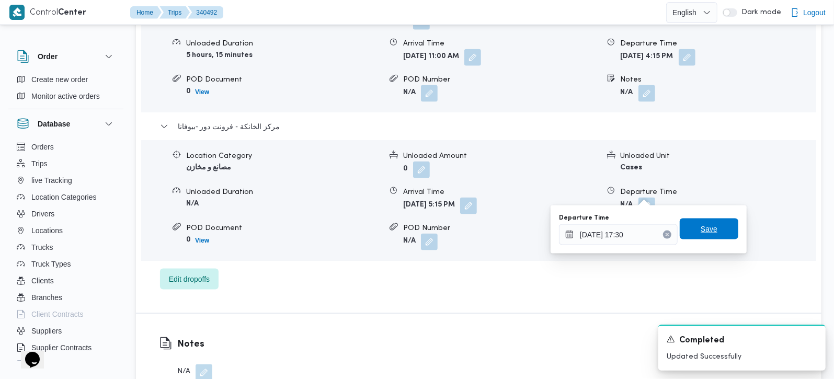
click at [715, 228] on span "Save" at bounding box center [708, 228] width 59 height 21
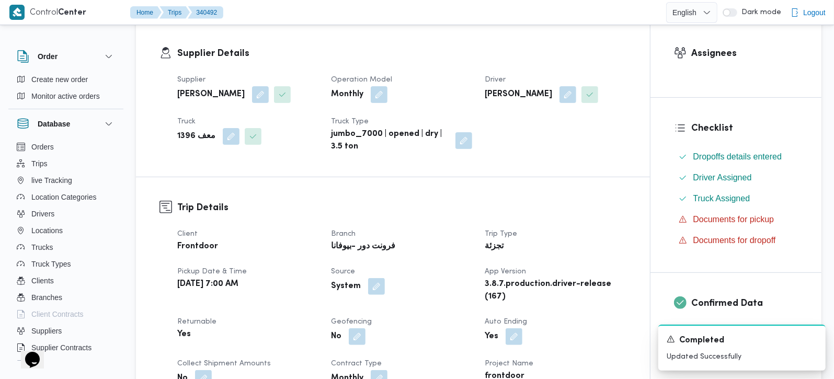
scroll to position [0, 0]
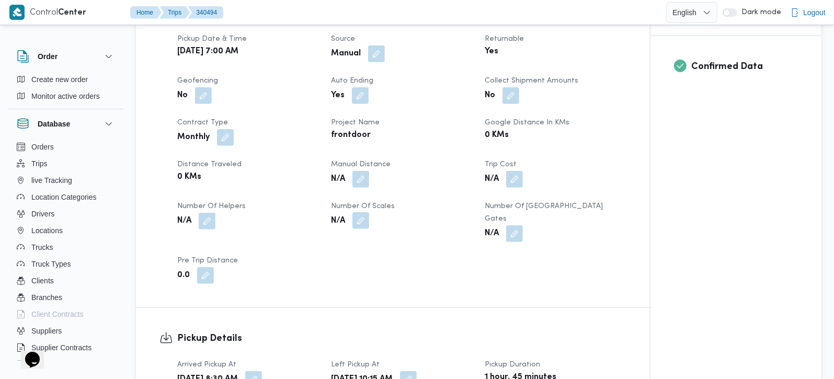
scroll to position [430, 0]
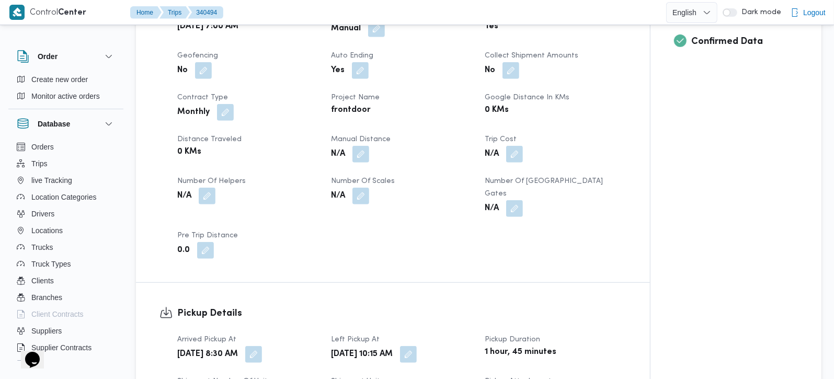
click at [371, 145] on dt "Manual Distance" at bounding box center [401, 139] width 141 height 13
click at [361, 158] on button "button" at bounding box center [360, 153] width 17 height 17
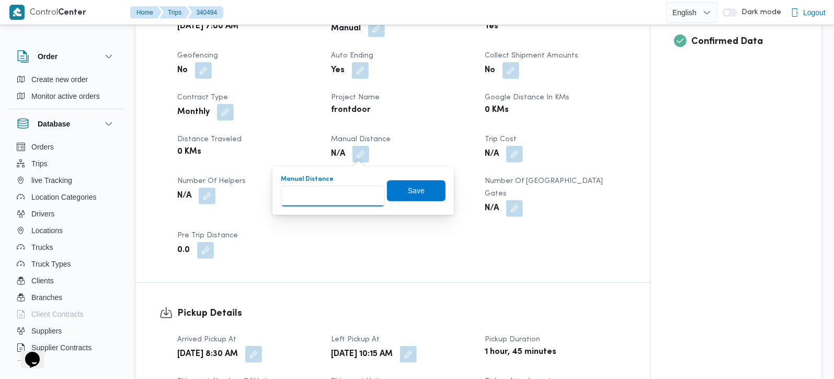
click at [352, 191] on input "Manual Distance" at bounding box center [333, 196] width 104 height 21
type input "114"
click at [398, 187] on span "Save" at bounding box center [416, 190] width 59 height 21
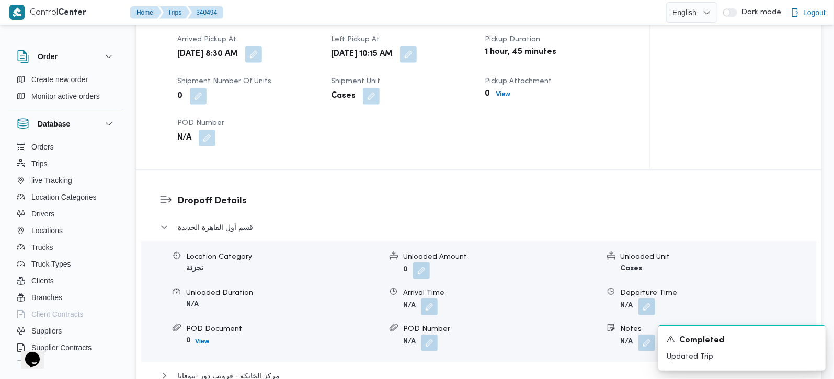
scroll to position [737, 0]
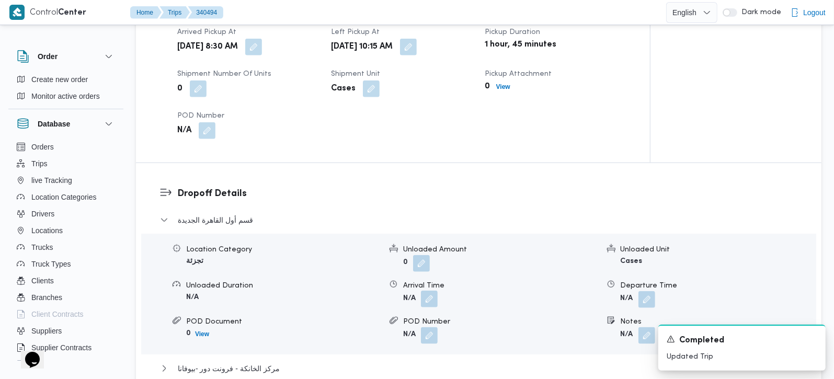
click at [424, 291] on button "button" at bounding box center [429, 299] width 17 height 17
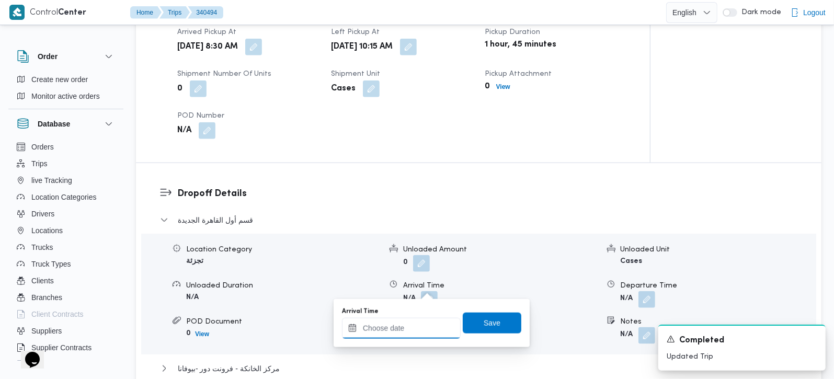
click at [404, 332] on input "Arrival Time" at bounding box center [401, 328] width 119 height 21
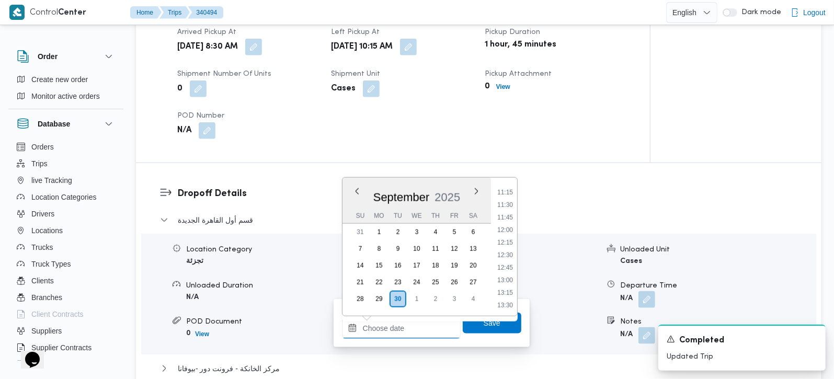
scroll to position [534, 0]
click at [503, 209] on li "11:00" at bounding box center [505, 209] width 24 height 10
type input "[DATE] 11:00"
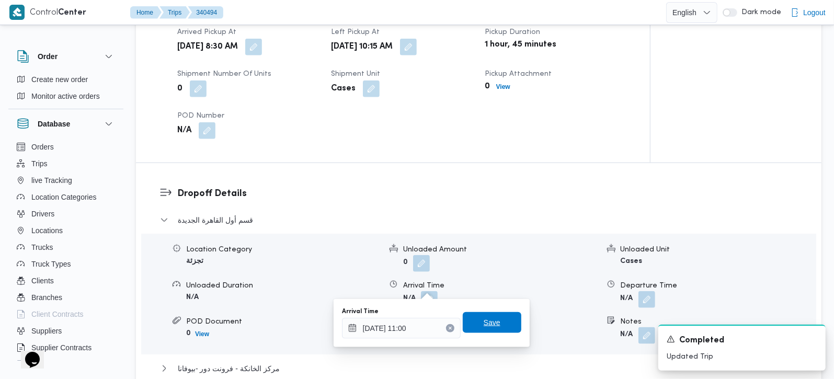
click at [492, 318] on span "Save" at bounding box center [492, 322] width 59 height 21
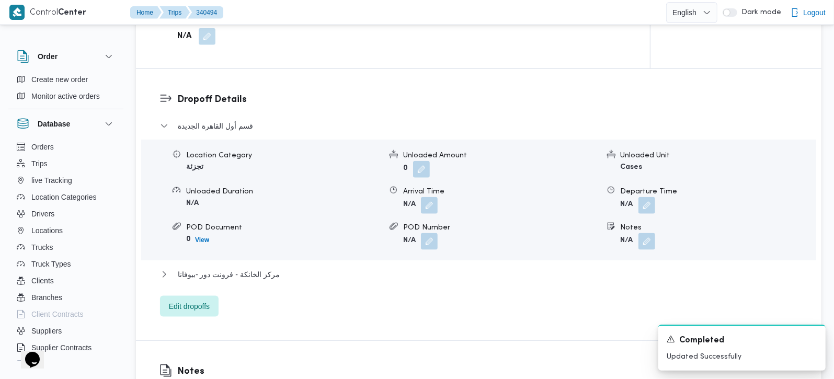
scroll to position [861, 0]
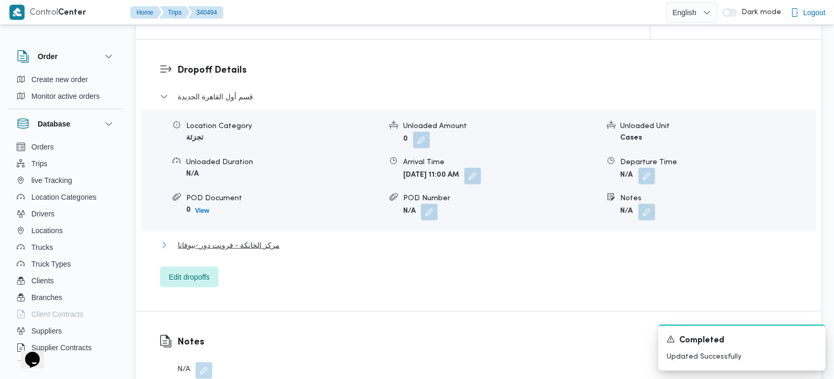
click at [257, 239] on span "مركز الخانكة - فرونت دور -بيوفانا" at bounding box center [229, 245] width 102 height 13
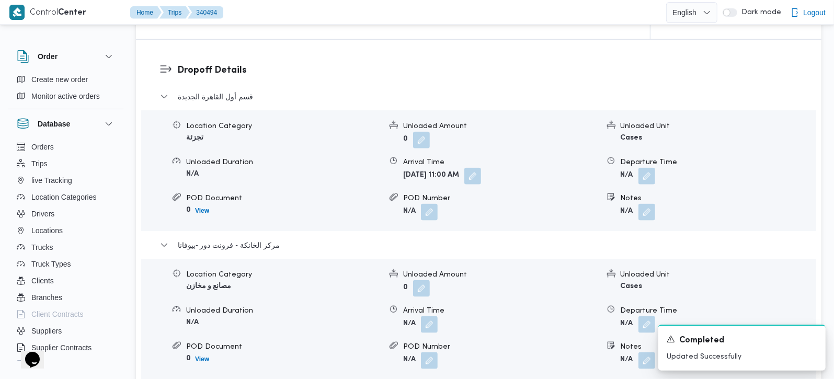
scroll to position [922, 0]
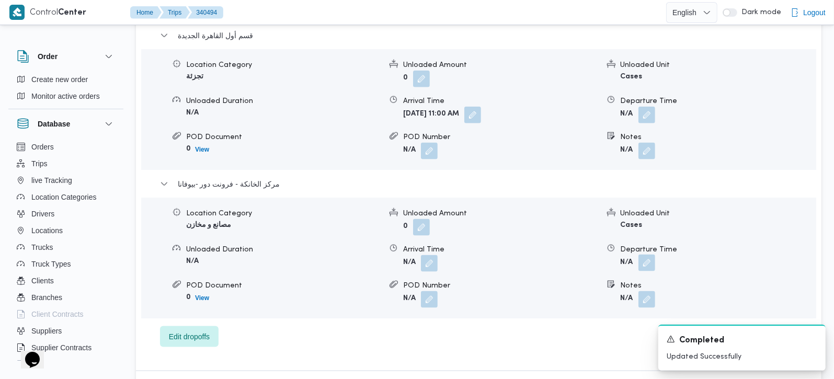
click at [653, 255] on form "N/A" at bounding box center [717, 263] width 195 height 17
click at [650, 255] on button "button" at bounding box center [646, 263] width 17 height 17
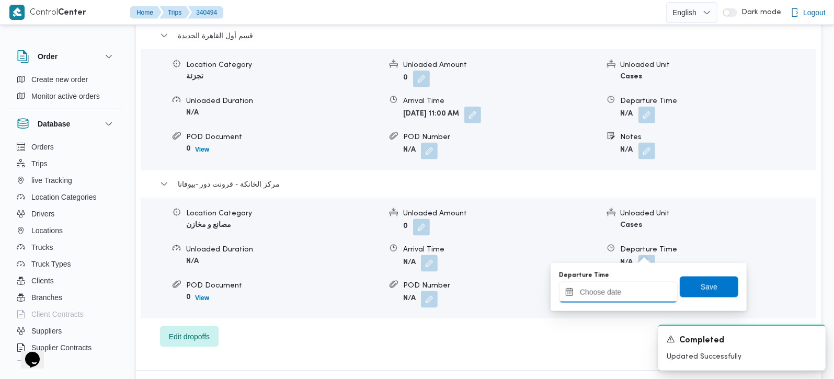
click at [640, 294] on input "Departure Time" at bounding box center [618, 292] width 119 height 21
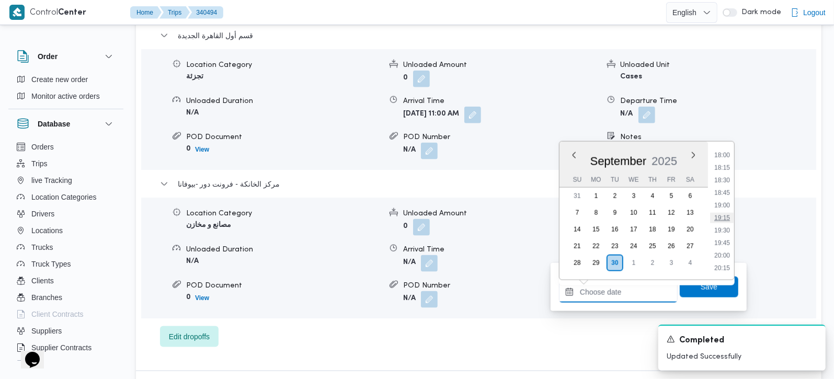
scroll to position [841, 0]
drag, startPoint x: 729, startPoint y: 194, endPoint x: 729, endPoint y: 206, distance: 12.0
click at [729, 194] on li "17:30" at bounding box center [722, 192] width 24 height 10
type input "[DATE] 17:30"
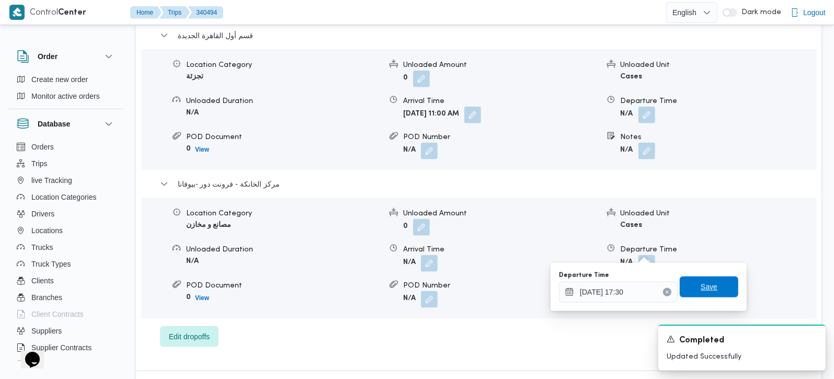
click at [717, 281] on span "Save" at bounding box center [708, 286] width 59 height 21
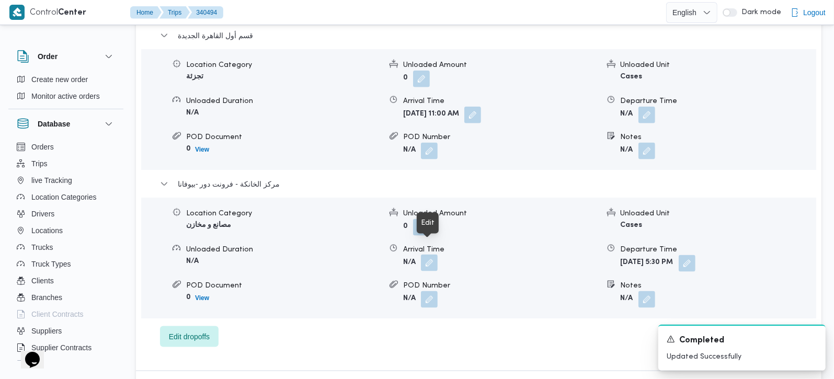
click at [430, 255] on button "button" at bounding box center [429, 263] width 17 height 17
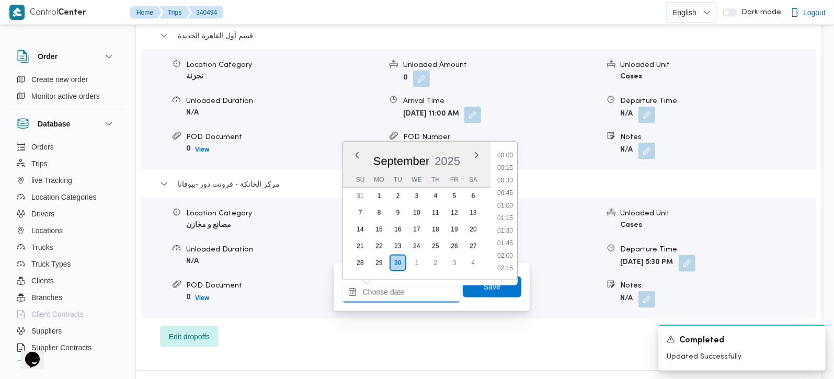
click at [431, 283] on input "Arrival Time" at bounding box center [401, 292] width 119 height 21
click at [507, 241] on li "17:15" at bounding box center [505, 241] width 24 height 10
type input "[DATE] 17:15"
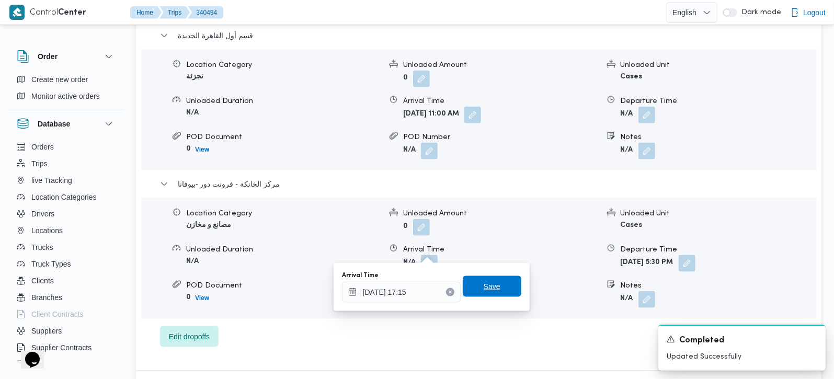
click at [492, 288] on span "Save" at bounding box center [492, 286] width 59 height 21
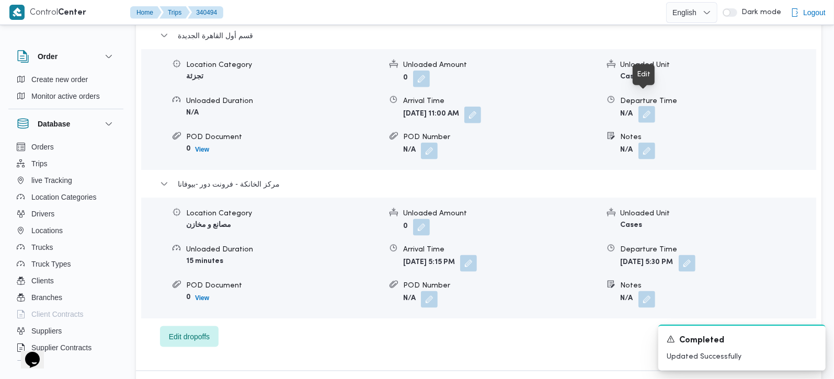
click at [642, 107] on button "button" at bounding box center [646, 114] width 17 height 17
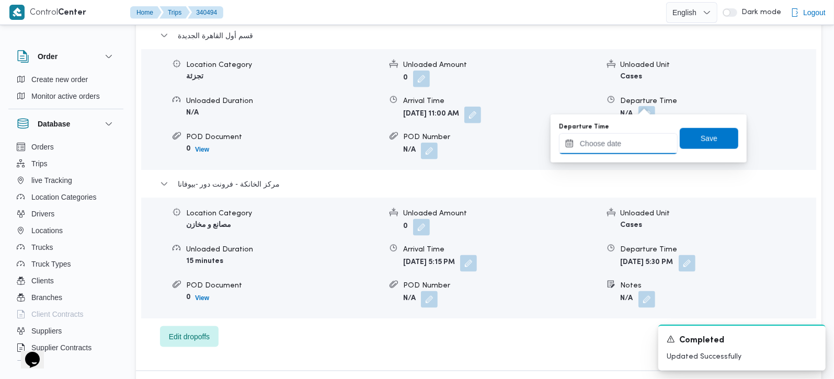
click at [631, 154] on div at bounding box center [618, 143] width 119 height 21
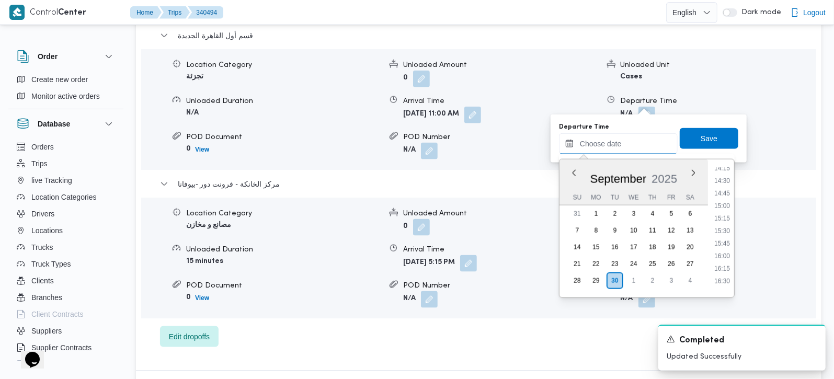
scroll to position [719, 0]
drag, startPoint x: 725, startPoint y: 282, endPoint x: 719, endPoint y: 225, distance: 56.9
click at [725, 282] on li "16:30" at bounding box center [722, 282] width 24 height 10
type input "30/09/2025 16:30"
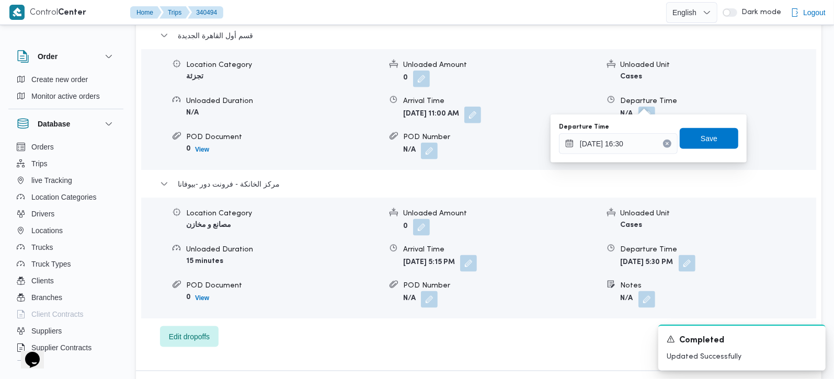
click at [713, 154] on div "Departure Time 30/09/2025 16:30 Save" at bounding box center [648, 138] width 181 height 33
click at [710, 142] on span "Save" at bounding box center [708, 138] width 59 height 21
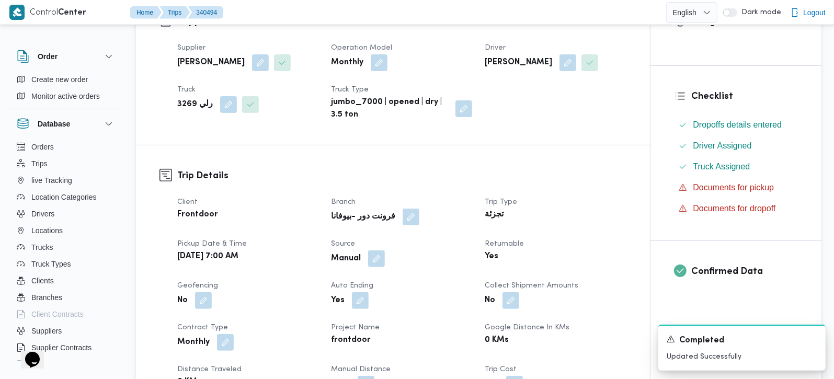
scroll to position [0, 0]
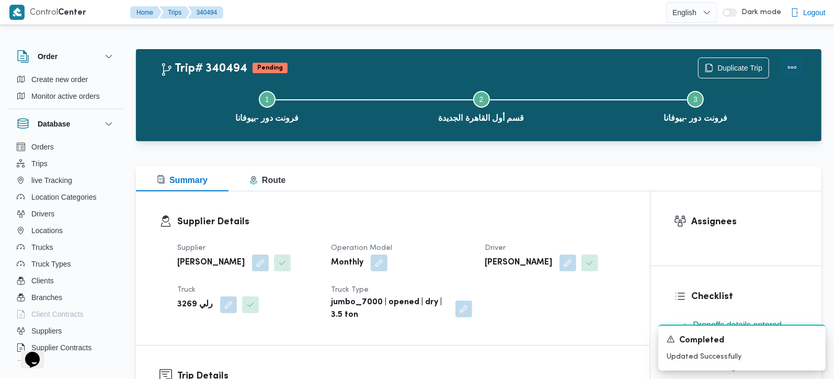
click at [799, 67] on button "Actions" at bounding box center [791, 67] width 21 height 21
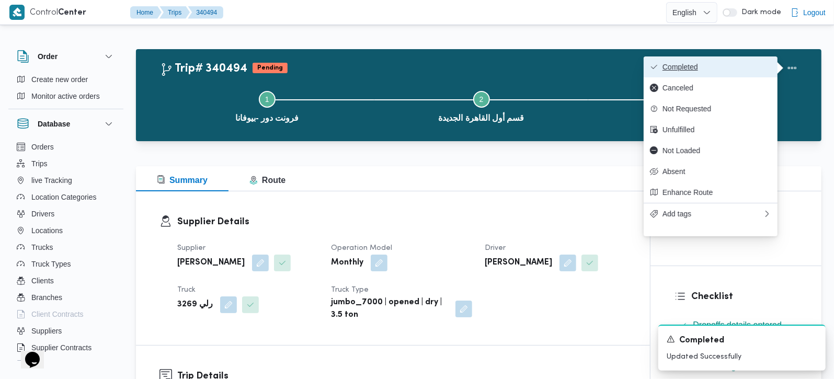
click at [737, 64] on span "Completed" at bounding box center [716, 67] width 109 height 8
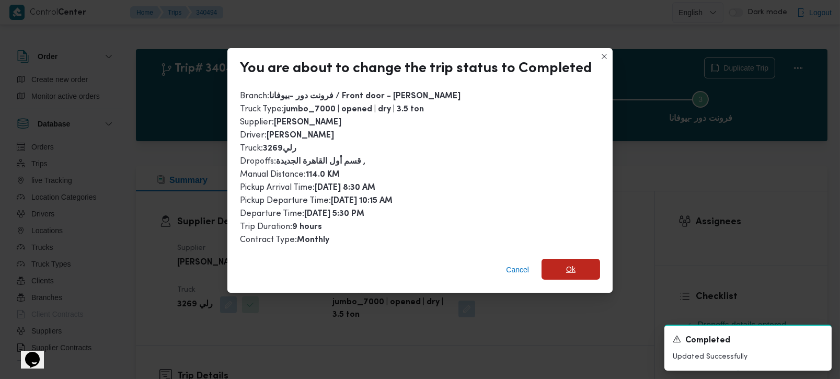
click at [593, 261] on span "Ok" at bounding box center [570, 269] width 59 height 21
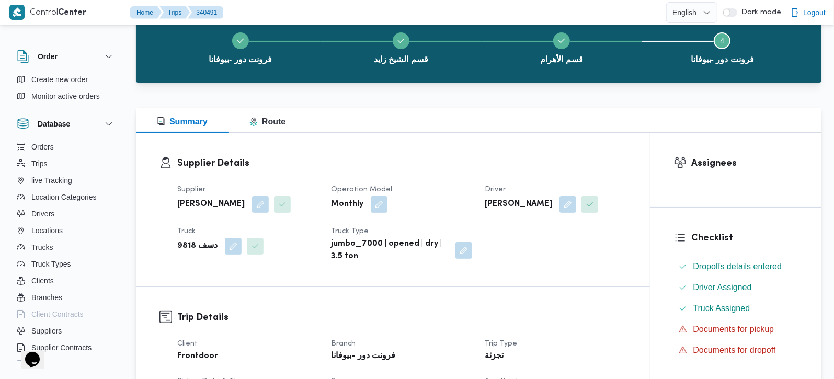
scroll to position [368, 0]
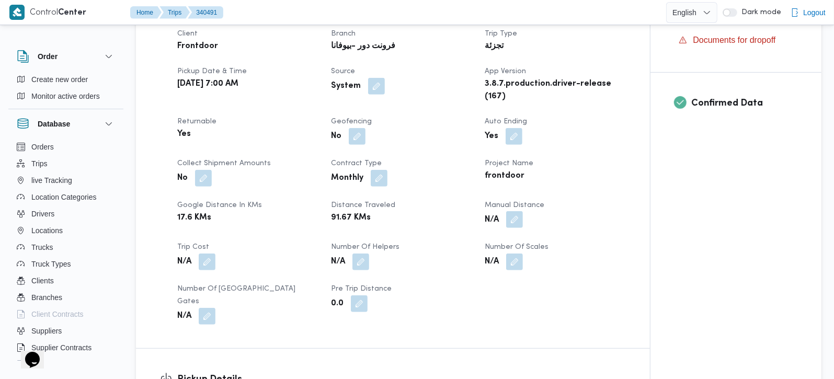
click at [511, 224] on button "button" at bounding box center [514, 219] width 17 height 17
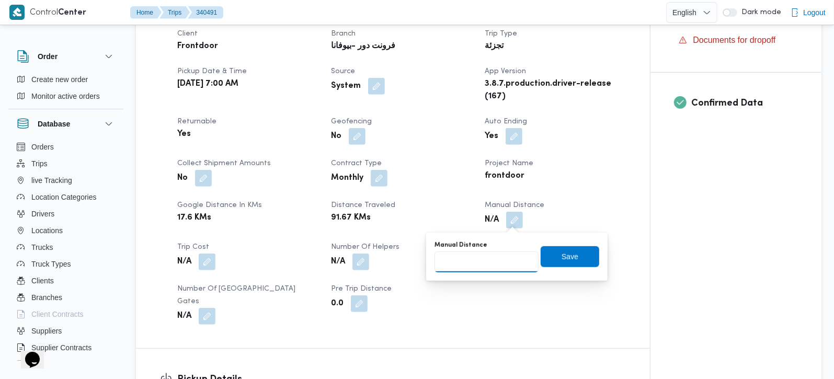
click at [494, 257] on input "Manual Distance" at bounding box center [486, 261] width 104 height 21
type input "141"
click at [562, 265] on span "Save" at bounding box center [569, 256] width 59 height 21
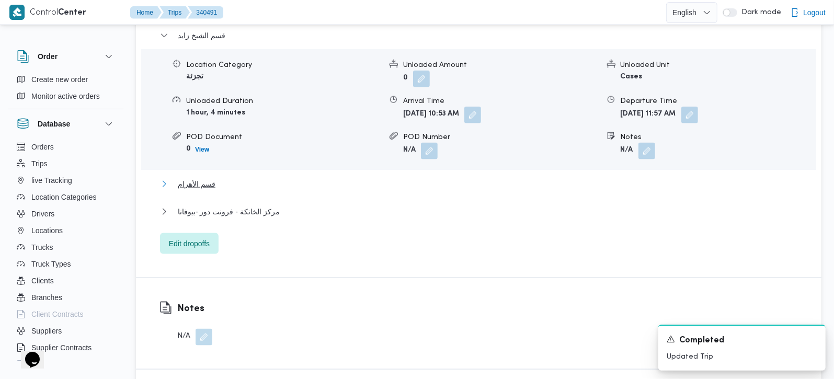
click at [186, 178] on span "قسم الأهرام" at bounding box center [197, 184] width 38 height 13
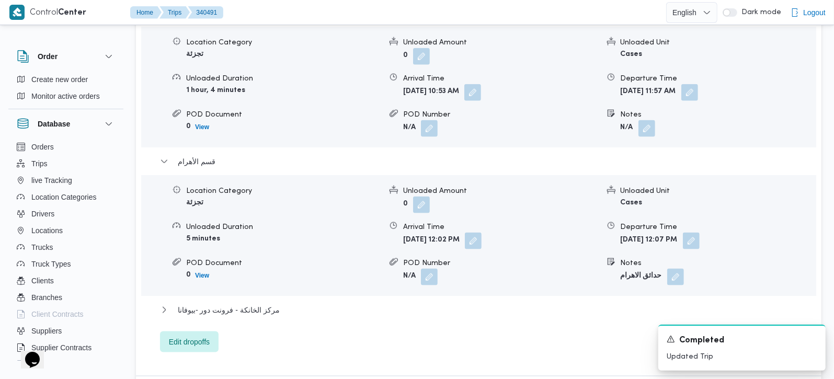
scroll to position [988, 0]
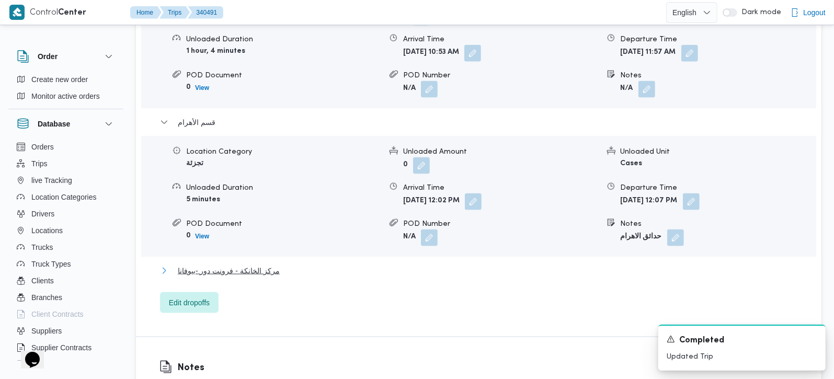
click at [257, 264] on span "مركز الخانكة - فرونت دور -بيوفانا" at bounding box center [229, 270] width 102 height 13
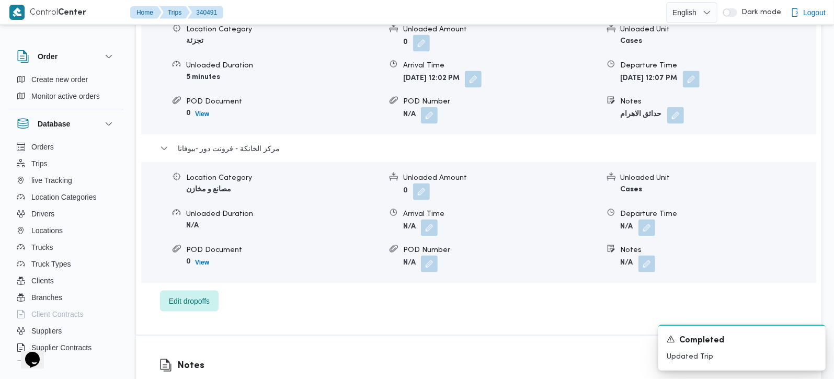
scroll to position [1111, 0]
click at [635, 221] on span at bounding box center [644, 227] width 22 height 17
click at [647, 219] on button "button" at bounding box center [646, 226] width 17 height 17
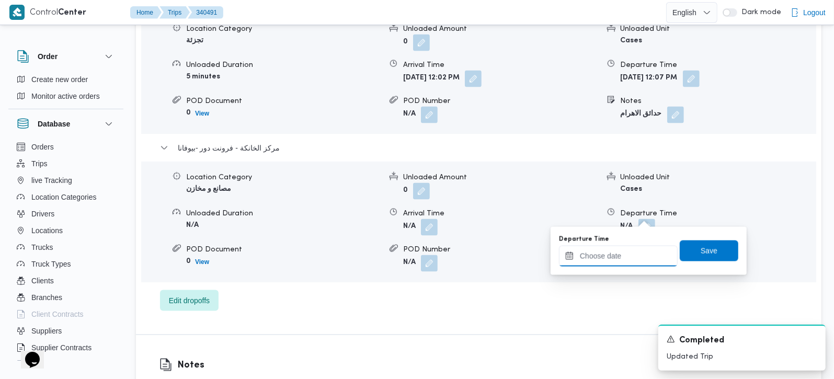
click at [636, 253] on input "Departure Time" at bounding box center [618, 256] width 119 height 21
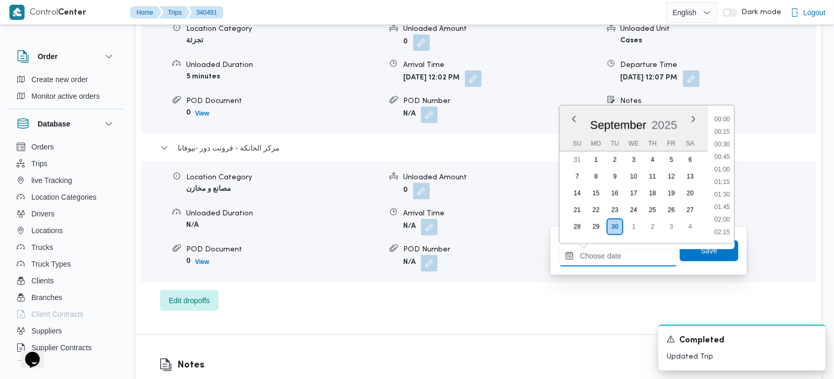
scroll to position [903, 0]
click at [726, 121] on li "18:00" at bounding box center [722, 119] width 24 height 10
type input "30/09/2025 18:00"
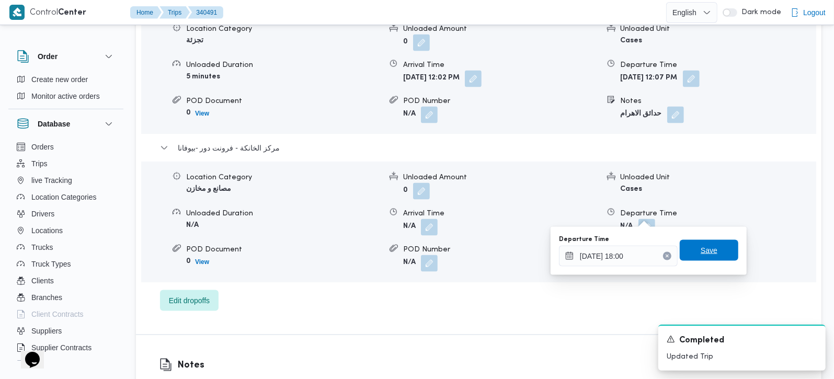
click at [714, 243] on span "Save" at bounding box center [708, 250] width 59 height 21
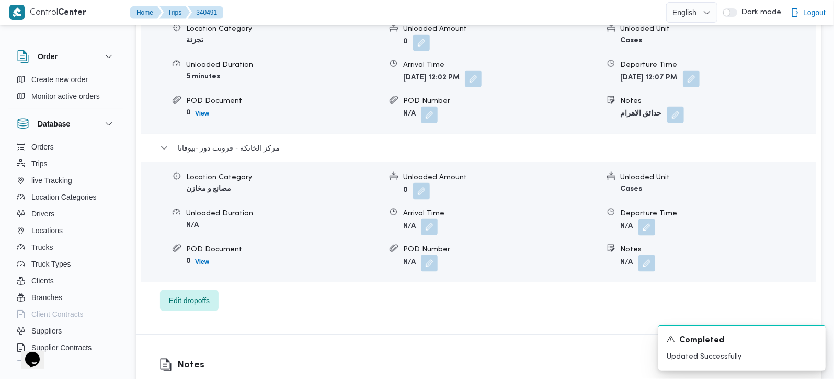
click at [437, 218] on button "button" at bounding box center [429, 226] width 17 height 17
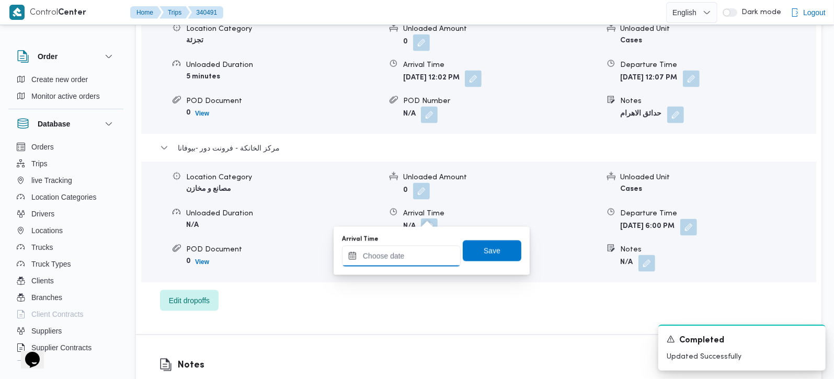
drag, startPoint x: 434, startPoint y: 220, endPoint x: 419, endPoint y: 259, distance: 41.4
click at [419, 259] on input "Arrival Time" at bounding box center [401, 256] width 119 height 21
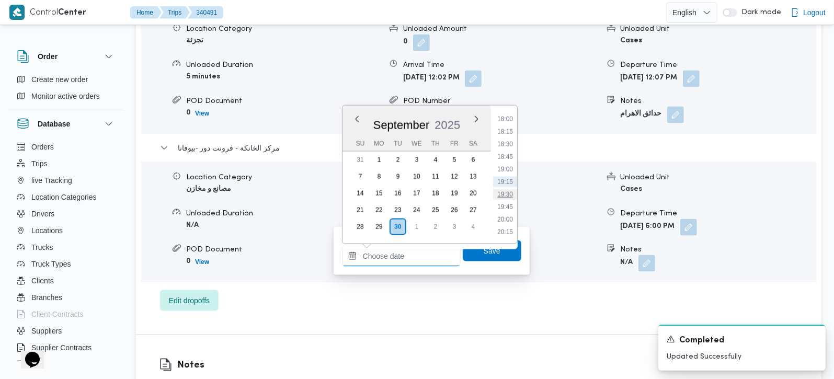
scroll to position [841, 0]
click at [510, 165] on li "17:45" at bounding box center [505, 168] width 24 height 10
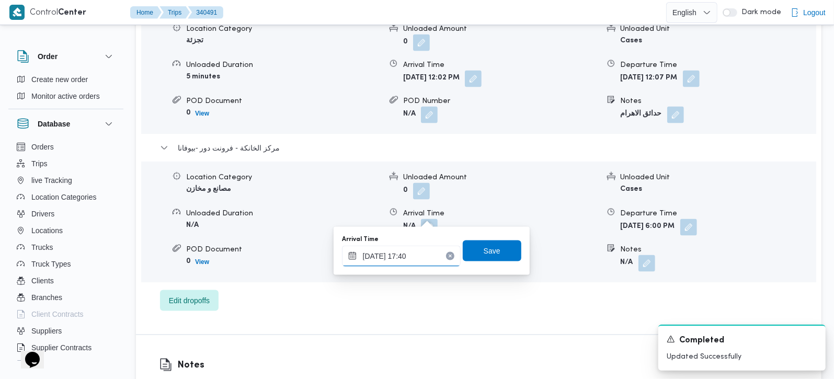
type input "30/09/2025 17:40"
click at [513, 248] on div "Arrival Time 30/09/2025 17:40 Save" at bounding box center [431, 250] width 181 height 33
click at [504, 249] on span "Save" at bounding box center [492, 250] width 59 height 21
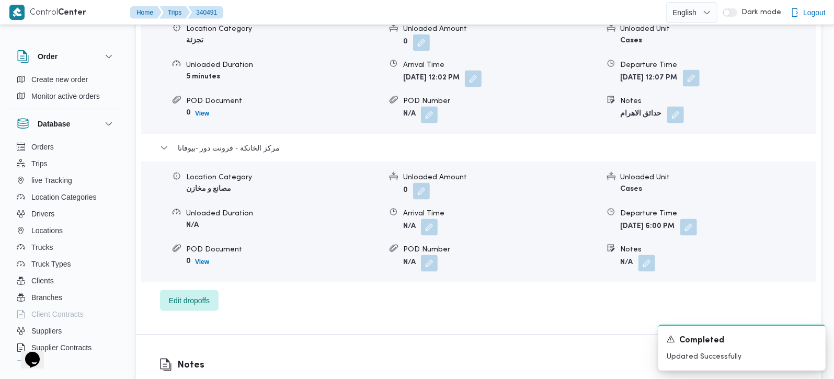
click at [699, 70] on button "button" at bounding box center [691, 78] width 17 height 17
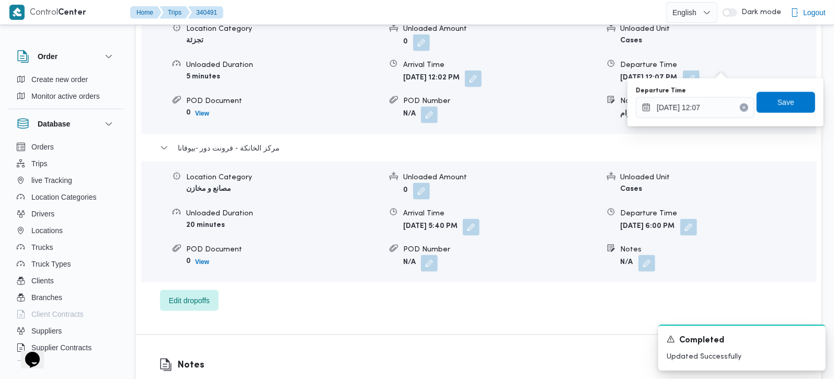
click at [701, 126] on div "قسم الشيخ زايد Location Category تجزئة Unloaded Amount 0 Unloaded Unit Cases Un…" at bounding box center [479, 78] width 638 height 466
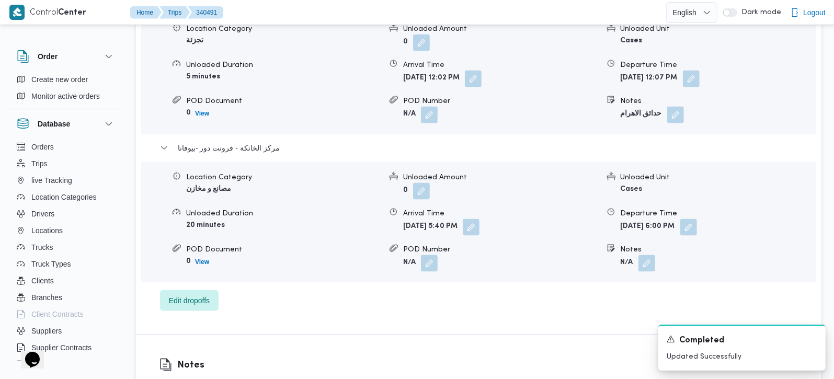
click at [698, 110] on div "Location Category تجزئة Unloaded Amount 0 Unloaded Unit Cases Unloaded Duration…" at bounding box center [478, 73] width 683 height 119
click at [699, 70] on button "button" at bounding box center [691, 78] width 17 height 17
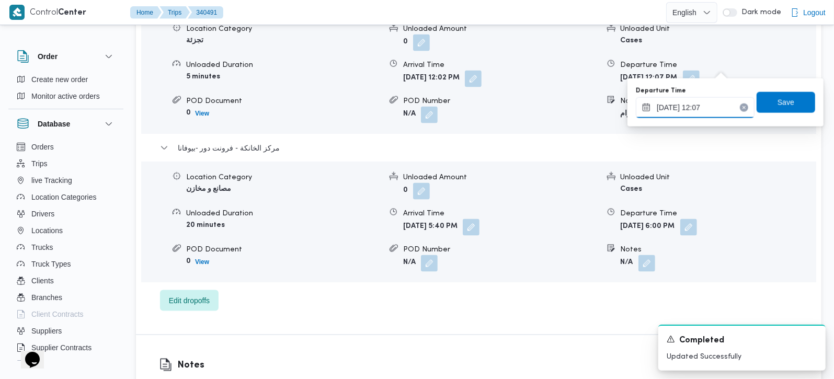
click at [705, 112] on input "30/09/2025 12:07" at bounding box center [695, 107] width 119 height 21
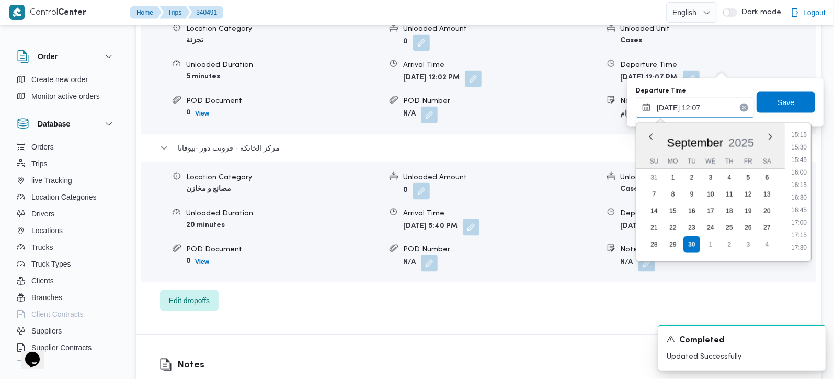
scroll to position [785, 0]
click at [800, 194] on li "16:45" at bounding box center [799, 192] width 24 height 10
type input "30/09/2025 16:45"
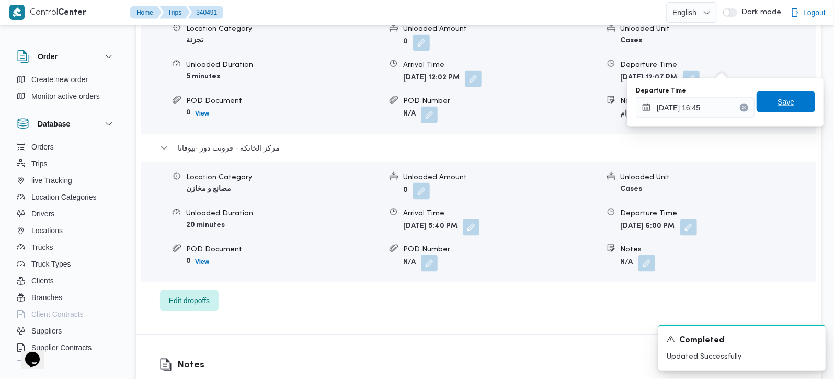
click at [786, 110] on span "Save" at bounding box center [785, 101] width 59 height 21
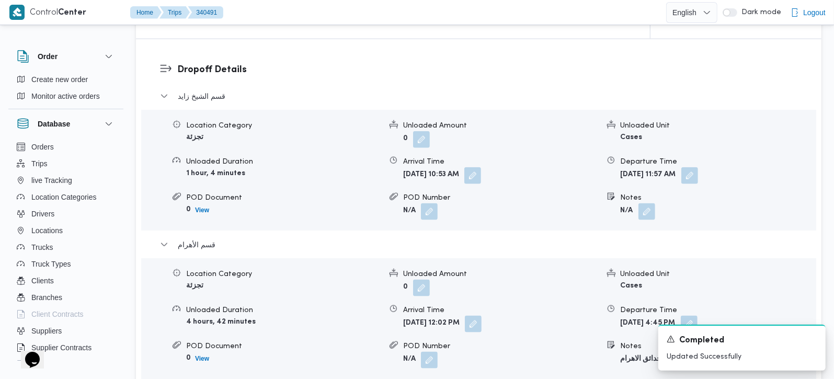
scroll to position [865, 0]
click at [481, 316] on button "button" at bounding box center [473, 324] width 17 height 17
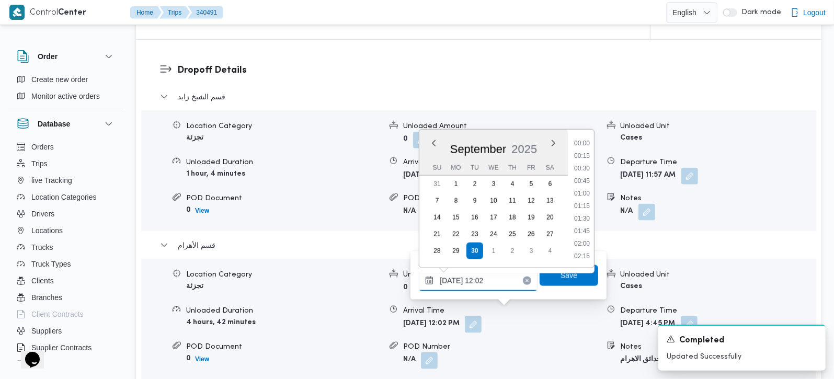
click at [491, 282] on input "30/09/2025 12:02" at bounding box center [478, 280] width 119 height 21
click at [585, 205] on li "13:15" at bounding box center [582, 207] width 24 height 10
type input "30/09/2025 13:15"
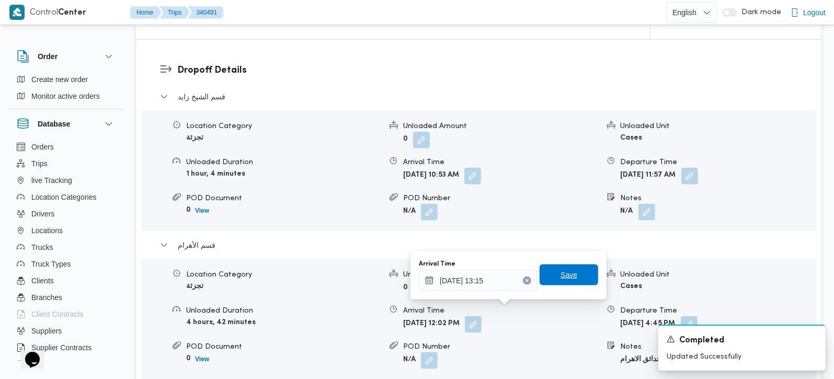
click at [569, 271] on span "Save" at bounding box center [568, 274] width 59 height 21
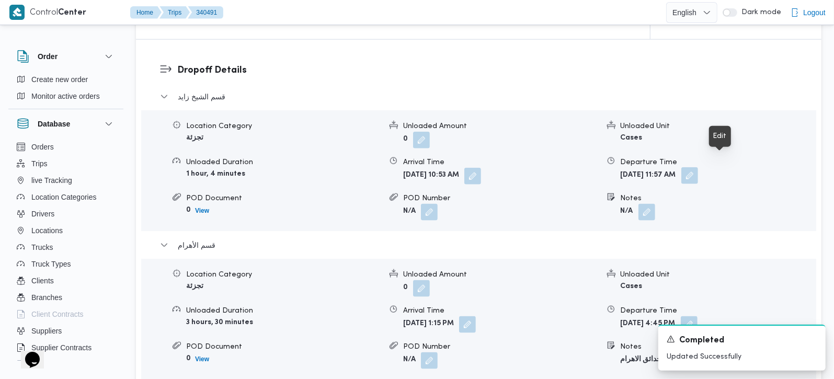
click at [698, 167] on button "button" at bounding box center [689, 175] width 17 height 17
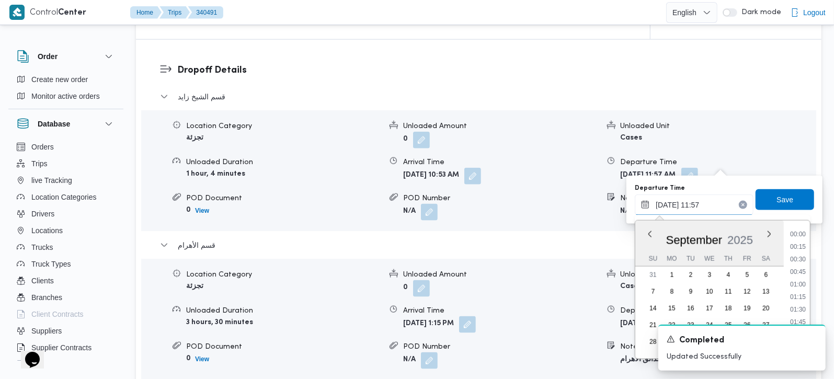
click at [698, 206] on input "30/09/2025 11:57" at bounding box center [694, 204] width 119 height 21
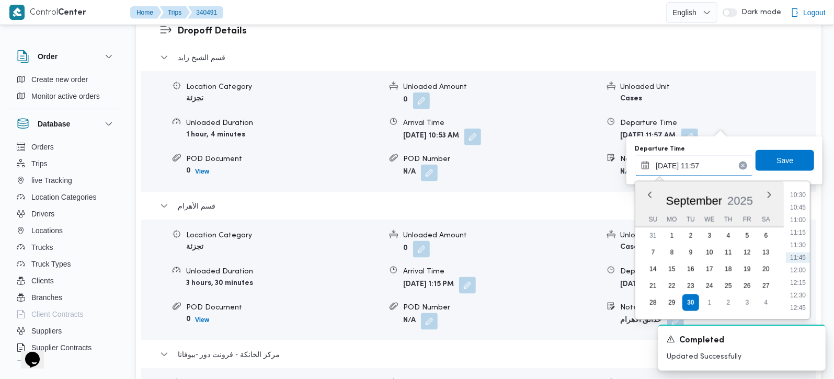
scroll to position [926, 0]
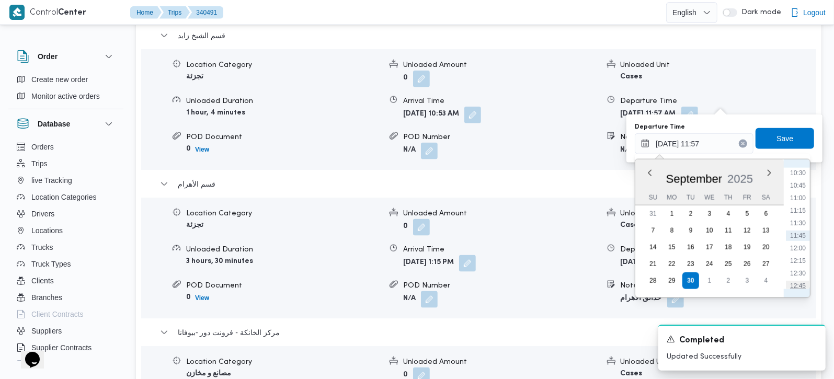
click at [799, 281] on li "12:45" at bounding box center [798, 286] width 24 height 10
type input "30/09/2025 12:45"
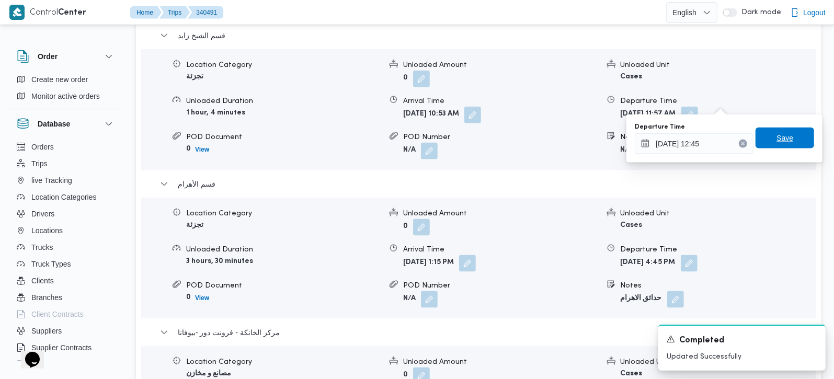
click at [776, 144] on span "Save" at bounding box center [784, 138] width 17 height 13
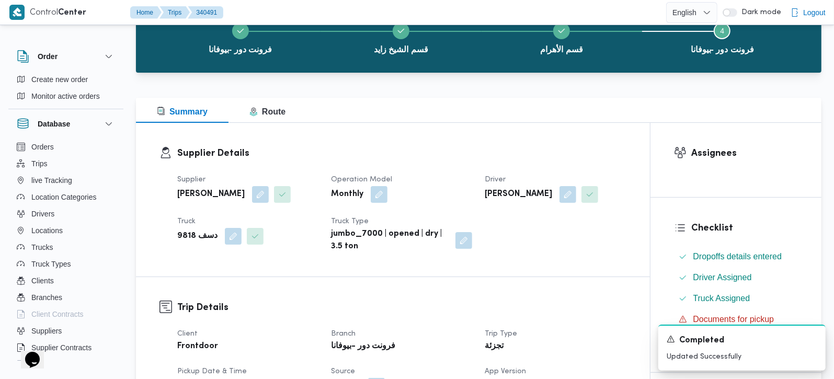
scroll to position [0, 0]
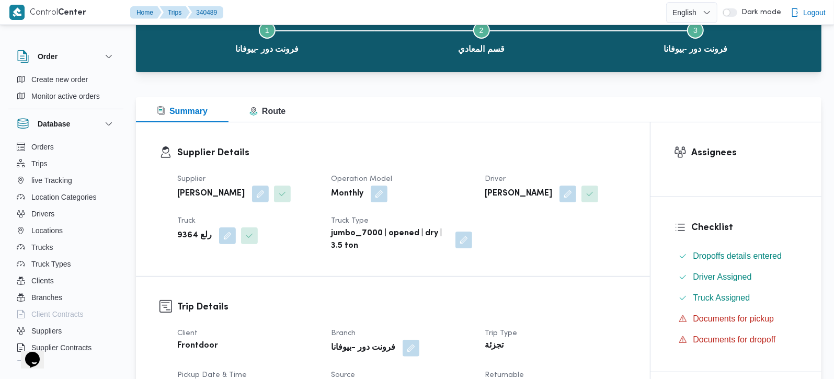
scroll to position [368, 0]
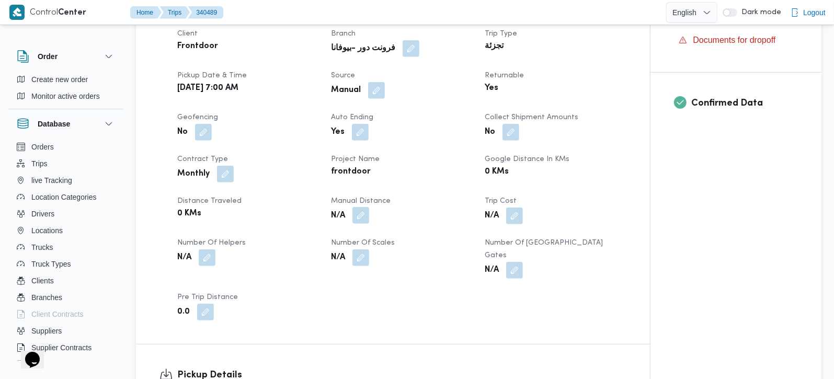
click at [363, 222] on button "button" at bounding box center [360, 215] width 17 height 17
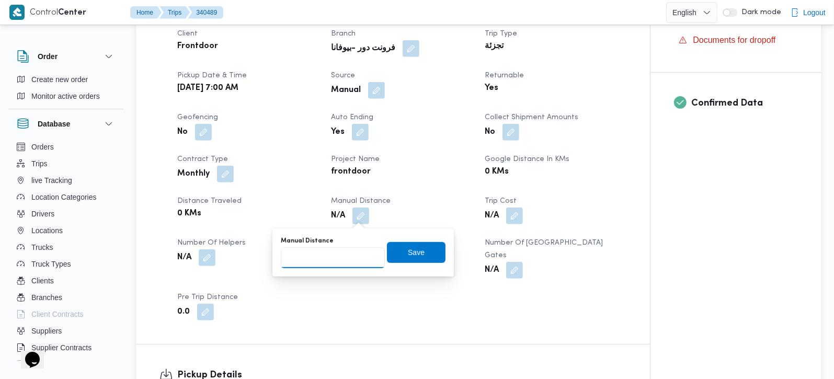
click at [345, 253] on input "Manual Distance" at bounding box center [333, 257] width 104 height 21
type input "131"
click at [412, 249] on span "Save" at bounding box center [416, 252] width 17 height 13
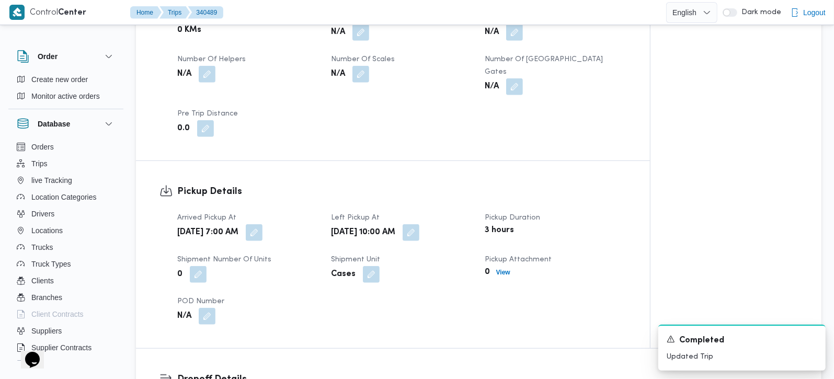
scroll to position [737, 0]
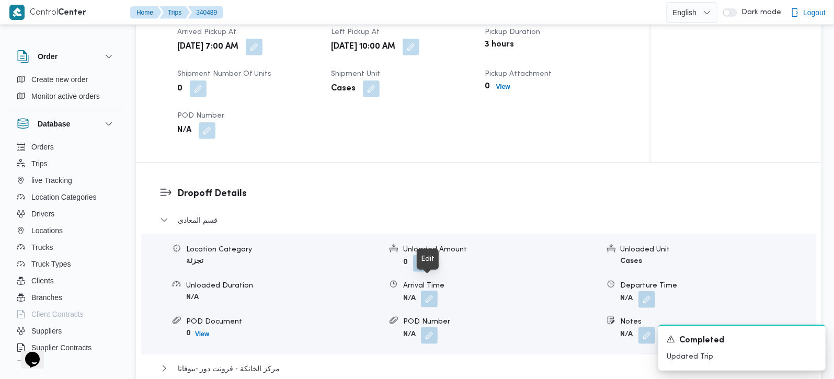
click at [425, 291] on button "button" at bounding box center [429, 299] width 17 height 17
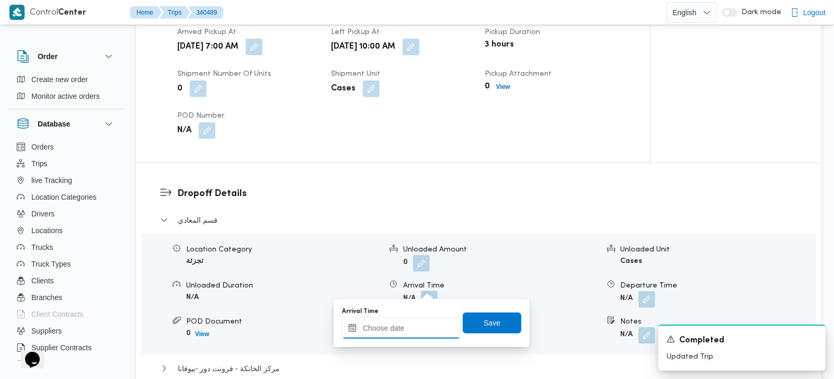
click at [415, 326] on input "Arrival Time" at bounding box center [401, 328] width 119 height 21
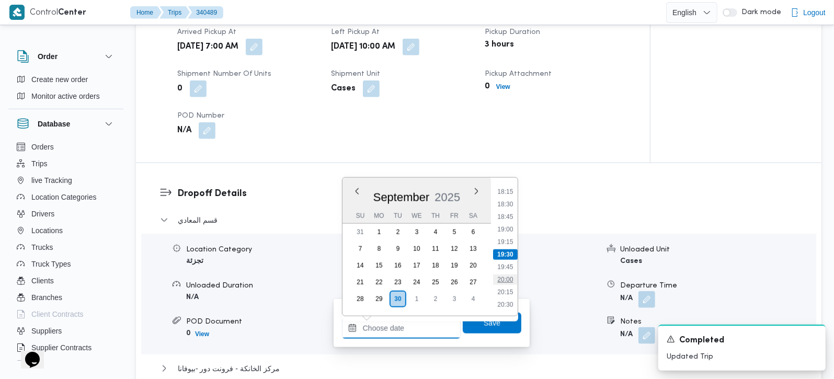
scroll to position [546, 0]
drag, startPoint x: 508, startPoint y: 200, endPoint x: 508, endPoint y: 210, distance: 10.5
click at [508, 200] on li "11:00" at bounding box center [505, 197] width 24 height 10
type input "30/09/2025 11:00"
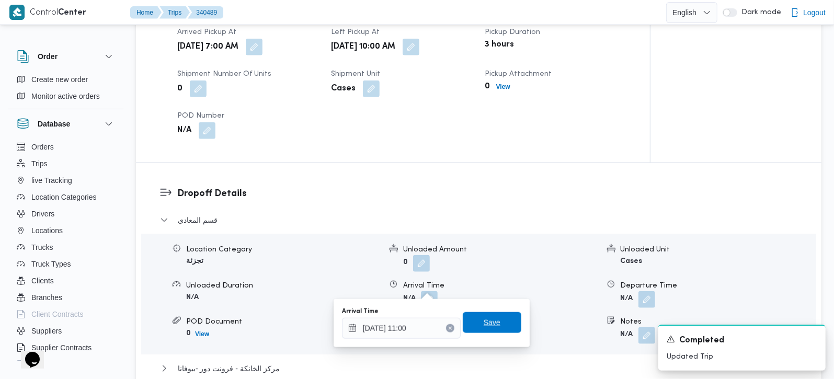
click at [483, 324] on span "Save" at bounding box center [491, 322] width 17 height 13
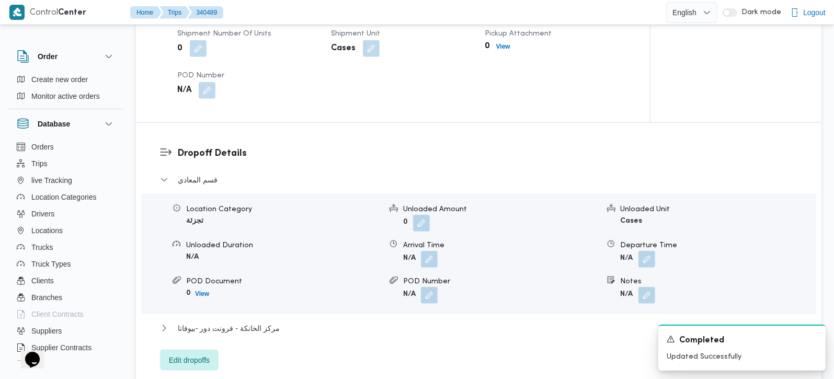
scroll to position [799, 0]
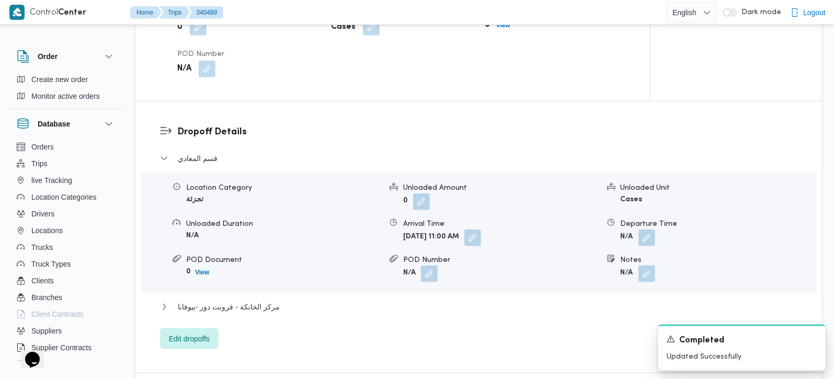
click at [257, 286] on div "قسم المعادي Location Category تجزئة Unloaded Amount 0 Unloaded Unit Cases Unloa…" at bounding box center [479, 250] width 638 height 197
click at [258, 301] on span "مركز الخانكة - فرونت دور -بيوفانا" at bounding box center [229, 307] width 102 height 13
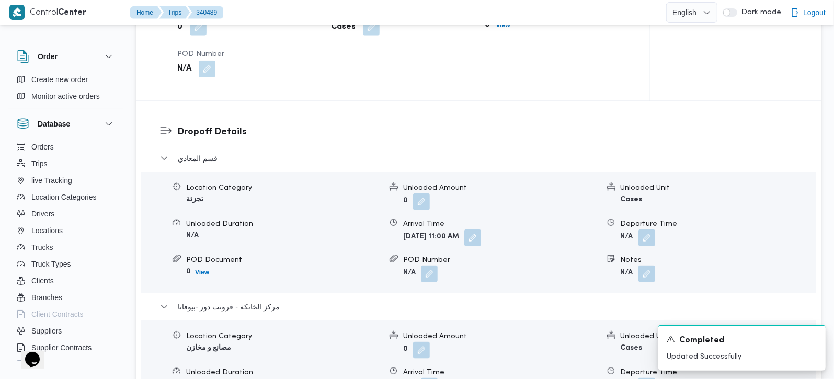
scroll to position [922, 0]
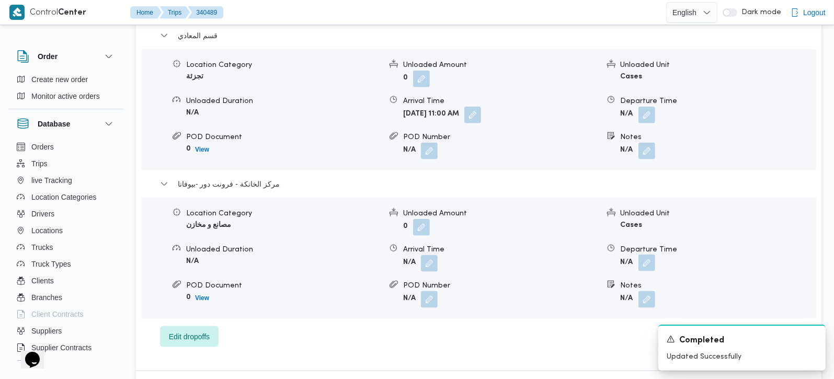
click at [647, 255] on button "button" at bounding box center [646, 263] width 17 height 17
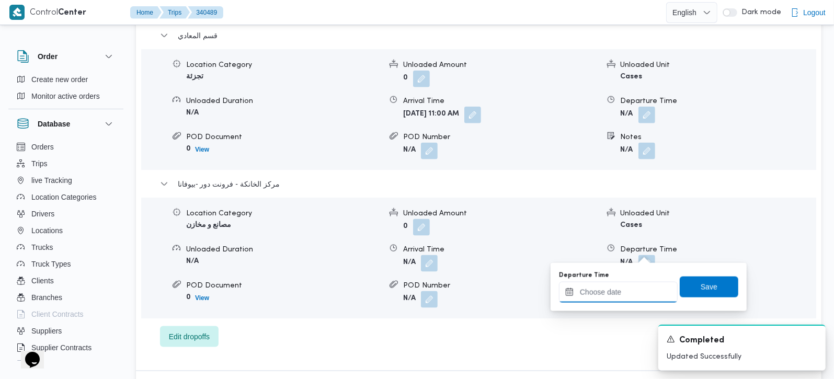
click at [628, 290] on input "Departure Time" at bounding box center [618, 292] width 119 height 21
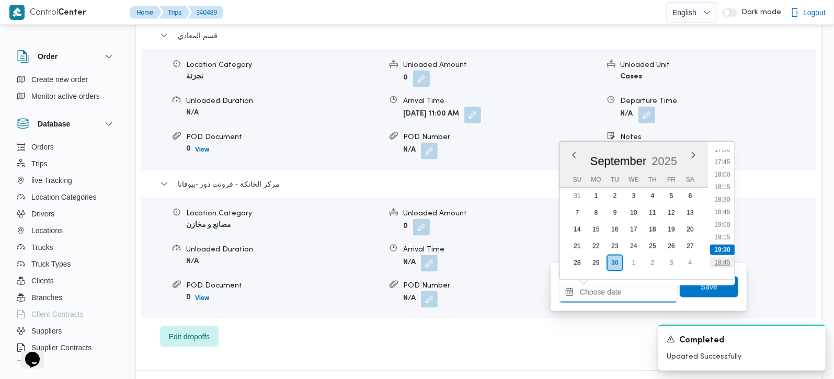
scroll to position [854, 0]
click at [727, 181] on li "17:30" at bounding box center [722, 179] width 24 height 10
type input "[DATE] 17:30"
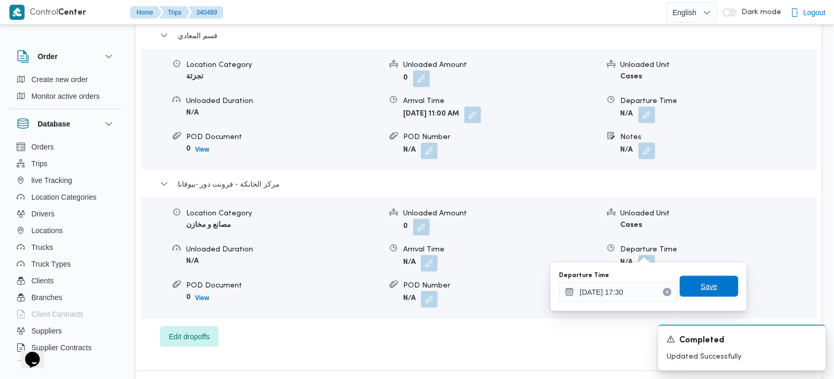
click at [700, 281] on span "Save" at bounding box center [708, 286] width 17 height 13
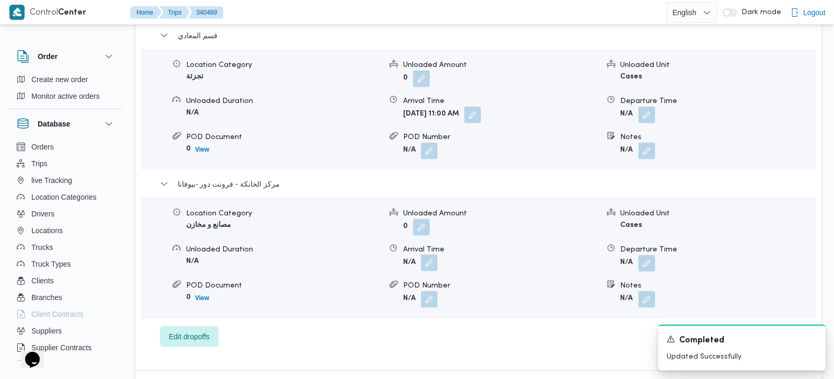
click at [426, 255] on button "button" at bounding box center [429, 263] width 17 height 17
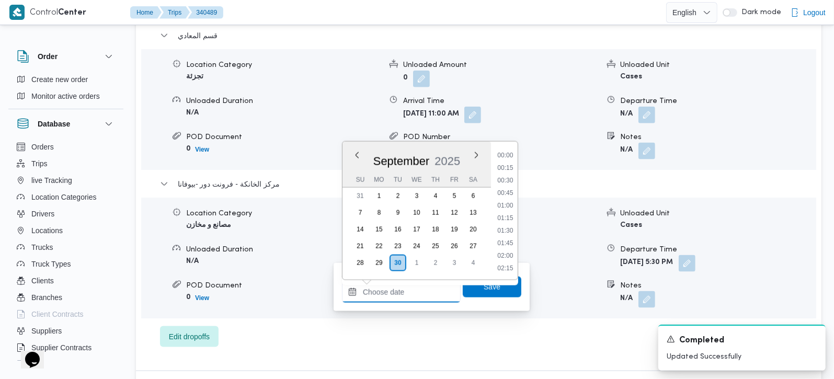
click at [417, 287] on input "Arrival Time" at bounding box center [401, 292] width 119 height 21
drag, startPoint x: 504, startPoint y: 168, endPoint x: 504, endPoint y: 220, distance: 51.7
click at [504, 168] on li "17:15" at bounding box center [505, 167] width 24 height 10
type input "30/09/2025 17:15"
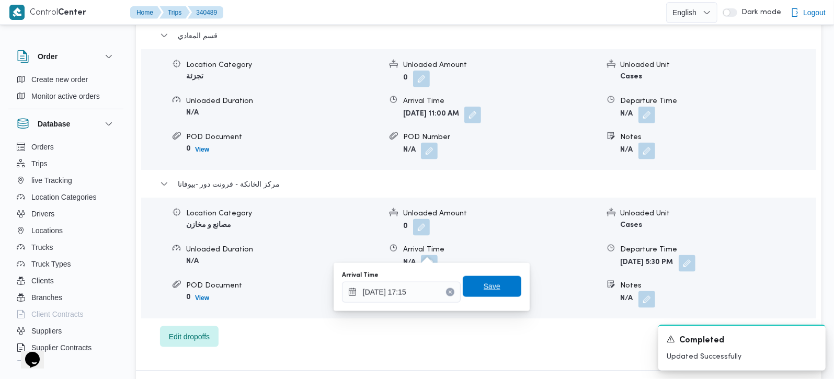
click at [495, 284] on span "Save" at bounding box center [492, 286] width 59 height 21
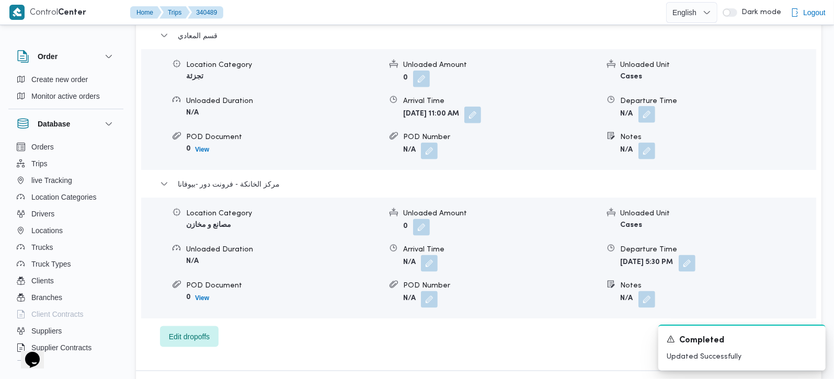
click at [643, 106] on button "button" at bounding box center [646, 114] width 17 height 17
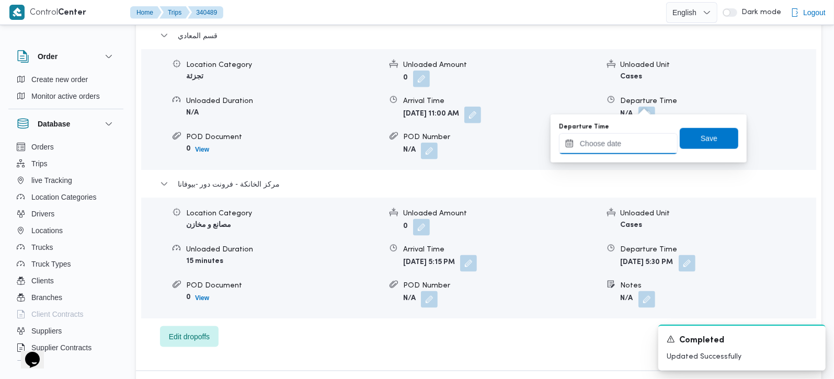
click at [628, 151] on input "Departure Time" at bounding box center [618, 143] width 119 height 21
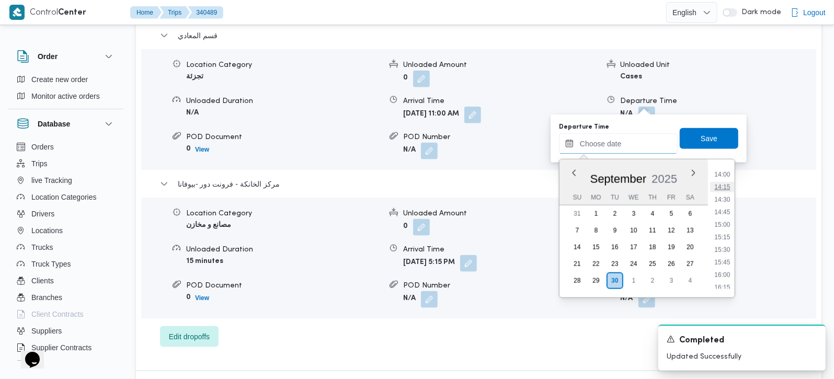
scroll to position [731, 0]
drag, startPoint x: 728, startPoint y: 253, endPoint x: 723, endPoint y: 242, distance: 11.9
click at [728, 253] on li "16:15" at bounding box center [722, 257] width 24 height 10
type input "30/09/2025 16:15"
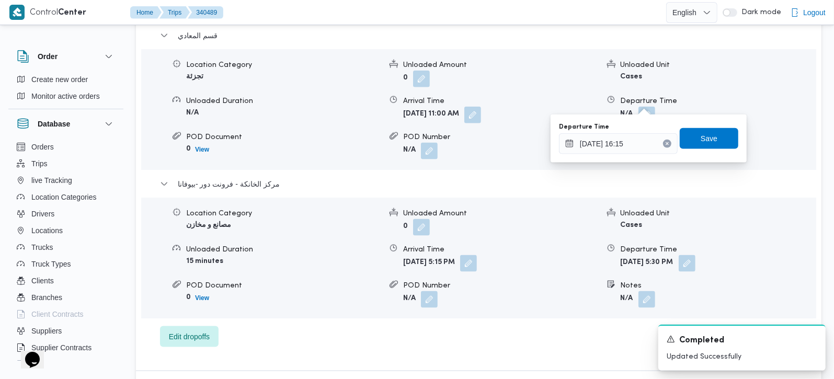
click at [698, 151] on div "Departure Time 30/09/2025 16:15 Save" at bounding box center [648, 138] width 181 height 33
click at [697, 146] on span "Save" at bounding box center [708, 138] width 59 height 21
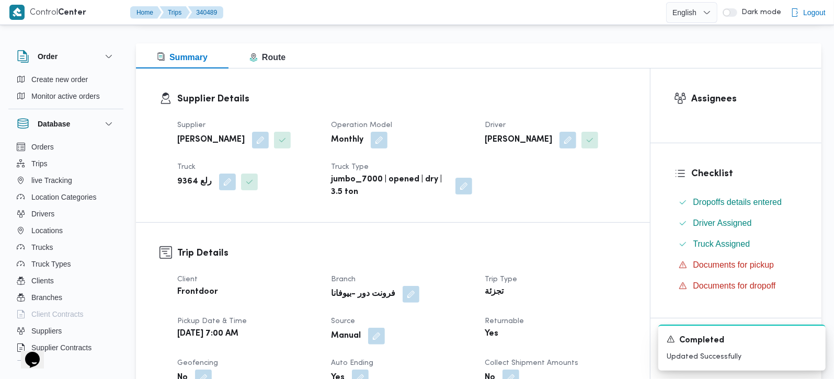
scroll to position [0, 0]
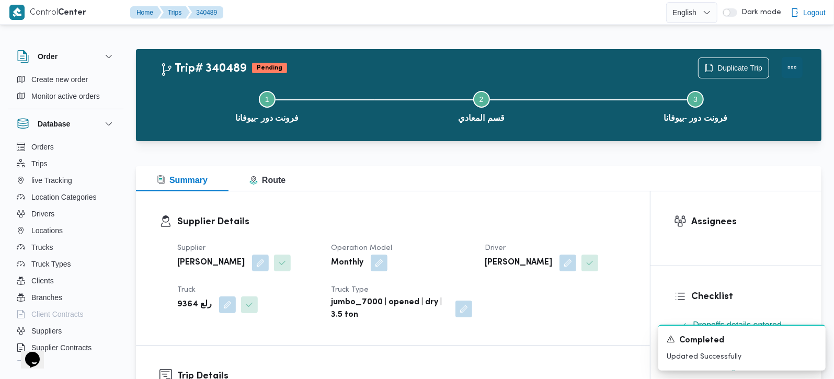
click at [800, 71] on button "Actions" at bounding box center [791, 67] width 21 height 21
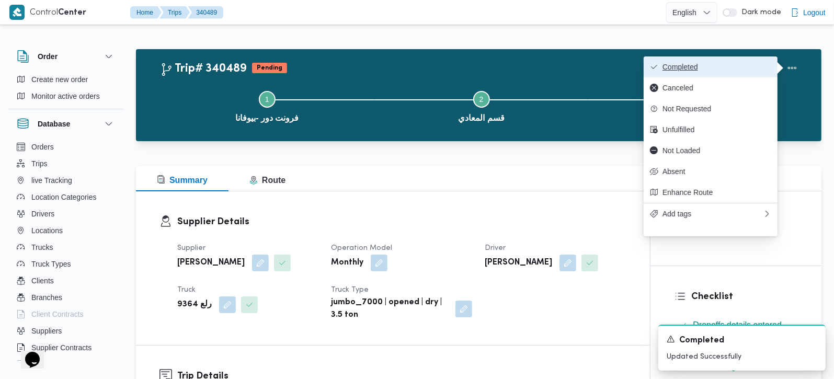
click at [734, 71] on span "Completed" at bounding box center [716, 67] width 109 height 8
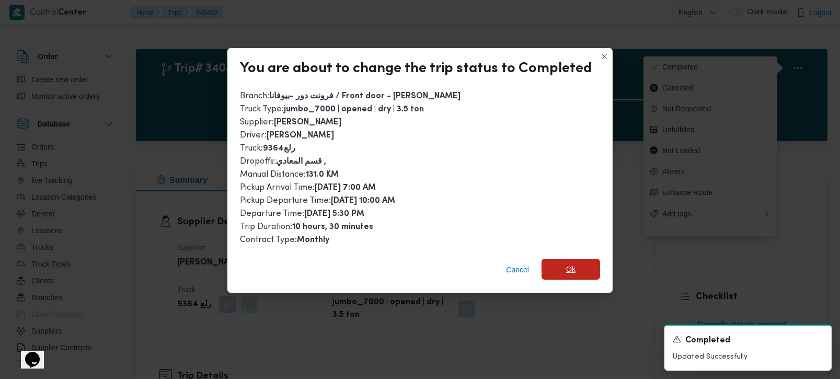
click at [577, 271] on span "Ok" at bounding box center [570, 269] width 59 height 21
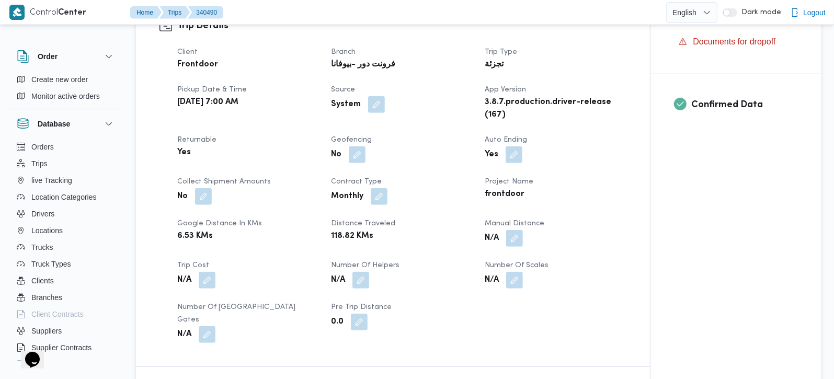
scroll to position [368, 0]
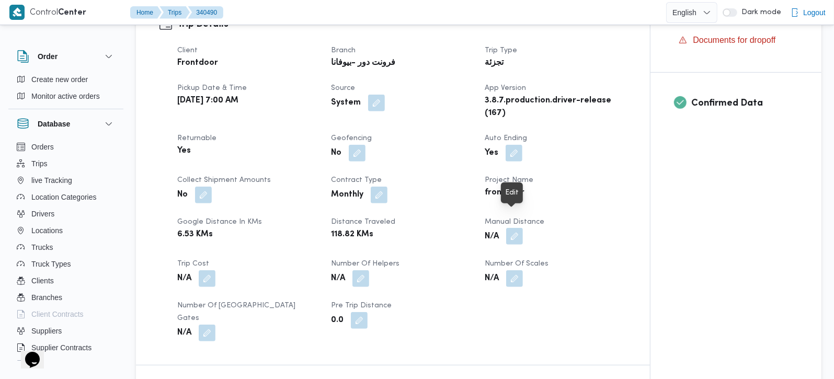
click at [507, 228] on button "button" at bounding box center [514, 236] width 17 height 17
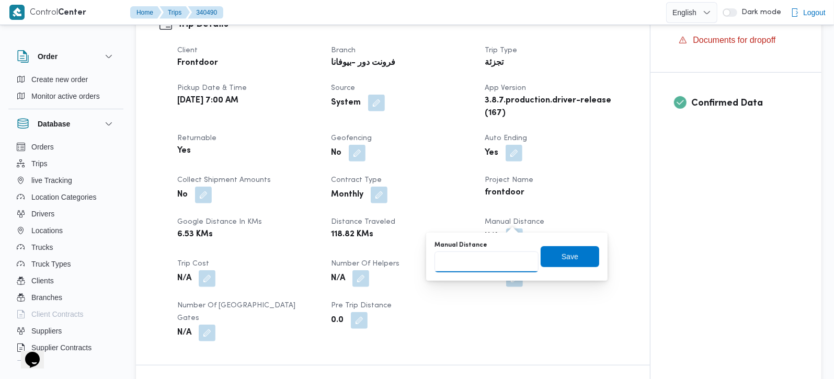
click at [494, 261] on input "Manual Distance" at bounding box center [486, 261] width 104 height 21
type input "91"
click at [551, 261] on span "Save" at bounding box center [569, 256] width 59 height 21
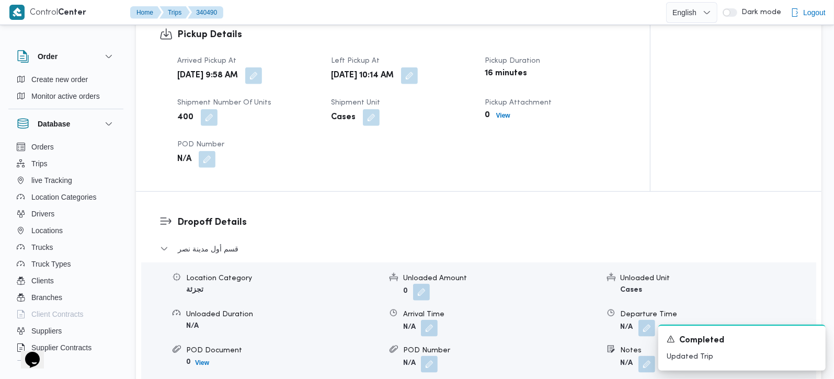
scroll to position [737, 0]
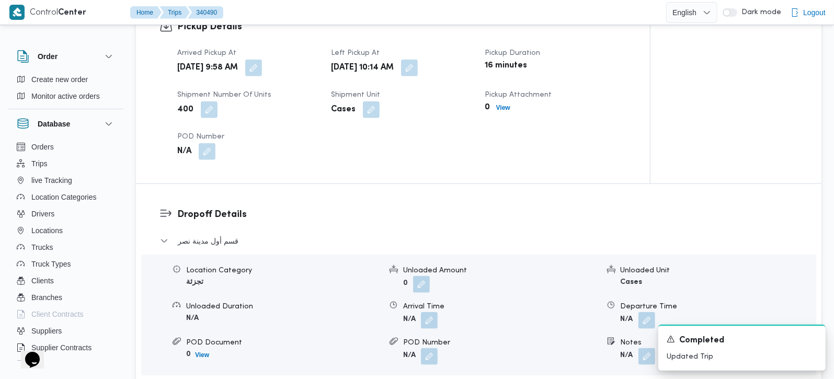
click at [425, 302] on div "Location Category تجزئة Unloaded Amount 0 Unloaded Unit Cases Unloaded Duration…" at bounding box center [478, 315] width 683 height 119
click at [428, 312] on button "button" at bounding box center [429, 320] width 17 height 17
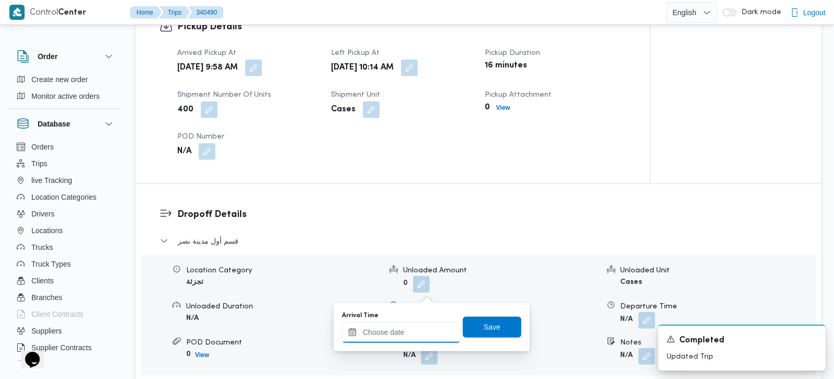
click at [422, 324] on input "Arrival Time" at bounding box center [401, 332] width 119 height 21
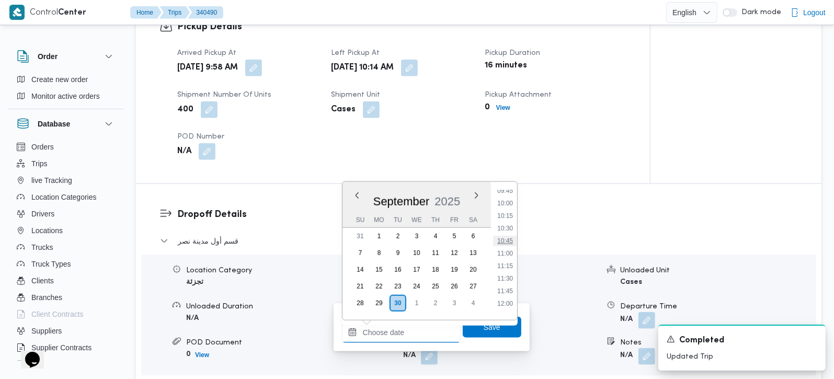
scroll to position [472, 0]
click at [508, 257] on li "10:45" at bounding box center [505, 262] width 24 height 10
type input "[DATE] 10:45"
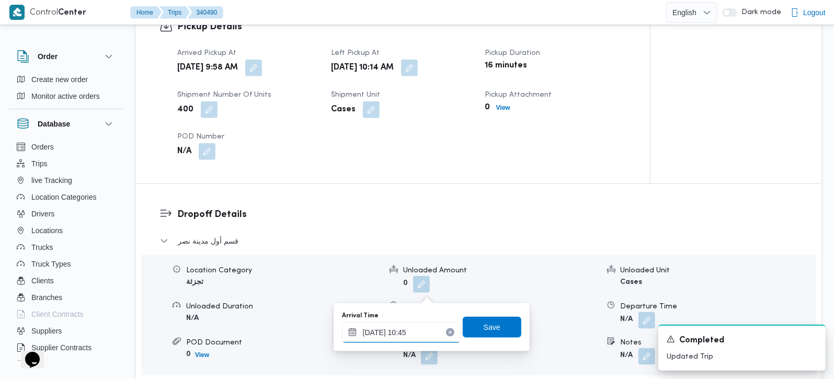
drag, startPoint x: 406, startPoint y: 321, endPoint x: 410, endPoint y: 334, distance: 13.1
click at [410, 333] on input "[DATE] 10:45" at bounding box center [401, 332] width 119 height 21
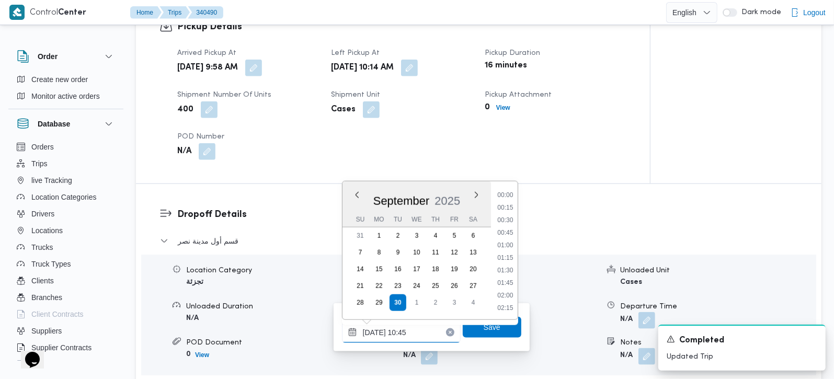
scroll to position [476, 0]
click at [410, 334] on input "[DATE] 10:45" at bounding box center [401, 332] width 119 height 21
click at [482, 334] on span "Save" at bounding box center [492, 326] width 59 height 21
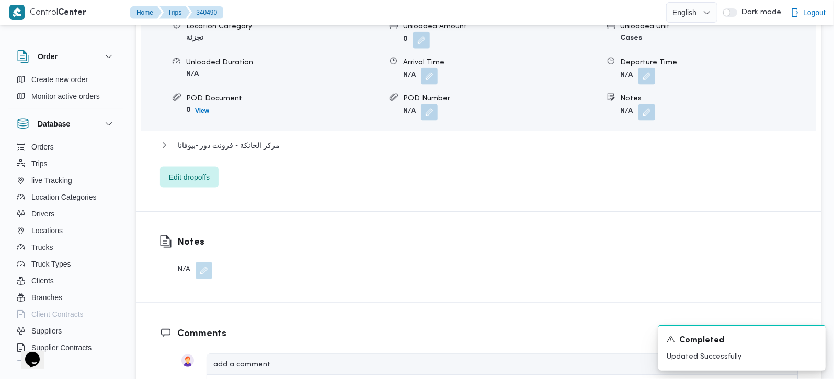
scroll to position [984, 0]
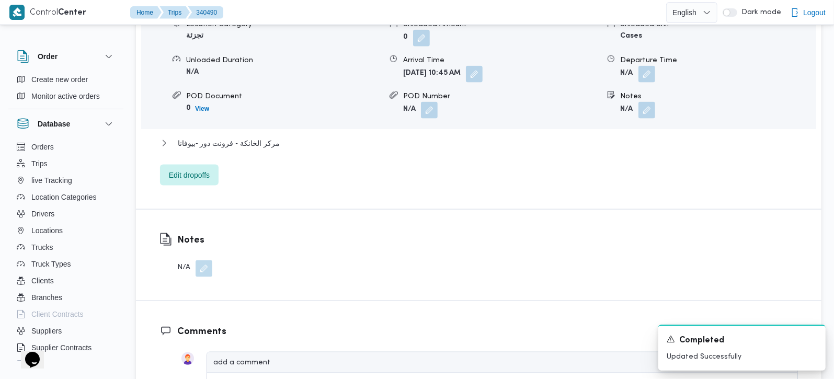
click at [251, 137] on div "مركز الخانكة - فرونت دور -بيوفانا" at bounding box center [479, 147] width 638 height 20
click at [256, 137] on span "مركز الخانكة - فرونت دور -بيوفانا" at bounding box center [229, 143] width 102 height 13
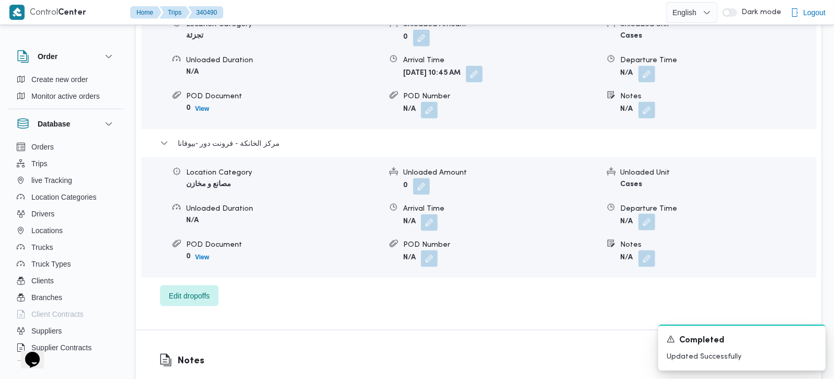
click at [650, 214] on button "button" at bounding box center [646, 222] width 17 height 17
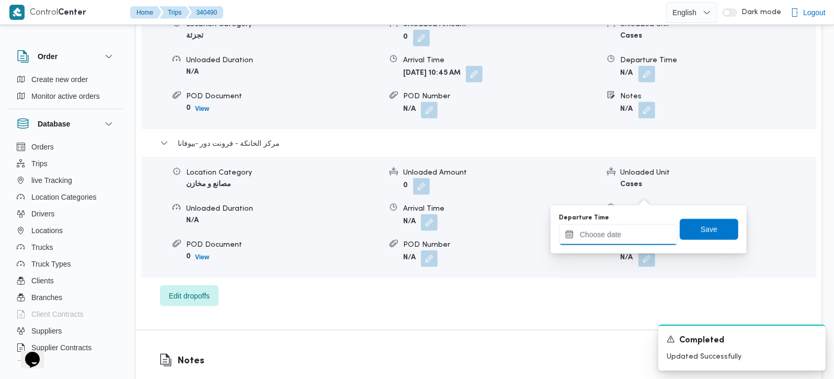
click at [629, 243] on input "Departure Time" at bounding box center [618, 234] width 119 height 21
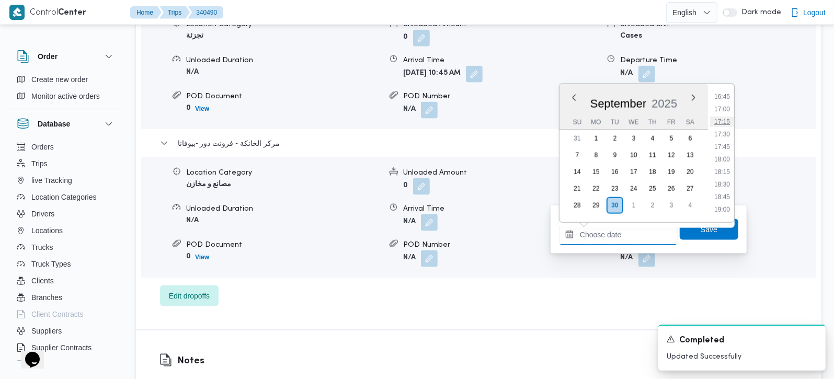
scroll to position [780, 0]
drag, startPoint x: 723, startPoint y: 131, endPoint x: 721, endPoint y: 165, distance: 34.0
click at [723, 131] on li "16:15" at bounding box center [722, 133] width 24 height 10
type input "30/09/2025 16:15"
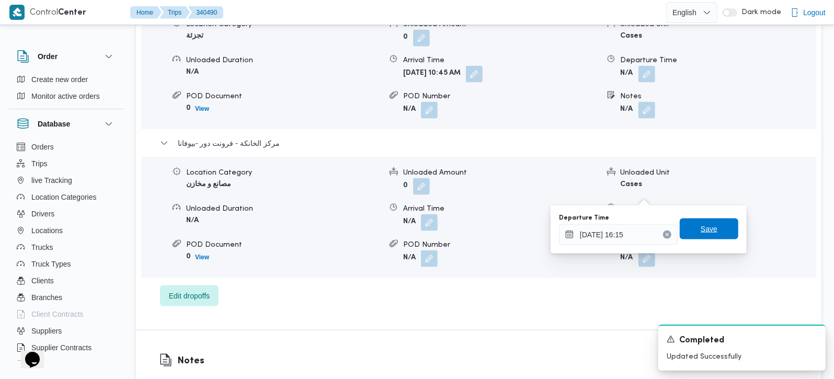
click at [715, 221] on span "Save" at bounding box center [708, 228] width 59 height 21
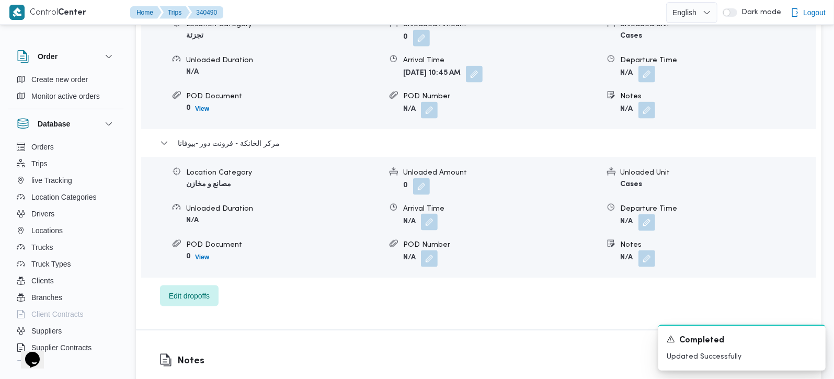
click at [425, 214] on button "button" at bounding box center [429, 222] width 17 height 17
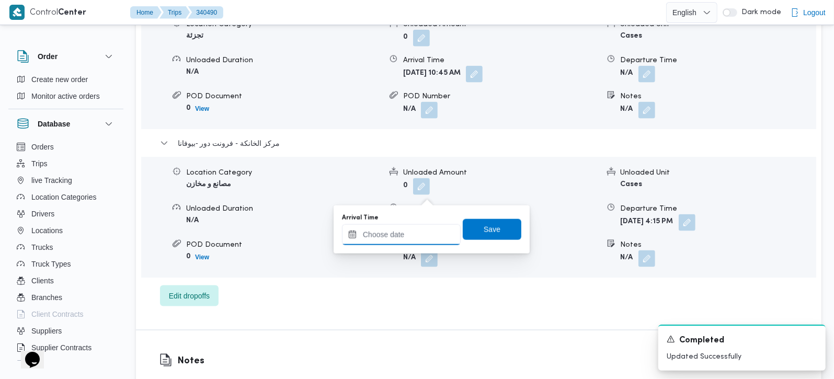
drag, startPoint x: 425, startPoint y: 198, endPoint x: 413, endPoint y: 239, distance: 43.2
click at [413, 239] on input "Arrival Time" at bounding box center [401, 234] width 119 height 21
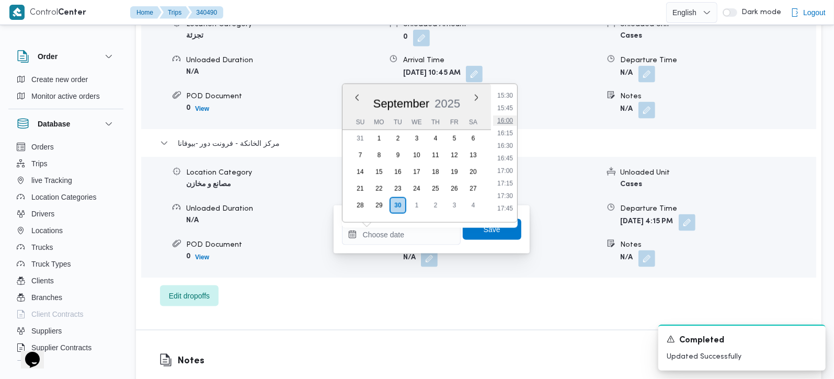
click at [504, 124] on li "16:00" at bounding box center [505, 121] width 24 height 10
type input "30/09/2025 16:00"
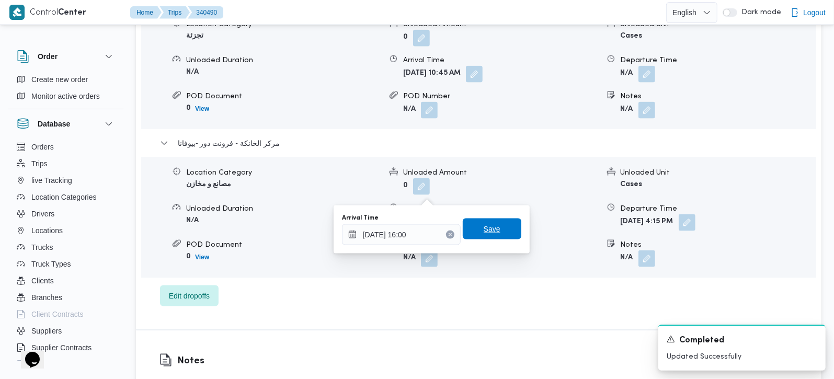
click at [483, 230] on span "Save" at bounding box center [491, 229] width 17 height 13
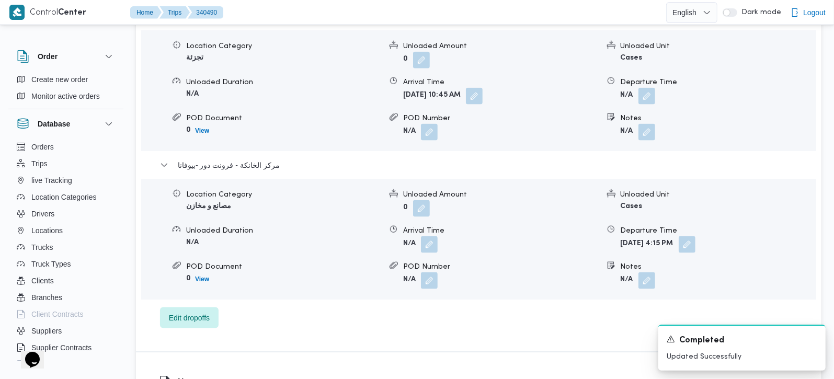
scroll to position [922, 0]
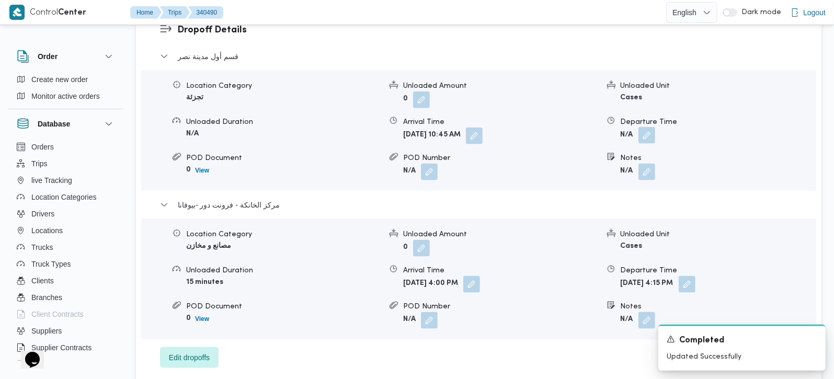
click at [647, 127] on button "button" at bounding box center [646, 135] width 17 height 17
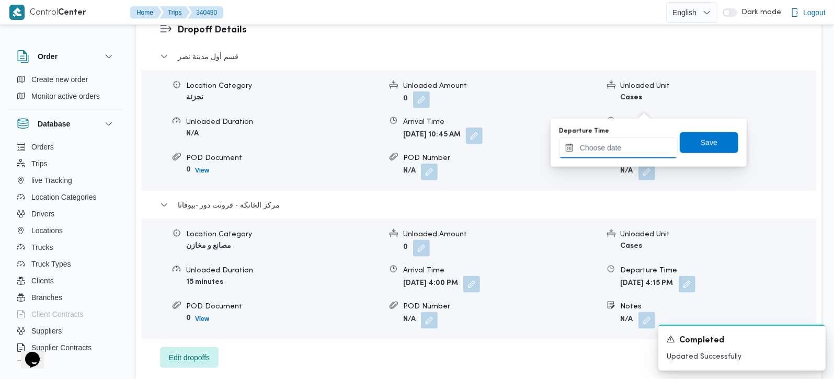
click at [639, 151] on input "Departure Time" at bounding box center [618, 147] width 119 height 21
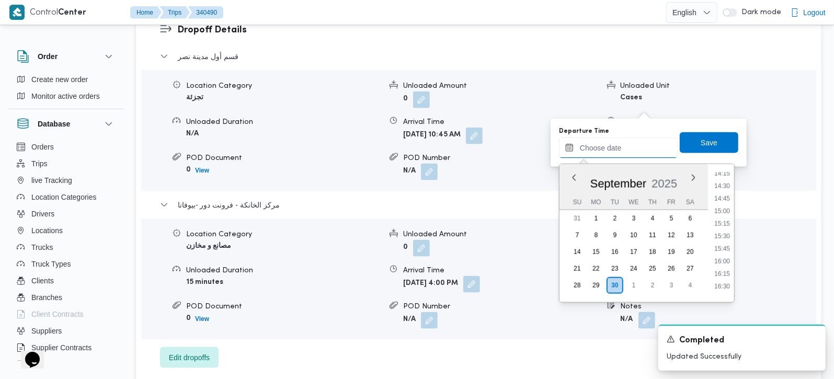
scroll to position [719, 0]
click at [729, 235] on li "15:30" at bounding box center [722, 237] width 24 height 10
type input "30/09/2025 15:30"
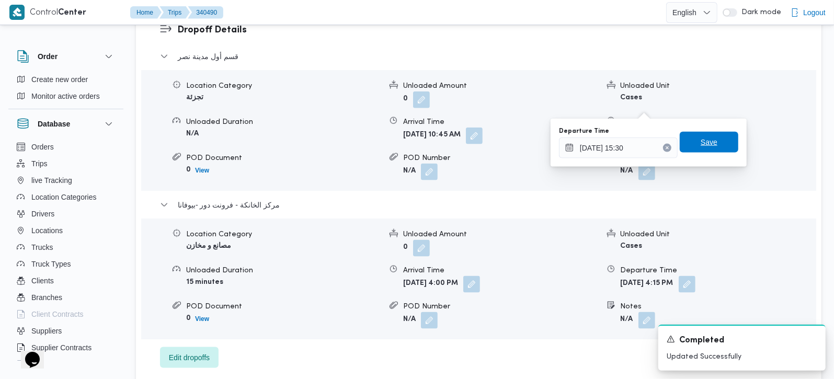
click at [713, 148] on span "Save" at bounding box center [708, 142] width 59 height 21
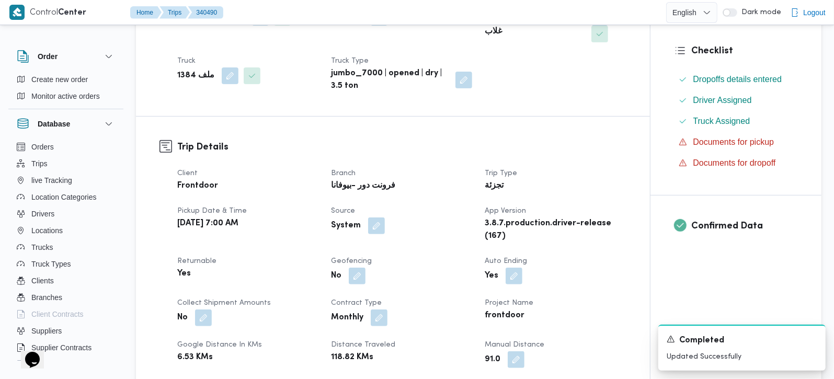
scroll to position [0, 0]
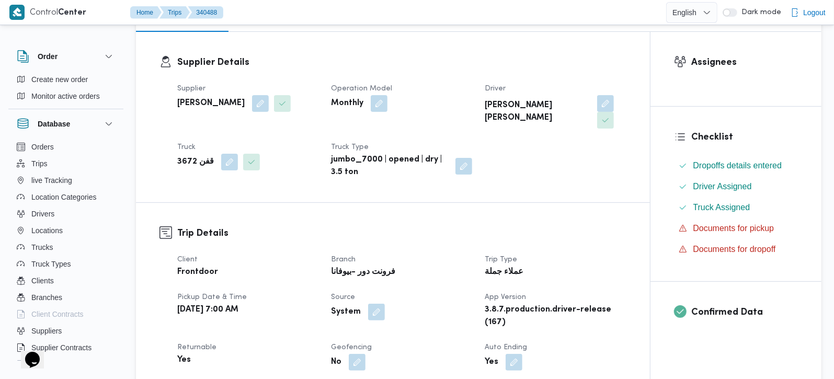
scroll to position [430, 0]
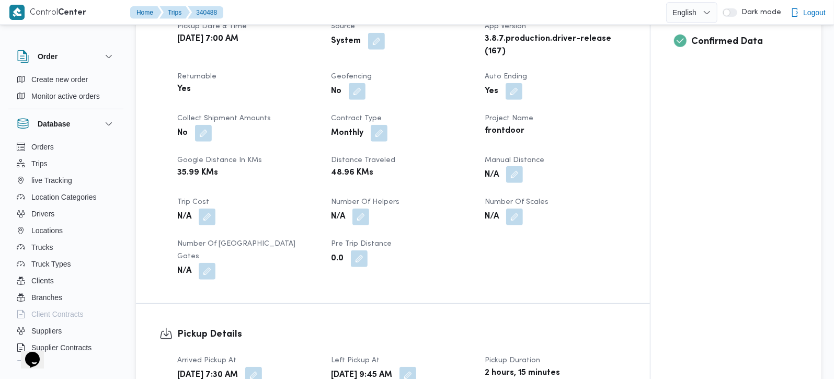
click at [508, 179] on button "button" at bounding box center [514, 174] width 17 height 17
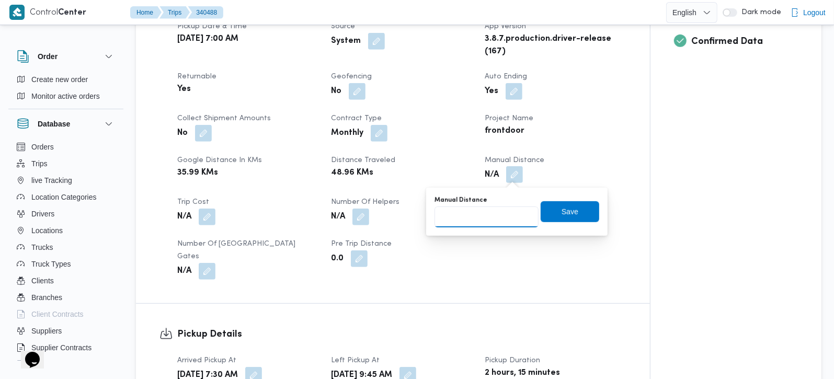
click at [499, 210] on input "Manual Distance" at bounding box center [486, 216] width 104 height 21
type input "99"
click at [545, 212] on span "Save" at bounding box center [569, 211] width 59 height 21
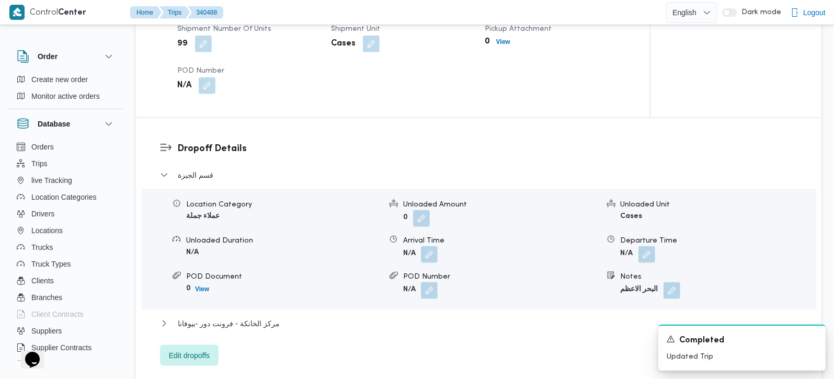
scroll to position [742, 0]
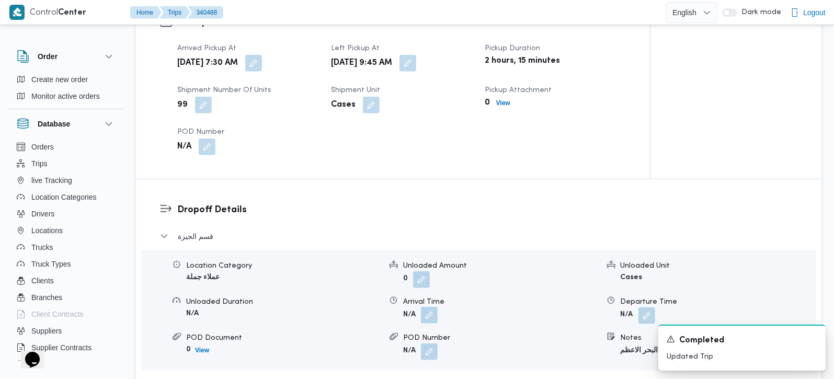
click at [432, 307] on button "button" at bounding box center [429, 315] width 17 height 17
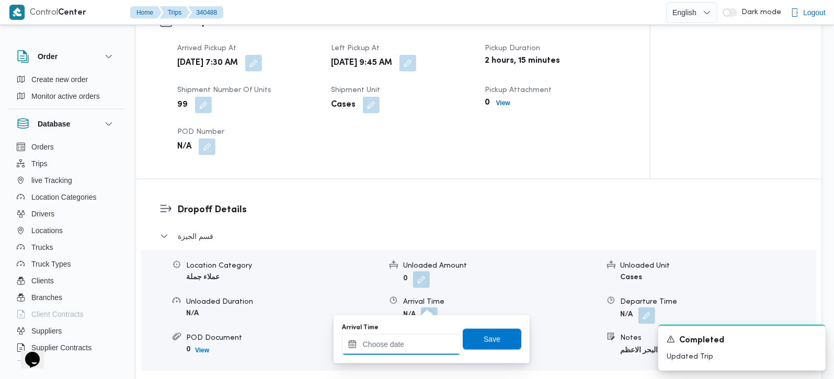
click at [420, 342] on input "Arrival Time" at bounding box center [401, 344] width 119 height 21
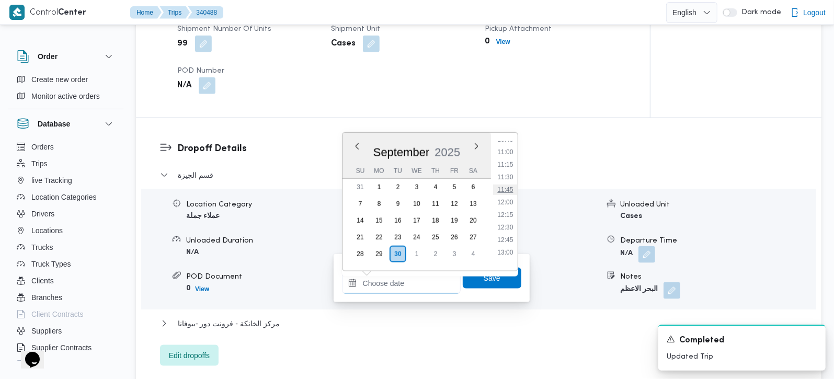
scroll to position [485, 0]
click at [504, 198] on li "10:45" at bounding box center [505, 200] width 24 height 10
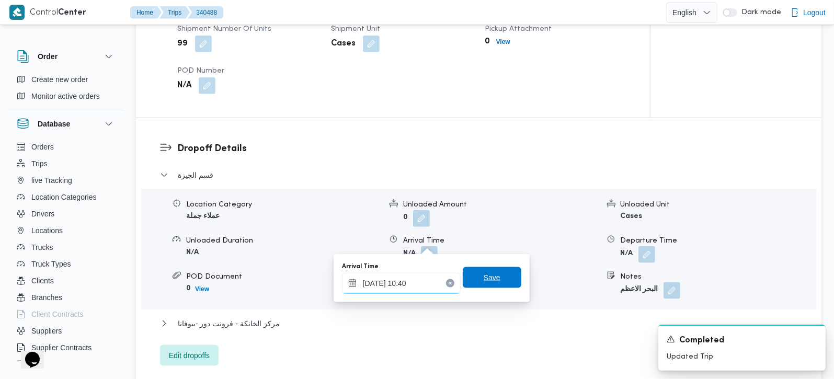
type input "[DATE] 10:40"
click at [483, 281] on span "Save" at bounding box center [491, 277] width 17 height 13
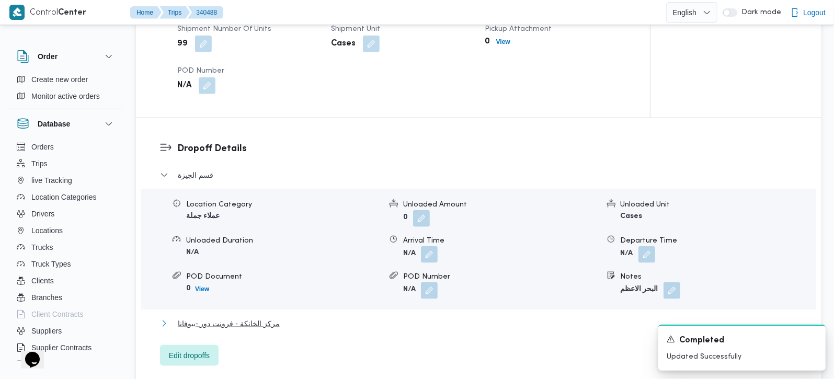
click at [250, 317] on span "مركز الخانكة - فرونت دور -بيوفانا" at bounding box center [229, 323] width 102 height 13
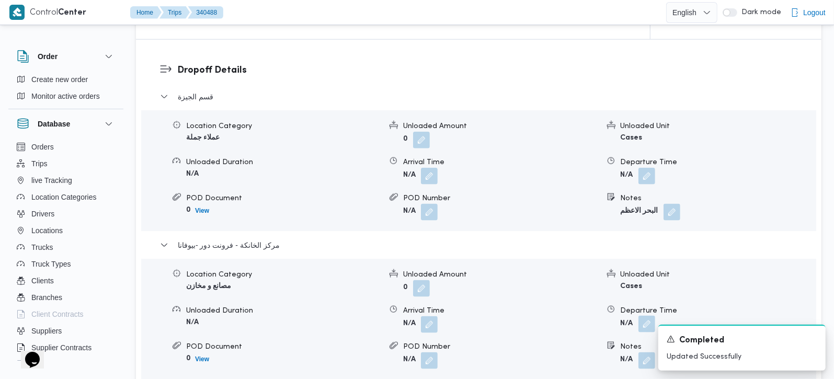
scroll to position [988, 0]
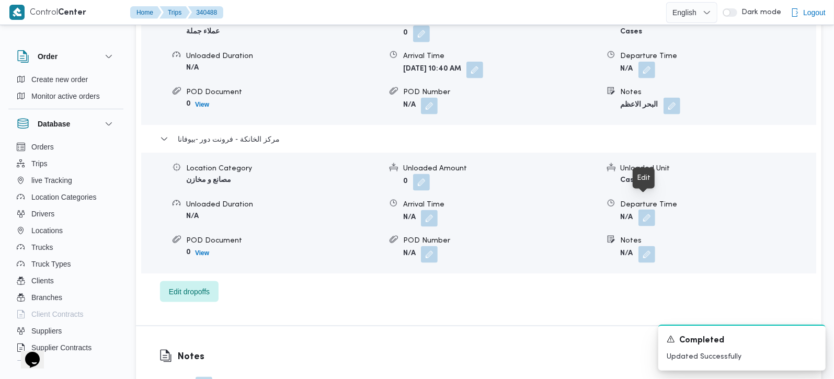
click at [651, 210] on button "button" at bounding box center [646, 218] width 17 height 17
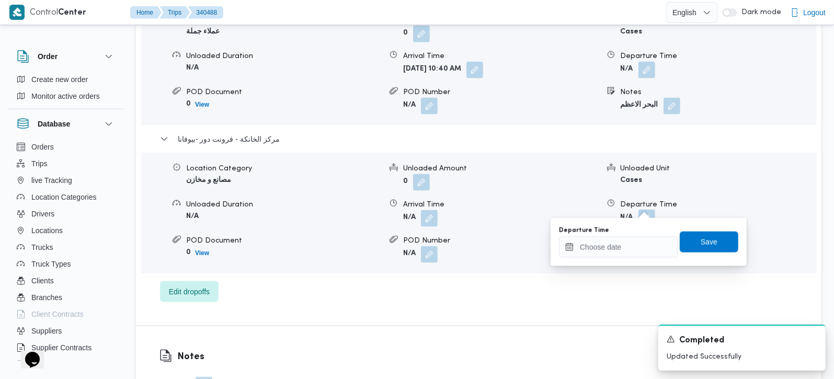
click at [631, 258] on div "You are in a dialog. To close this dialog, hit escape. Departure Time Save" at bounding box center [648, 242] width 196 height 48
click at [636, 249] on input "Departure Time" at bounding box center [618, 247] width 119 height 21
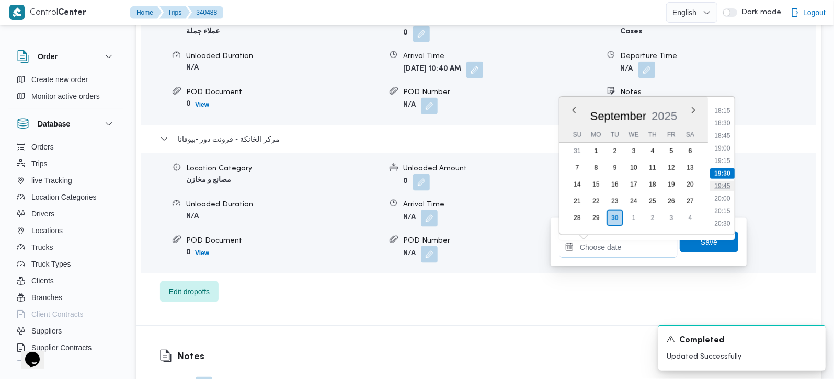
scroll to position [854, 0]
click at [733, 138] on li "17:30" at bounding box center [722, 134] width 24 height 10
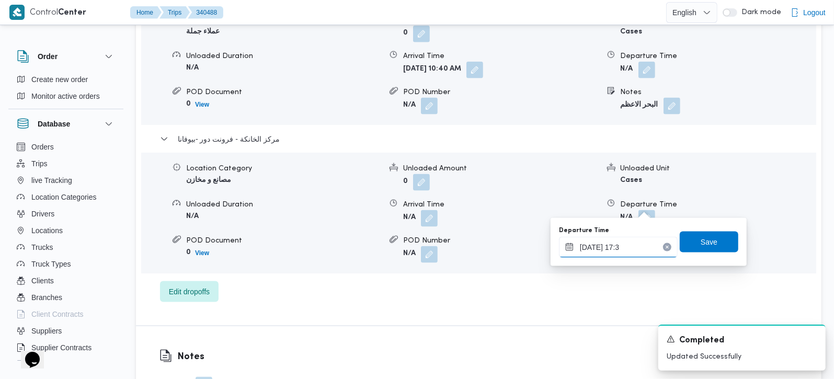
type input "[DATE] 17:30"
click at [700, 236] on span "Save" at bounding box center [708, 241] width 17 height 13
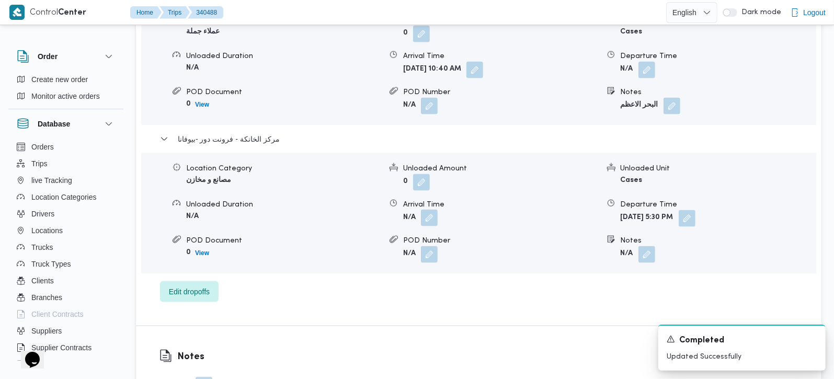
click at [429, 210] on button "button" at bounding box center [429, 218] width 17 height 17
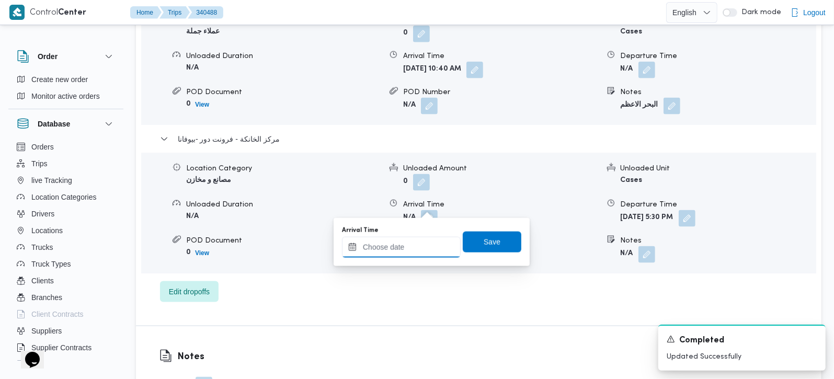
click at [420, 251] on input "Arrival Time" at bounding box center [401, 247] width 119 height 21
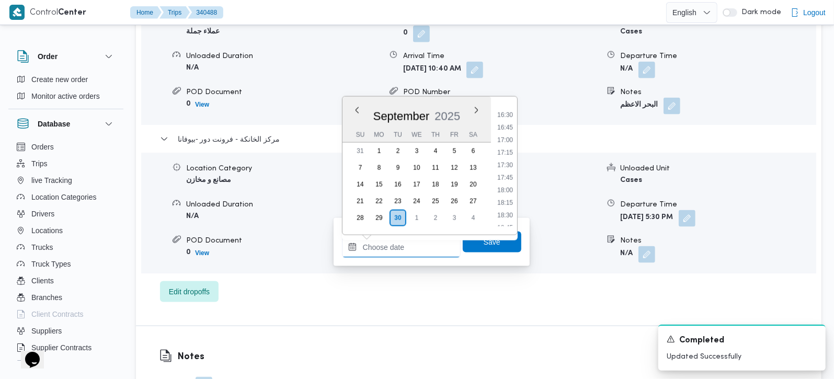
scroll to position [792, 0]
drag, startPoint x: 504, startPoint y: 171, endPoint x: 504, endPoint y: 193, distance: 22.0
click at [504, 171] on li "17:00" at bounding box center [505, 171] width 24 height 10
type input "[DATE] 17:00"
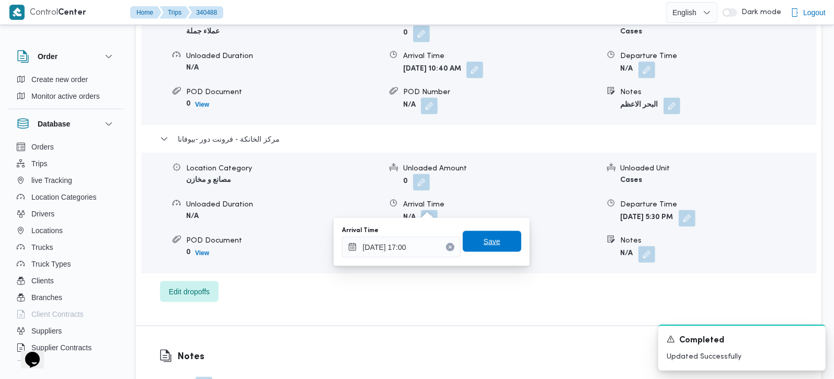
click at [495, 234] on span "Save" at bounding box center [492, 241] width 59 height 21
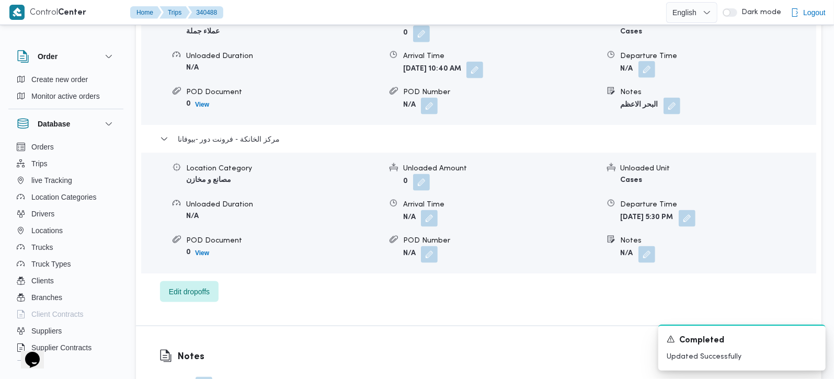
click at [648, 61] on button "button" at bounding box center [646, 69] width 17 height 17
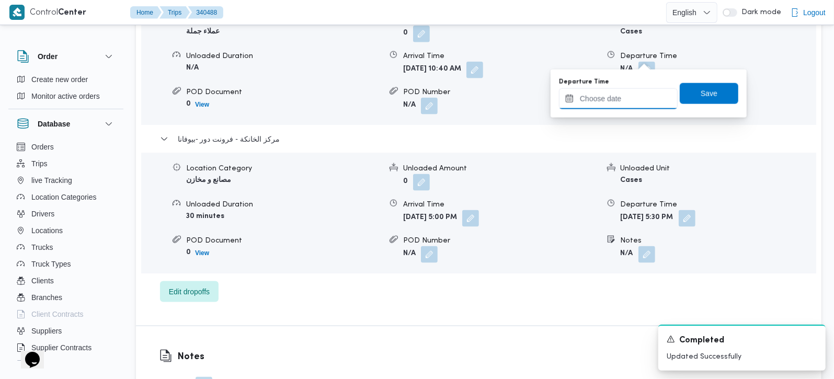
click at [628, 103] on input "Departure Time" at bounding box center [618, 98] width 119 height 21
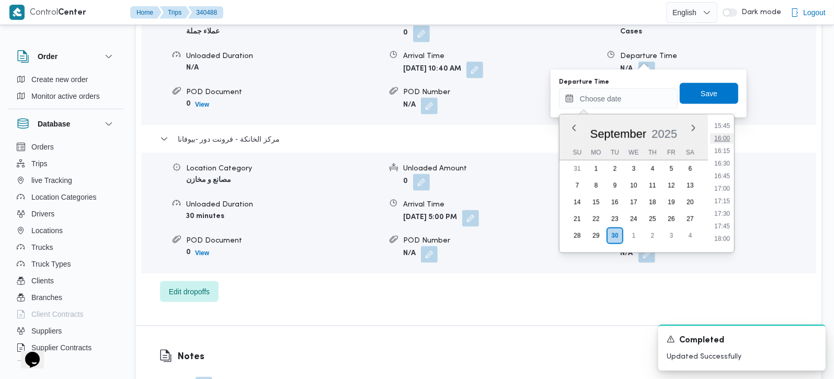
click at [725, 134] on li "16:00" at bounding box center [722, 138] width 24 height 10
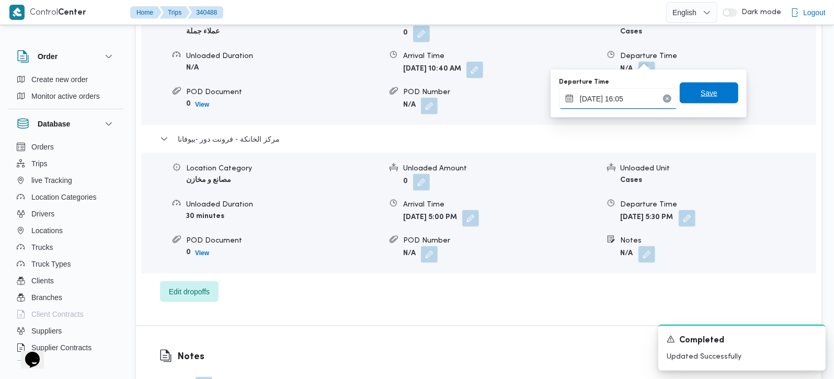
type input "[DATE] 16:05"
click at [687, 100] on span "Save" at bounding box center [708, 93] width 59 height 21
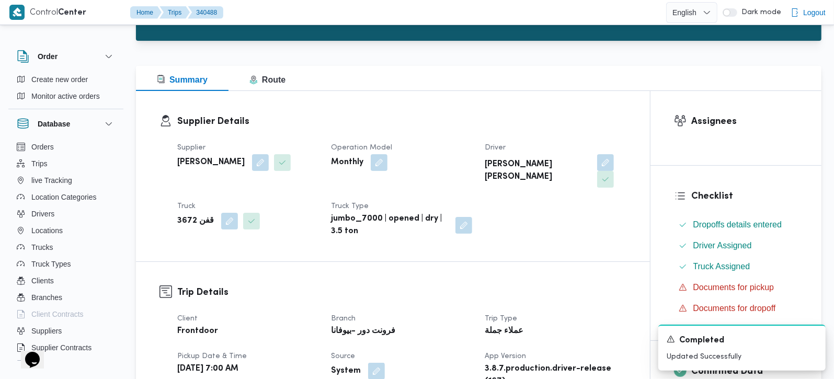
scroll to position [0, 0]
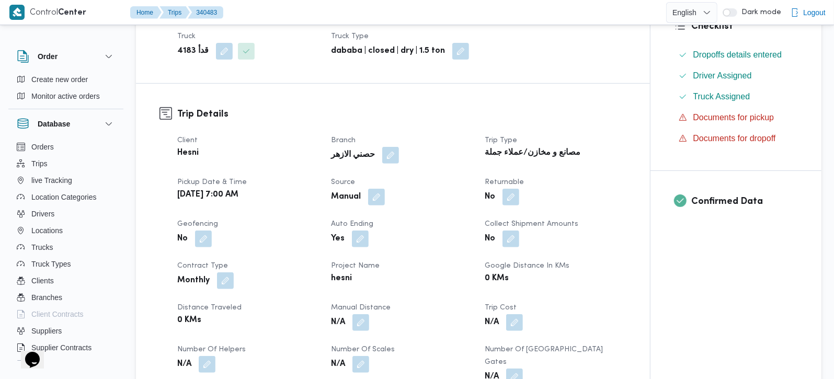
scroll to position [123, 0]
